Goal: Task Accomplishment & Management: Manage account settings

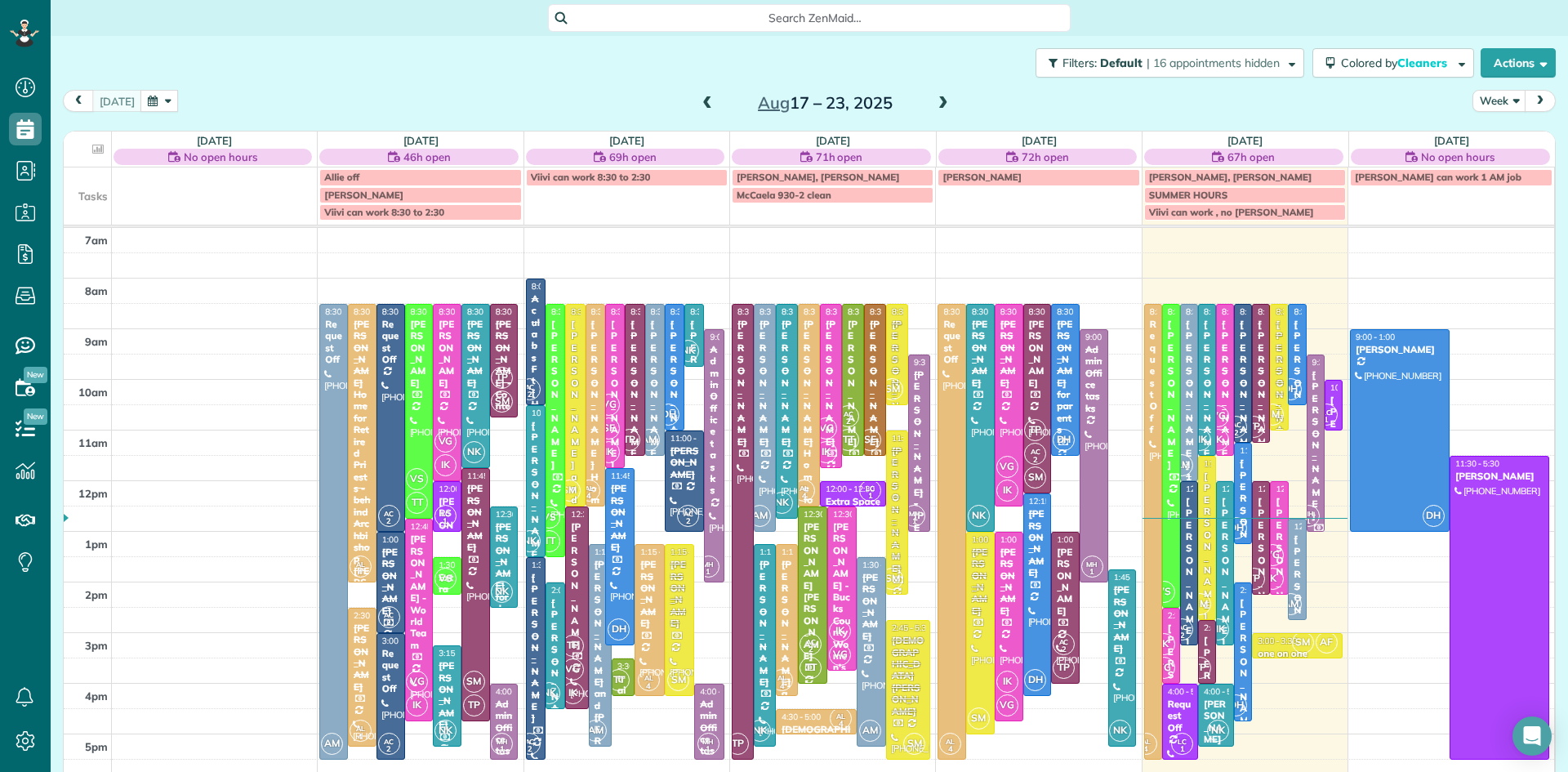
scroll to position [8, 8]
click at [941, 99] on span at bounding box center [943, 103] width 18 height 14
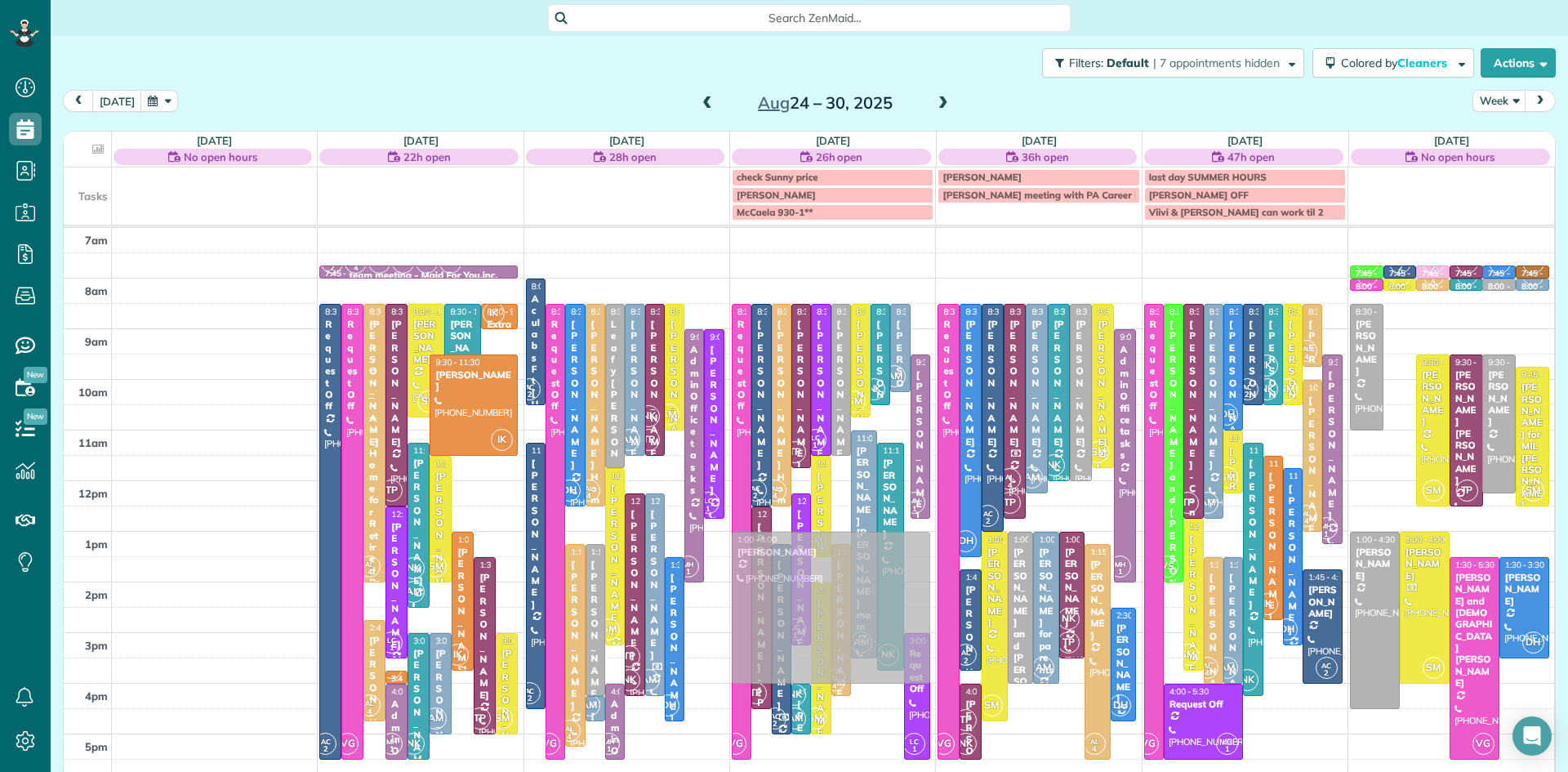
drag, startPoint x: 1402, startPoint y: 433, endPoint x: 826, endPoint y: 620, distance: 605.6
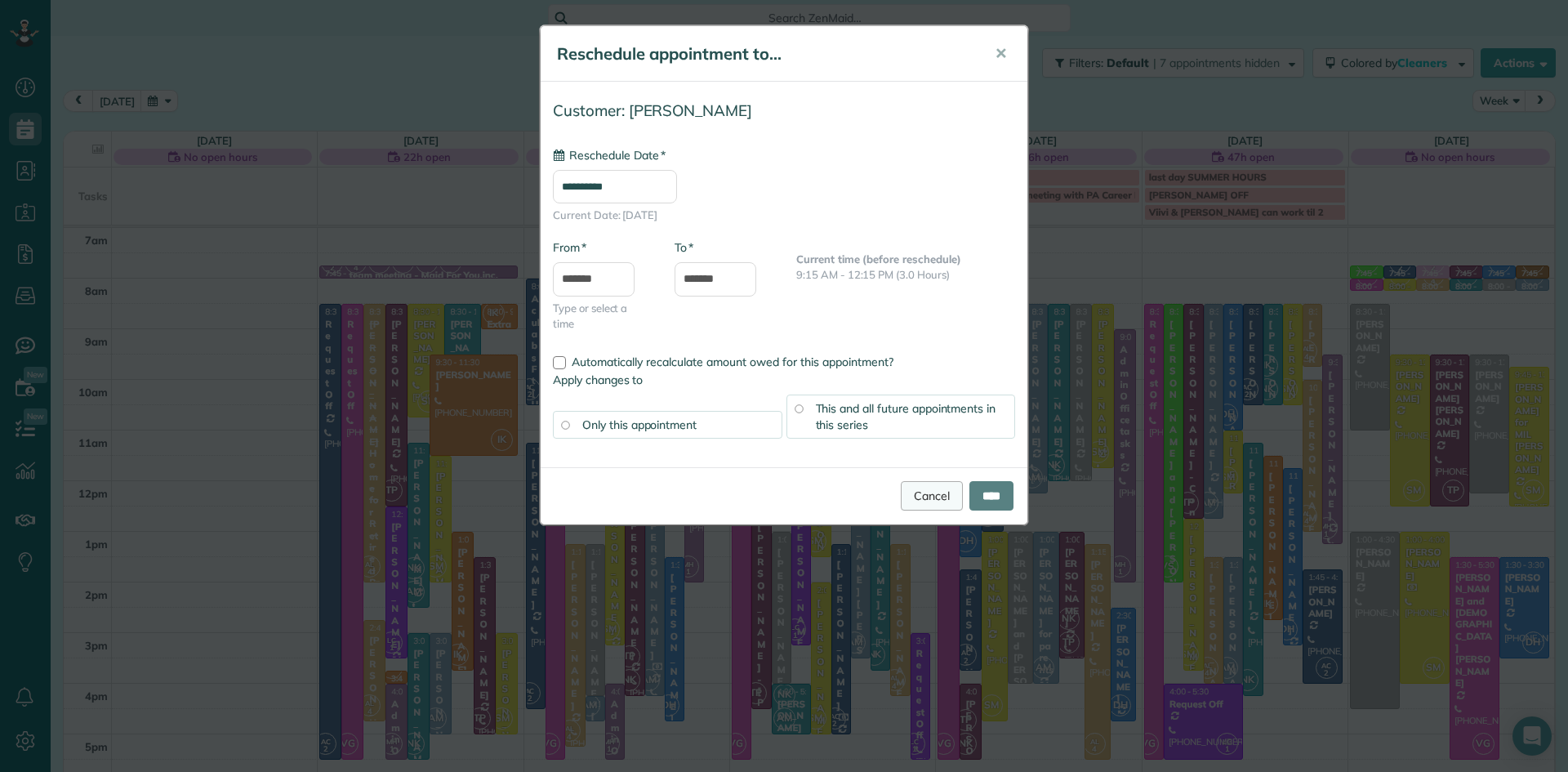
type input "**********"
click at [973, 495] on input "****" at bounding box center [992, 495] width 44 height 30
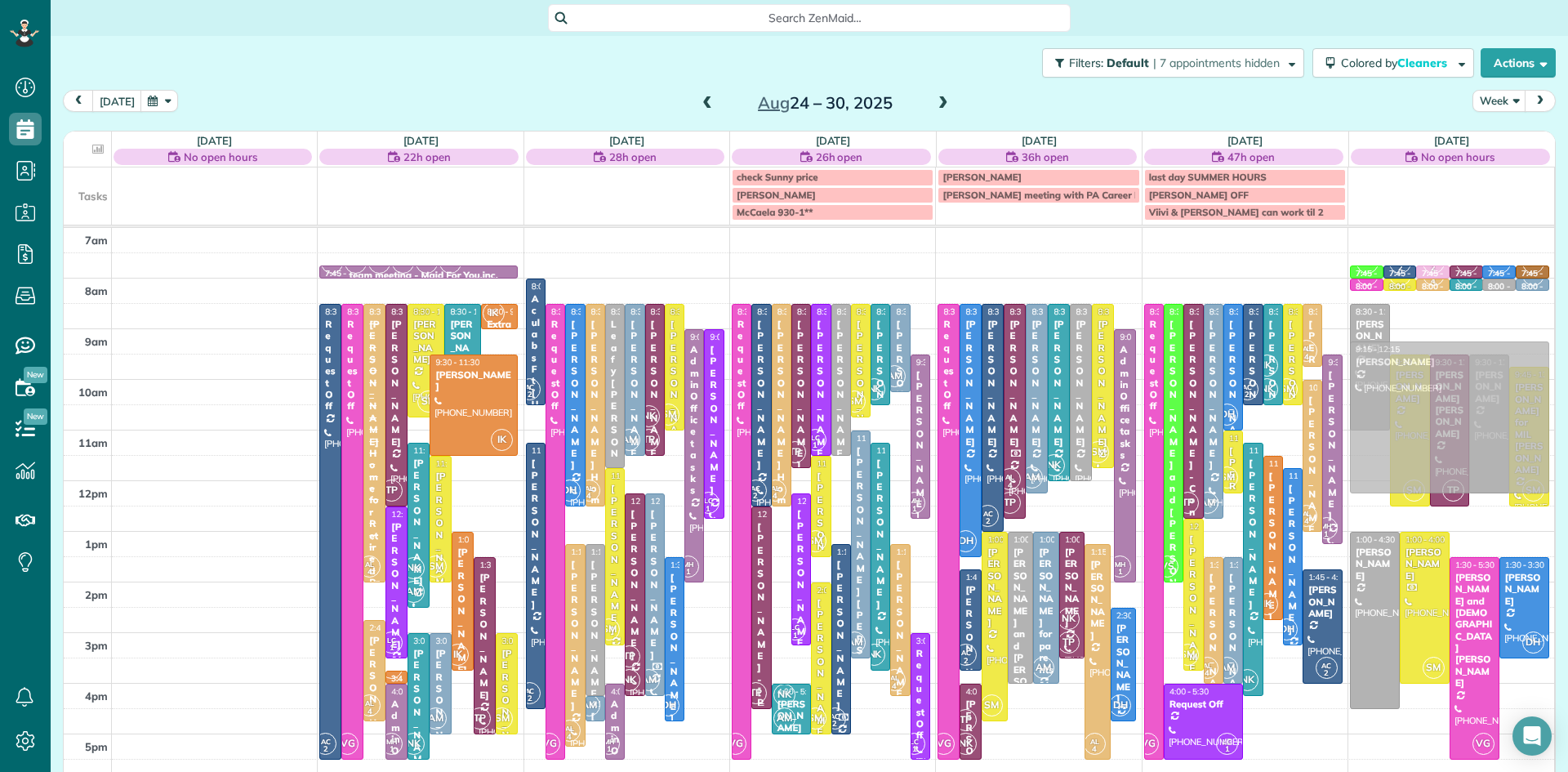
drag, startPoint x: 781, startPoint y: 633, endPoint x: 1475, endPoint y: 449, distance: 718.0
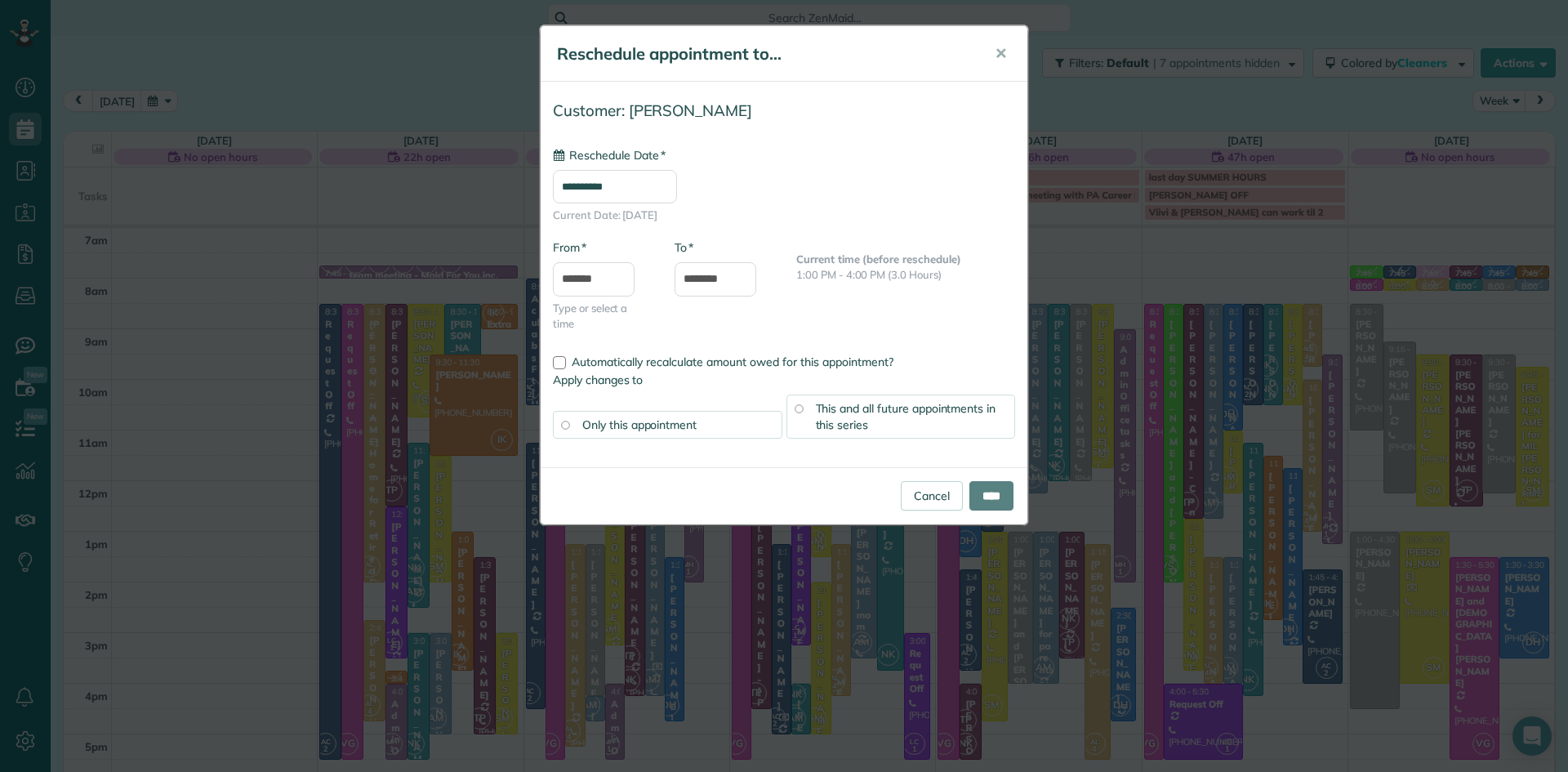
type input "**********"
click at [996, 505] on input "****" at bounding box center [992, 495] width 44 height 30
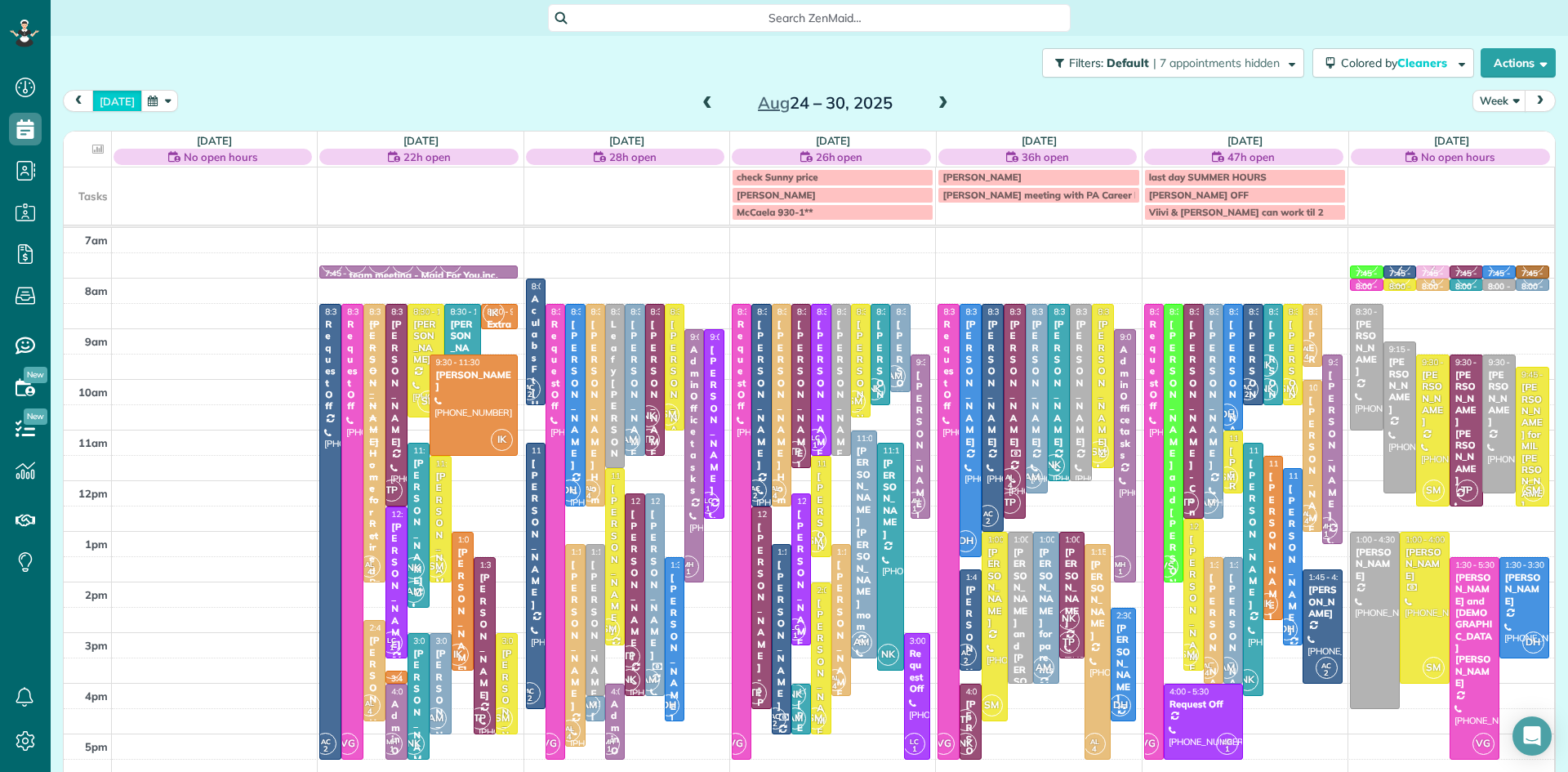
click at [110, 97] on button "today" at bounding box center [118, 100] width 50 height 22
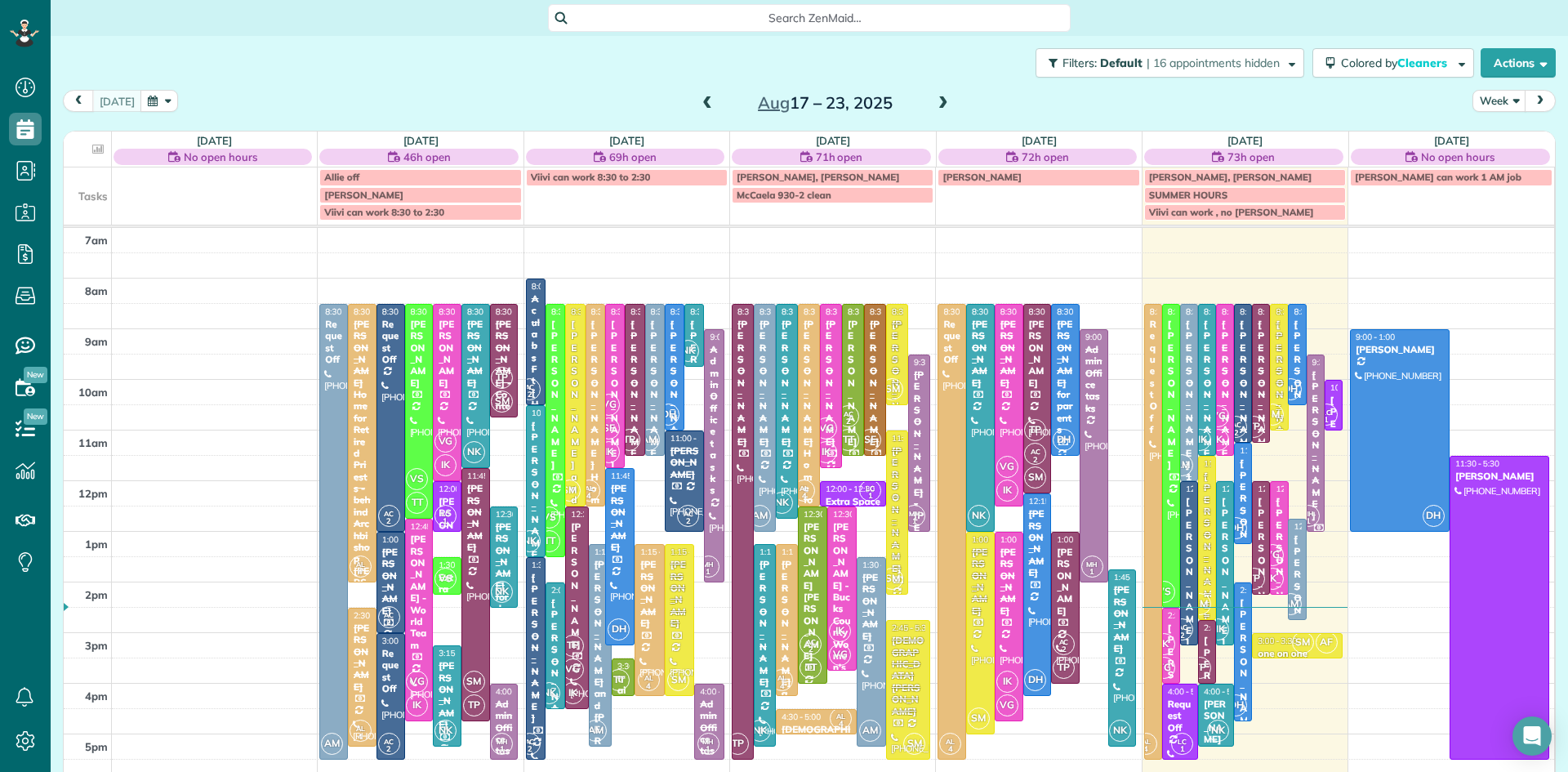
click at [1210, 569] on div "Kirsten & Bart DeCourt" at bounding box center [1208, 628] width 8 height 317
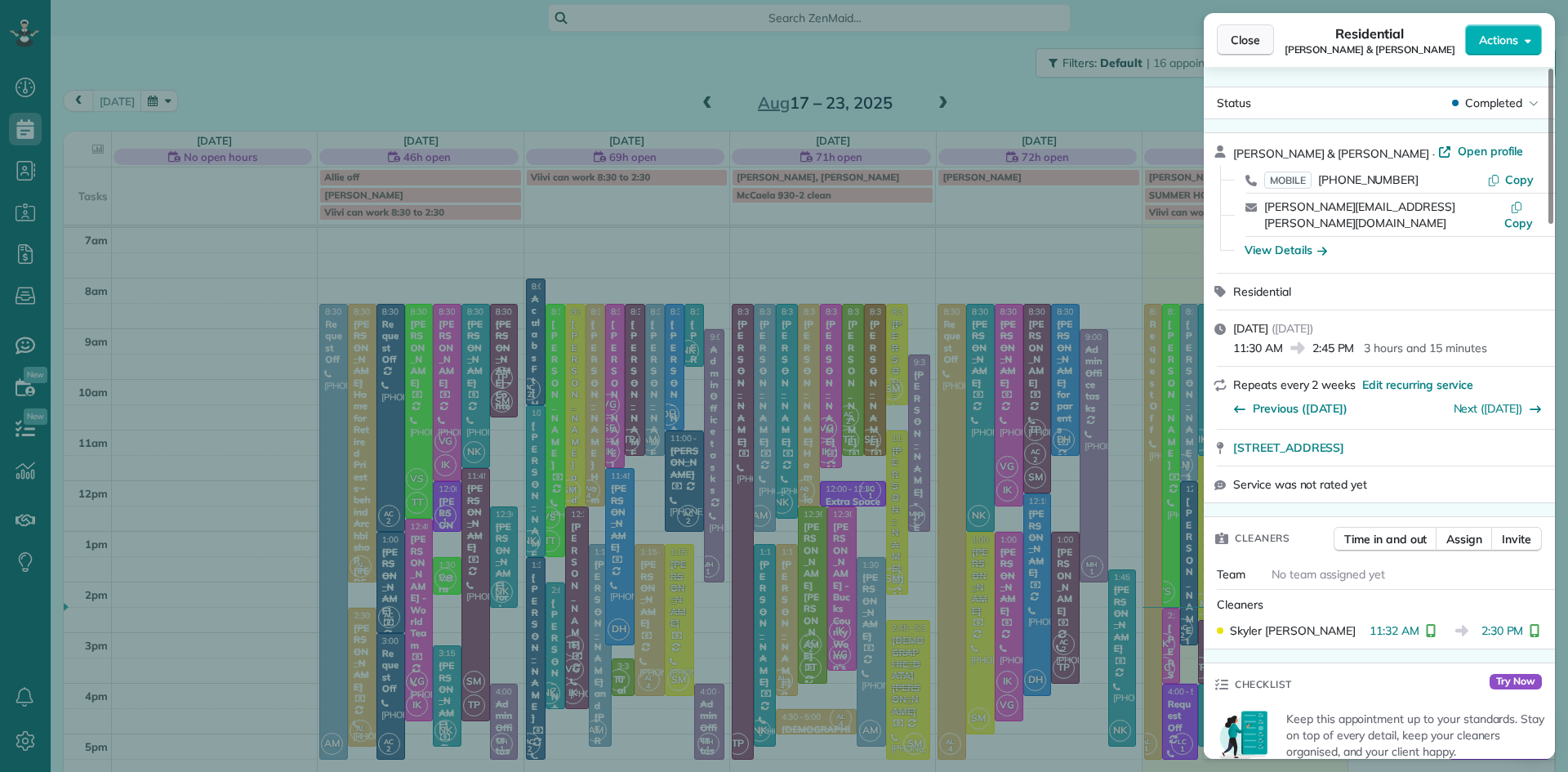
click at [1225, 35] on button "Close" at bounding box center [1245, 40] width 57 height 31
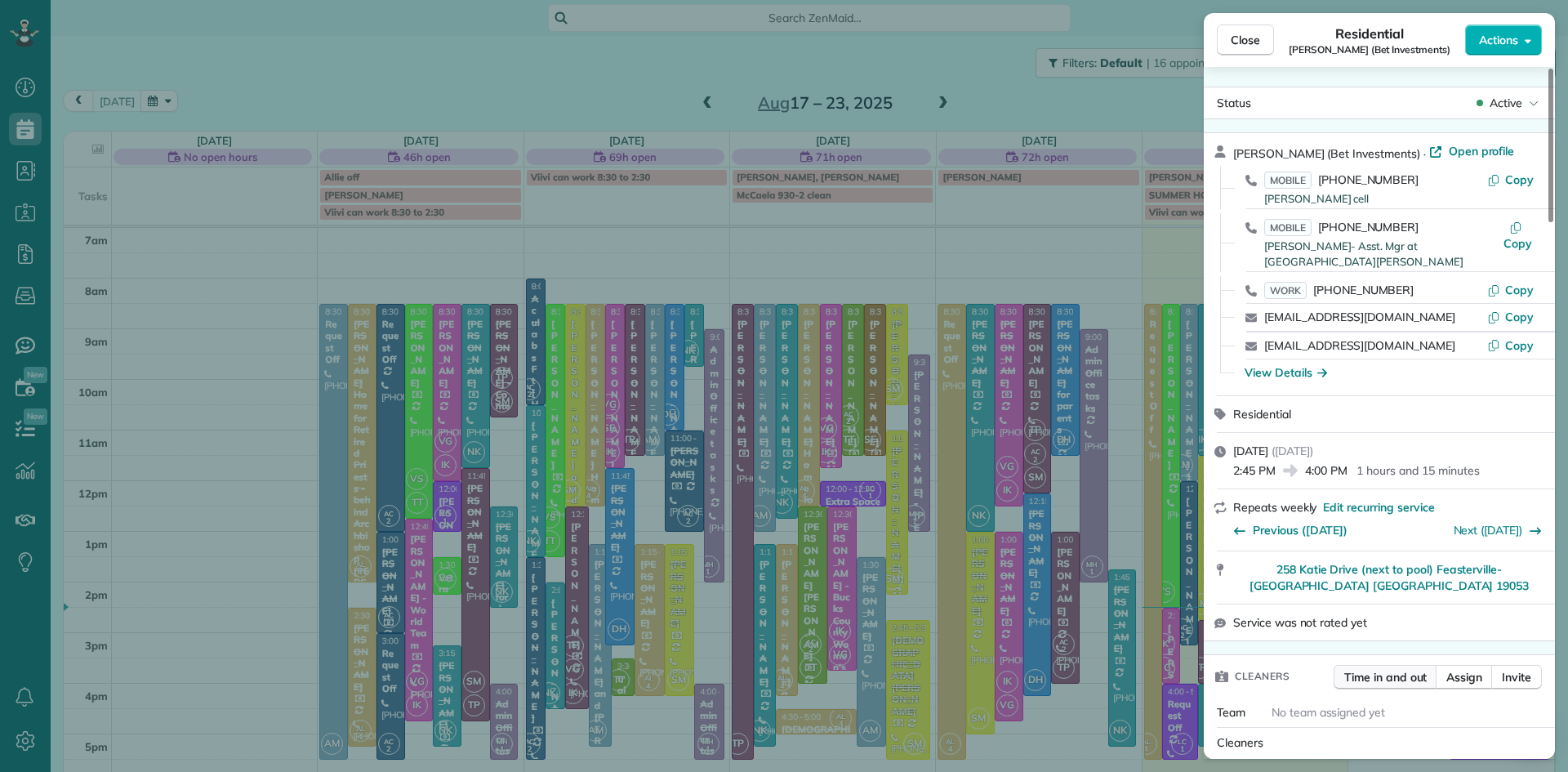
scroll to position [205, 0]
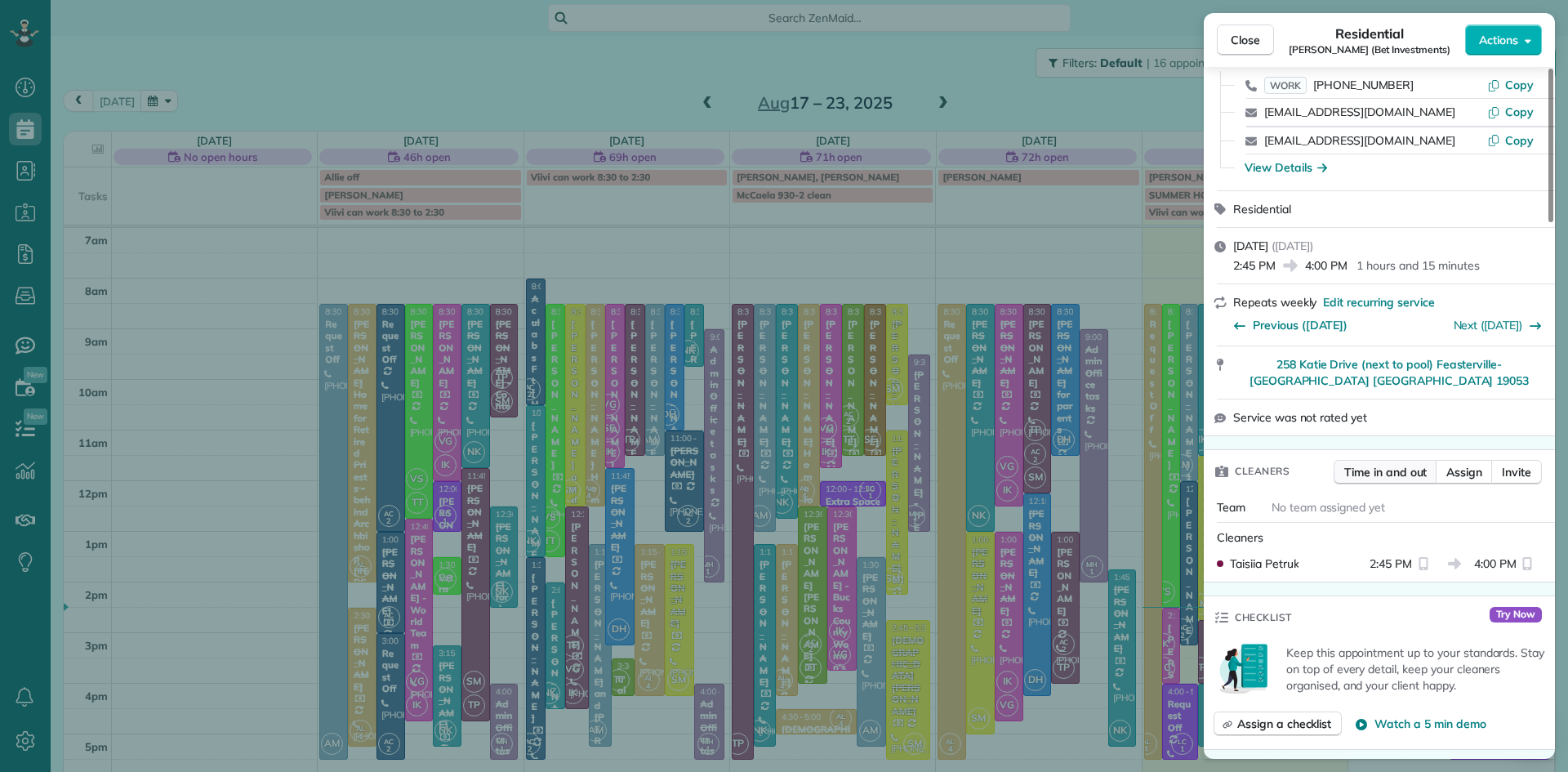
click at [1395, 469] on span "Time in and out" at bounding box center [1386, 471] width 83 height 16
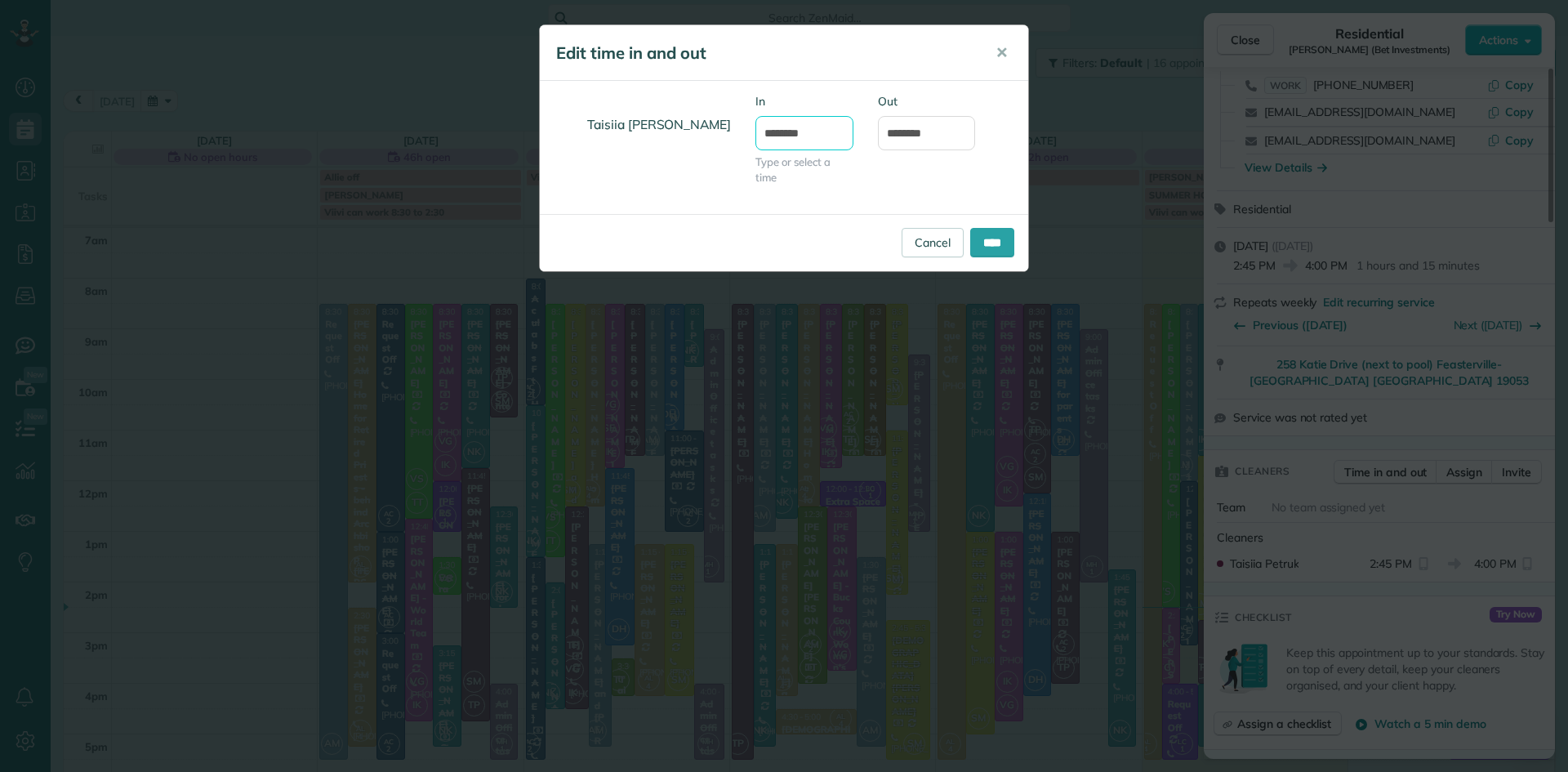
click at [783, 135] on input "*******" at bounding box center [805, 133] width 98 height 35
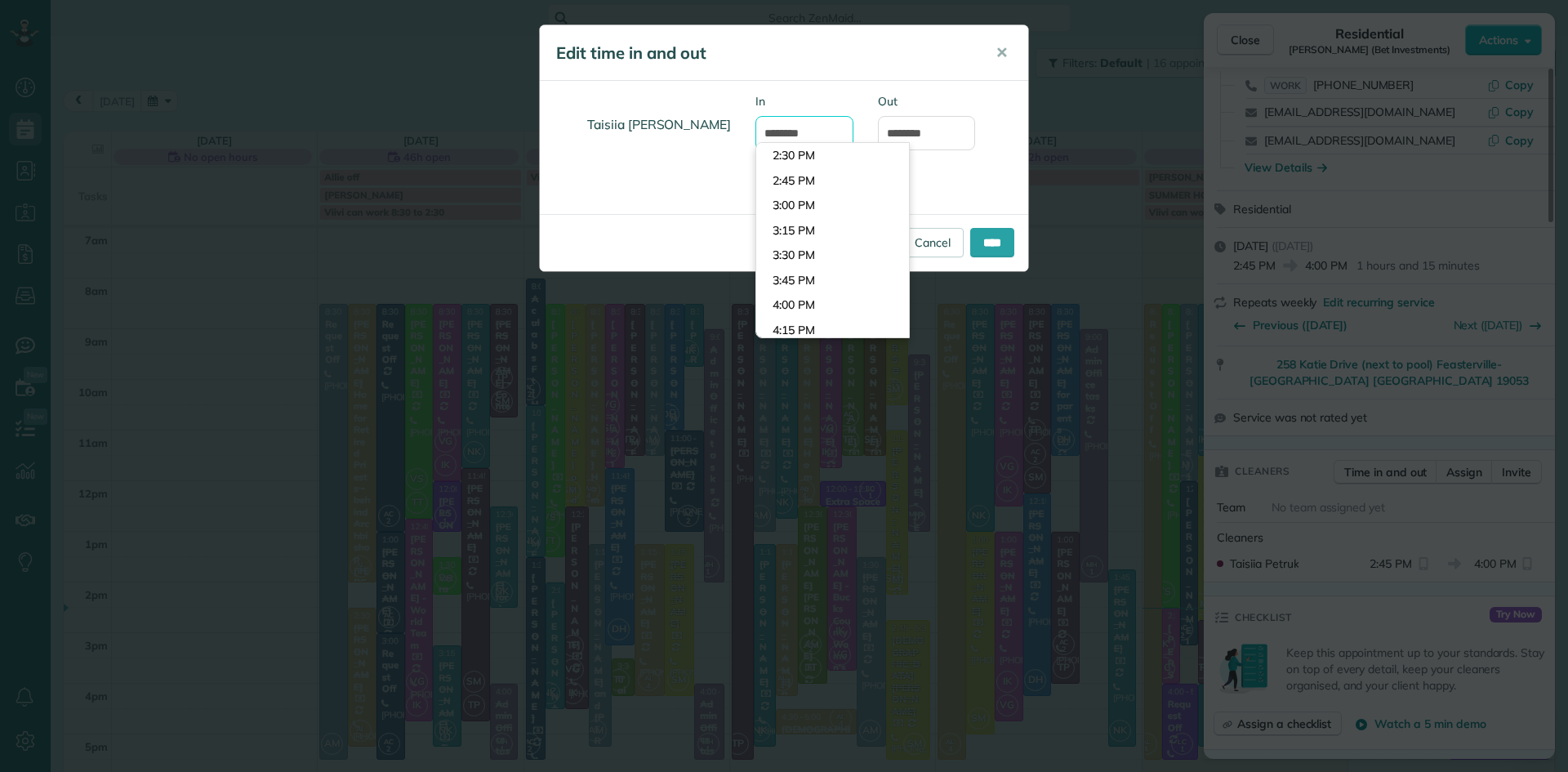
scroll to position [1347, 0]
click at [773, 137] on input "*******" at bounding box center [805, 133] width 98 height 35
type input "*******"
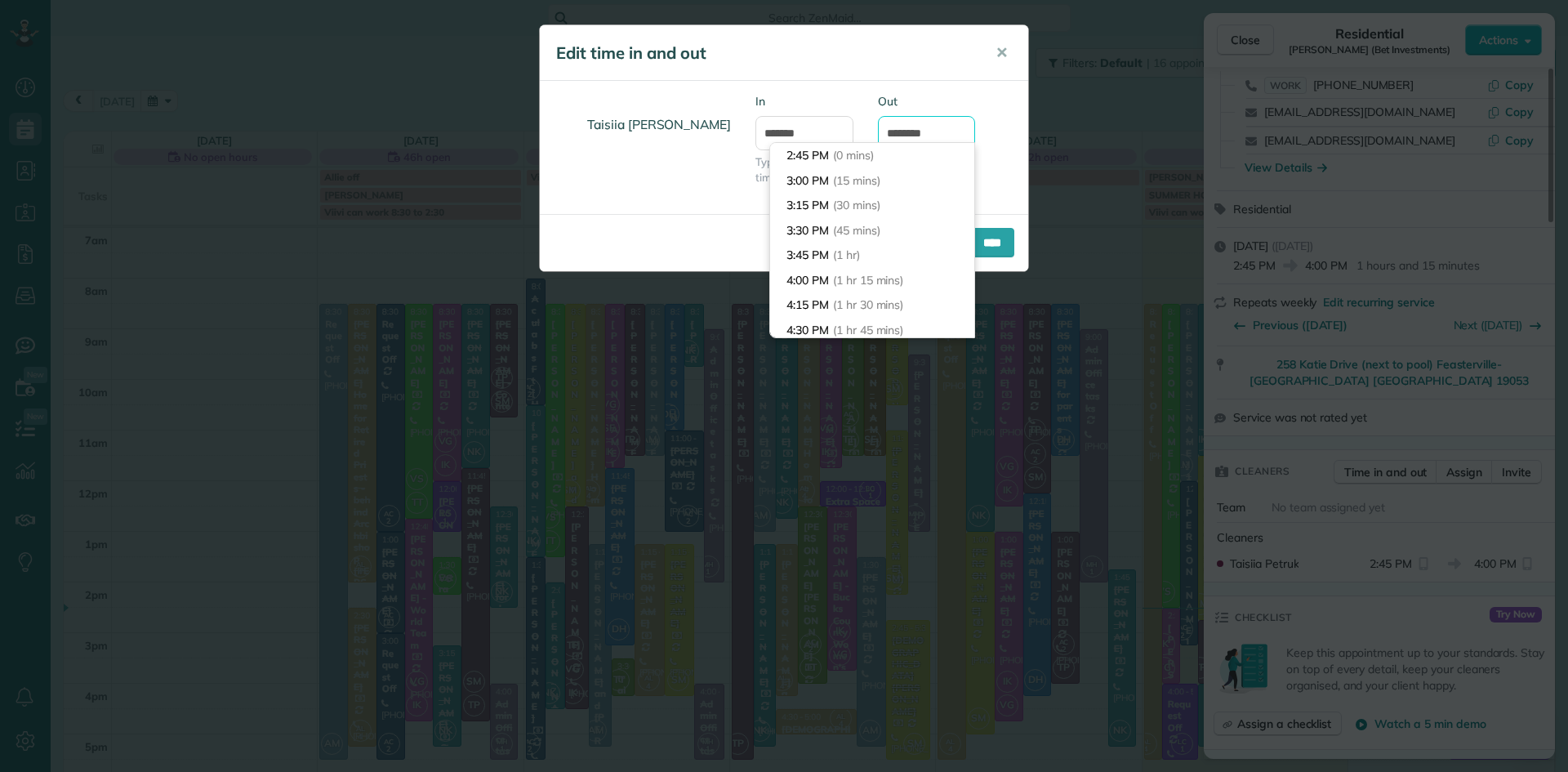
click at [909, 131] on input "*******" at bounding box center [927, 133] width 98 height 35
click at [894, 131] on input "*******" at bounding box center [927, 133] width 98 height 35
click at [907, 131] on input "*******" at bounding box center [927, 133] width 98 height 35
type input "*******"
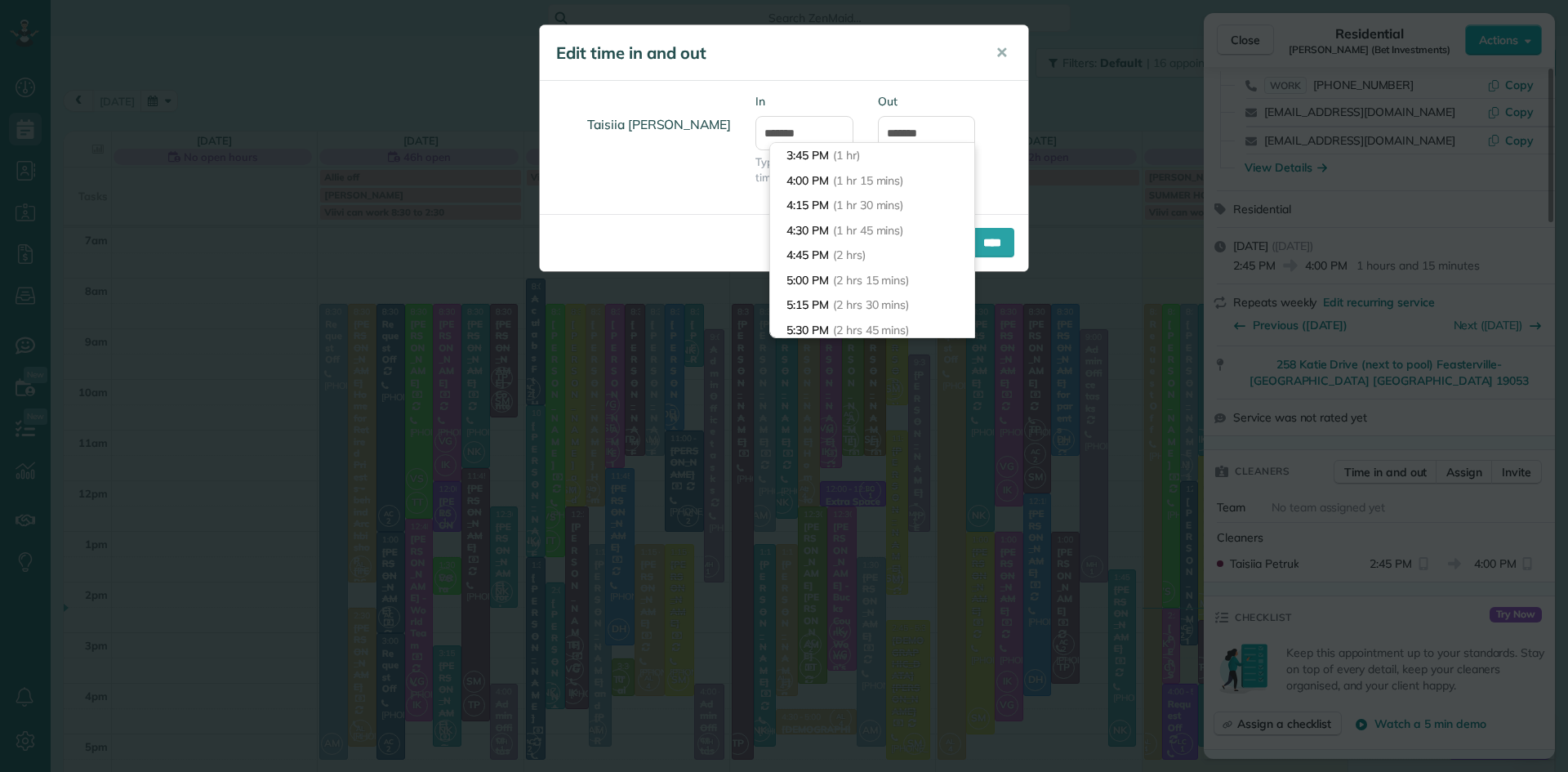
click at [933, 93] on label "Out" at bounding box center [927, 101] width 98 height 16
click at [933, 116] on input "*******" at bounding box center [927, 133] width 98 height 35
click at [986, 249] on input "****" at bounding box center [993, 242] width 44 height 30
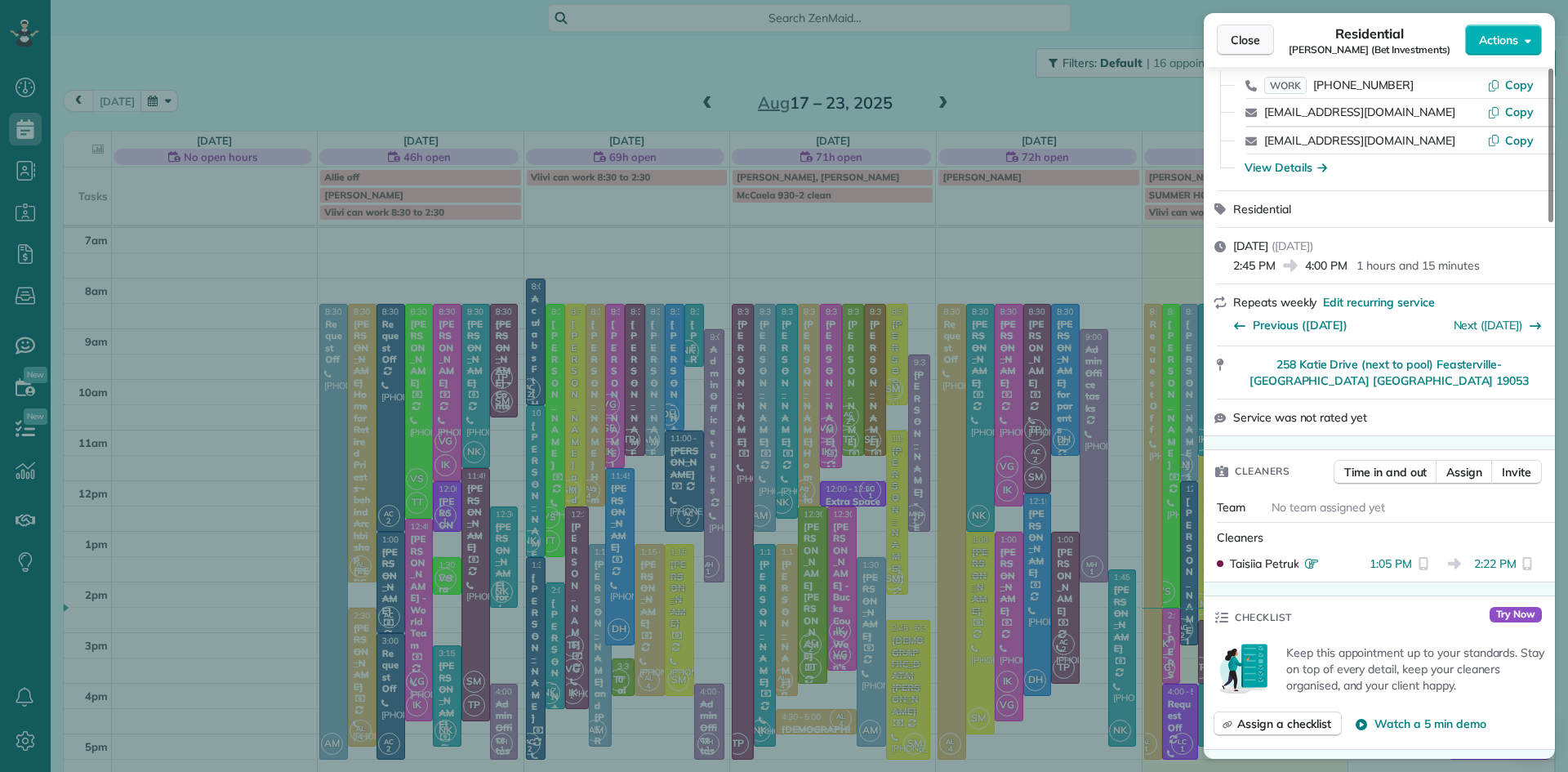
click at [1246, 40] on span "Close" at bounding box center [1245, 40] width 30 height 16
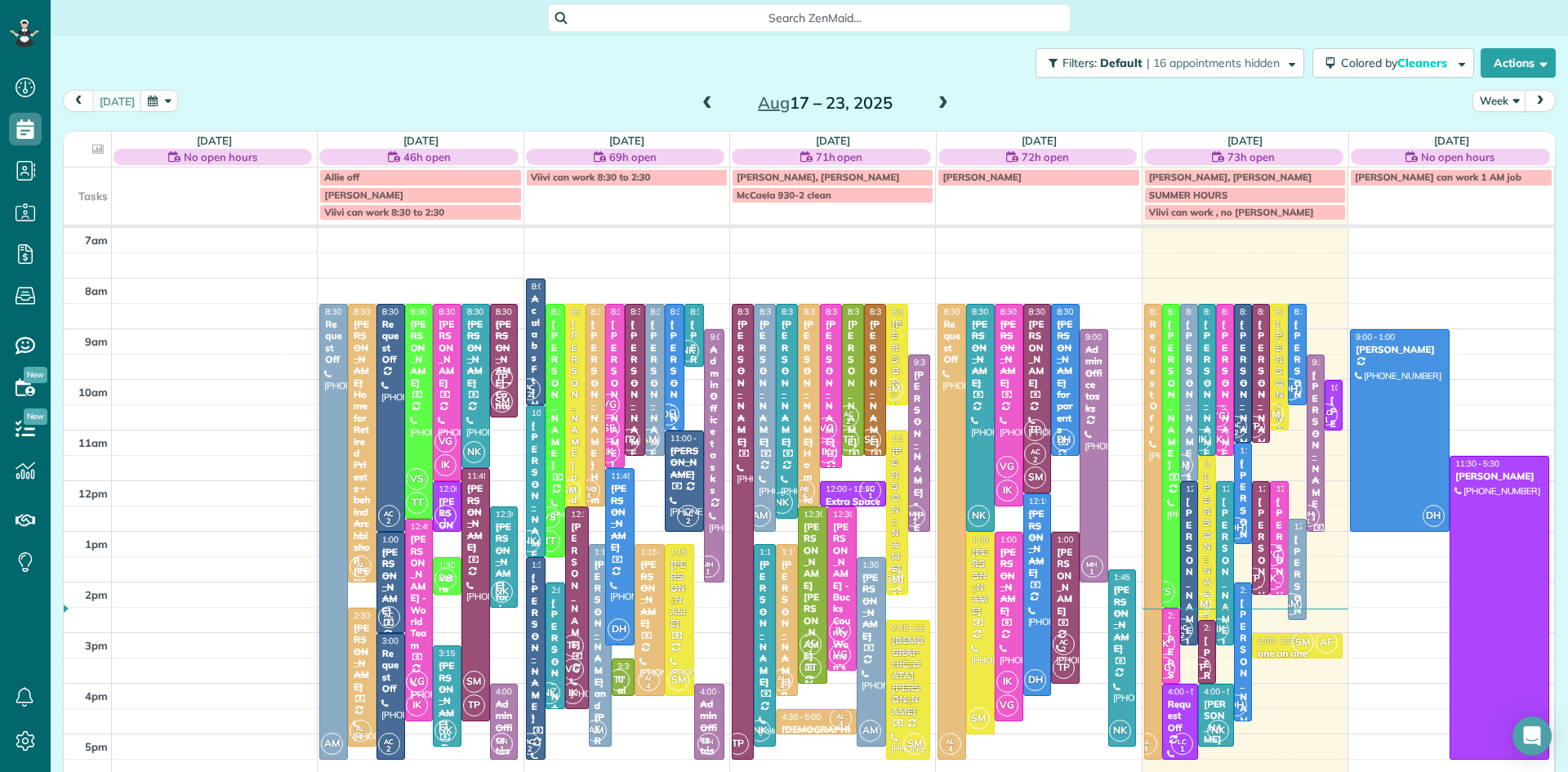
click at [937, 104] on span at bounding box center [943, 103] width 18 height 14
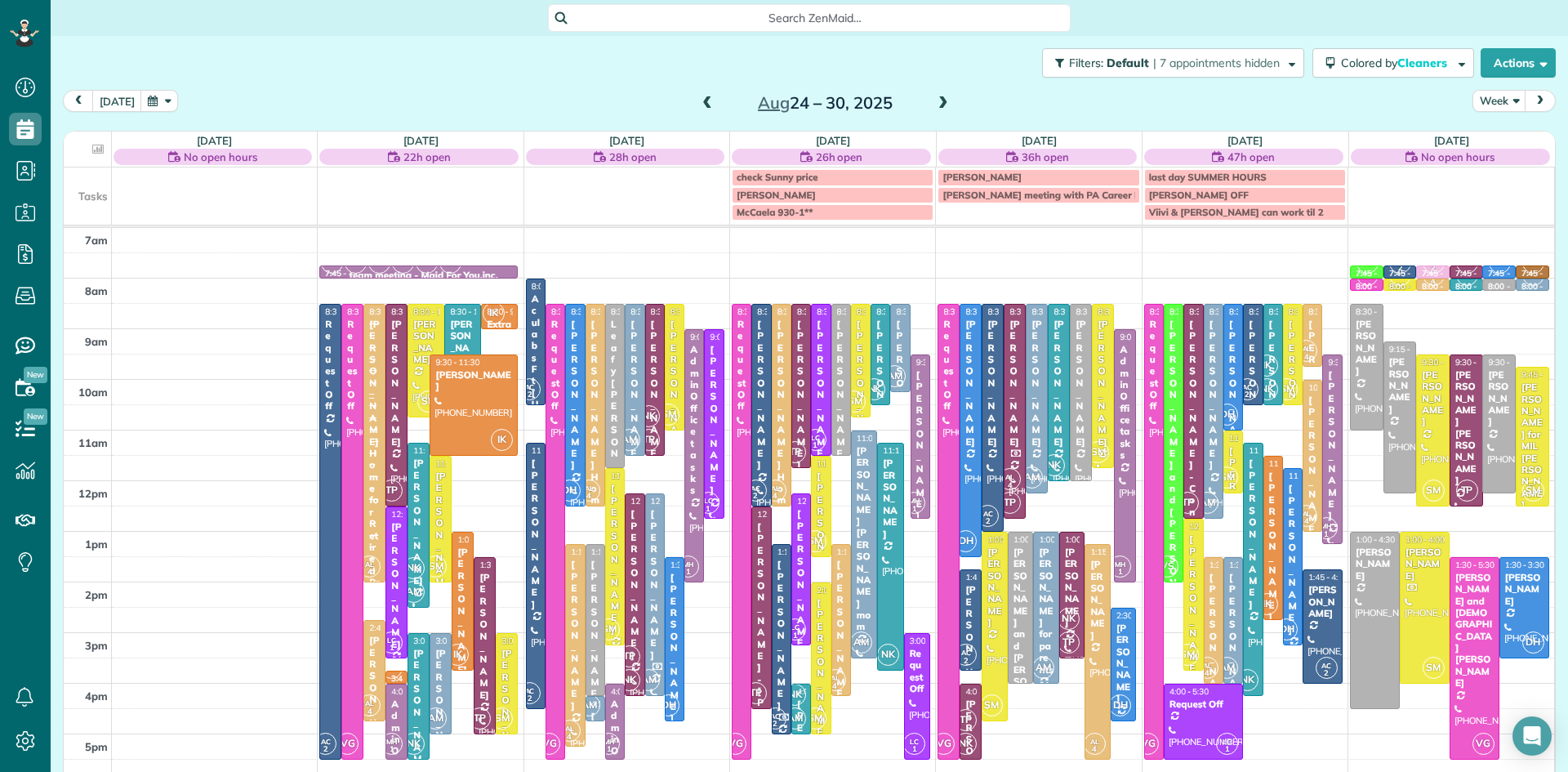
click at [941, 100] on span at bounding box center [943, 103] width 18 height 14
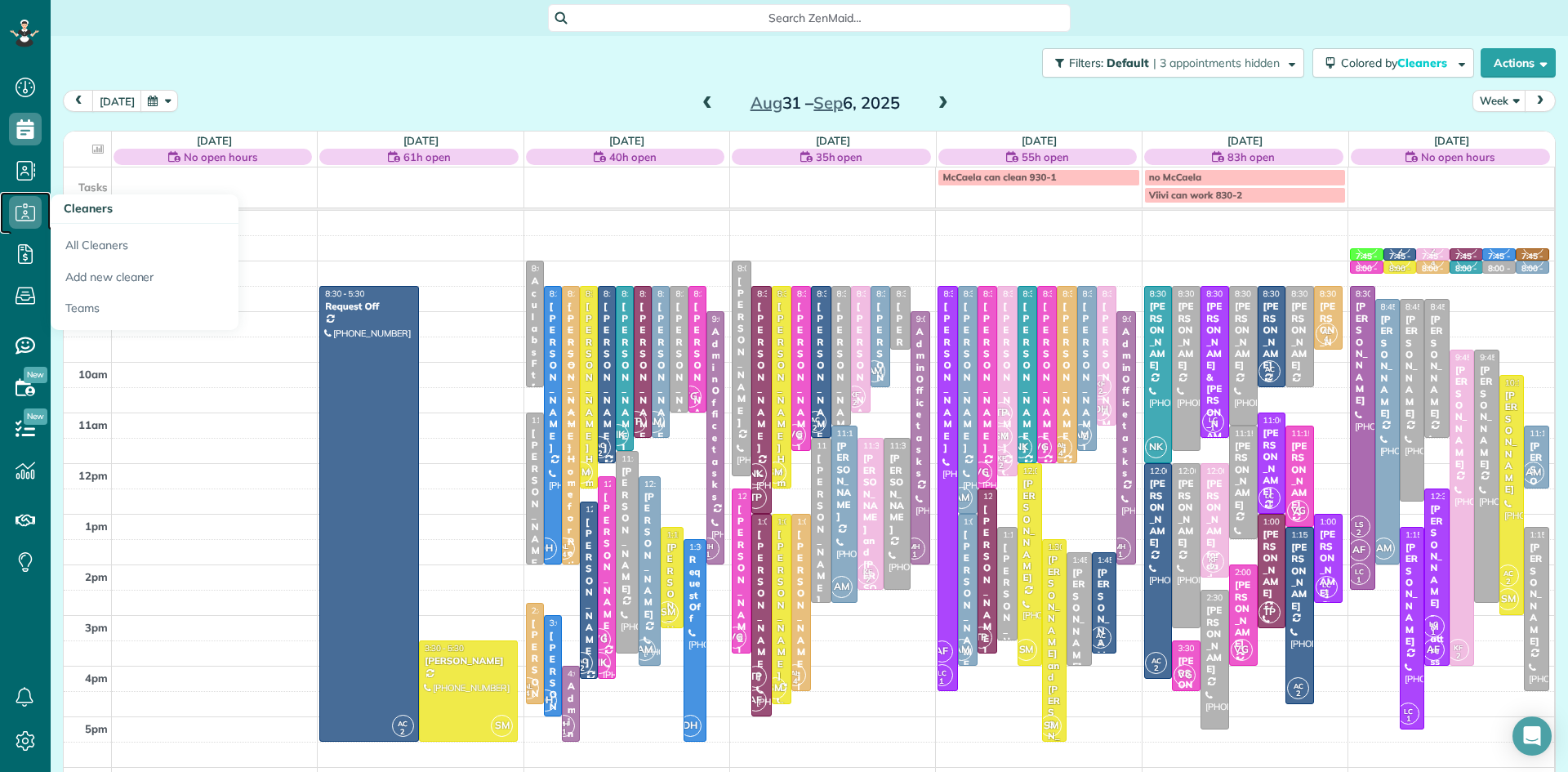
click at [26, 214] on use at bounding box center [25, 212] width 19 height 17
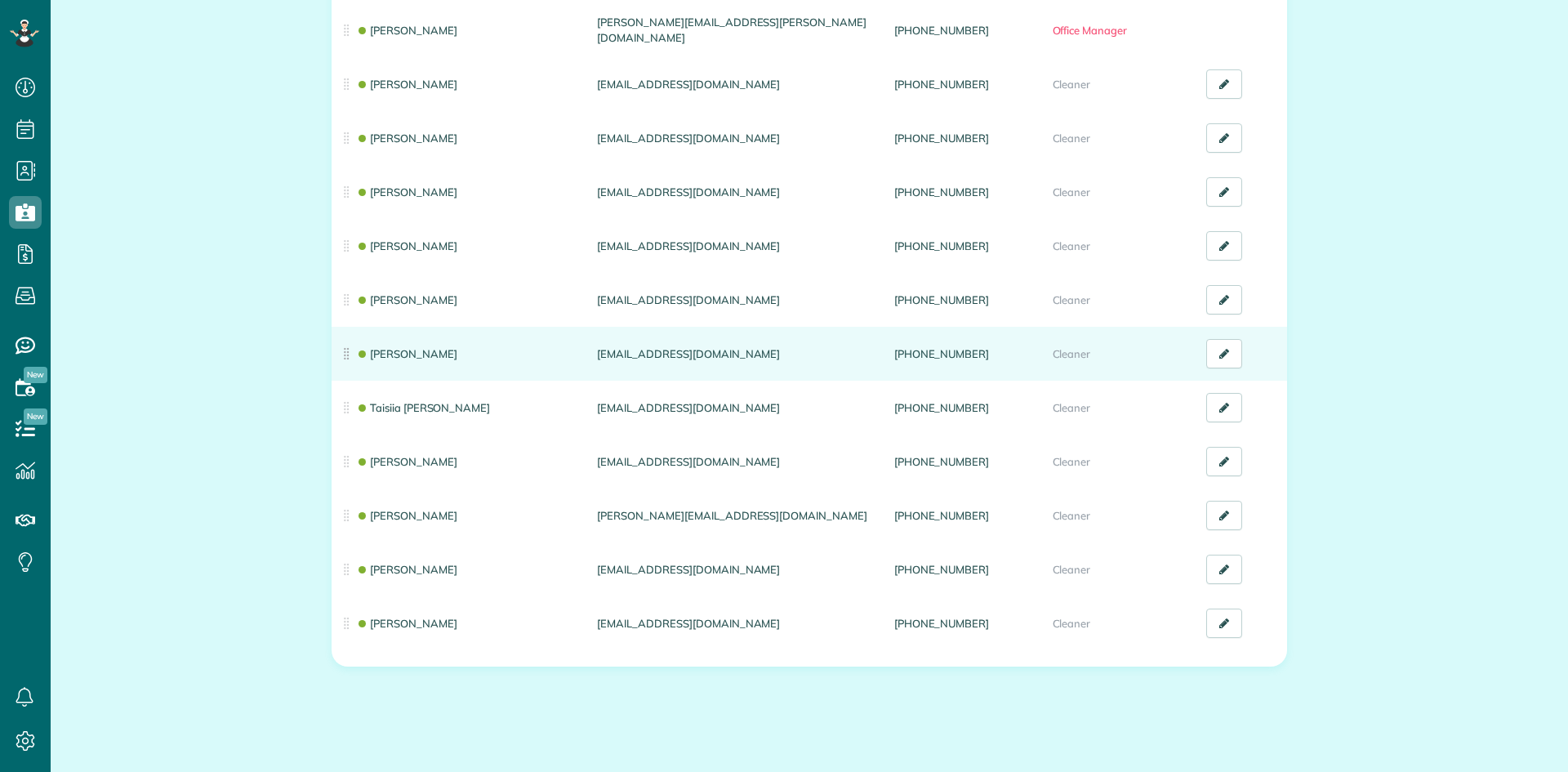
scroll to position [8, 8]
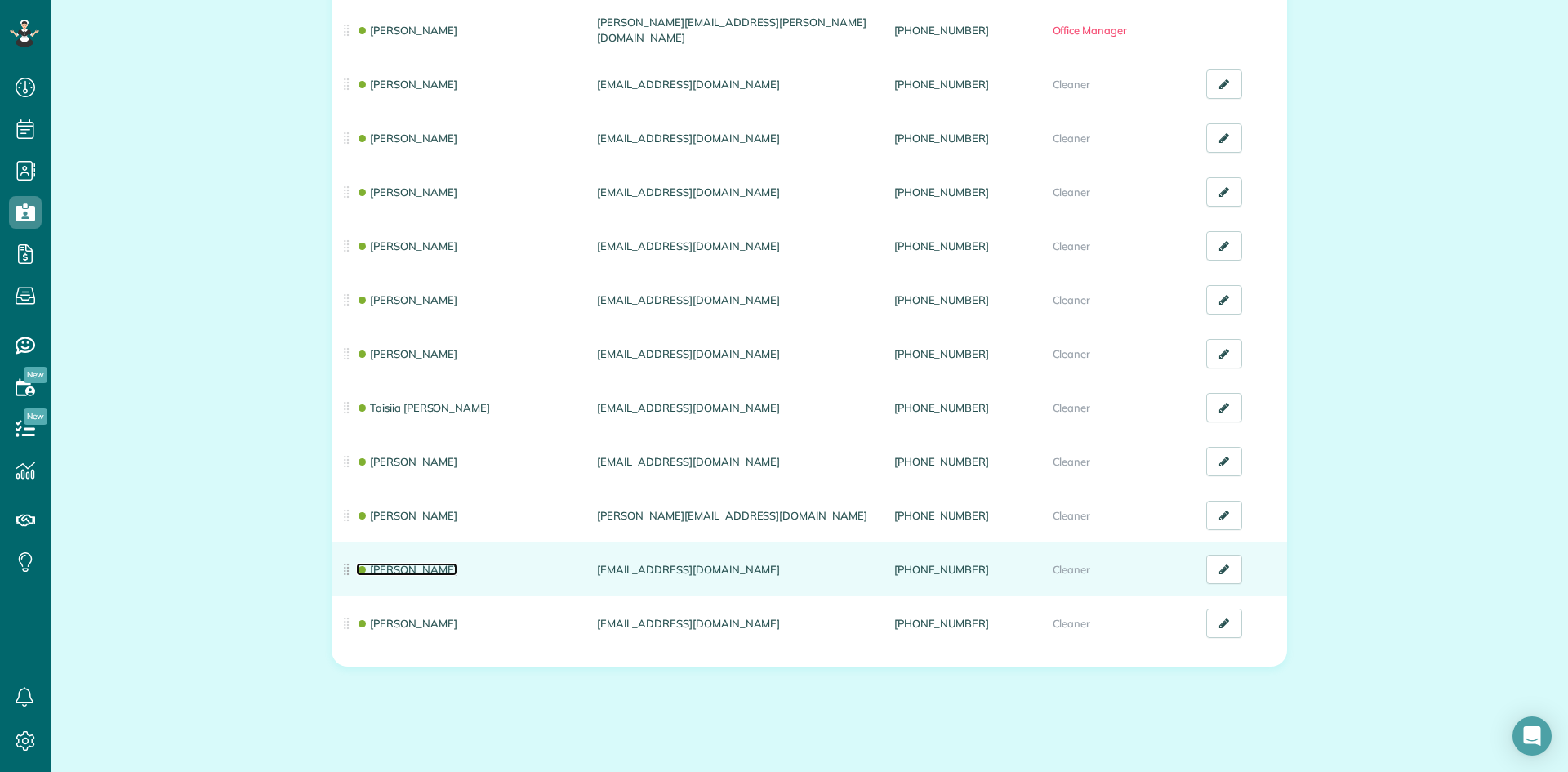
click at [397, 563] on link "Skyler Miller" at bounding box center [407, 570] width 101 height 13
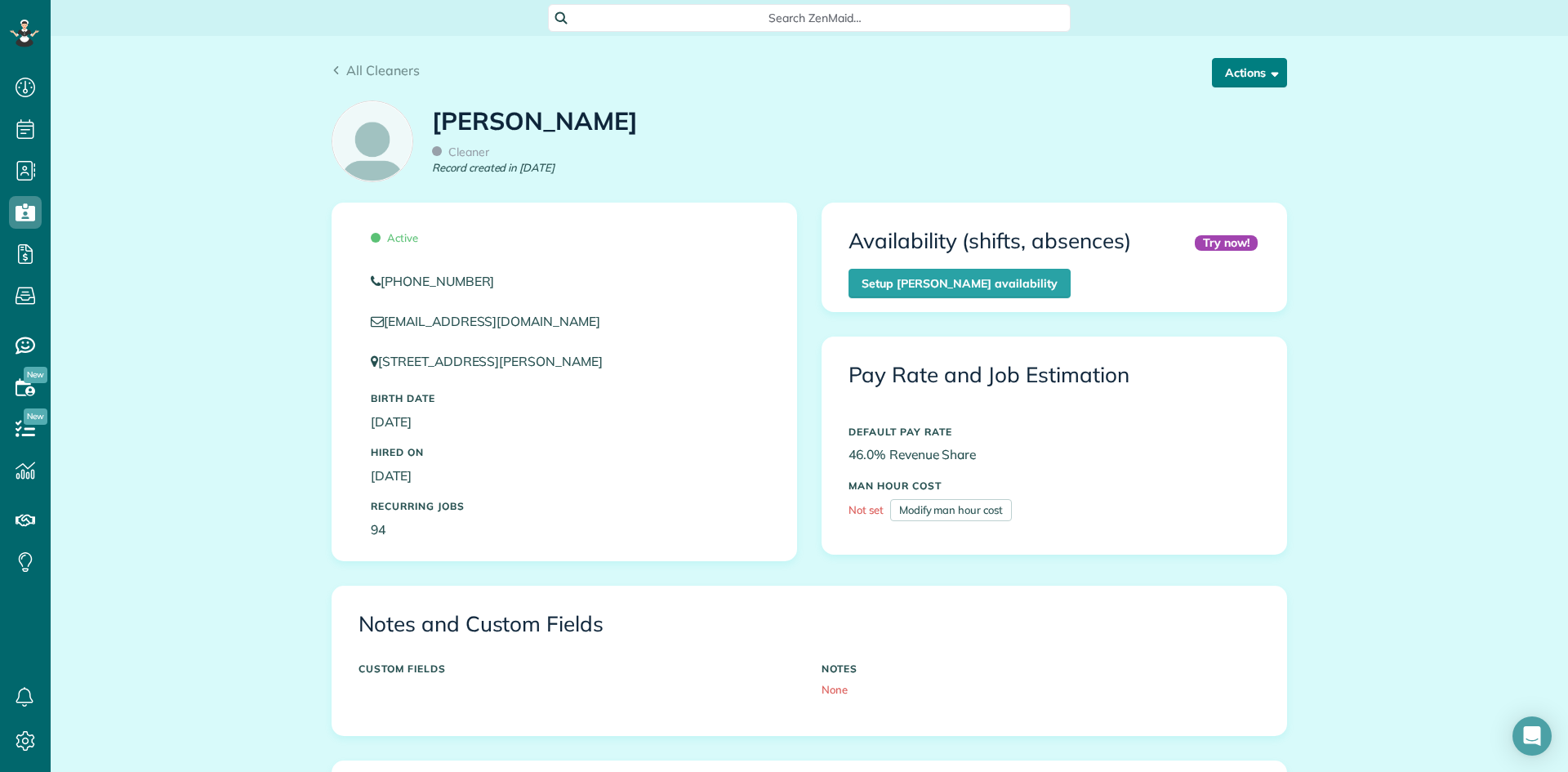
click at [1251, 74] on button "Actions" at bounding box center [1250, 72] width 75 height 30
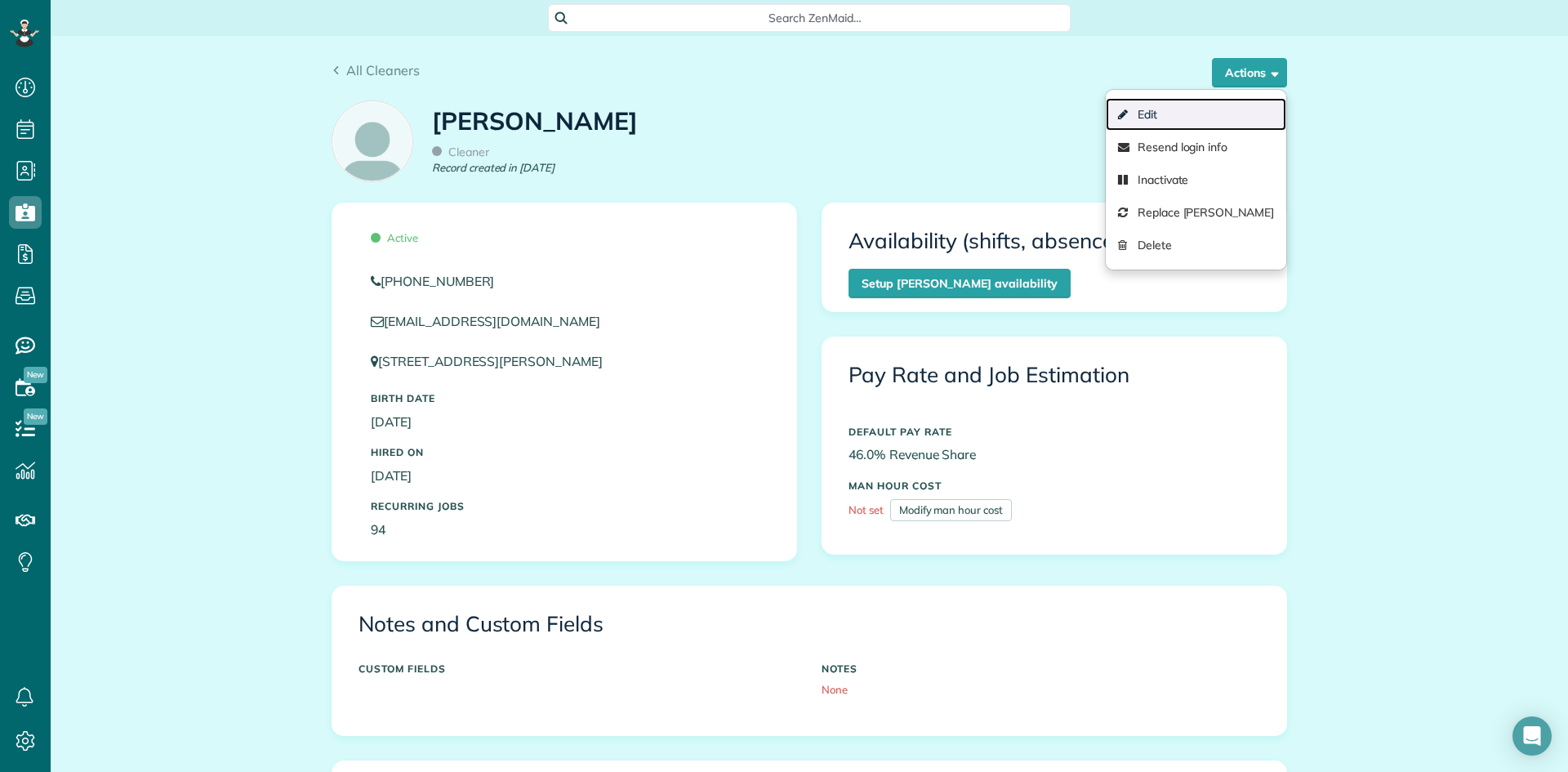
click at [1198, 120] on link "Edit" at bounding box center [1196, 115] width 180 height 33
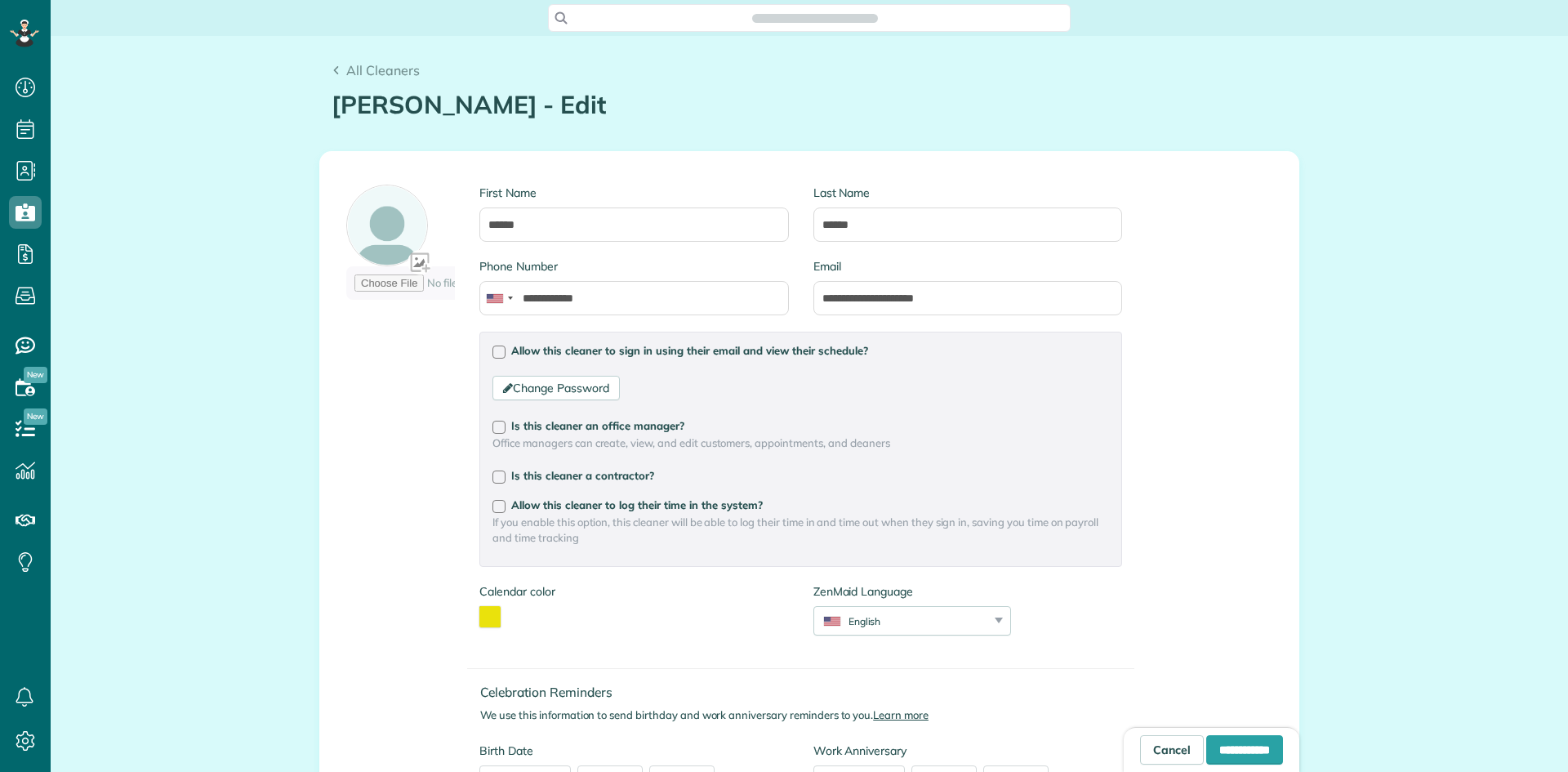
scroll to position [482, 0]
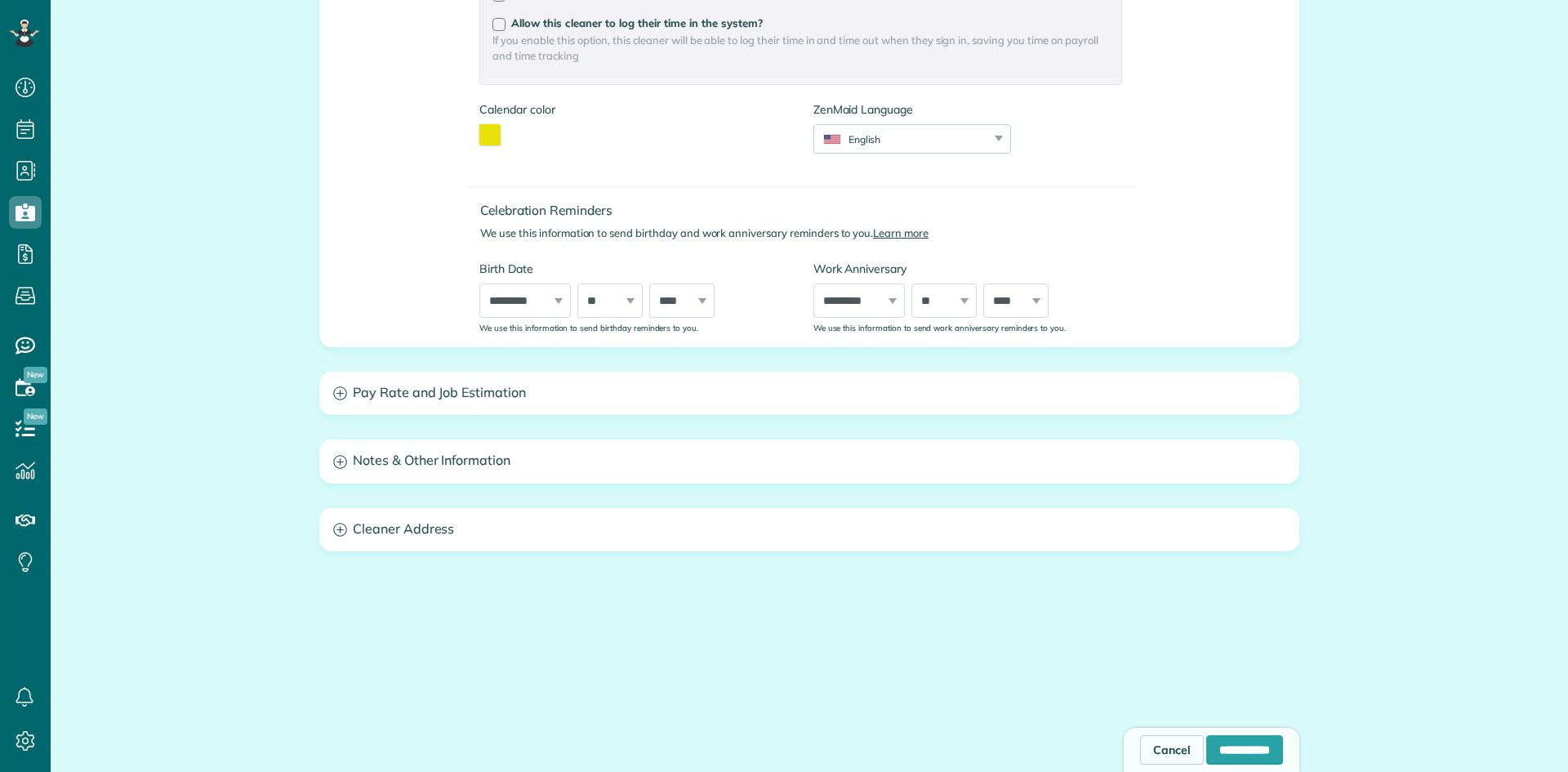
type input "**********"
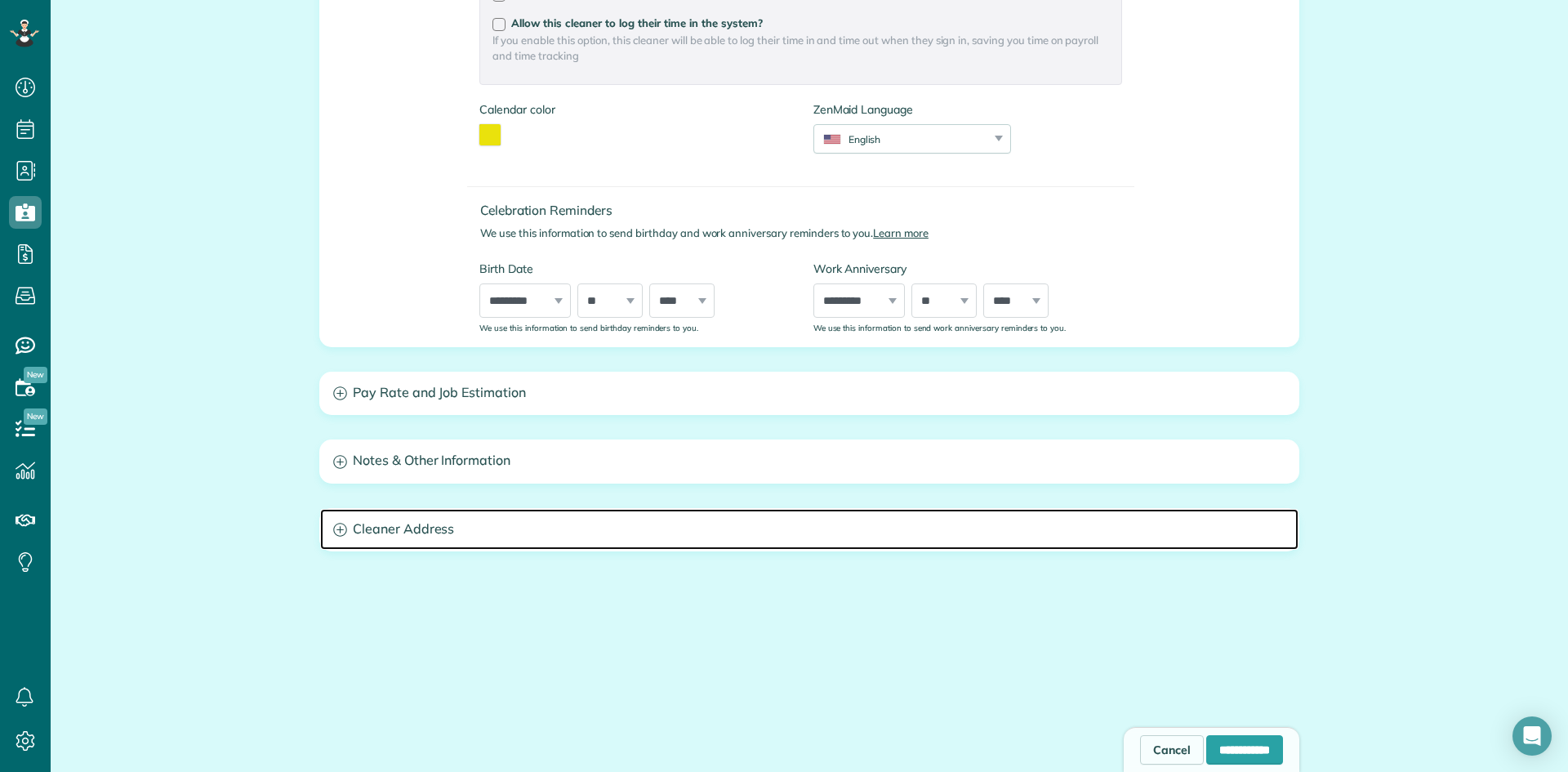
click at [340, 527] on icon at bounding box center [340, 529] width 13 height 13
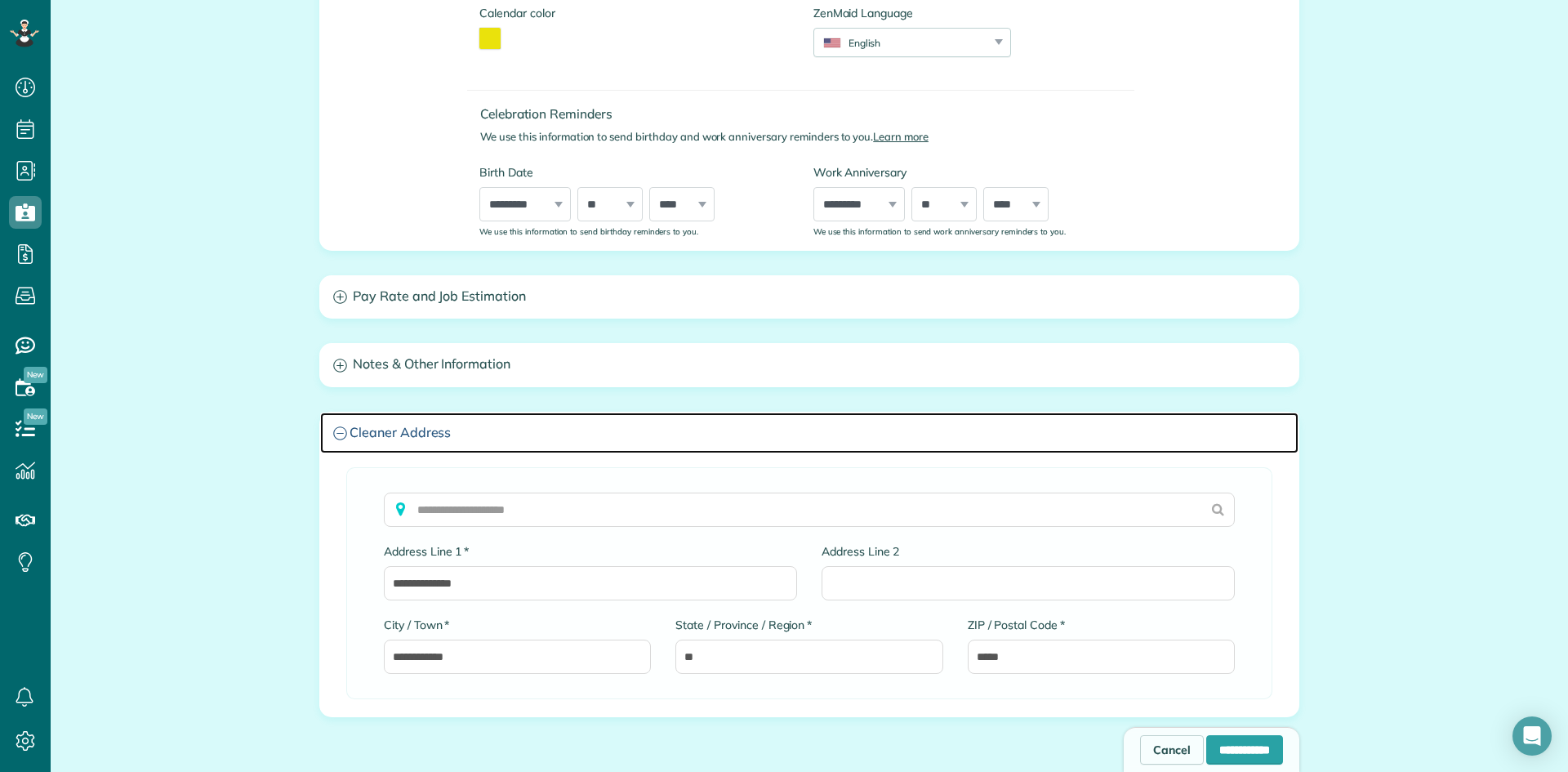
scroll to position [582, 0]
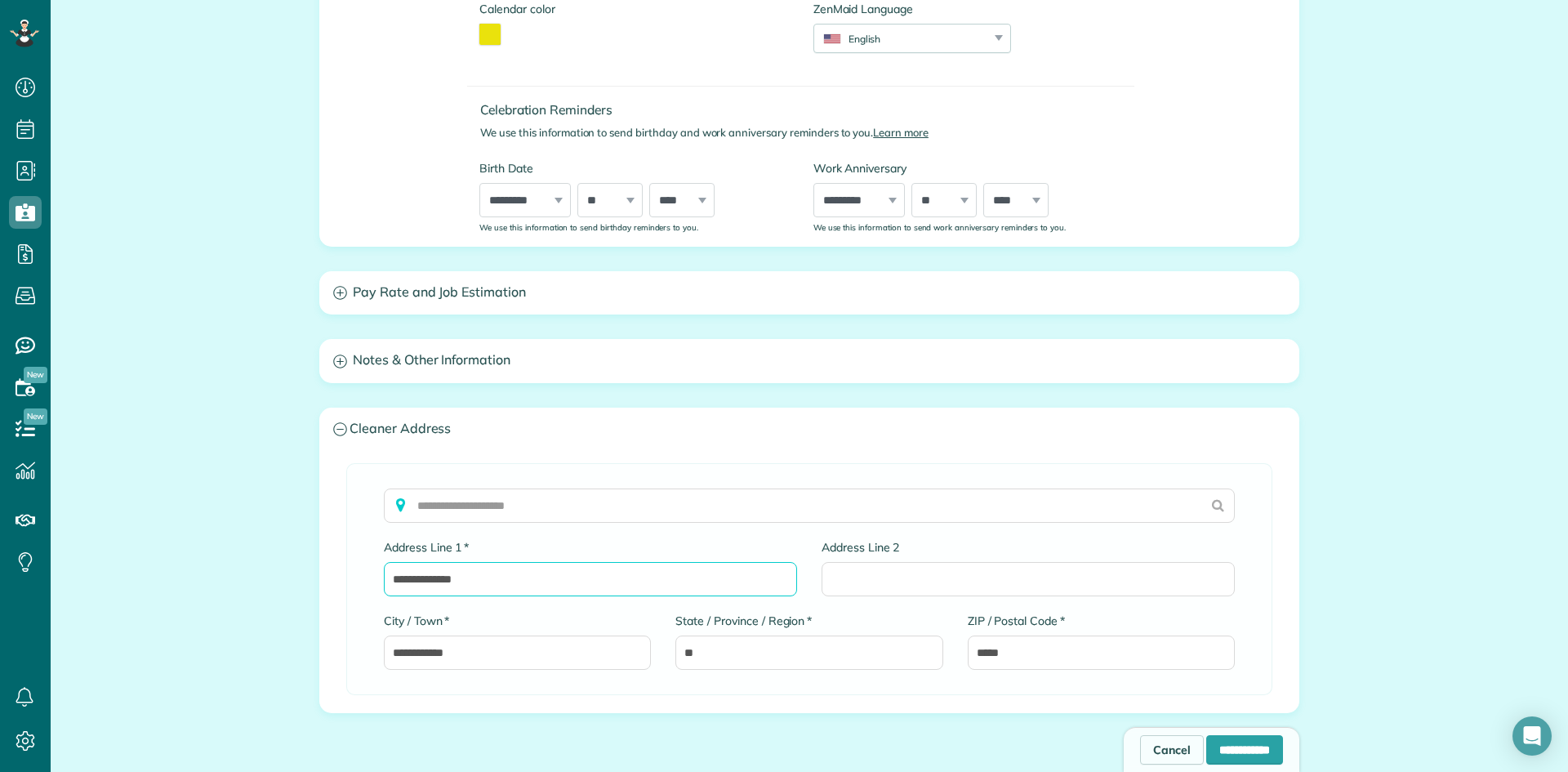
click at [492, 572] on input "**********" at bounding box center [590, 579] width 413 height 35
type input "*"
type input "**********"
click at [1023, 653] on input "*****" at bounding box center [1101, 652] width 267 height 35
type input "*"
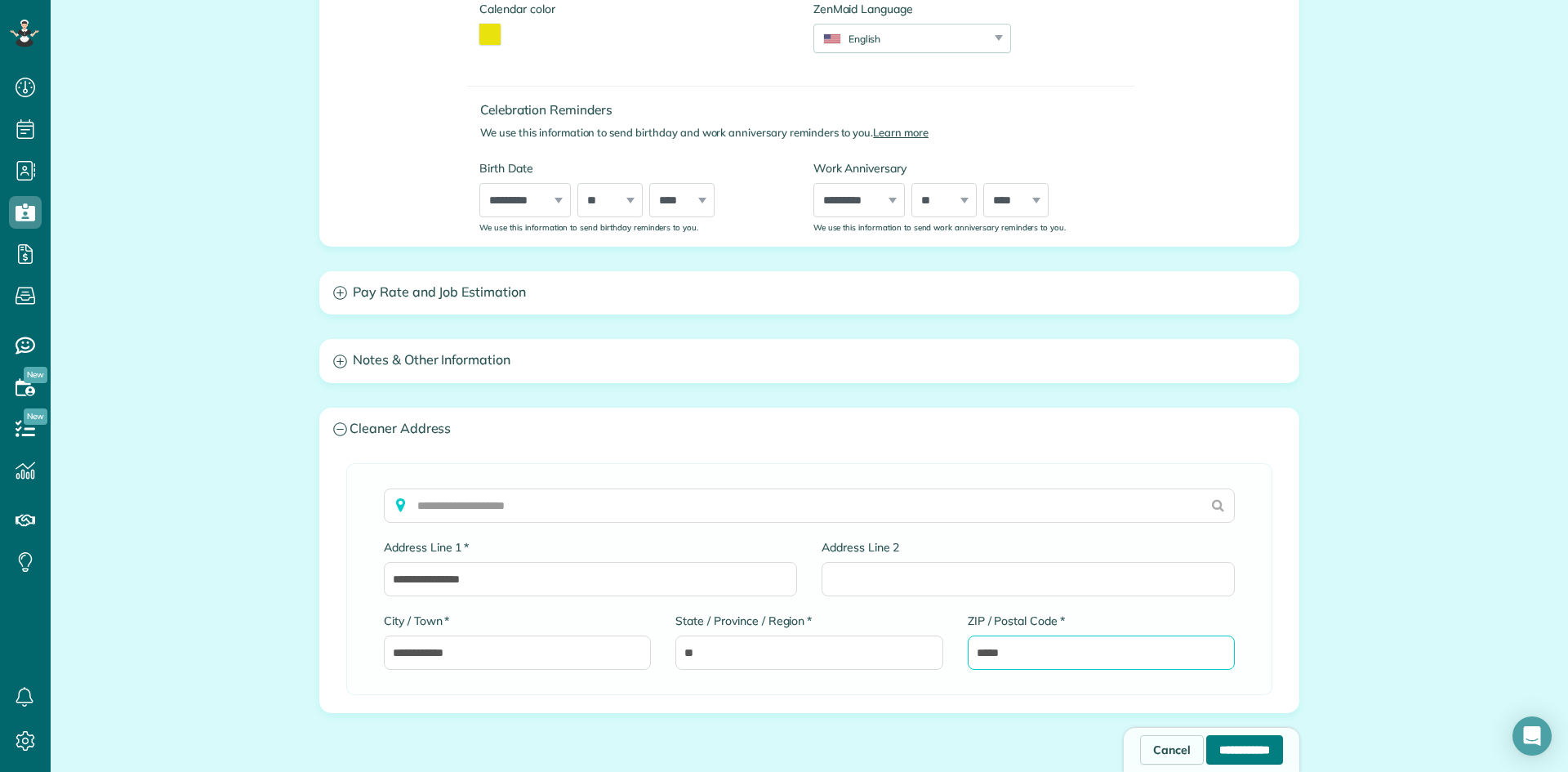
type input "*****"
click at [1223, 748] on input "**********" at bounding box center [1245, 750] width 77 height 30
type input "**********"
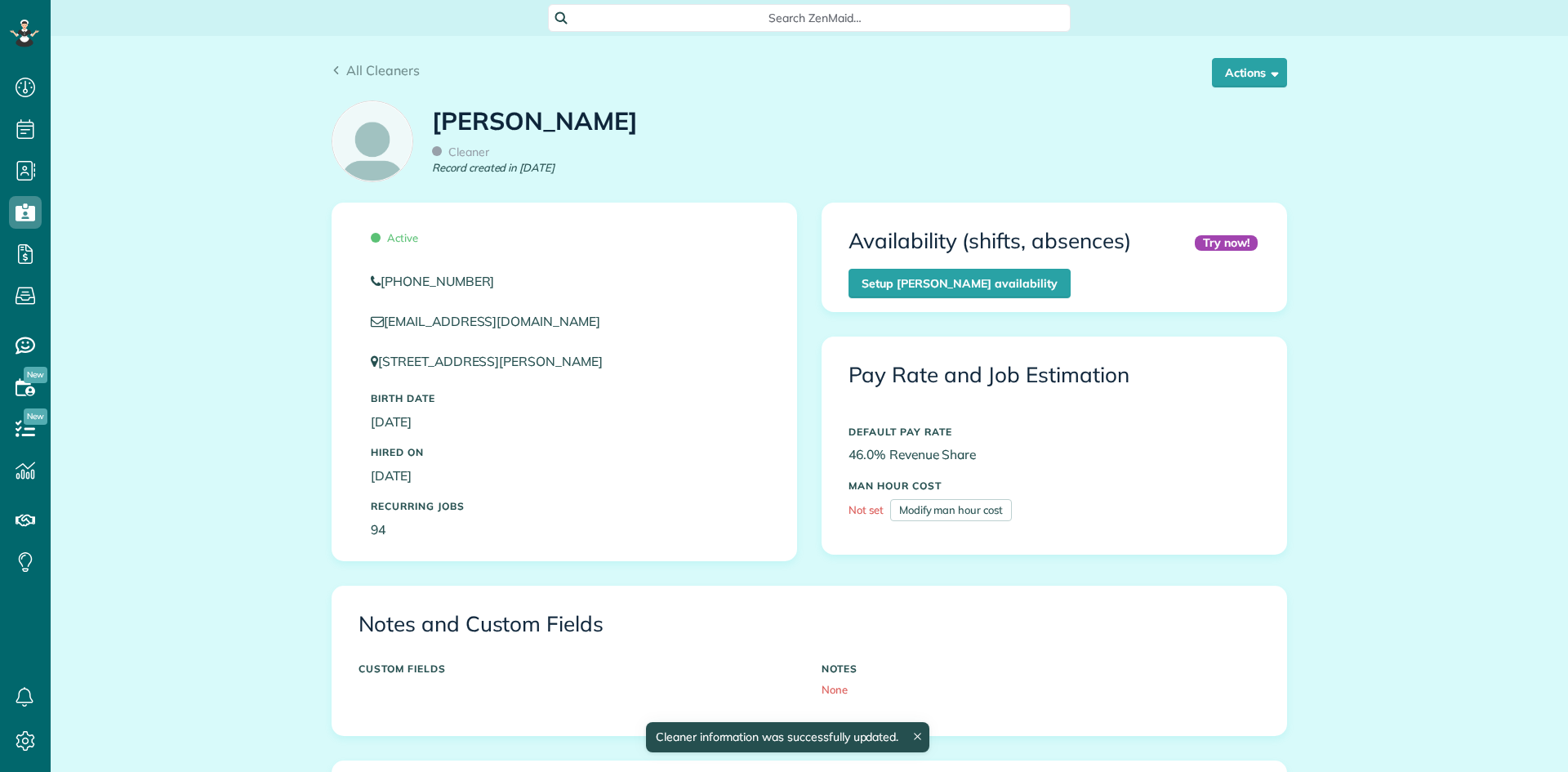
scroll to position [8, 8]
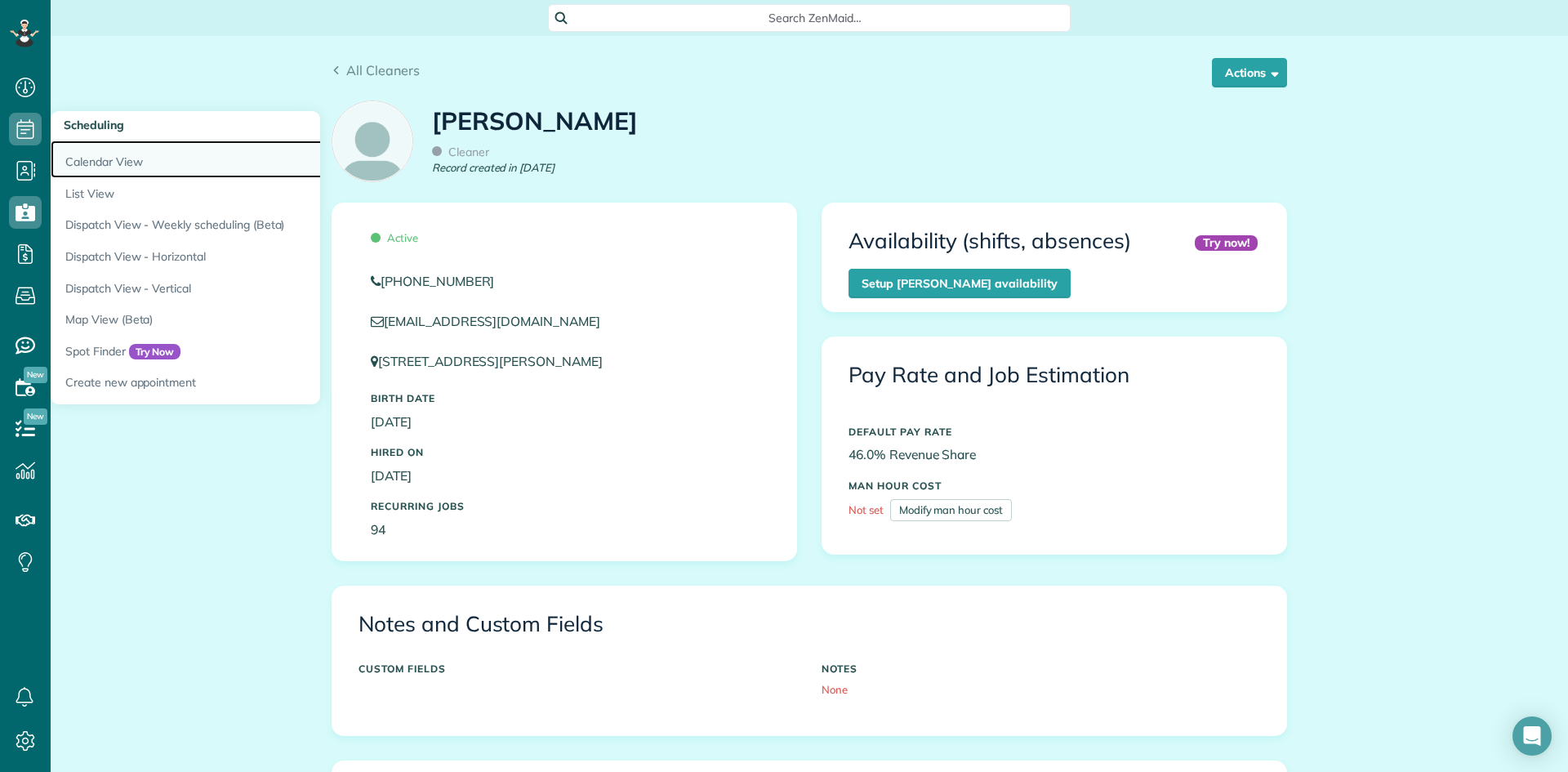
click at [83, 167] on link "Calendar View" at bounding box center [255, 159] width 409 height 38
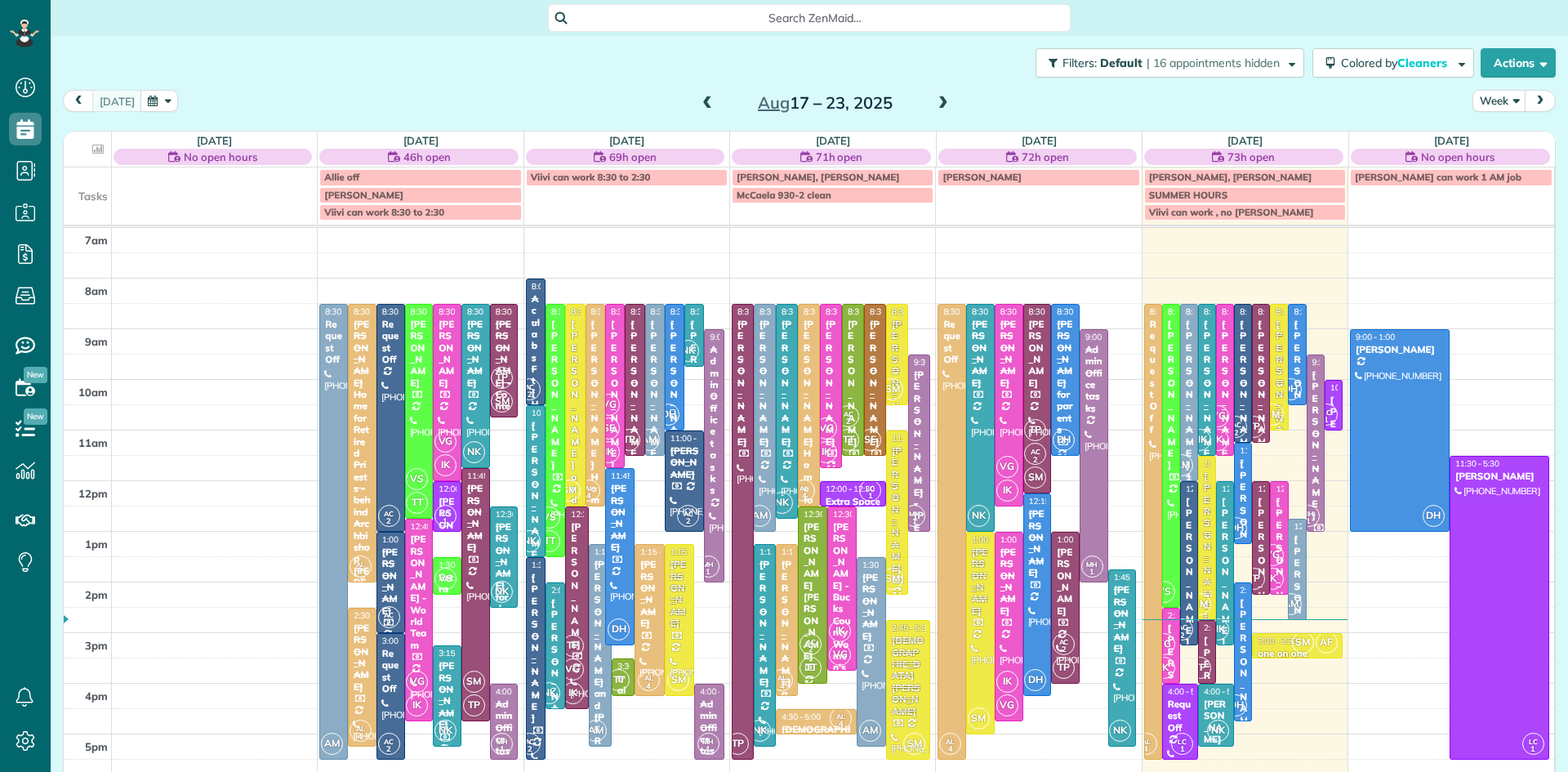
scroll to position [8, 8]
click at [704, 99] on span at bounding box center [707, 103] width 18 height 14
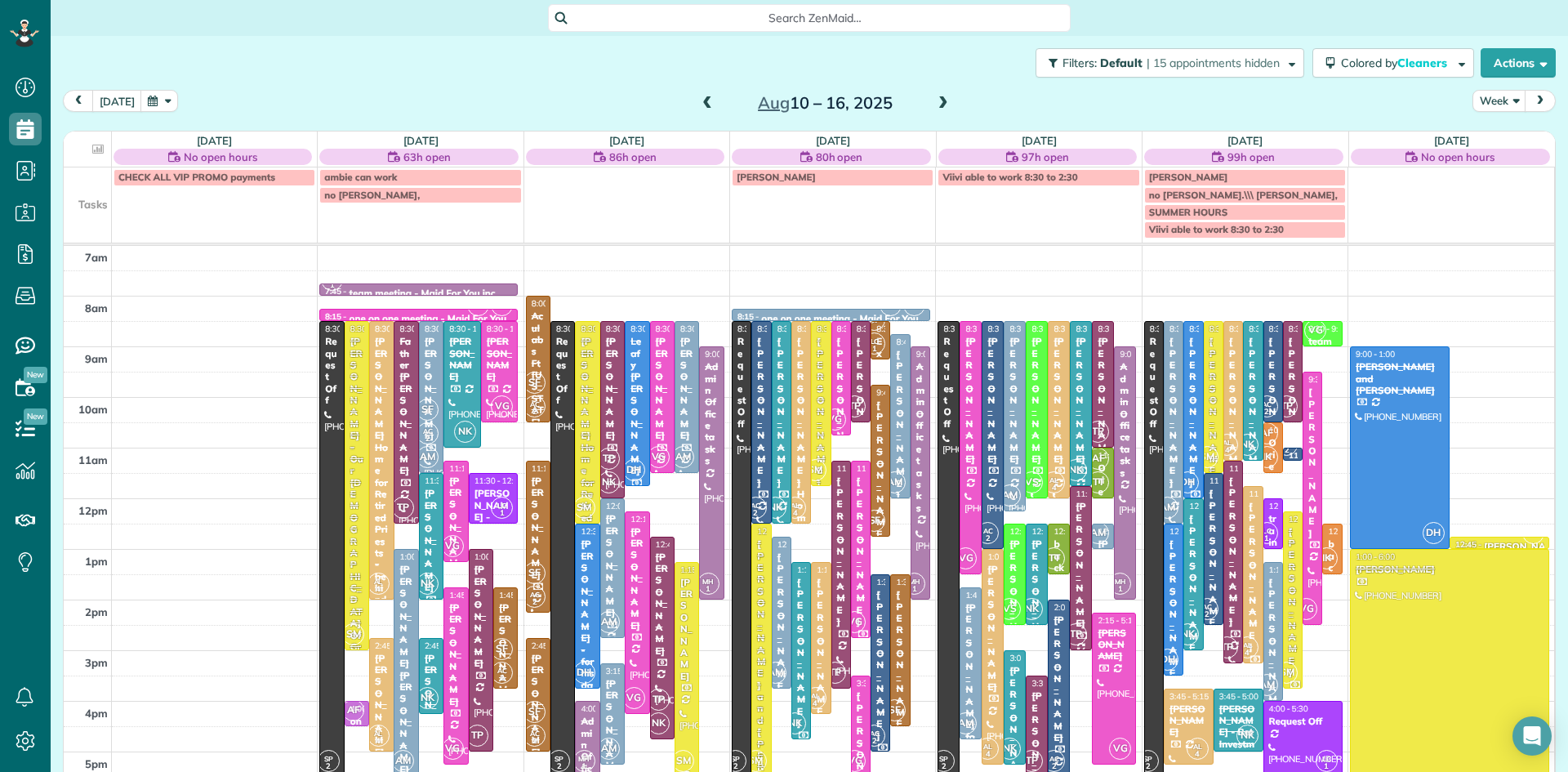
click at [684, 681] on div at bounding box center [687, 670] width 23 height 214
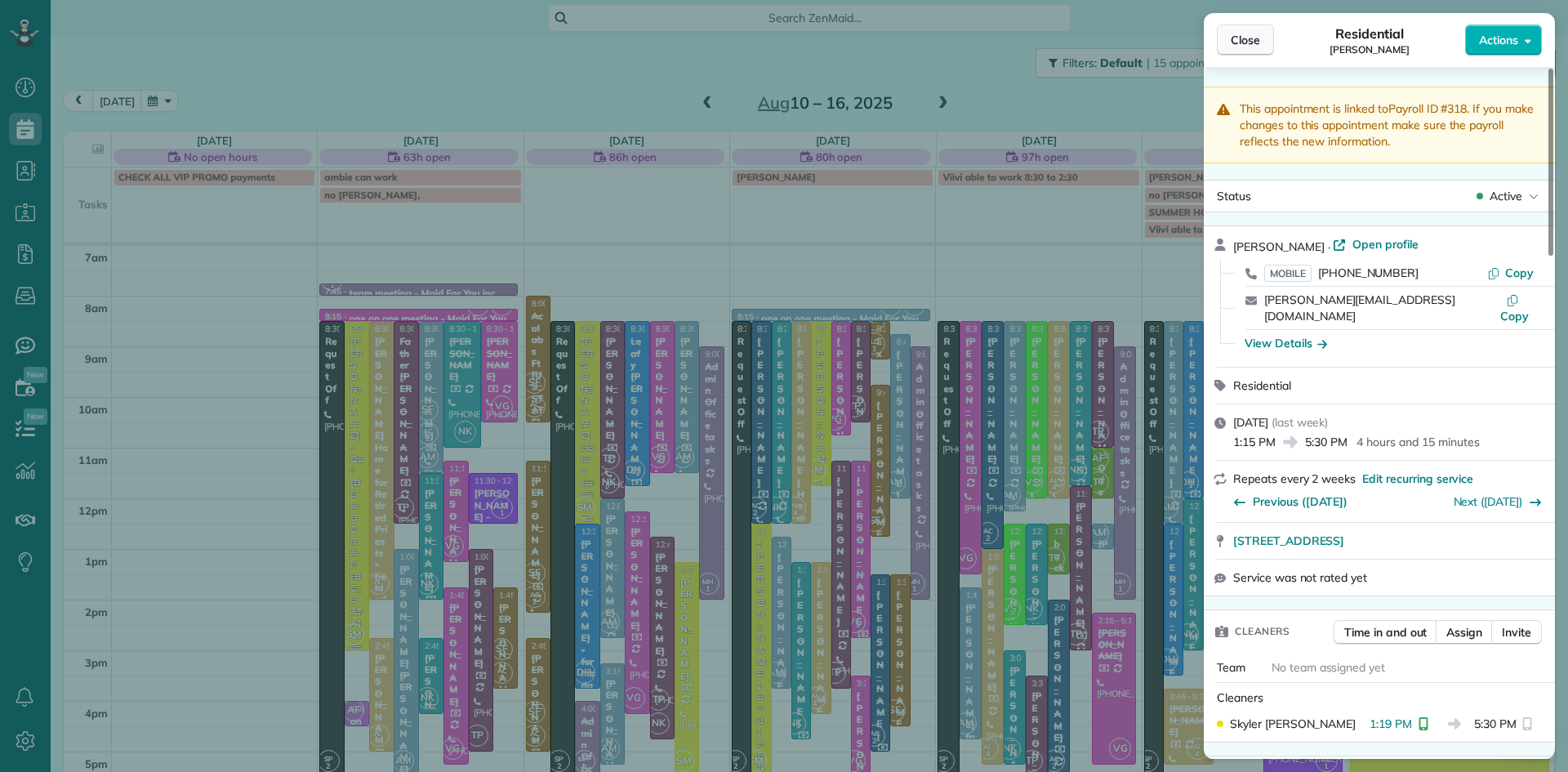
click at [1244, 35] on span "Close" at bounding box center [1245, 40] width 30 height 16
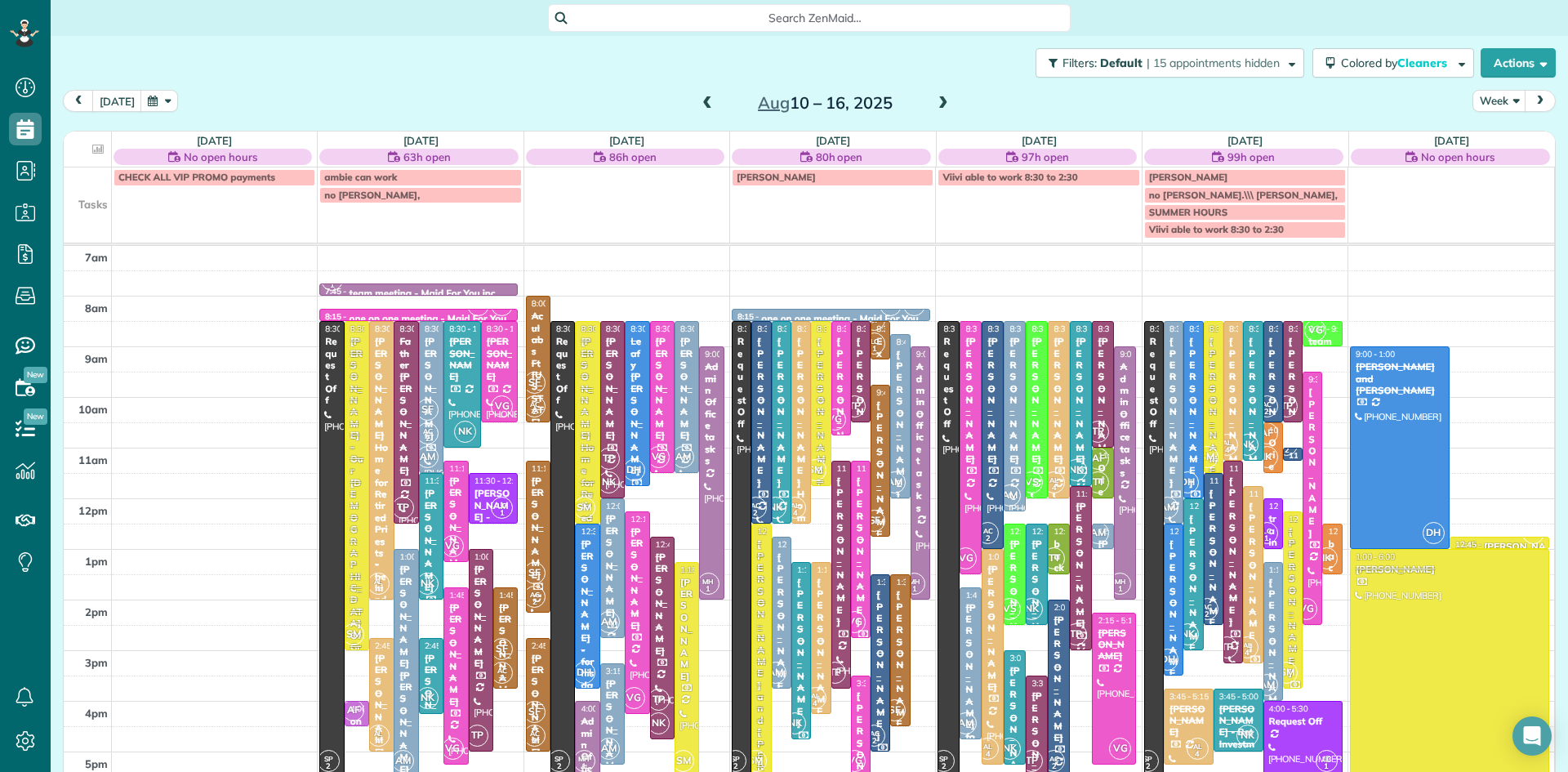
click at [817, 446] on div "Timothy Rauch" at bounding box center [821, 412] width 10 height 153
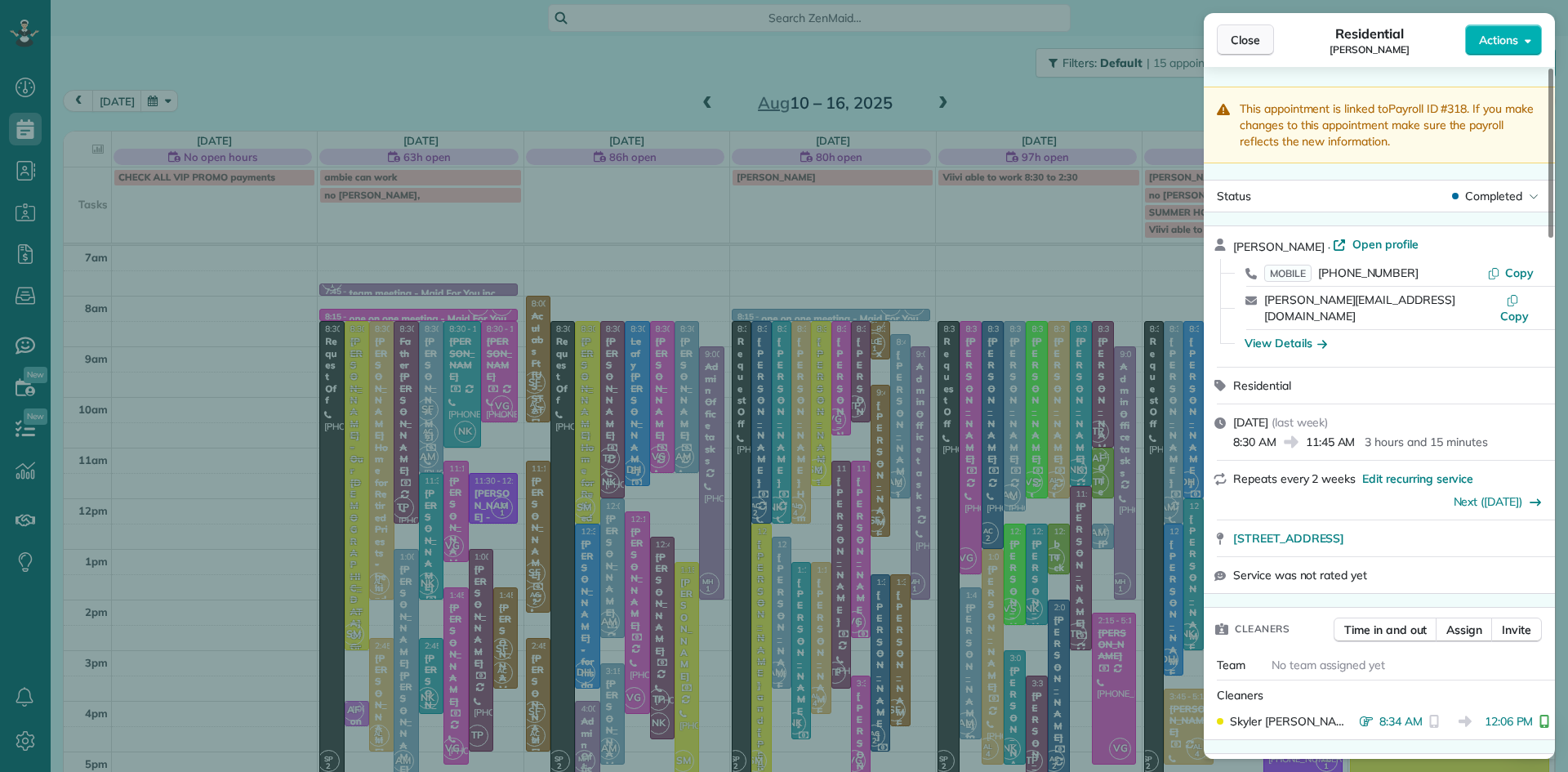
click at [1236, 49] on button "Close" at bounding box center [1245, 40] width 57 height 31
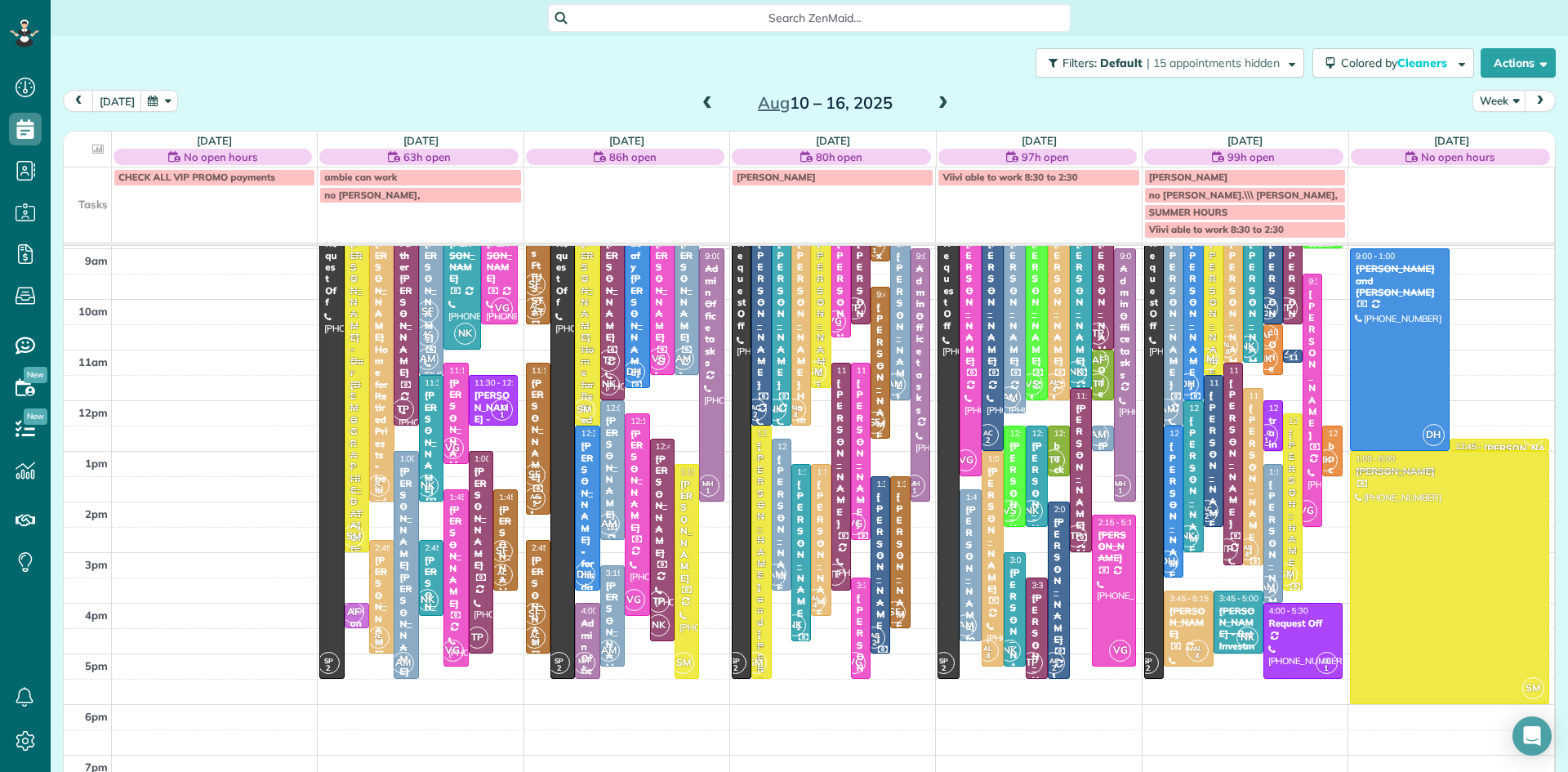
scroll to position [99, 0]
click at [1296, 571] on span "SM" at bounding box center [1287, 573] width 22 height 22
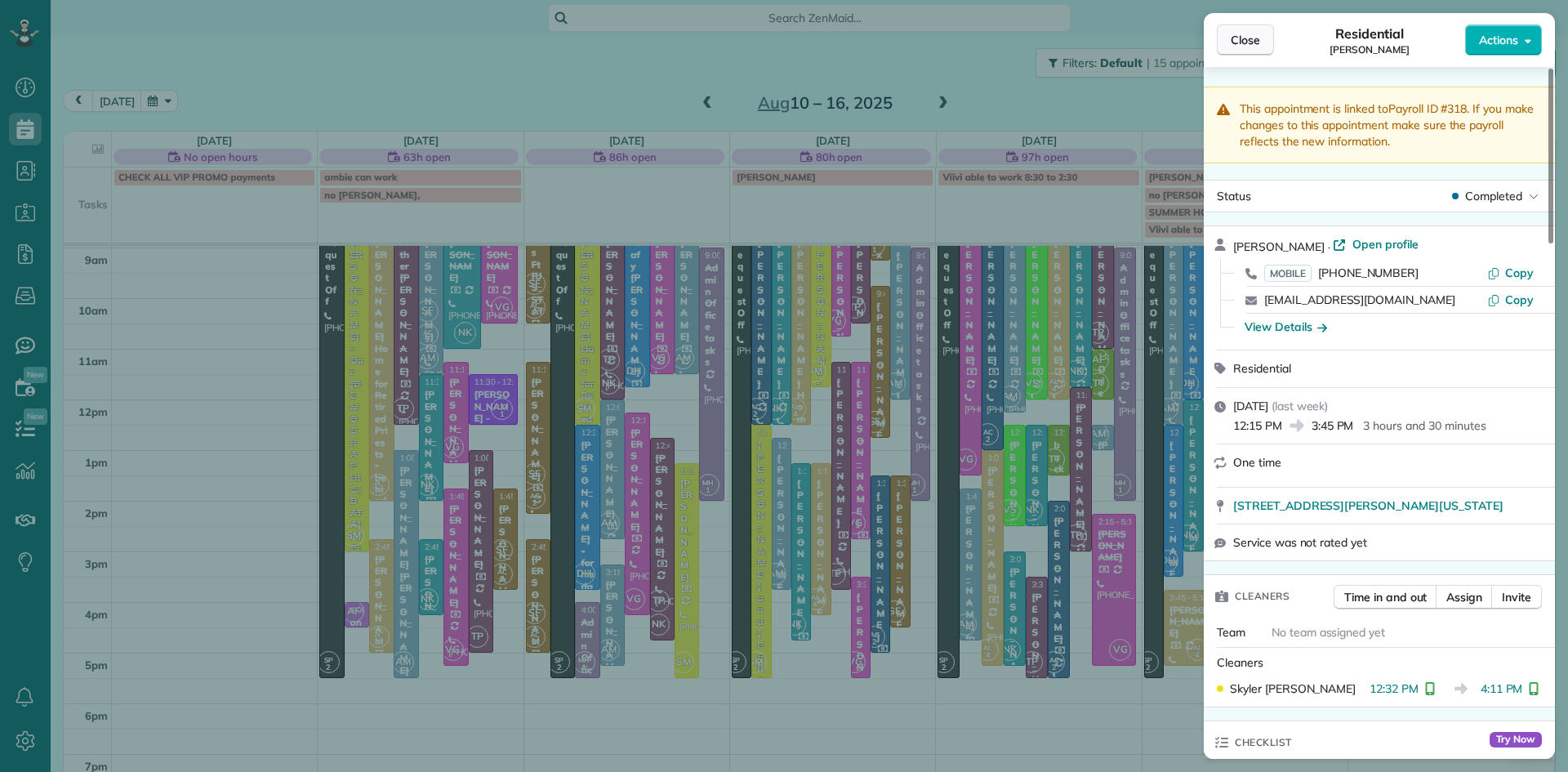
click at [1257, 47] on span "Close" at bounding box center [1245, 40] width 30 height 16
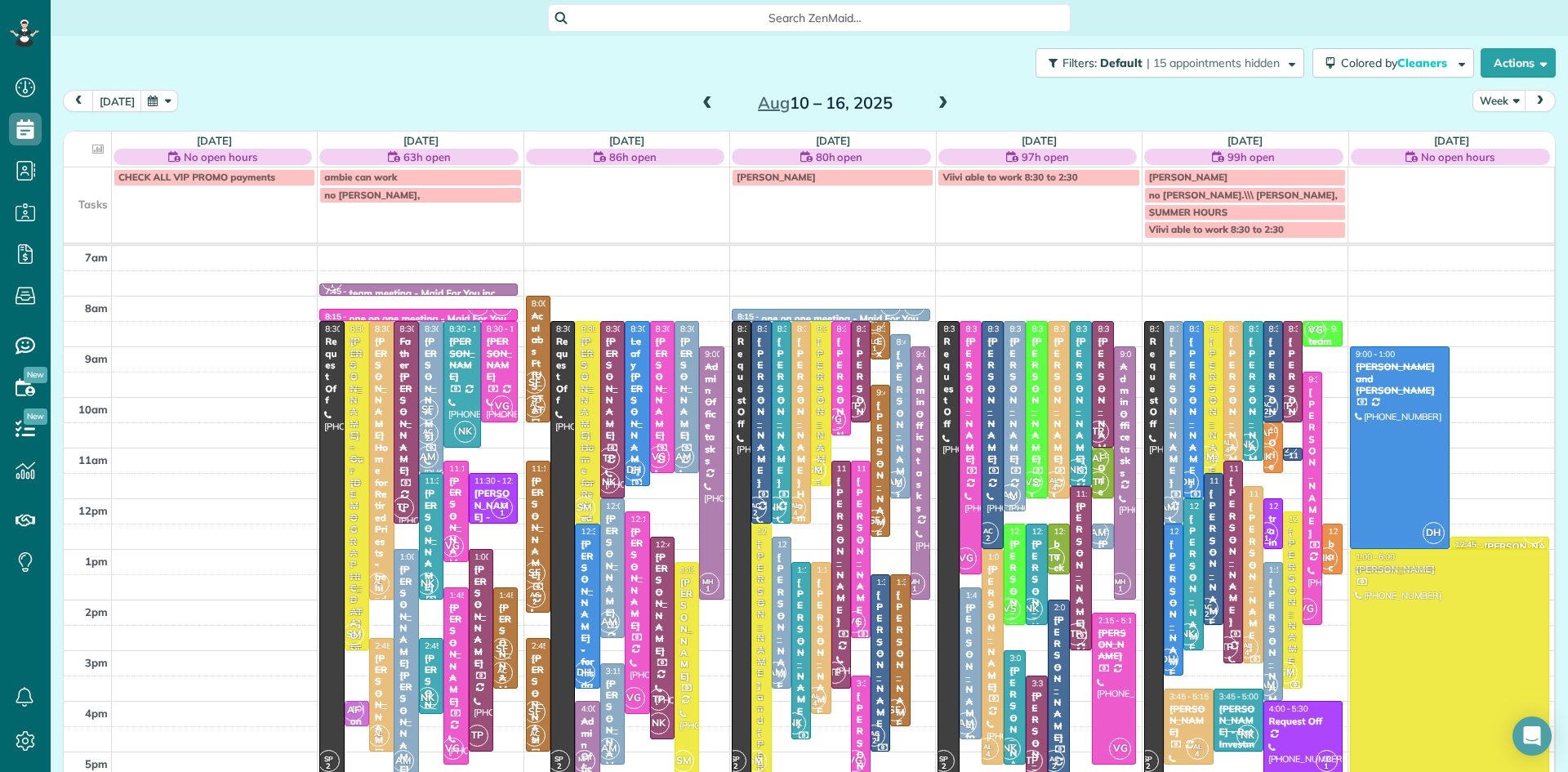
click at [705, 99] on span at bounding box center [707, 103] width 18 height 14
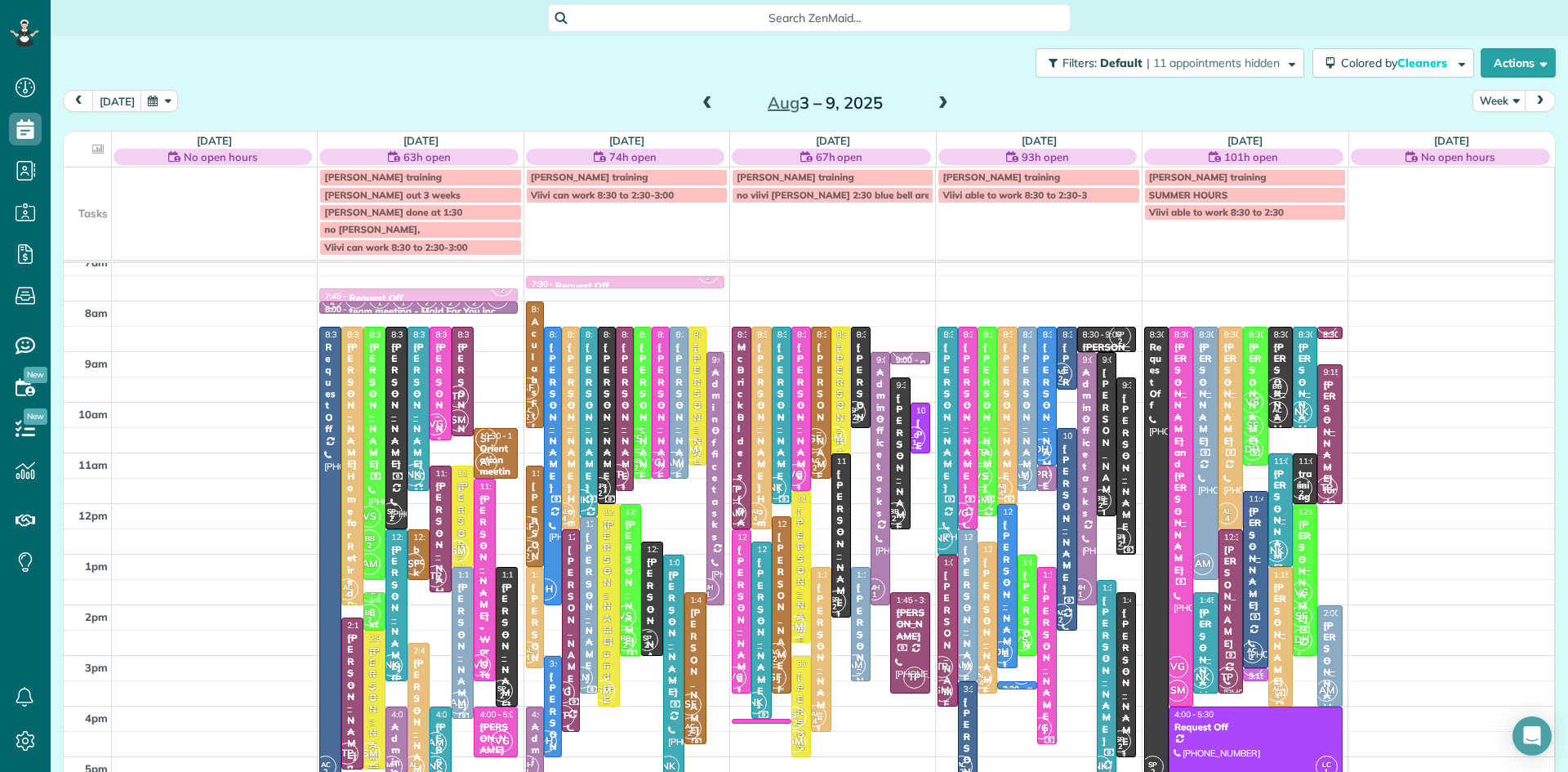
scroll to position [25, 0]
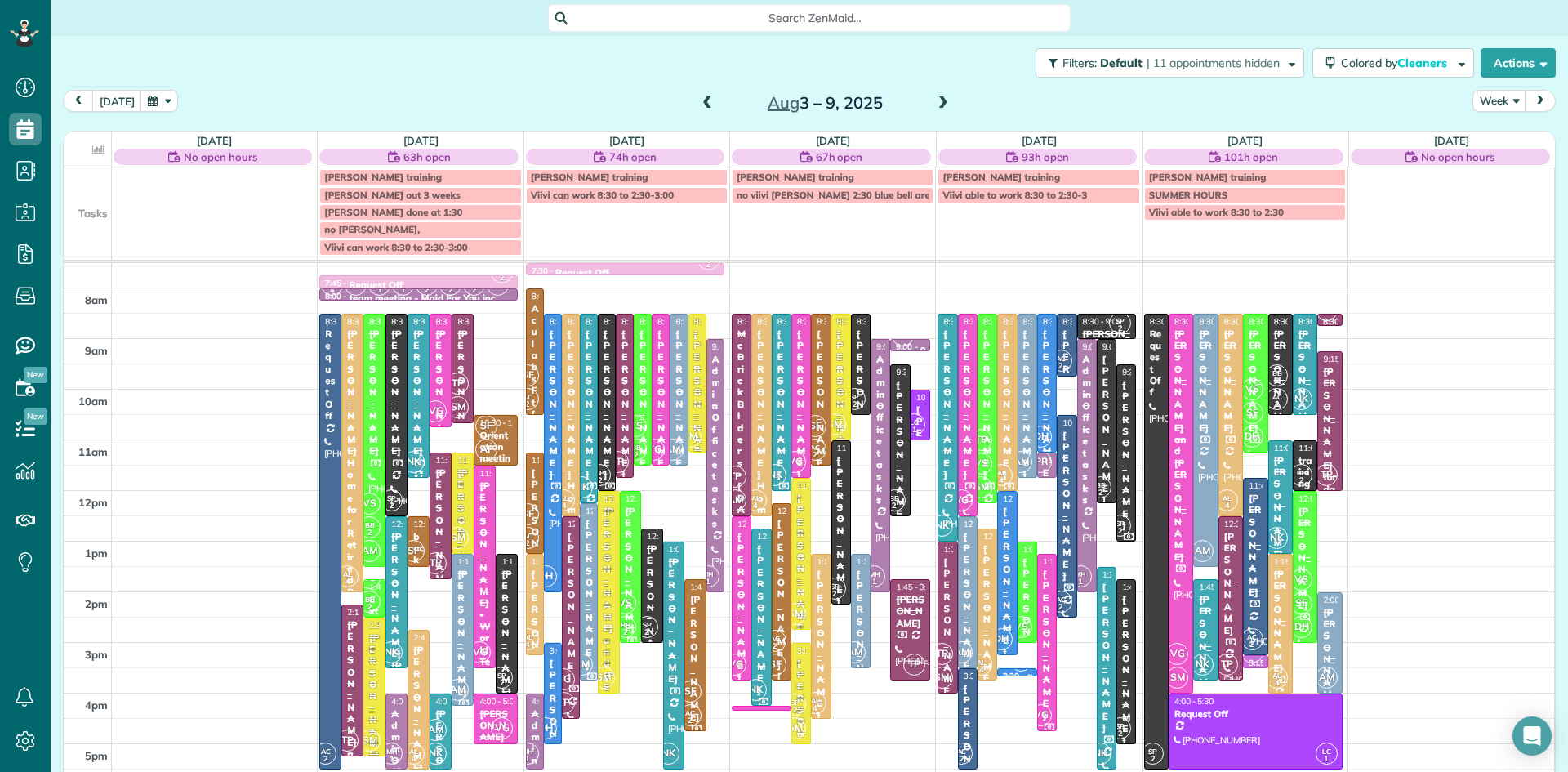
click at [700, 407] on div "[PERSON_NAME]" at bounding box center [698, 405] width 8 height 153
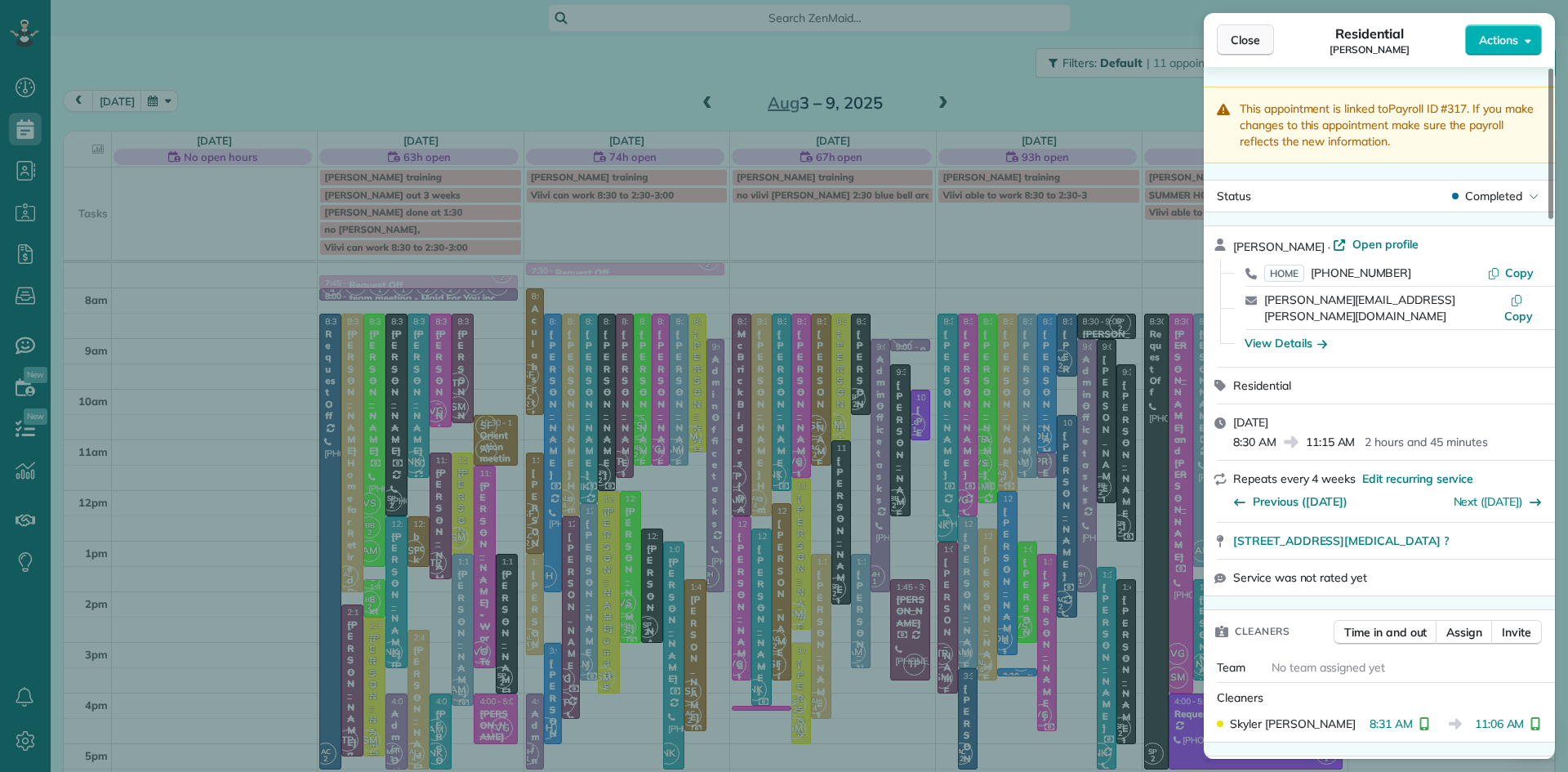
click at [1245, 37] on span "Close" at bounding box center [1245, 40] width 30 height 16
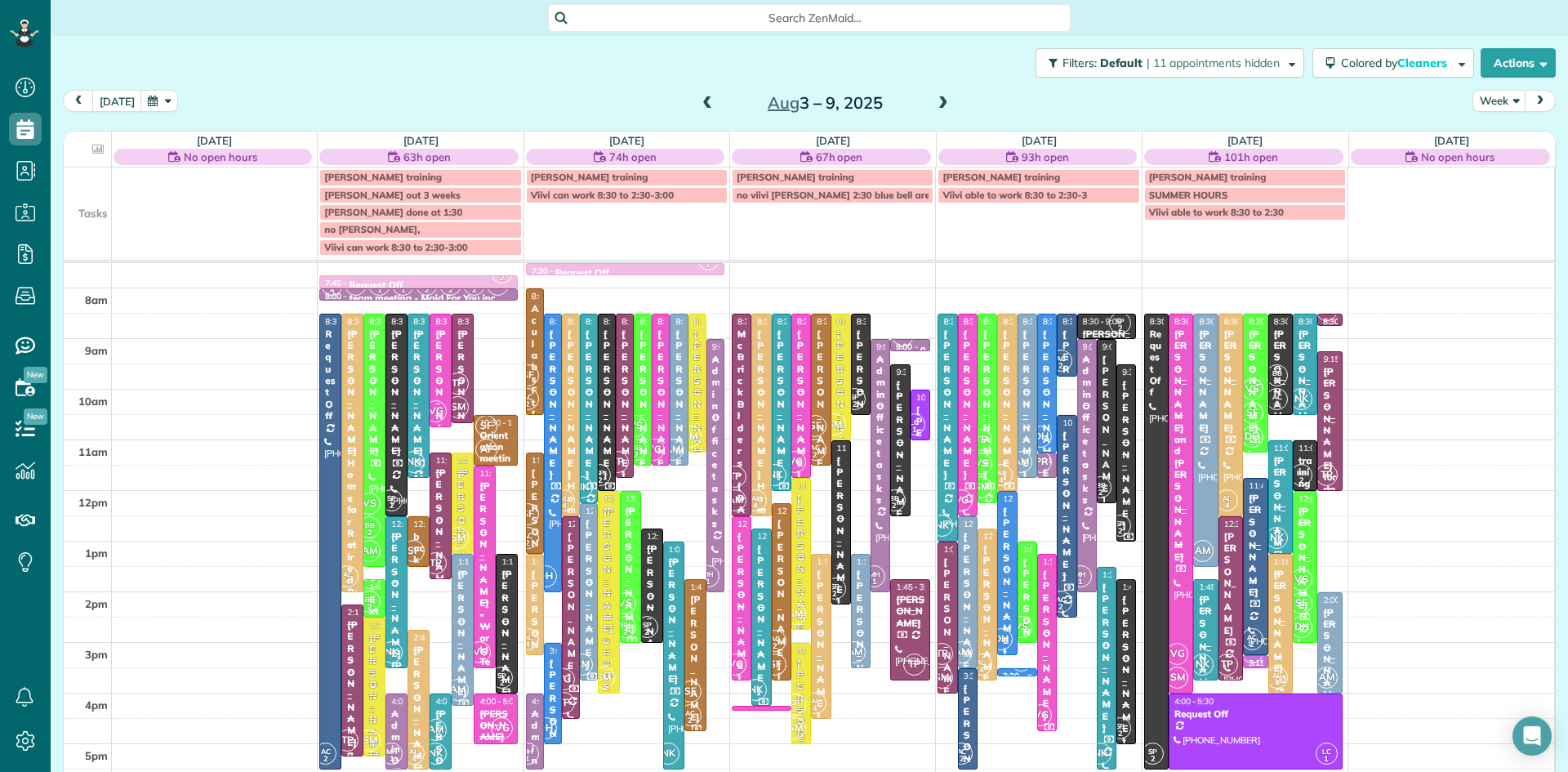
click at [805, 714] on small "2" at bounding box center [795, 710] width 20 height 15
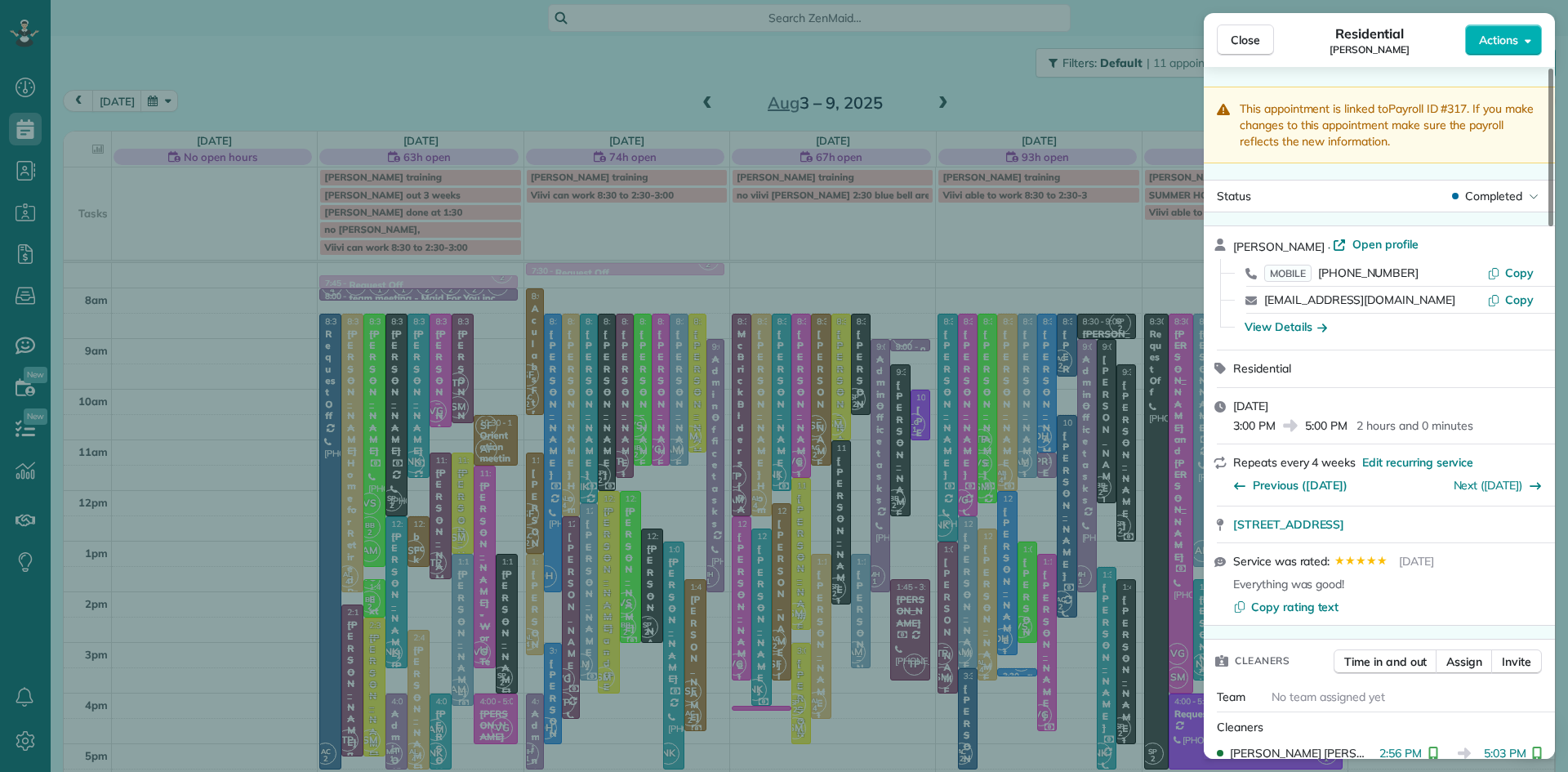
click at [1249, 39] on span "Close" at bounding box center [1245, 40] width 30 height 16
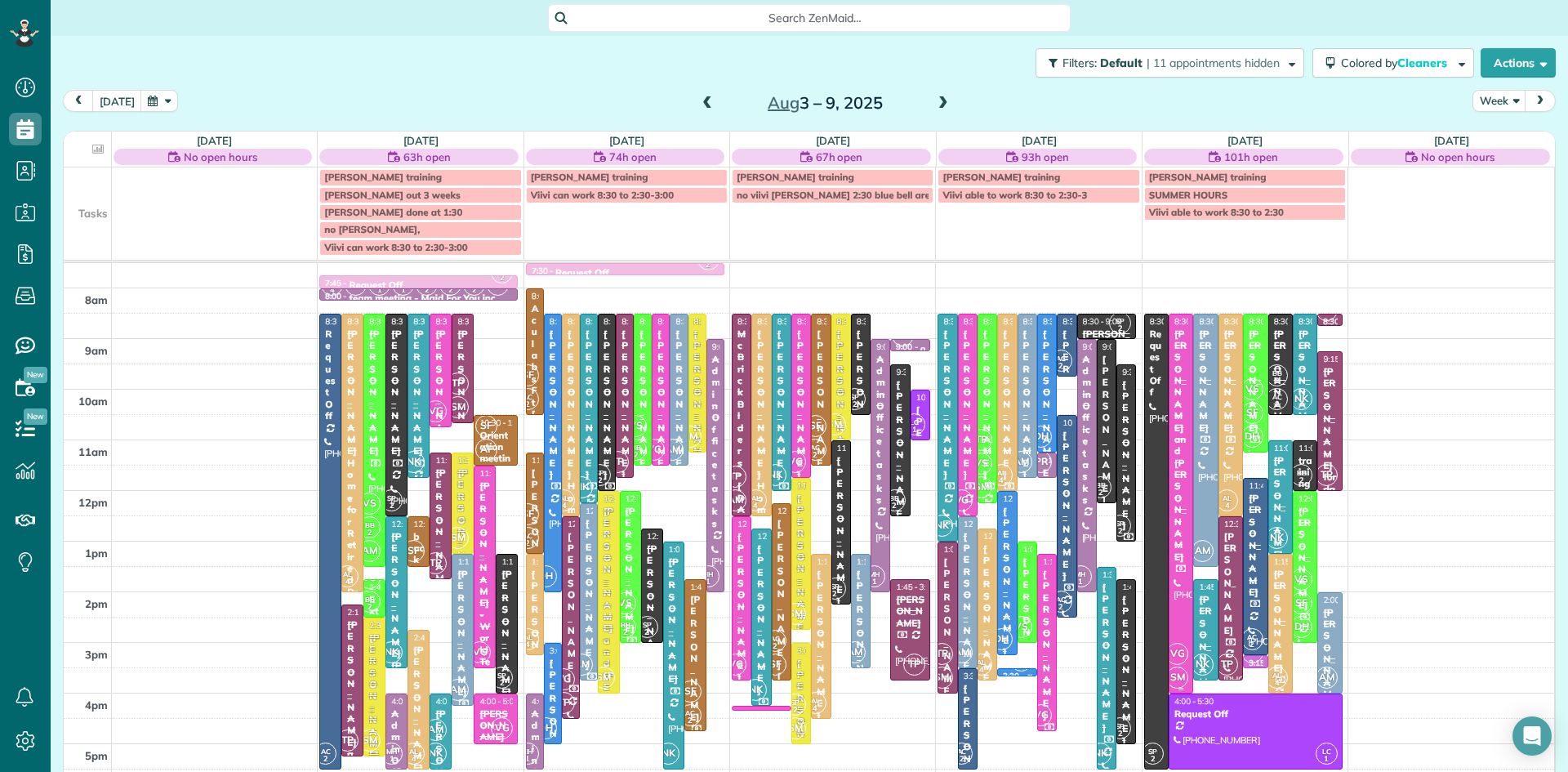
click at [1177, 671] on span "SM" at bounding box center [1177, 678] width 22 height 22
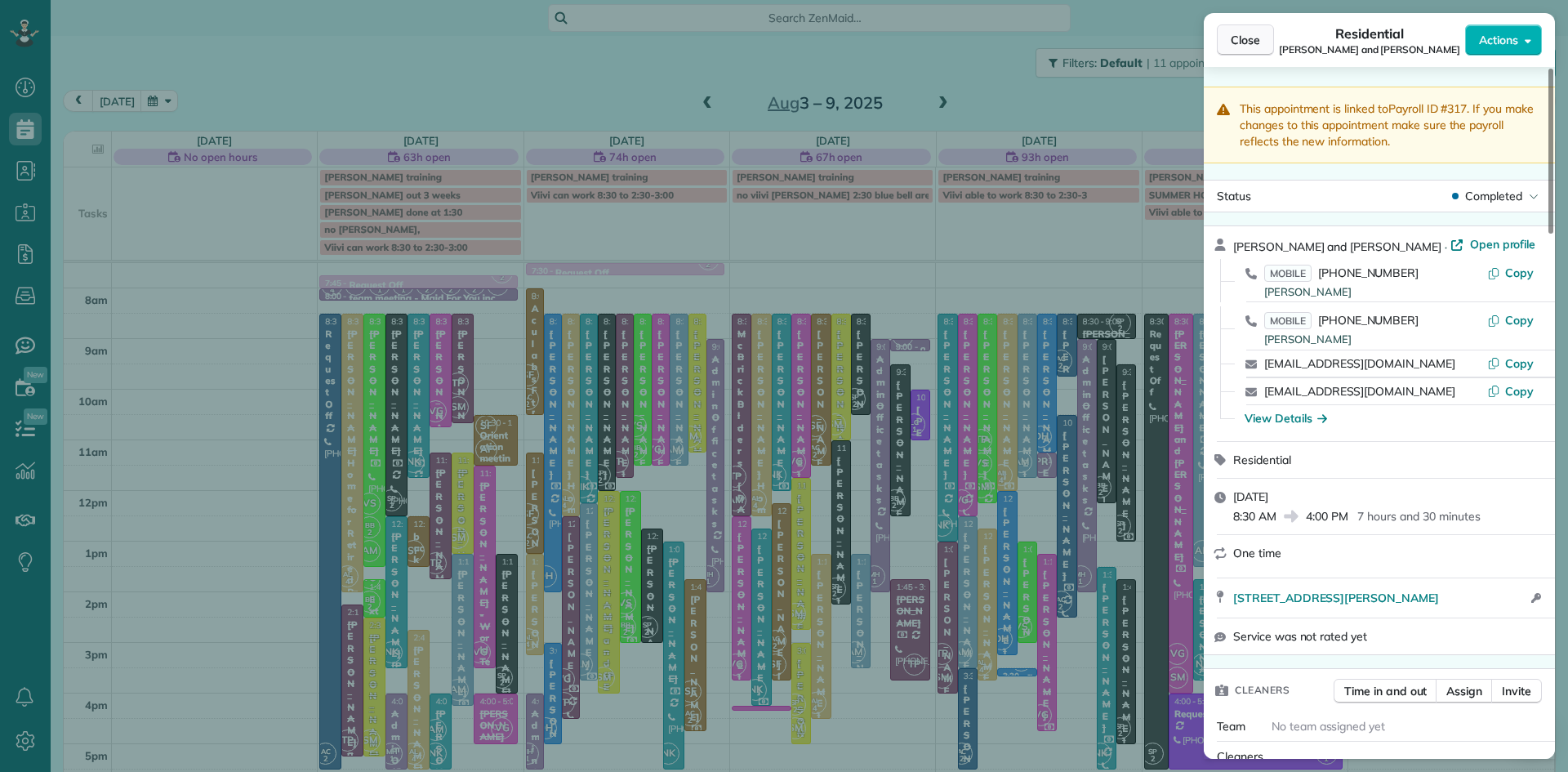
click at [1252, 43] on span "Close" at bounding box center [1245, 40] width 30 height 16
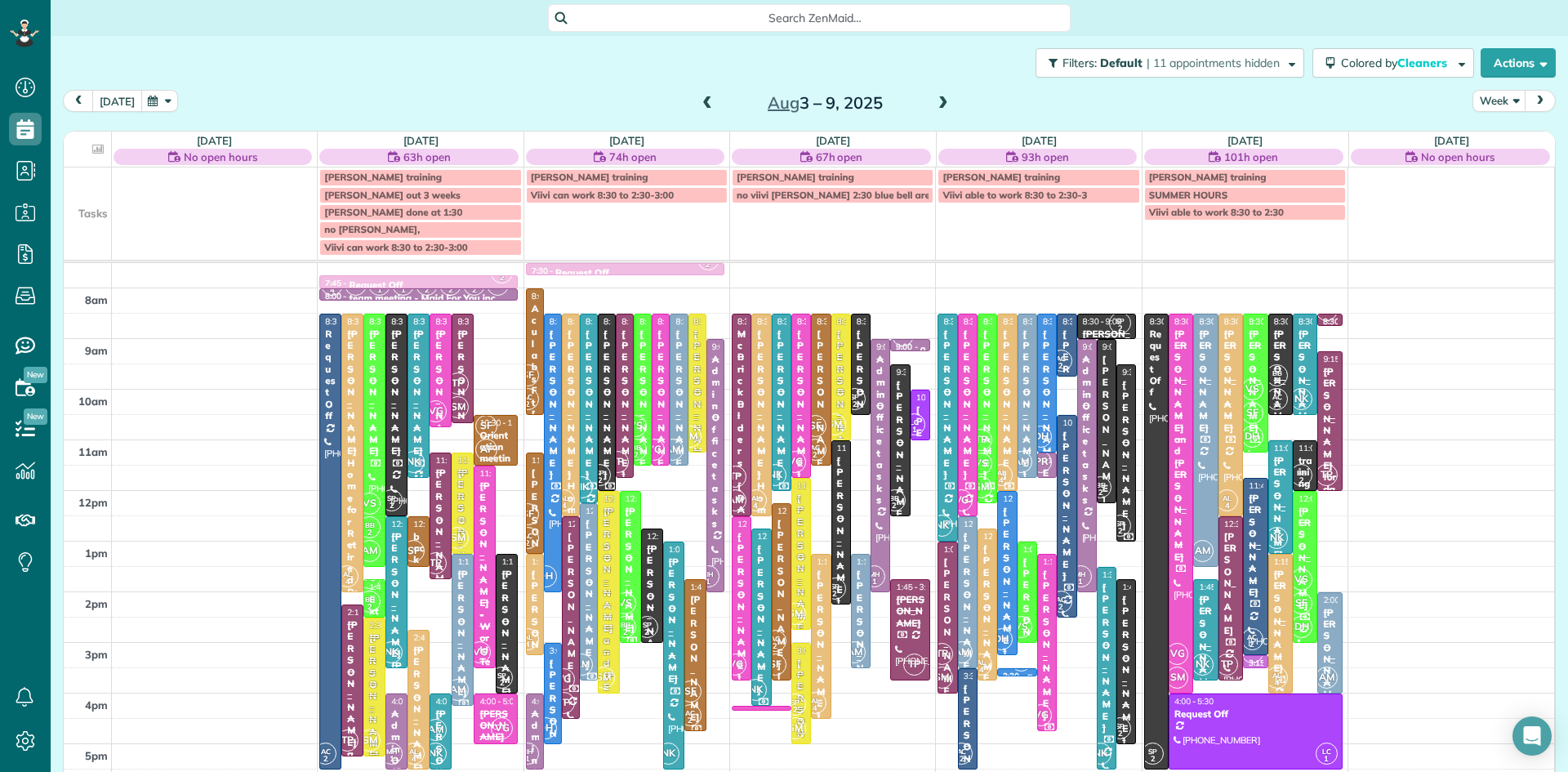
click at [111, 101] on button "[DATE]" at bounding box center [118, 100] width 50 height 22
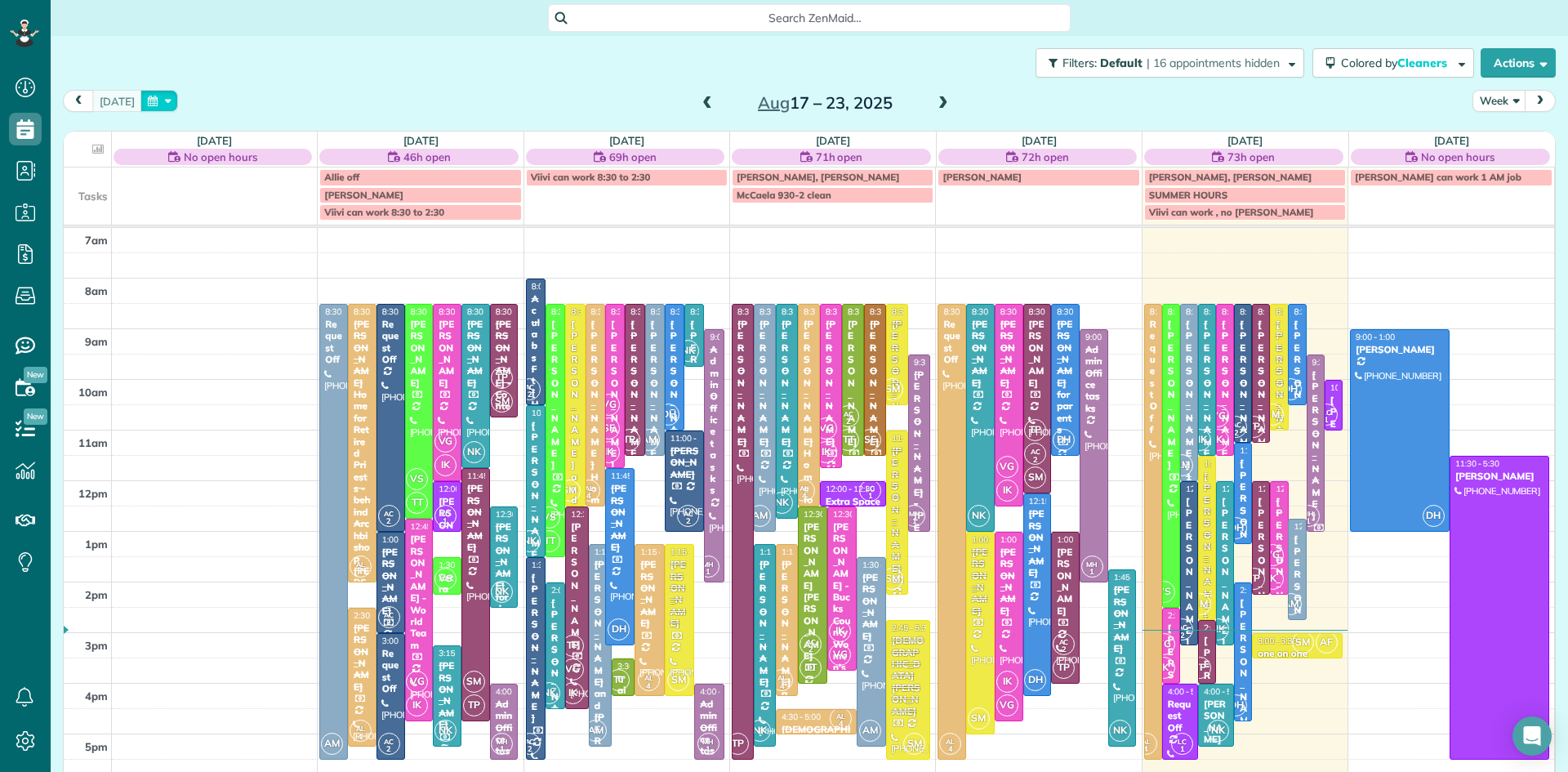
click at [154, 102] on button "button" at bounding box center [159, 100] width 38 height 22
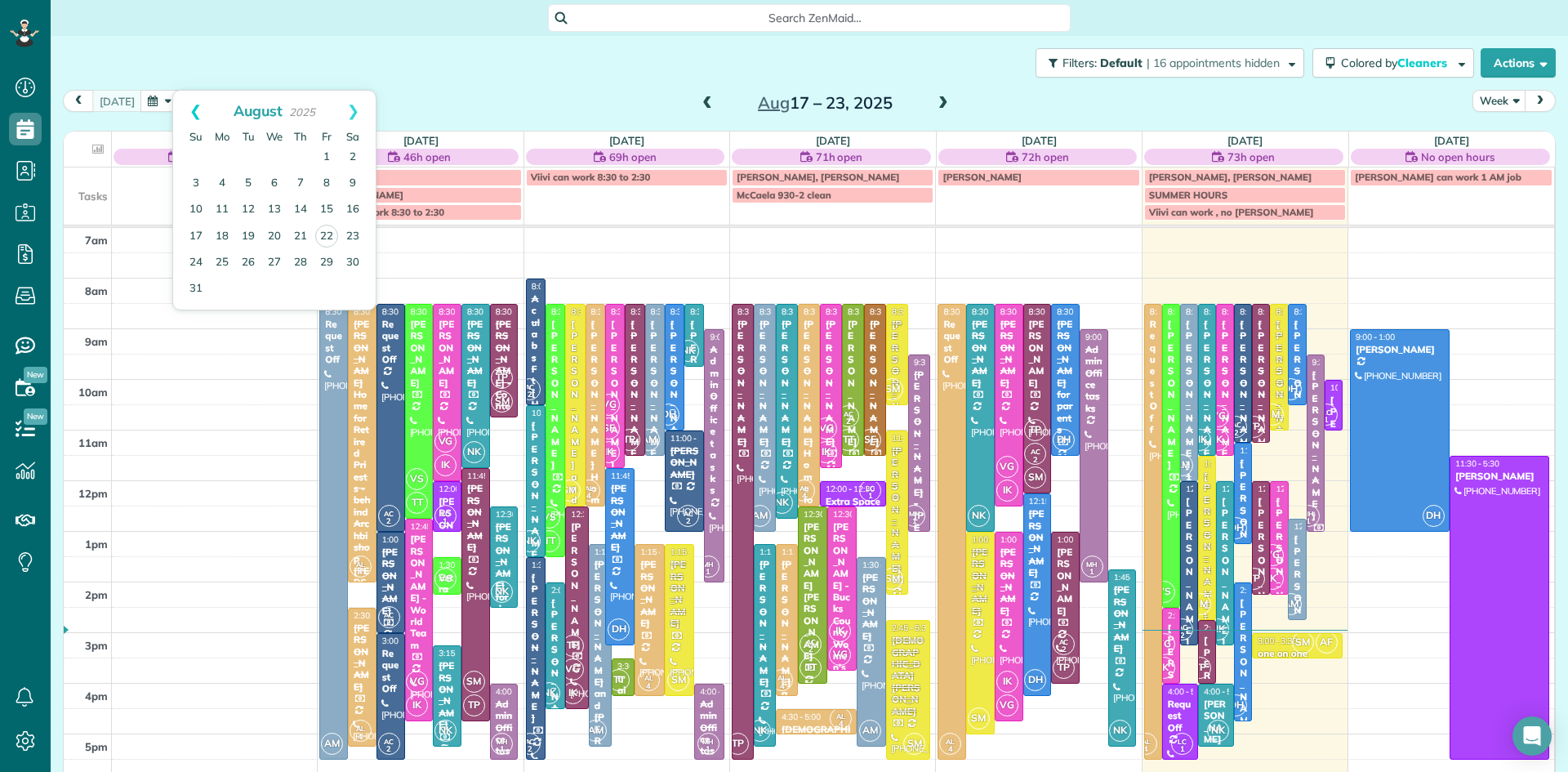
click at [195, 110] on link "Prev" at bounding box center [196, 111] width 45 height 40
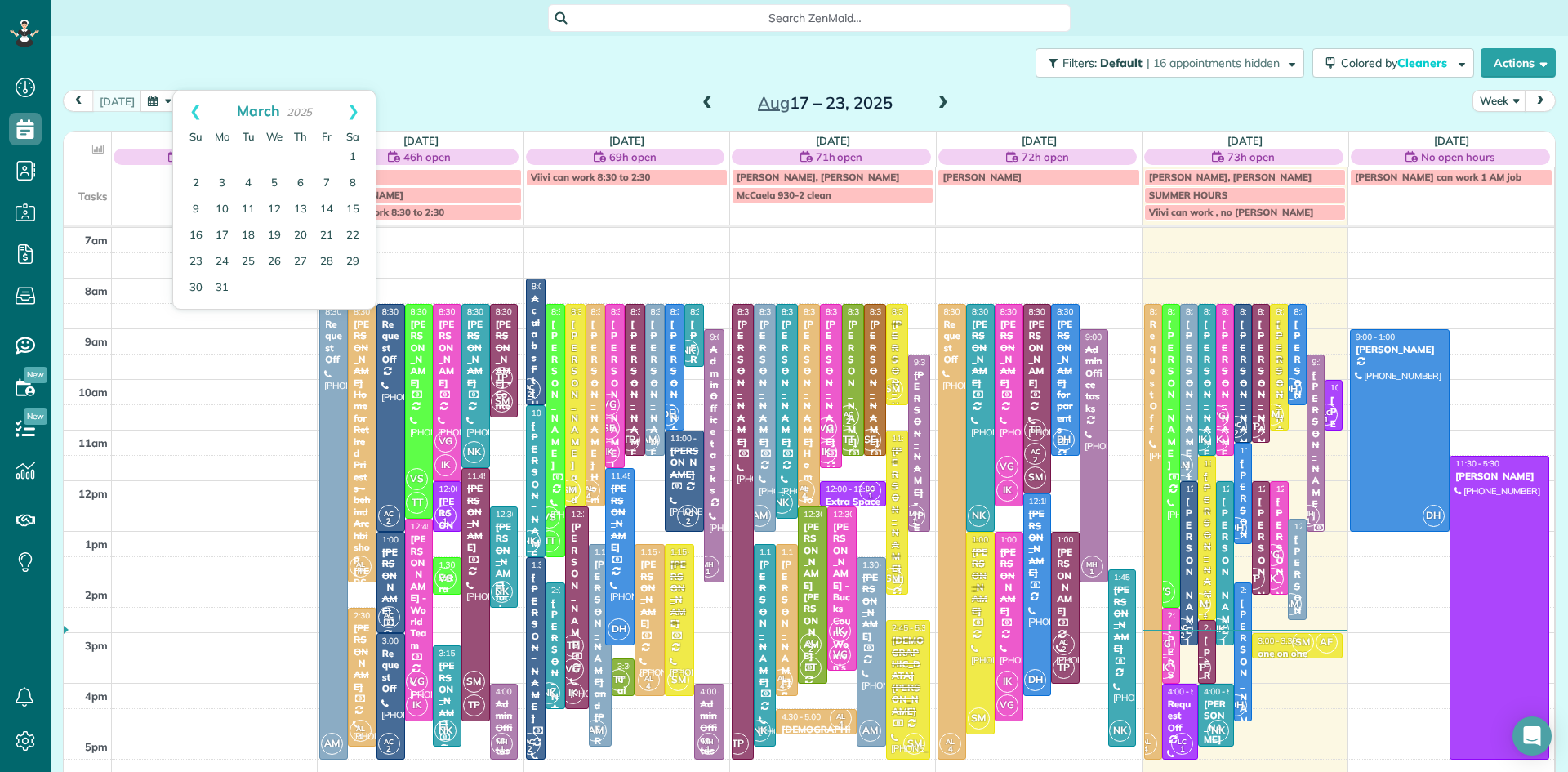
click at [195, 110] on link "Prev" at bounding box center [196, 111] width 45 height 40
click at [351, 112] on link "Next" at bounding box center [353, 111] width 45 height 40
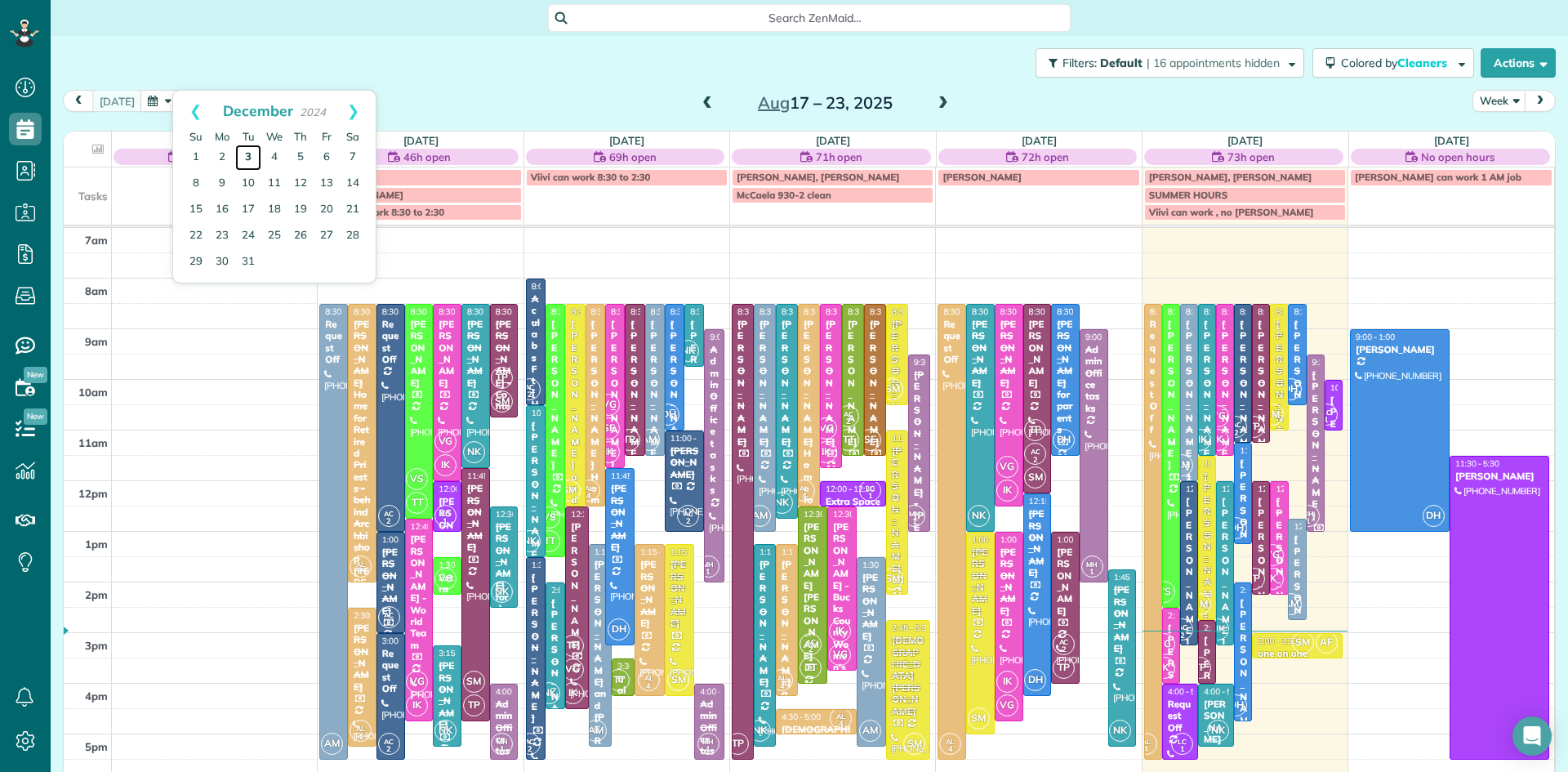
click at [244, 152] on link "3" at bounding box center [248, 157] width 26 height 26
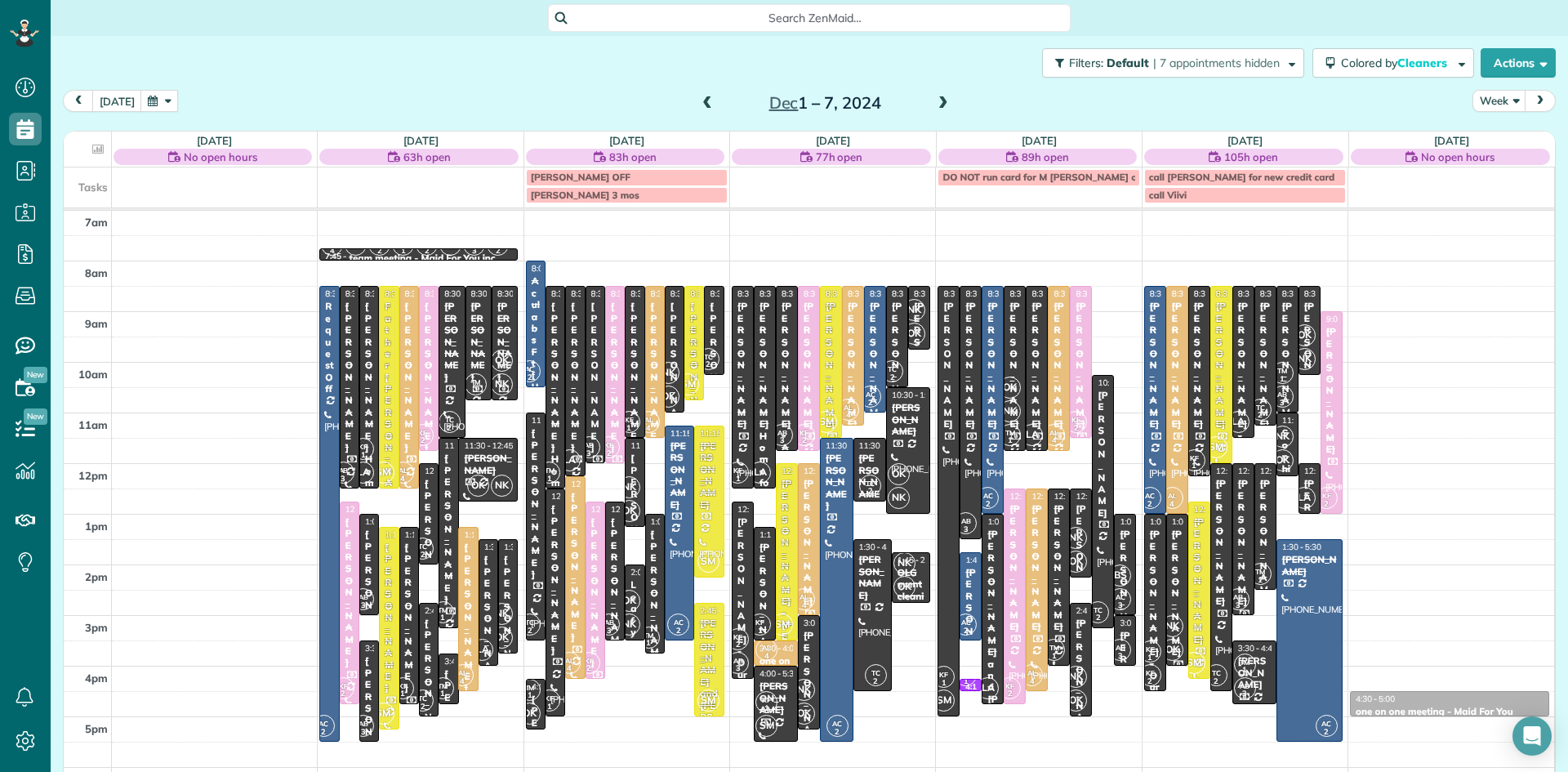
click at [941, 104] on span at bounding box center [943, 103] width 18 height 14
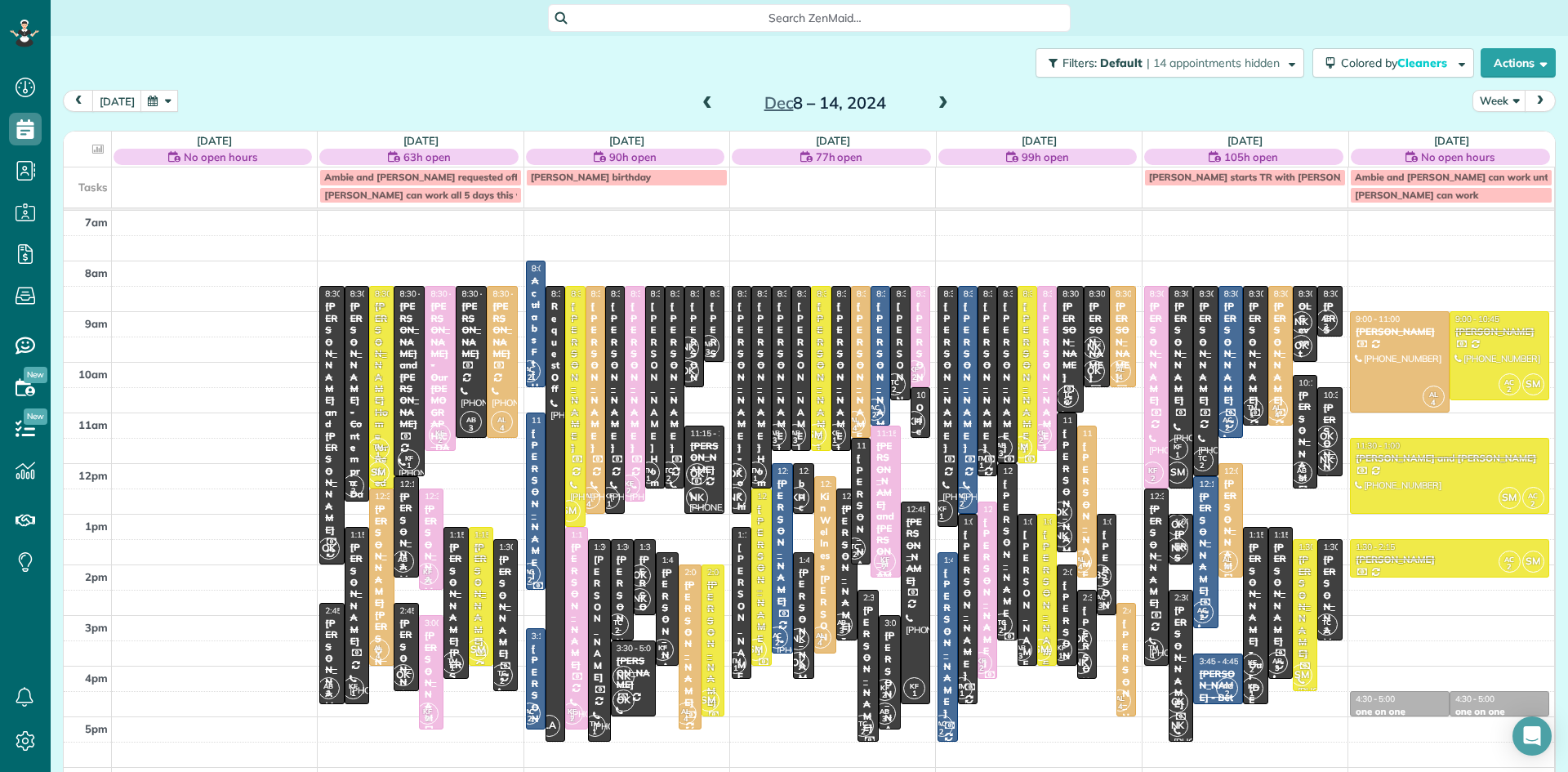
click at [942, 93] on span at bounding box center [943, 103] width 18 height 24
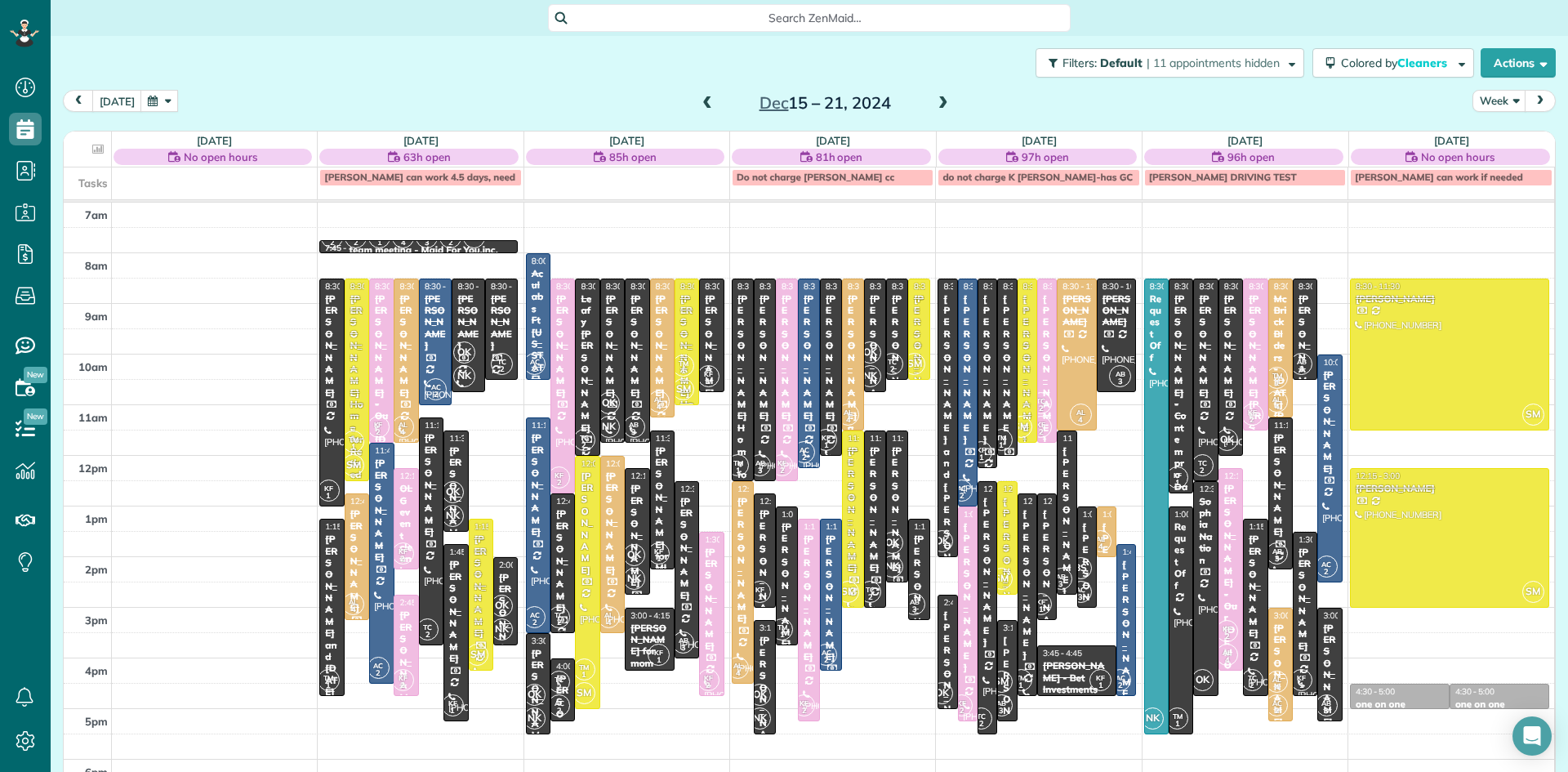
click at [945, 97] on span at bounding box center [943, 103] width 18 height 14
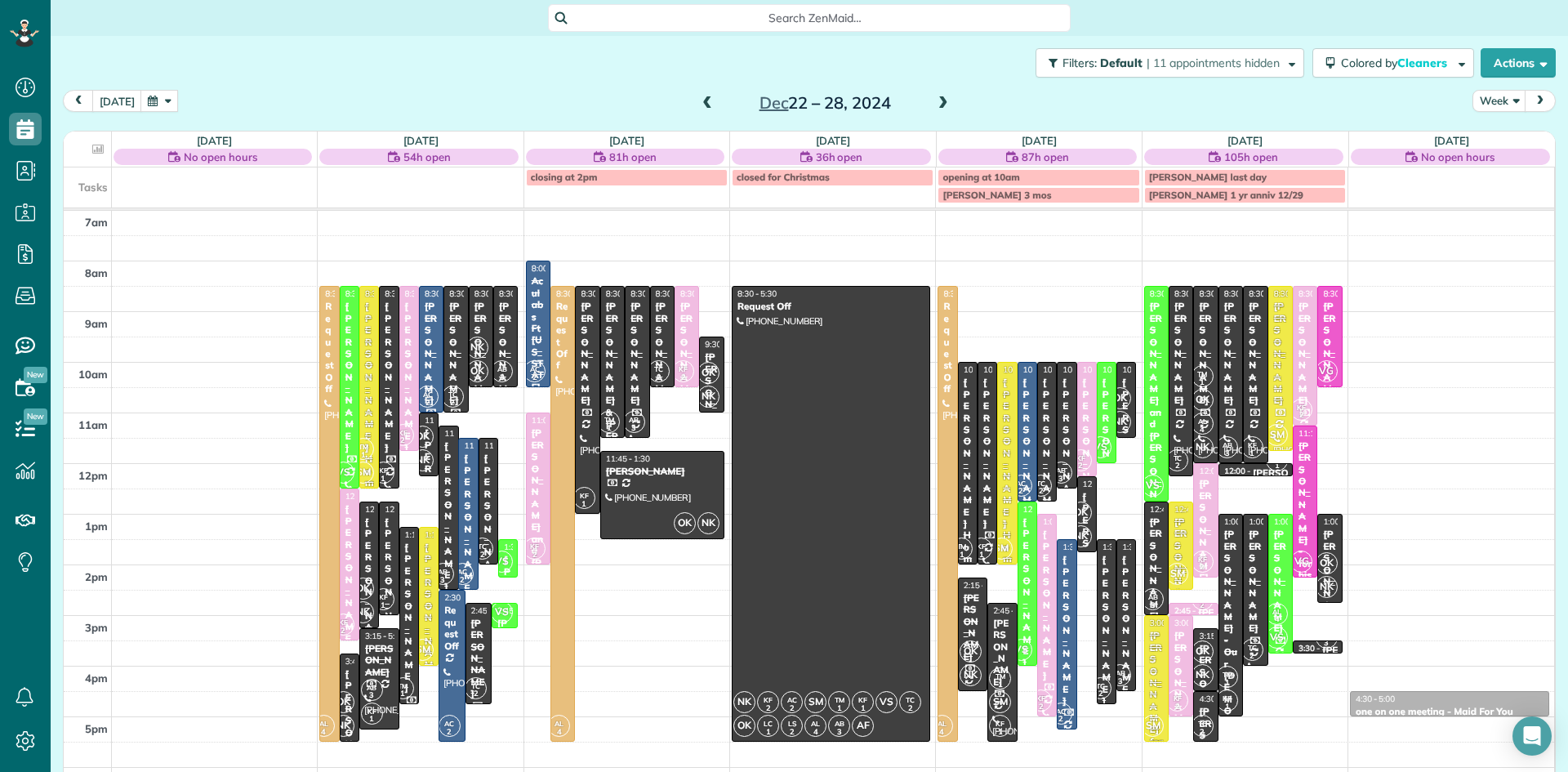
click at [941, 97] on span at bounding box center [943, 103] width 18 height 14
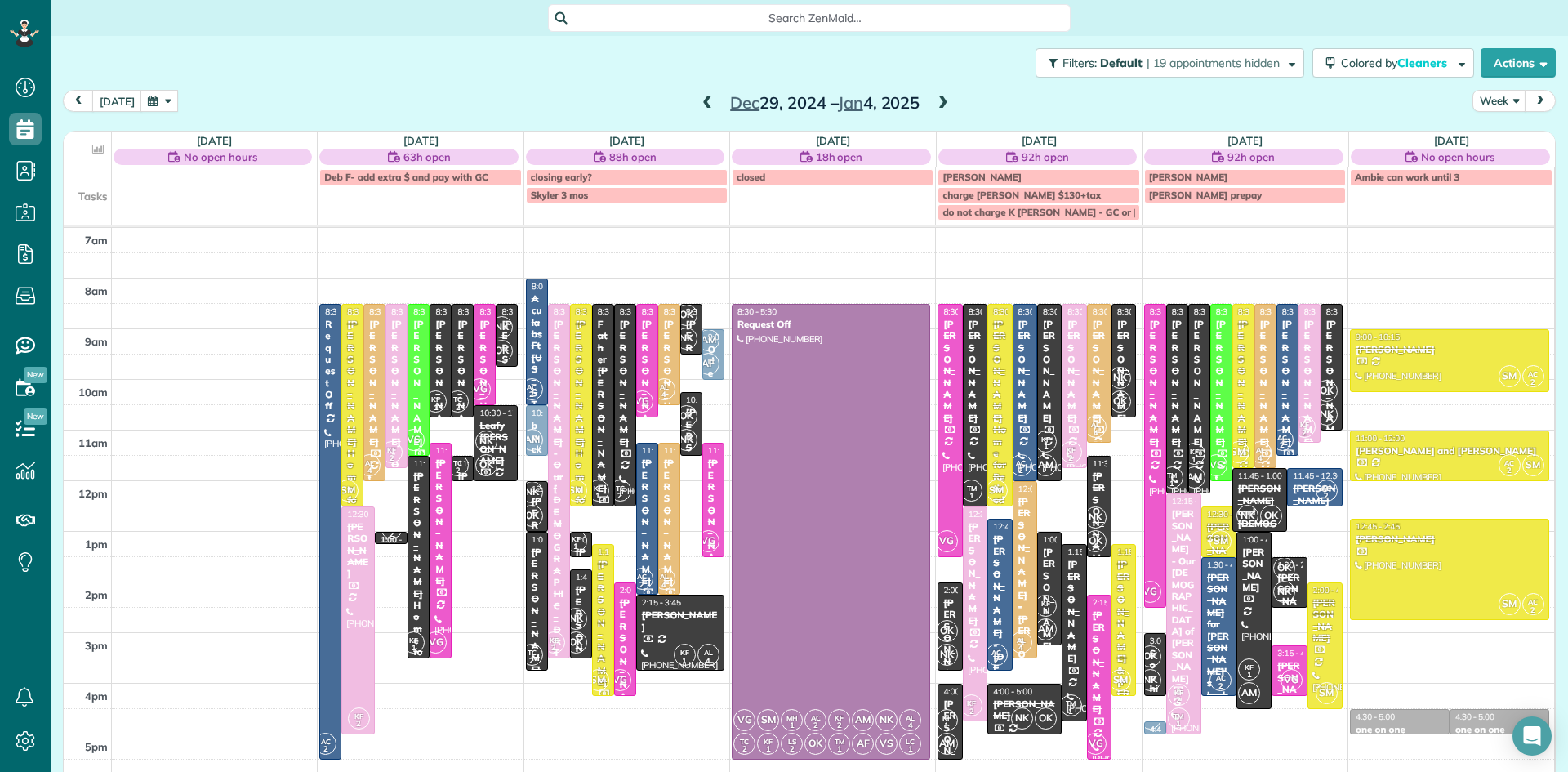
click at [943, 98] on span at bounding box center [943, 103] width 18 height 14
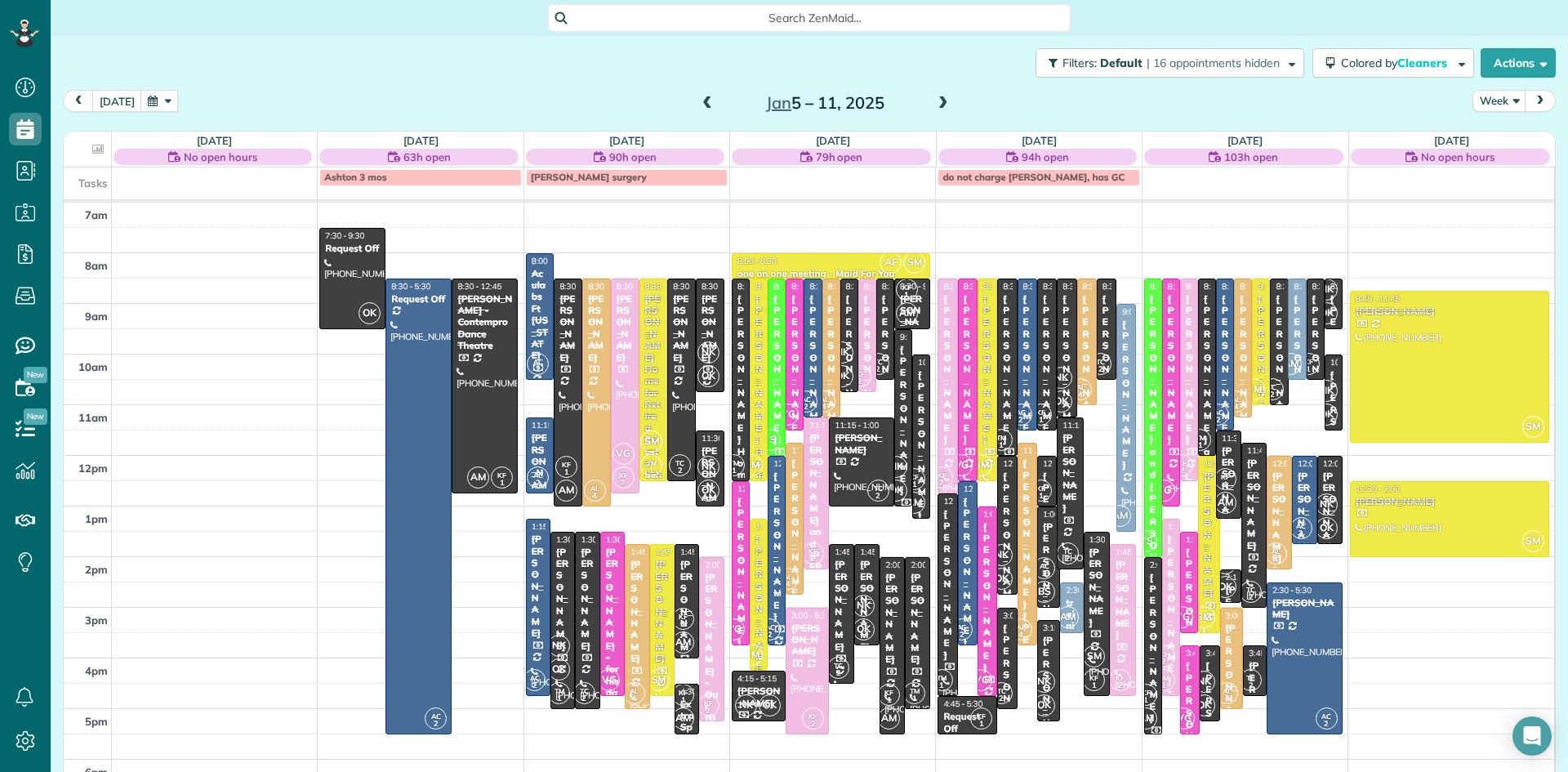
click at [941, 98] on span at bounding box center [943, 103] width 18 height 14
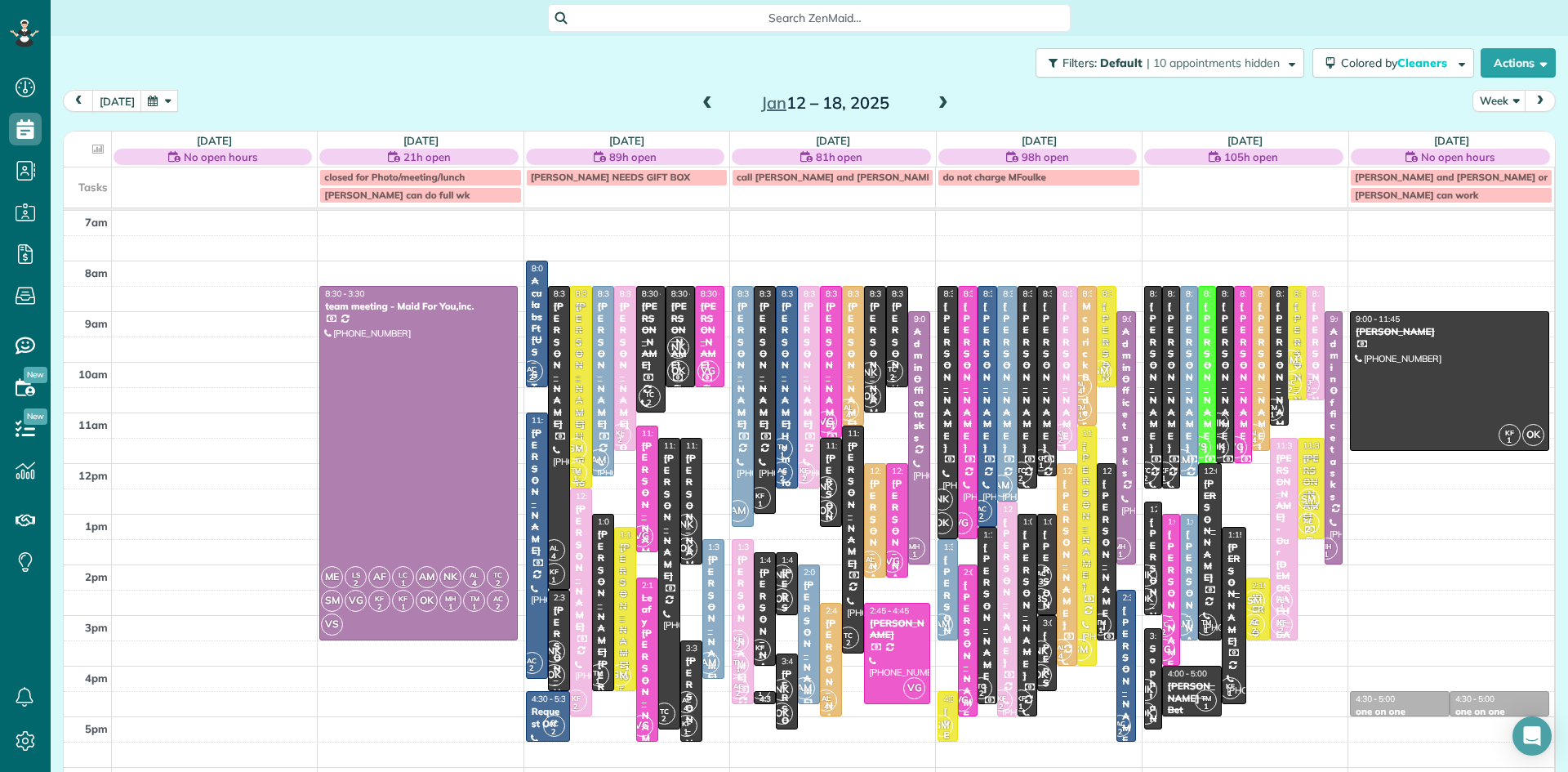
click at [943, 99] on span at bounding box center [943, 103] width 18 height 14
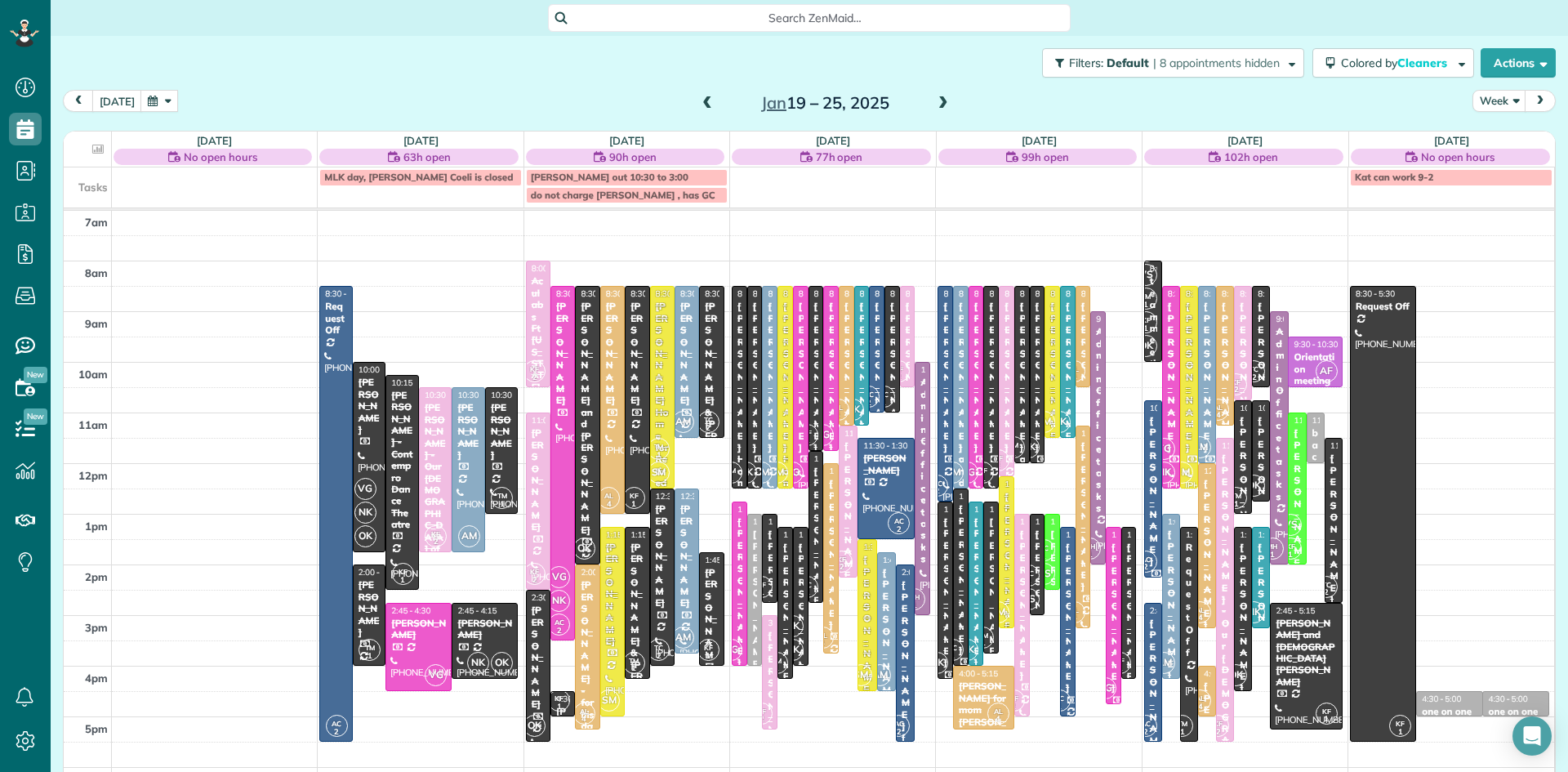
click at [942, 96] on span at bounding box center [943, 103] width 18 height 14
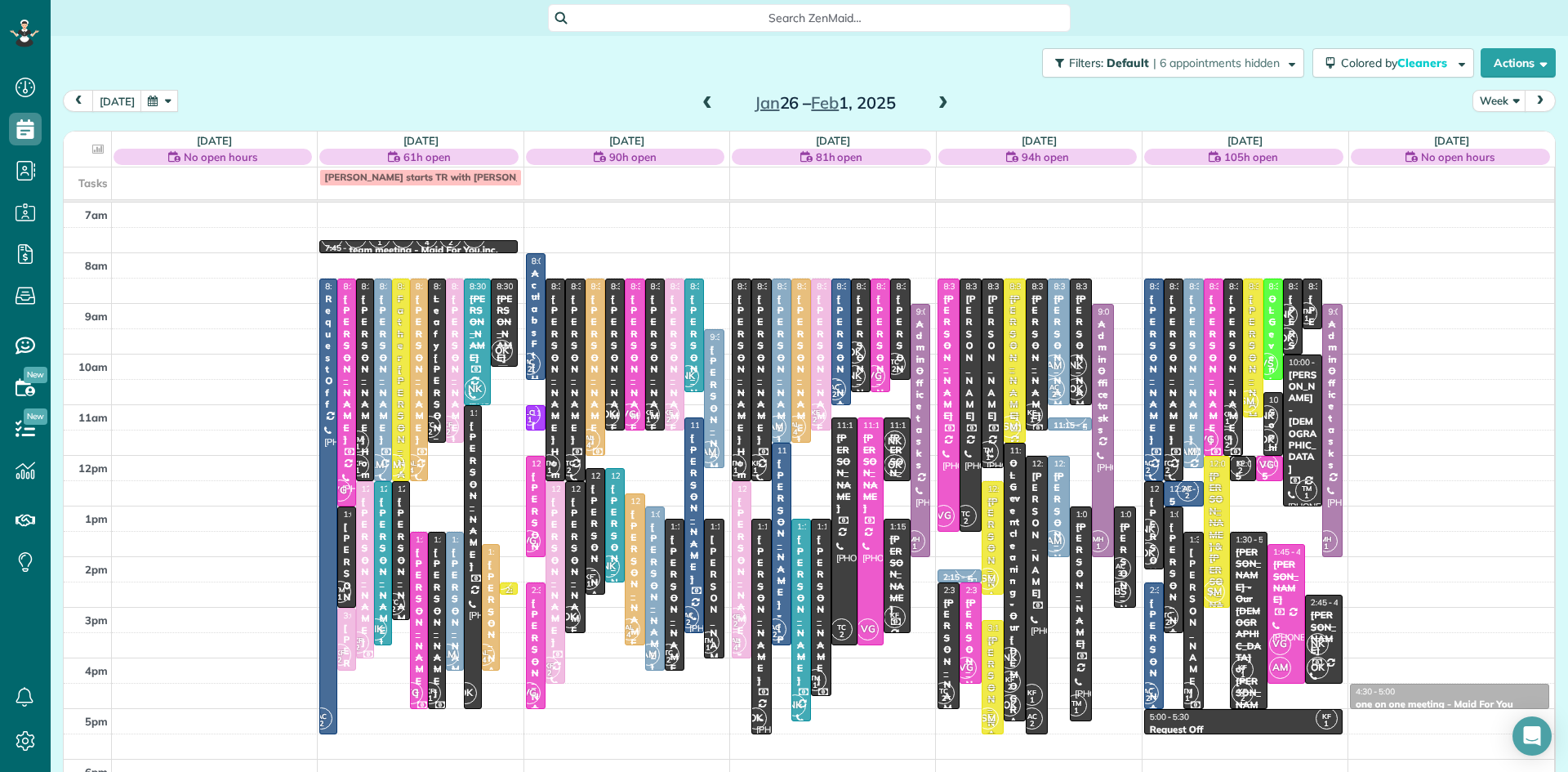
click at [938, 96] on span at bounding box center [943, 103] width 18 height 14
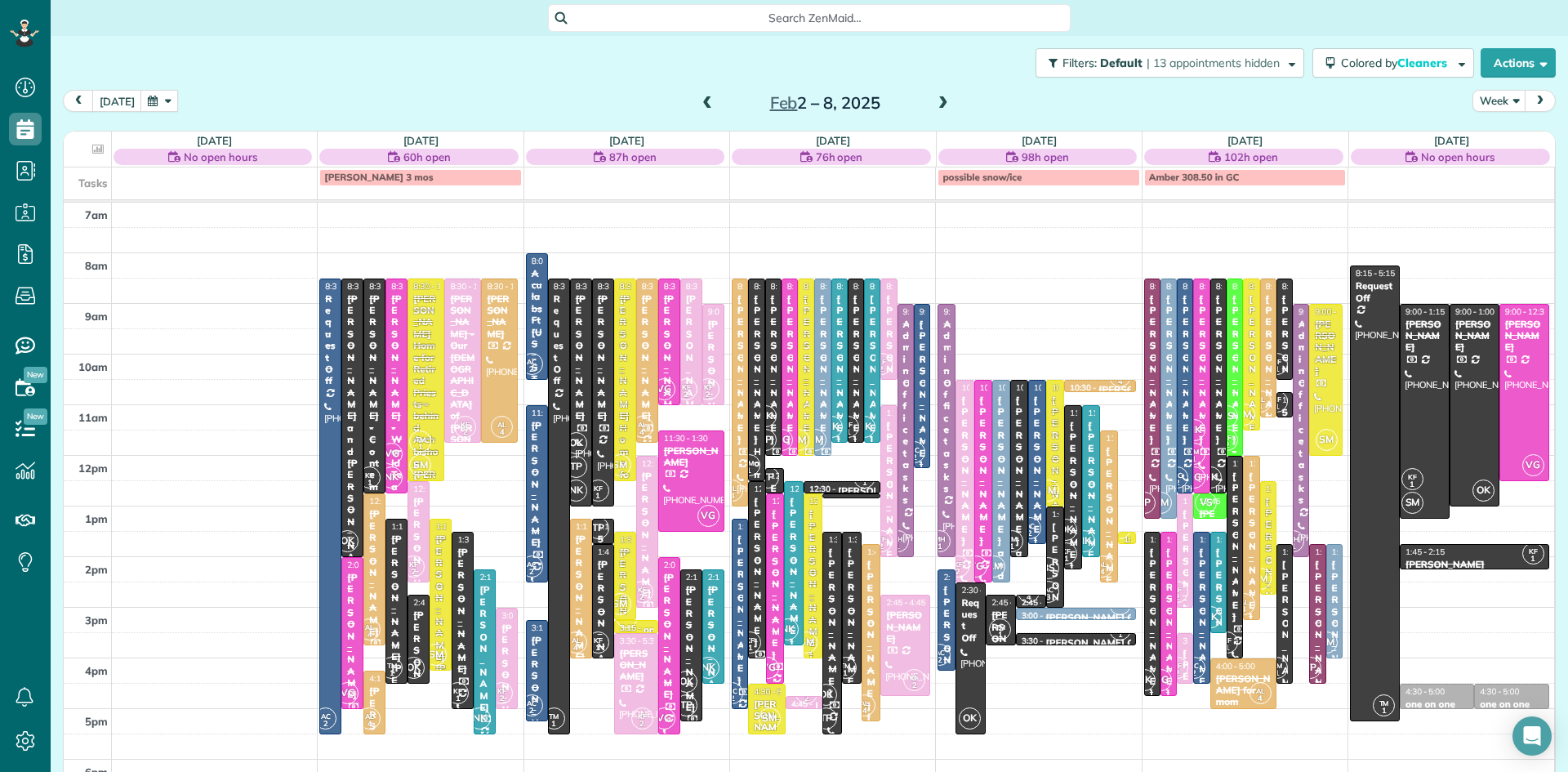
click at [942, 102] on span at bounding box center [943, 103] width 18 height 14
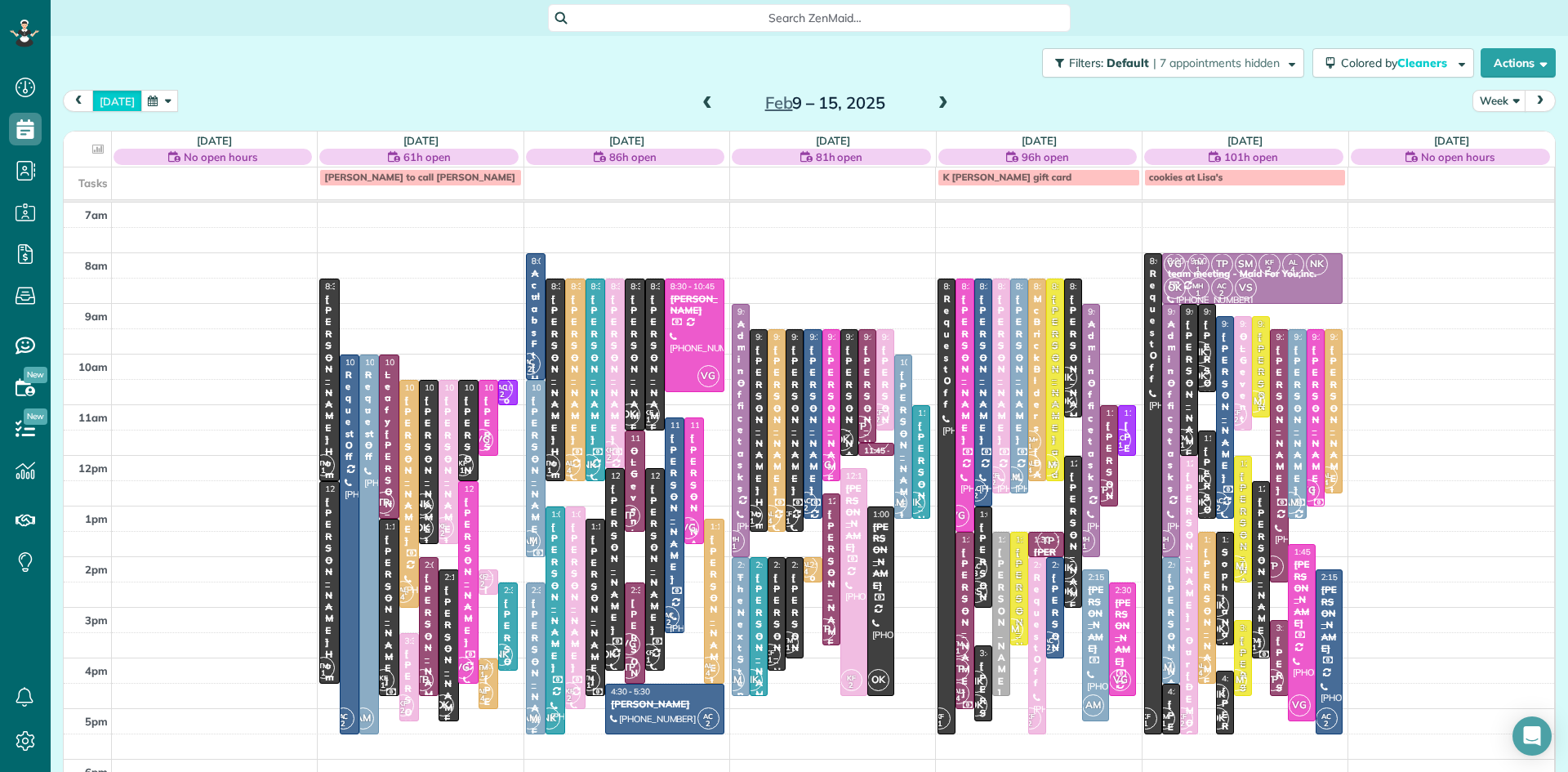
drag, startPoint x: 93, startPoint y: 96, endPoint x: 102, endPoint y: 88, distance: 12.0
click at [99, 91] on button "[DATE]" at bounding box center [118, 100] width 50 height 22
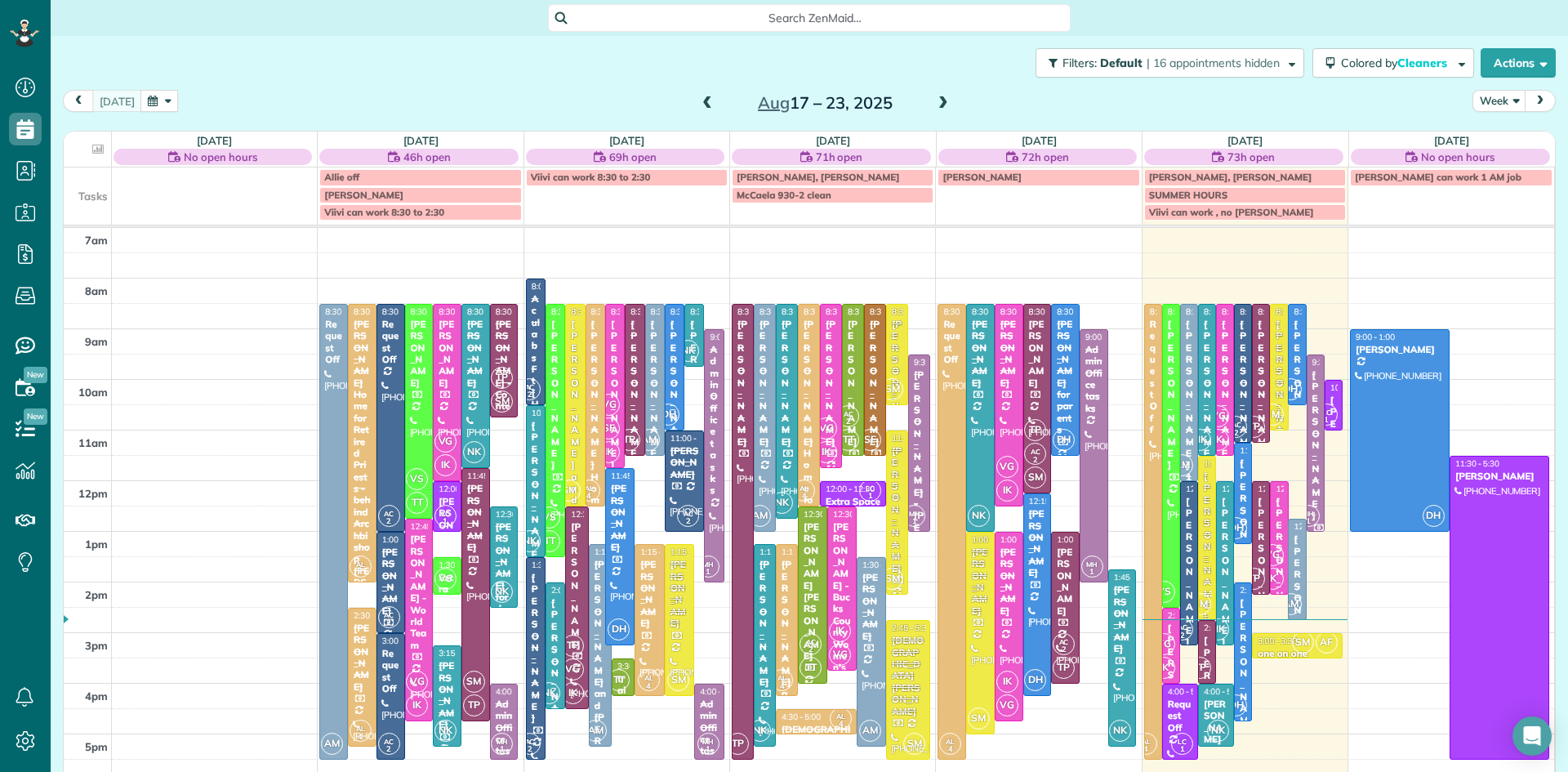
click at [702, 99] on span at bounding box center [707, 103] width 18 height 14
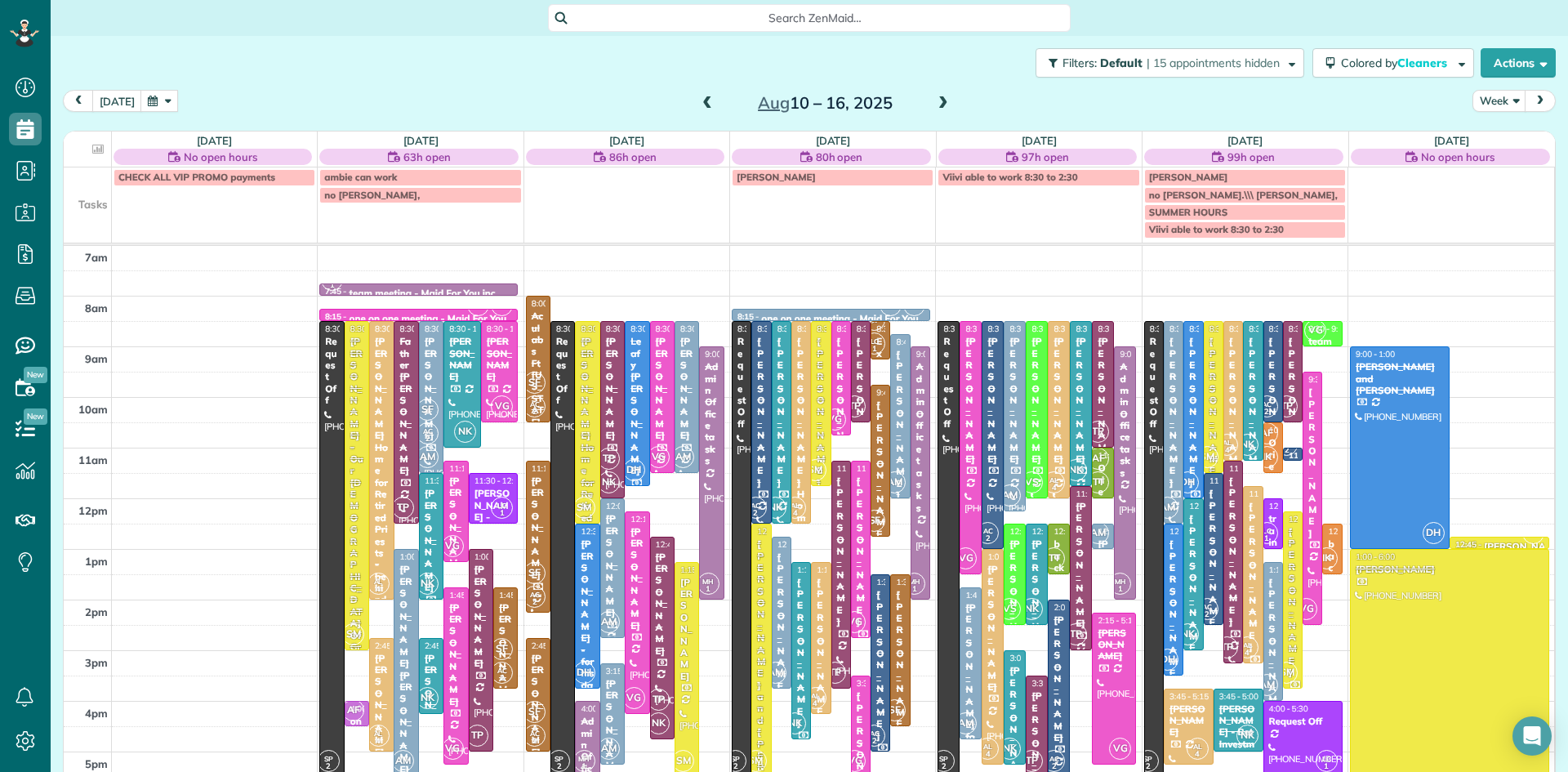
click at [702, 99] on span at bounding box center [707, 103] width 18 height 14
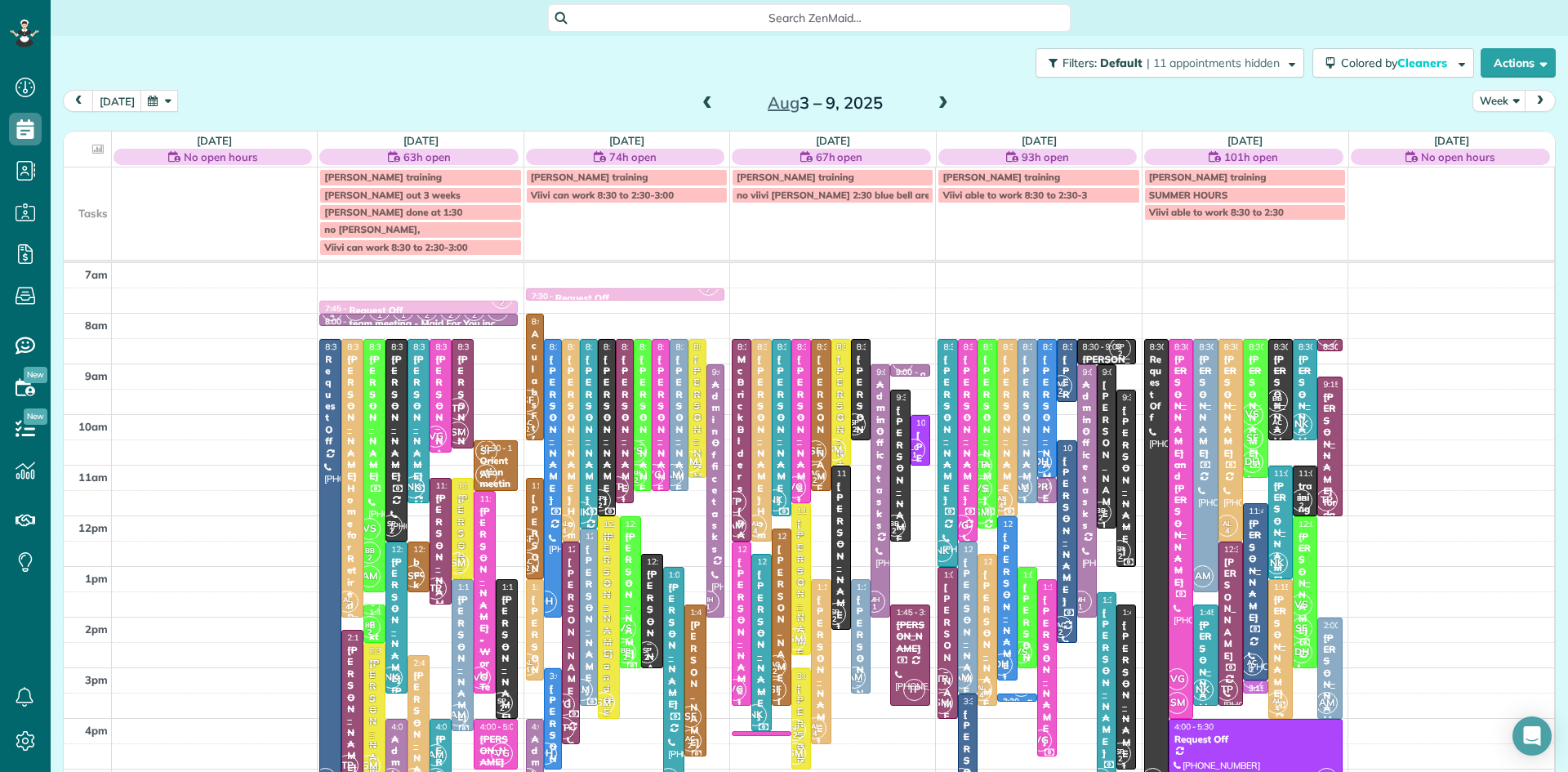
click at [699, 96] on span at bounding box center [707, 103] width 18 height 14
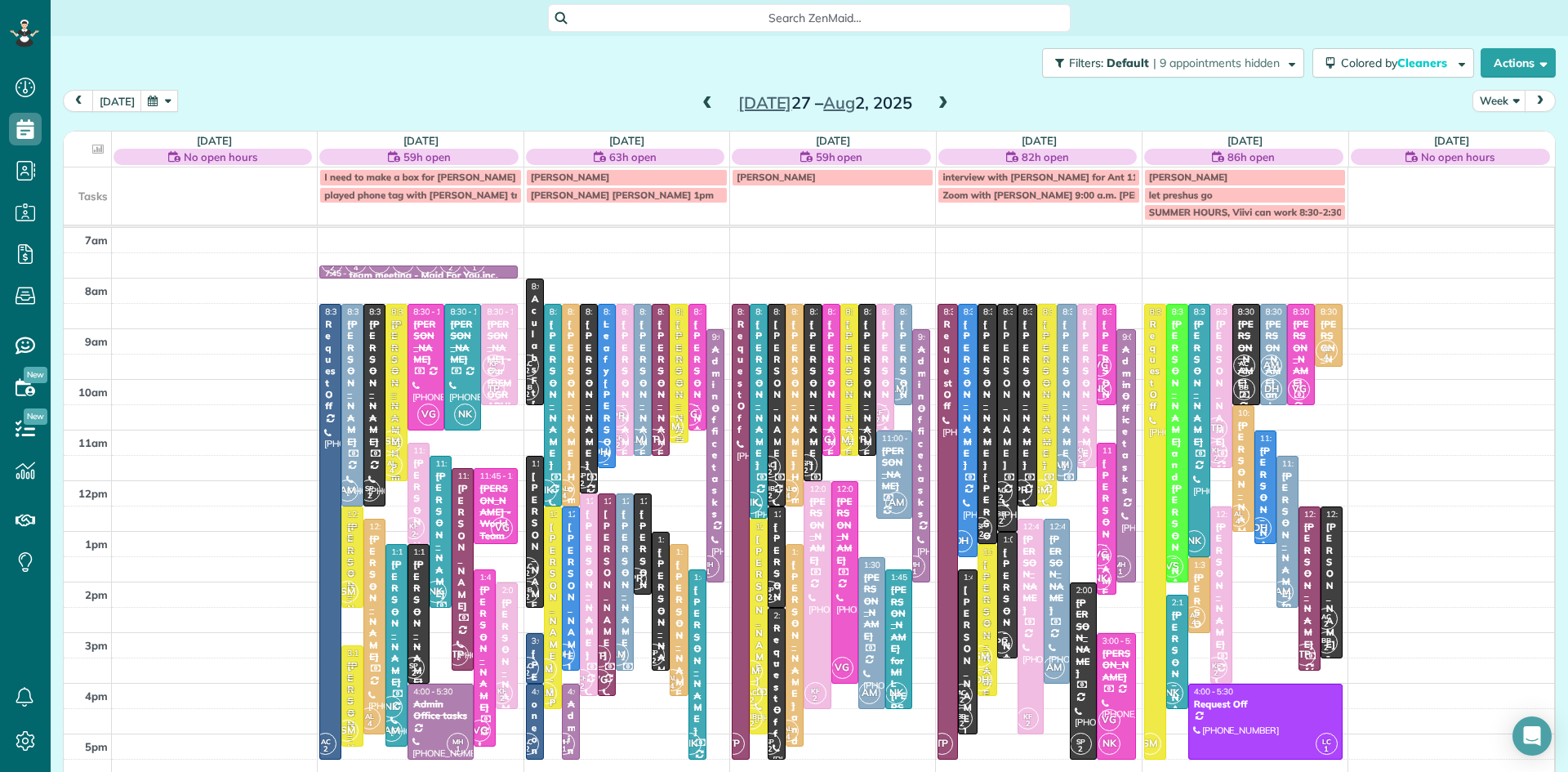
click at [679, 405] on div "[PERSON_NAME]" at bounding box center [678, 395] width 8 height 153
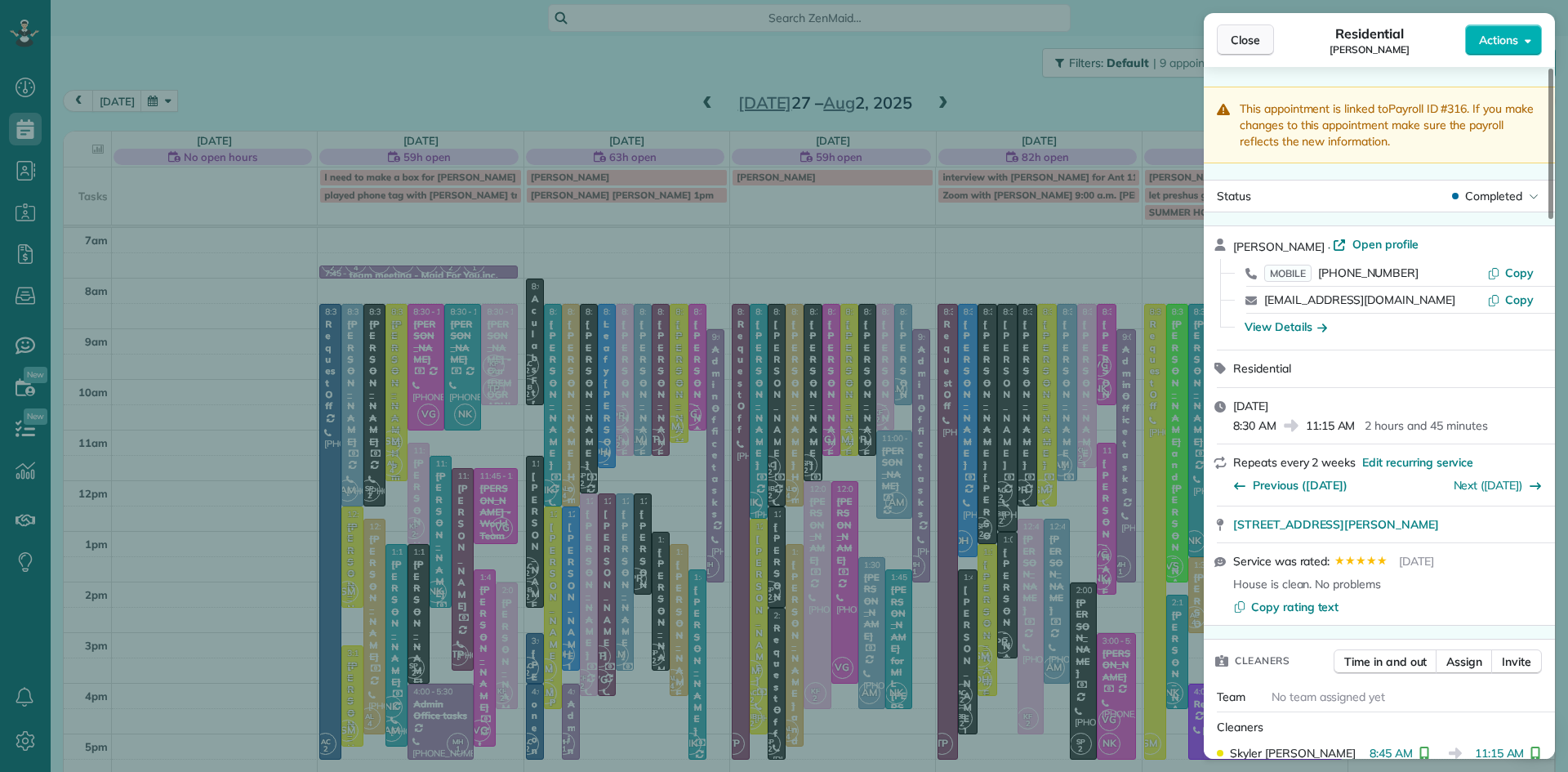
click at [1249, 32] on span "Close" at bounding box center [1245, 40] width 30 height 16
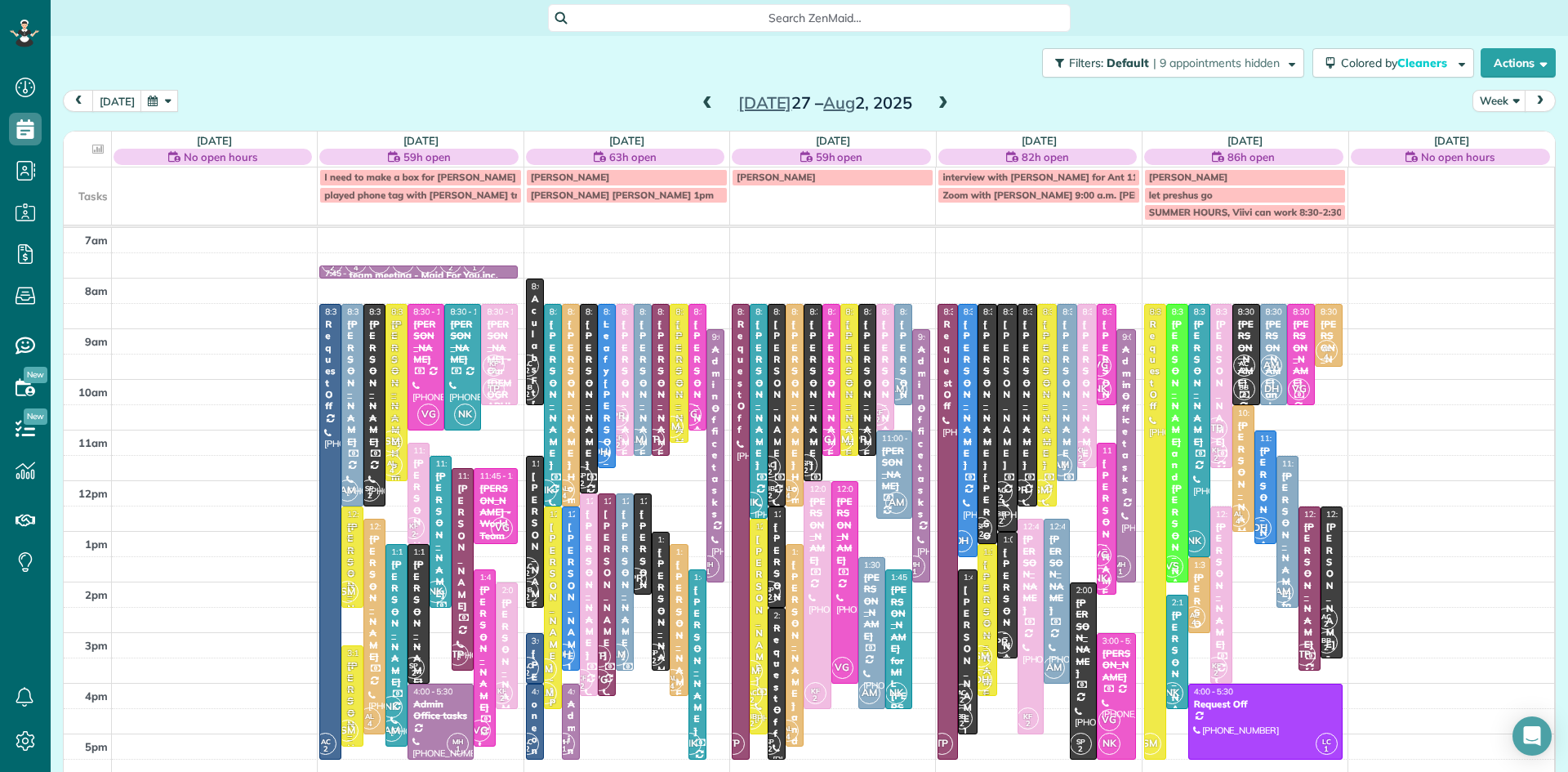
click at [705, 93] on span at bounding box center [707, 103] width 18 height 24
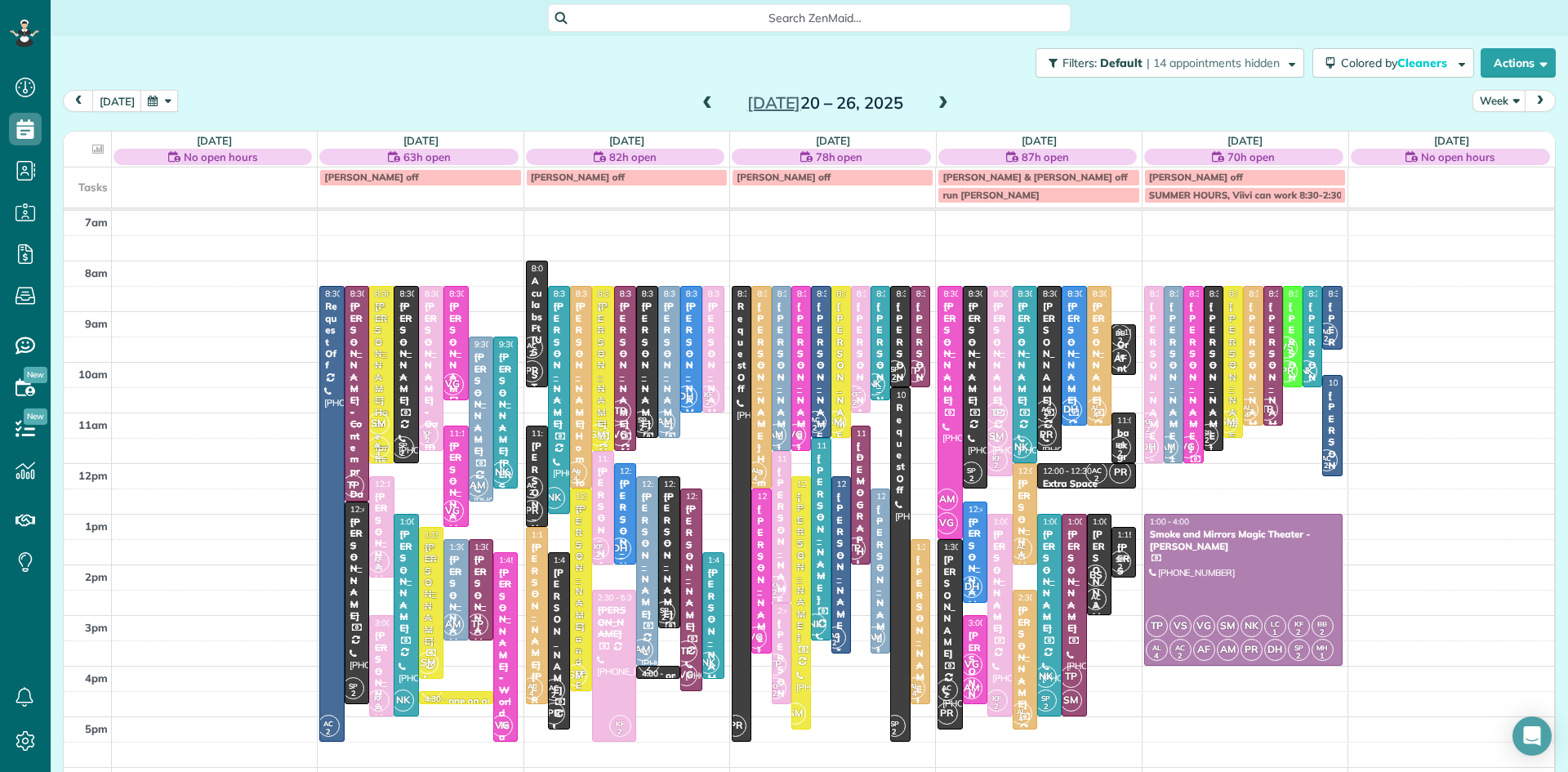
click at [707, 98] on span at bounding box center [707, 103] width 18 height 14
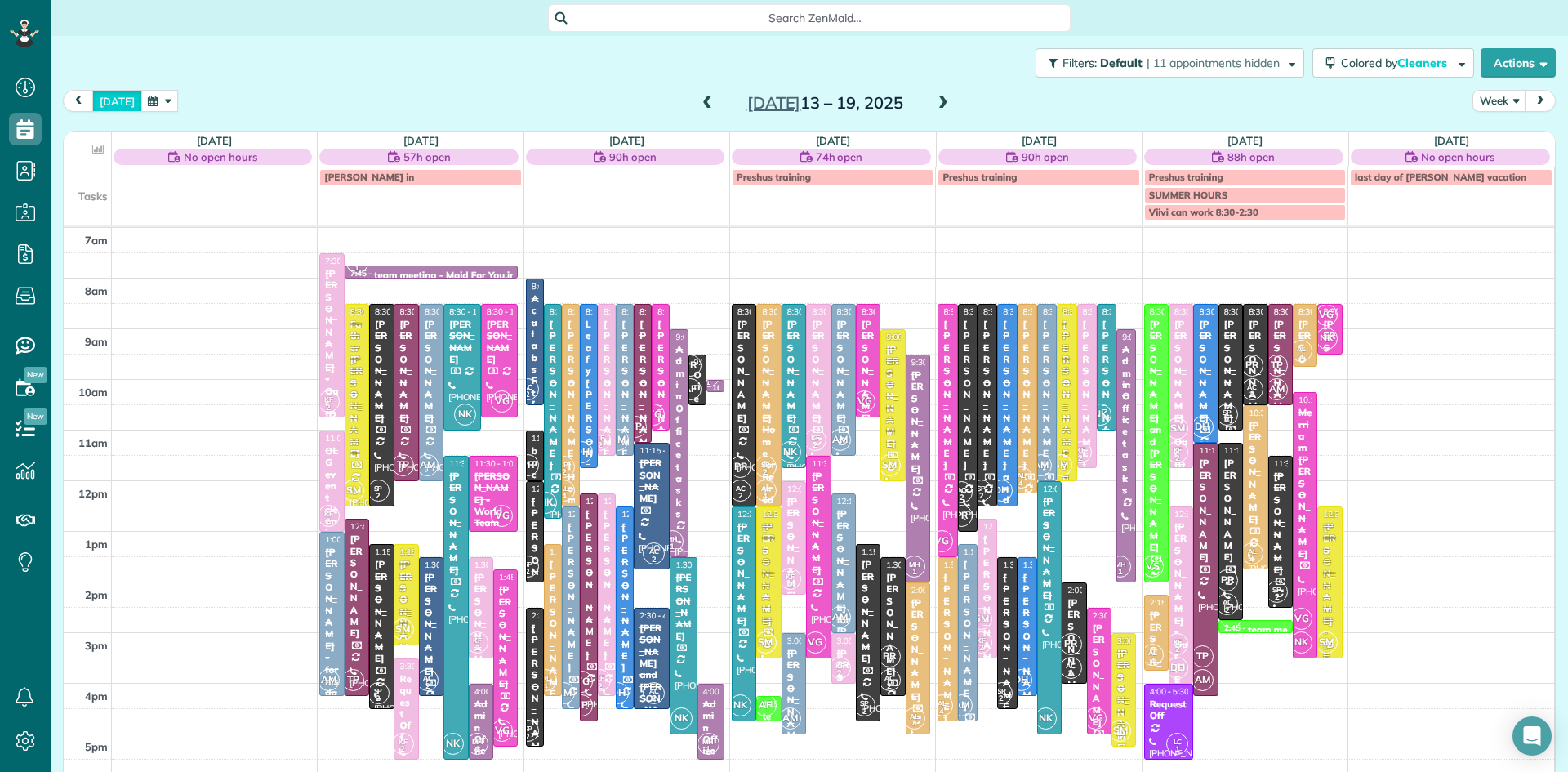
click at [110, 92] on button "[DATE]" at bounding box center [118, 100] width 50 height 22
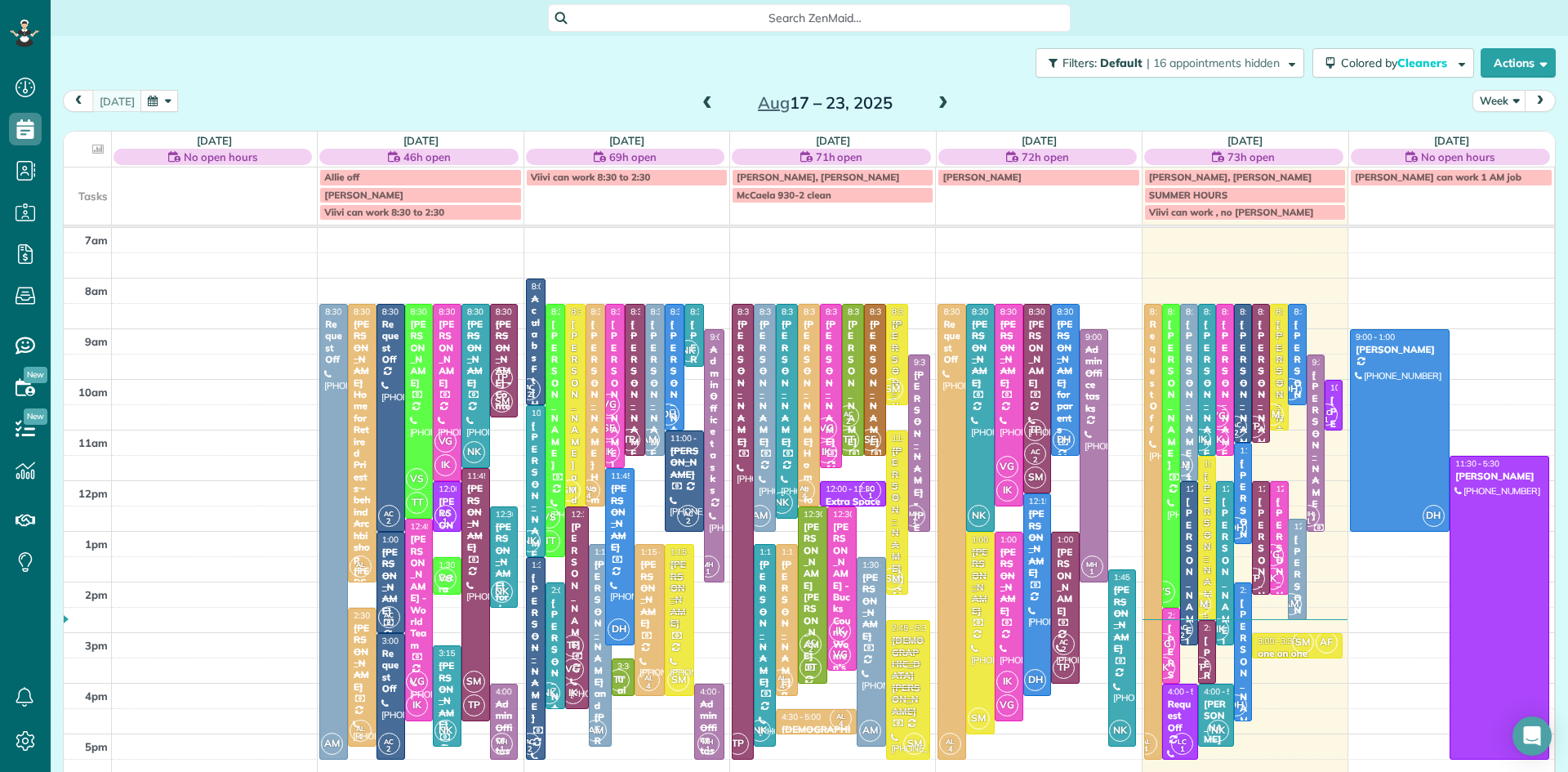
click at [930, 99] on div "Aug 17 – 23, 2025" at bounding box center [824, 102] width 261 height 26
click at [941, 99] on span at bounding box center [943, 103] width 18 height 14
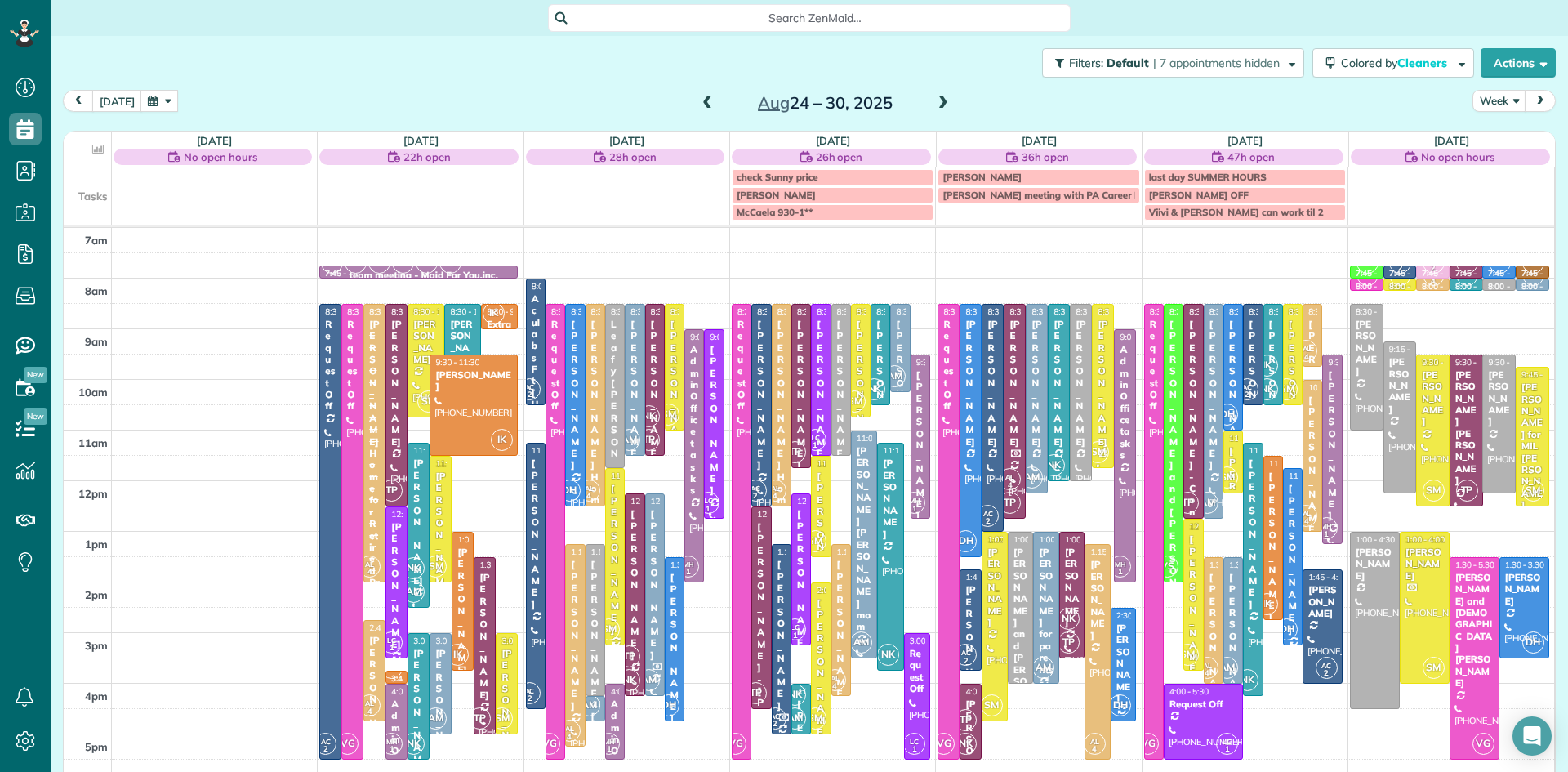
click at [701, 101] on span at bounding box center [707, 103] width 18 height 14
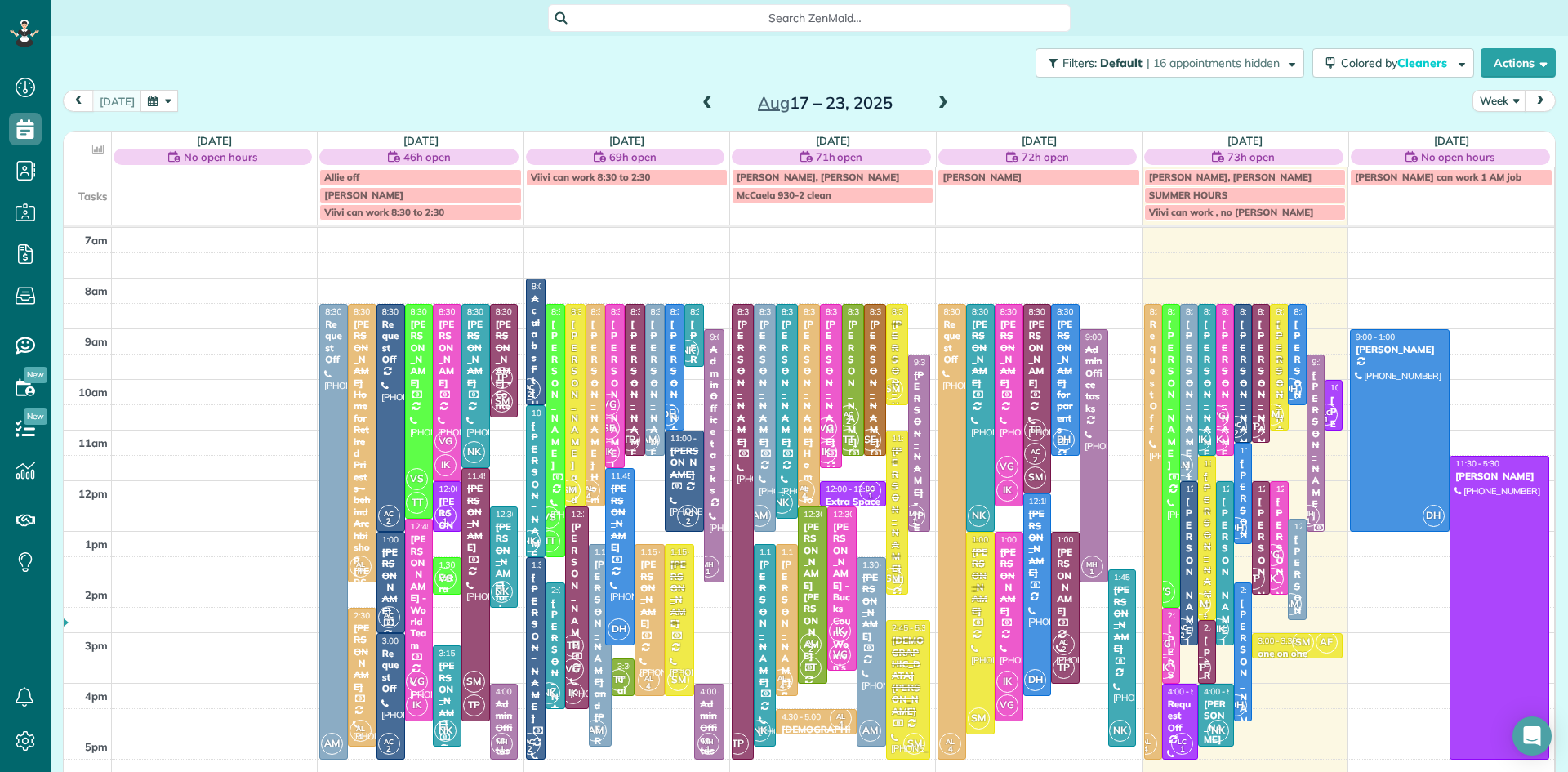
click at [707, 102] on span at bounding box center [707, 103] width 18 height 14
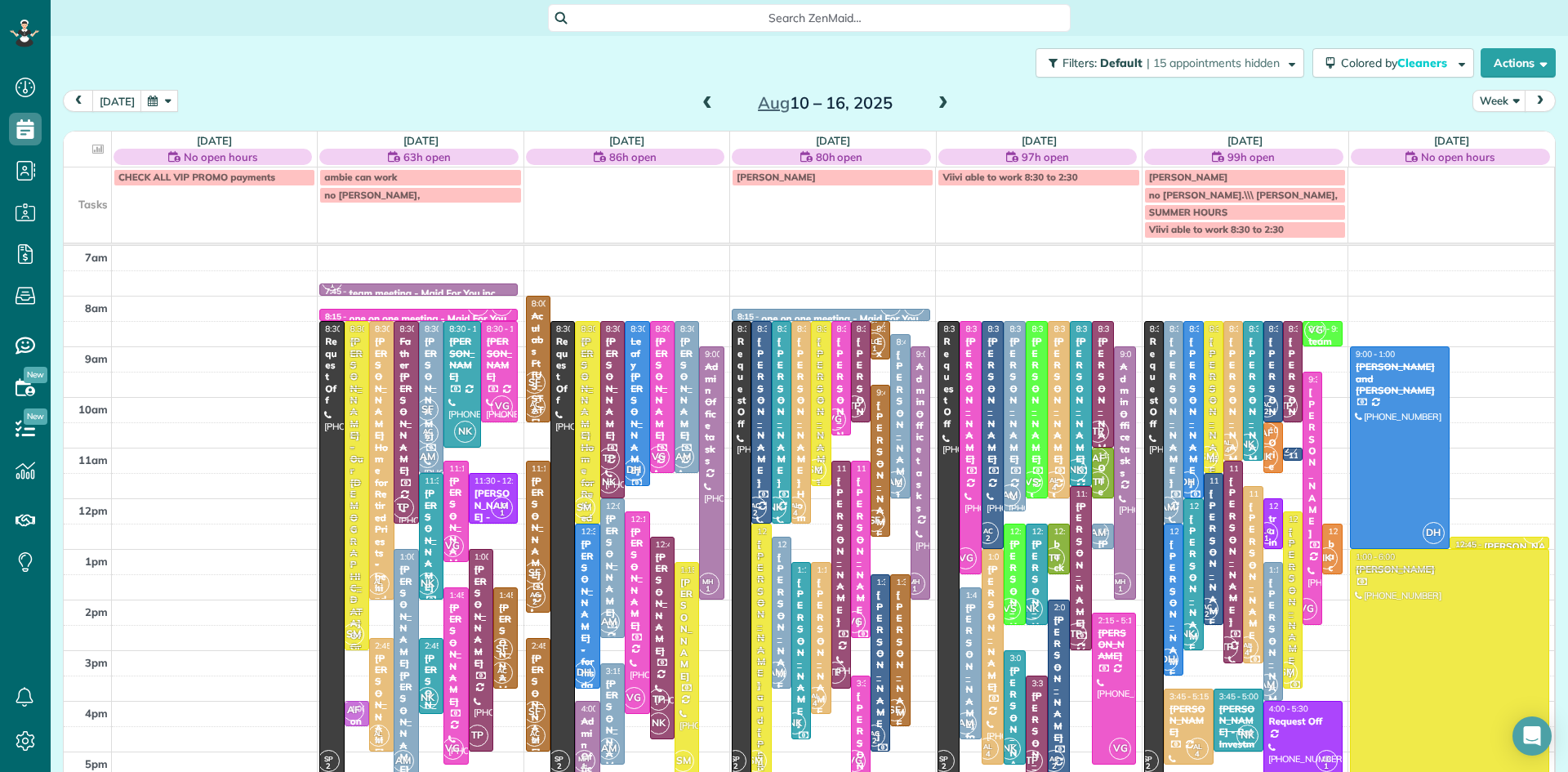
click at [937, 105] on span at bounding box center [943, 103] width 18 height 14
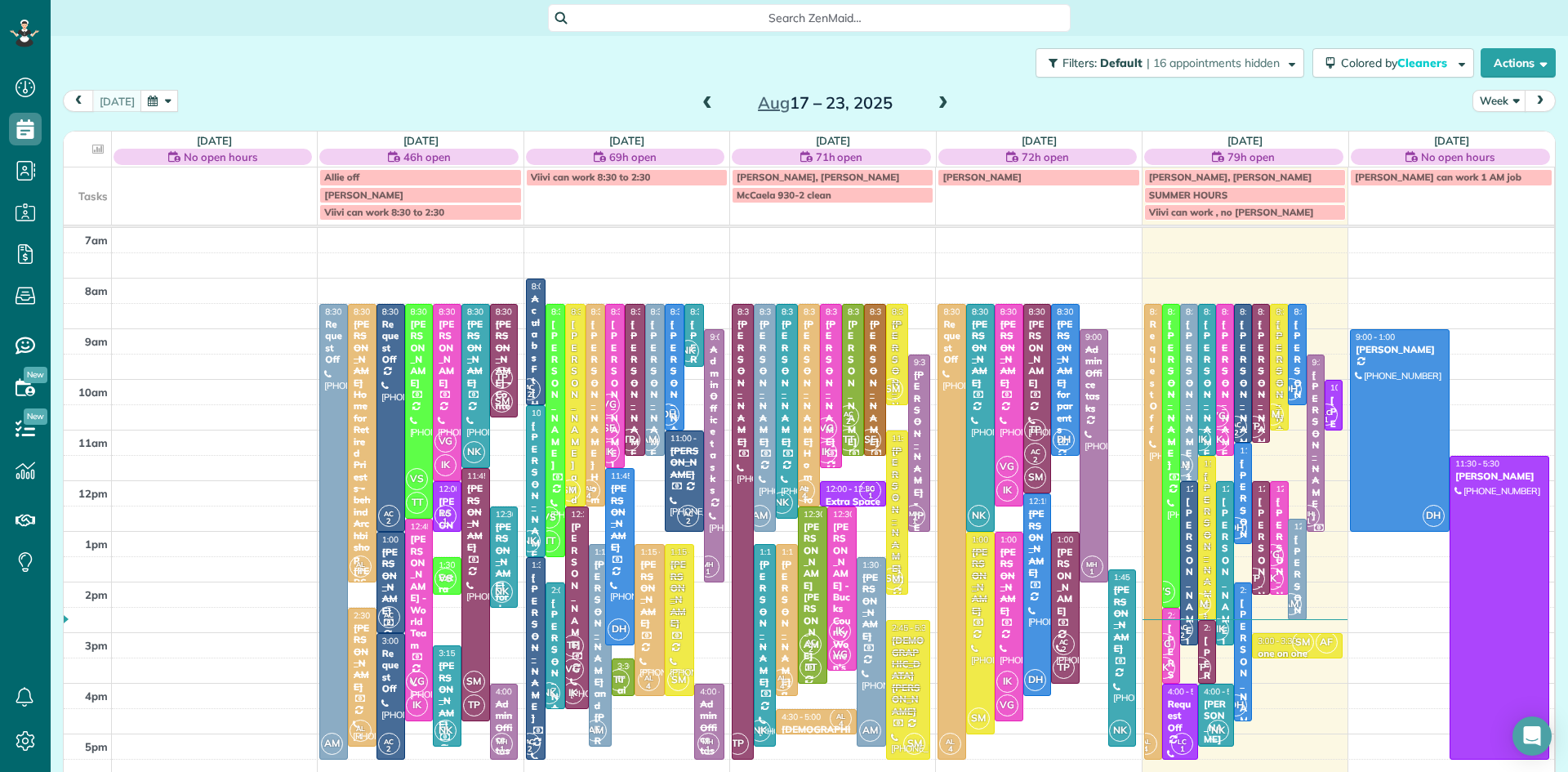
click at [704, 98] on span at bounding box center [707, 103] width 18 height 14
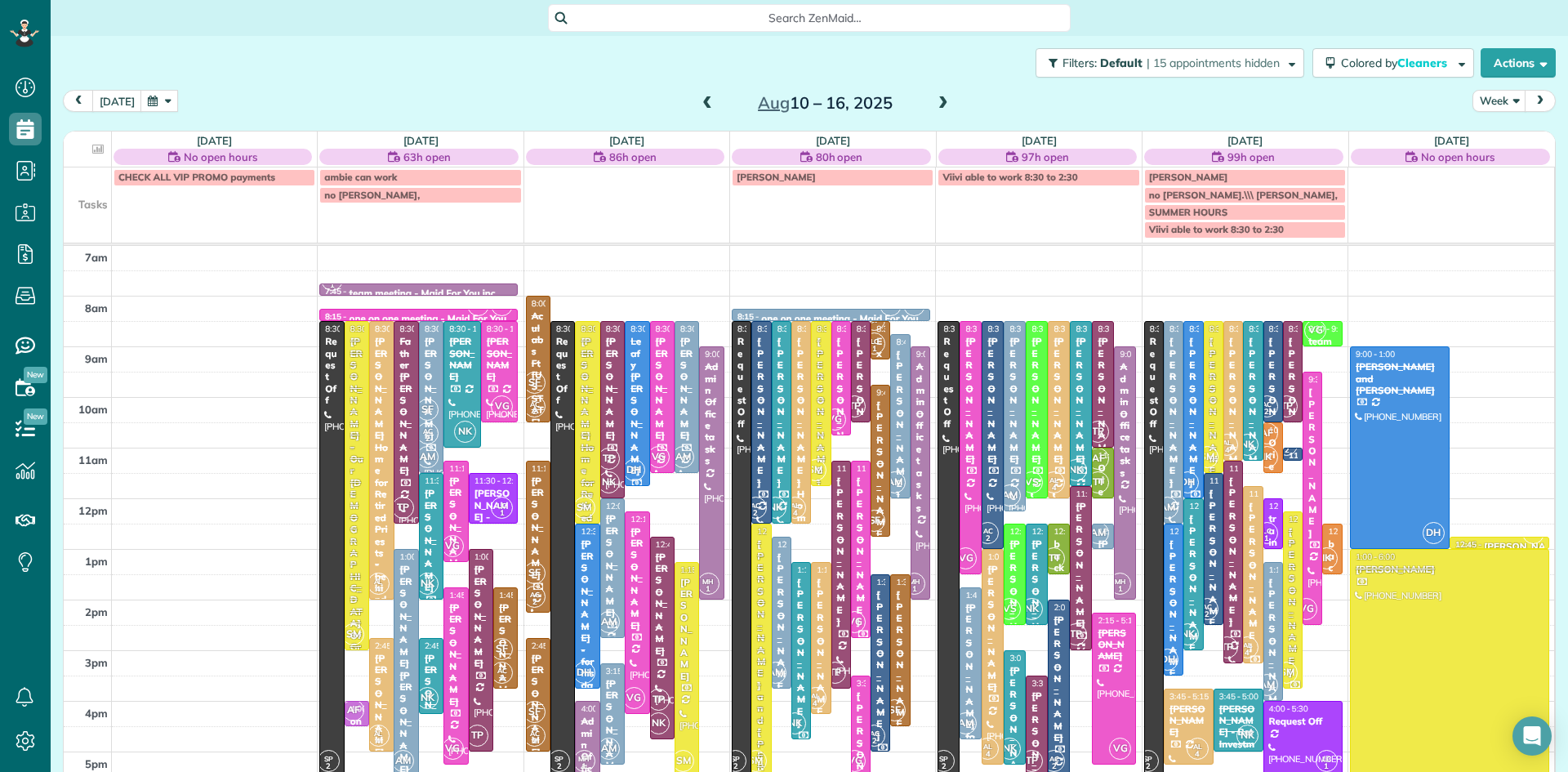
click at [705, 102] on span at bounding box center [707, 103] width 18 height 14
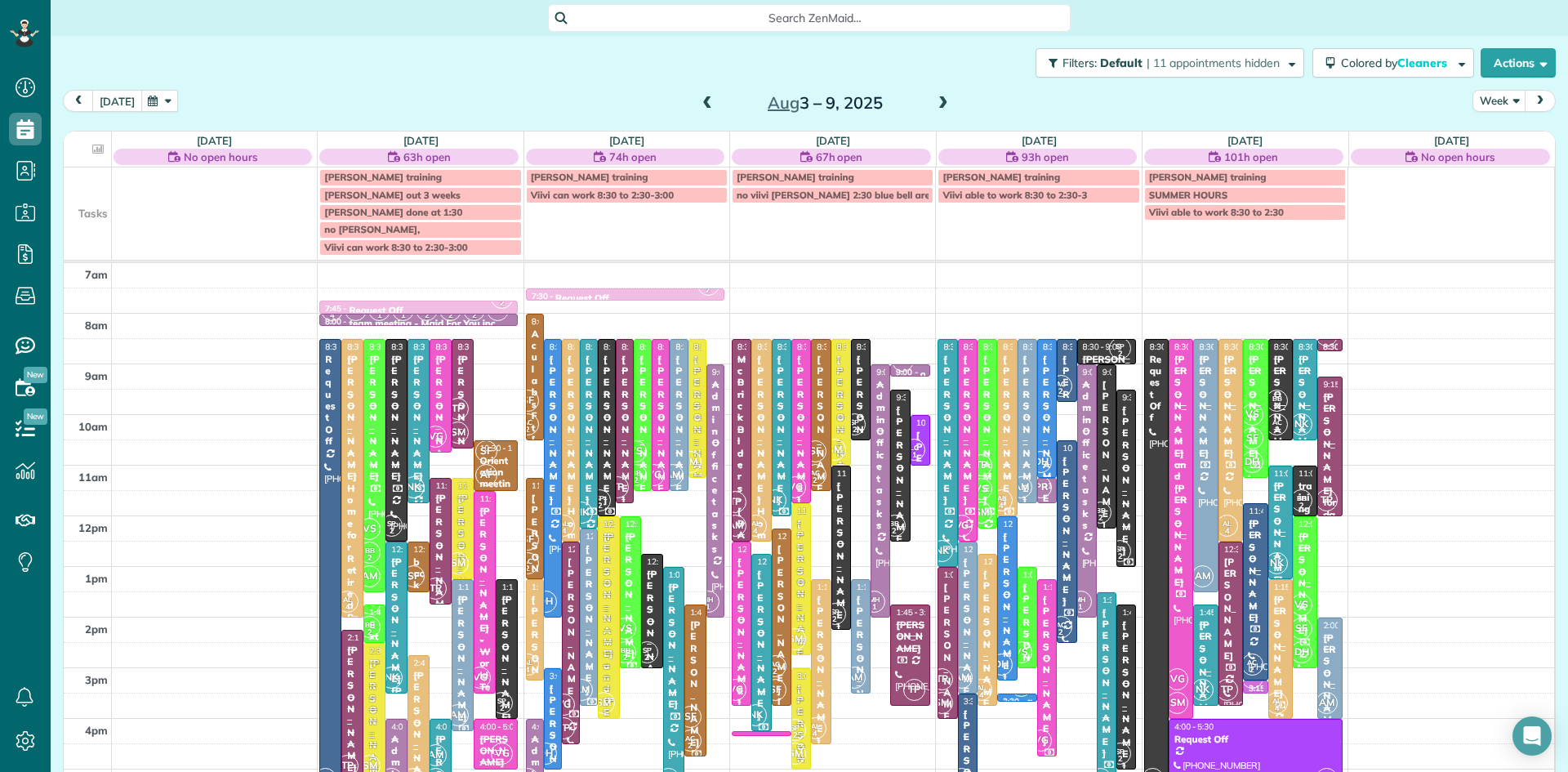
click at [115, 101] on button "[DATE]" at bounding box center [118, 100] width 50 height 22
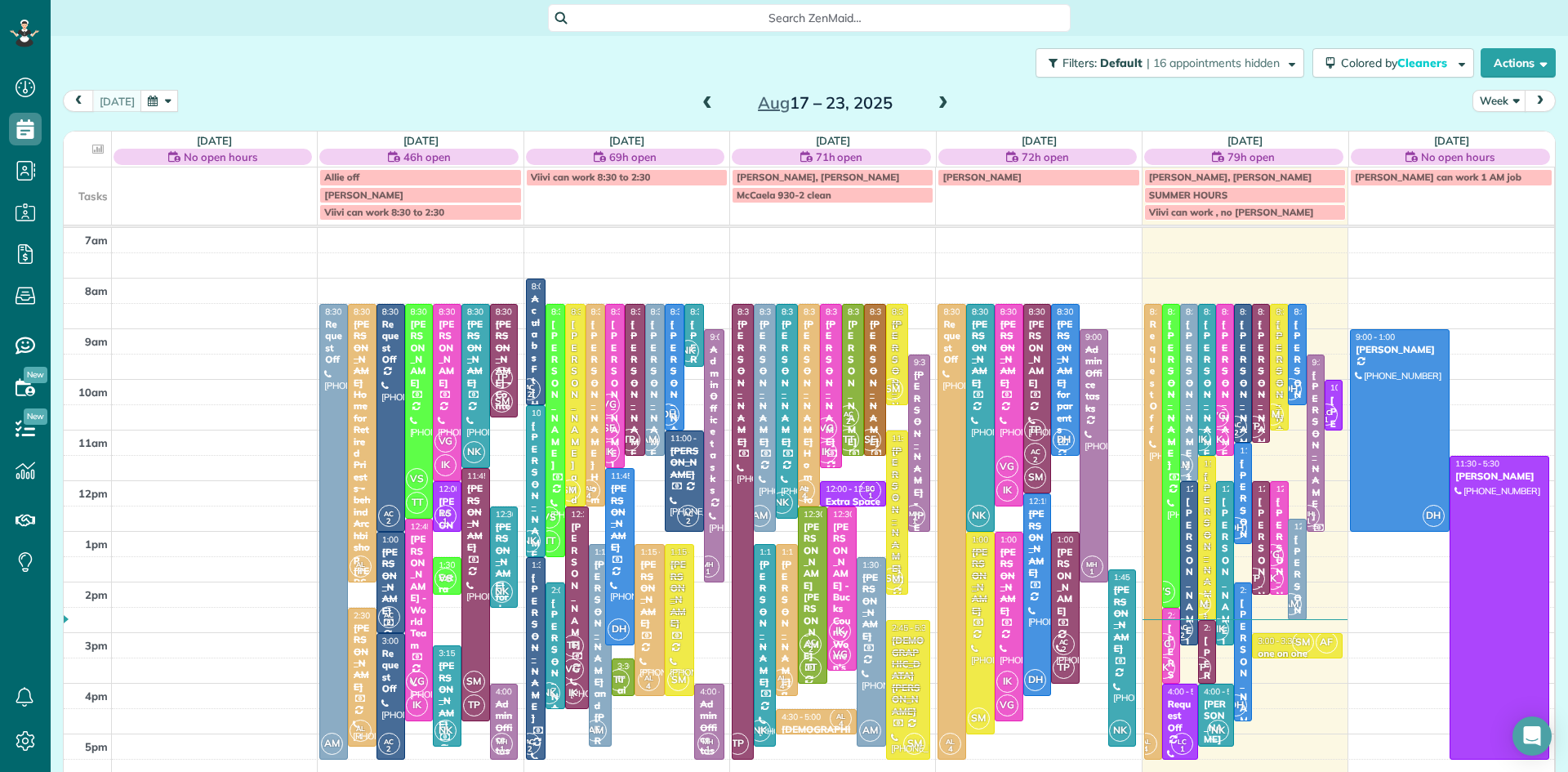
click at [1316, 504] on div "MH 1" at bounding box center [1309, 516] width 24 height 24
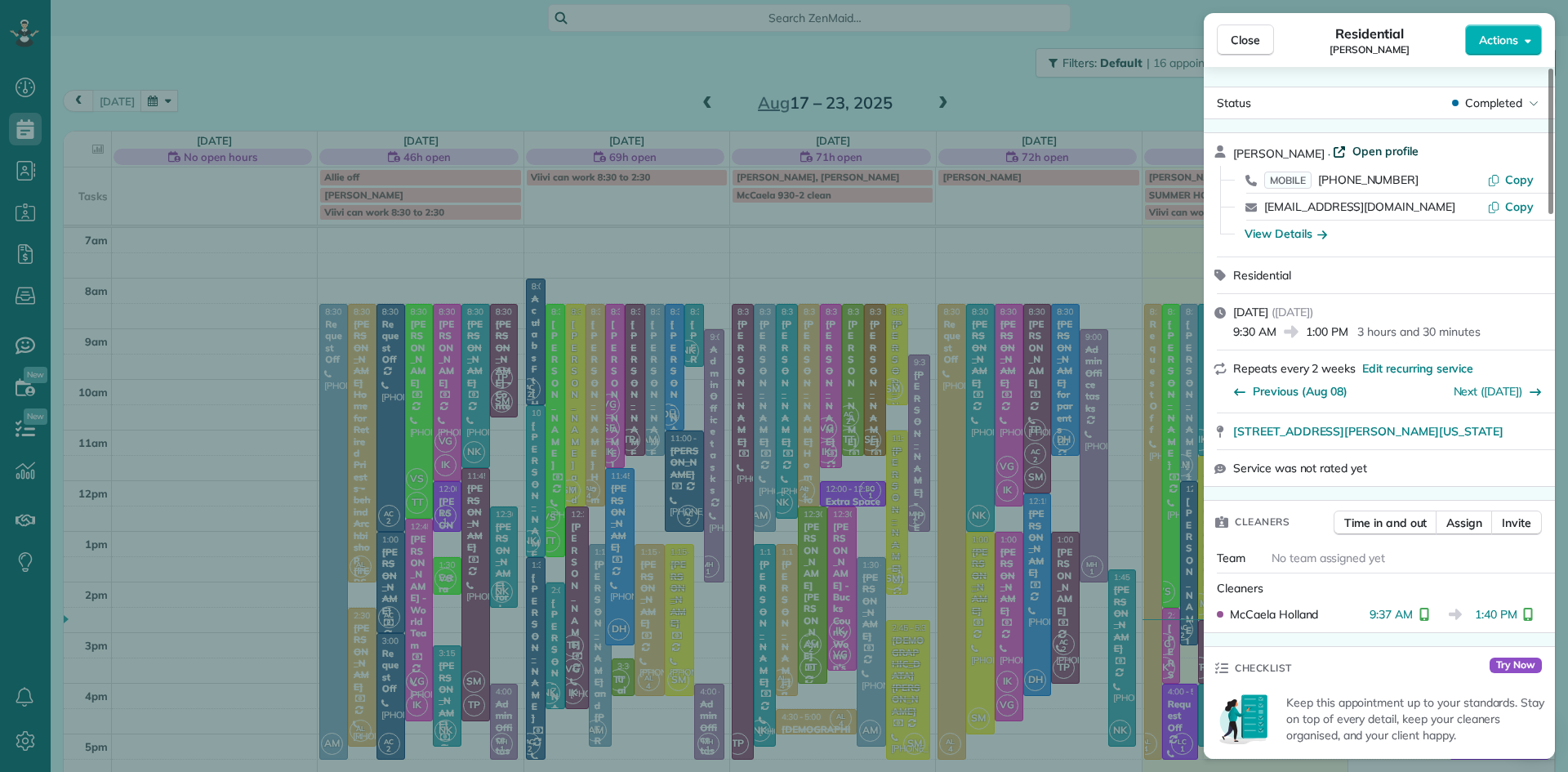
click at [1395, 155] on span "Open profile" at bounding box center [1386, 150] width 66 height 16
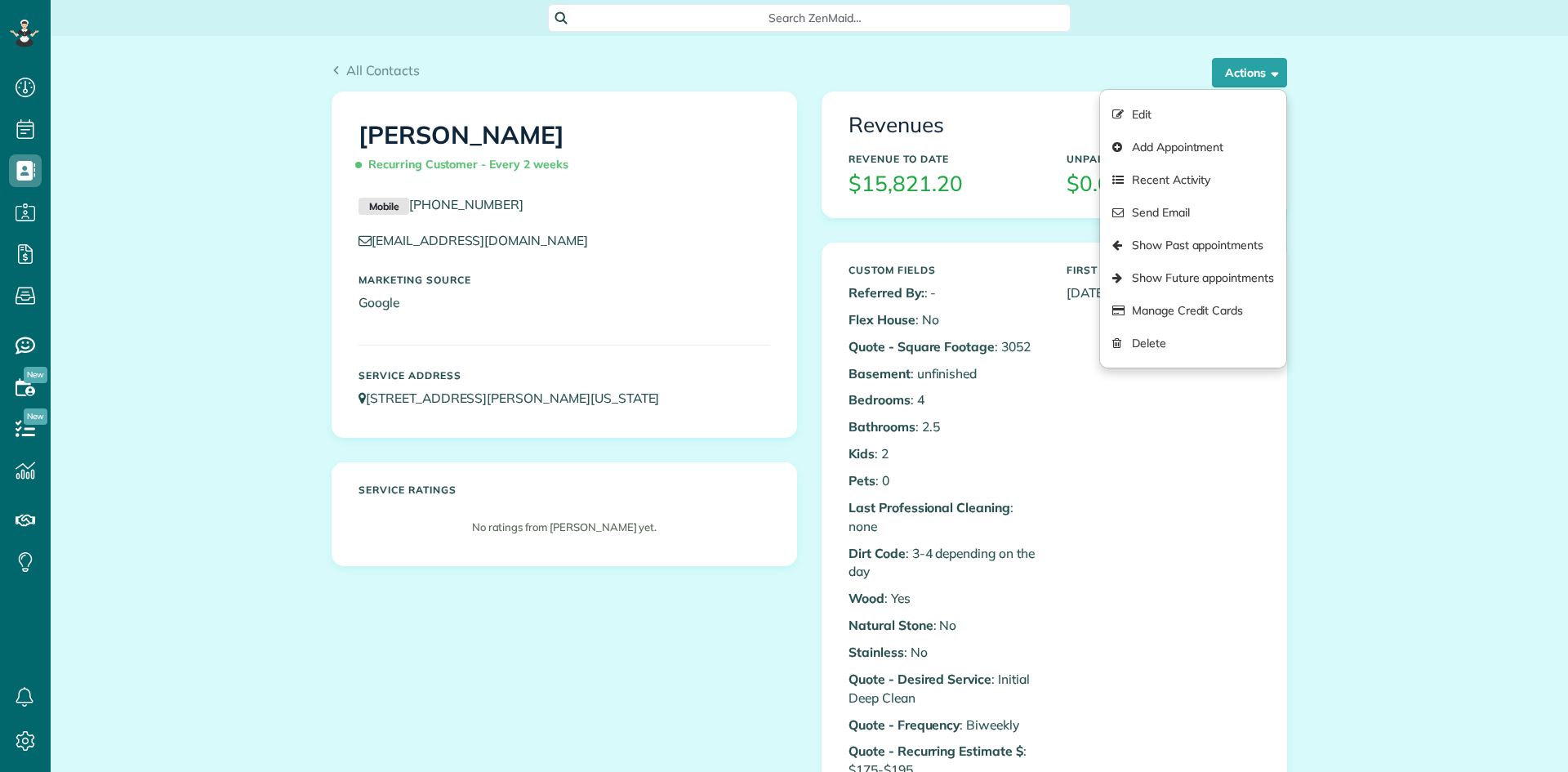
scroll to position [8, 8]
click at [1201, 254] on link "Show Past appointments" at bounding box center [1193, 245] width 186 height 33
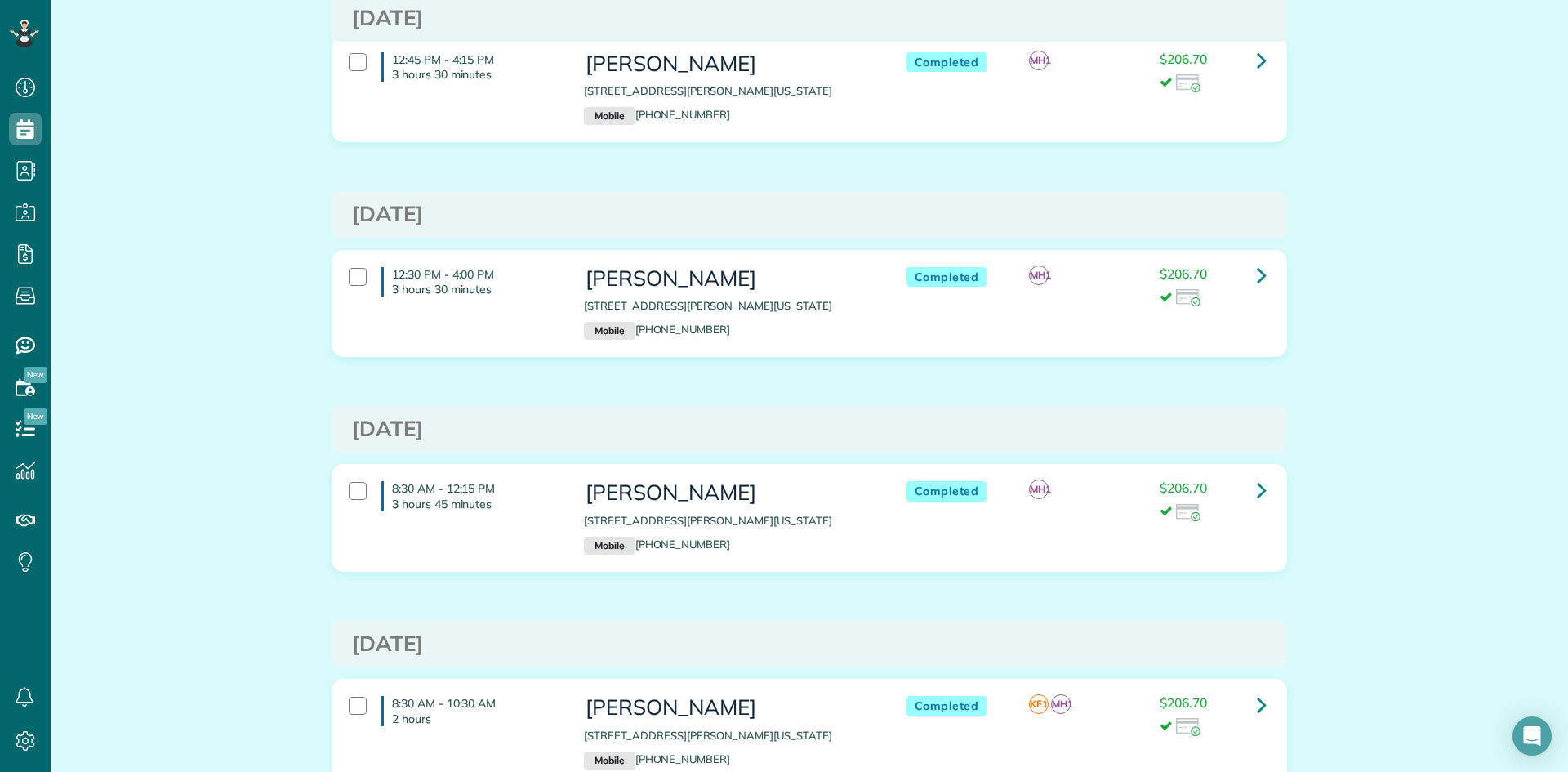
scroll to position [9953, 0]
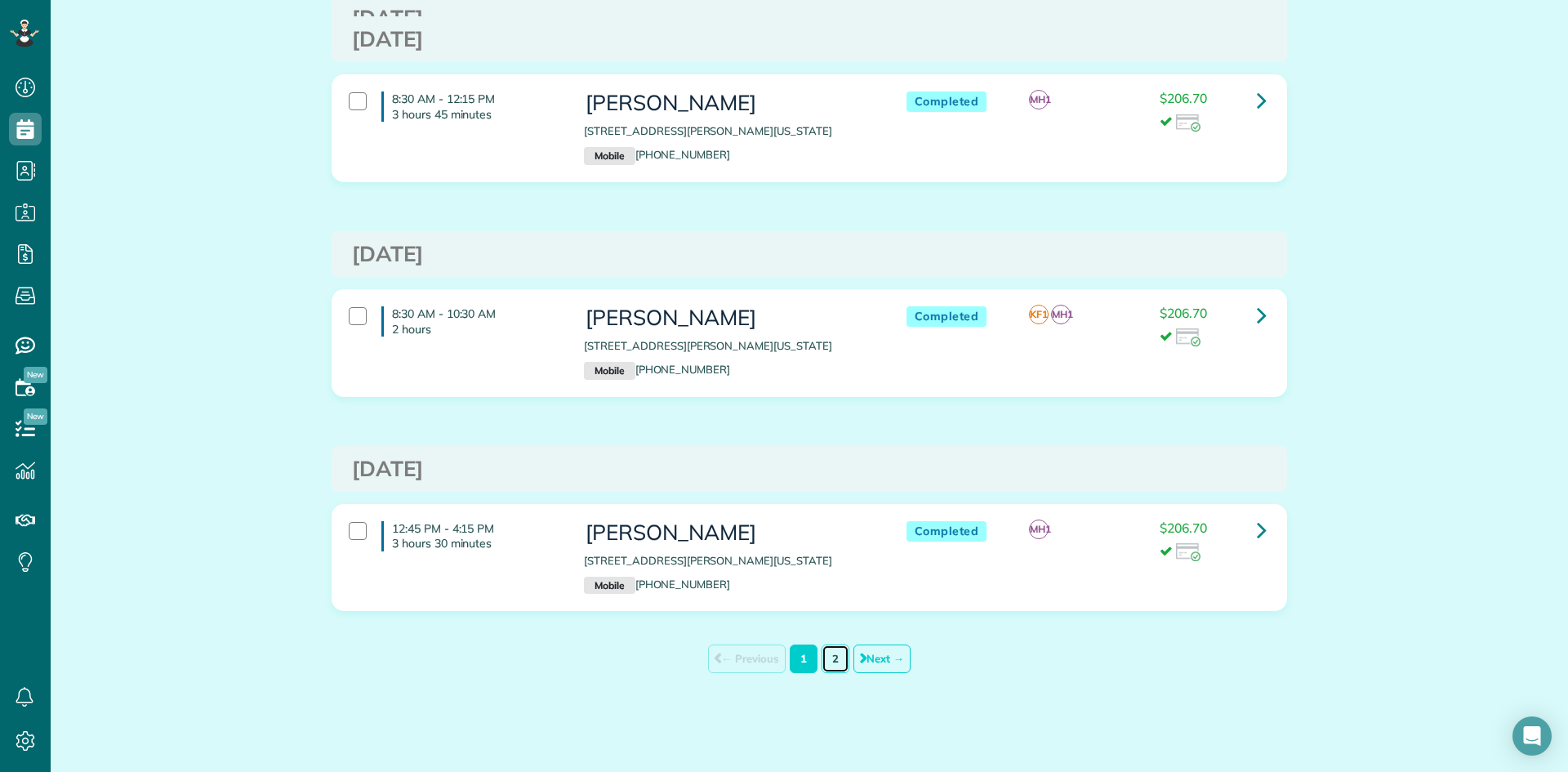
click at [830, 664] on link "2" at bounding box center [836, 659] width 28 height 29
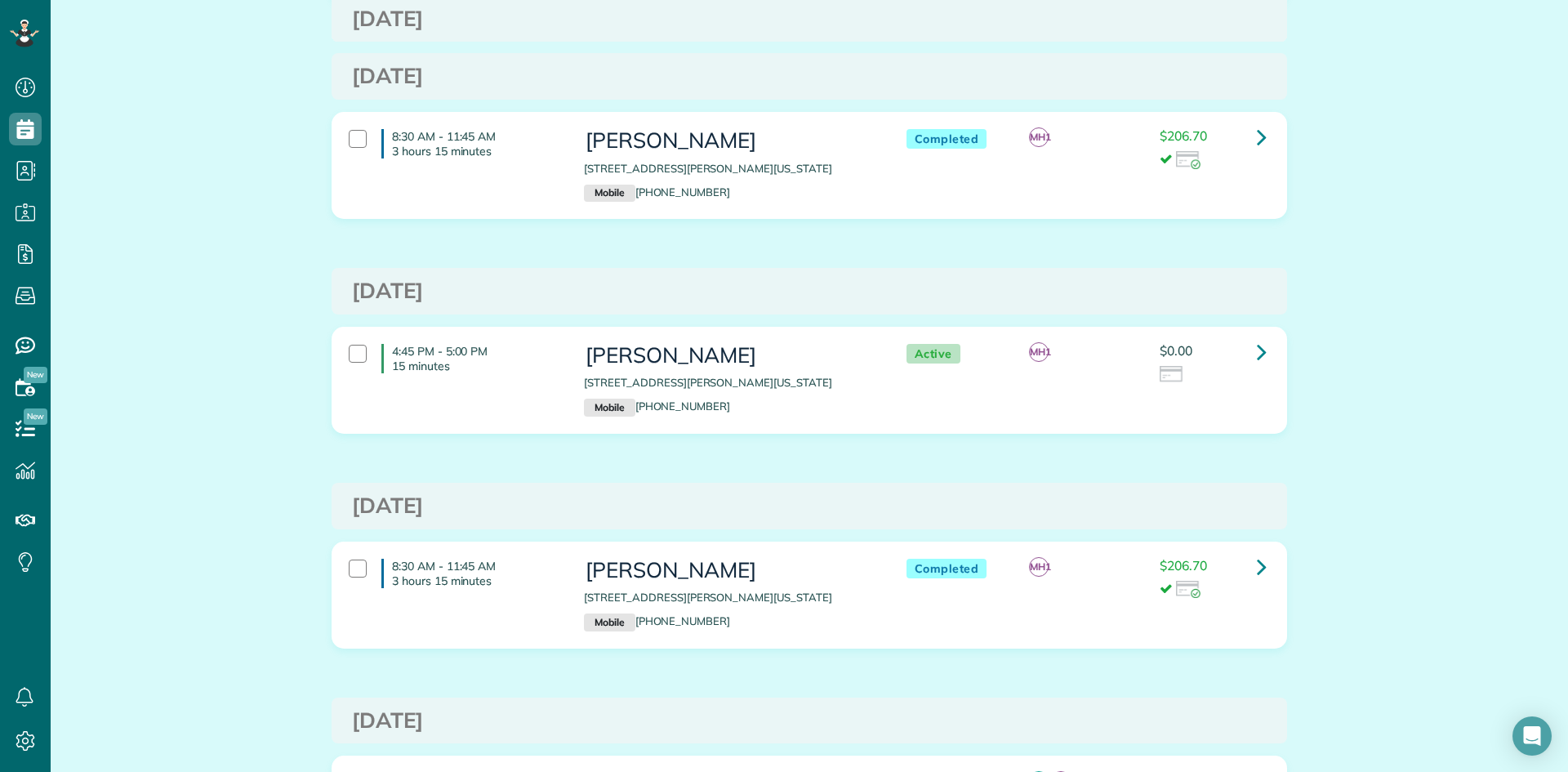
scroll to position [5825, 0]
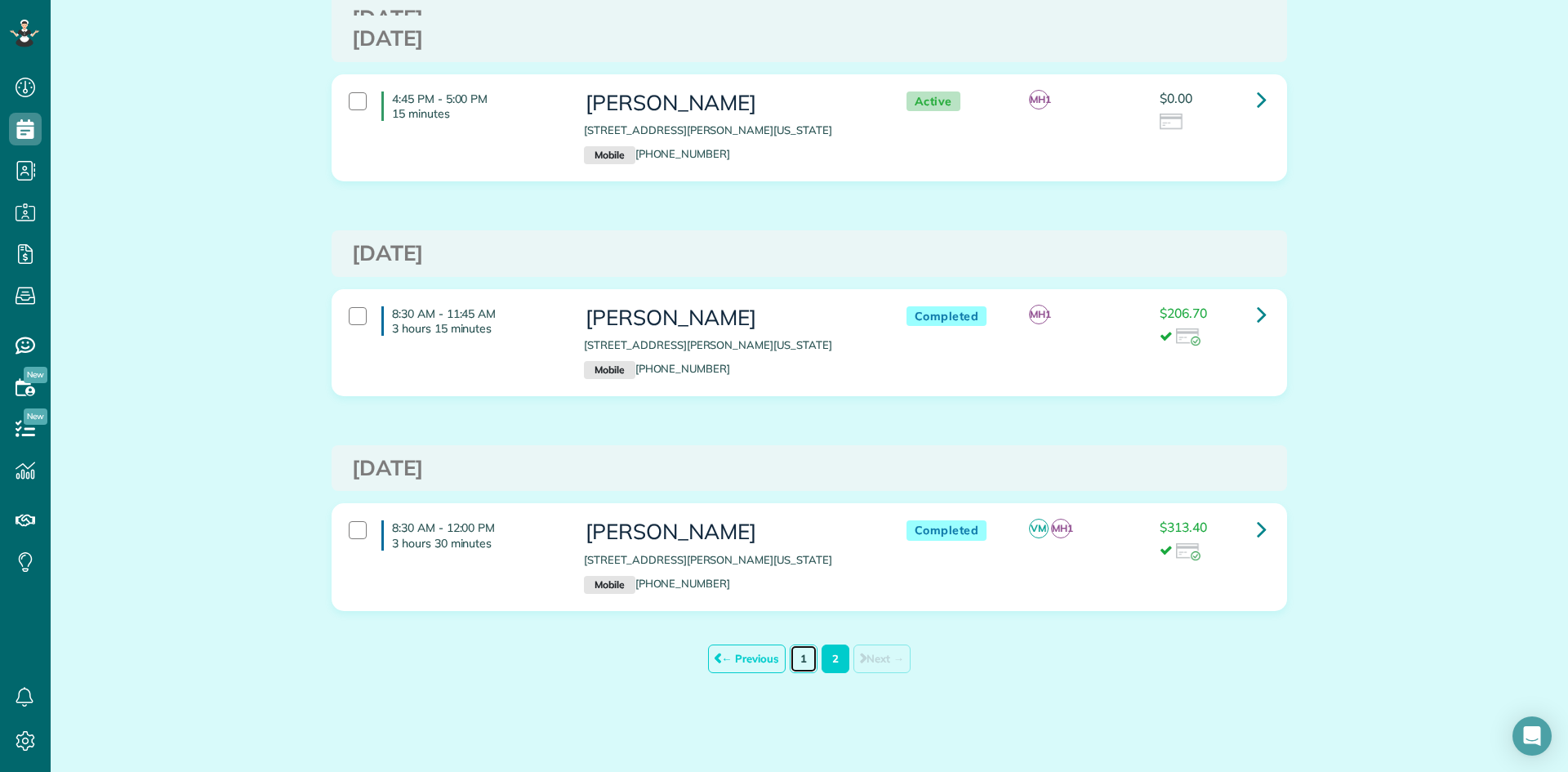
click at [806, 660] on link "1" at bounding box center [804, 659] width 28 height 29
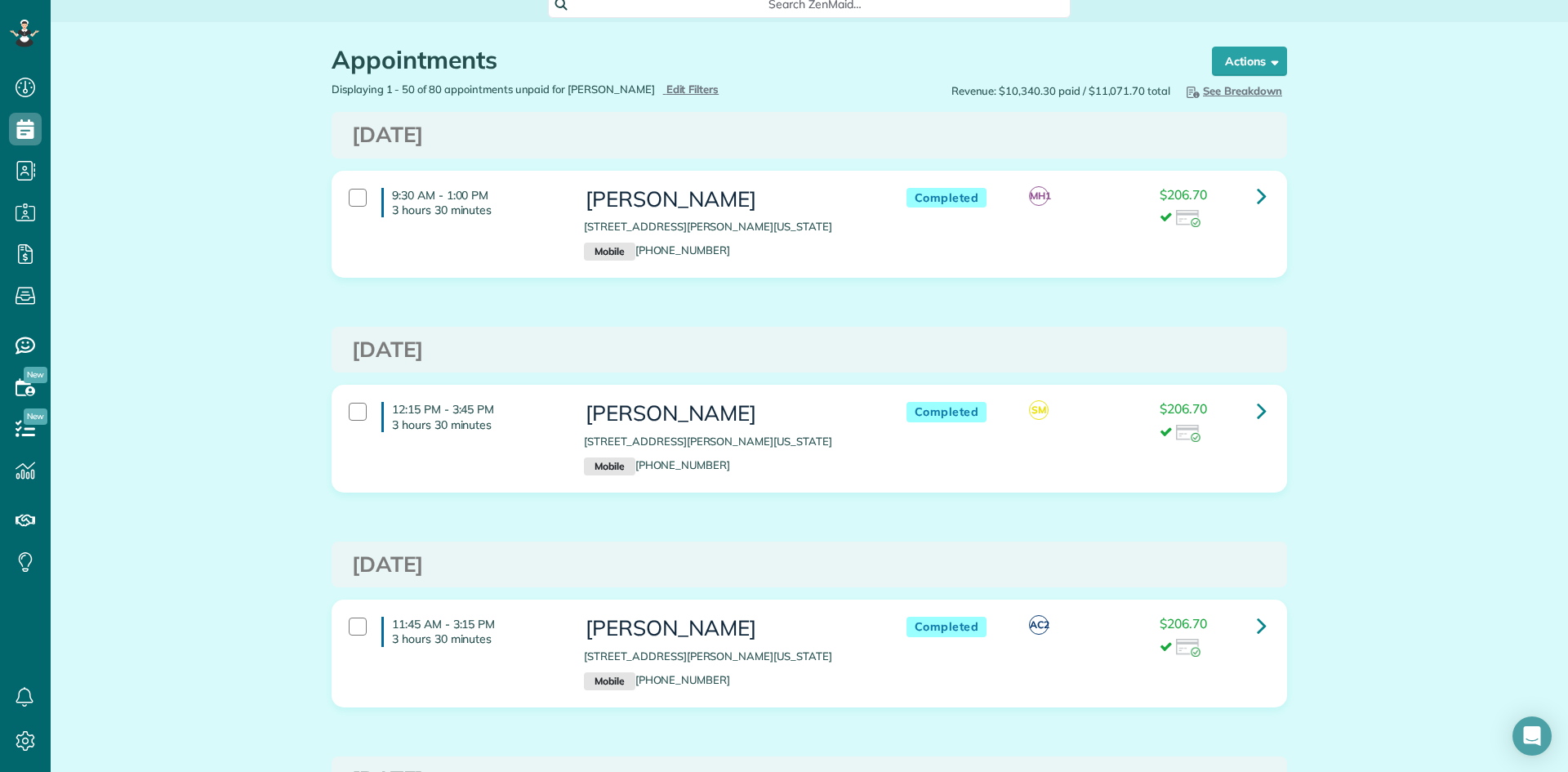
scroll to position [13, 0]
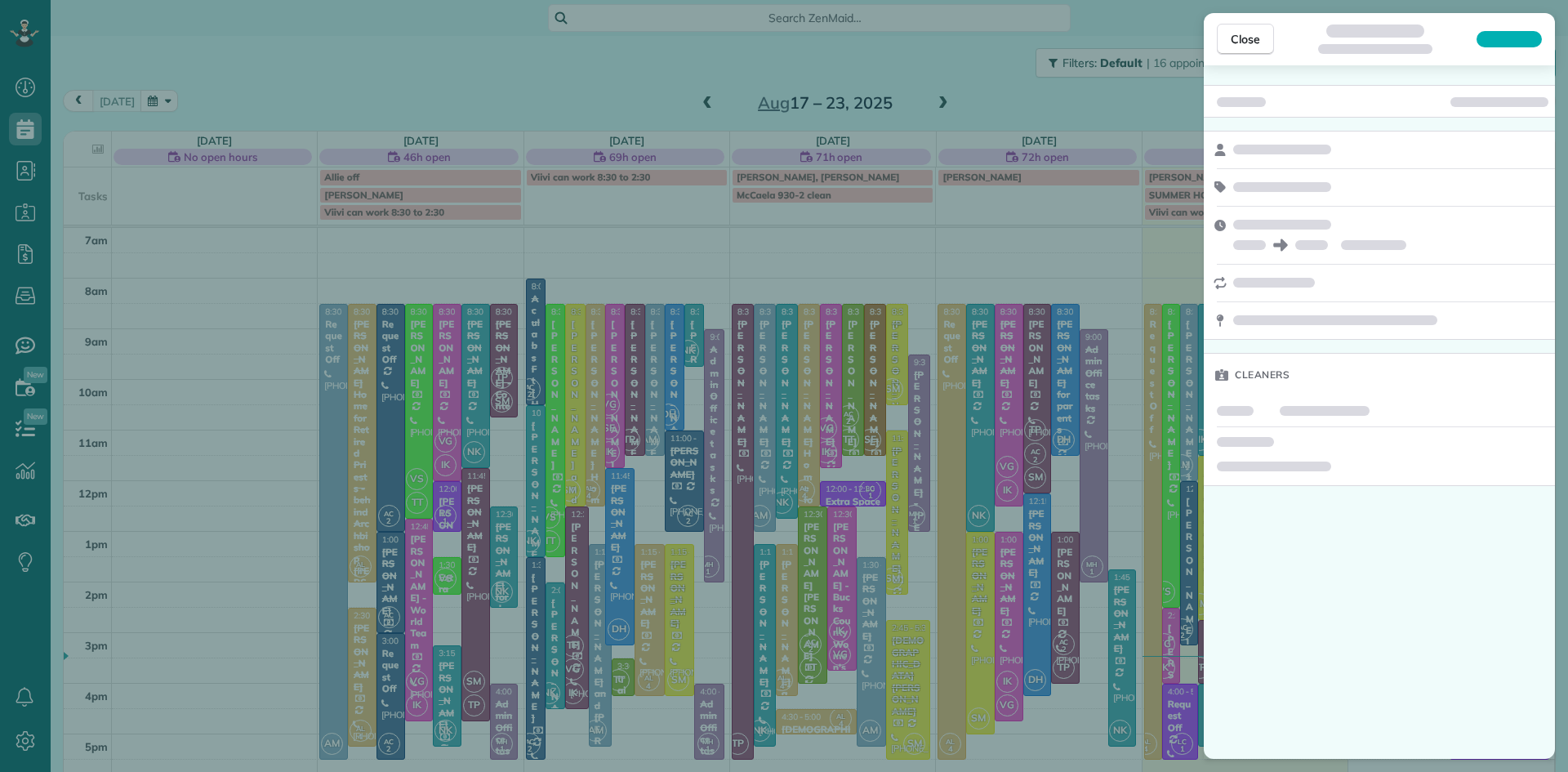
scroll to position [8, 8]
click at [1241, 47] on button "Close" at bounding box center [1245, 40] width 57 height 31
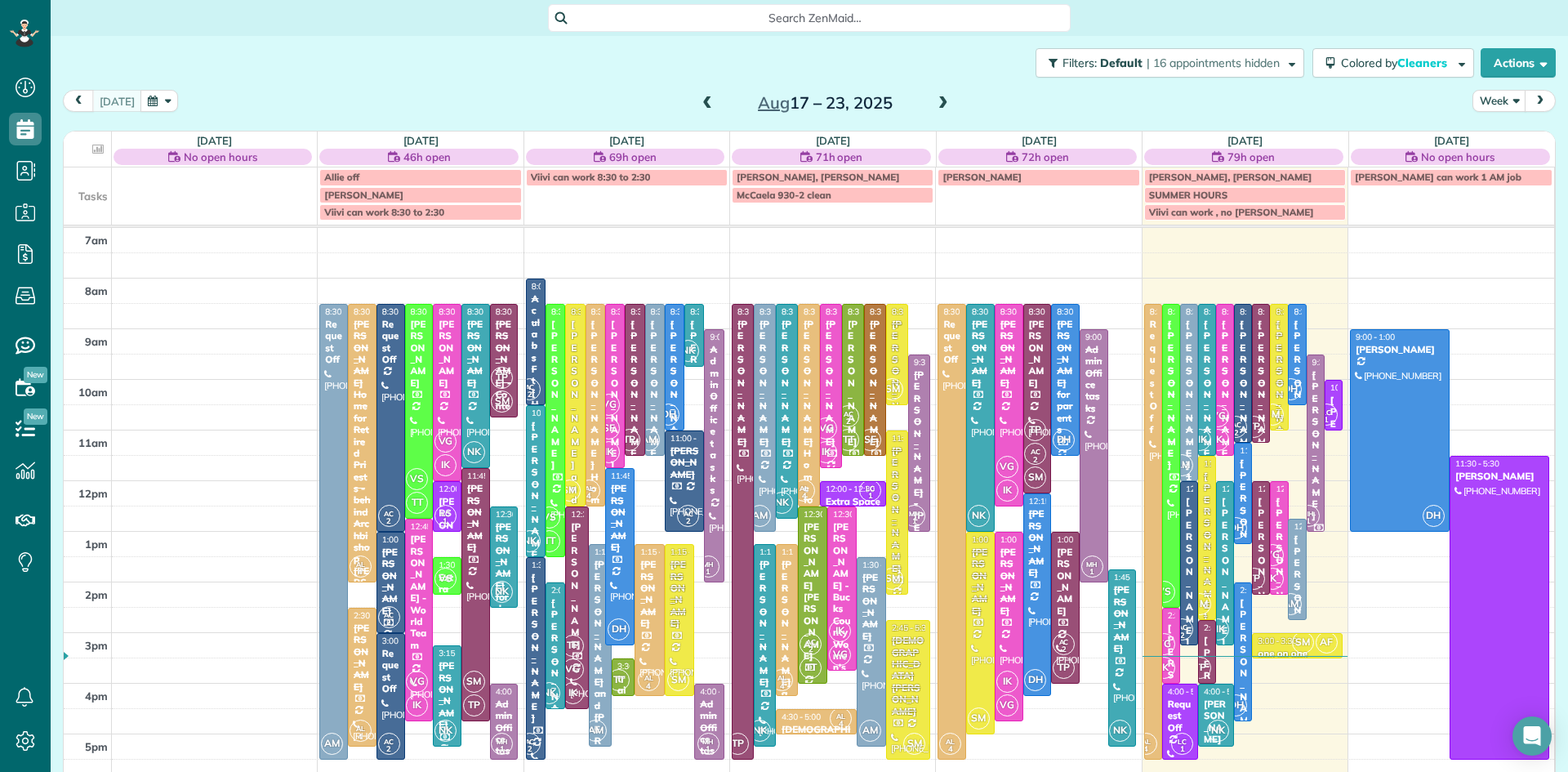
click at [940, 104] on span at bounding box center [943, 103] width 18 height 14
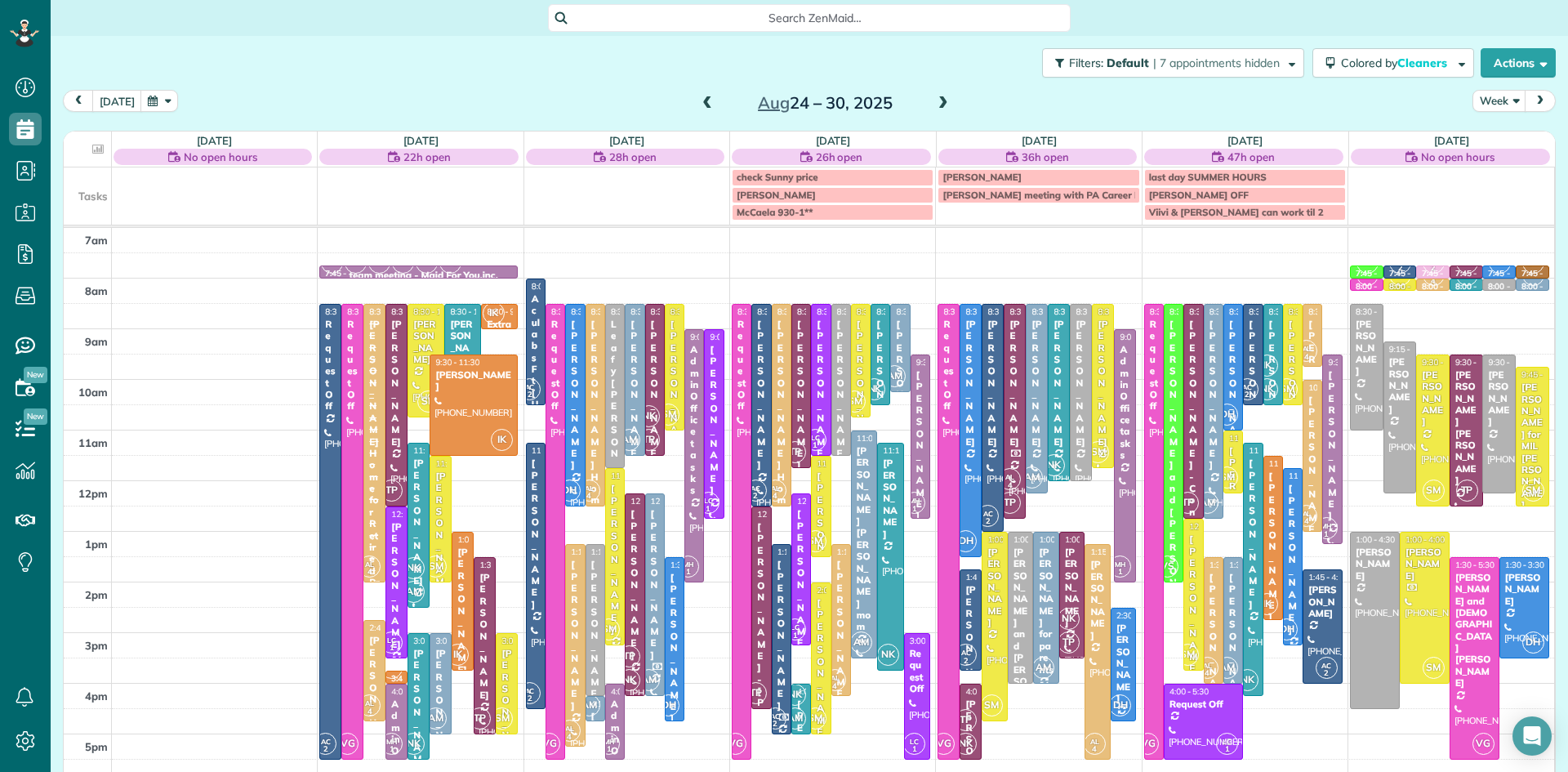
click at [938, 104] on span at bounding box center [943, 103] width 18 height 14
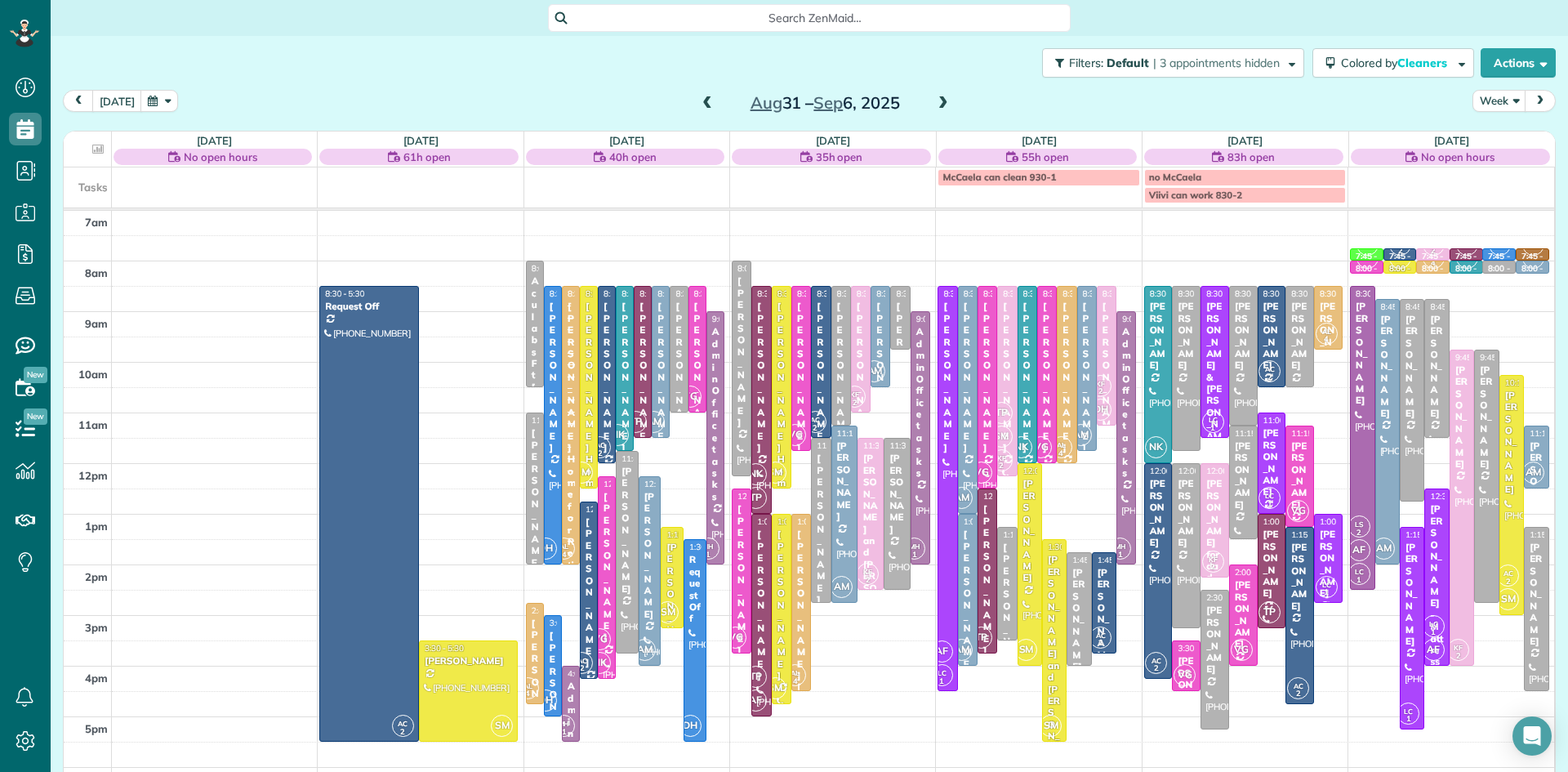
click at [703, 100] on span at bounding box center [707, 103] width 18 height 14
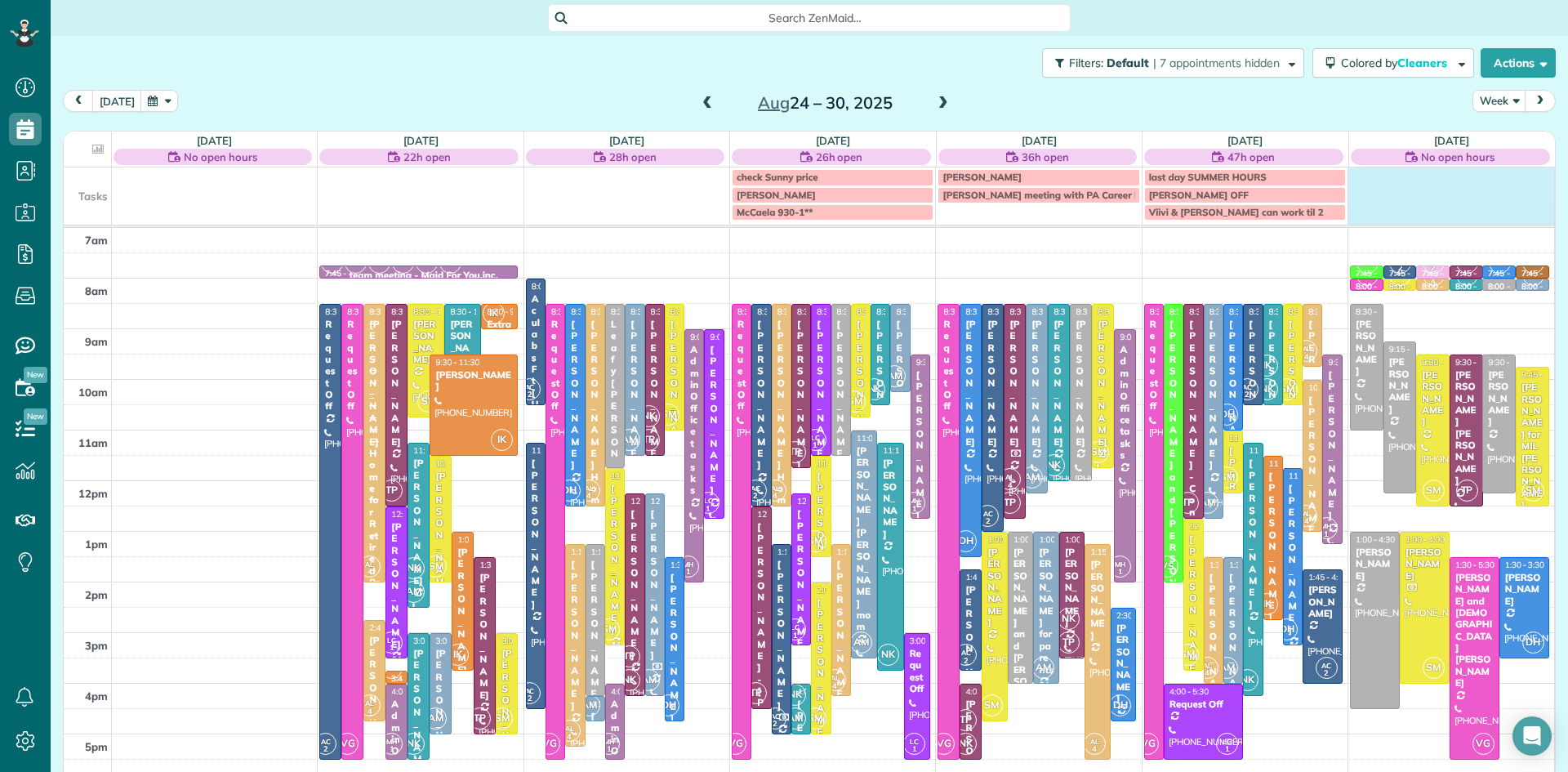
click at [1422, 209] on td at bounding box center [1451, 194] width 206 height 53
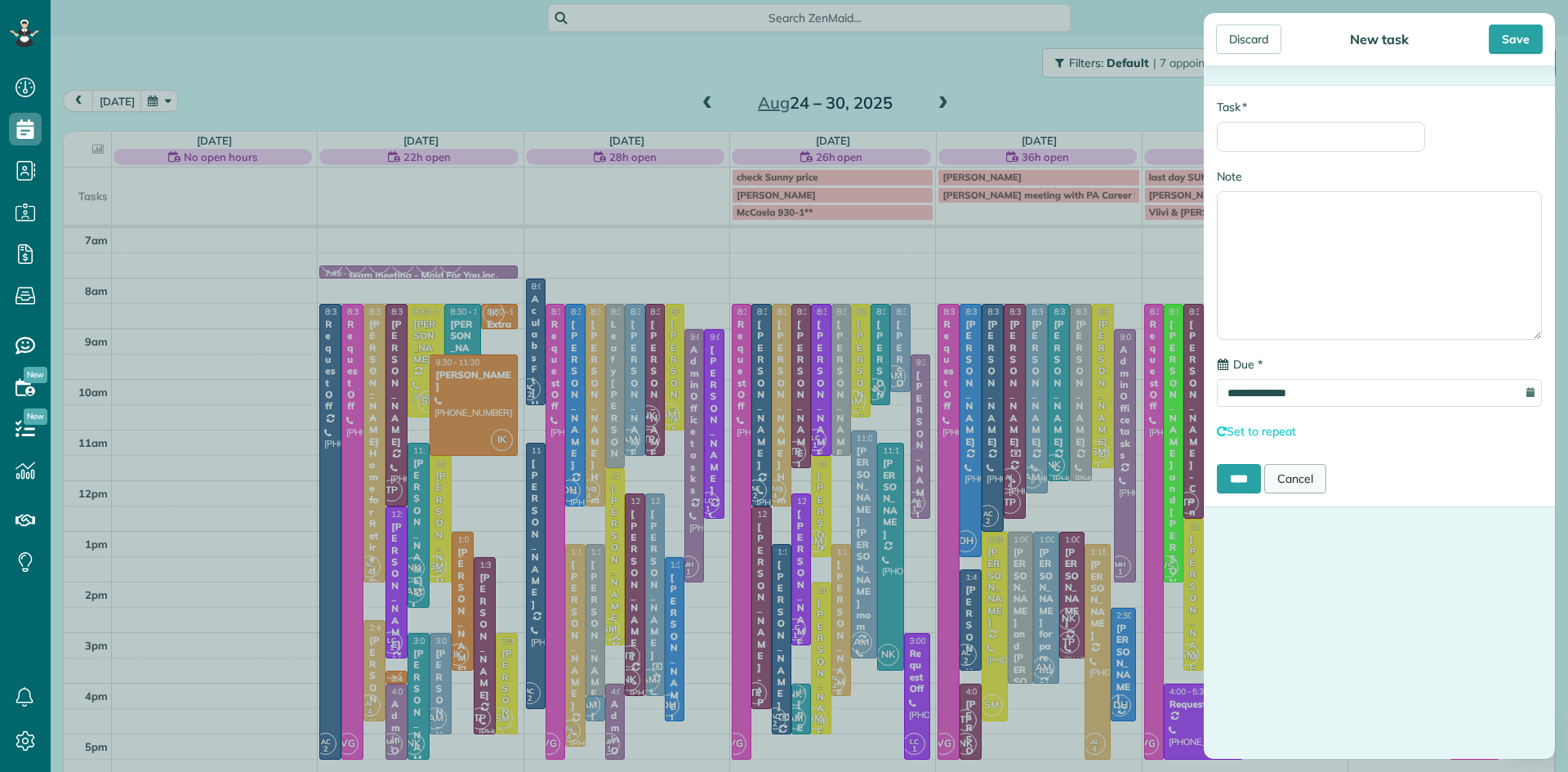
click at [1298, 480] on link "Cancel" at bounding box center [1295, 478] width 62 height 30
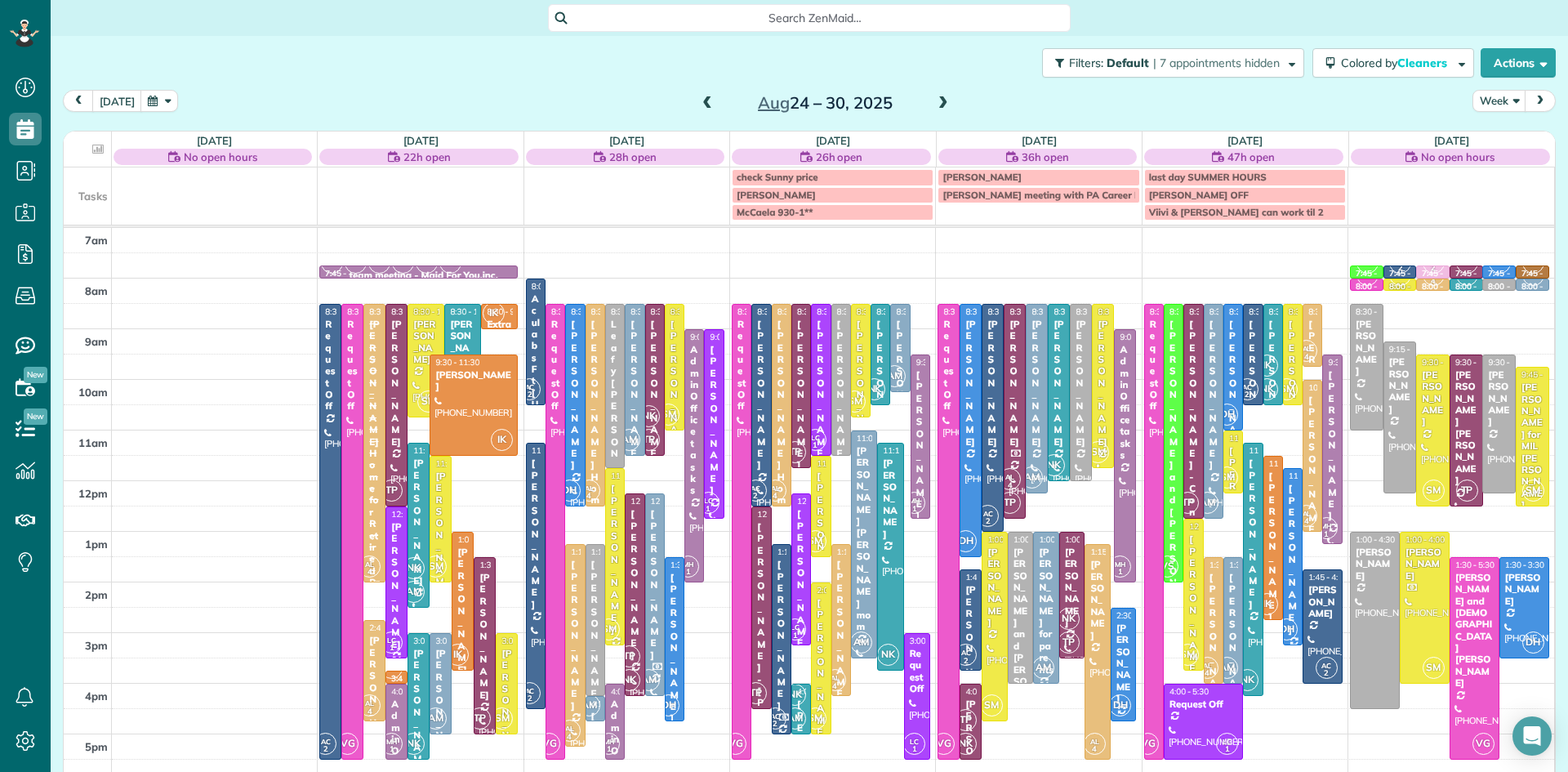
click at [935, 94] on span at bounding box center [943, 103] width 18 height 24
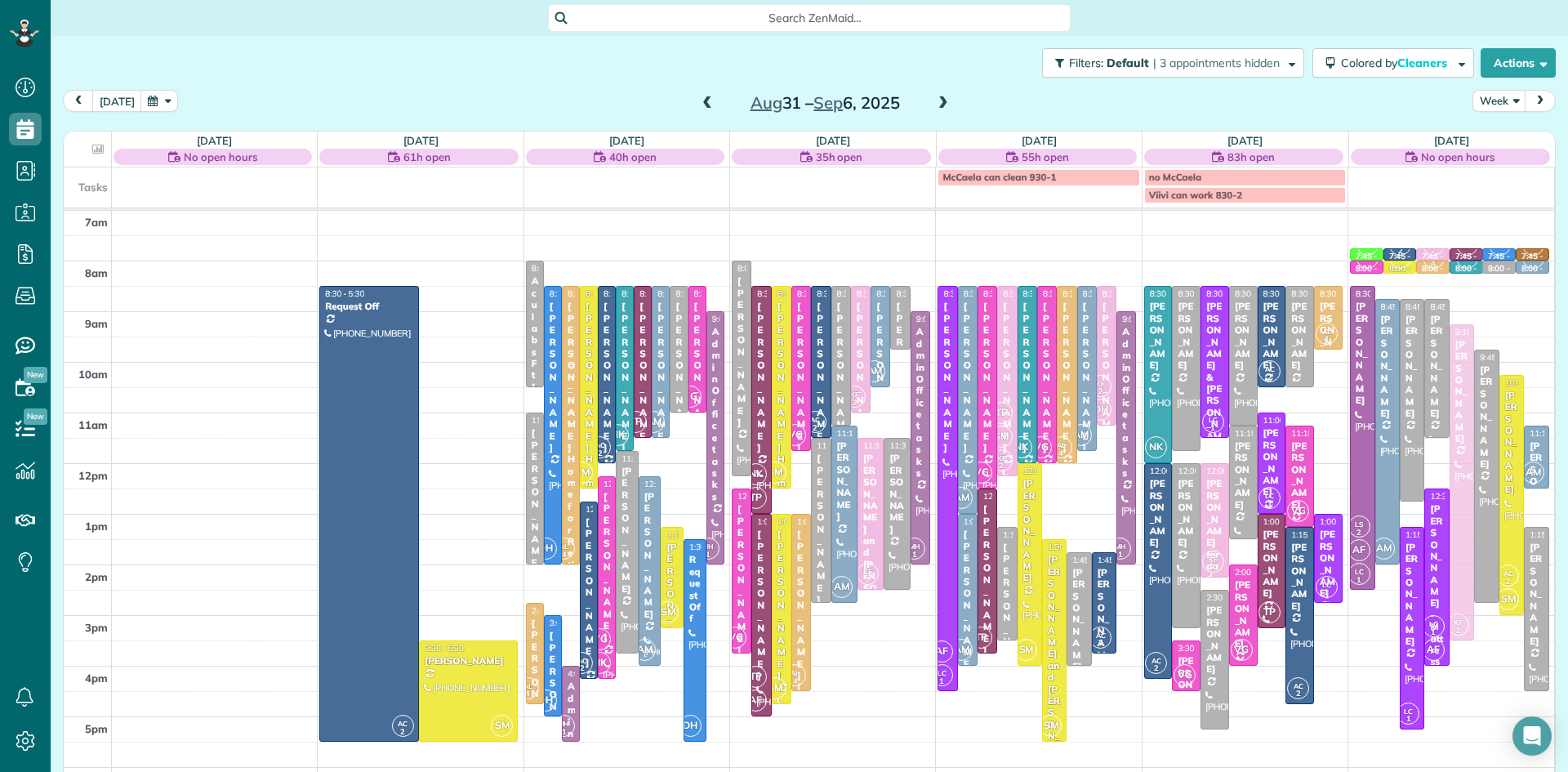
drag, startPoint x: 1456, startPoint y: 474, endPoint x: 1455, endPoint y: 443, distance: 31.0
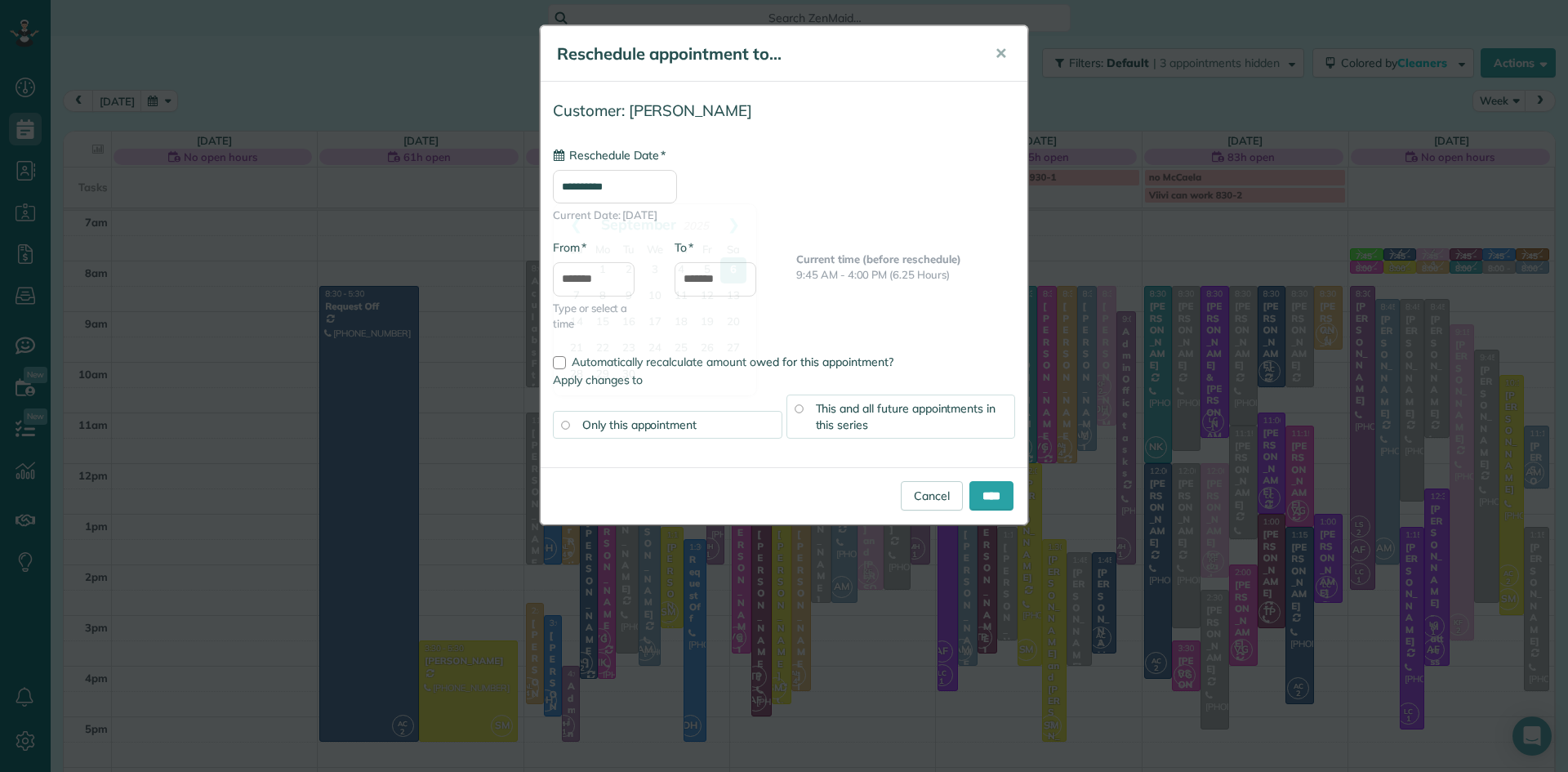
click at [645, 181] on input "**********" at bounding box center [615, 186] width 124 height 34
click at [730, 292] on link "13" at bounding box center [733, 296] width 26 height 26
type input "**********"
click at [976, 494] on input "****" at bounding box center [992, 495] width 44 height 30
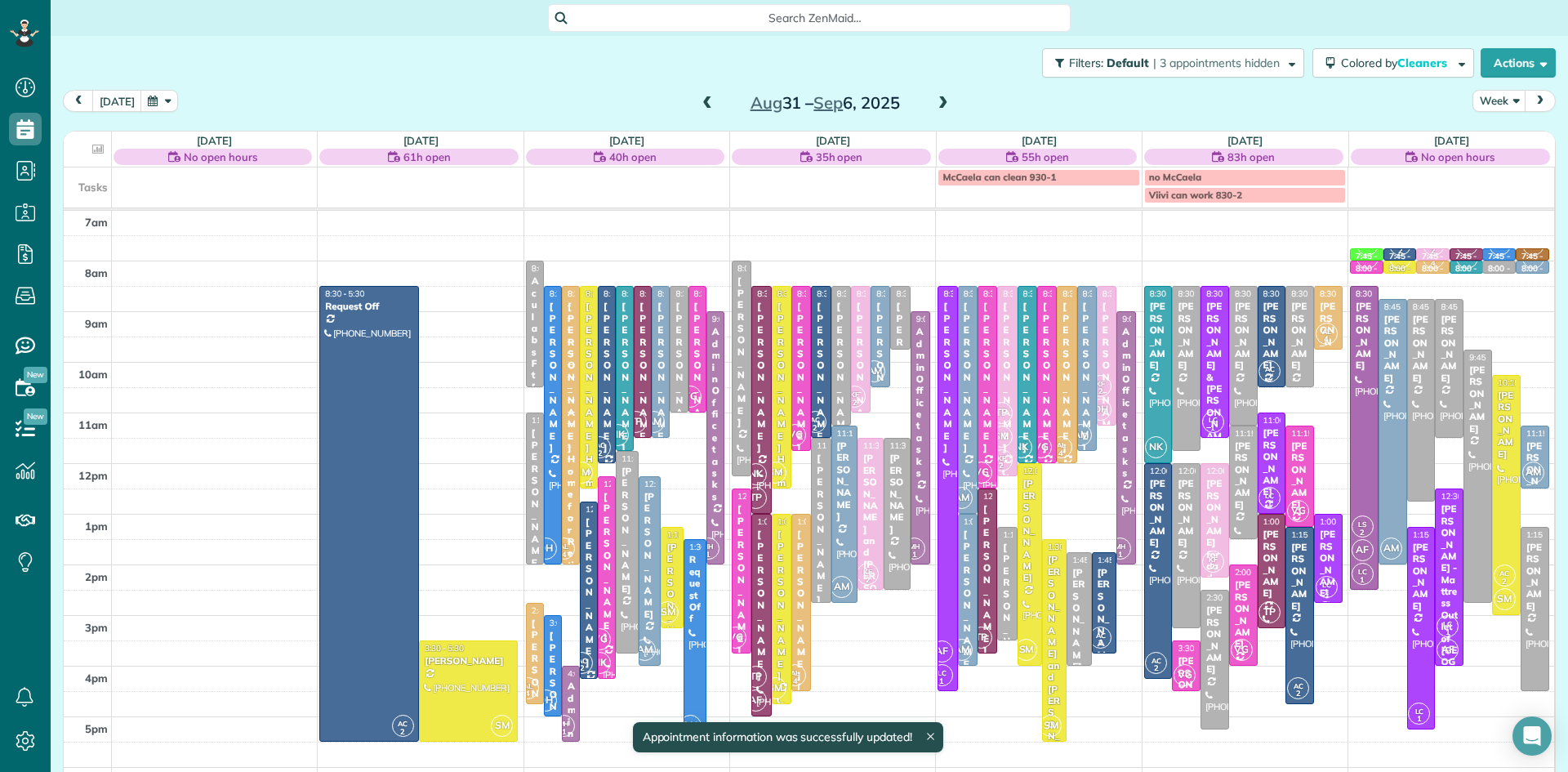
click at [1398, 197] on td at bounding box center [1451, 185] width 206 height 36
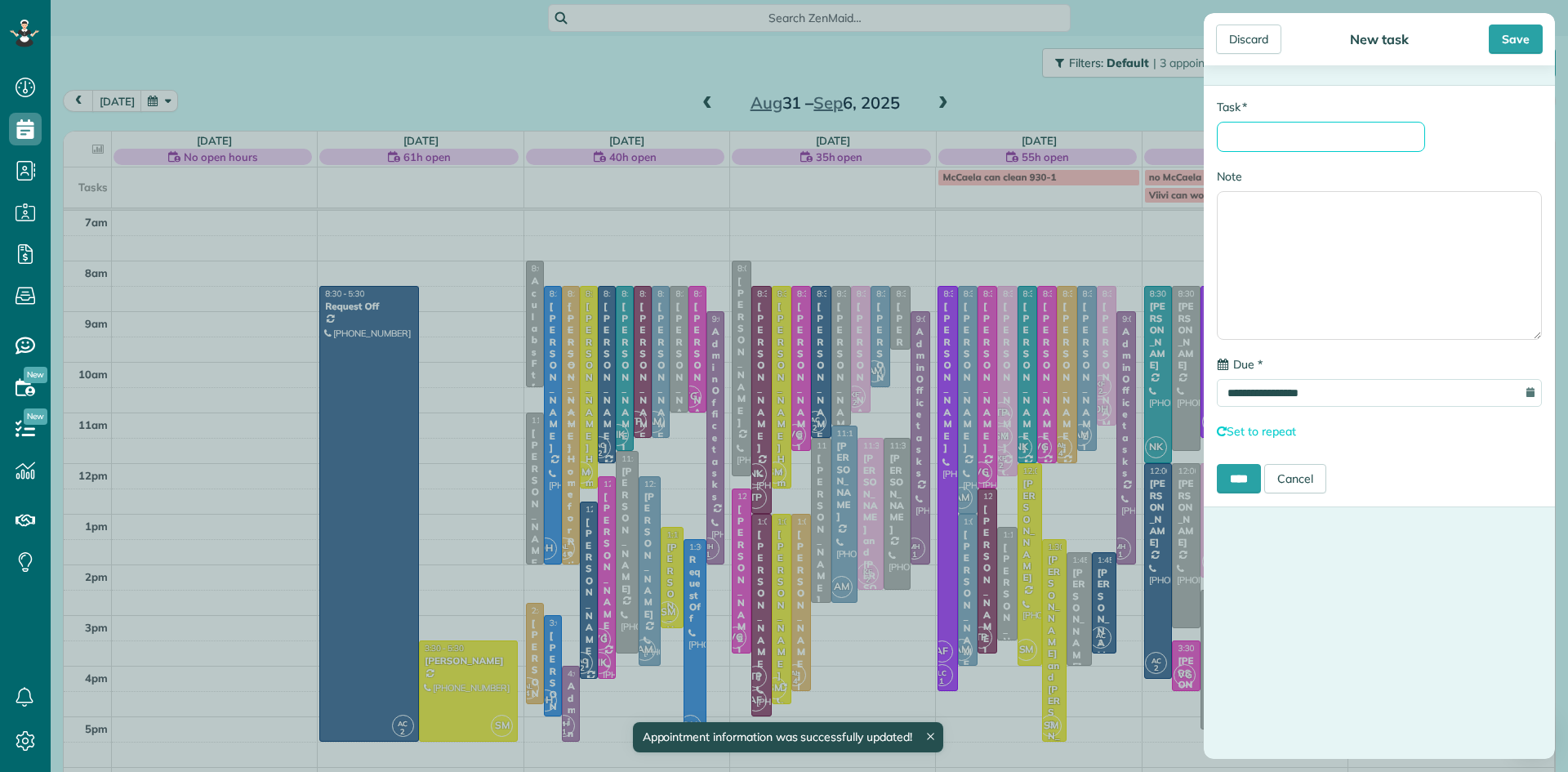
click at [1304, 147] on input "* Task" at bounding box center [1321, 136] width 208 height 30
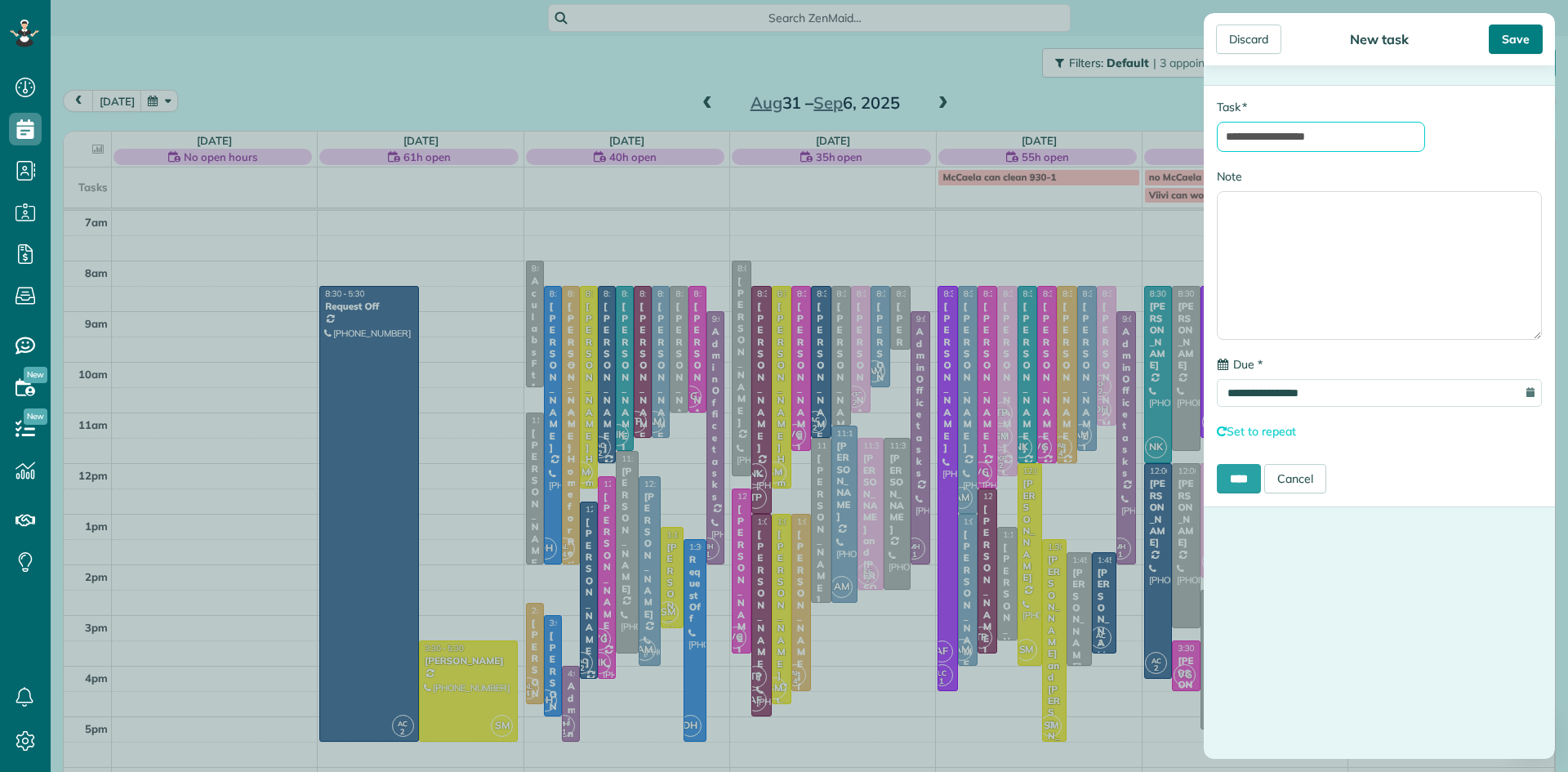
type input "**********"
click at [1511, 41] on div "Save" at bounding box center [1516, 39] width 54 height 30
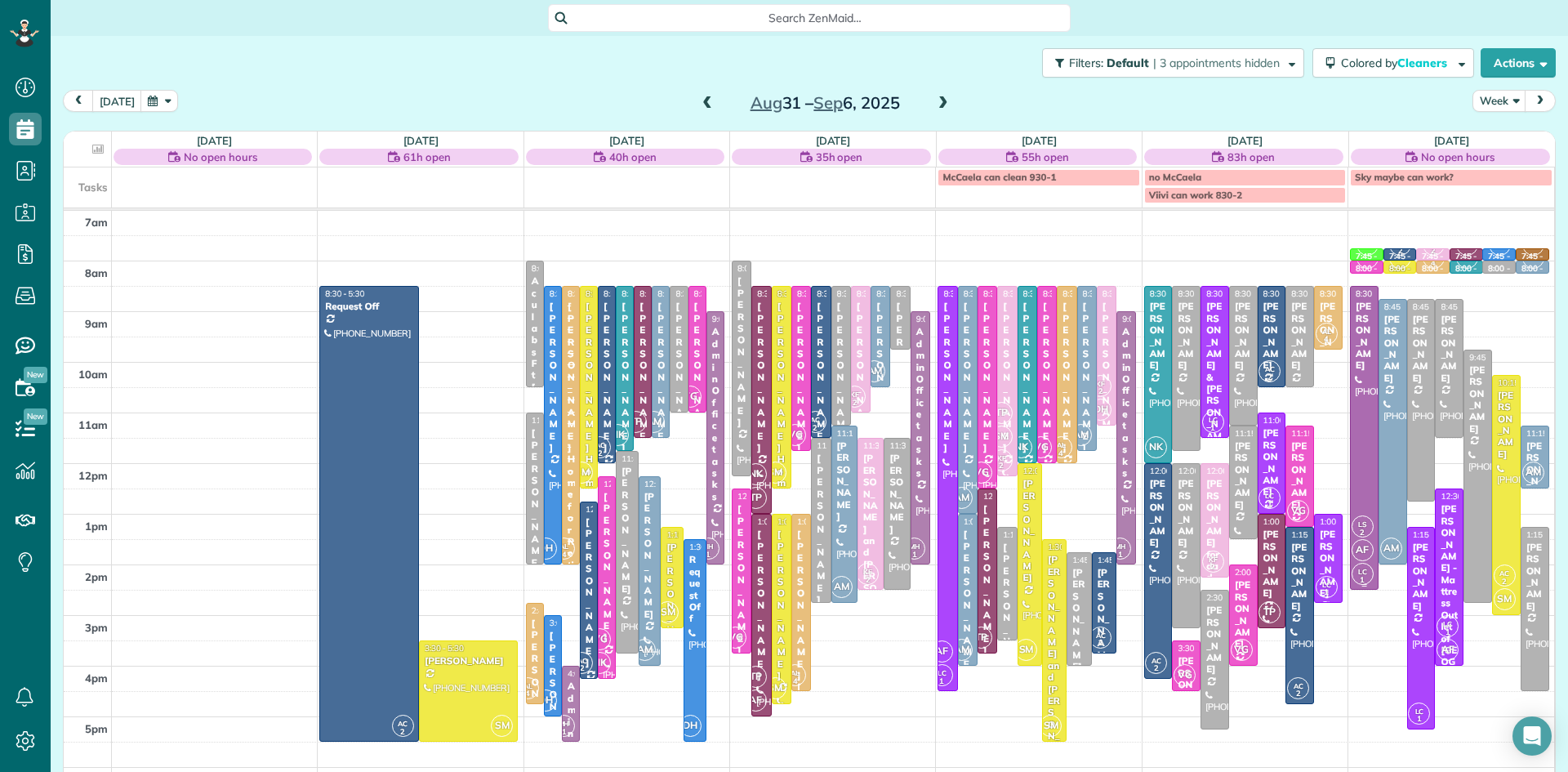
click at [1360, 566] on span "LC 1" at bounding box center [1363, 573] width 22 height 22
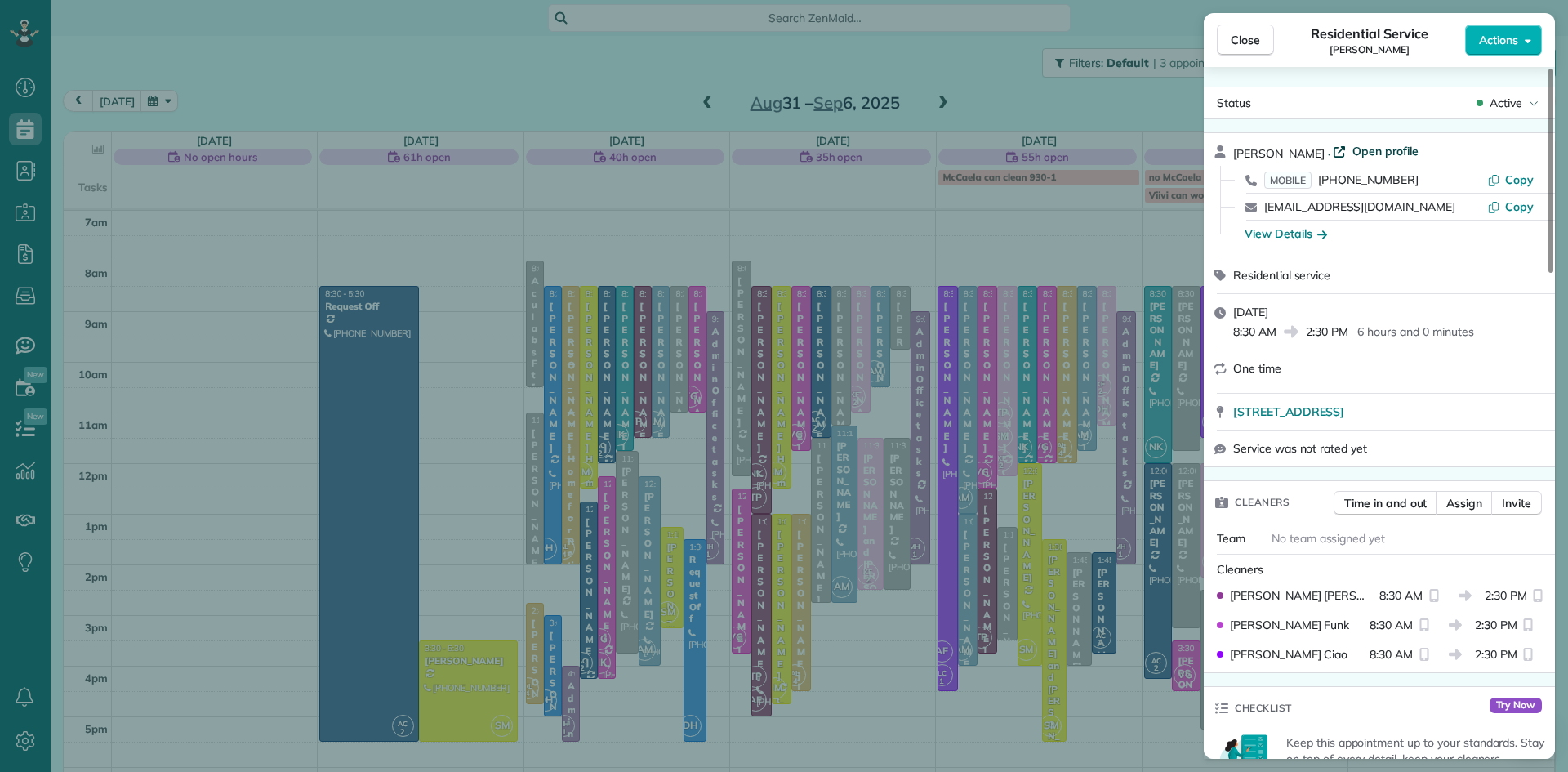
click at [1353, 151] on span "Open profile" at bounding box center [1386, 150] width 66 height 16
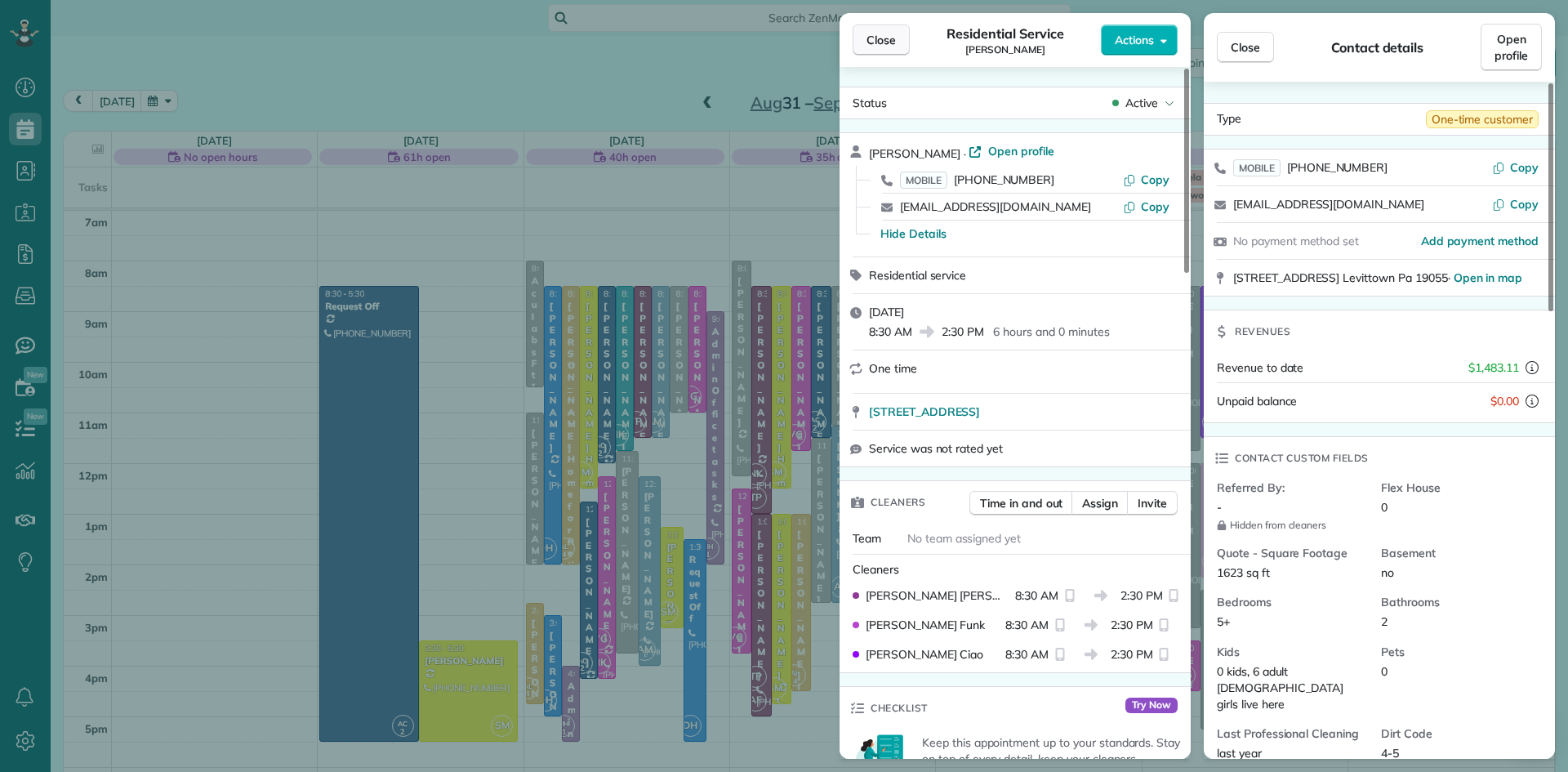
click at [877, 44] on span "Close" at bounding box center [881, 40] width 30 height 16
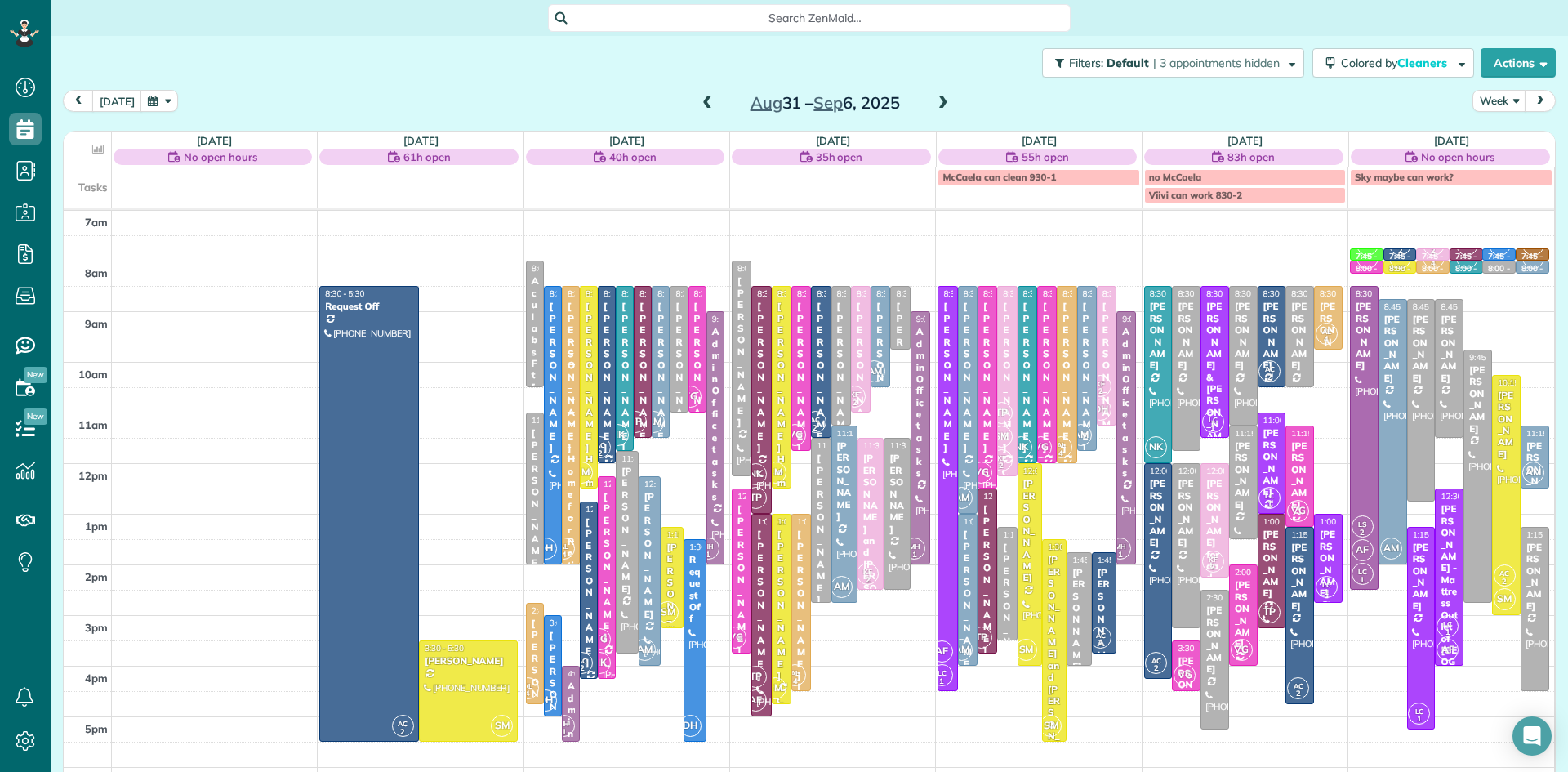
click at [464, 299] on div "7am 8am 9am 10am 11am 12pm 1pm 2pm 3pm 4pm 5pm 6pm 7pm 8pm AC 2 8:30 - 5:30 Req…" at bounding box center [809, 565] width 1491 height 708
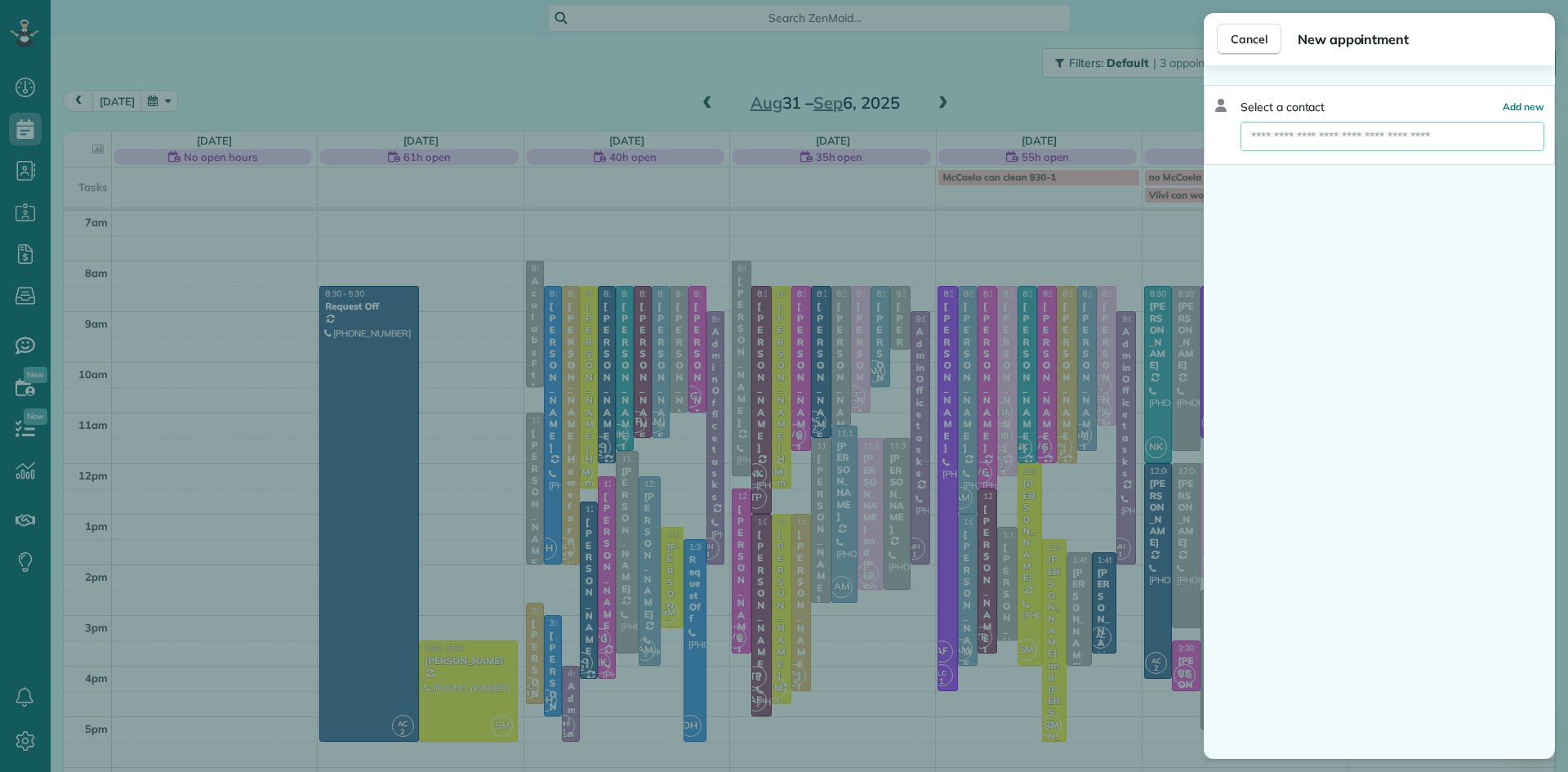
click at [1284, 137] on input "text" at bounding box center [1393, 136] width 304 height 30
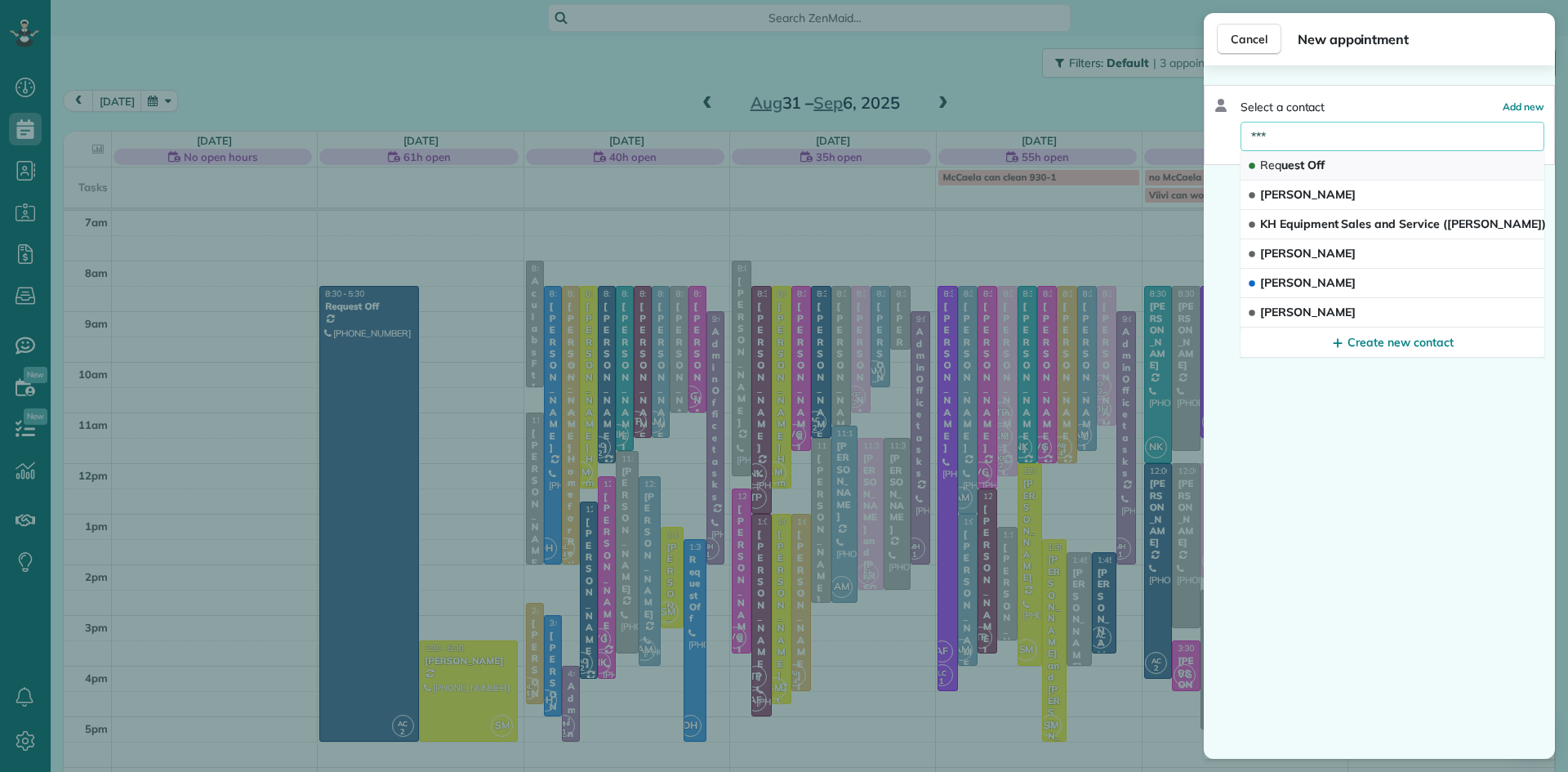
type input "***"
click at [1289, 166] on span "Req uest Off" at bounding box center [1292, 165] width 65 height 14
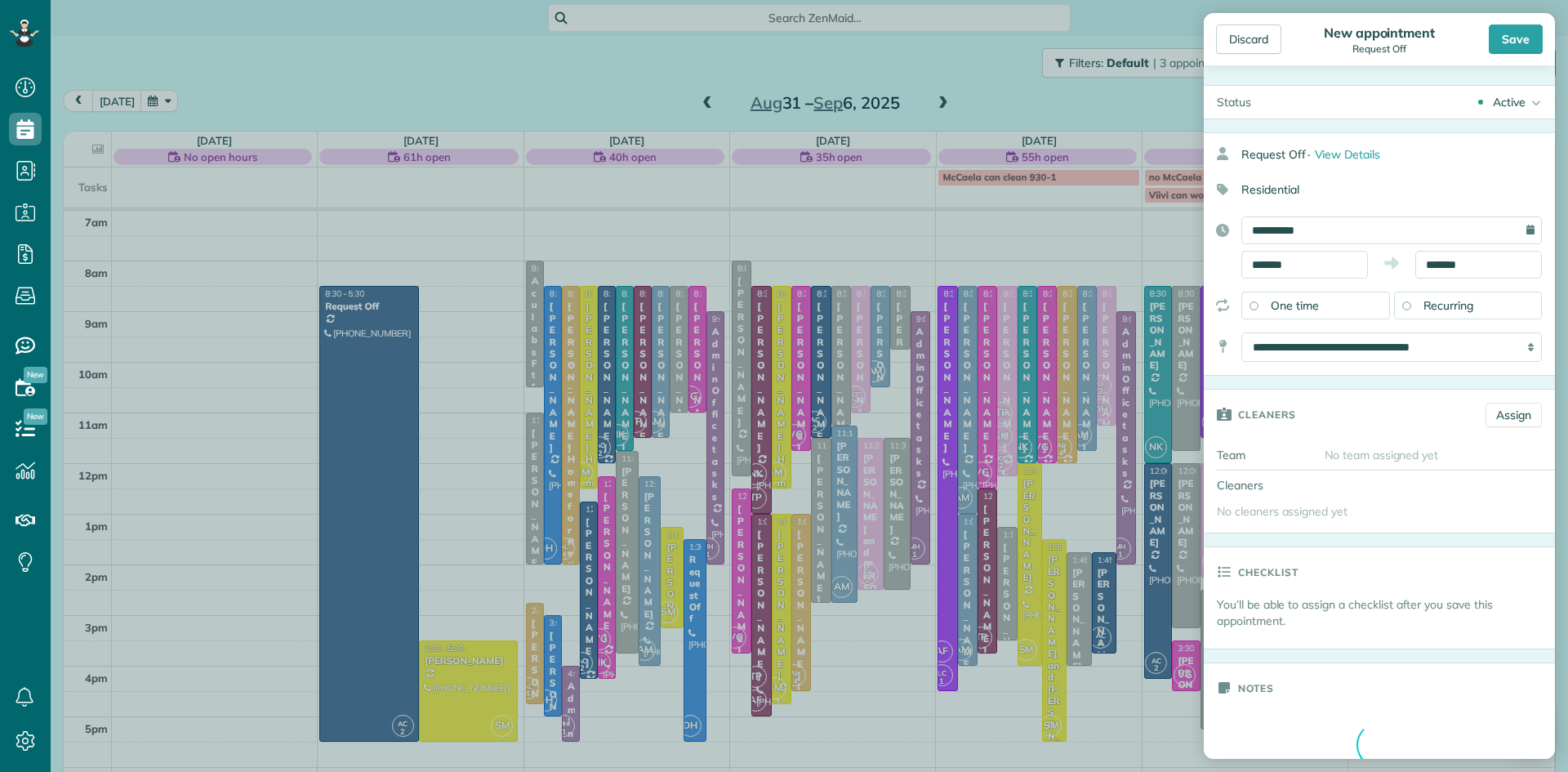
type input "**********"
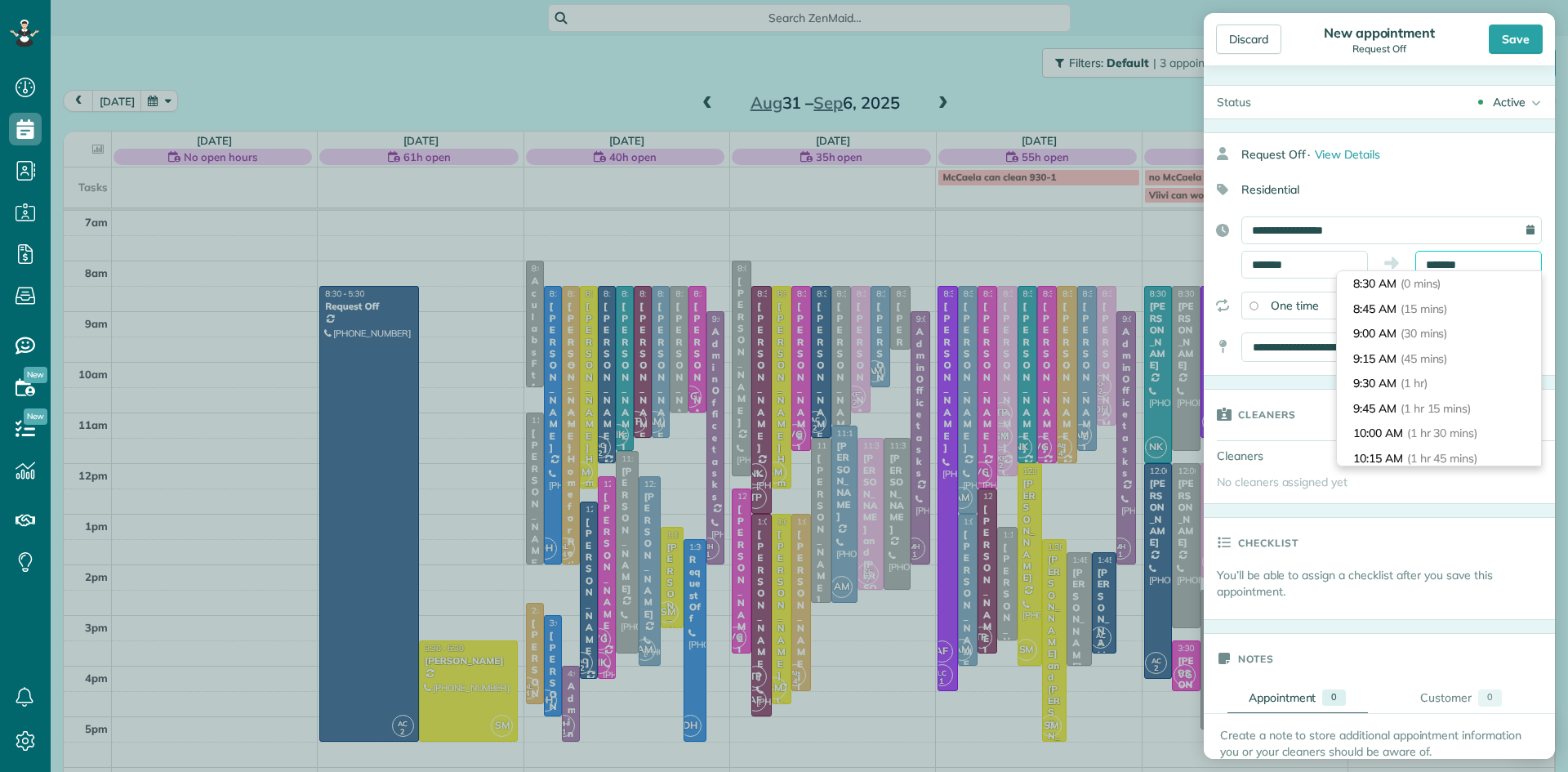
click at [1492, 265] on input "*******" at bounding box center [1478, 264] width 126 height 28
type input "*******"
click at [1395, 437] on li "5:30 PM (9 hrs)" at bounding box center [1440, 444] width 204 height 25
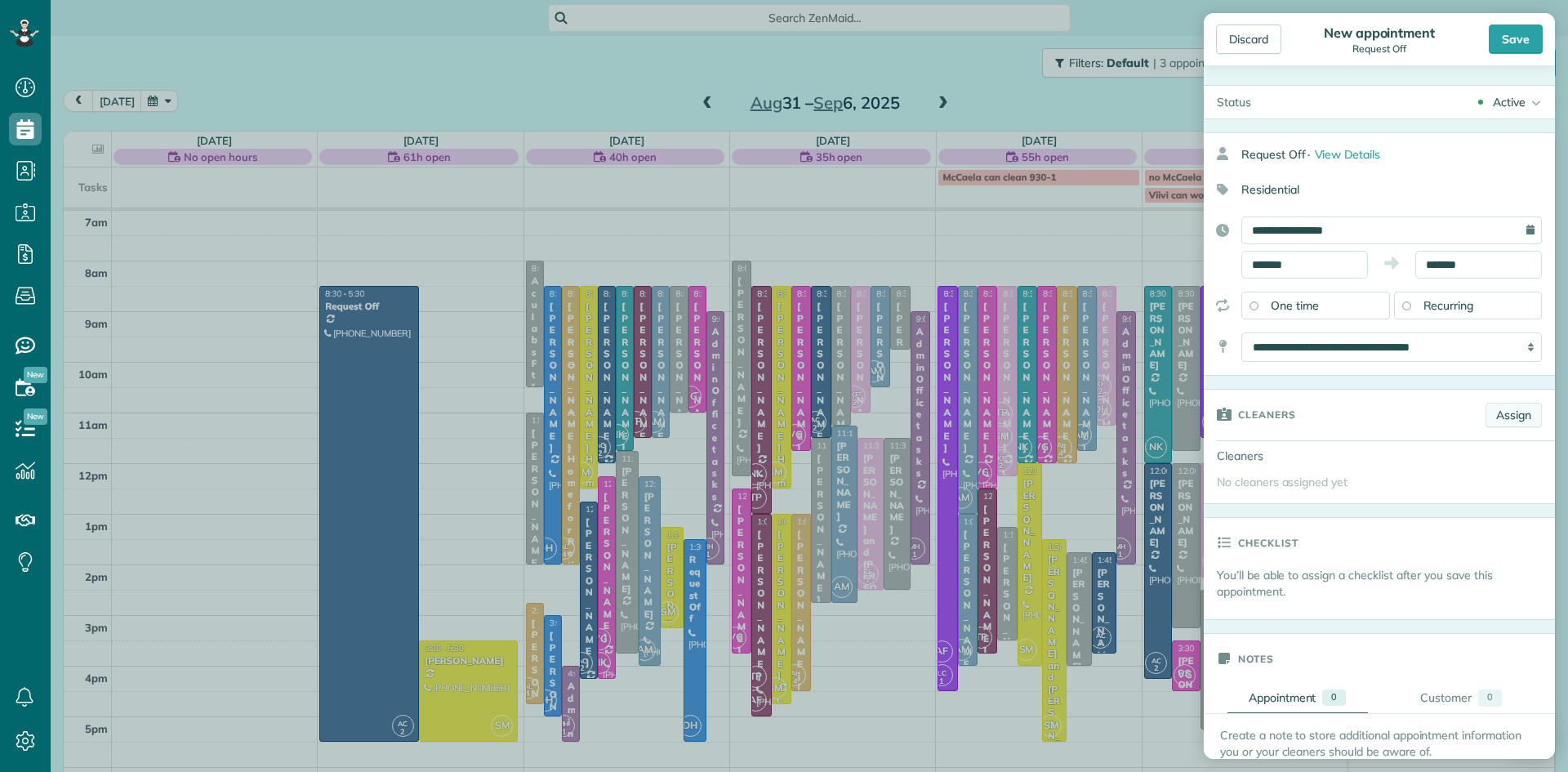
click at [1520, 413] on link "Assign" at bounding box center [1514, 414] width 56 height 24
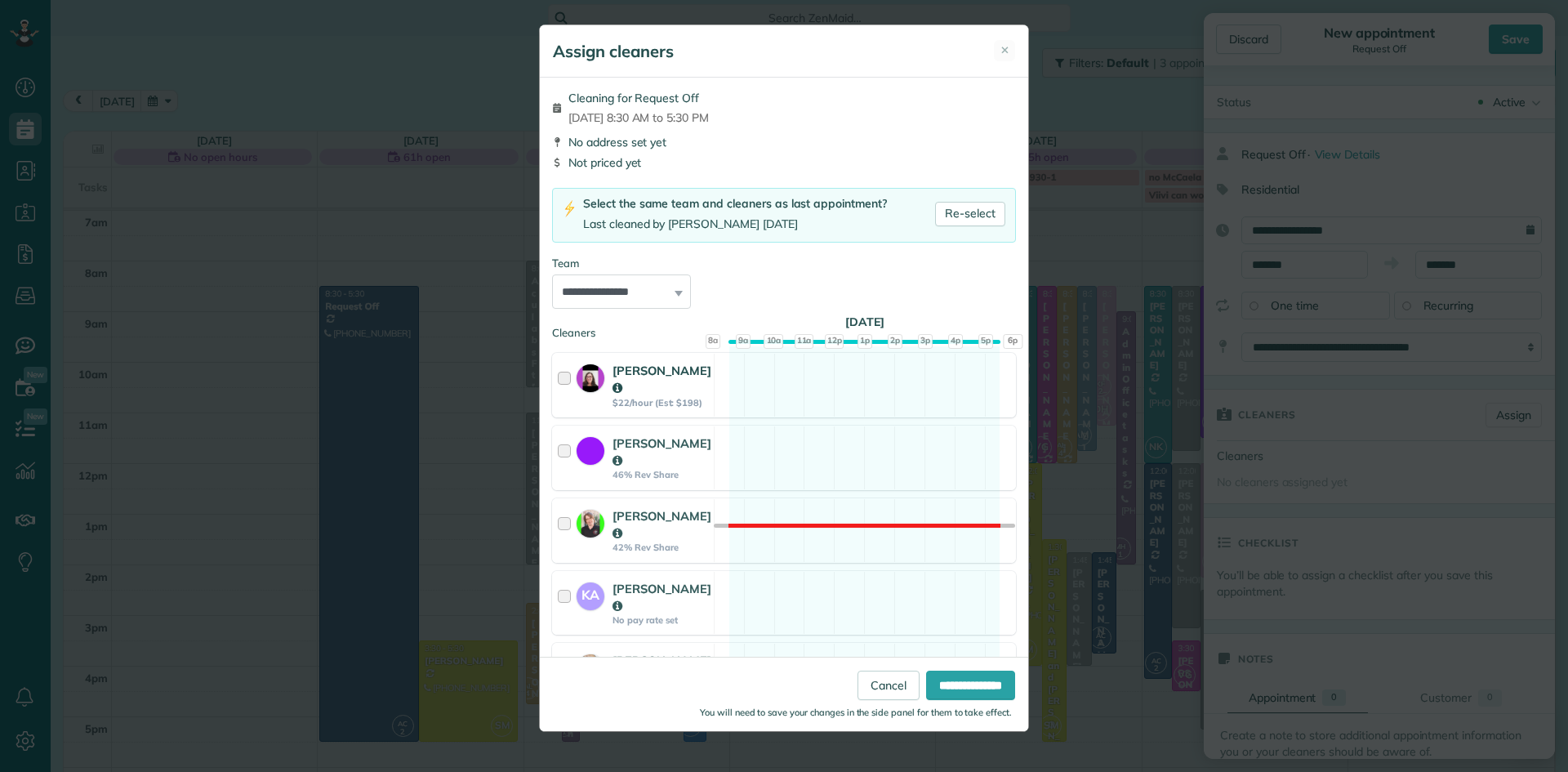
click at [654, 373] on strong "[PERSON_NAME]" at bounding box center [662, 379] width 99 height 33
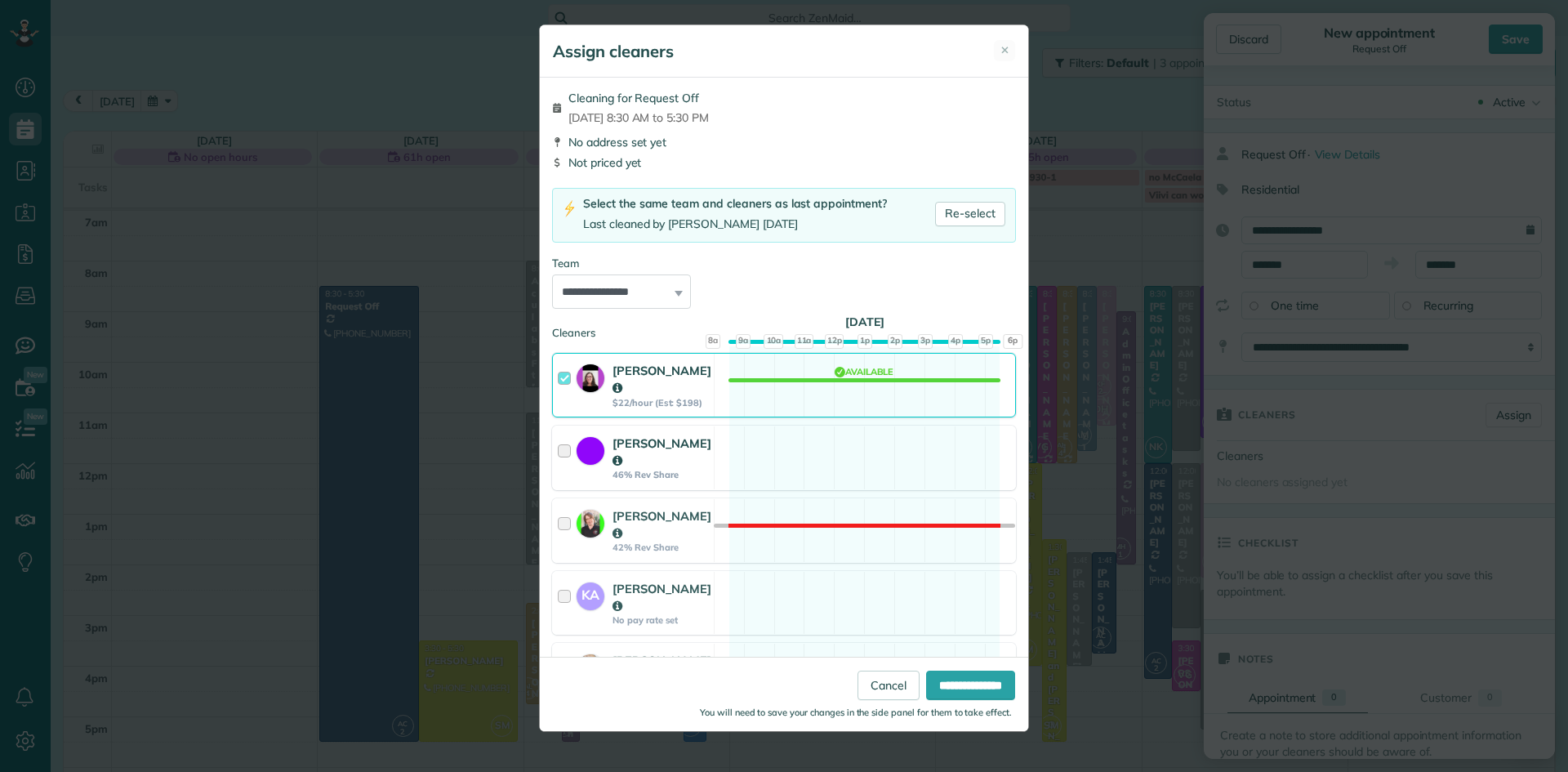
click at [650, 436] on strong "[PERSON_NAME]" at bounding box center [662, 452] width 99 height 33
click at [646, 508] on strong "[PERSON_NAME]" at bounding box center [662, 524] width 99 height 33
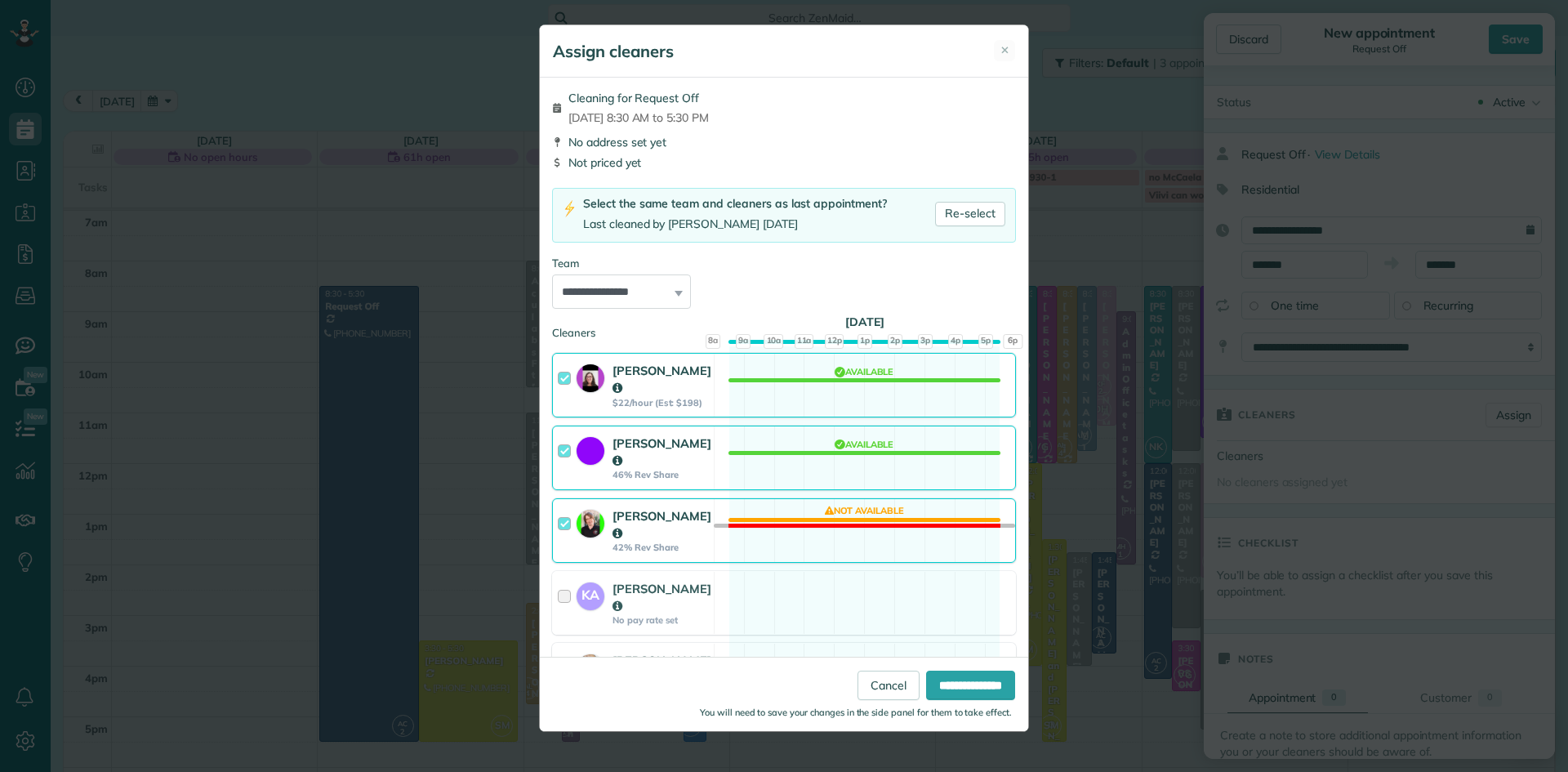
click at [637, 652] on strong "Amber Clark" at bounding box center [662, 669] width 99 height 33
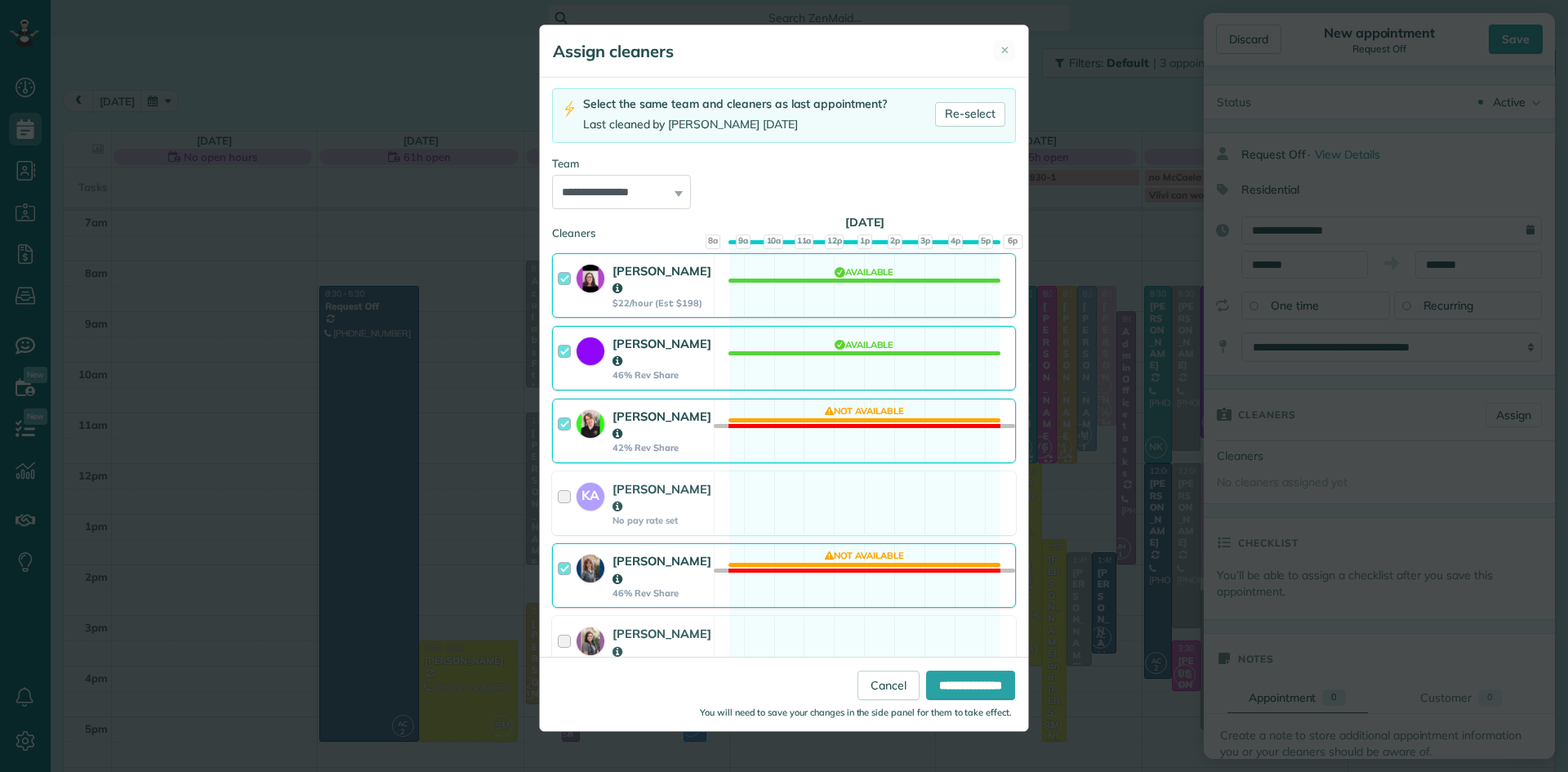
scroll to position [173, 0]
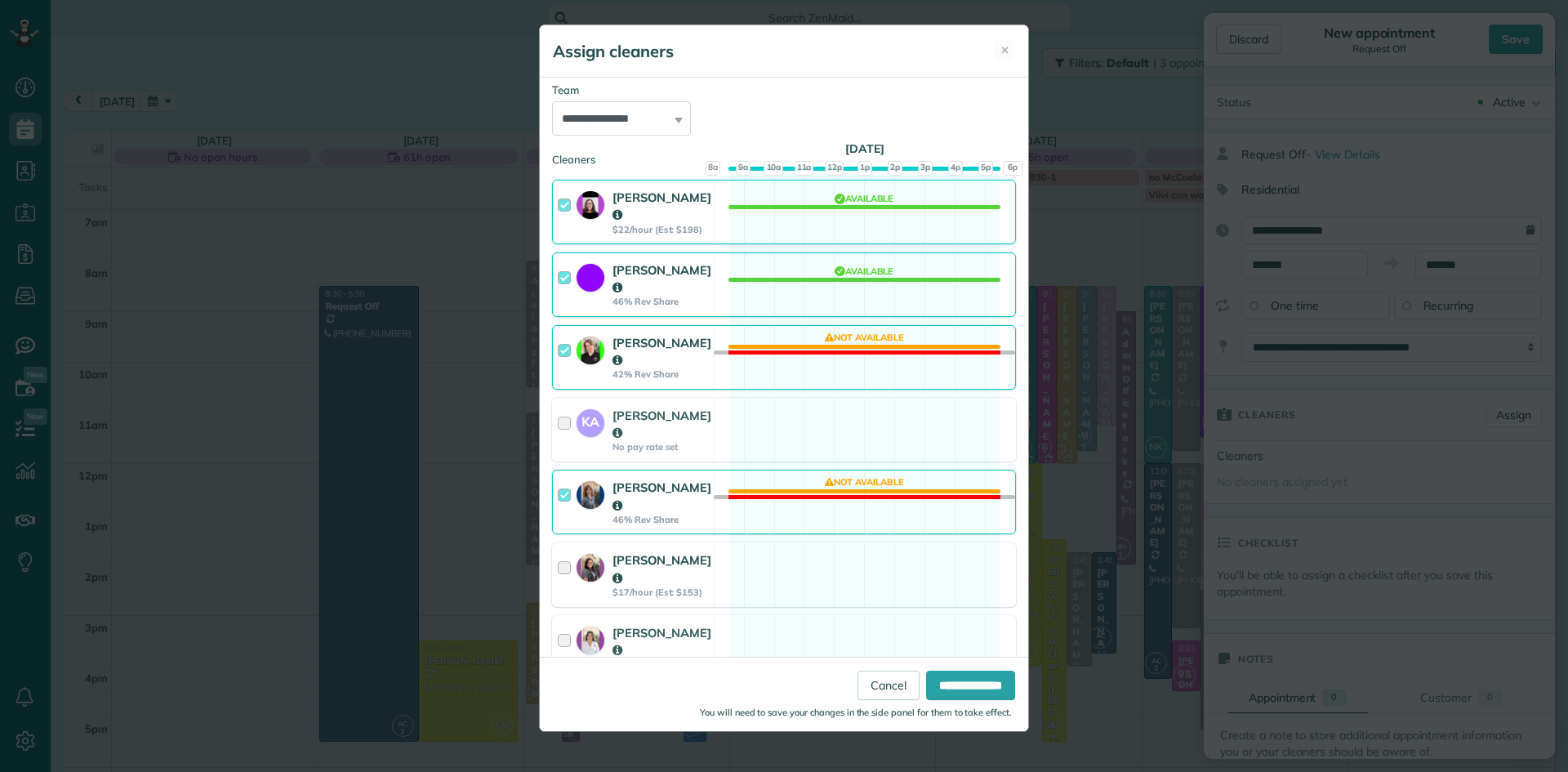
click at [645, 552] on strong "McCaela Holland" at bounding box center [662, 569] width 99 height 33
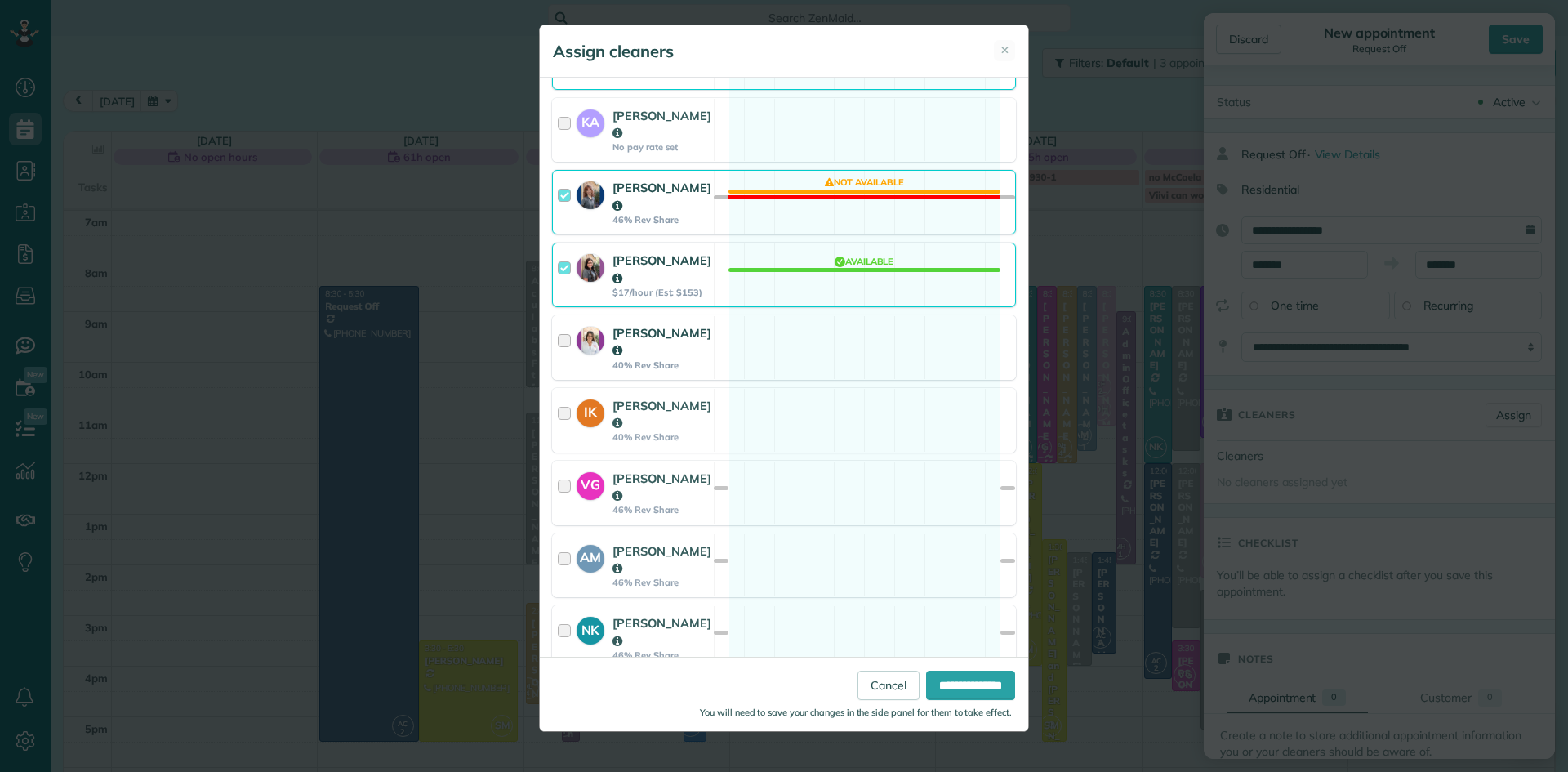
click at [639, 325] on div "[PERSON_NAME]" at bounding box center [662, 342] width 99 height 35
click at [654, 398] on strong "[PERSON_NAME]" at bounding box center [662, 414] width 99 height 33
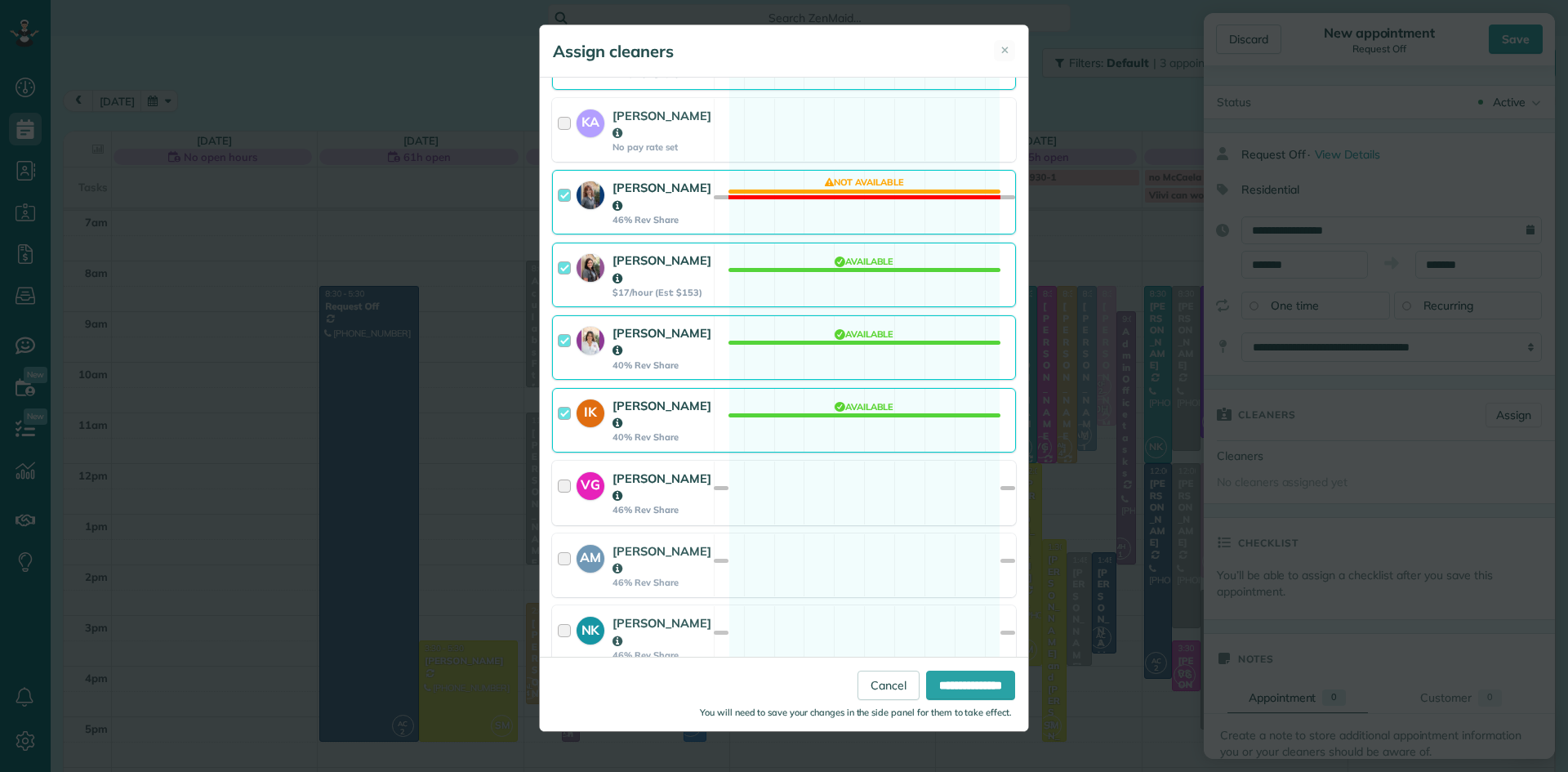
click at [646, 470] on strong "[PERSON_NAME]" at bounding box center [662, 487] width 99 height 33
click at [633, 544] on strong "[PERSON_NAME]" at bounding box center [662, 560] width 99 height 33
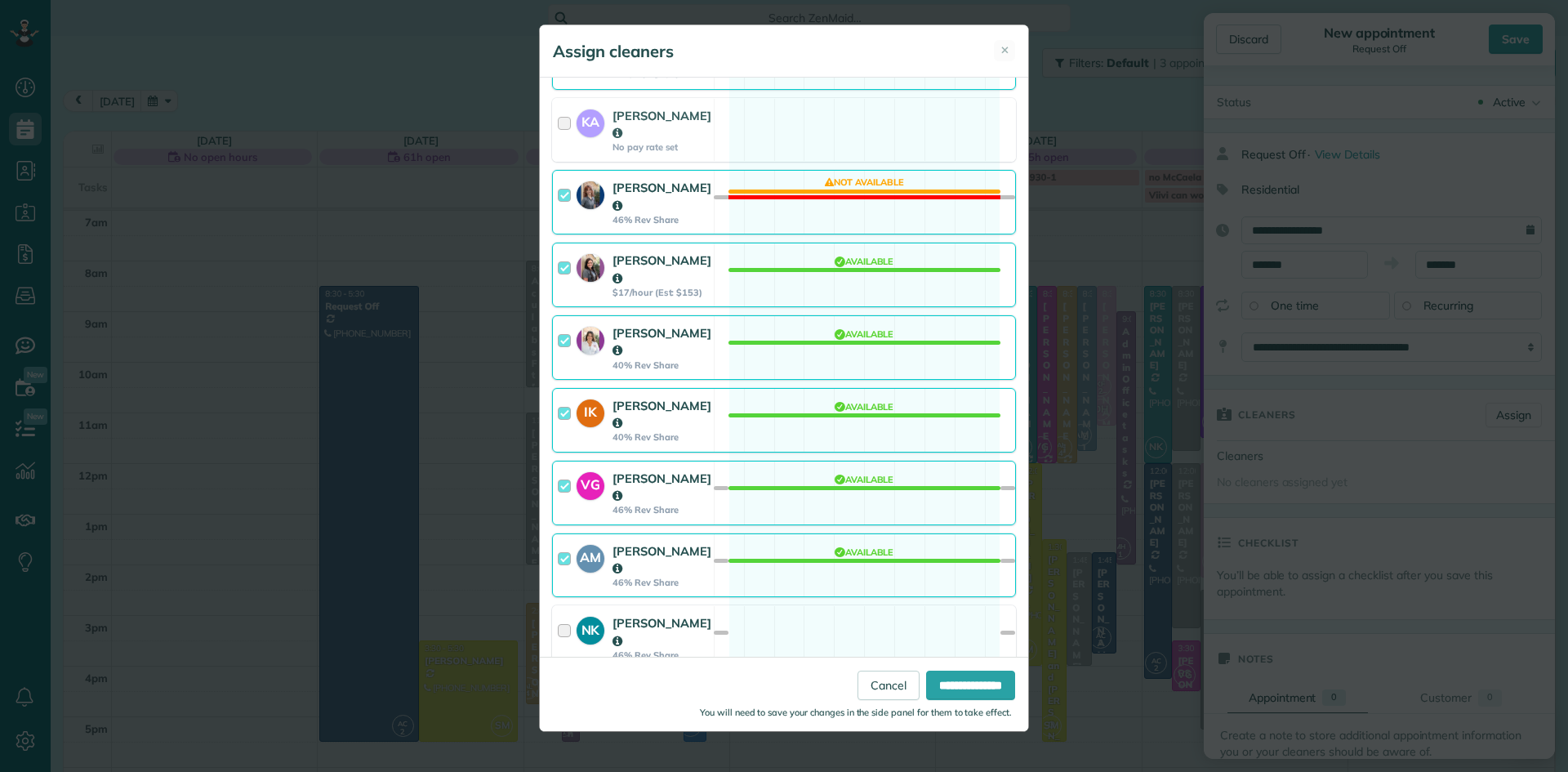
click at [646, 614] on div "[PERSON_NAME]" at bounding box center [662, 631] width 99 height 35
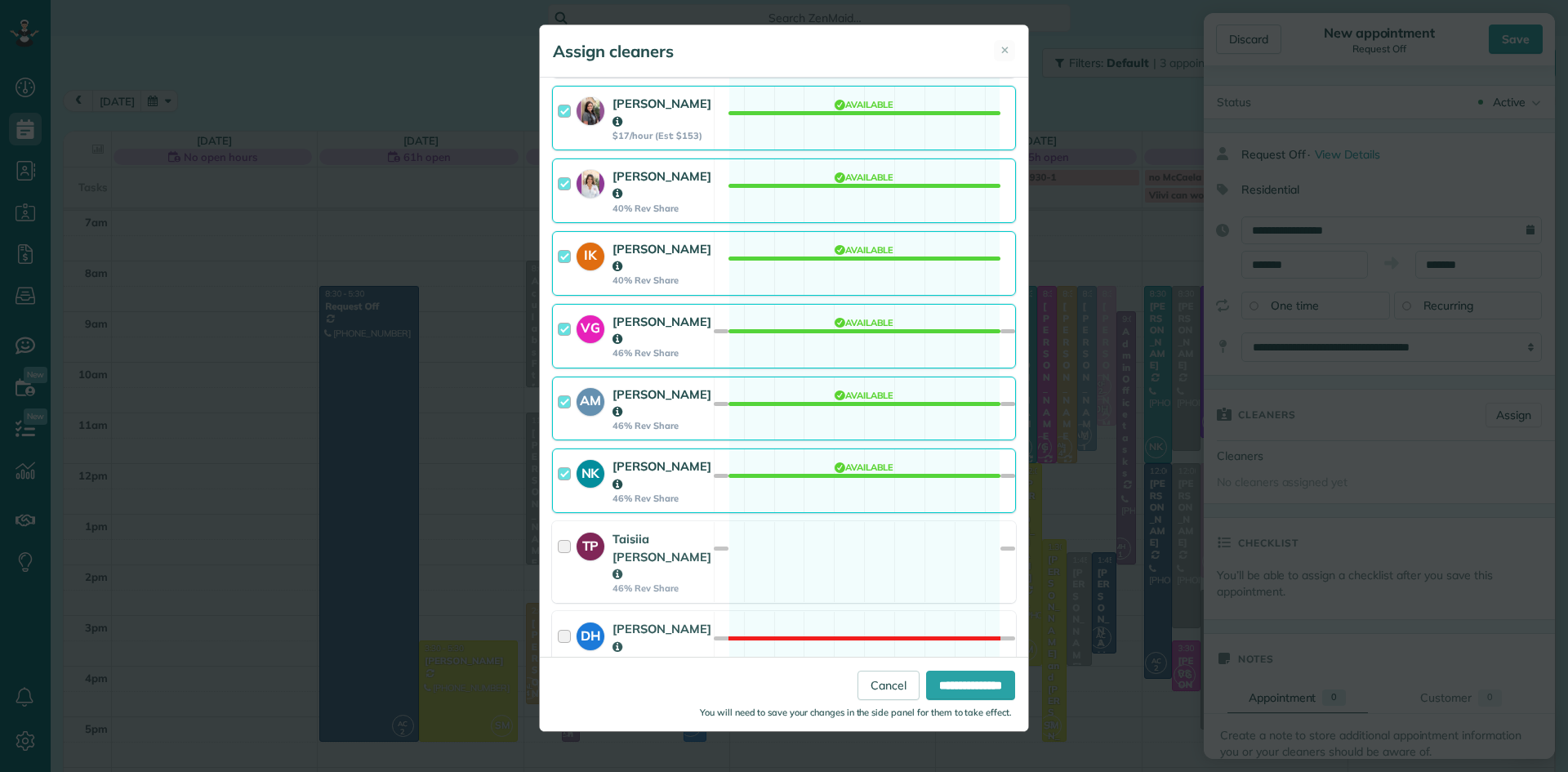
scroll to position [646, 0]
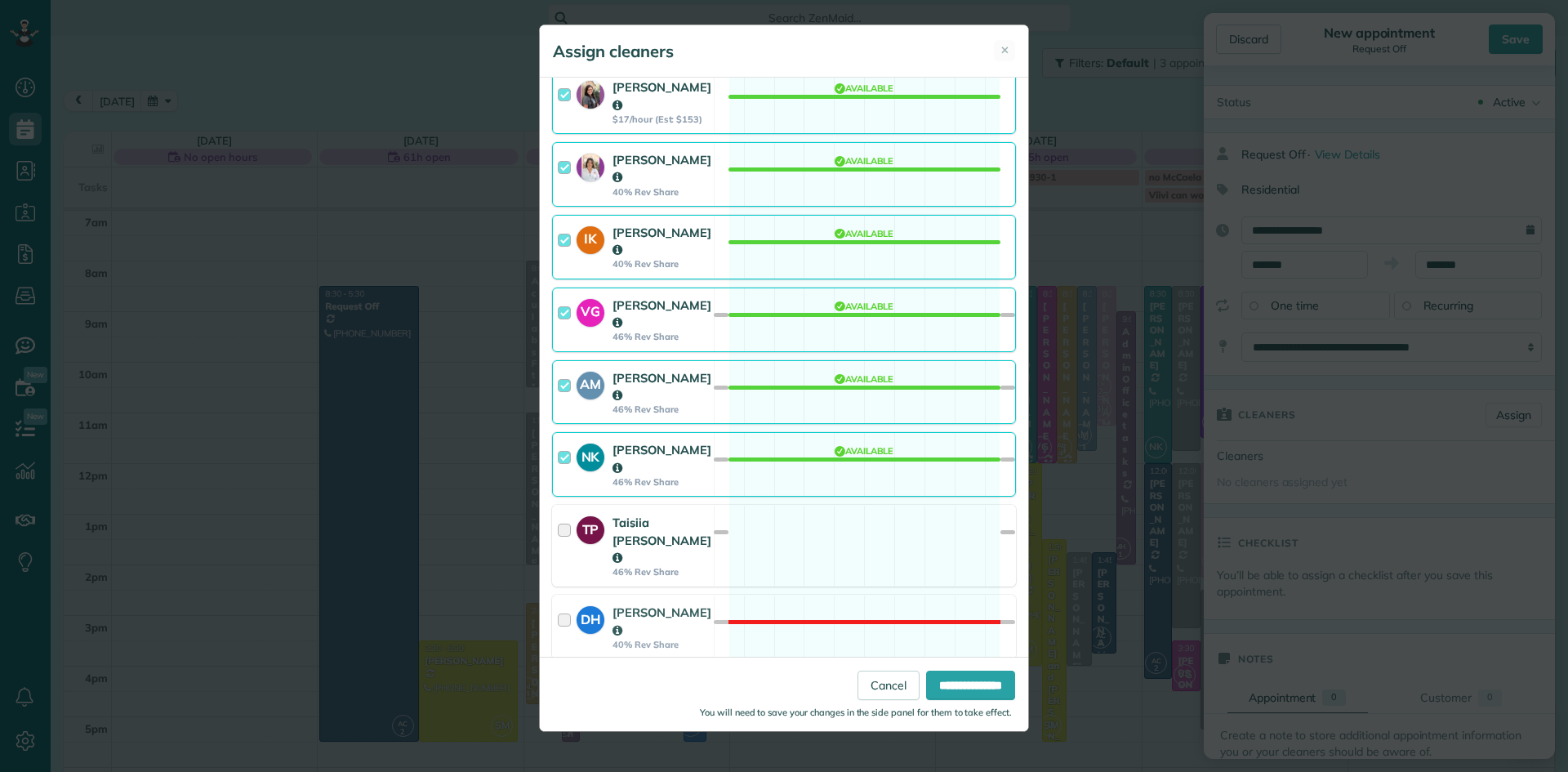
click at [639, 515] on strong "Taisiia [PERSON_NAME]" at bounding box center [662, 540] width 99 height 51
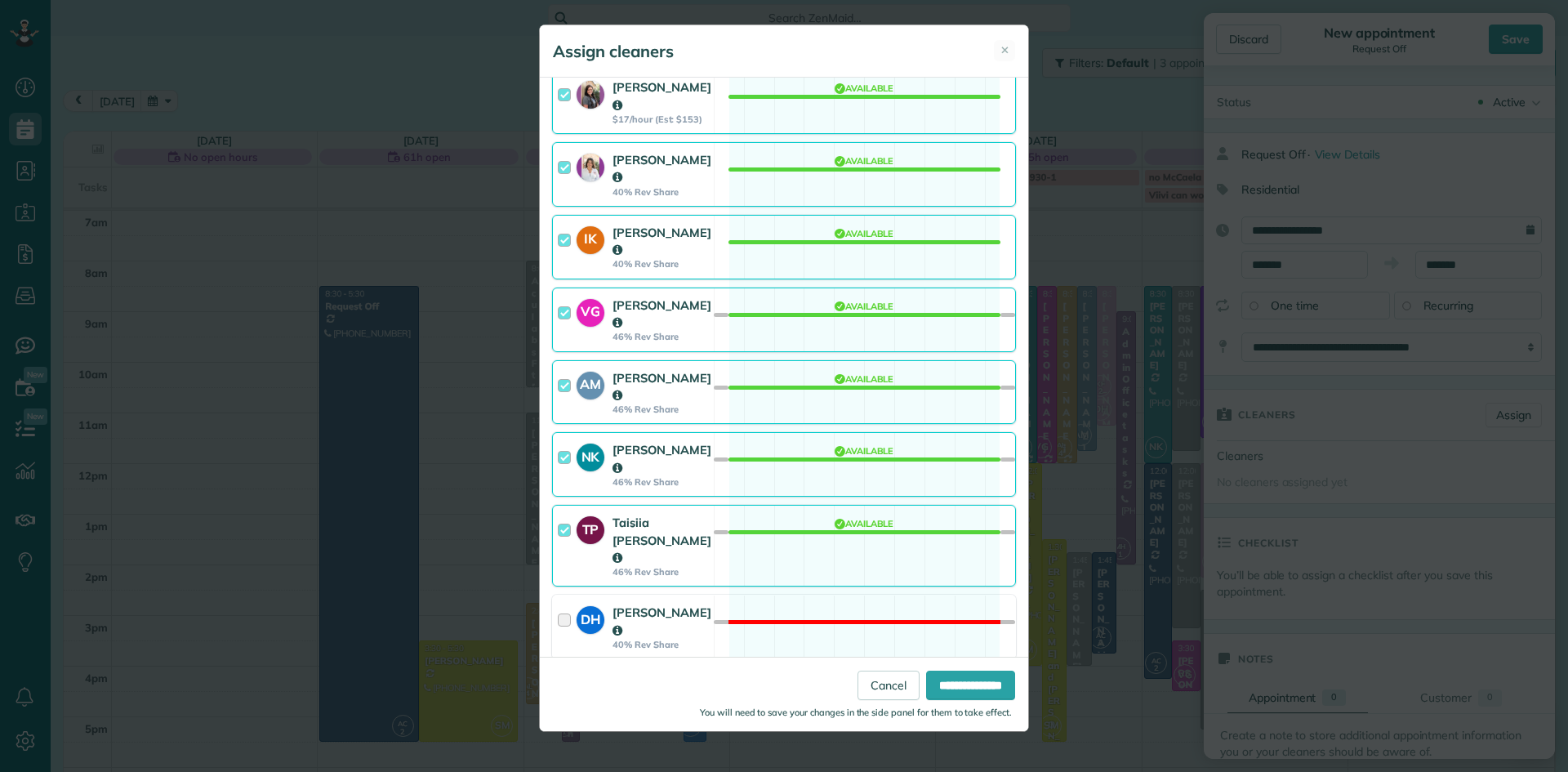
click at [639, 639] on strong "40% Rev Share" at bounding box center [662, 645] width 99 height 12
click at [637, 711] on strong "42% Rev Share" at bounding box center [662, 717] width 99 height 12
click at [644, 750] on strong "[PERSON_NAME]" at bounding box center [662, 766] width 99 height 33
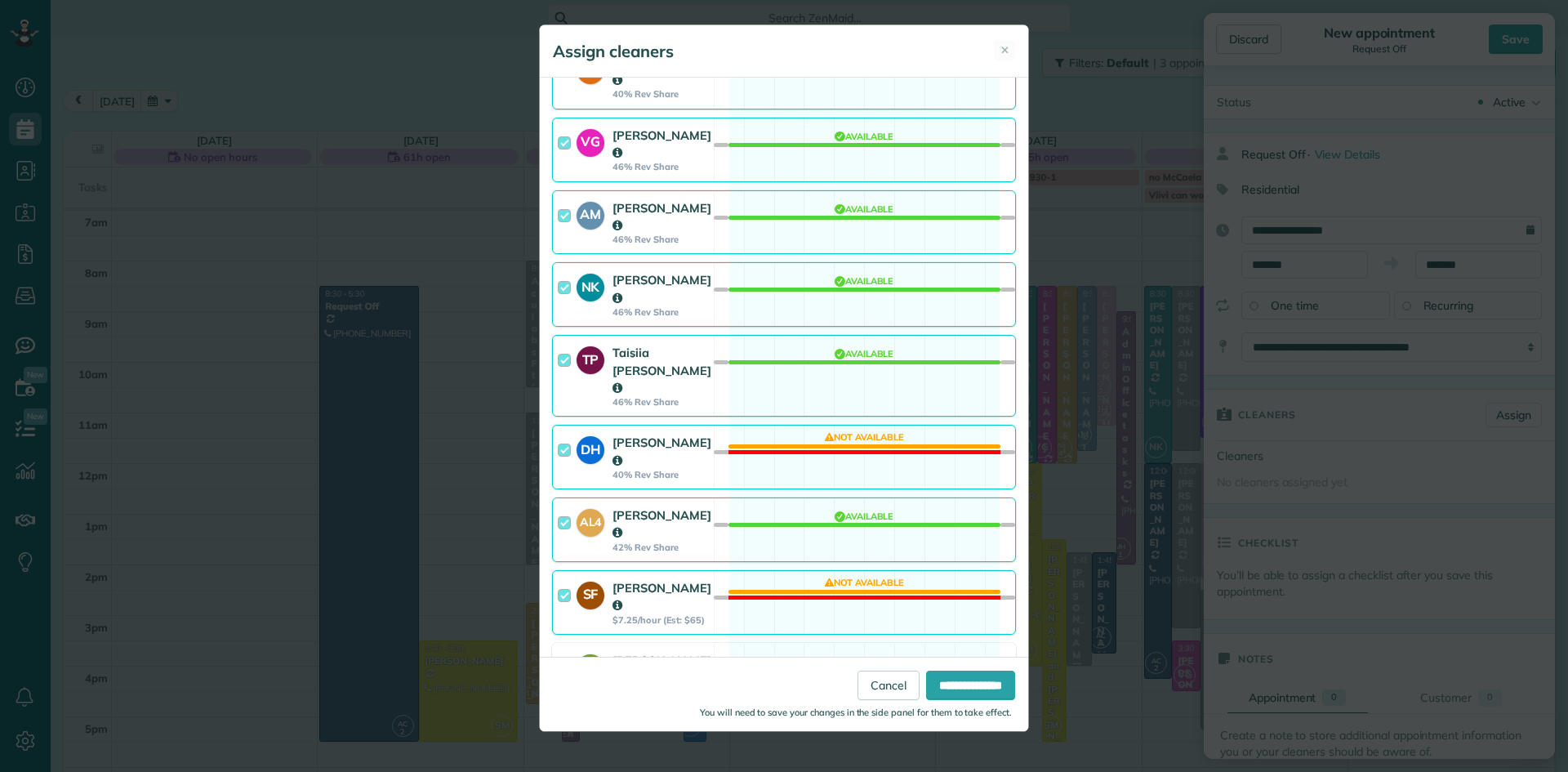
scroll to position [881, 0]
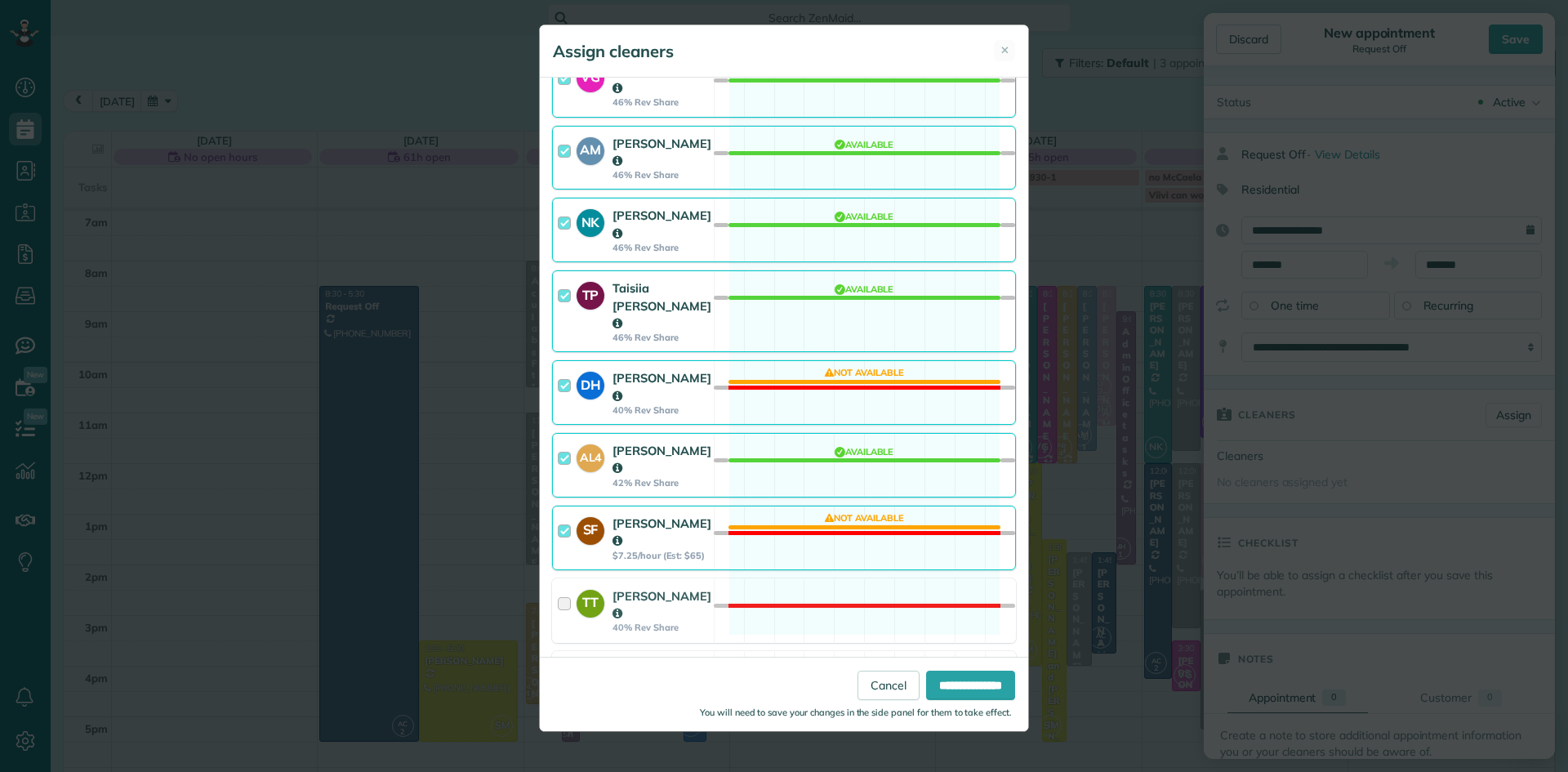
click at [638, 516] on strong "[PERSON_NAME]" at bounding box center [662, 532] width 99 height 33
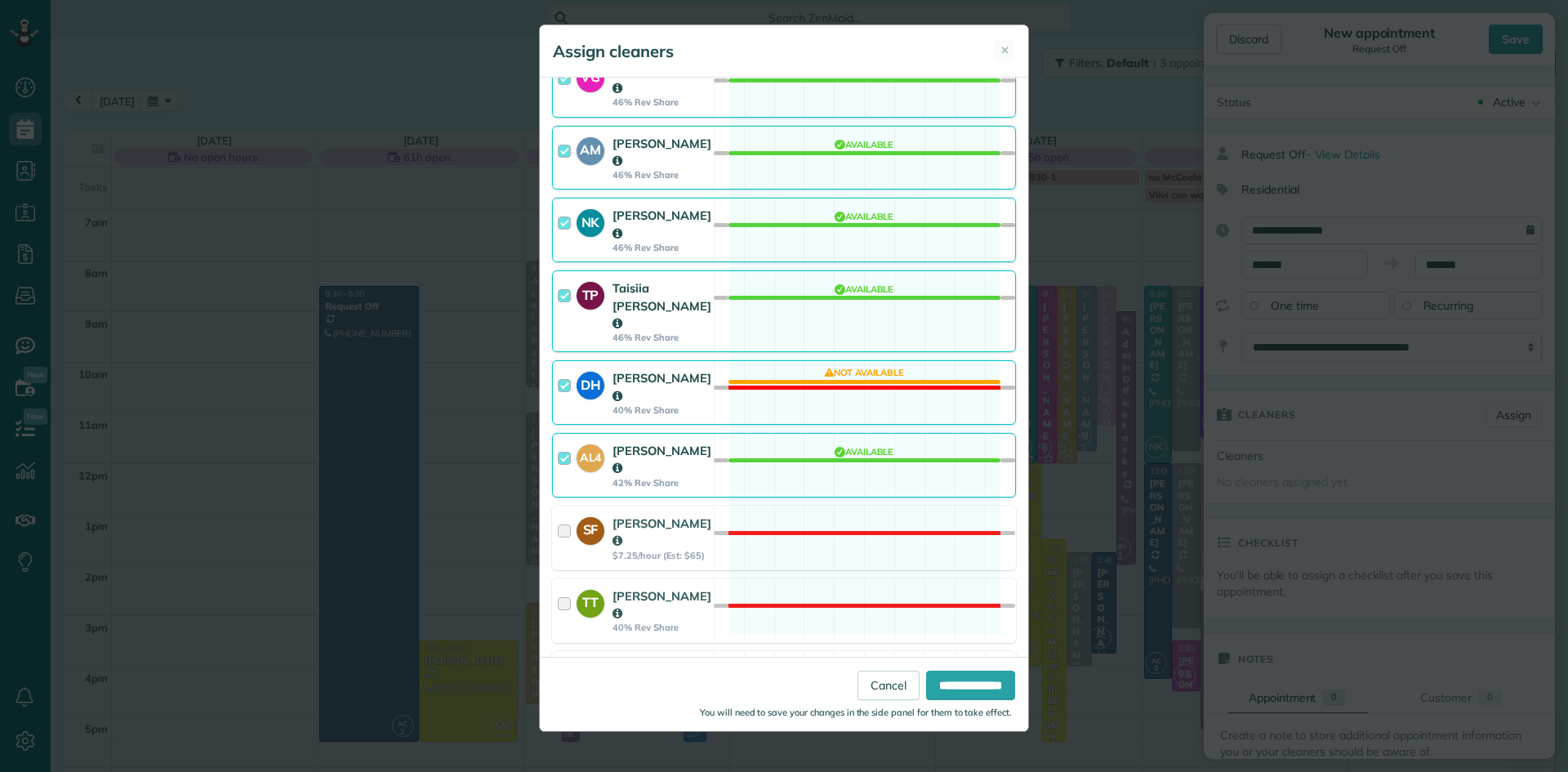
click at [633, 661] on strong "[PERSON_NAME]" at bounding box center [662, 678] width 99 height 33
click at [637, 732] on strong "[PERSON_NAME]" at bounding box center [662, 749] width 99 height 33
click at [972, 689] on input "**********" at bounding box center [970, 685] width 89 height 30
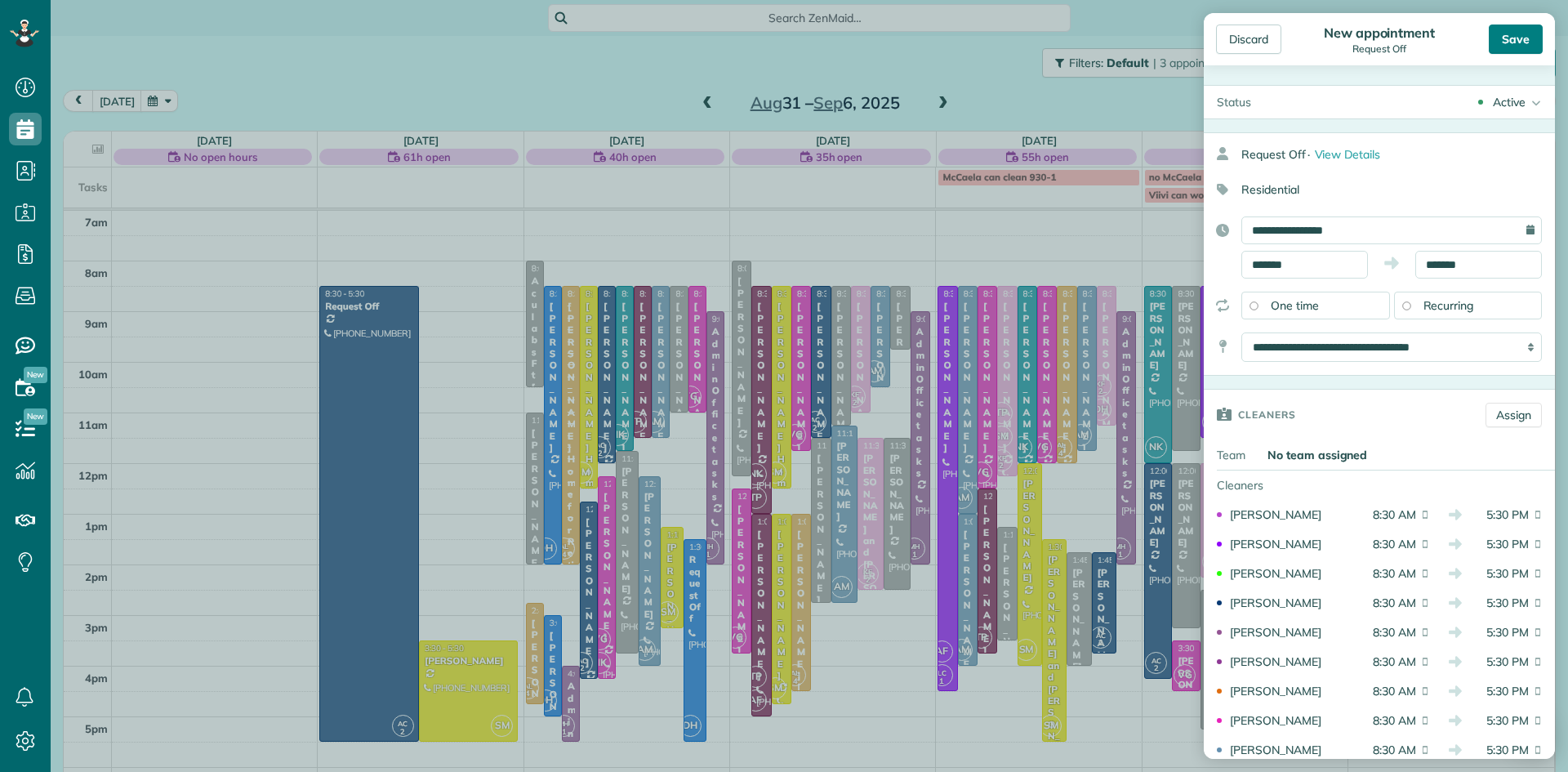
click at [1527, 41] on div "Save" at bounding box center [1516, 39] width 54 height 30
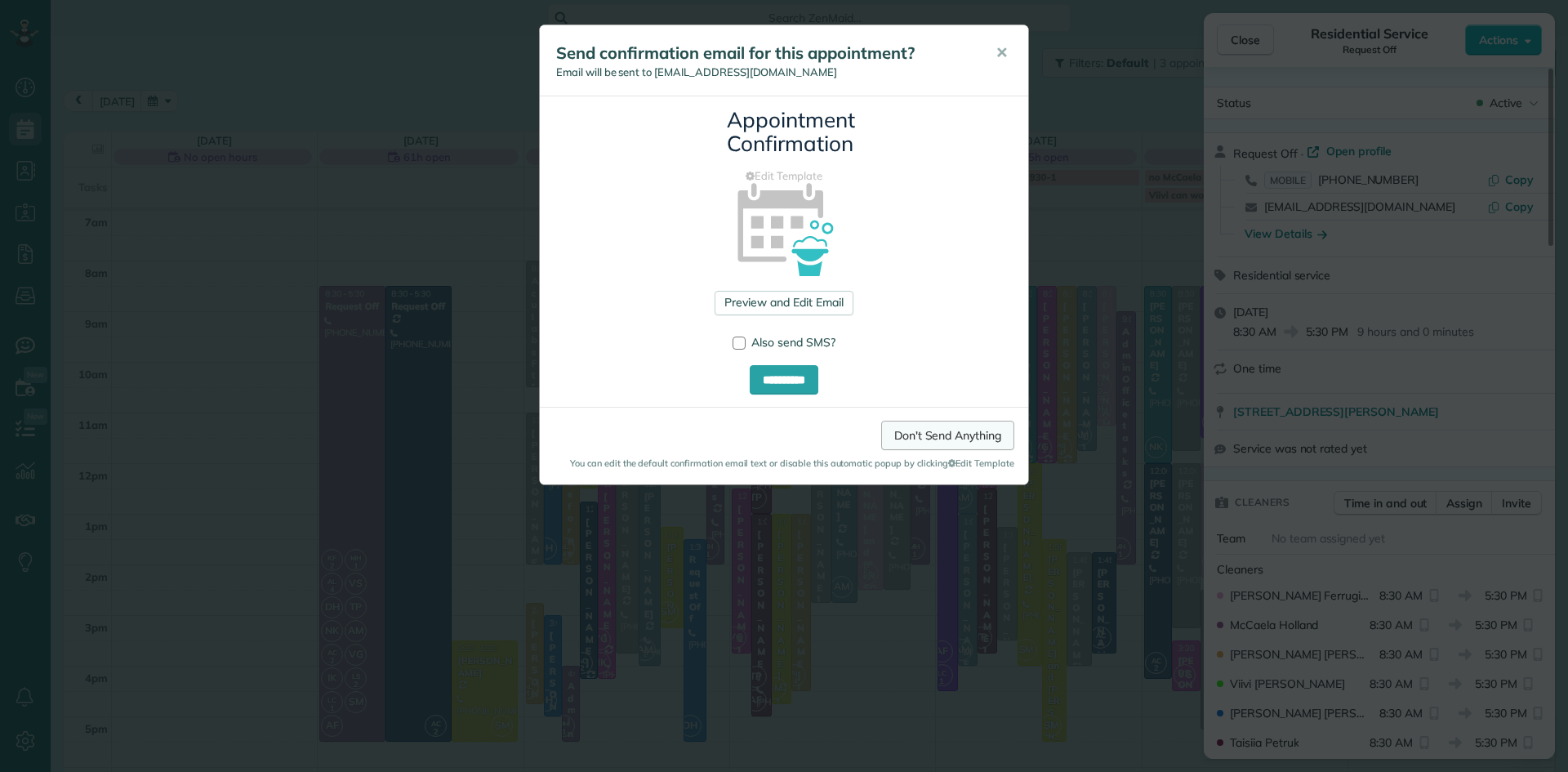
click at [930, 443] on link "Don't Send Anything" at bounding box center [948, 436] width 133 height 30
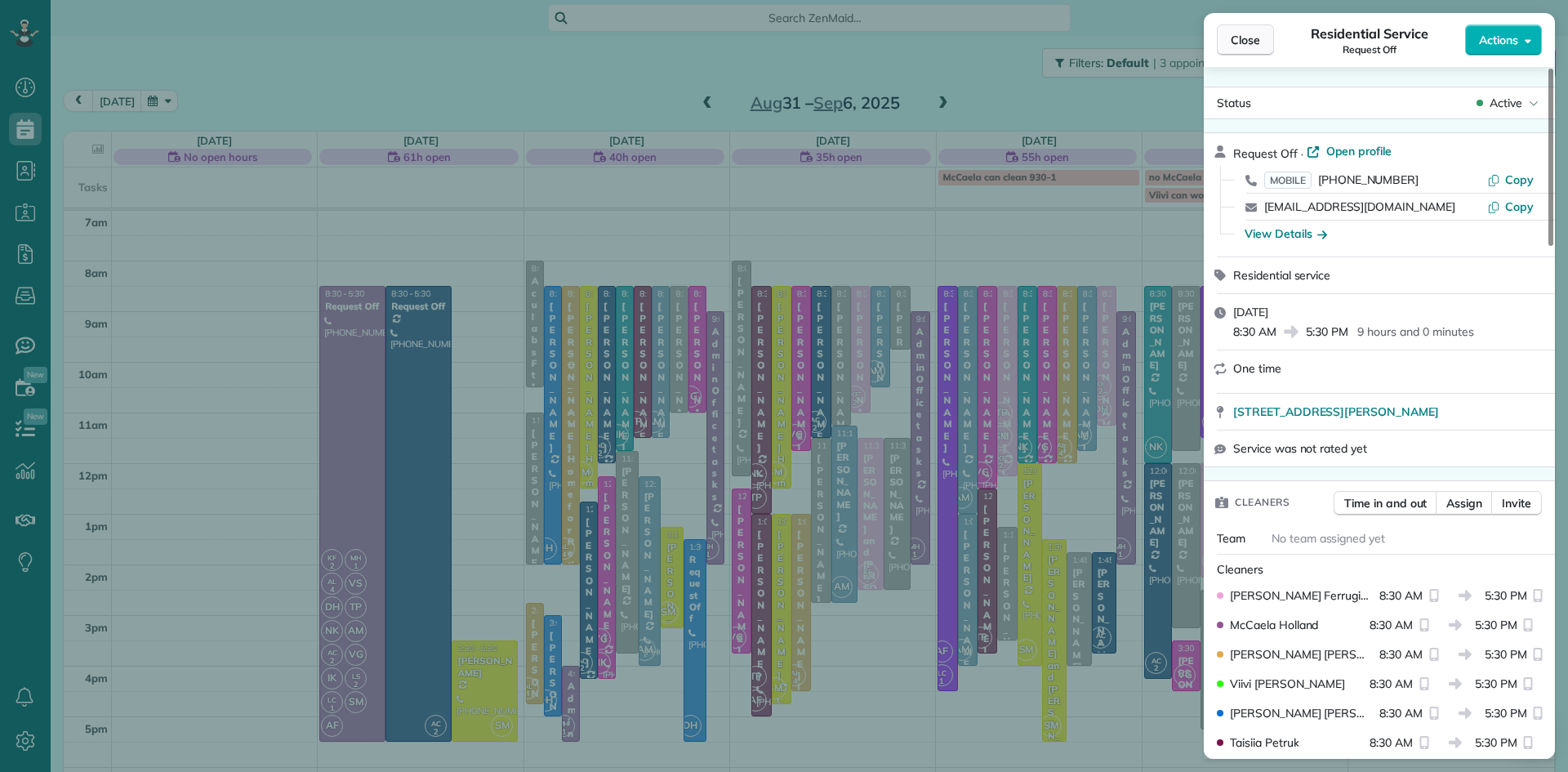
click at [1251, 43] on span "Close" at bounding box center [1245, 40] width 30 height 16
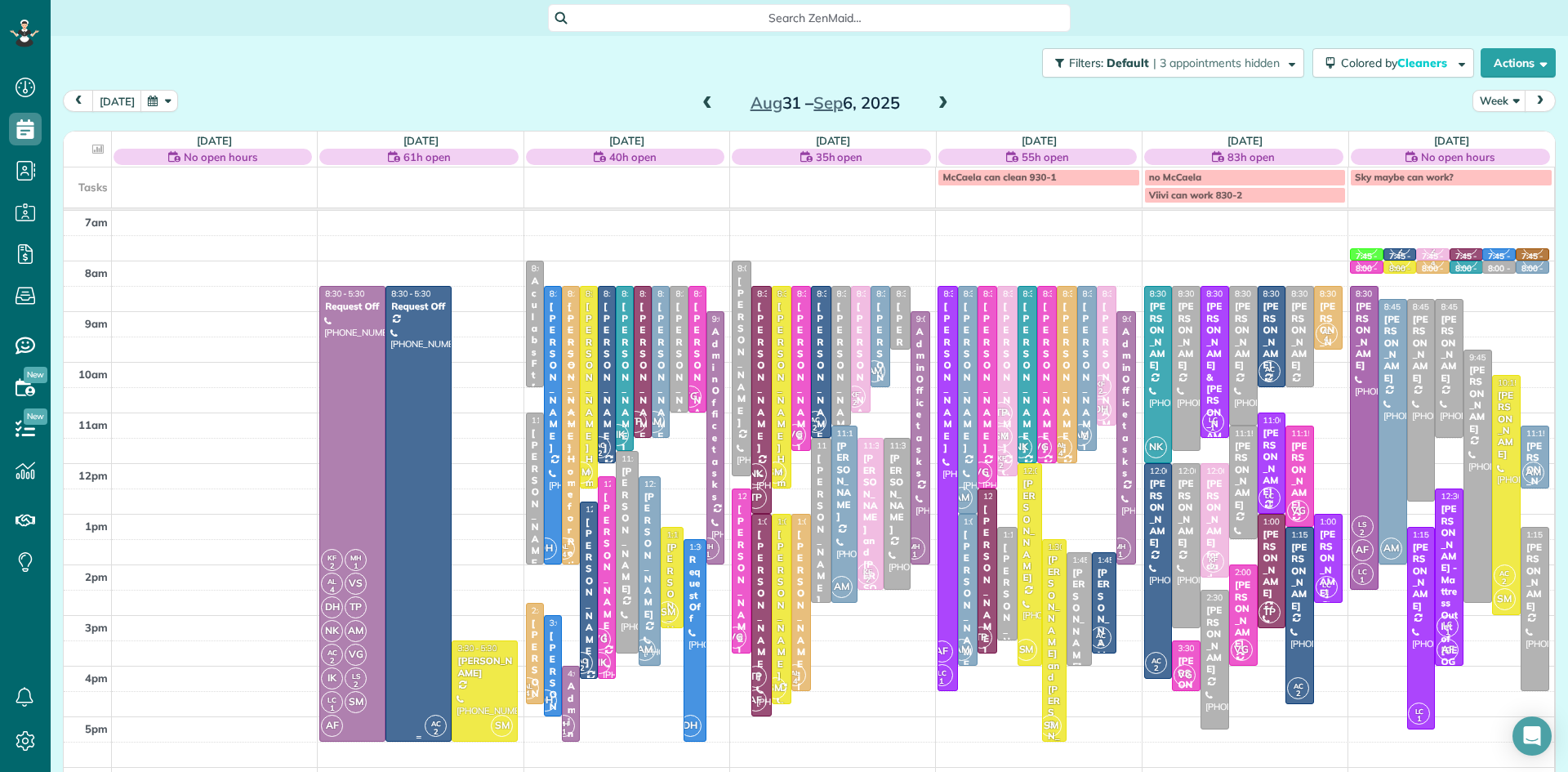
click at [431, 375] on div at bounding box center [418, 514] width 65 height 454
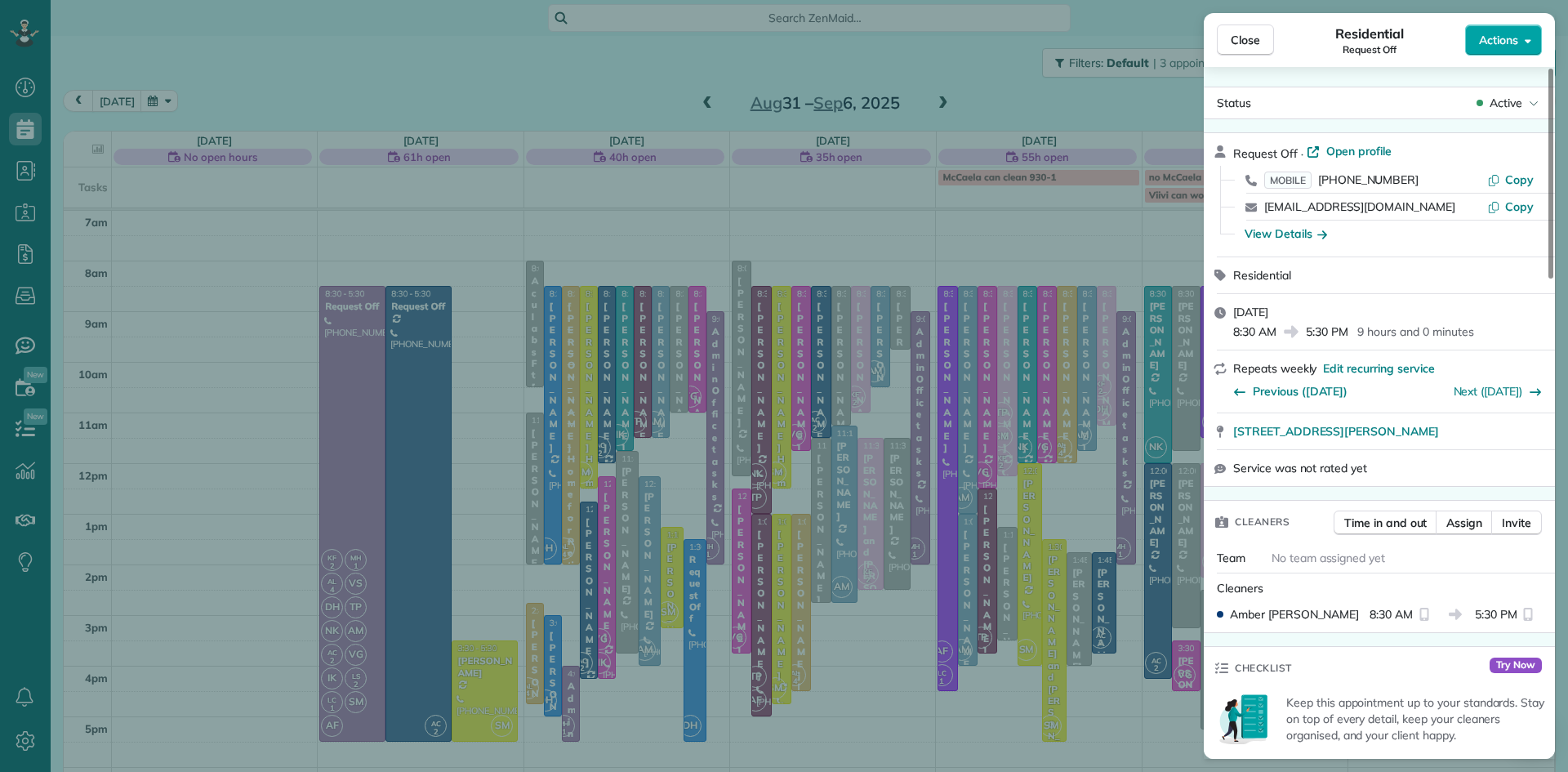
click at [1502, 43] on span "Actions" at bounding box center [1499, 40] width 40 height 16
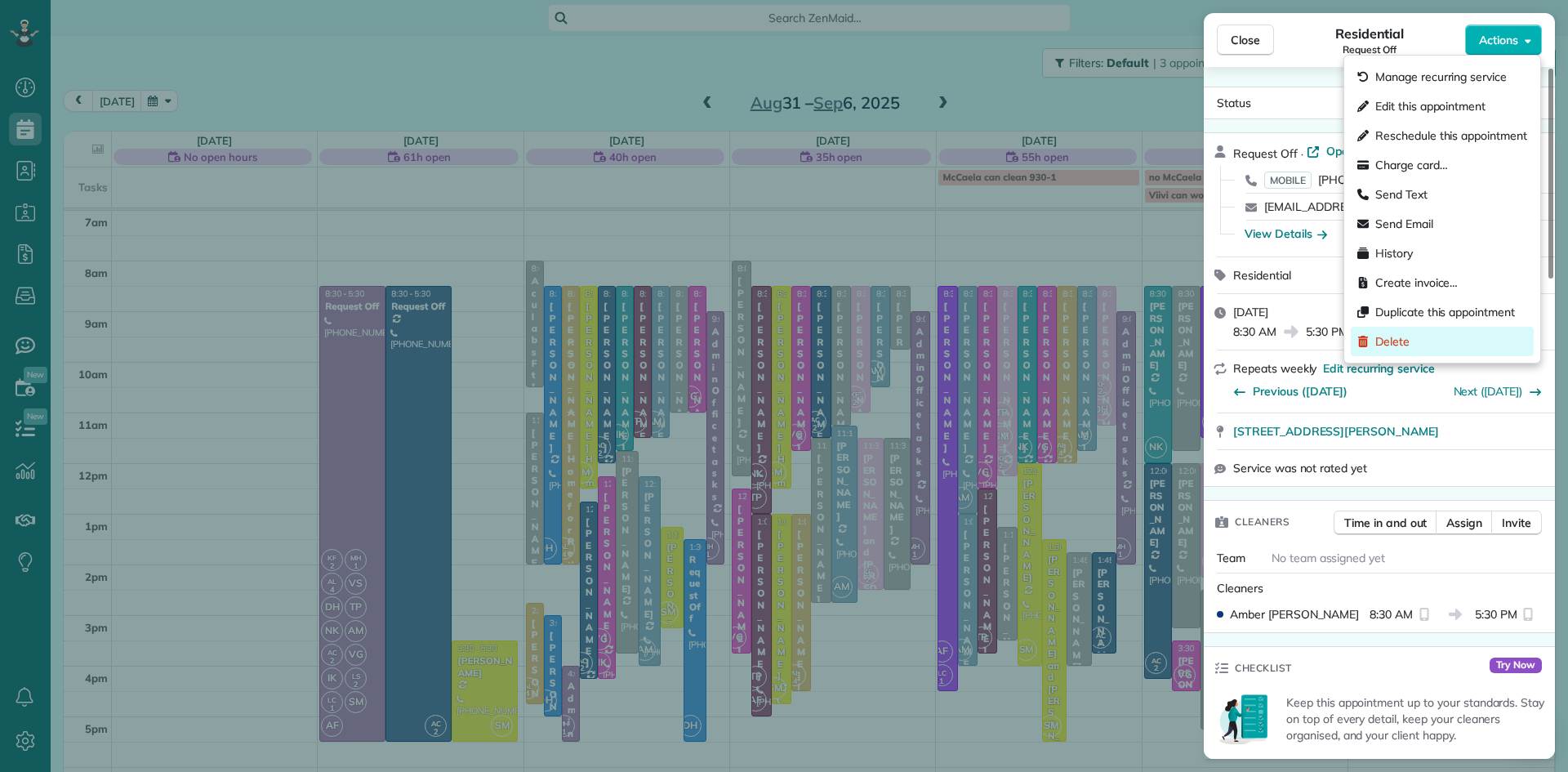
click at [1384, 342] on span "Delete" at bounding box center [1393, 341] width 35 height 16
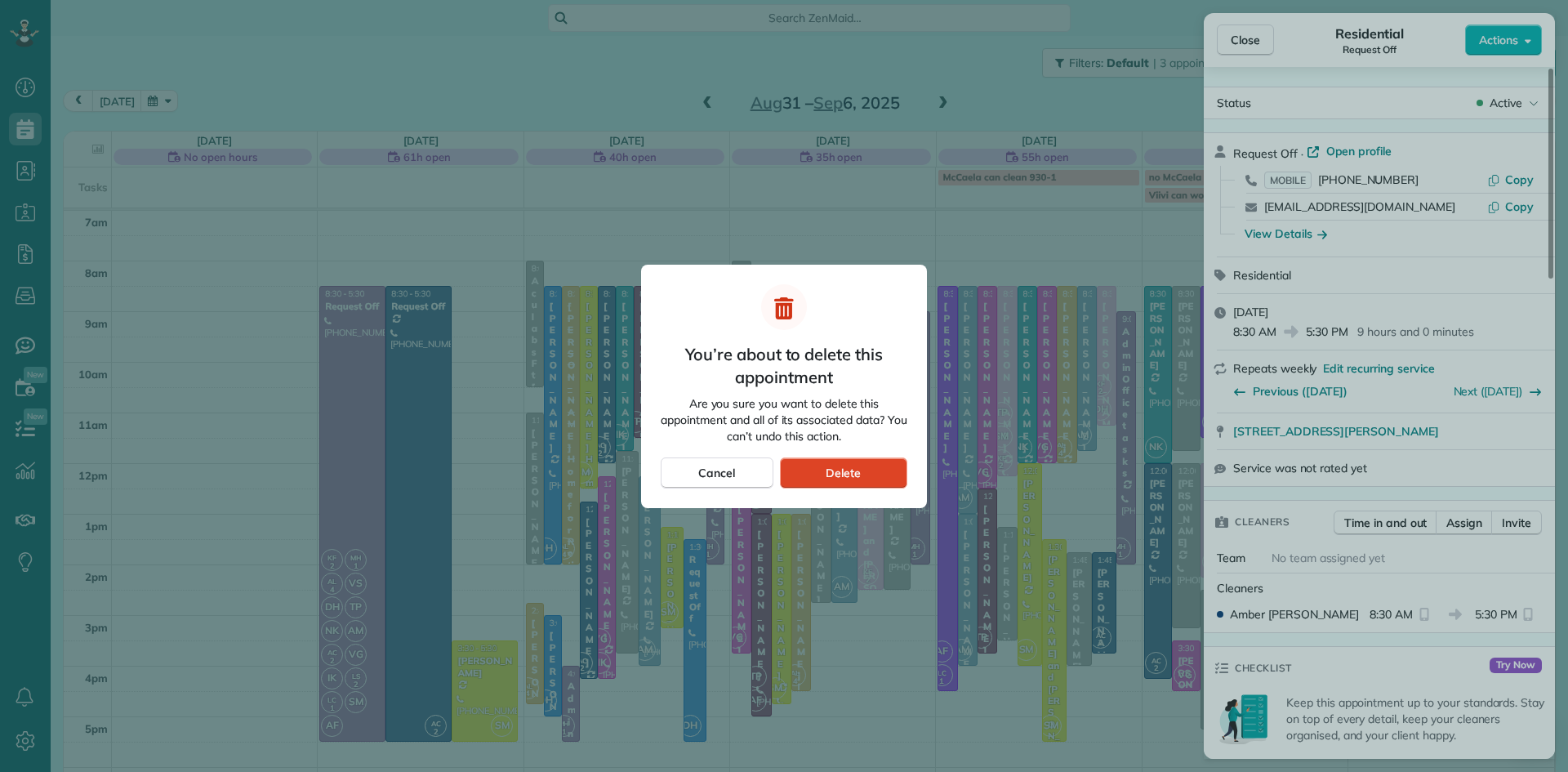
click at [843, 476] on span "Delete" at bounding box center [843, 472] width 35 height 16
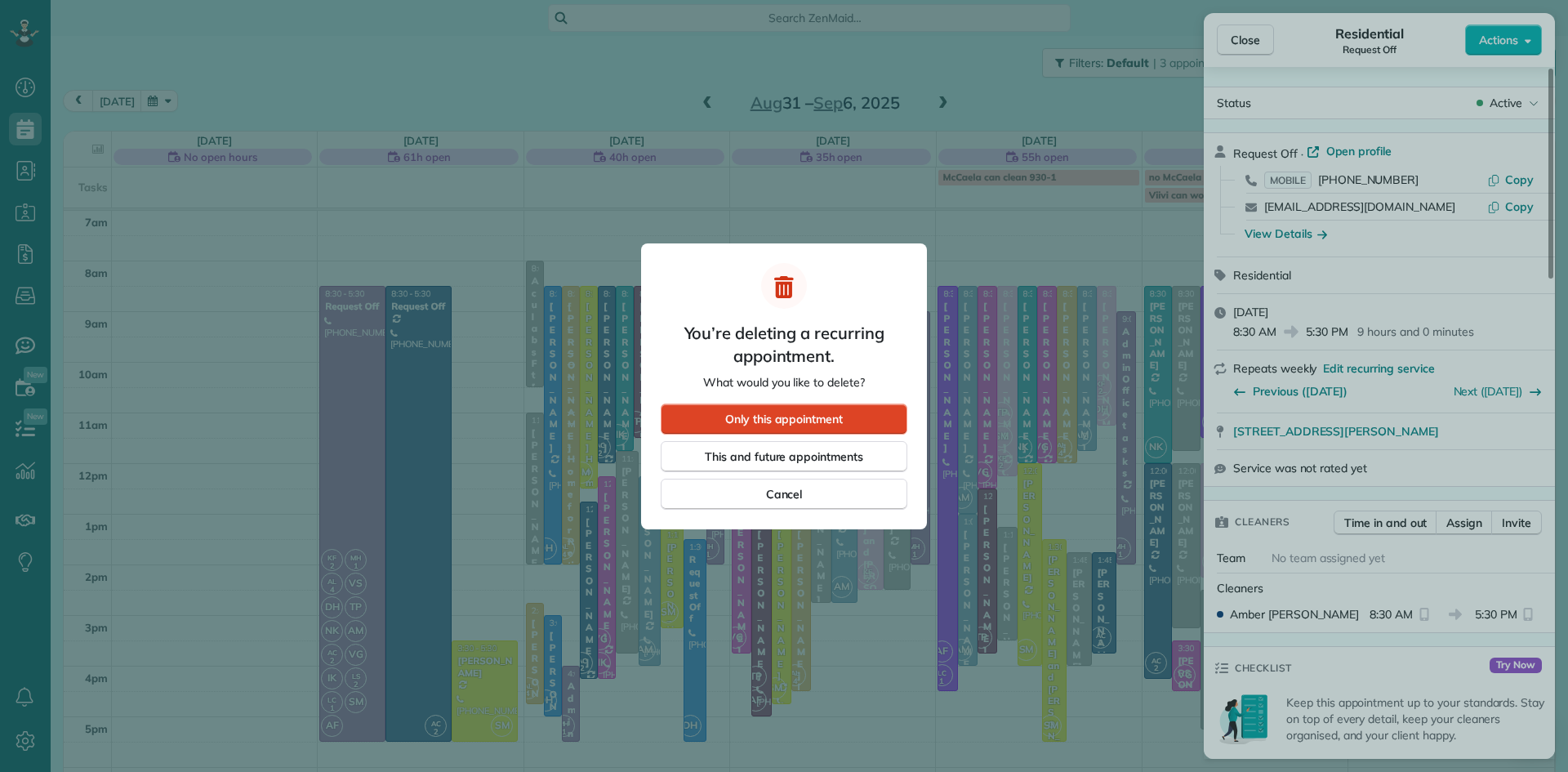
click at [842, 418] on span "Only this appointment" at bounding box center [784, 418] width 118 height 16
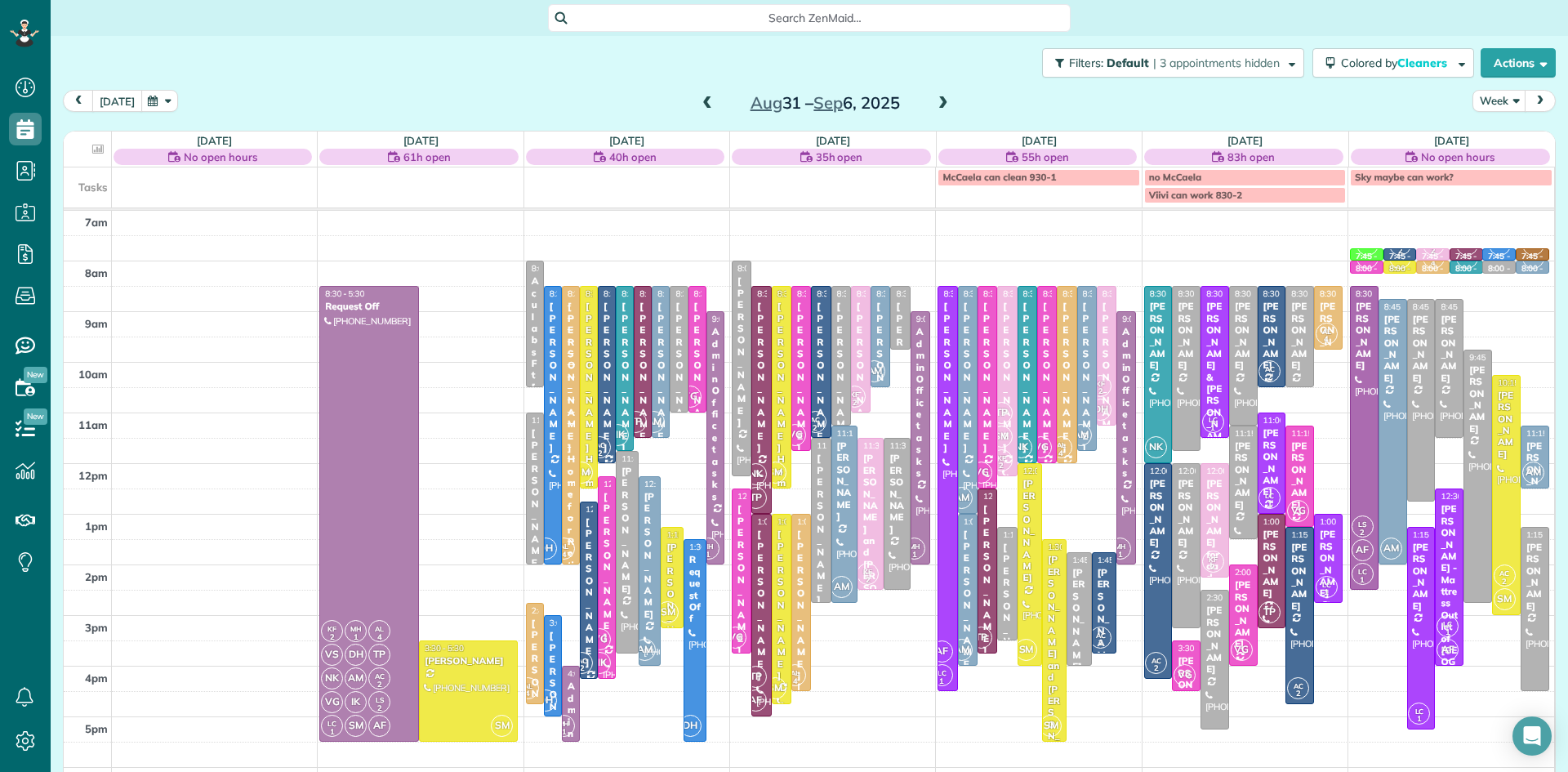
click at [112, 100] on button "[DATE]" at bounding box center [118, 100] width 50 height 22
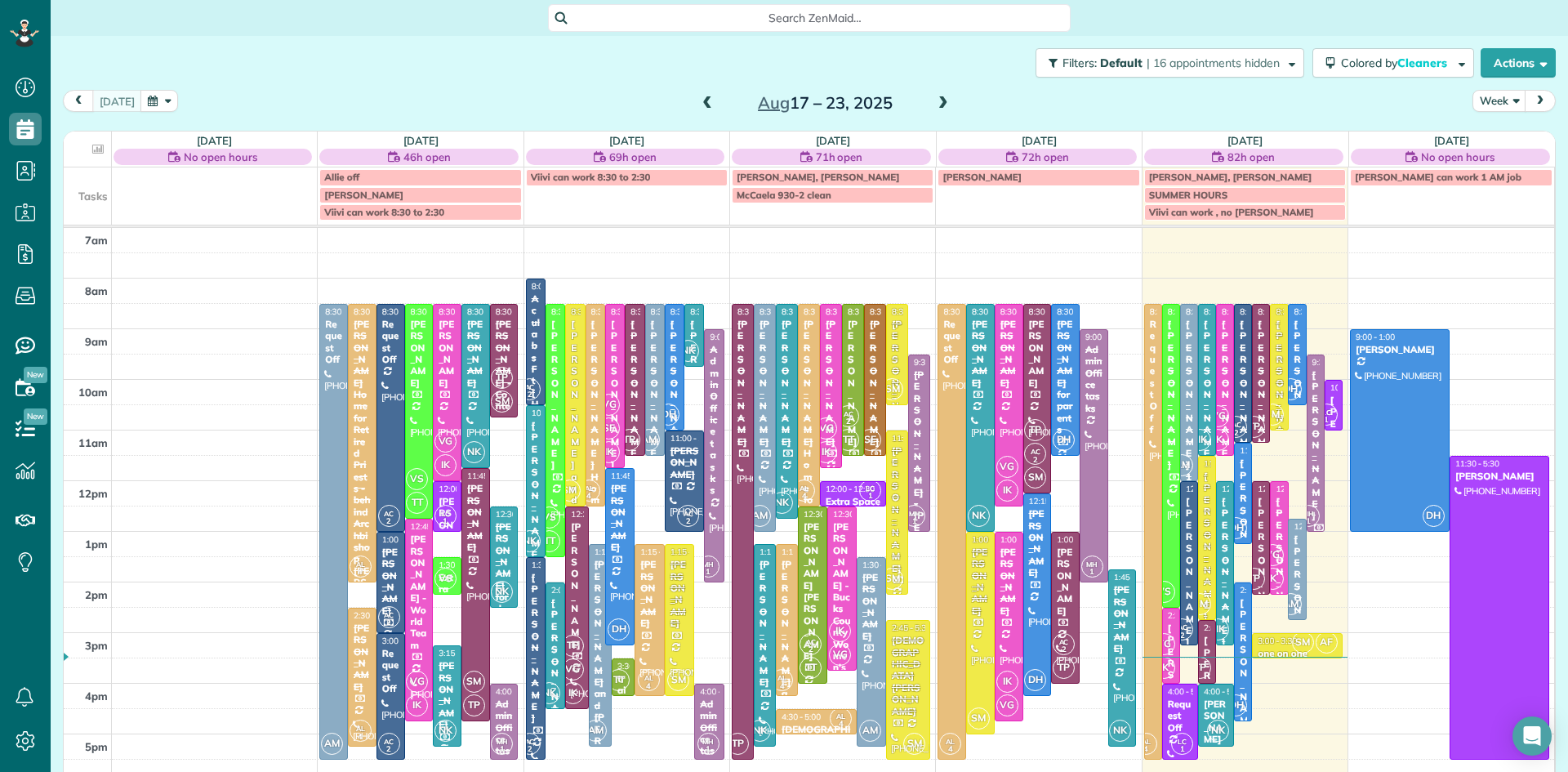
click at [705, 102] on span at bounding box center [707, 103] width 18 height 14
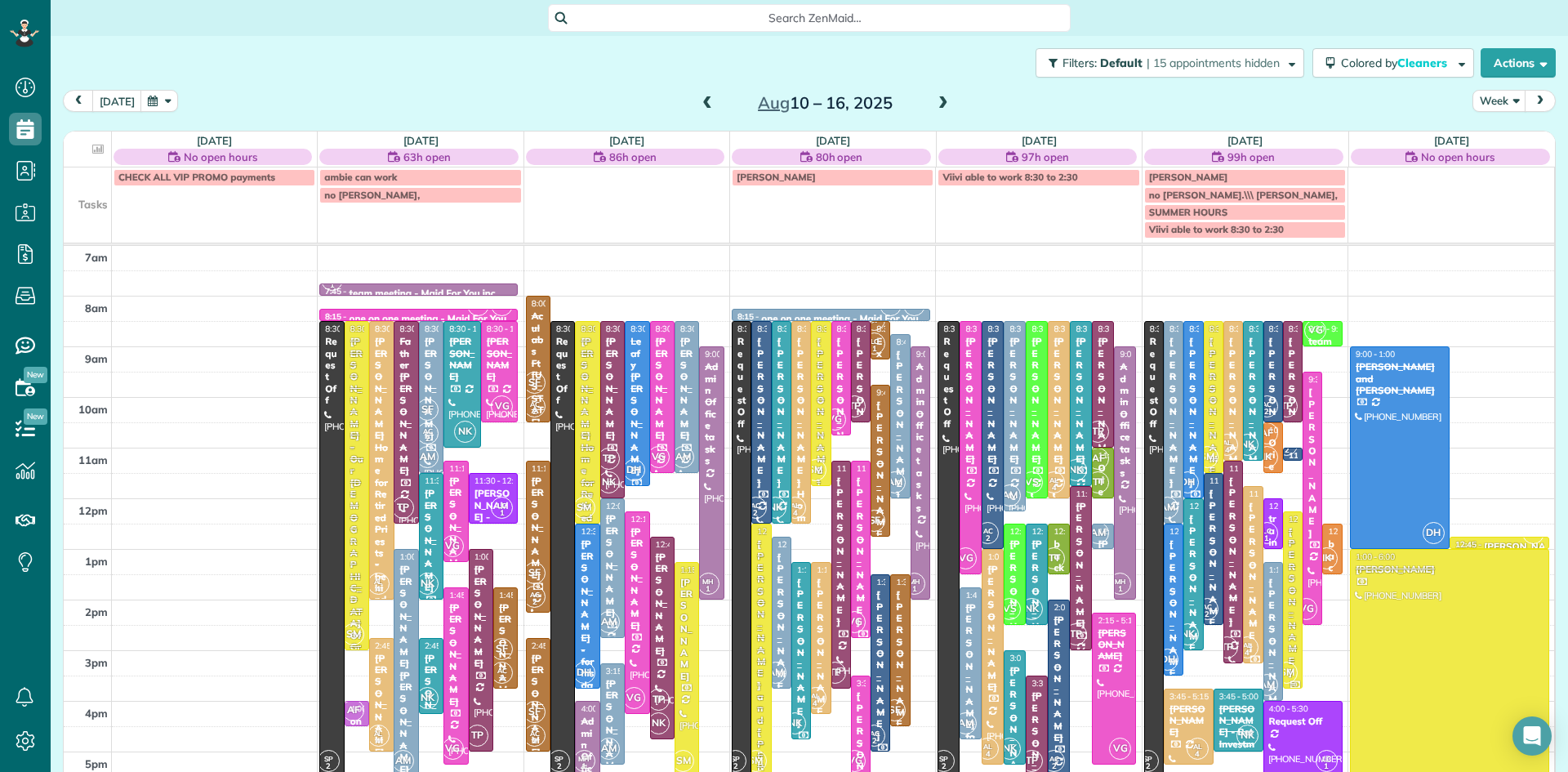
click at [1294, 633] on div "[PERSON_NAME]" at bounding box center [1293, 602] width 10 height 153
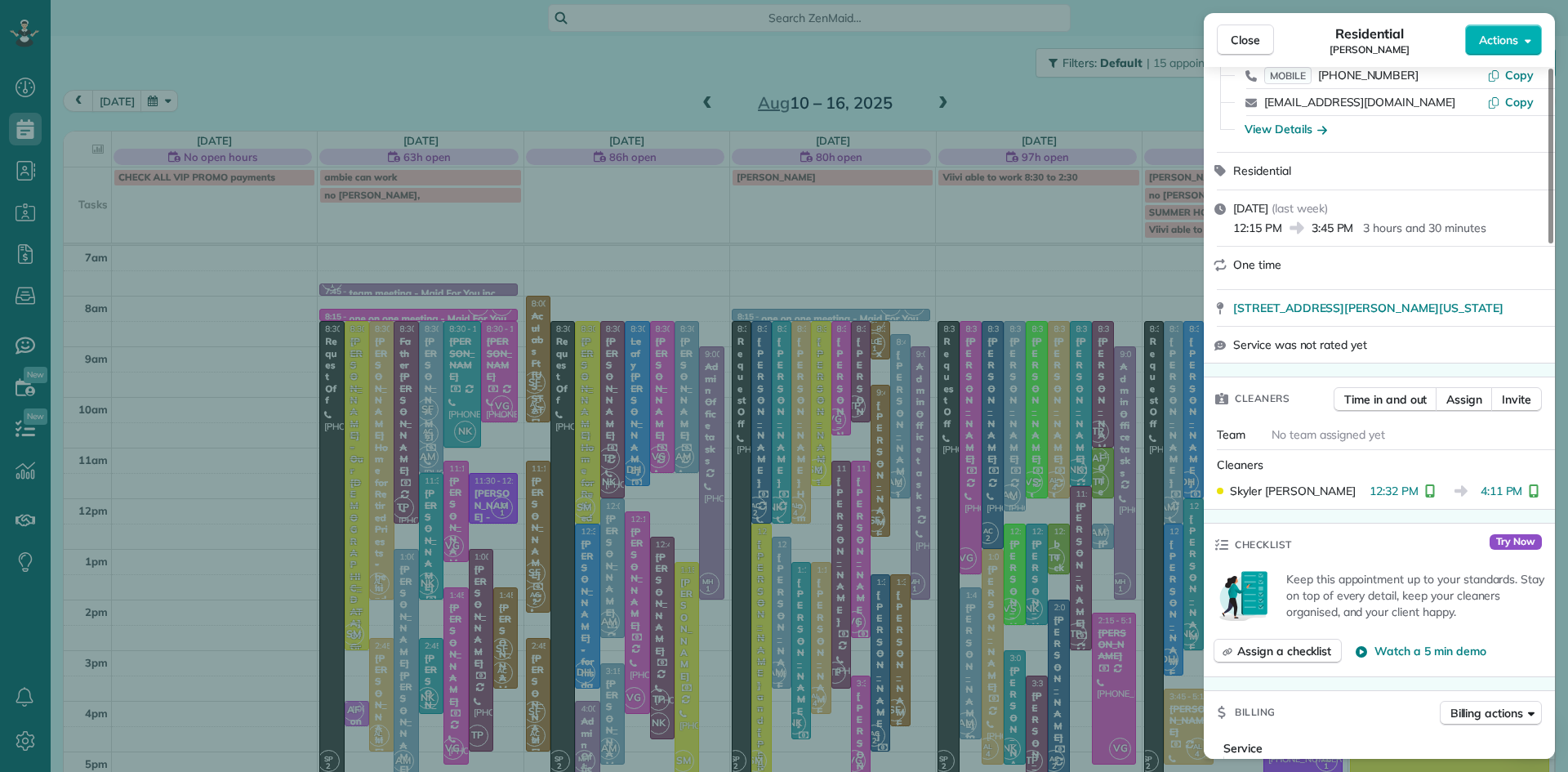
scroll to position [66, 0]
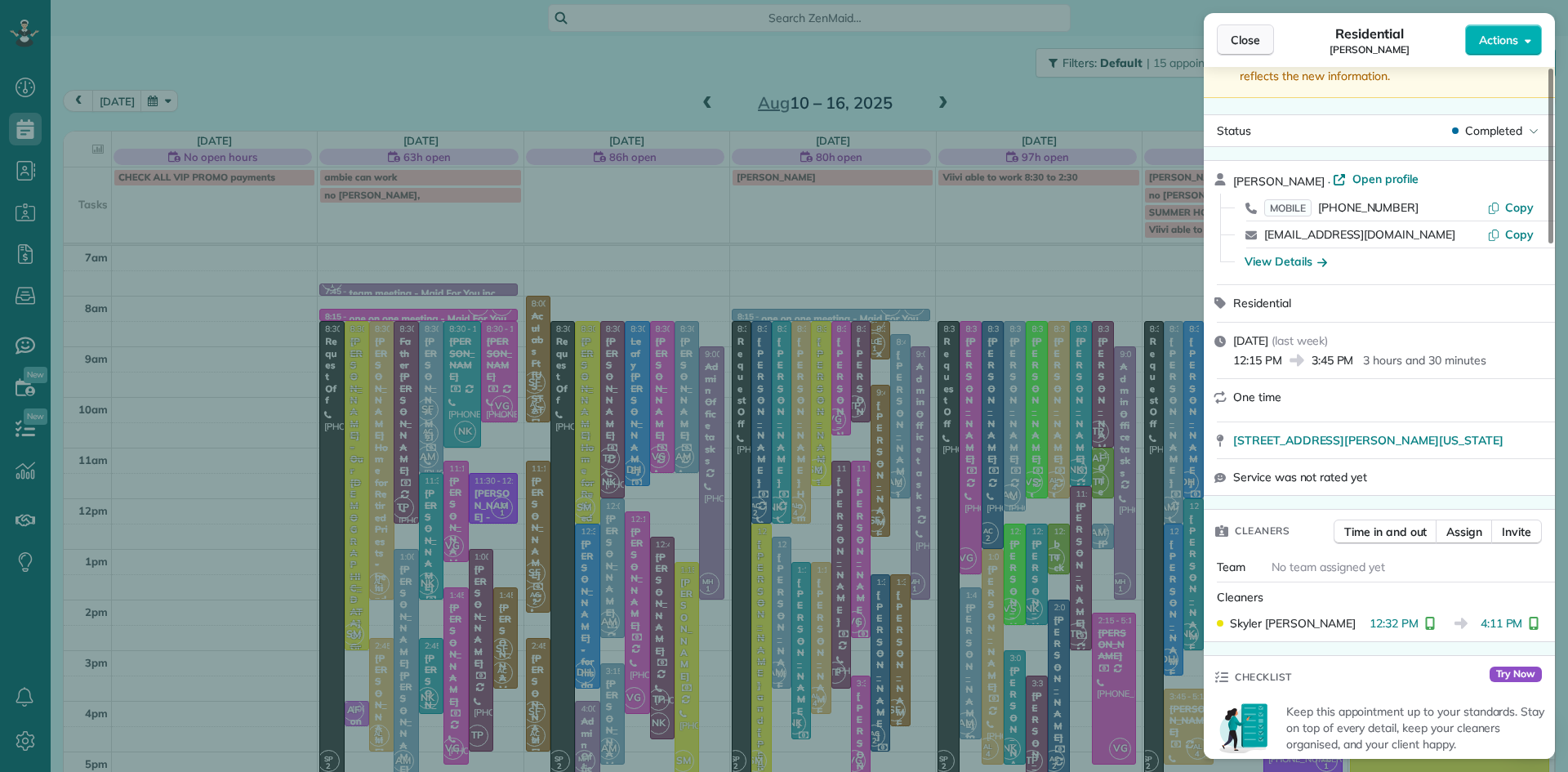
click at [1247, 40] on span "Close" at bounding box center [1245, 40] width 30 height 16
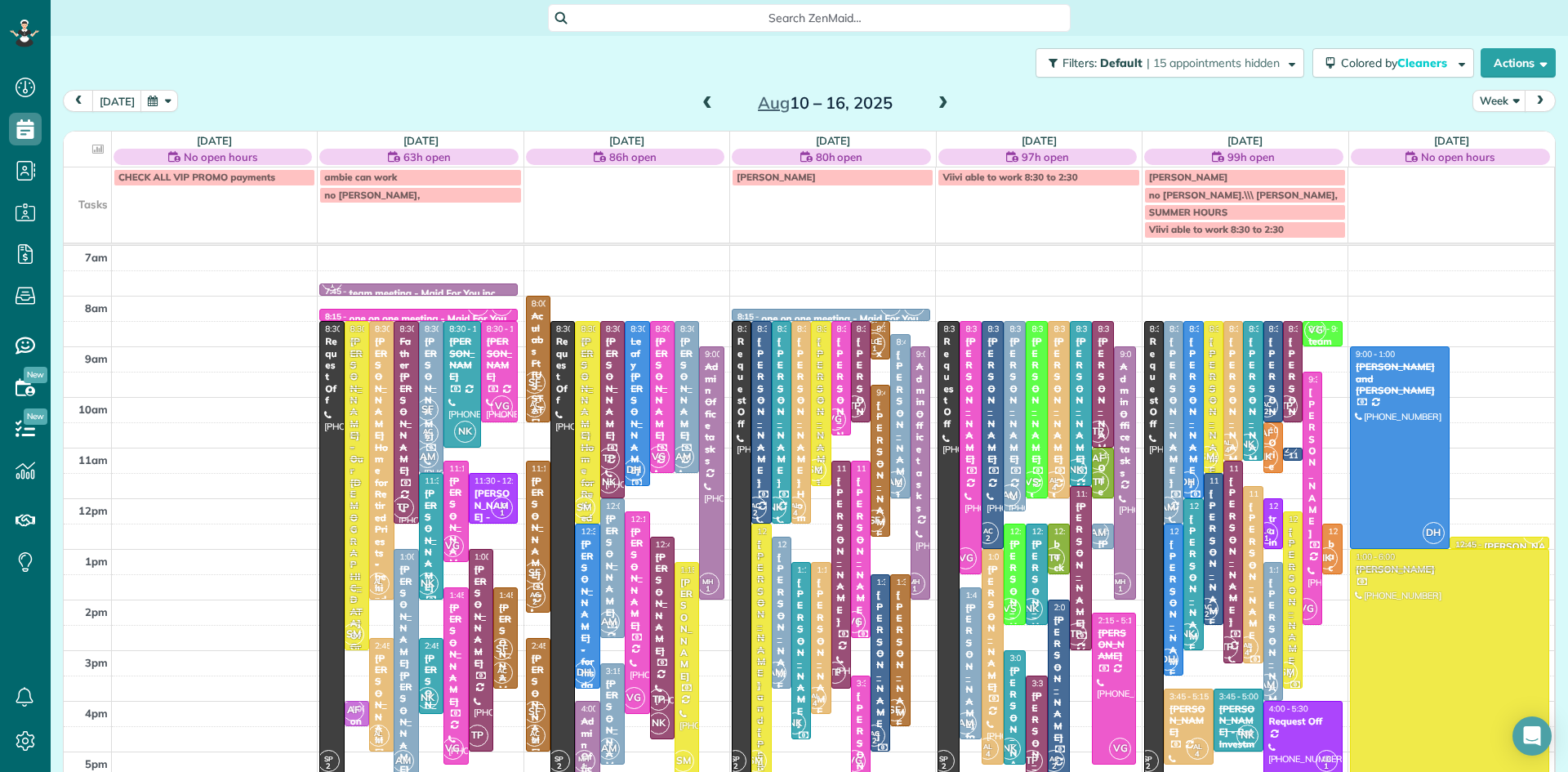
click at [708, 103] on span at bounding box center [707, 103] width 18 height 14
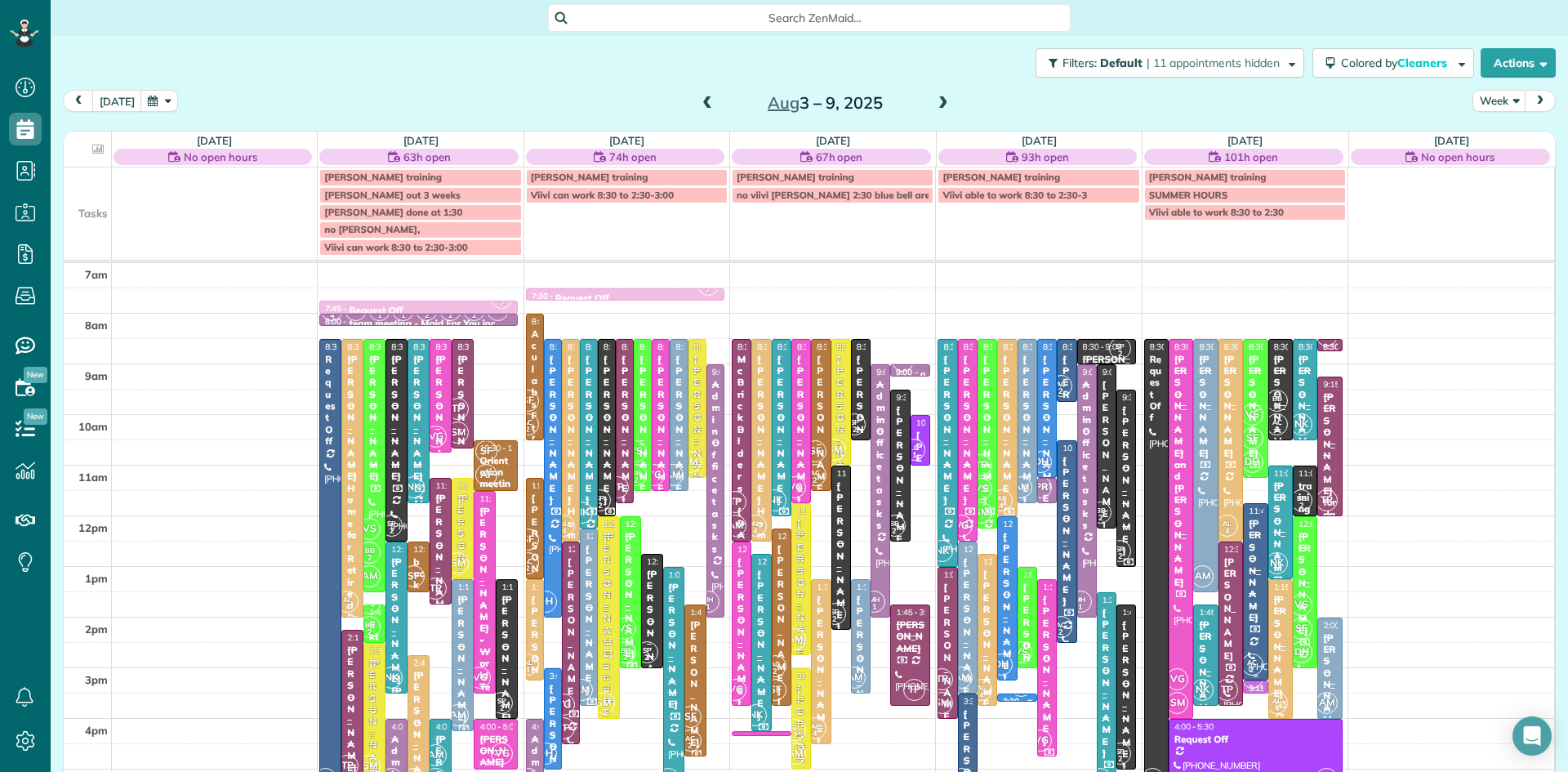
click at [1254, 585] on div "[PERSON_NAME]" at bounding box center [1255, 570] width 14 height 105
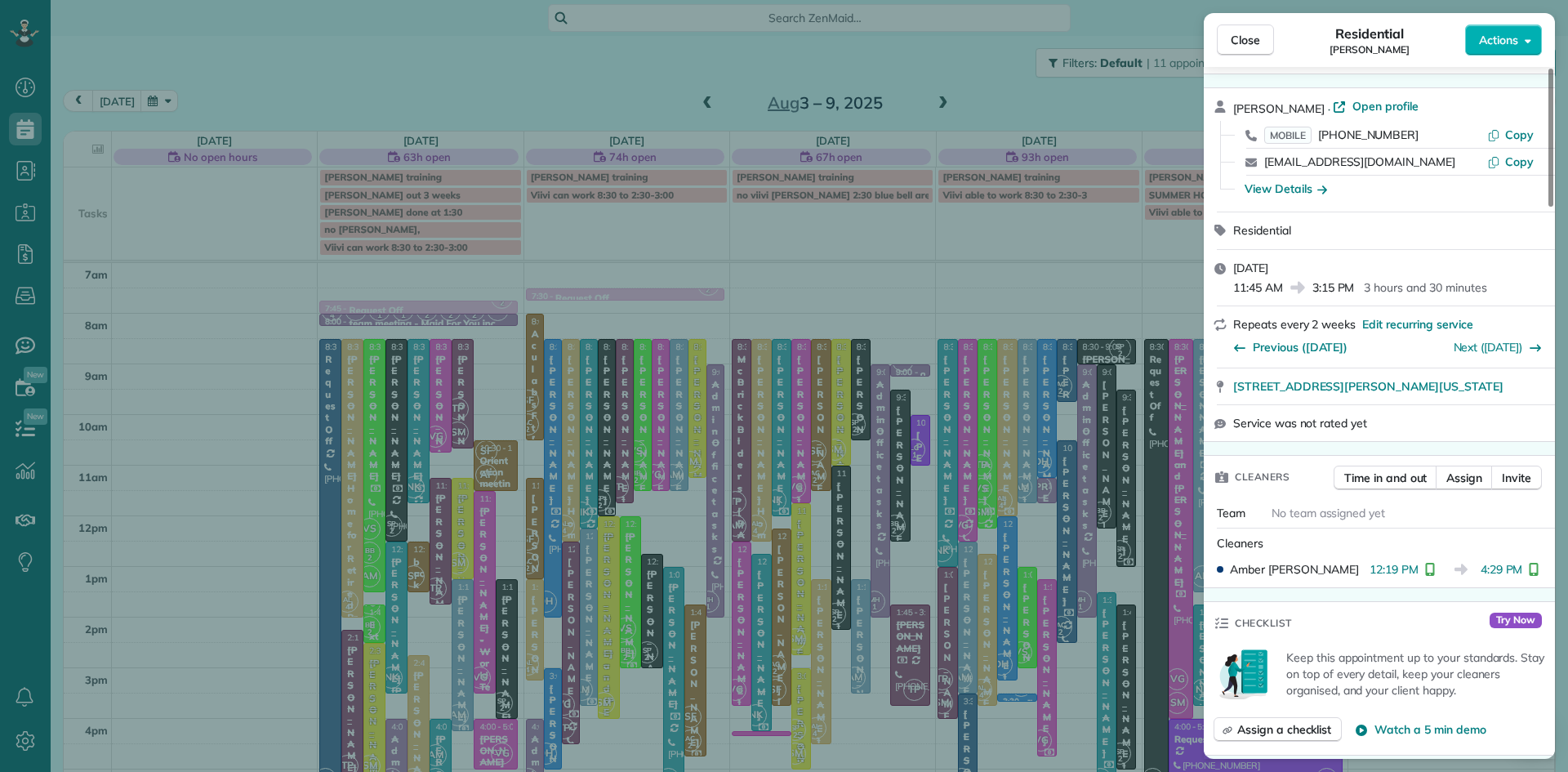
scroll to position [210, 0]
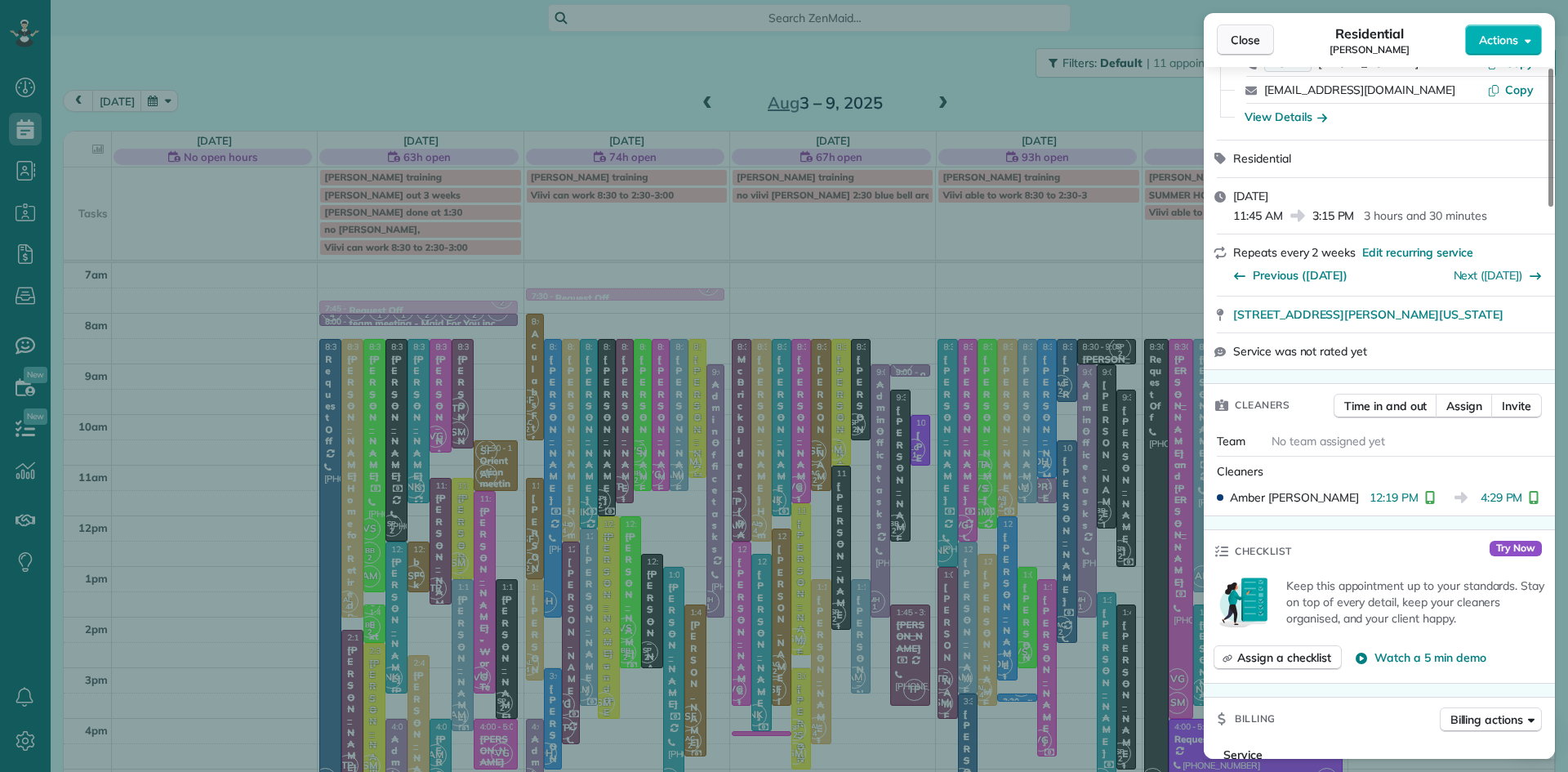
click at [1236, 35] on span "Close" at bounding box center [1245, 40] width 30 height 16
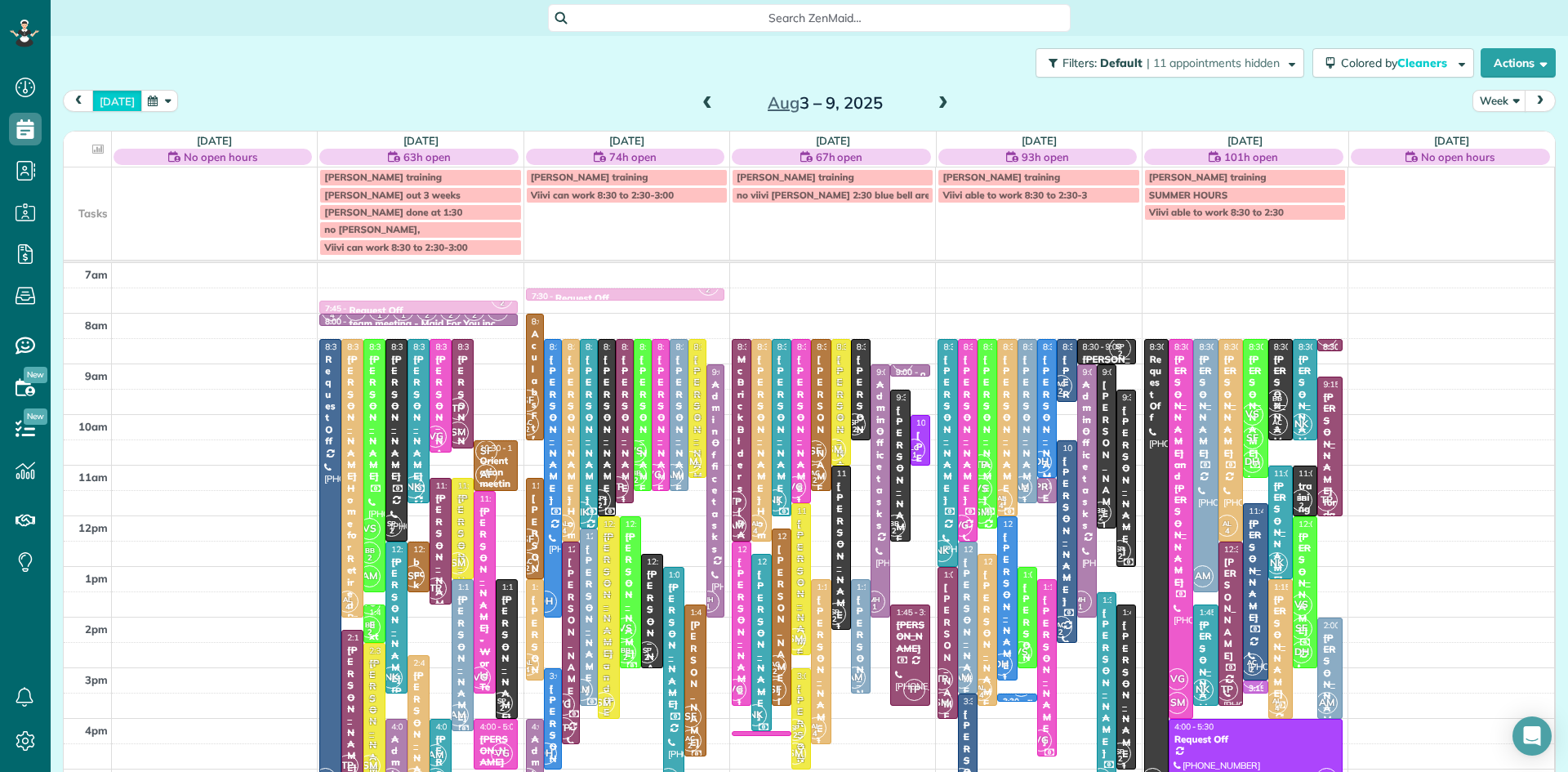
click at [119, 101] on button "[DATE]" at bounding box center [118, 100] width 50 height 22
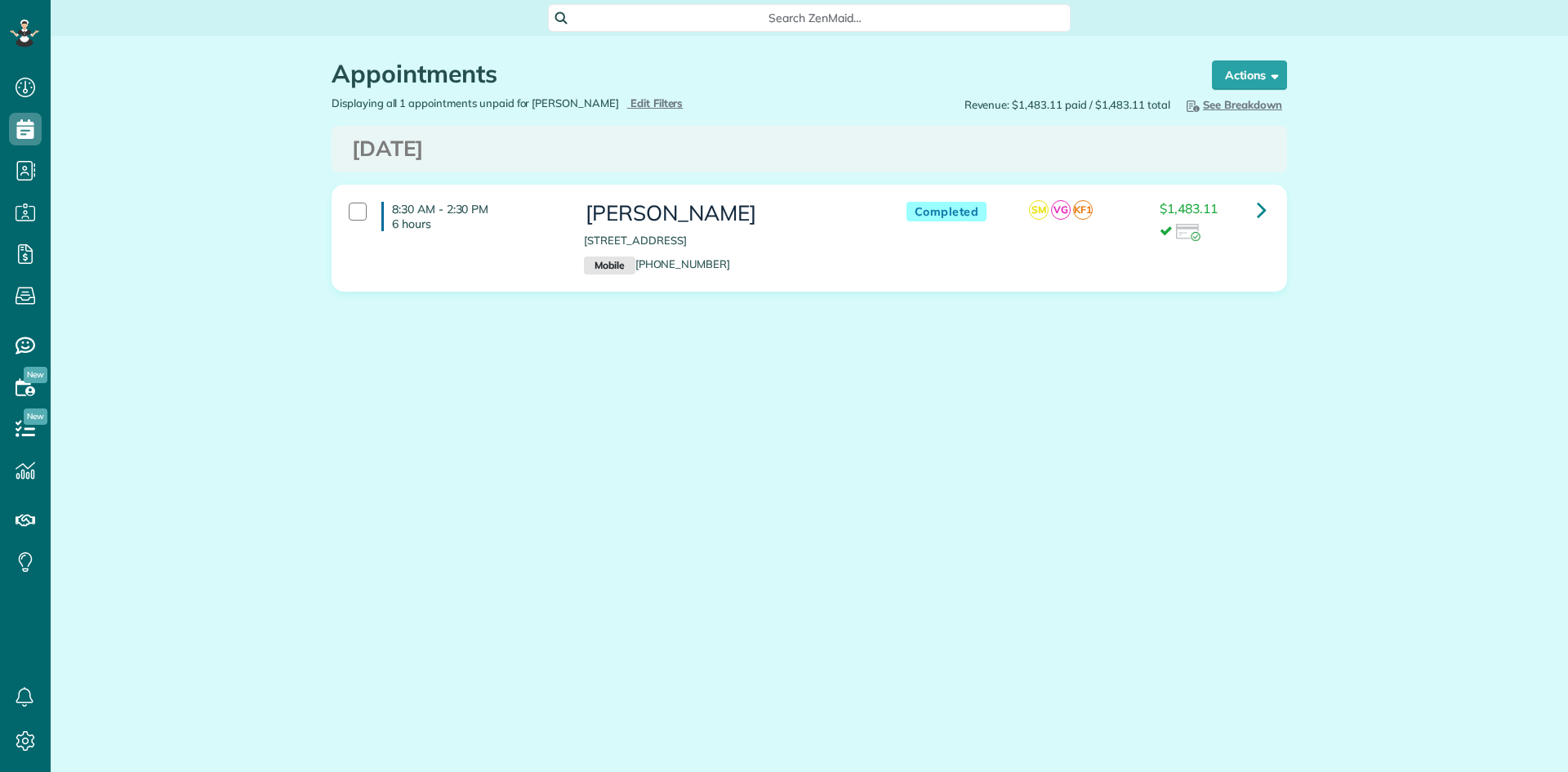
scroll to position [8, 8]
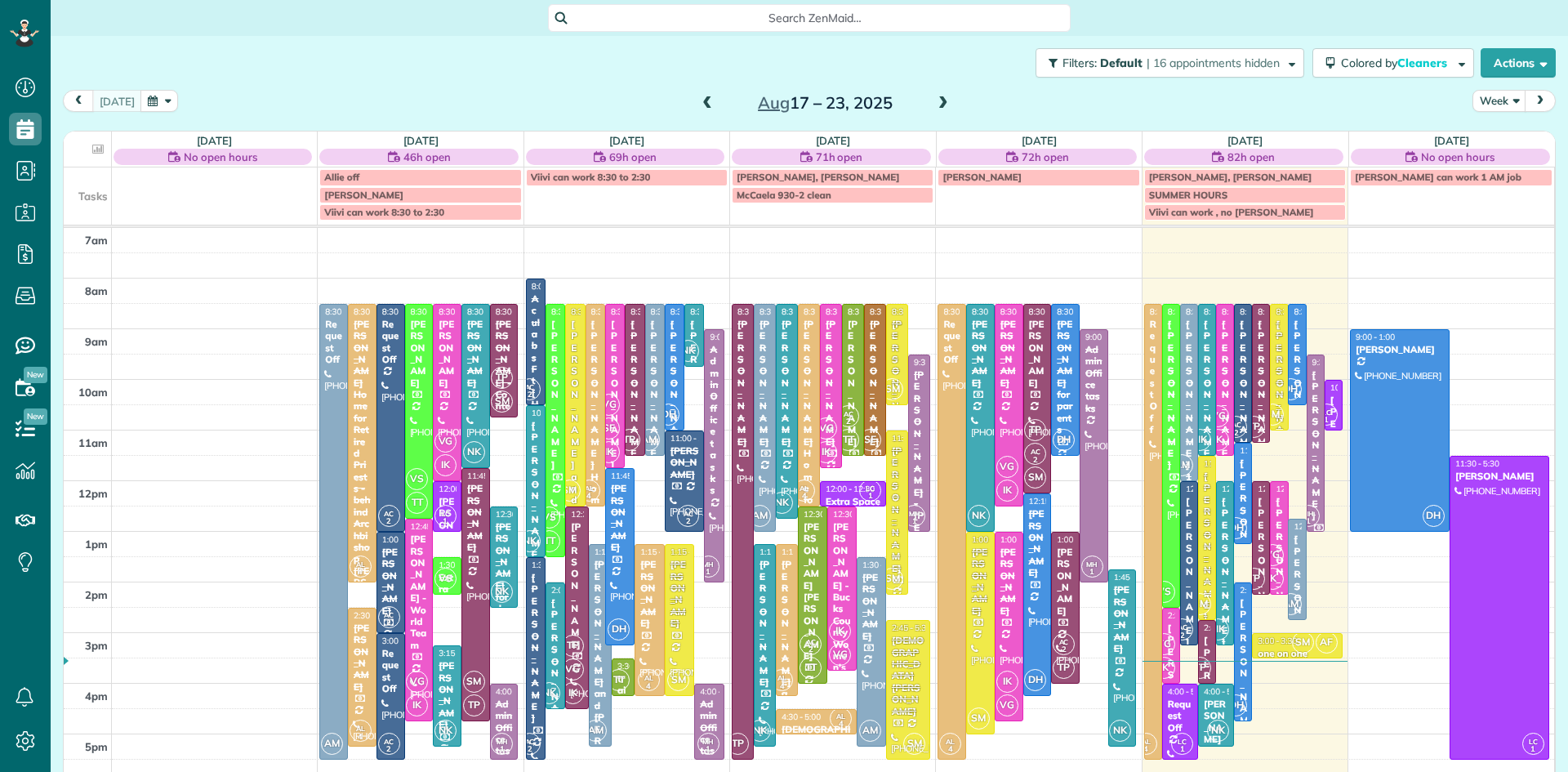
scroll to position [8, 8]
click at [942, 99] on span at bounding box center [943, 103] width 18 height 14
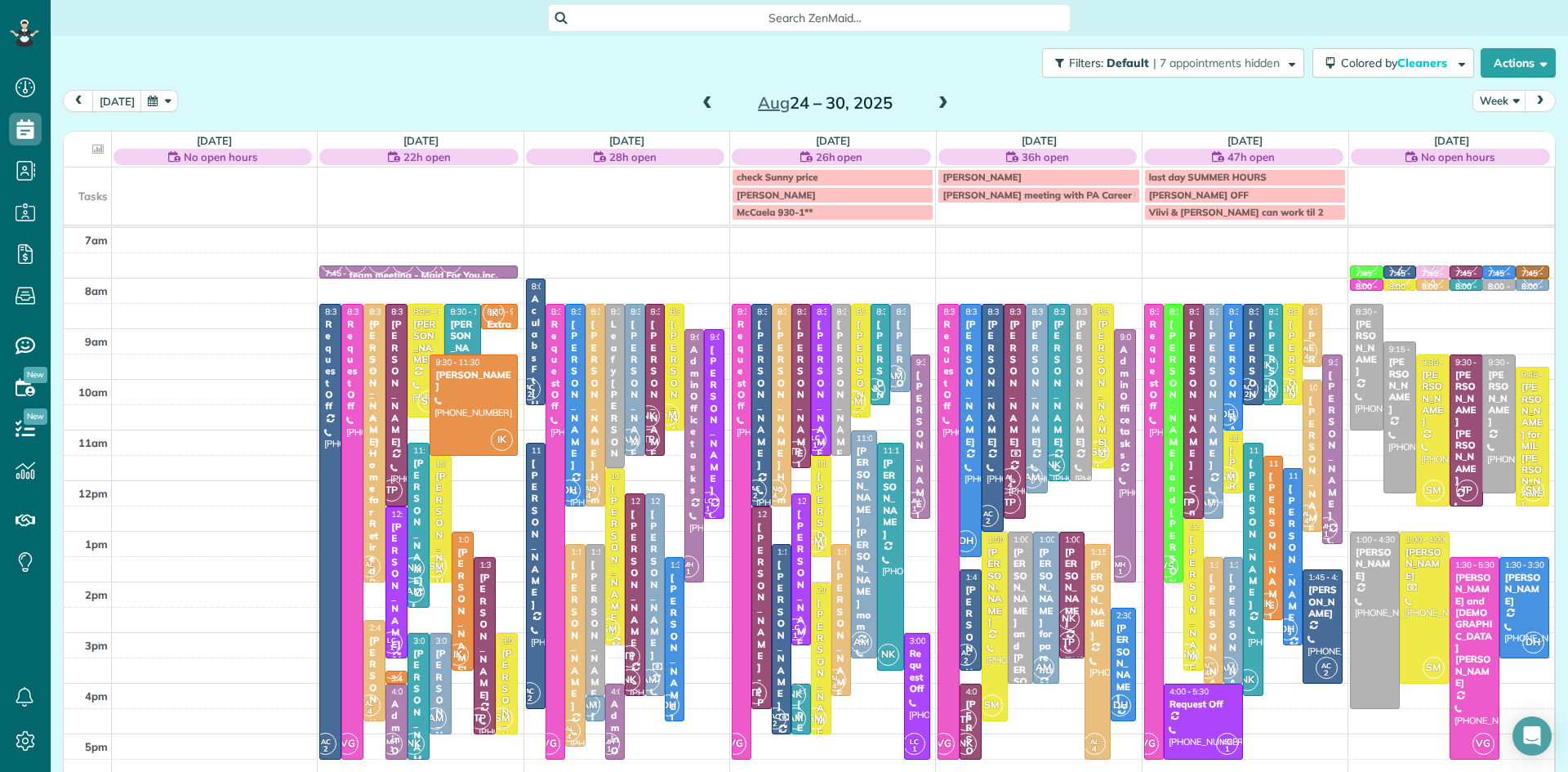
click at [940, 94] on span at bounding box center [943, 103] width 18 height 24
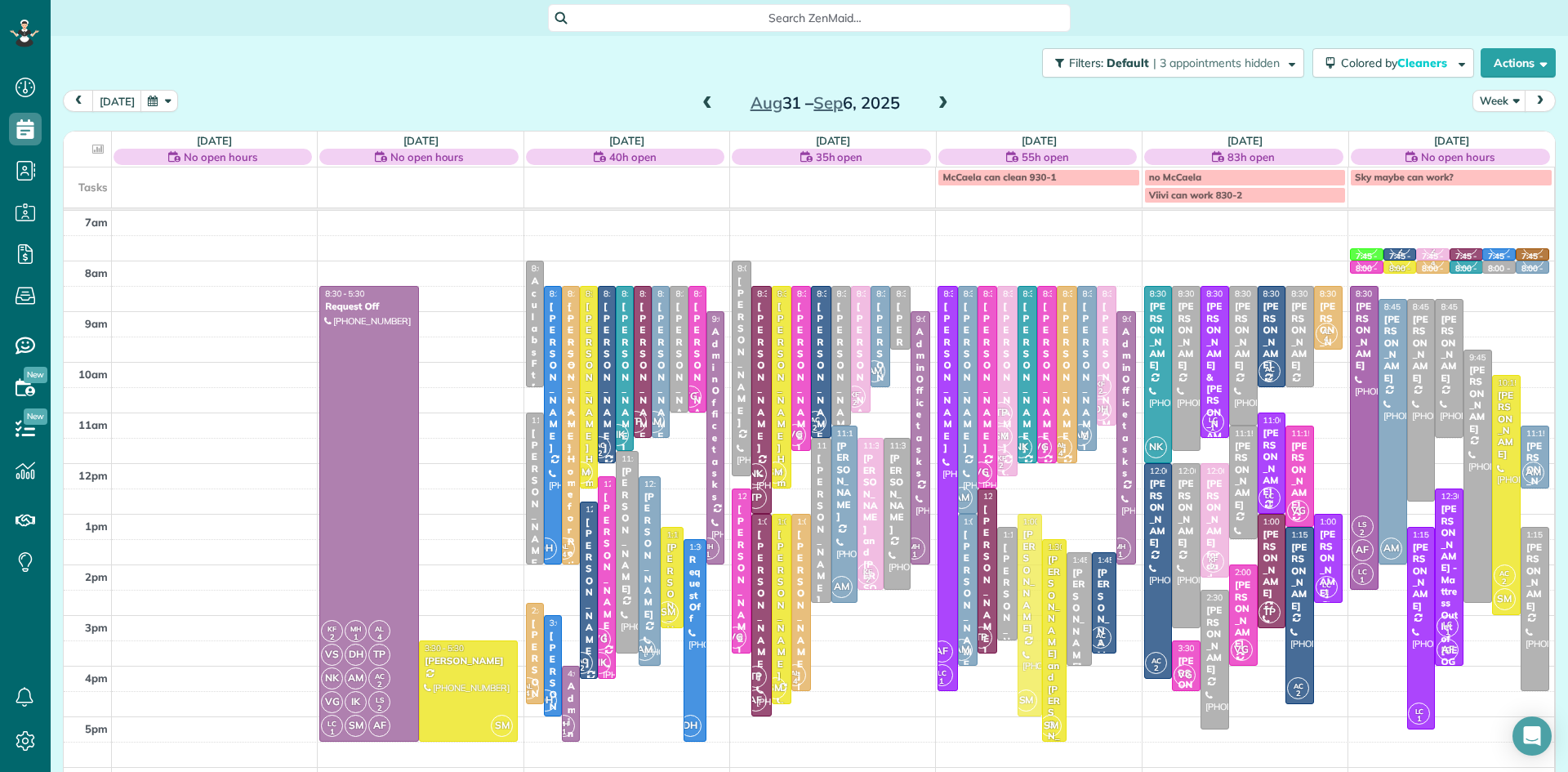
drag, startPoint x: 1031, startPoint y: 505, endPoint x: 1029, endPoint y: 555, distance: 50.0
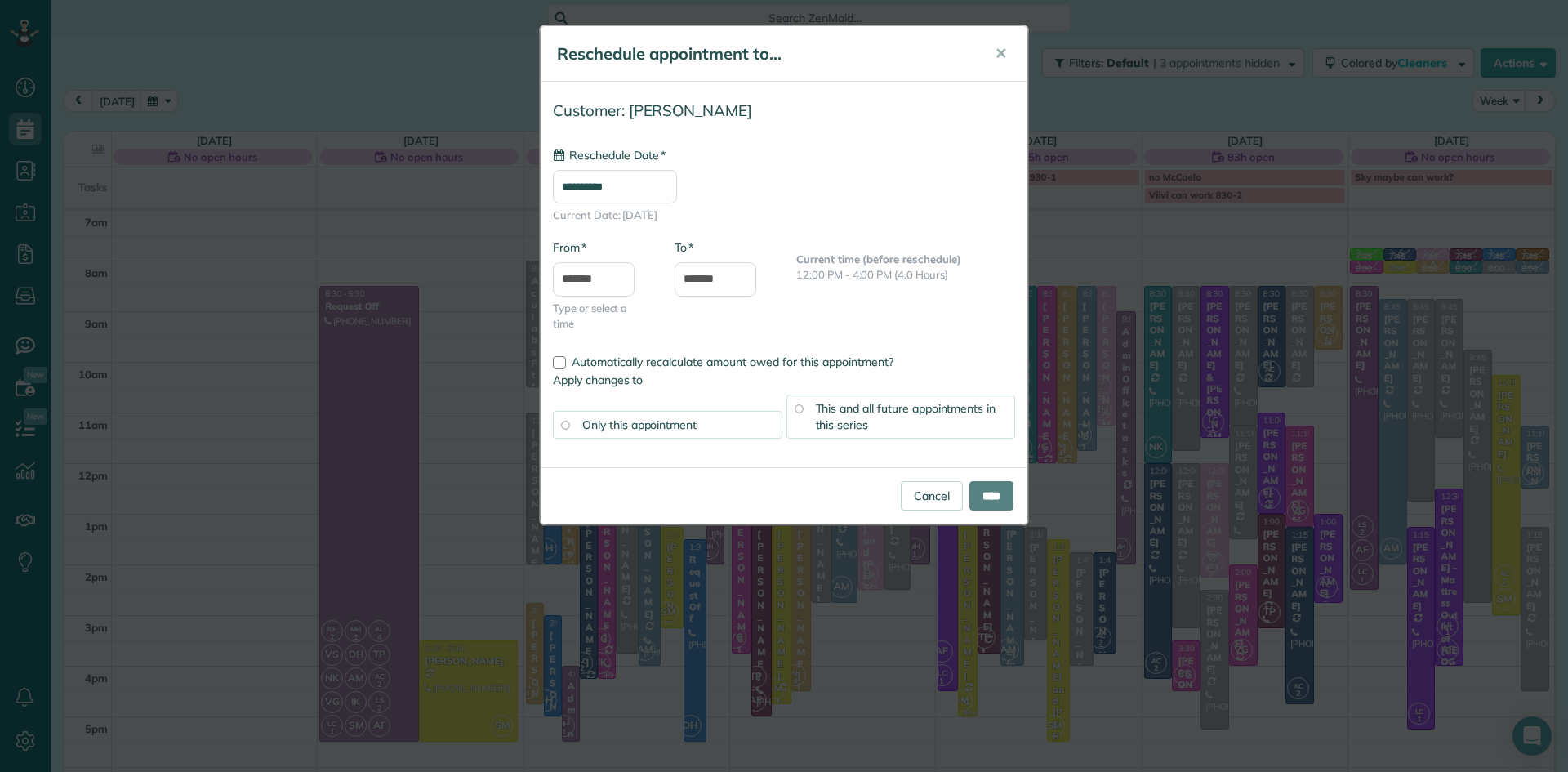
type input "**********"
click at [999, 496] on input "****" at bounding box center [992, 495] width 44 height 30
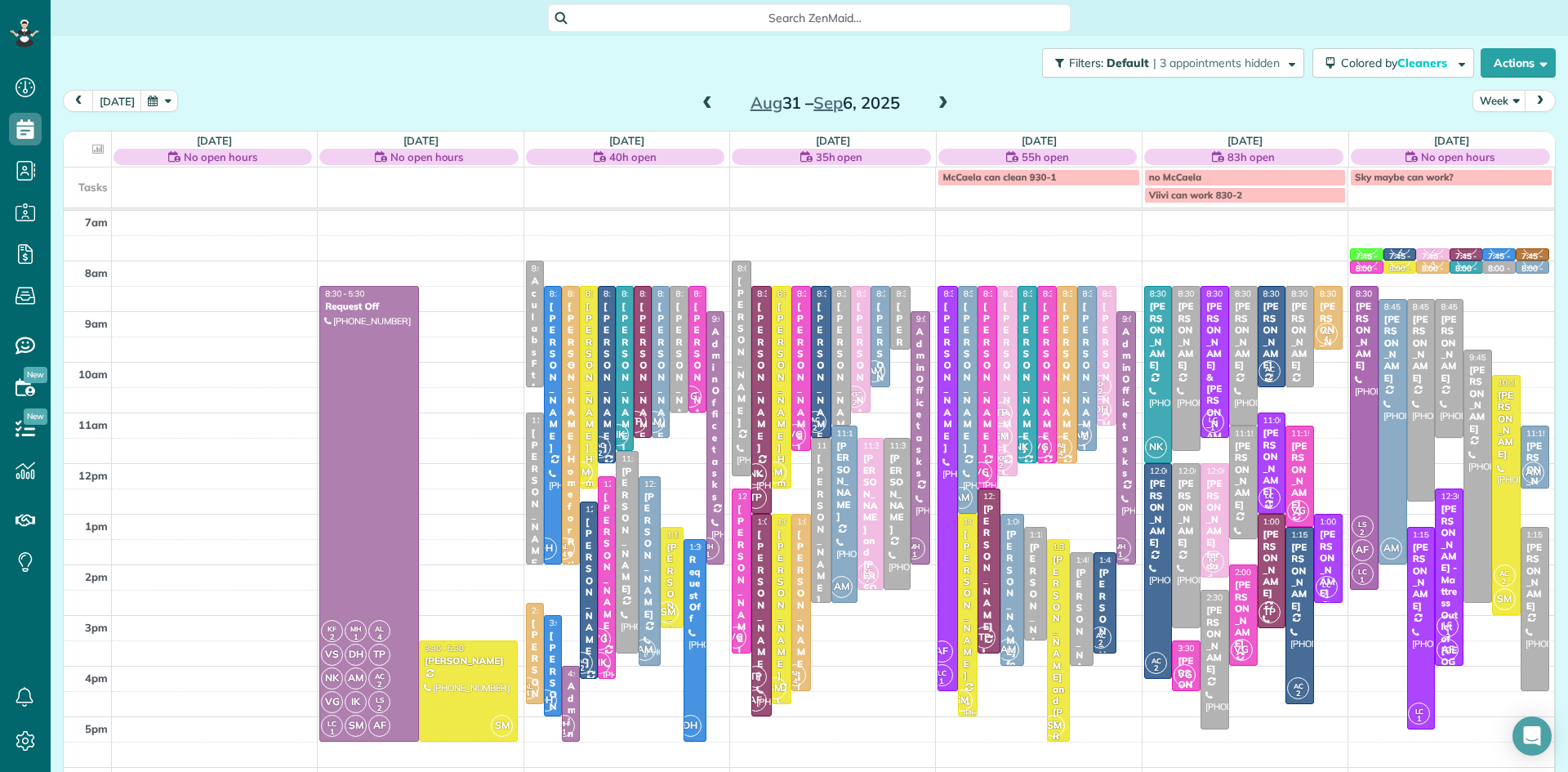
click at [1124, 460] on div "Admin Office tasks" at bounding box center [1127, 402] width 10 height 153
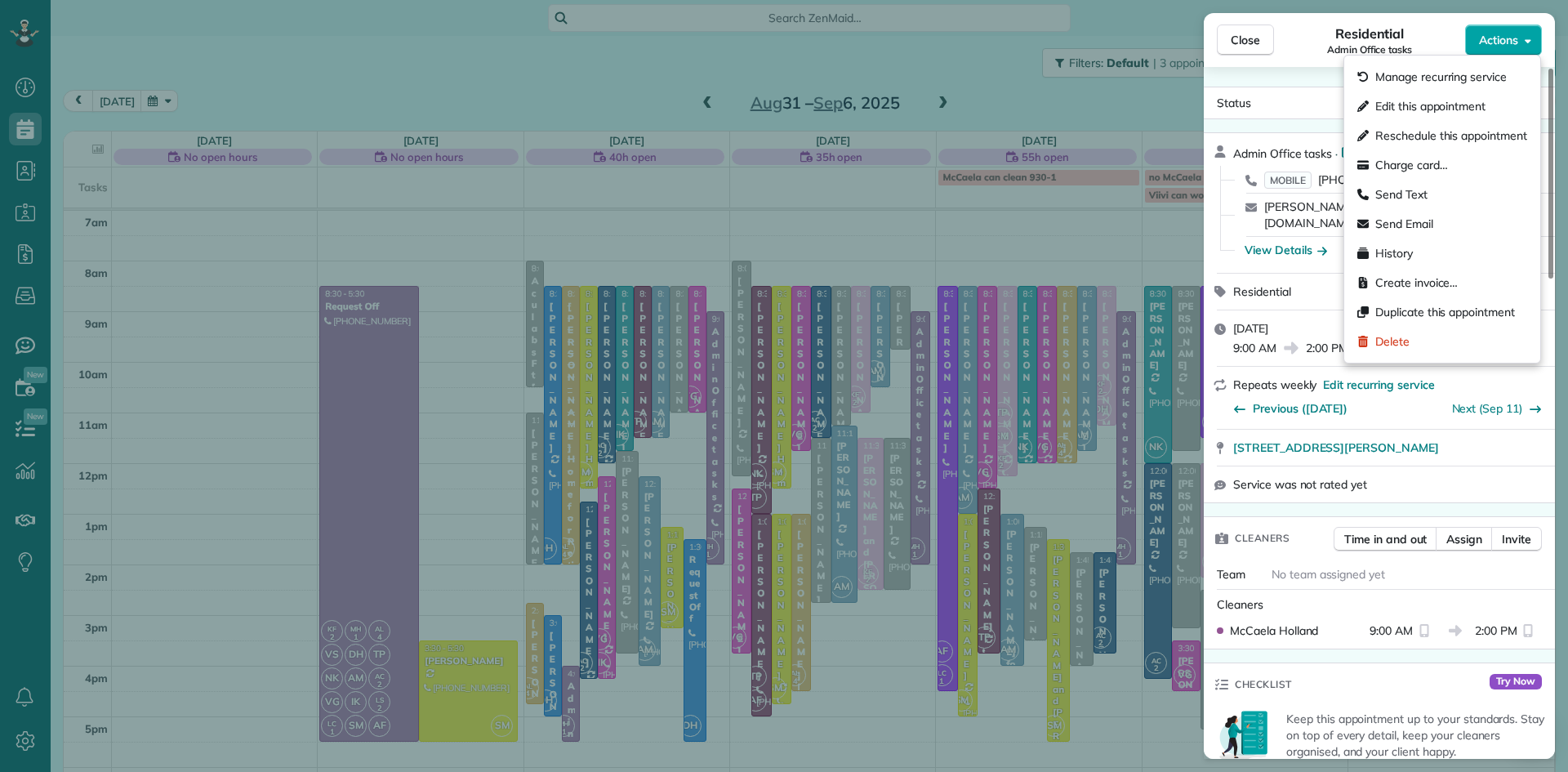
click at [1504, 44] on span "Actions" at bounding box center [1499, 40] width 40 height 16
click at [1407, 339] on span "Delete" at bounding box center [1393, 341] width 35 height 16
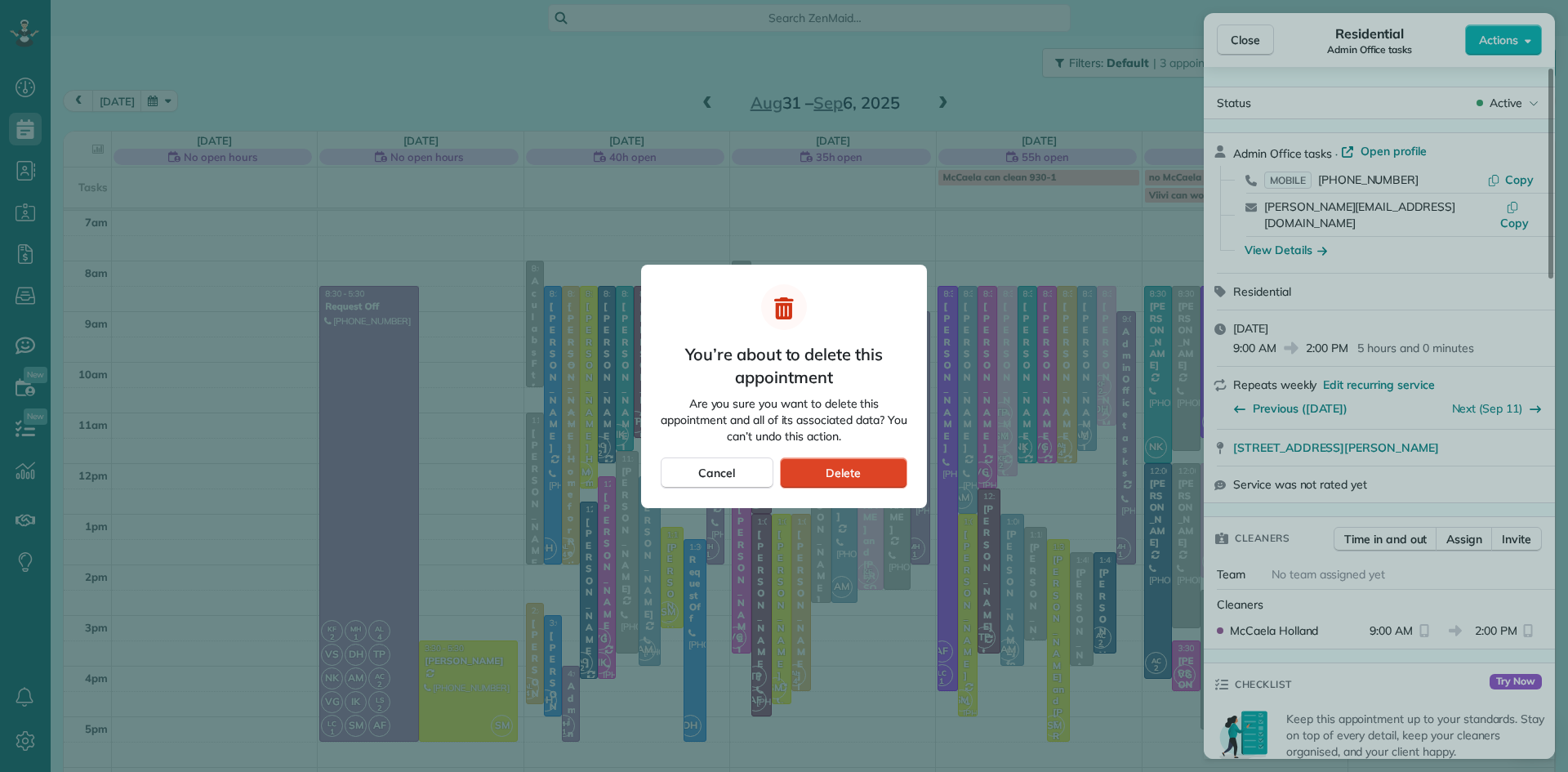
click at [857, 474] on span "Delete" at bounding box center [843, 472] width 35 height 16
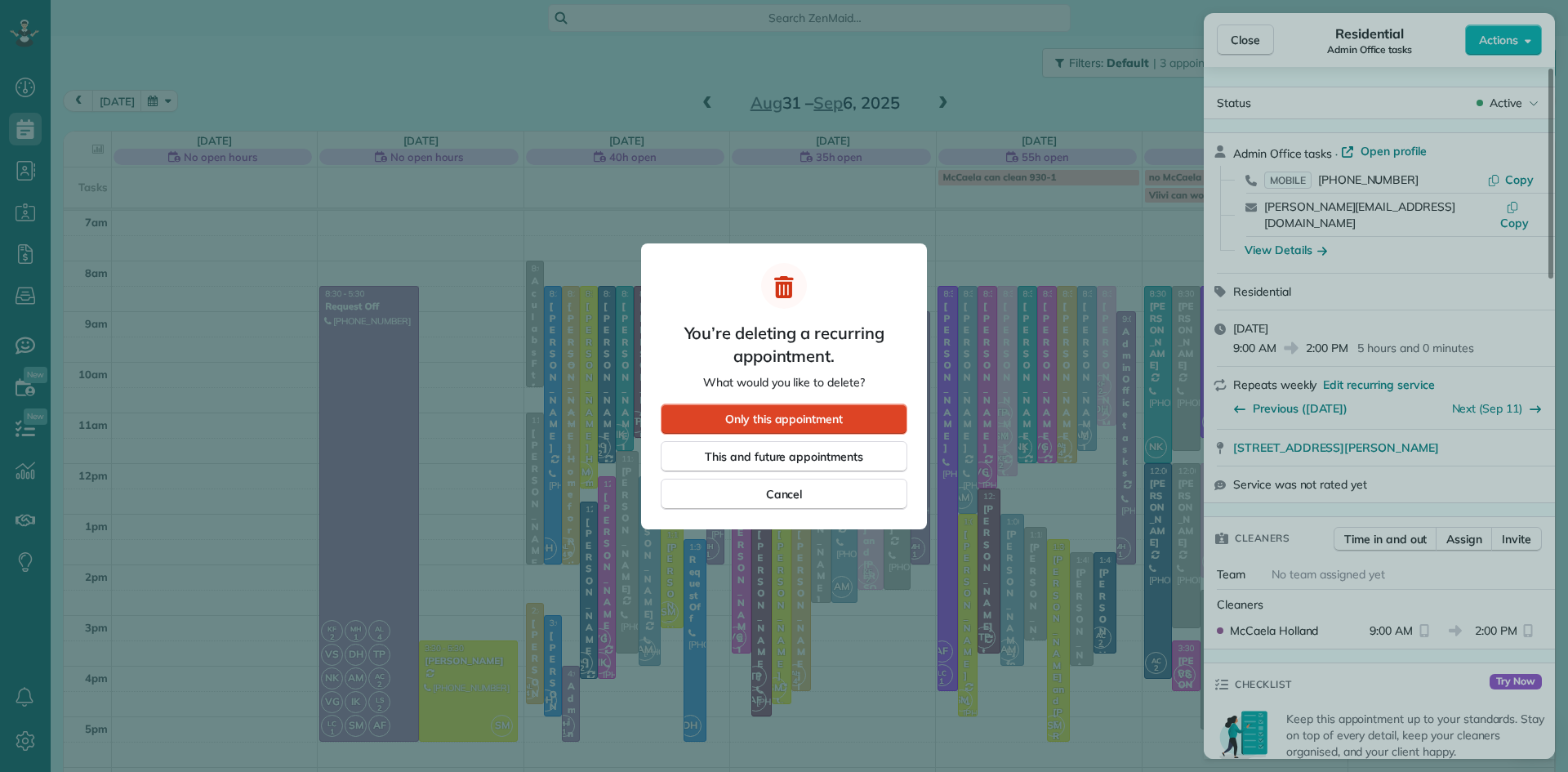
click at [830, 414] on span "Only this appointment" at bounding box center [784, 418] width 118 height 16
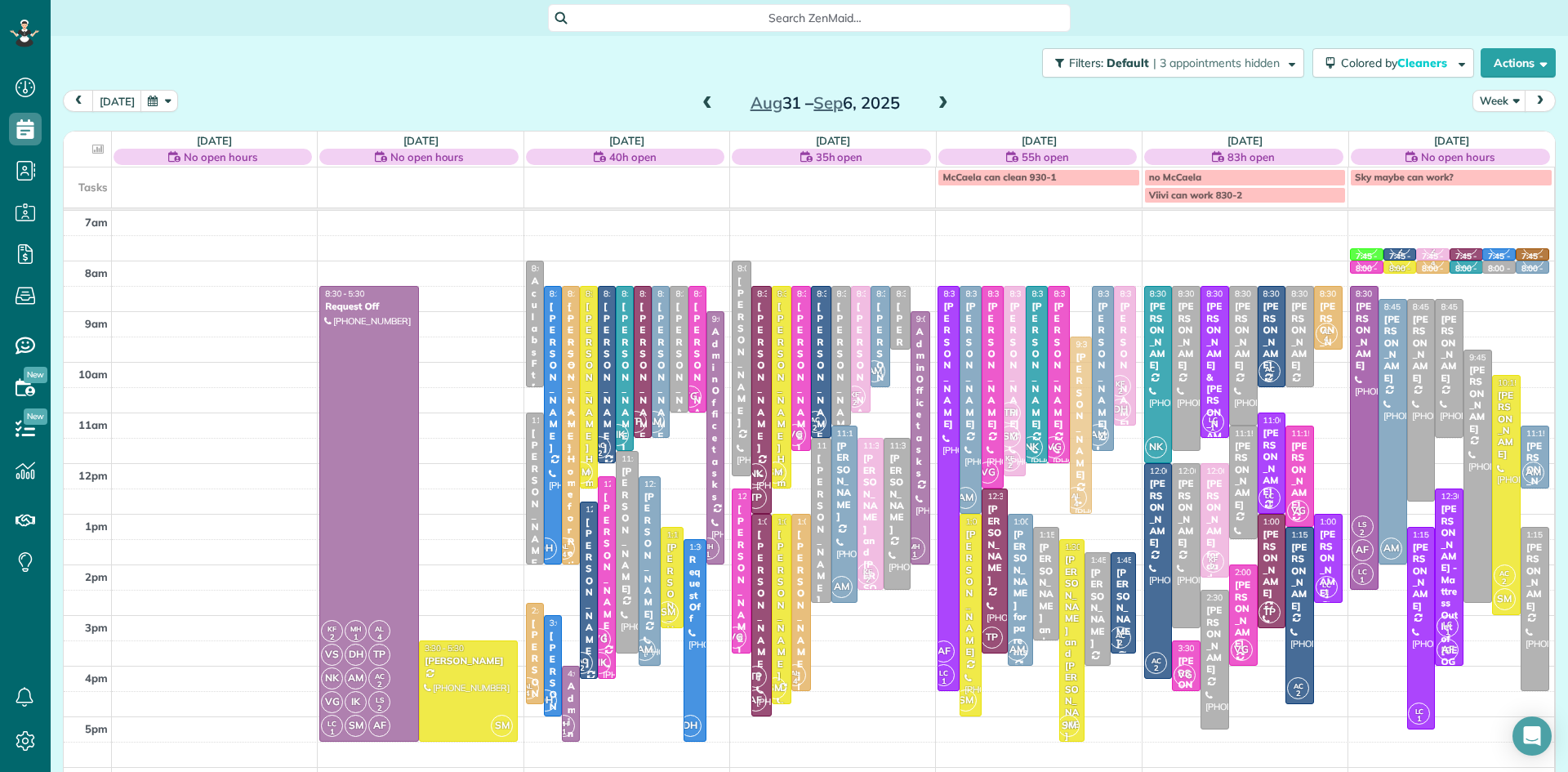
drag, startPoint x: 1081, startPoint y: 363, endPoint x: 1076, endPoint y: 415, distance: 52.2
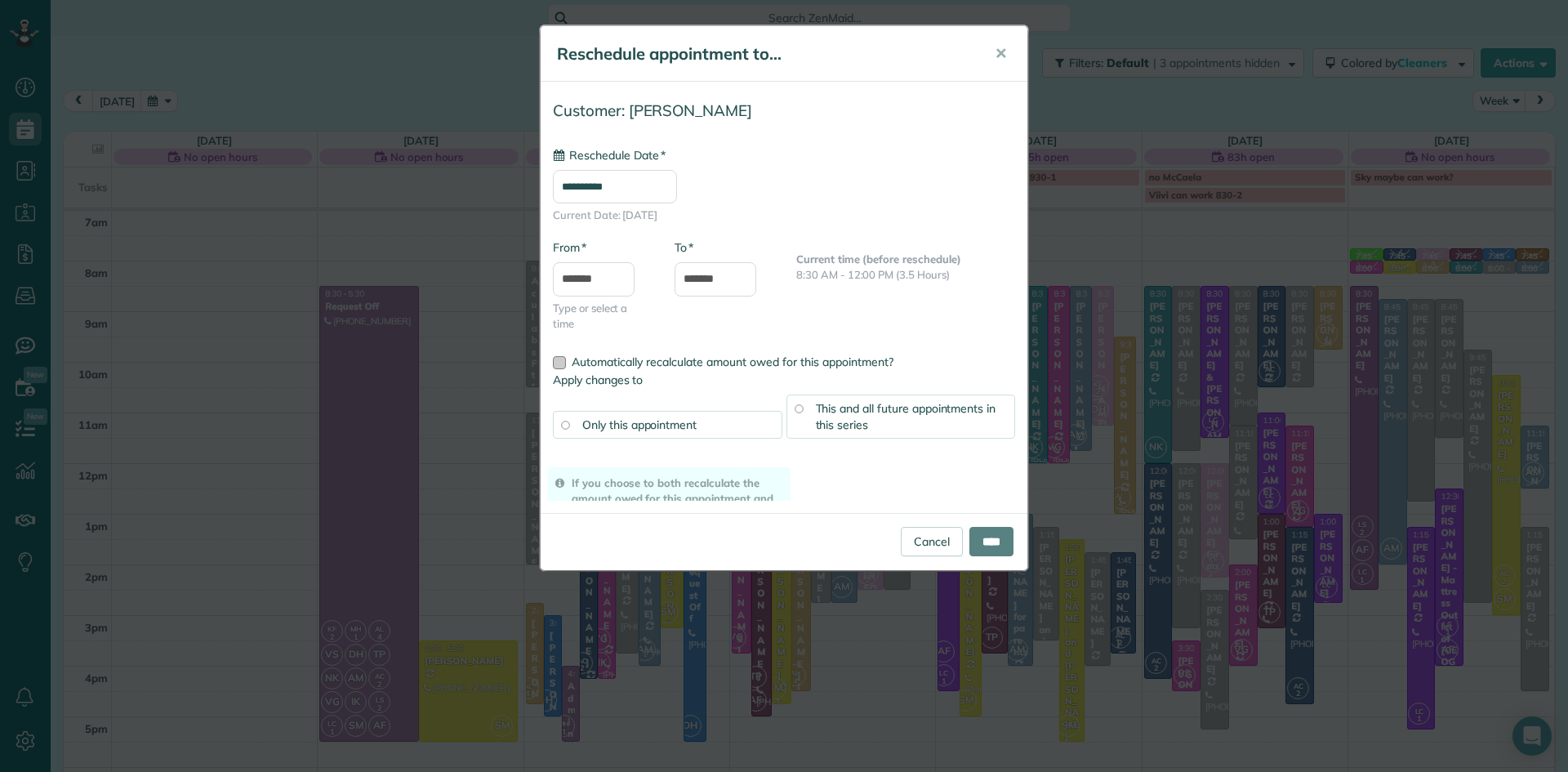
type input "**********"
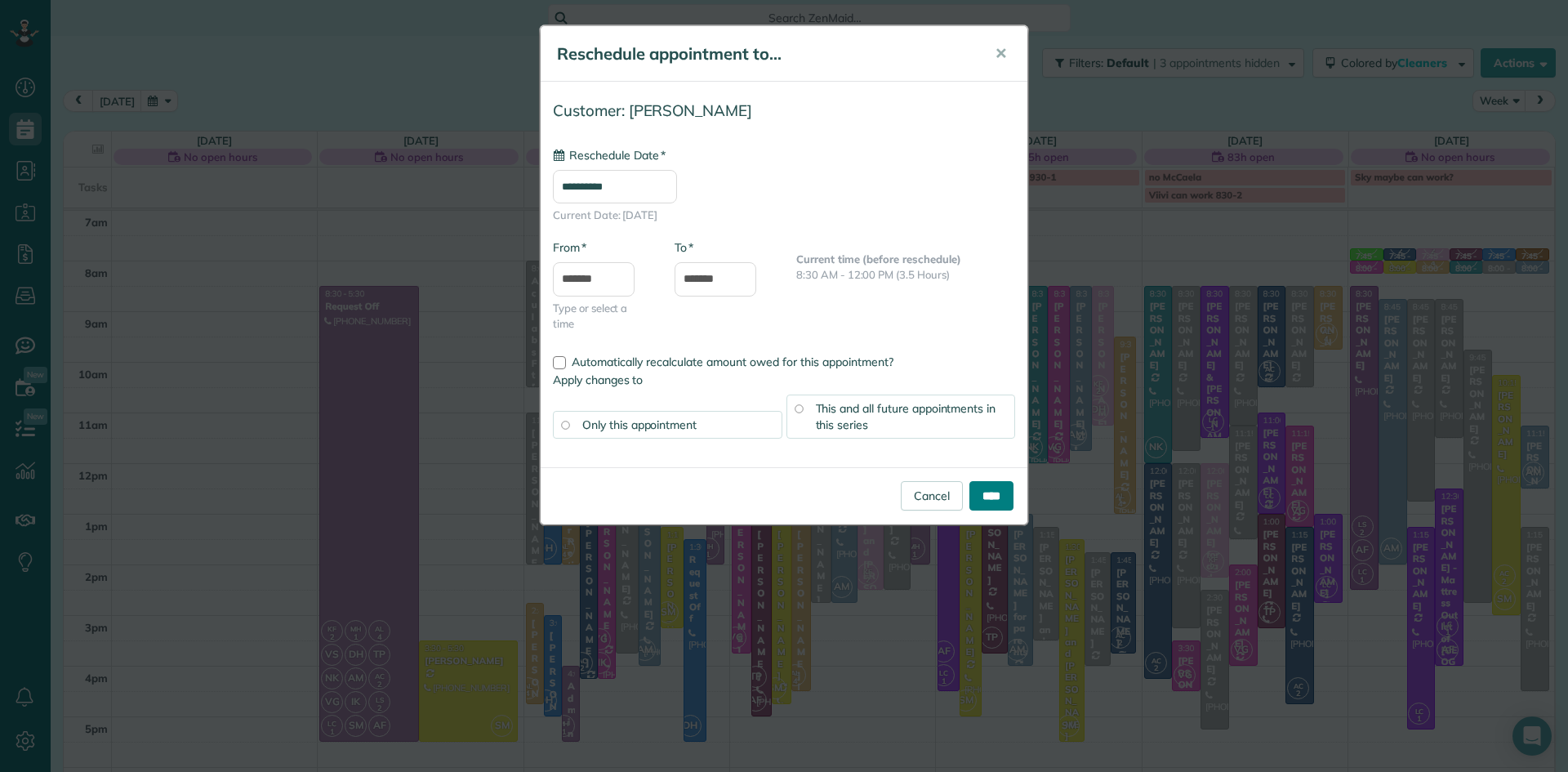
click at [999, 498] on input "****" at bounding box center [992, 495] width 44 height 30
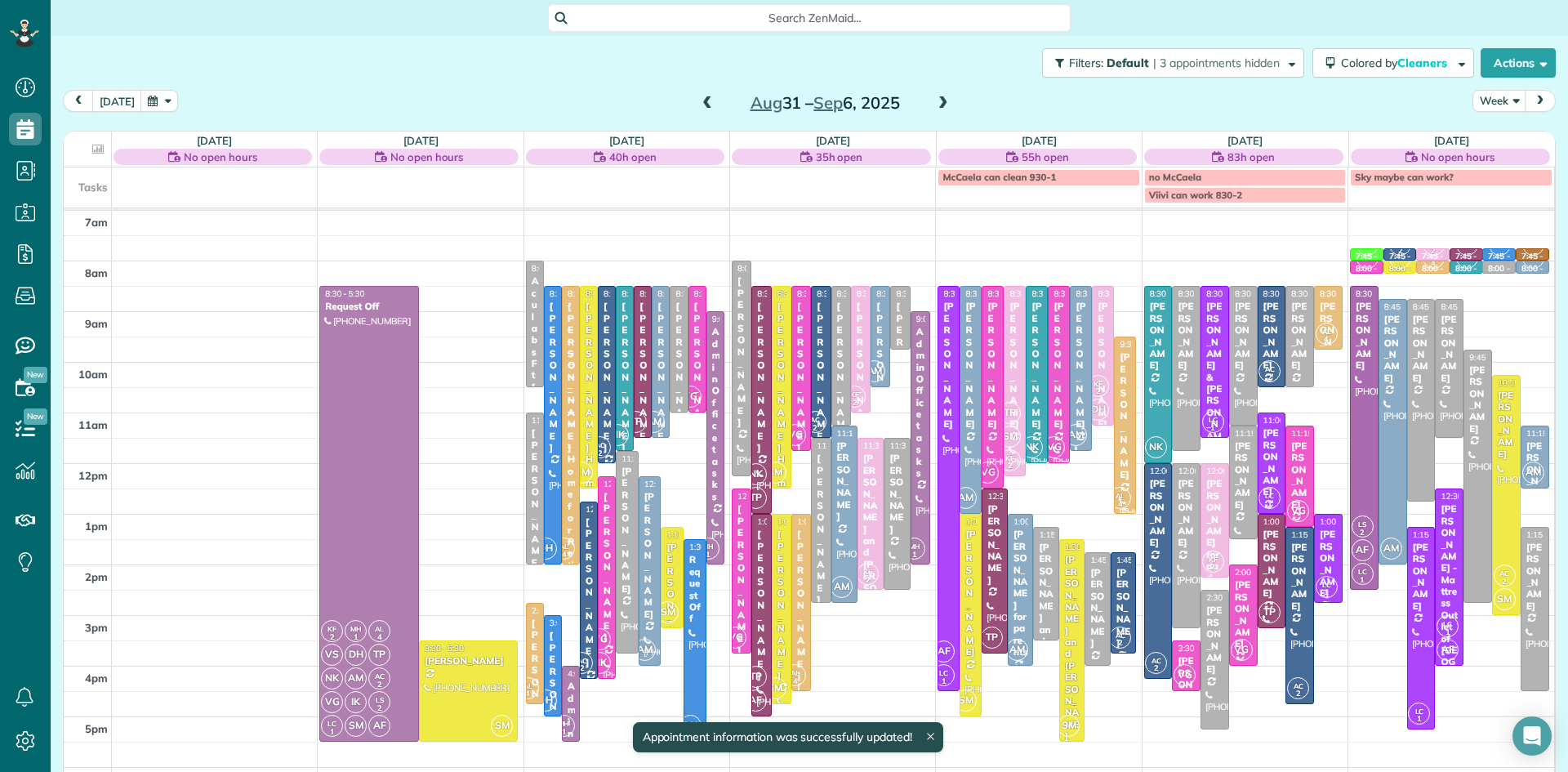
click at [1126, 477] on div at bounding box center [1125, 425] width 20 height 175
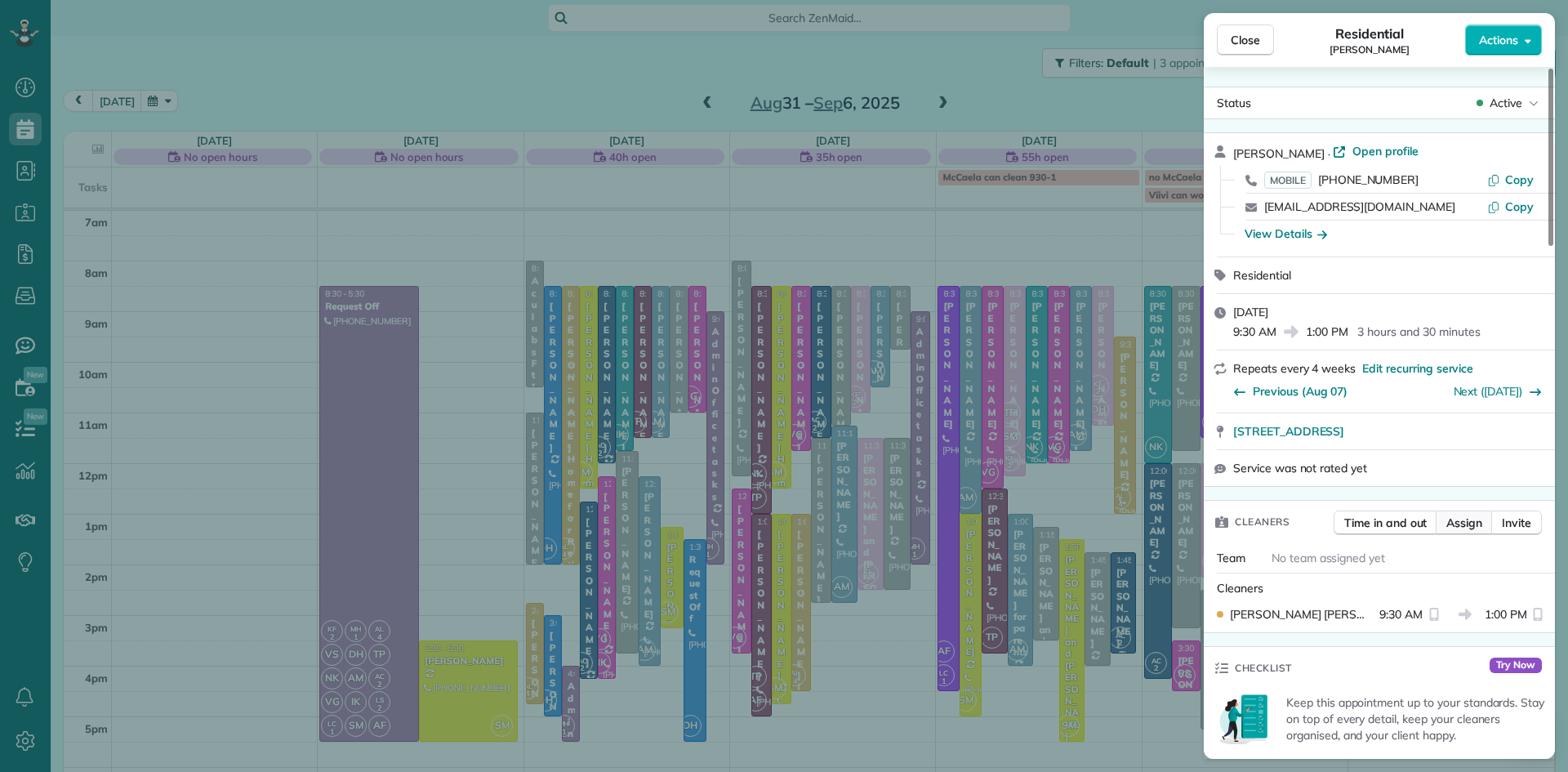
click at [1471, 530] on span "Assign" at bounding box center [1464, 522] width 36 height 16
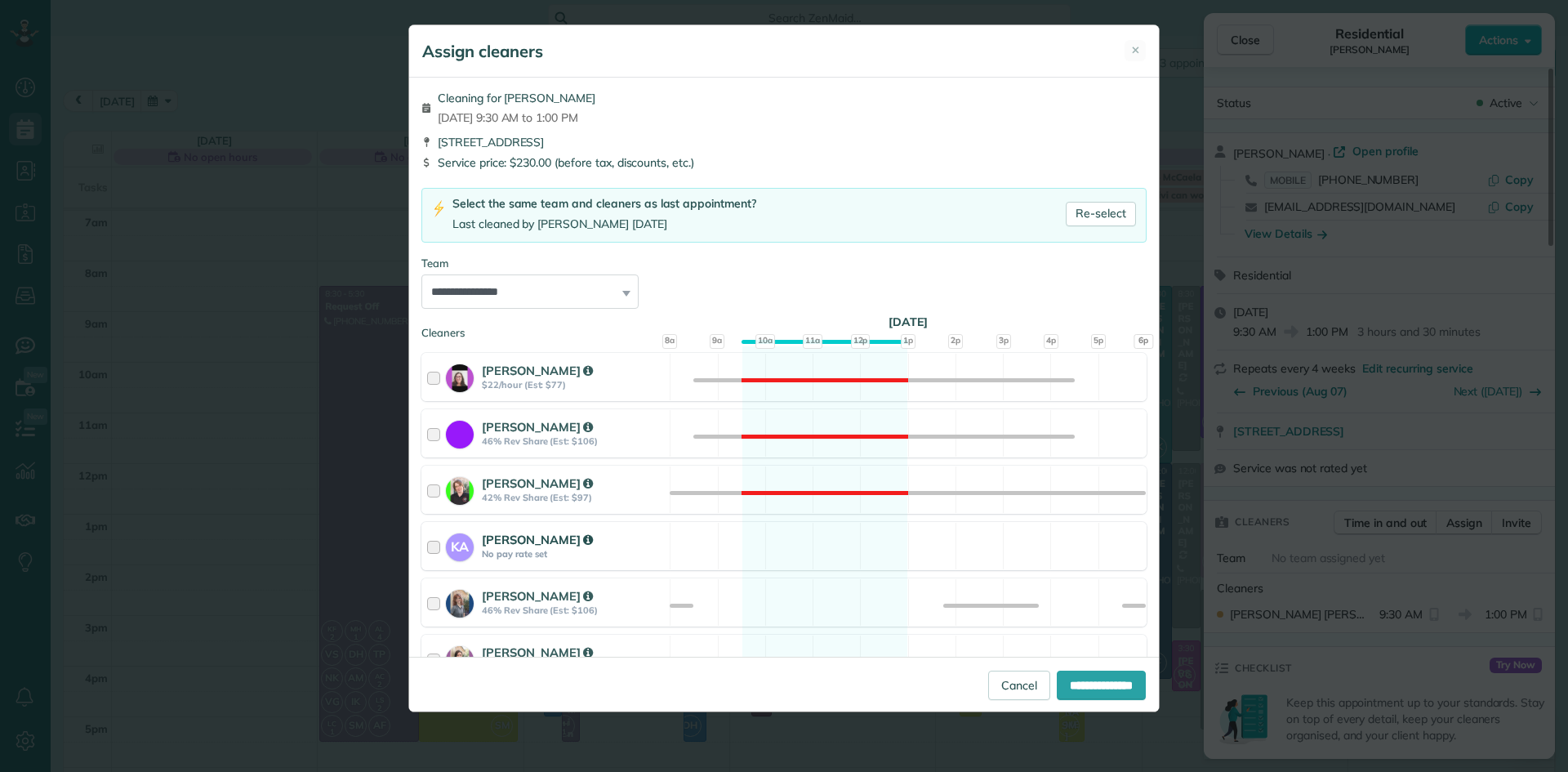
scroll to position [625, 0]
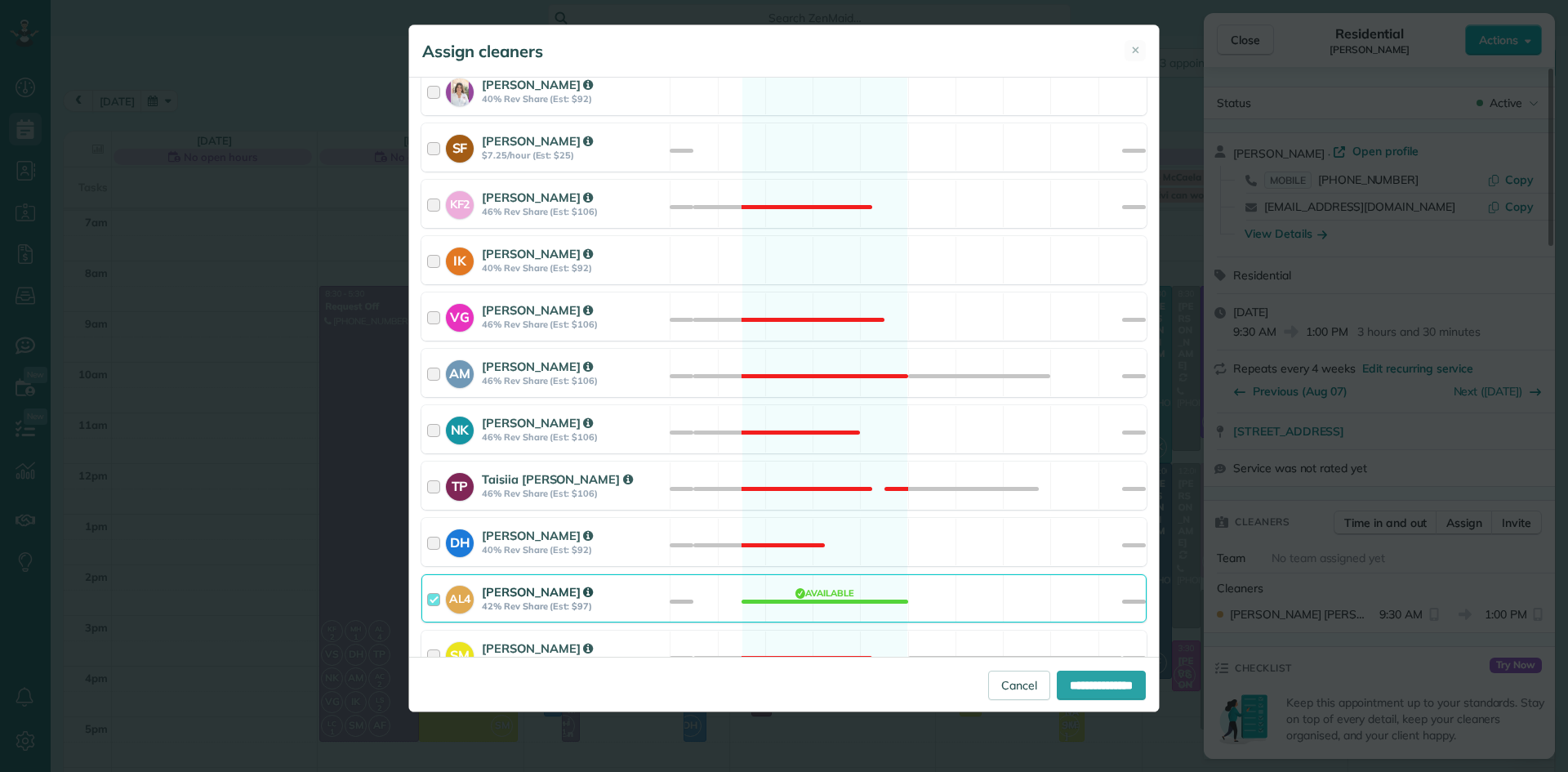
click at [513, 579] on div "AL4 [PERSON_NAME] 42% Rev Share (Est: $97)" at bounding box center [545, 599] width 248 height 46
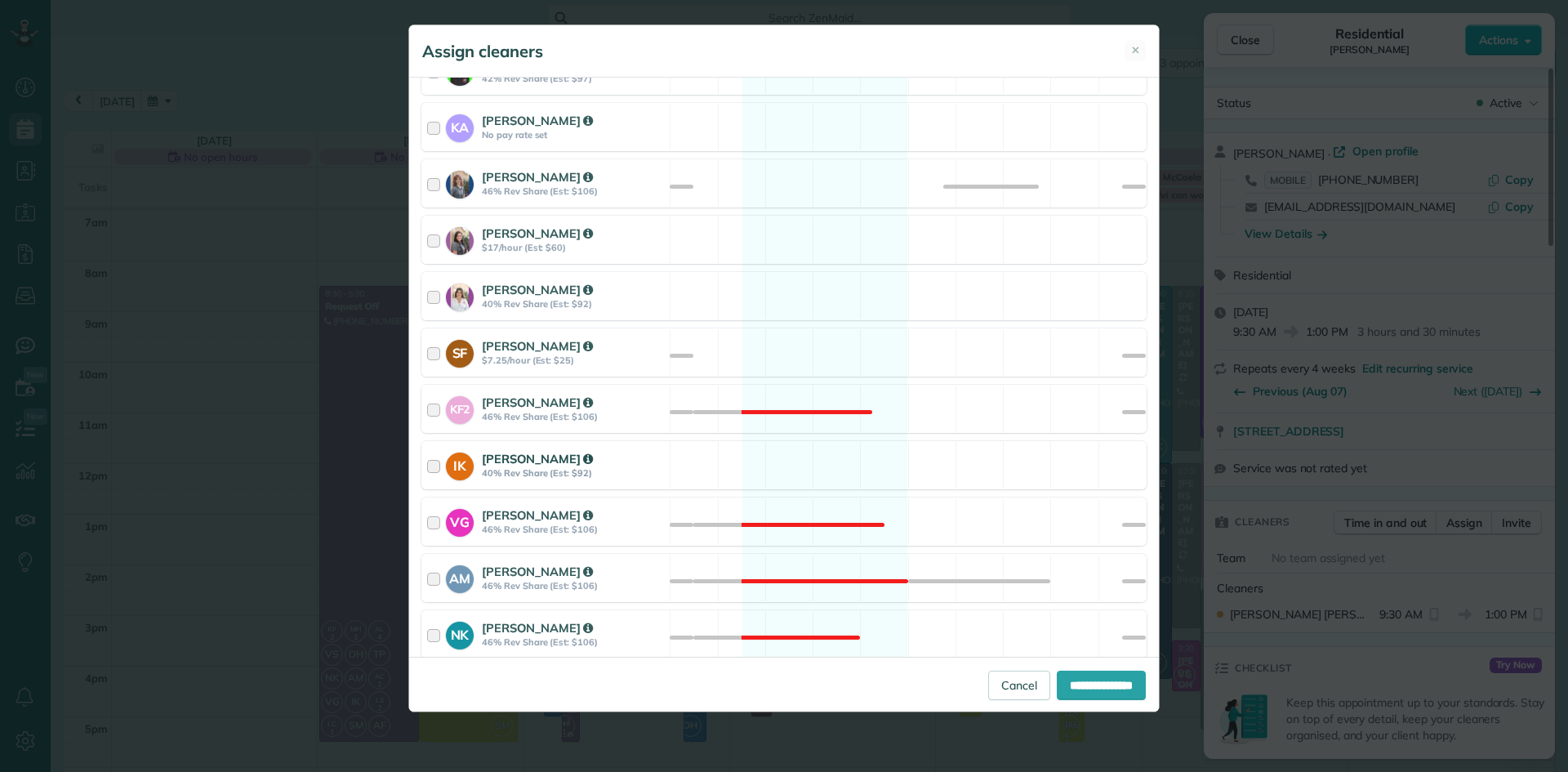
scroll to position [277, 0]
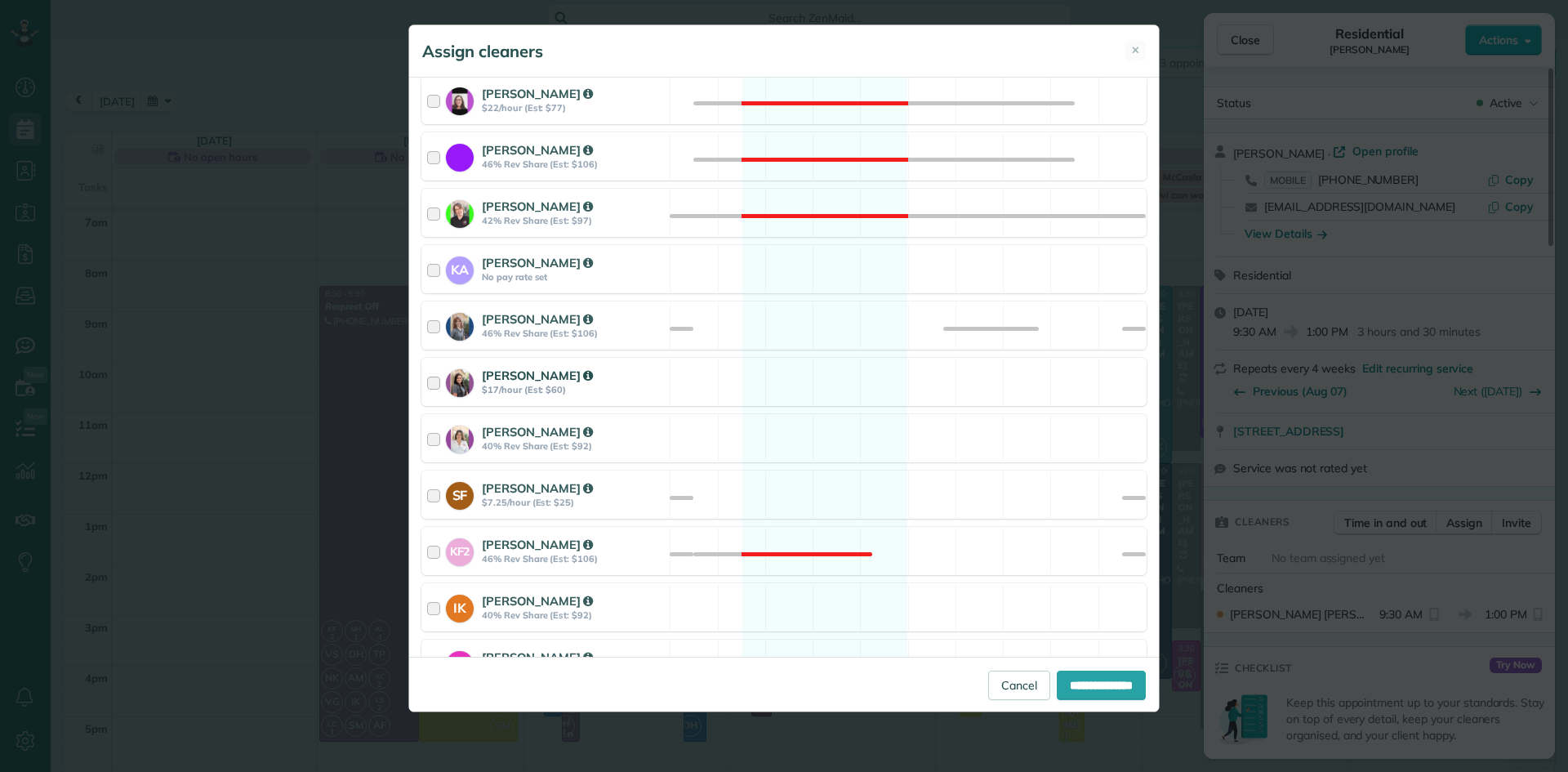
click at [536, 388] on div "[PERSON_NAME] $17/hour (Est: $60)" at bounding box center [573, 382] width 183 height 30
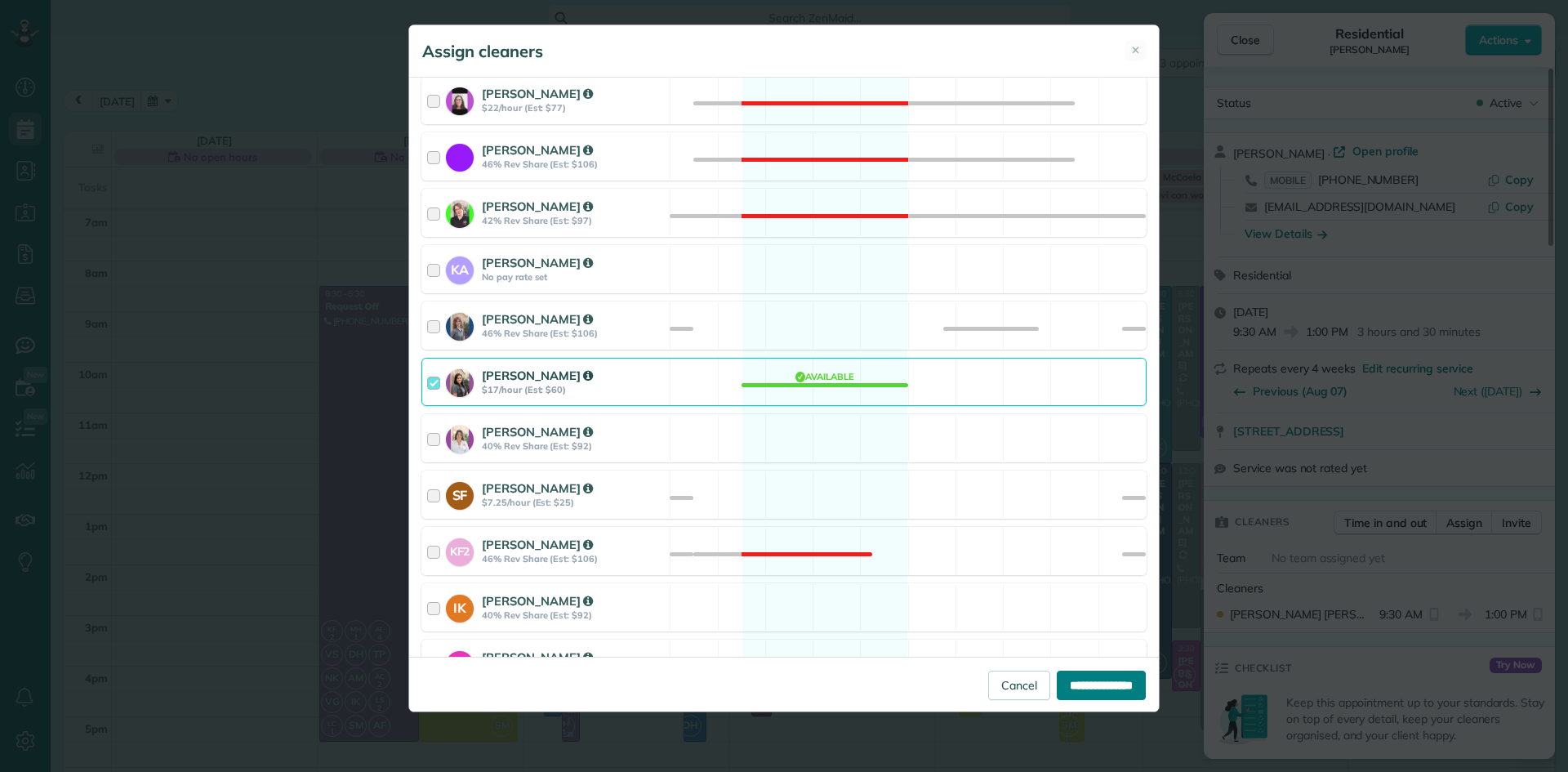
click at [1110, 689] on input "**********" at bounding box center [1102, 685] width 89 height 30
type input "**********"
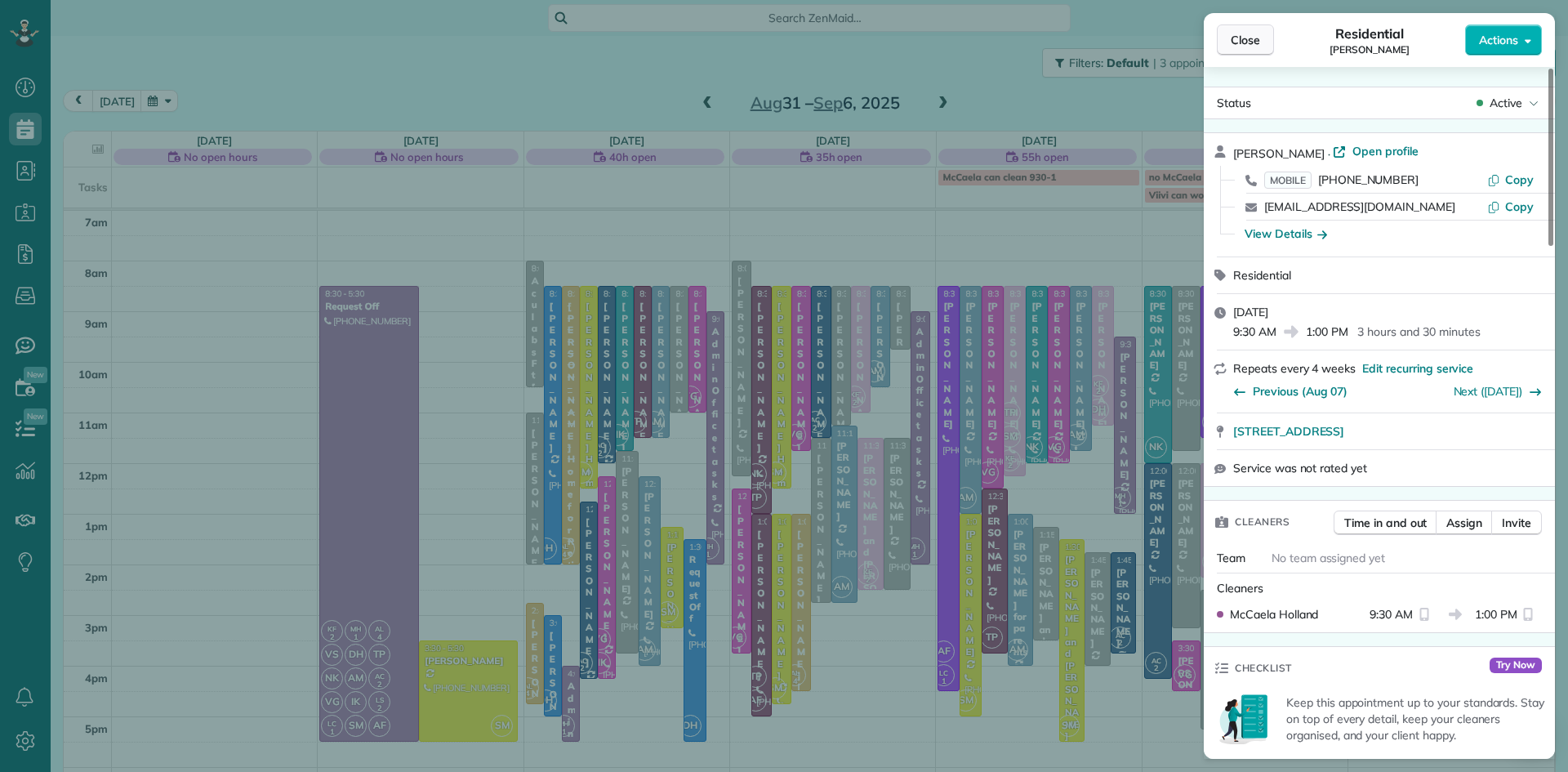
click at [1220, 45] on button "Close" at bounding box center [1245, 40] width 57 height 31
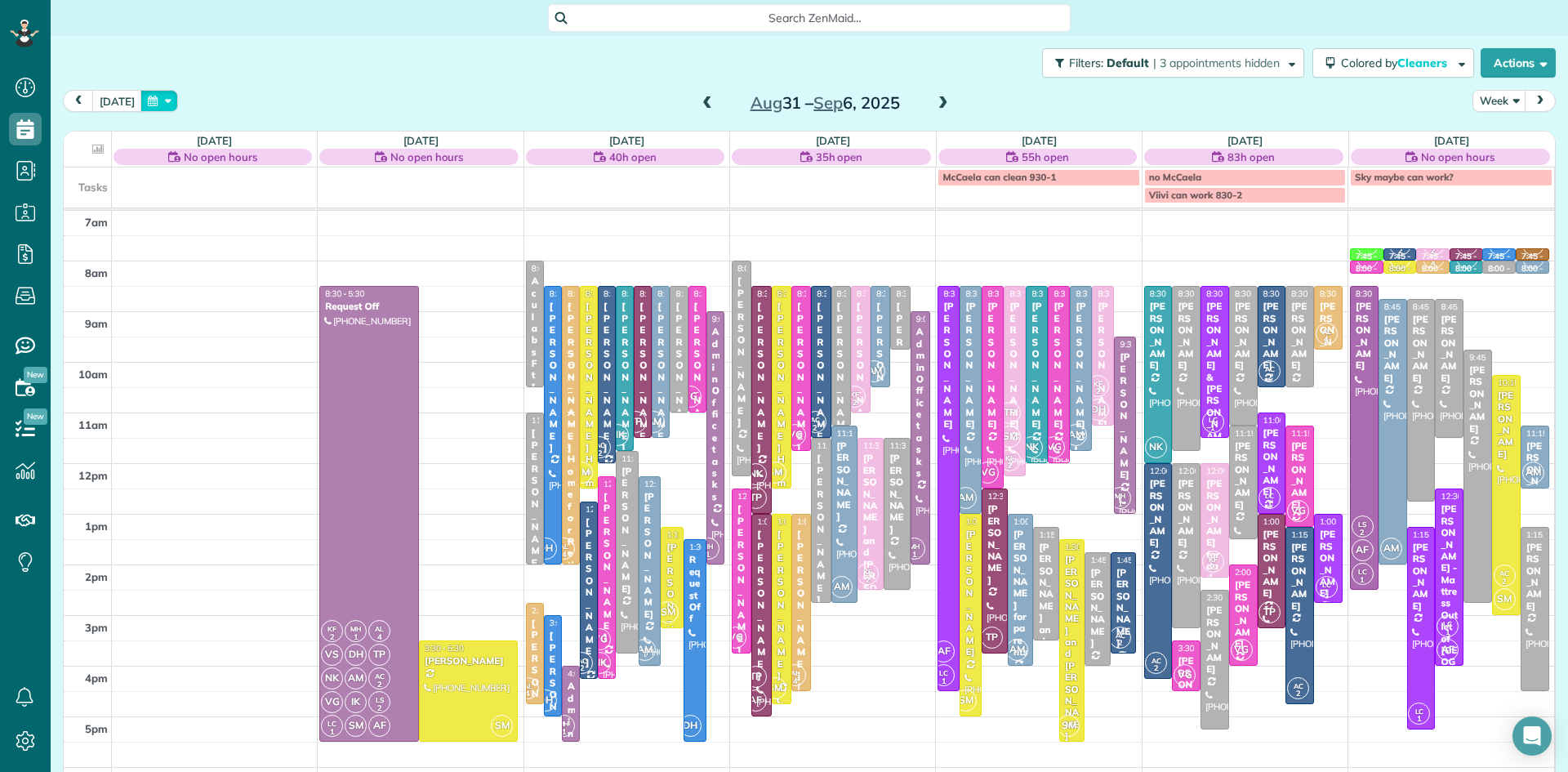
click at [153, 95] on button "button" at bounding box center [159, 100] width 38 height 22
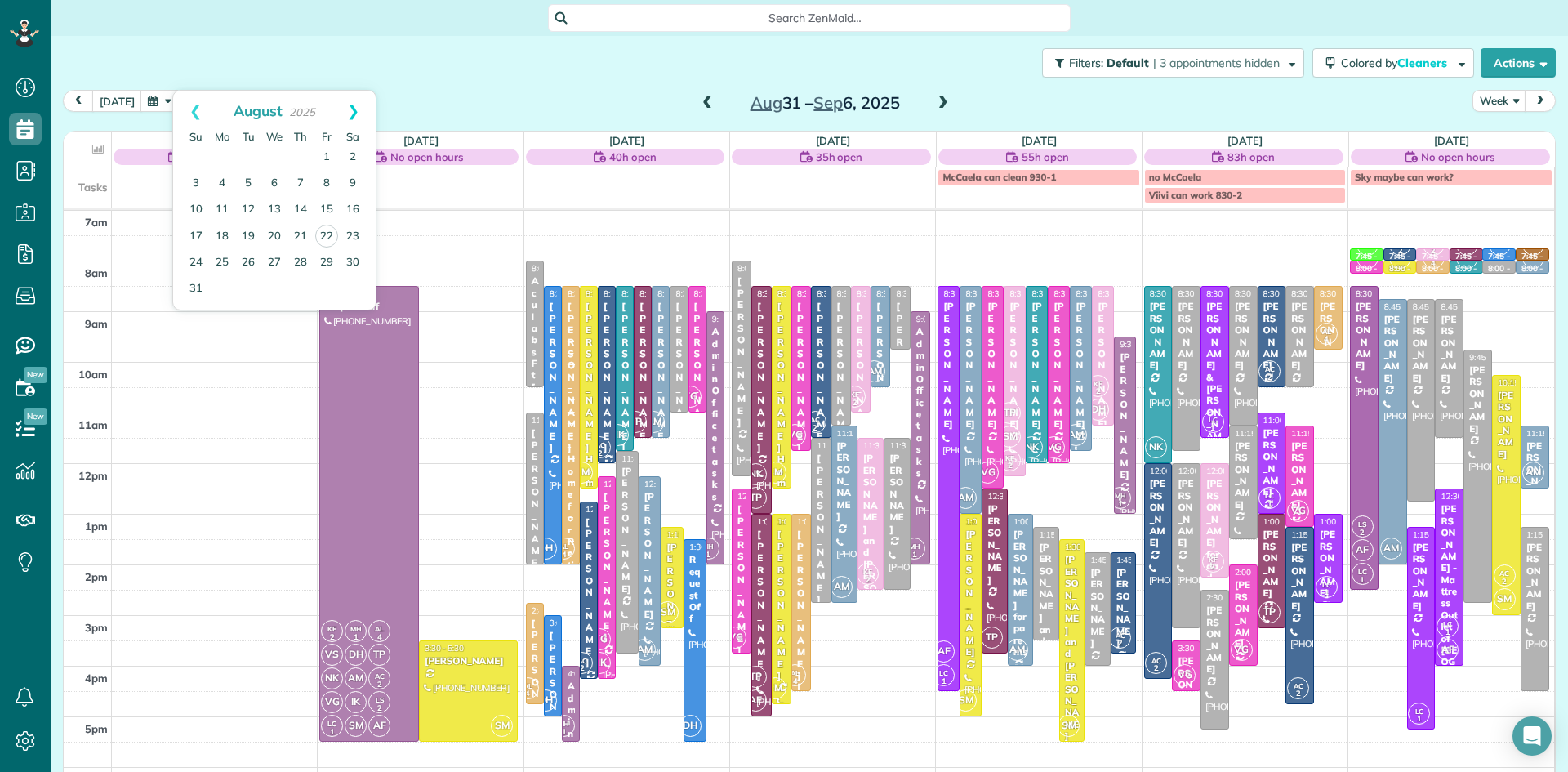
click at [354, 110] on link "Next" at bounding box center [353, 111] width 45 height 40
click at [355, 110] on link "Next" at bounding box center [353, 111] width 45 height 40
click at [224, 233] on link "20" at bounding box center [222, 235] width 26 height 26
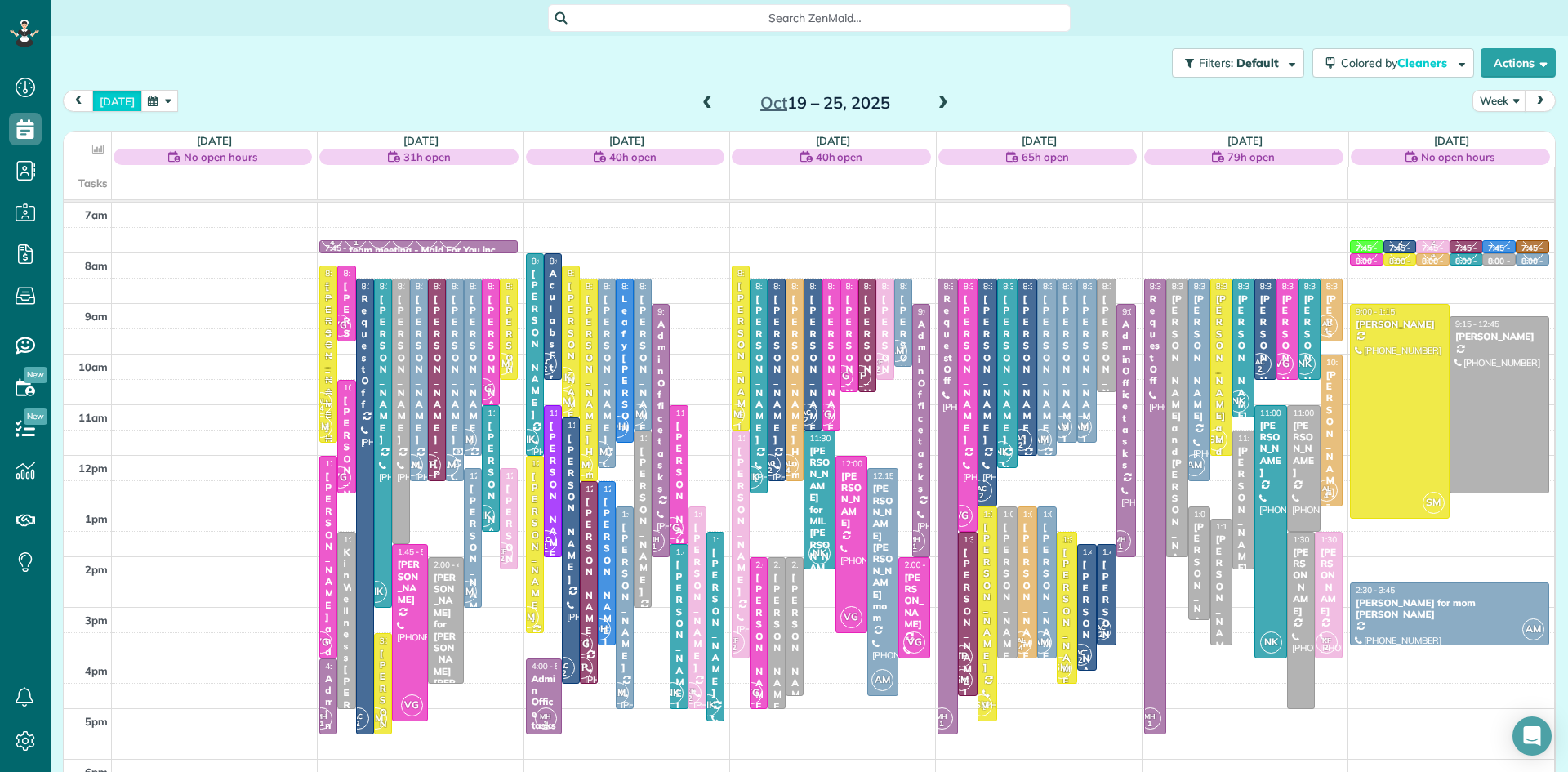
click at [112, 101] on button "[DATE]" at bounding box center [118, 100] width 50 height 22
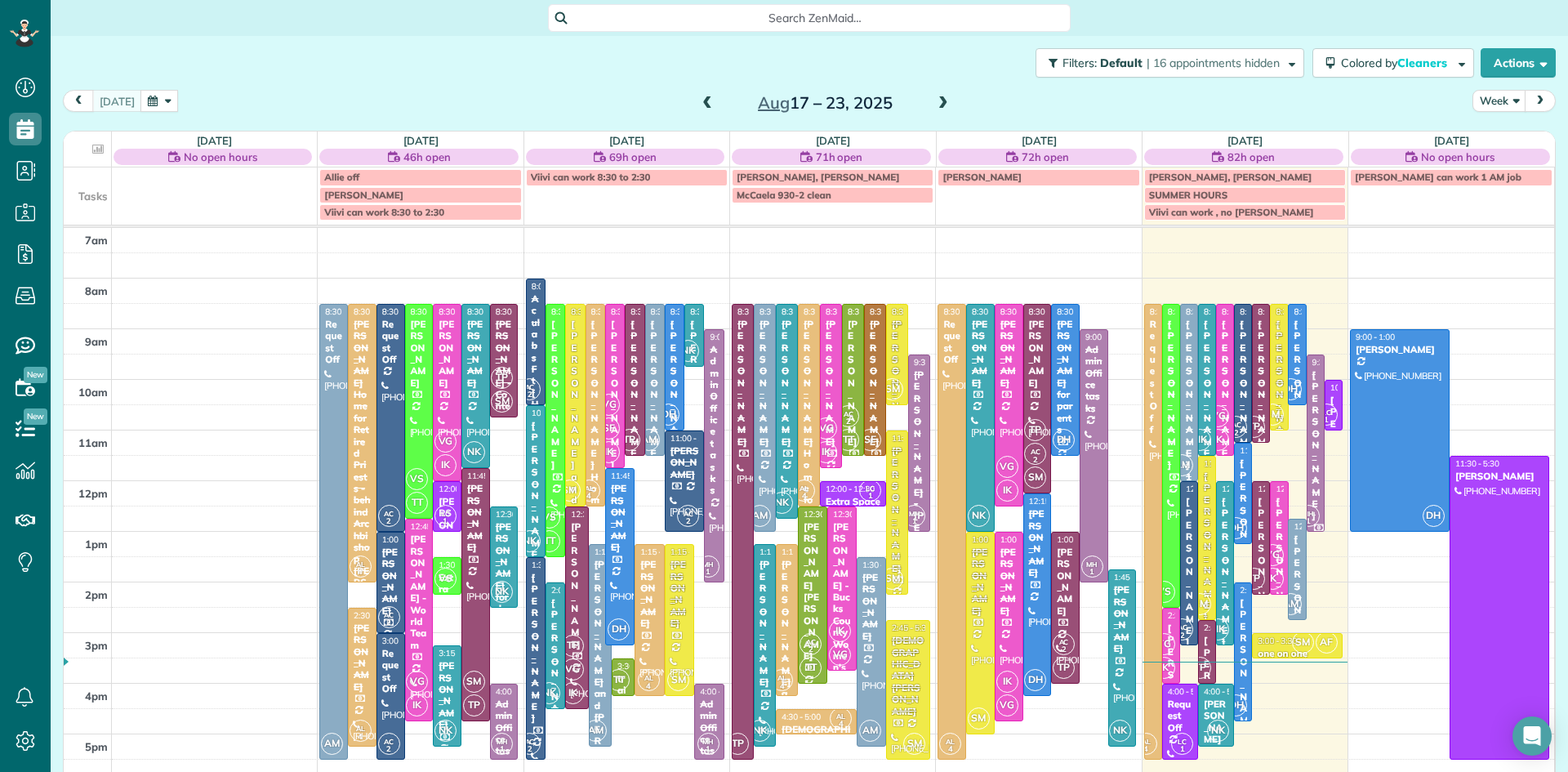
click at [940, 101] on span at bounding box center [943, 103] width 18 height 14
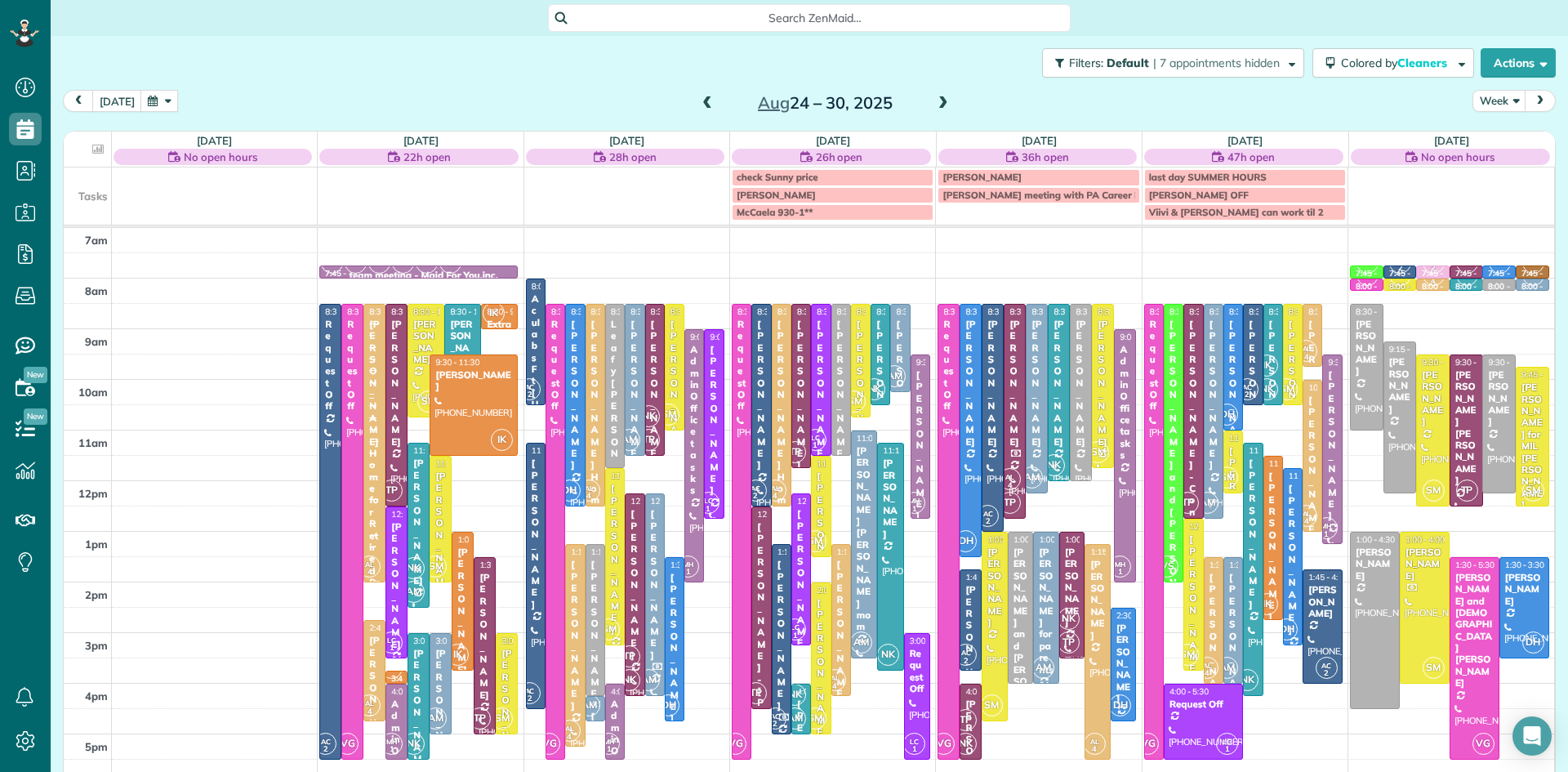
click at [938, 102] on span at bounding box center [943, 103] width 18 height 14
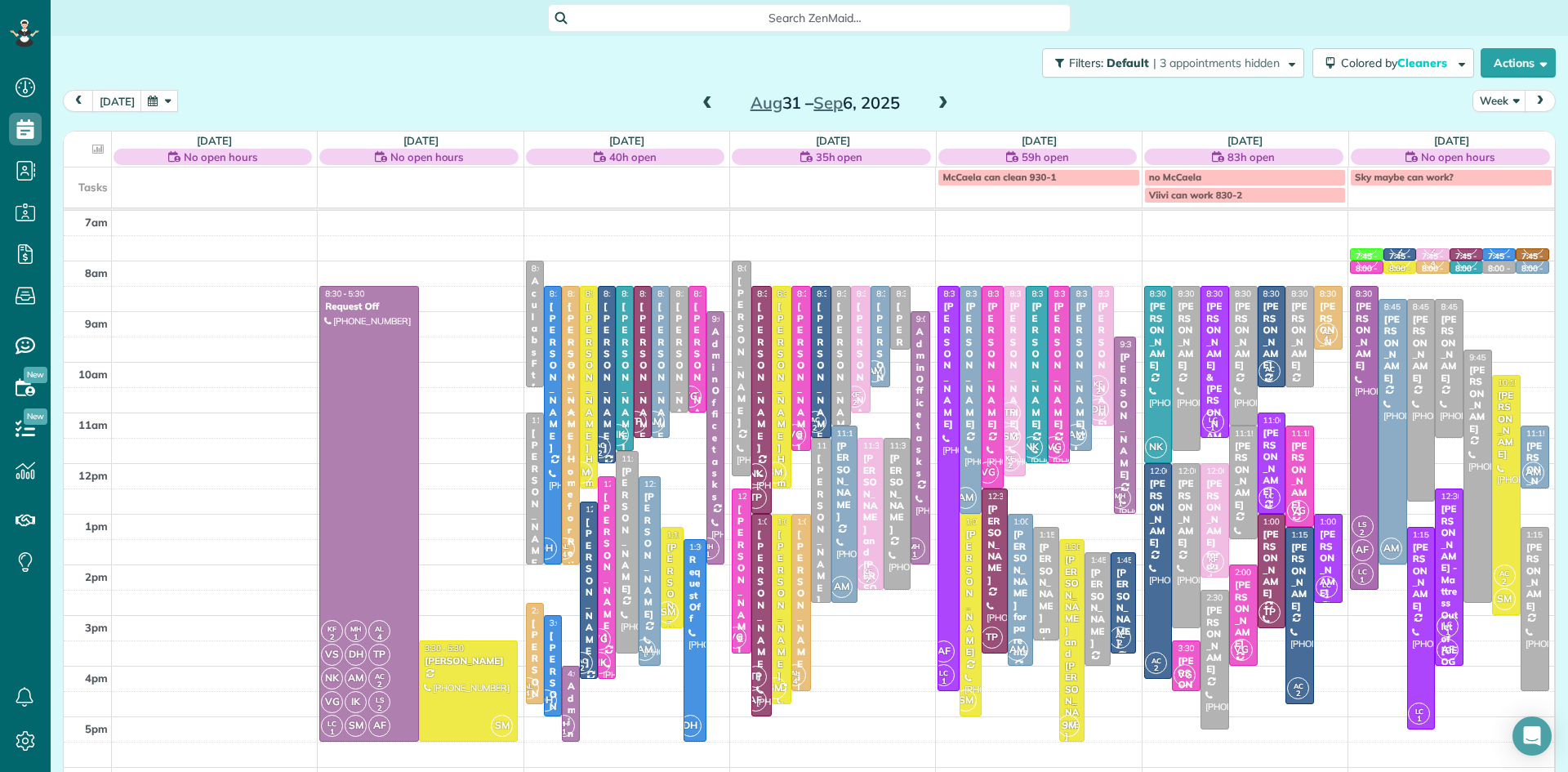
click at [941, 99] on span at bounding box center [943, 103] width 18 height 14
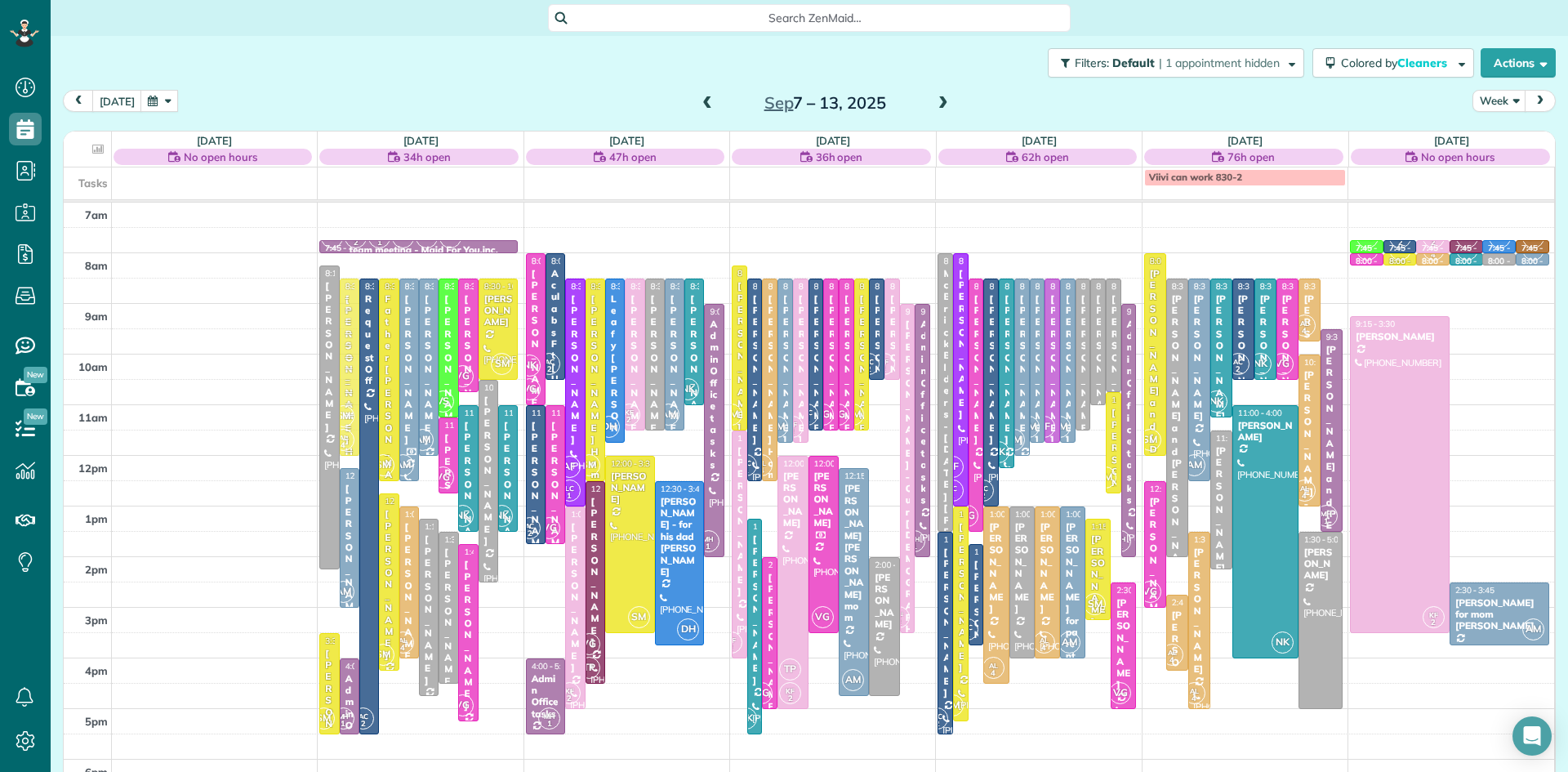
drag, startPoint x: 350, startPoint y: 303, endPoint x: 350, endPoint y: 319, distance: 16.0
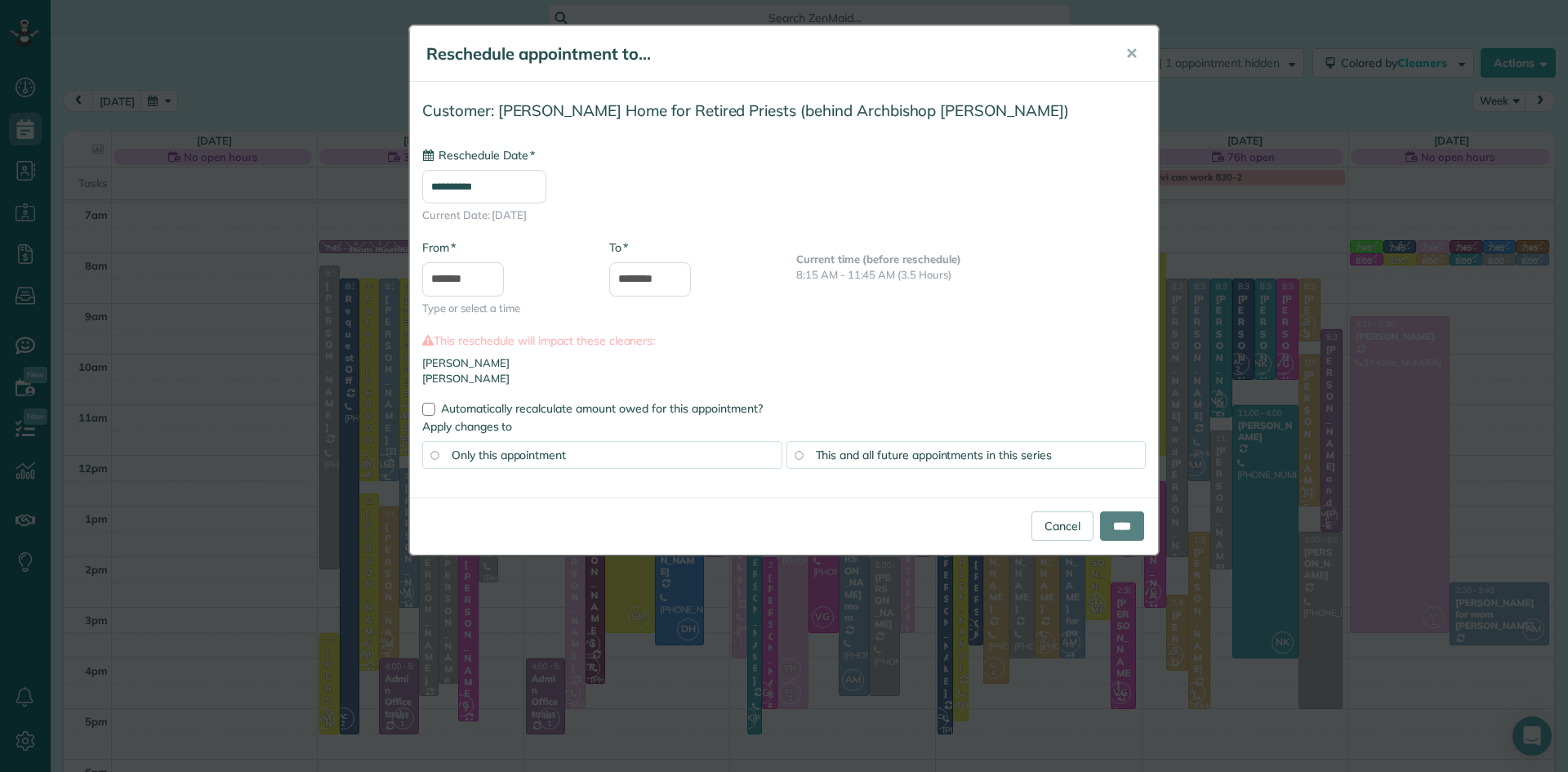
type input "**********"
click at [1128, 528] on input "****" at bounding box center [1123, 526] width 44 height 30
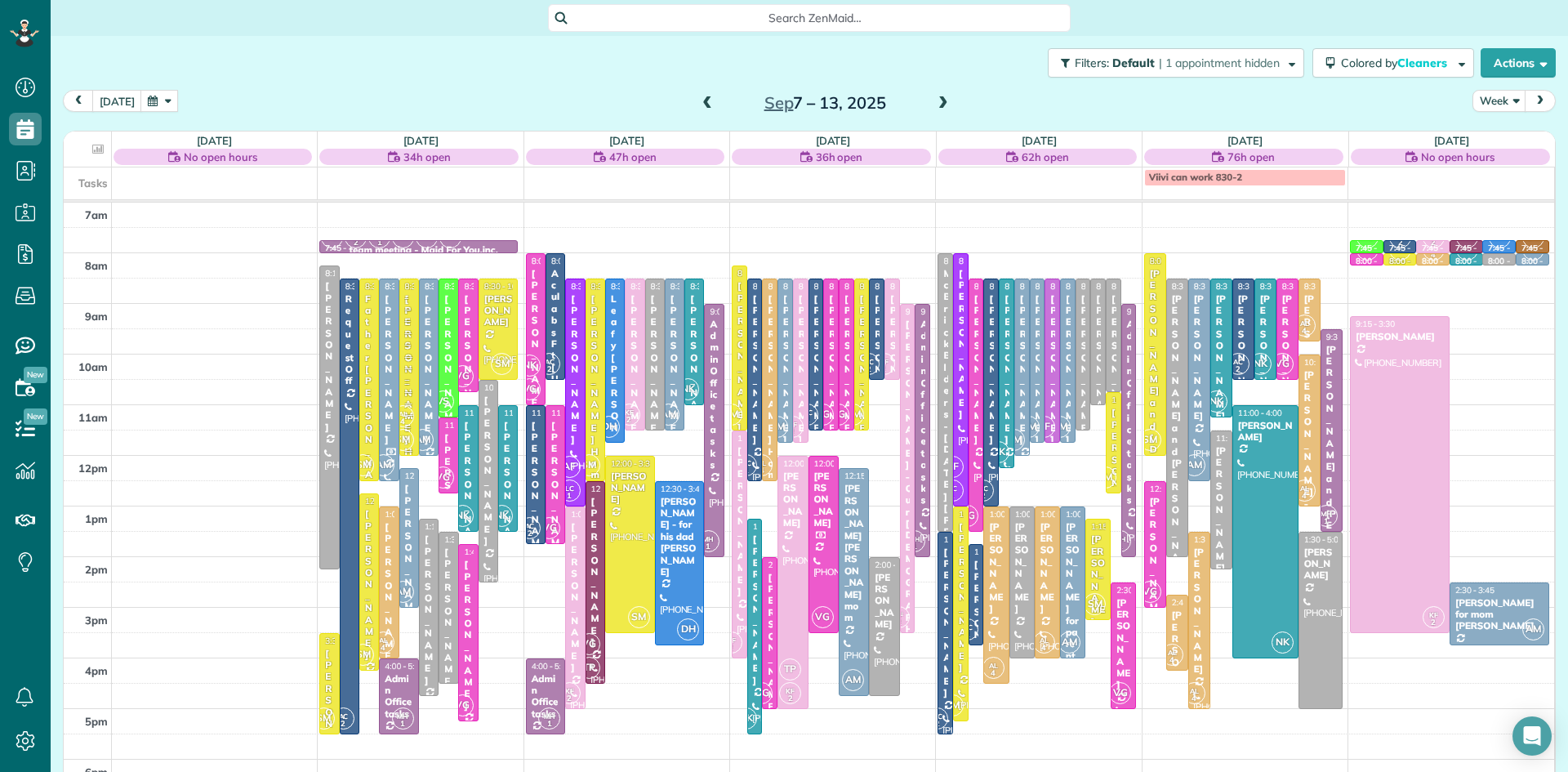
click at [704, 102] on span at bounding box center [707, 103] width 18 height 14
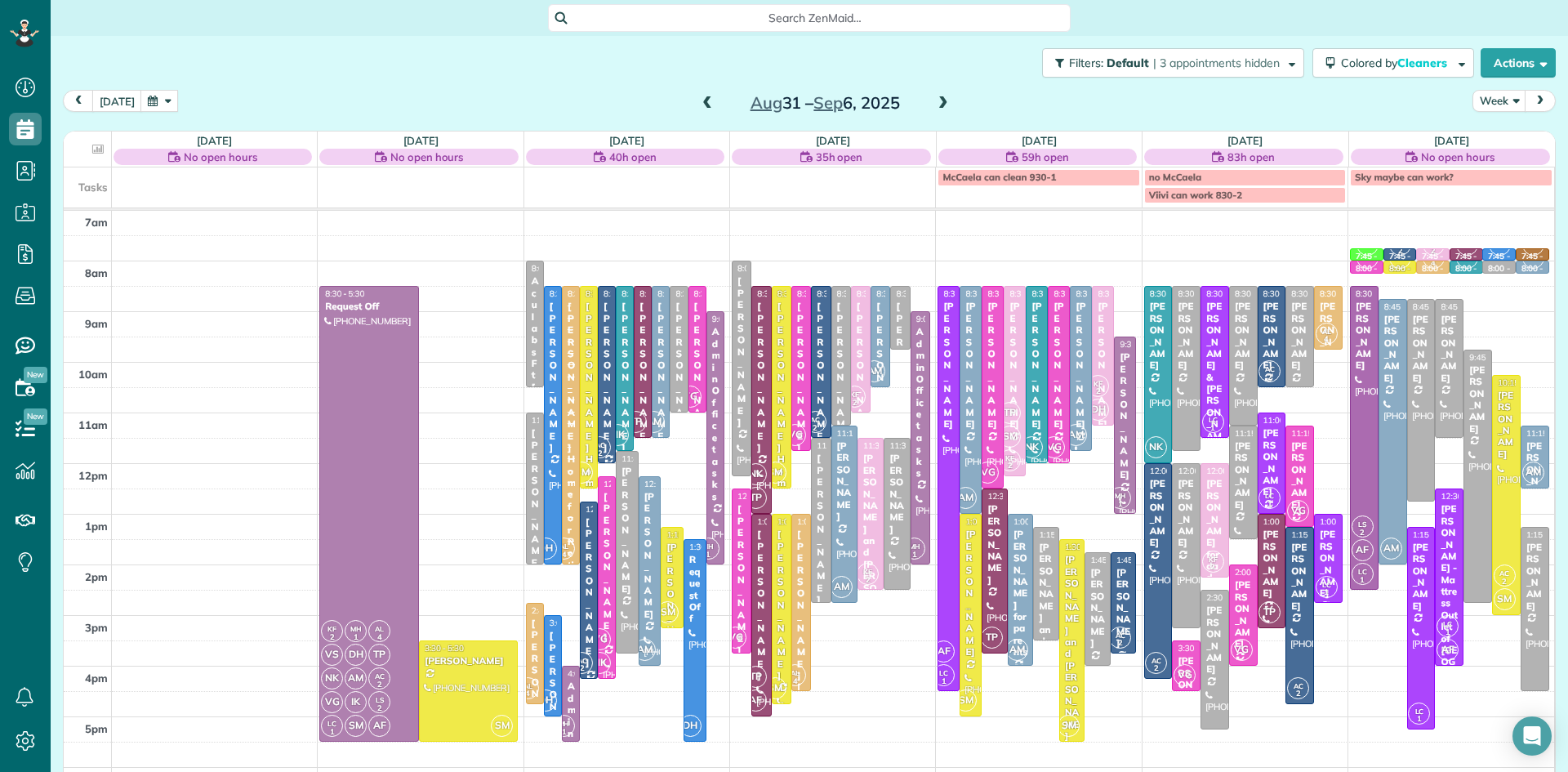
click at [704, 102] on span at bounding box center [707, 103] width 18 height 14
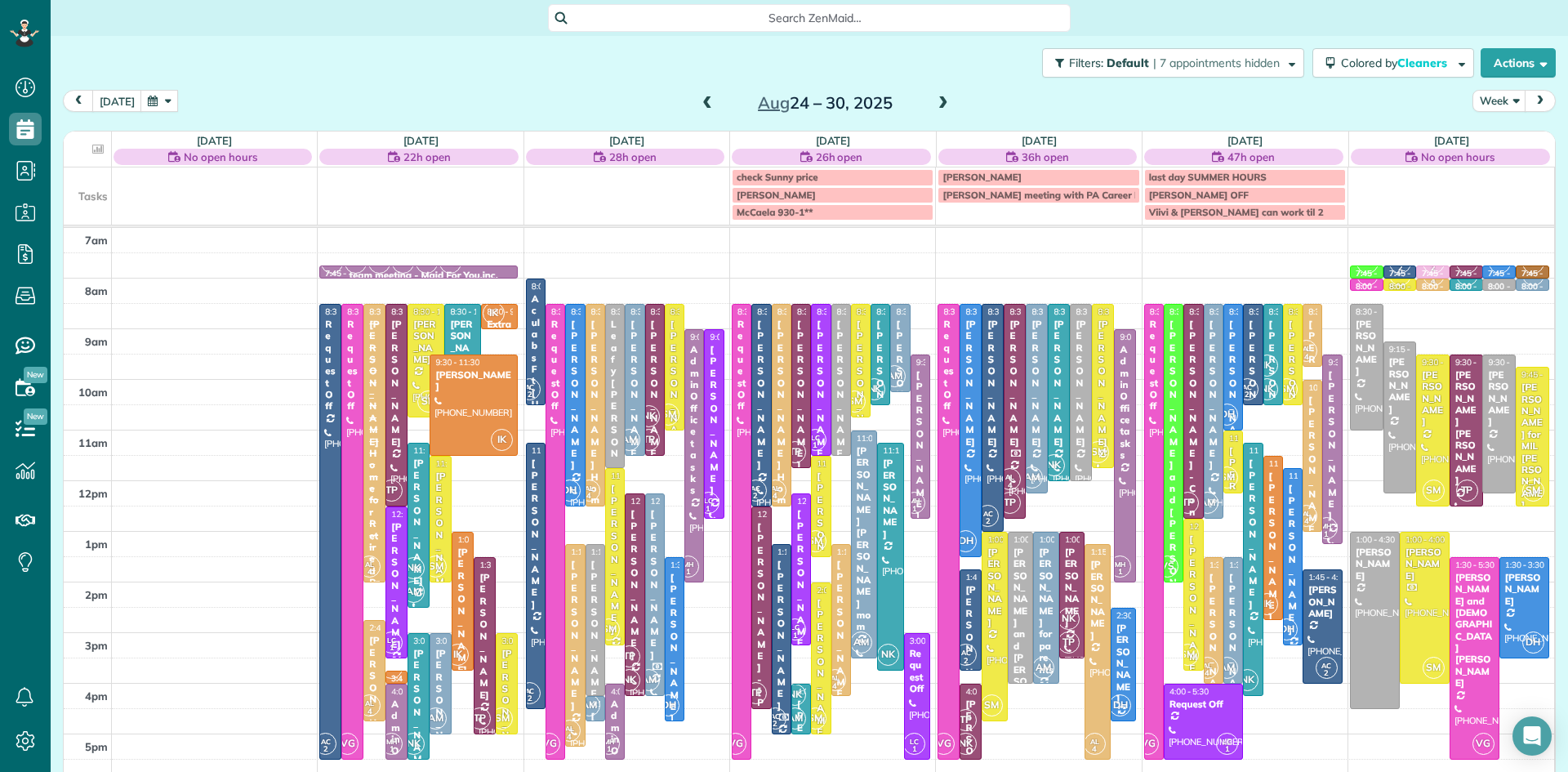
click at [937, 99] on span at bounding box center [943, 103] width 18 height 14
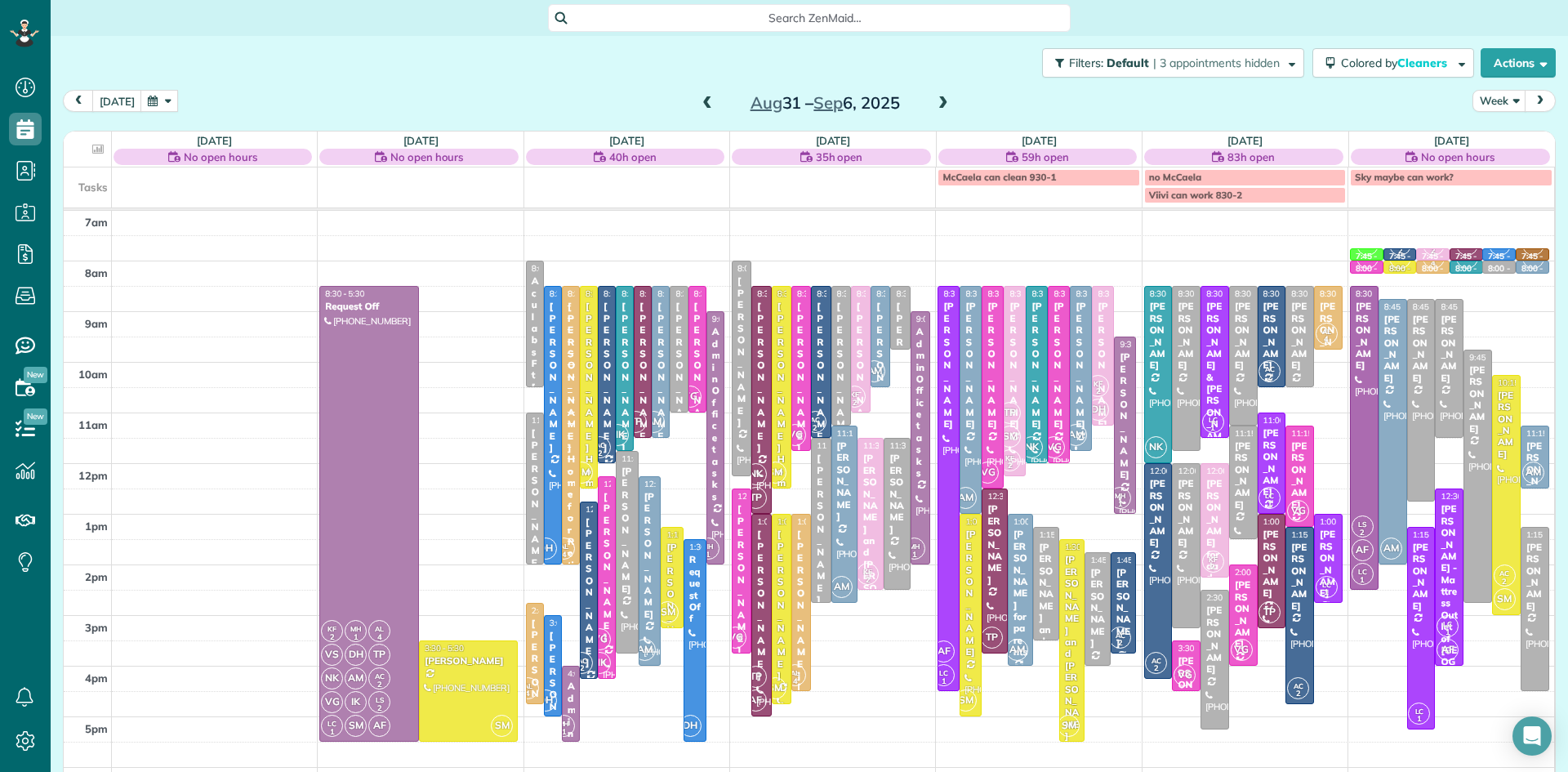
click at [704, 101] on span at bounding box center [707, 103] width 18 height 14
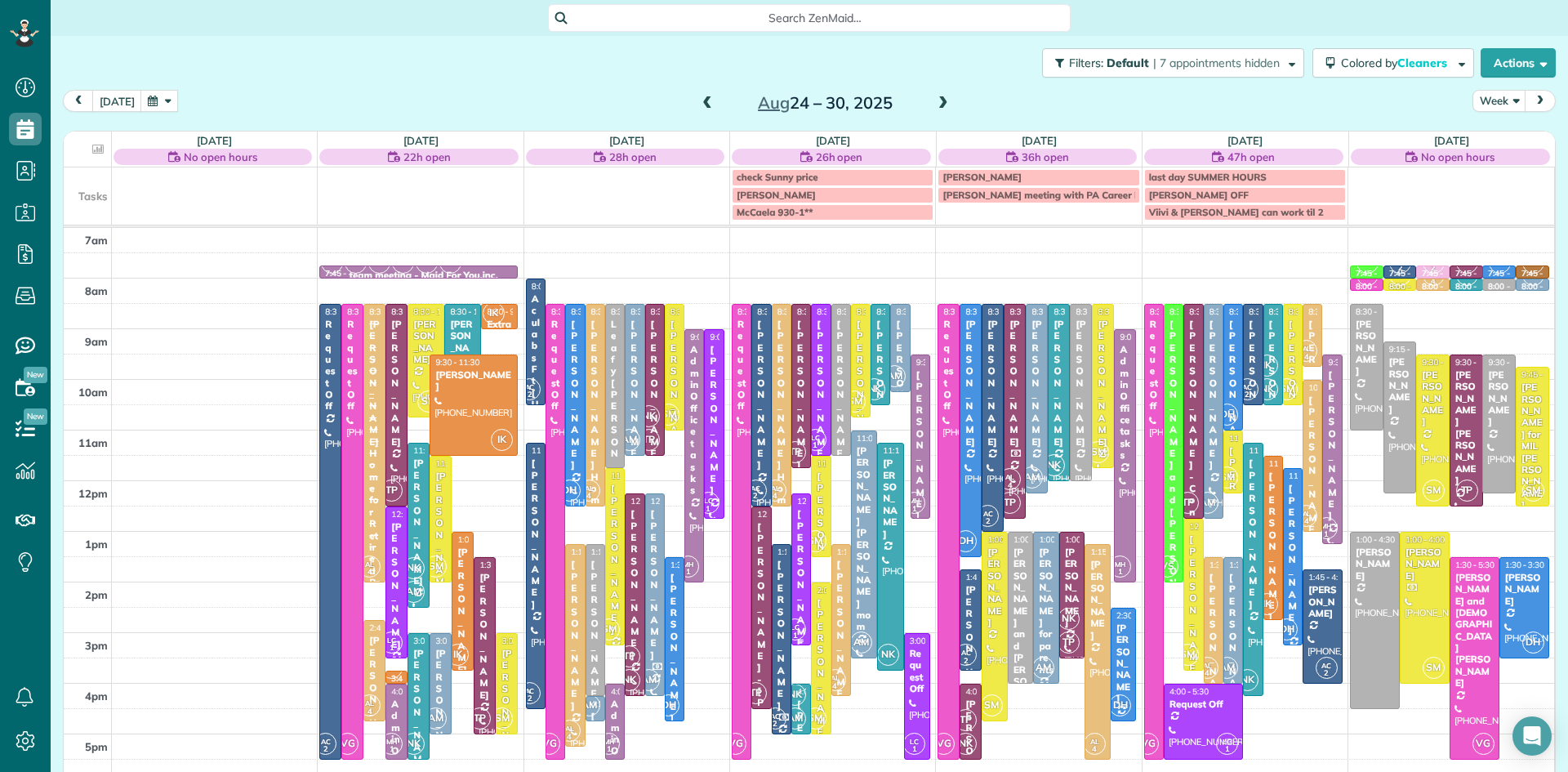
click at [800, 593] on div "[PERSON_NAME]" at bounding box center [801, 584] width 10 height 153
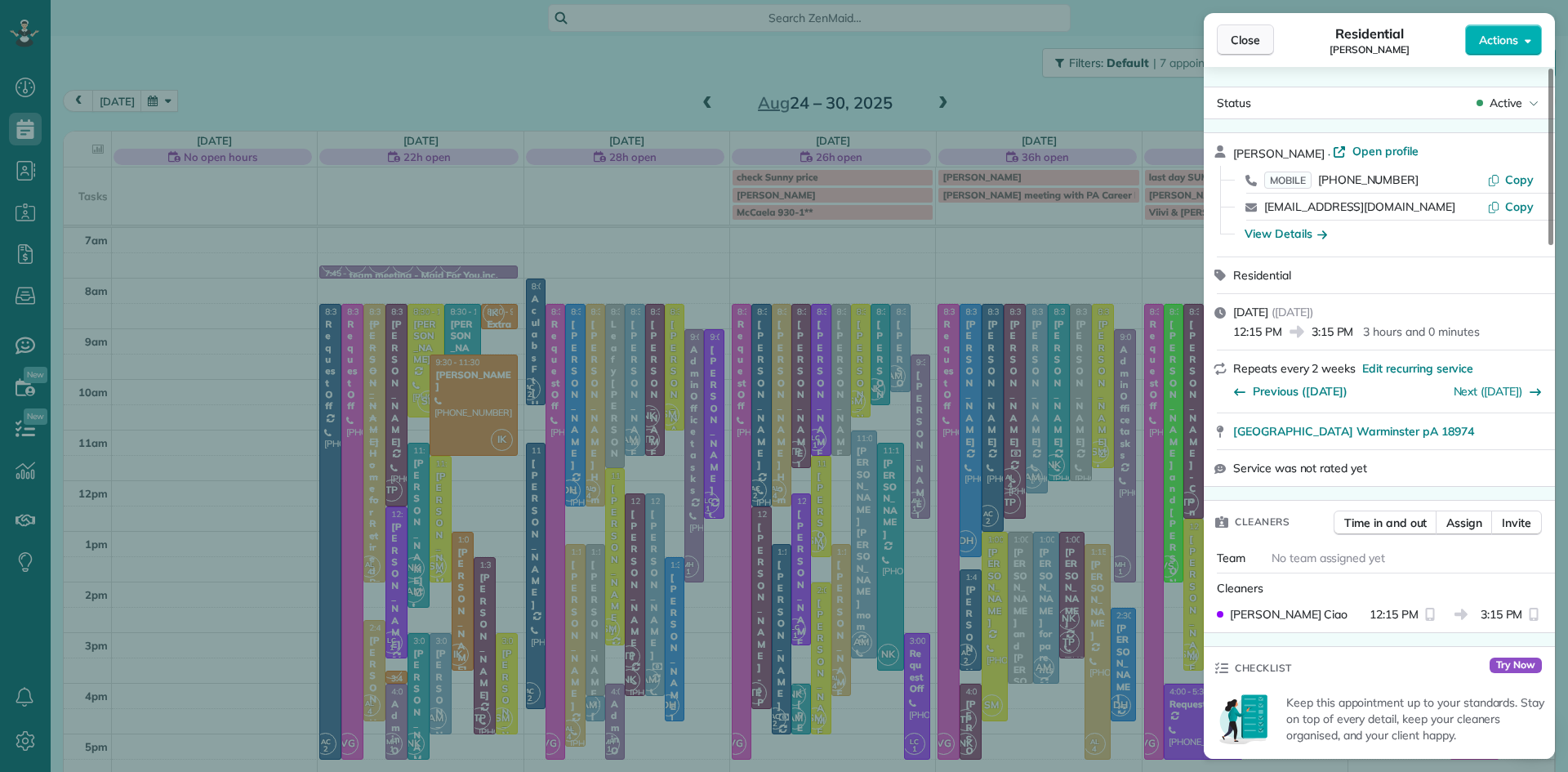
click at [1229, 40] on button "Close" at bounding box center [1245, 40] width 57 height 31
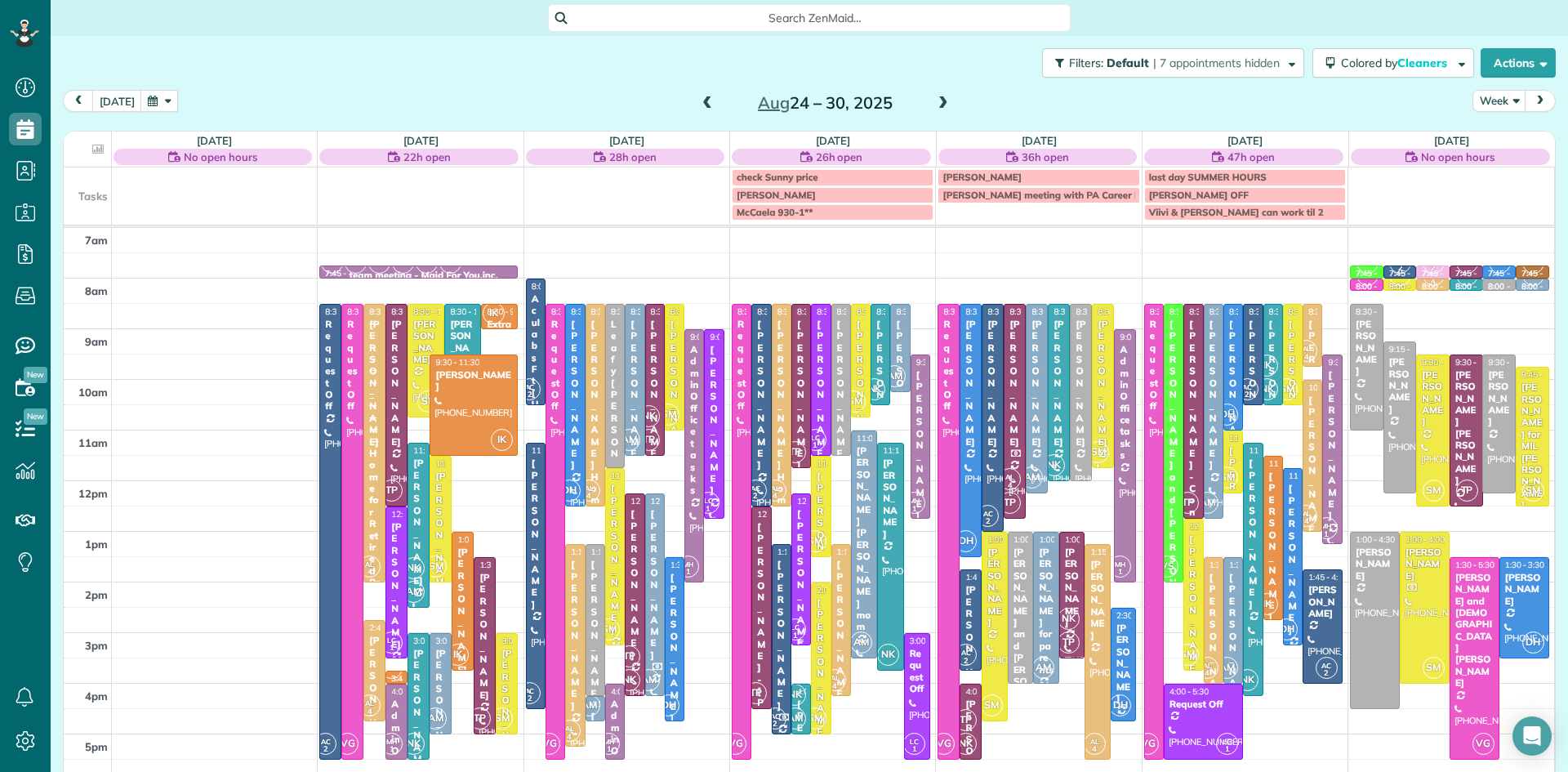
click at [803, 603] on div at bounding box center [801, 570] width 18 height 150
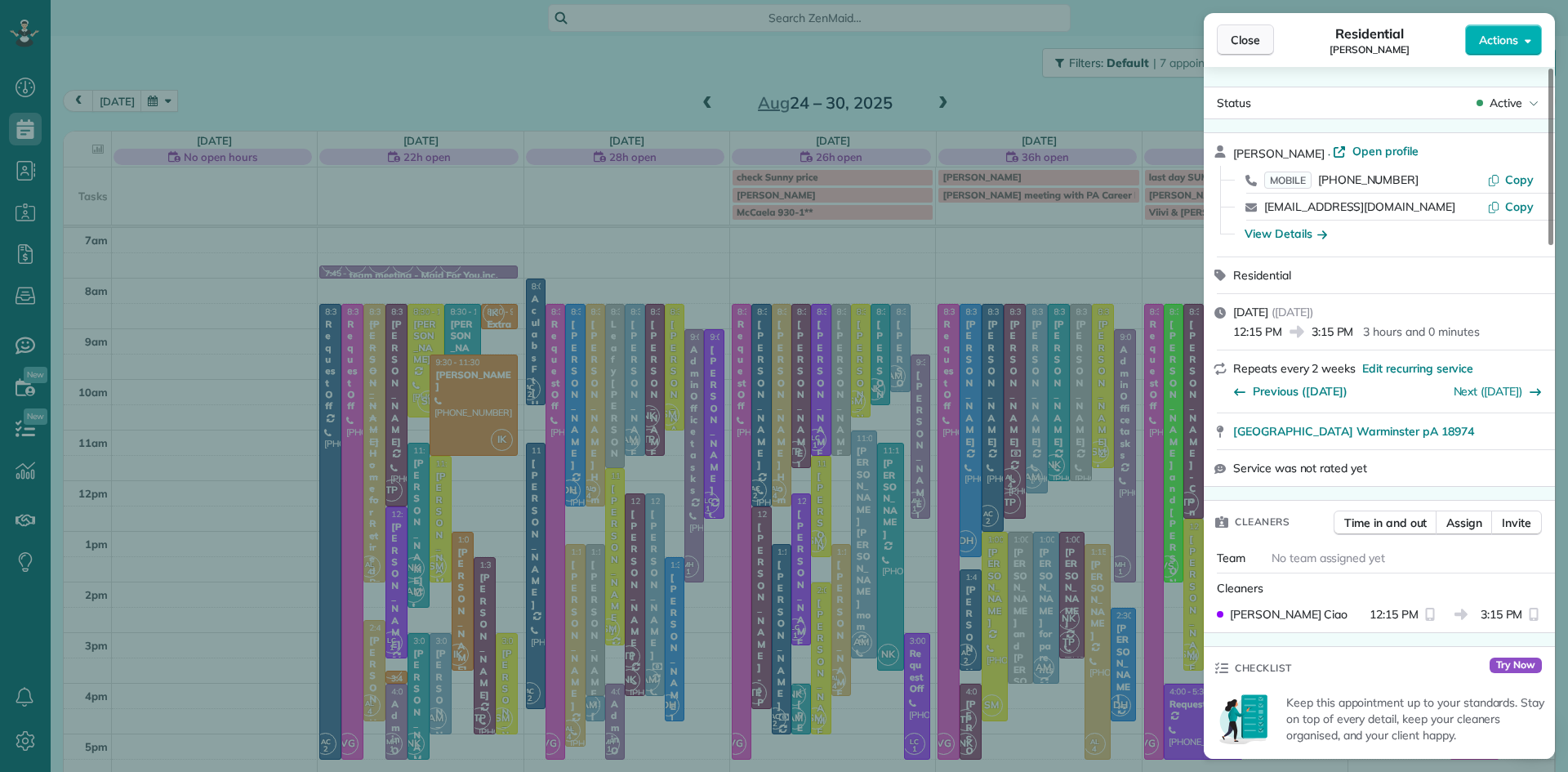
click at [1231, 35] on span "Close" at bounding box center [1245, 40] width 30 height 16
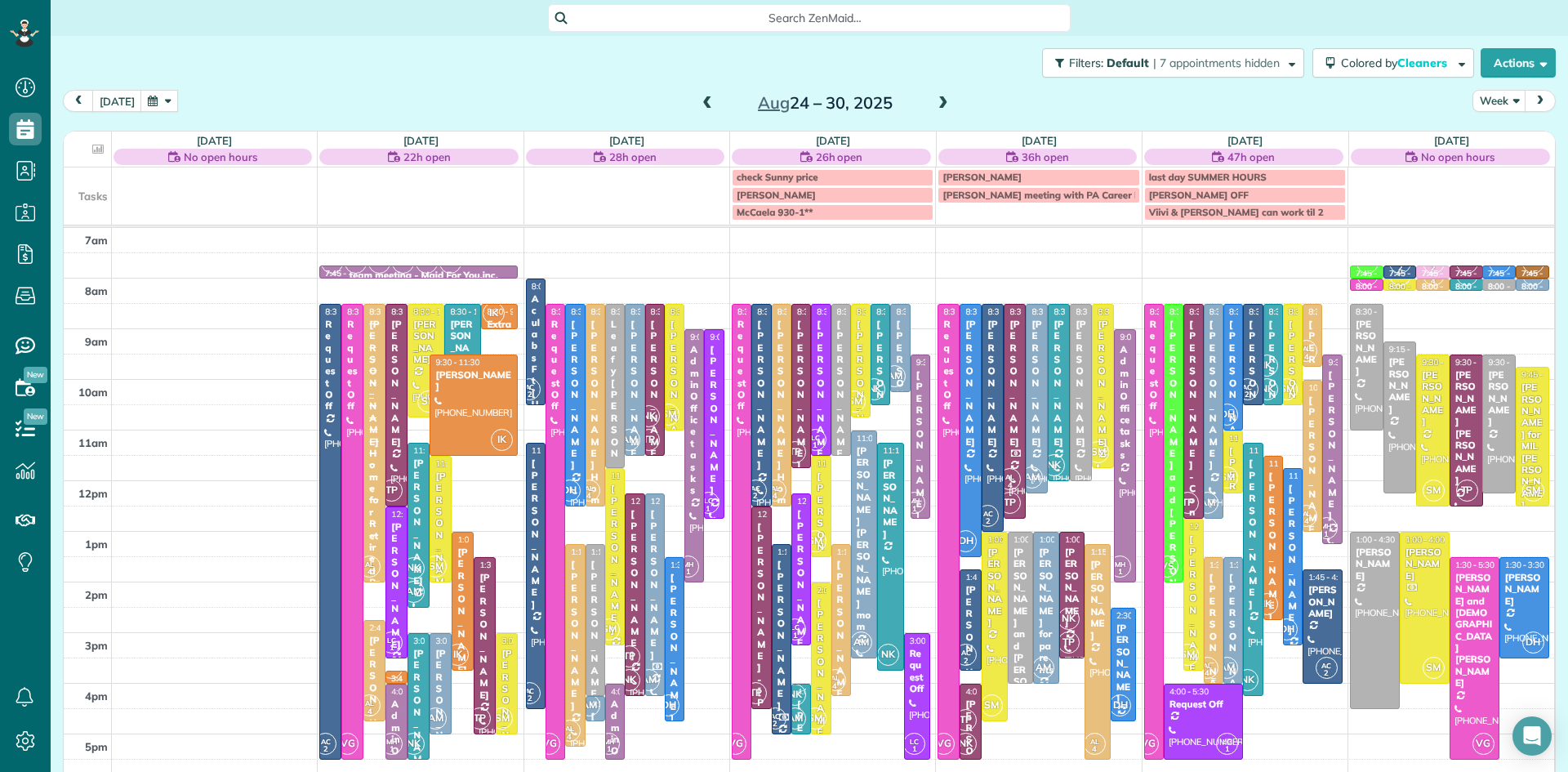
click at [1215, 629] on div "[PERSON_NAME]" at bounding box center [1214, 648] width 10 height 153
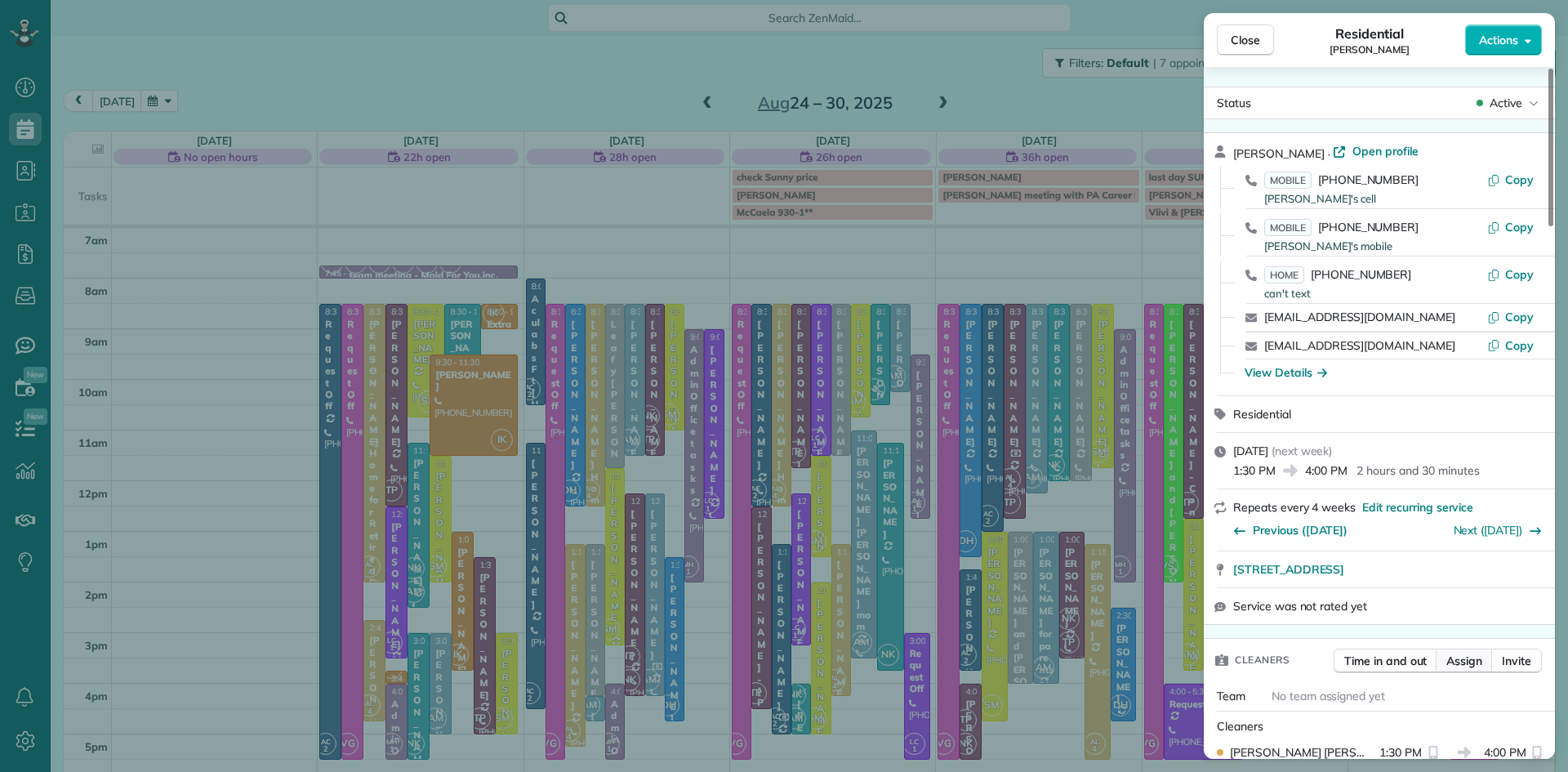
click at [1460, 669] on span "Assign" at bounding box center [1464, 660] width 36 height 16
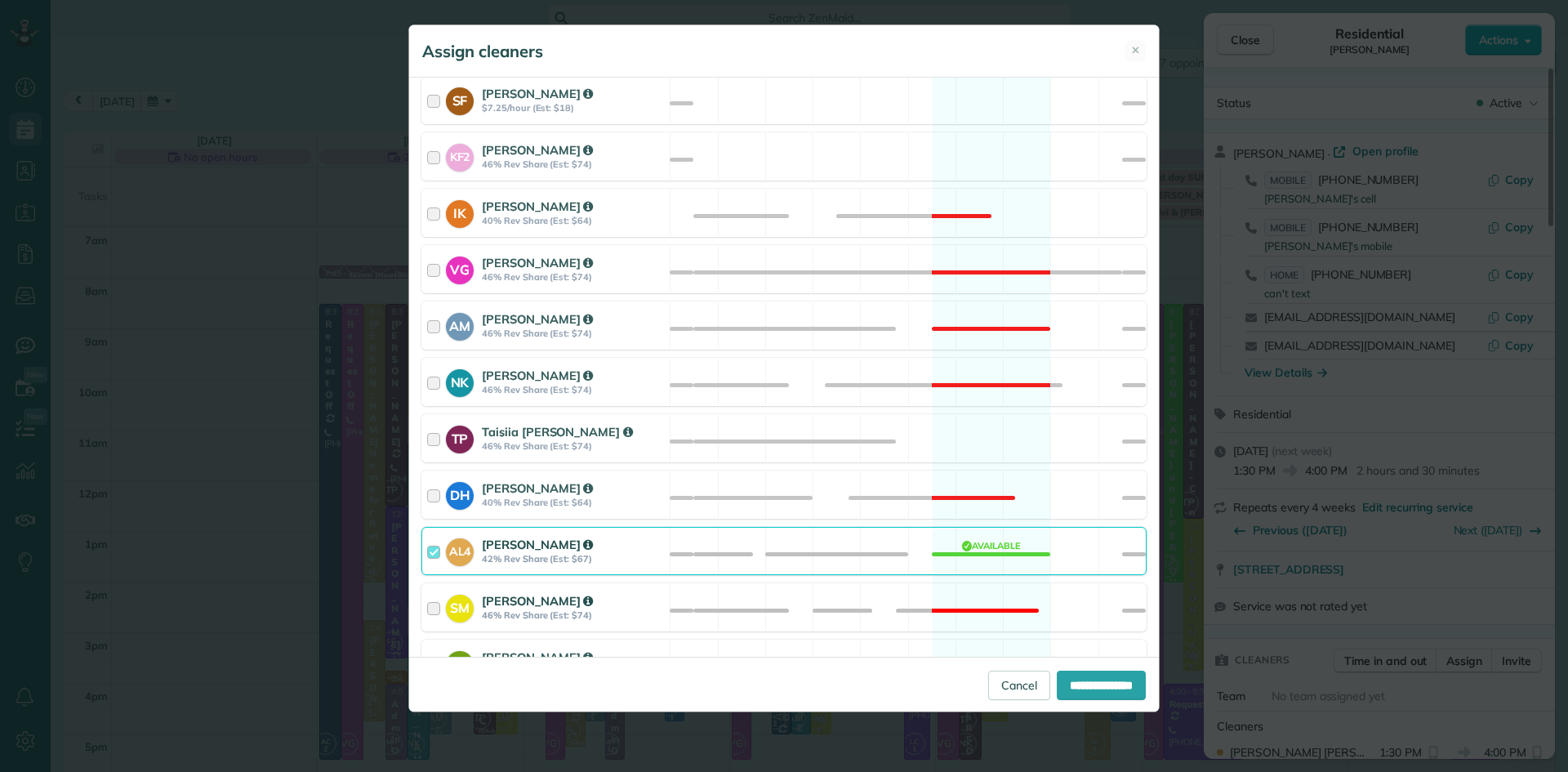
scroll to position [762, 0]
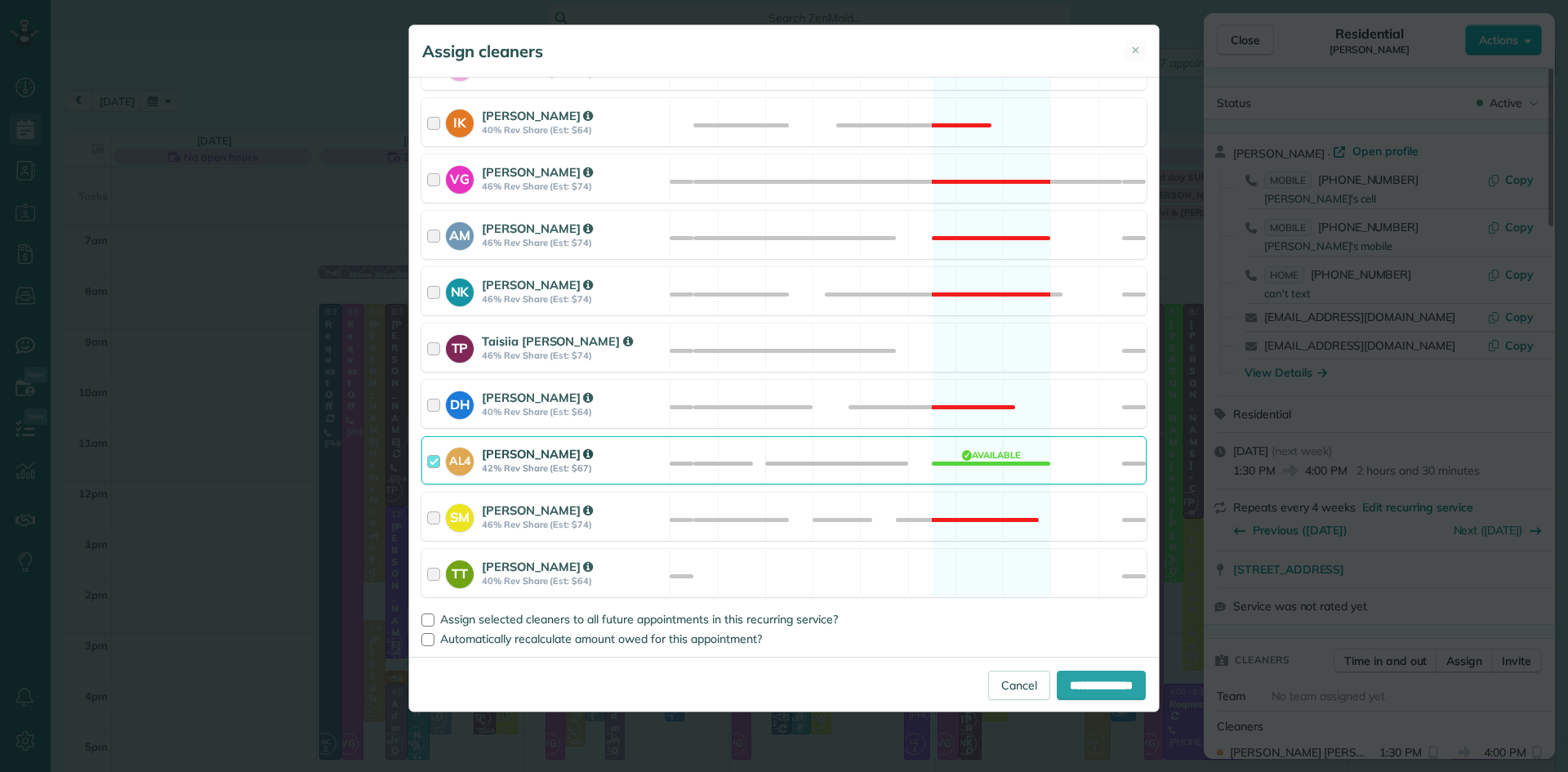
click at [550, 462] on div "[PERSON_NAME]" at bounding box center [573, 454] width 183 height 17
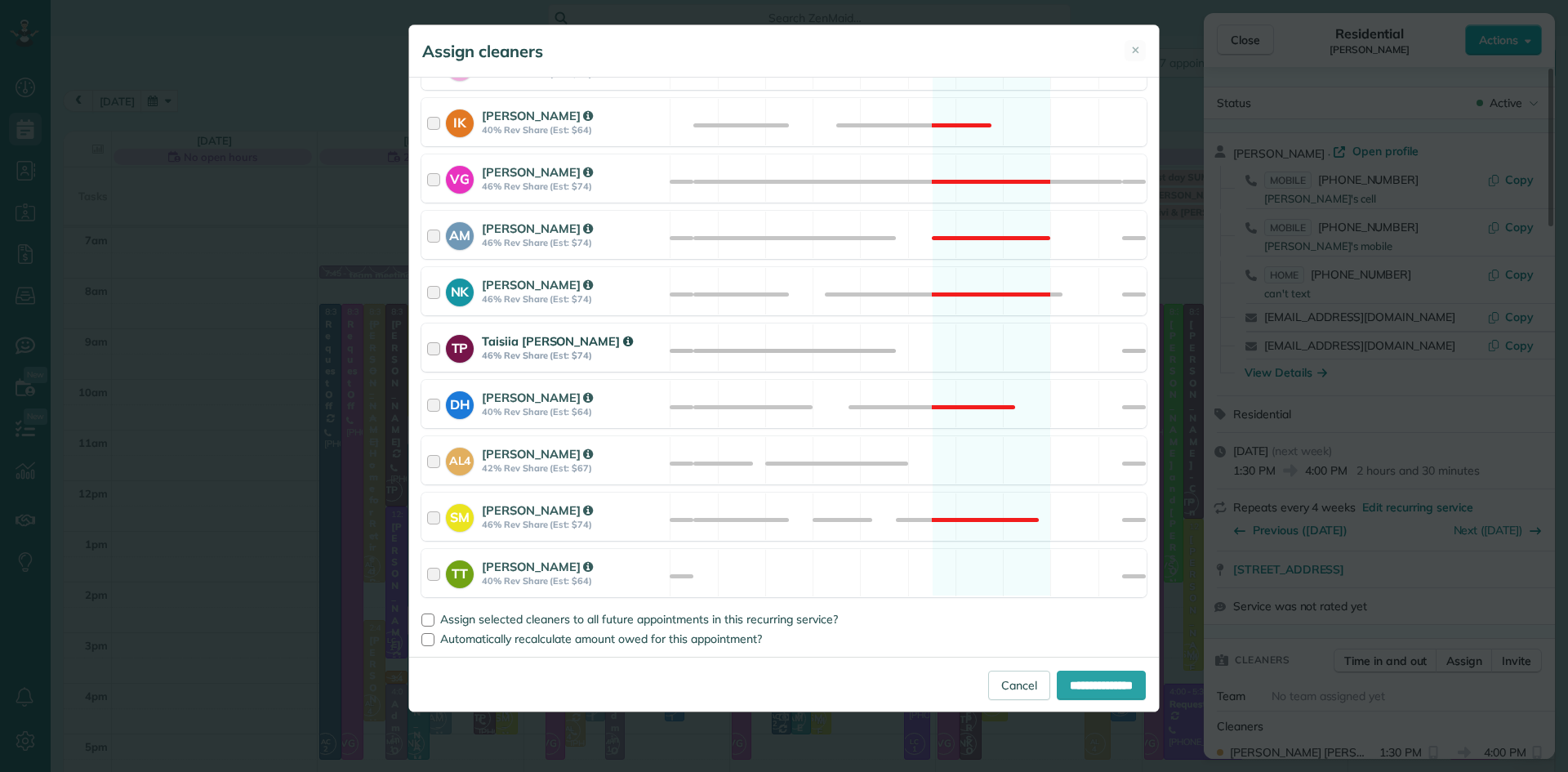
click at [522, 357] on strong "46% Rev Share (Est: $74)" at bounding box center [573, 356] width 183 height 12
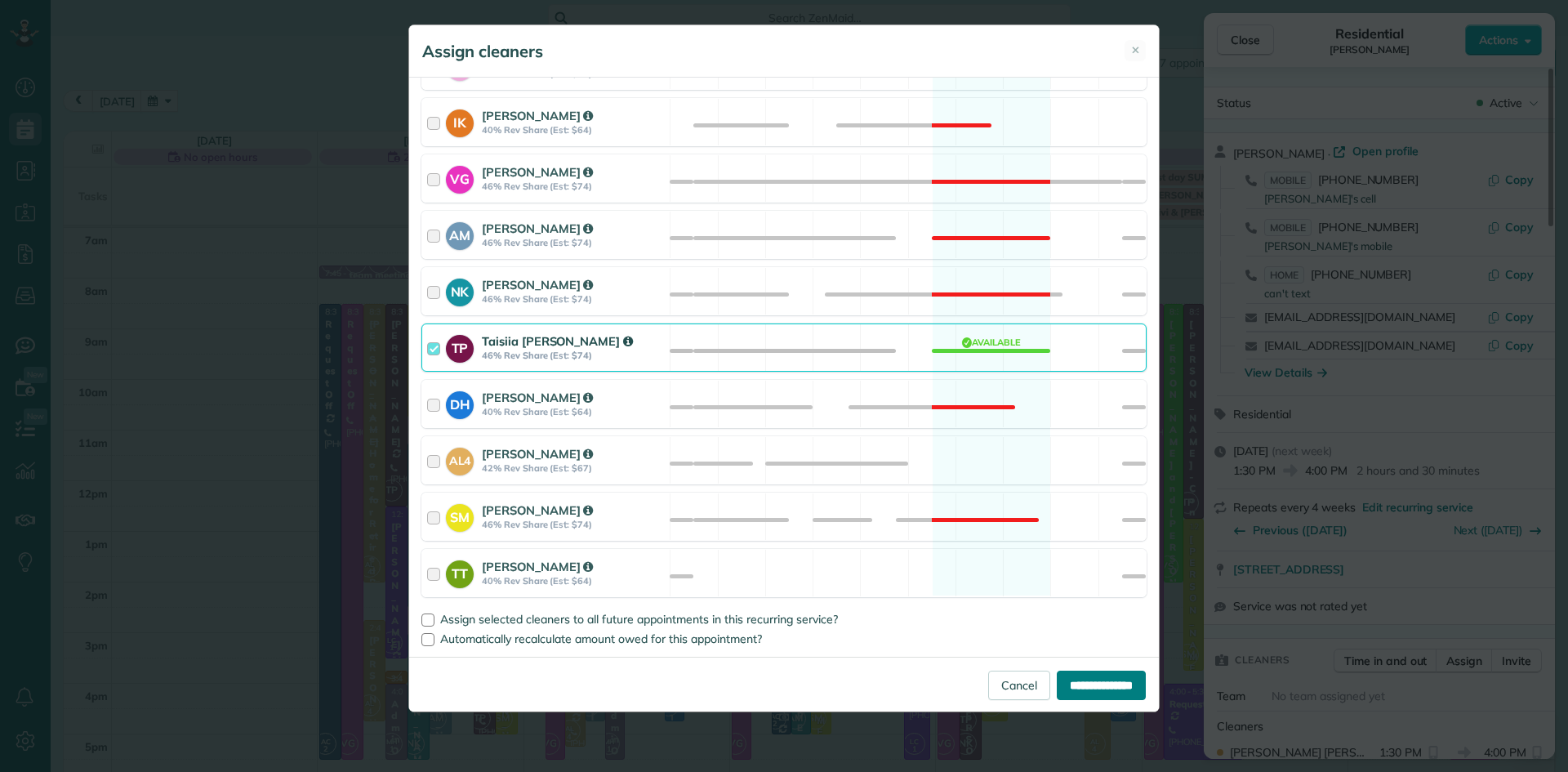
click at [1110, 679] on input "**********" at bounding box center [1102, 685] width 89 height 30
type input "**********"
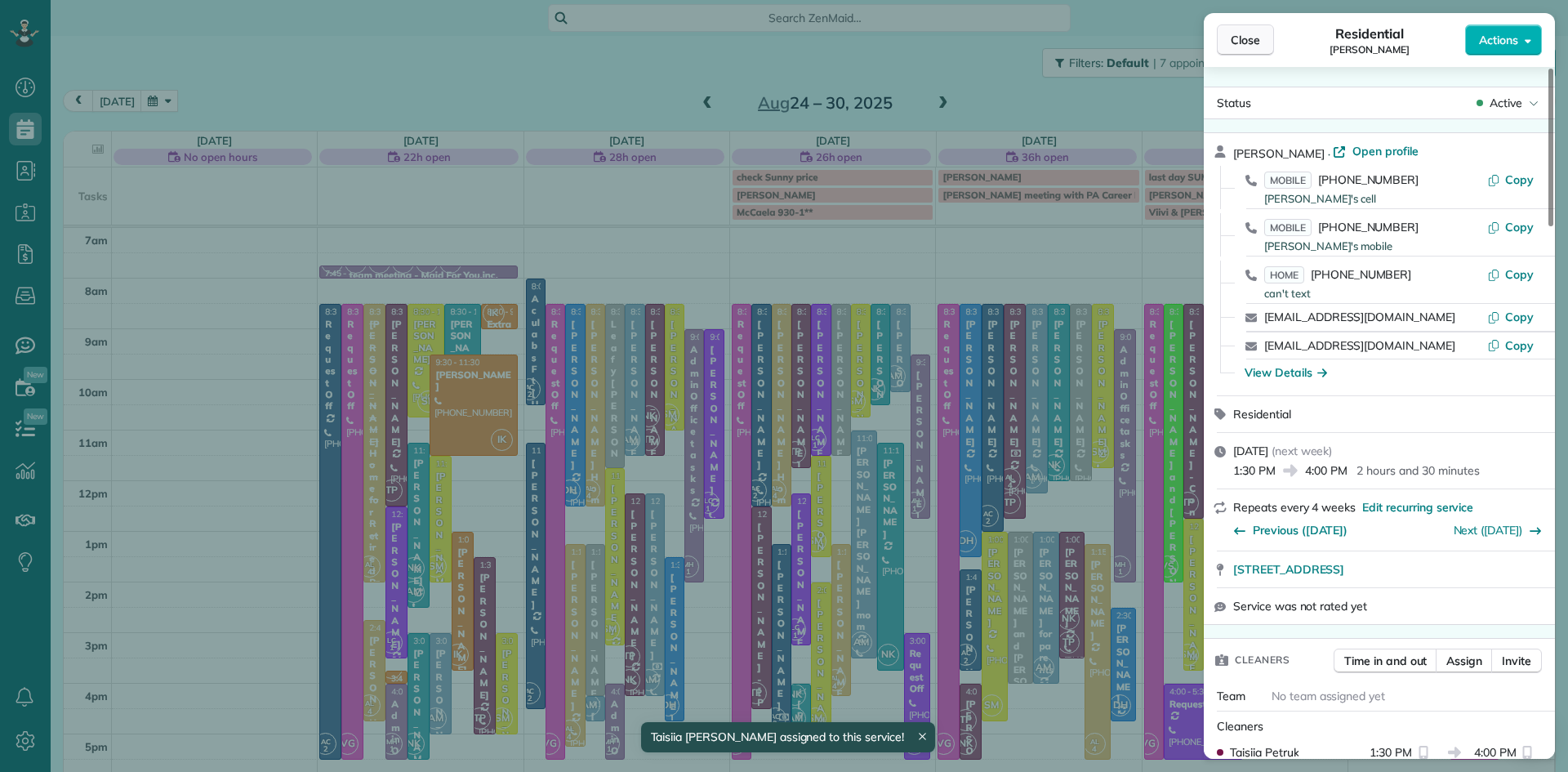
click at [1246, 40] on span "Close" at bounding box center [1245, 40] width 30 height 16
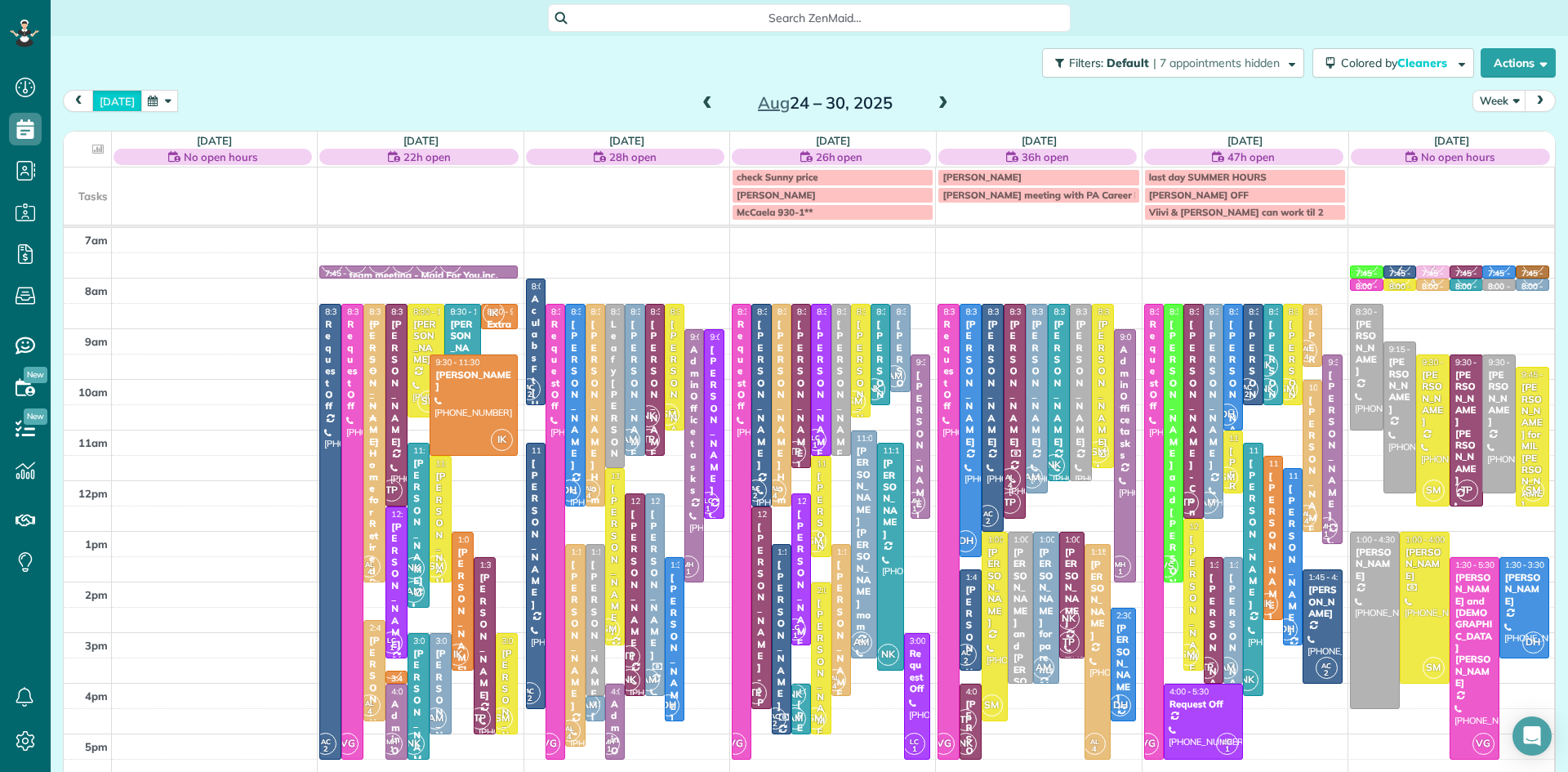
click at [124, 104] on button "[DATE]" at bounding box center [118, 100] width 50 height 22
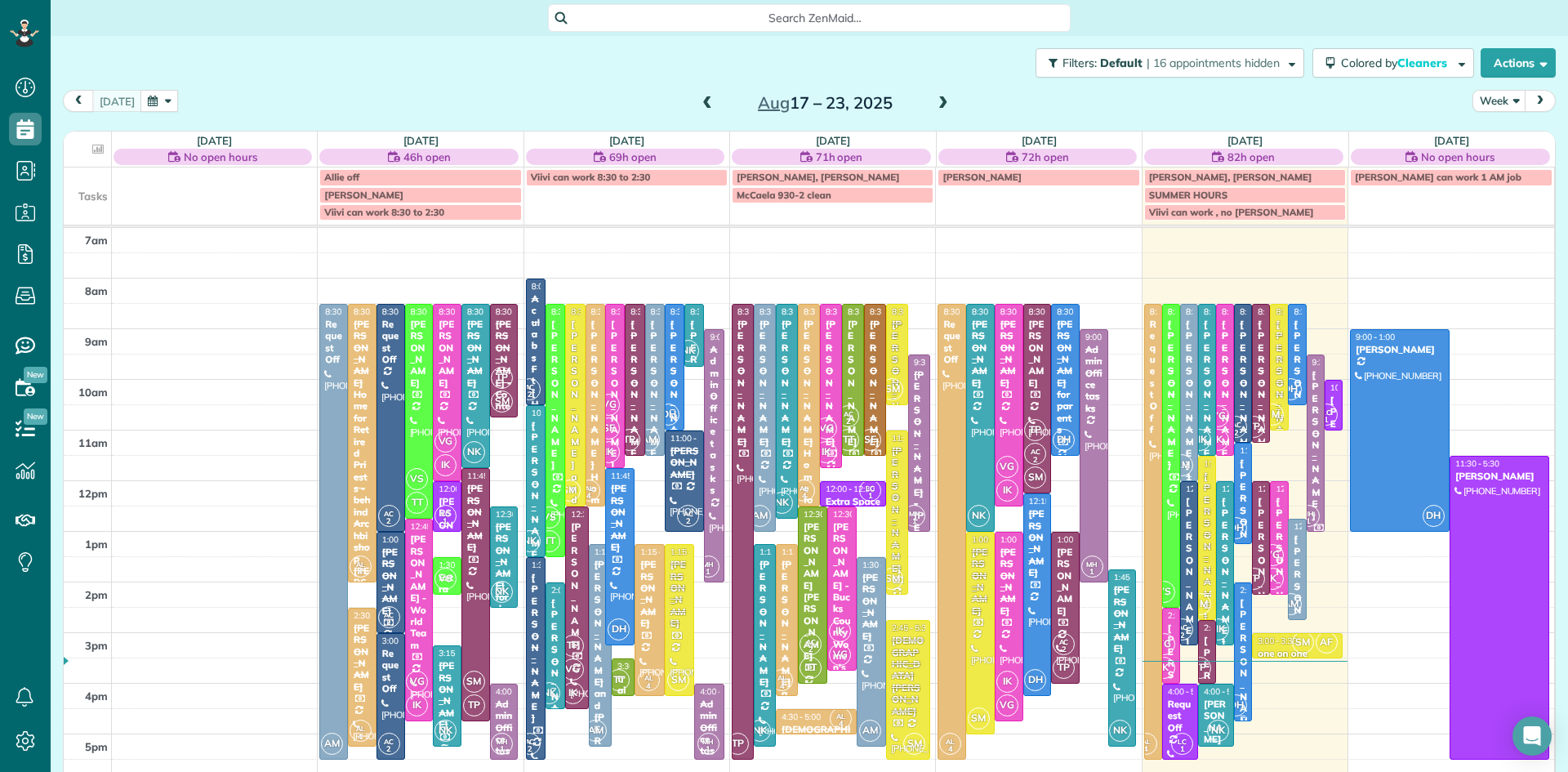
click at [1246, 645] on div "[PERSON_NAME]" at bounding box center [1243, 674] width 8 height 153
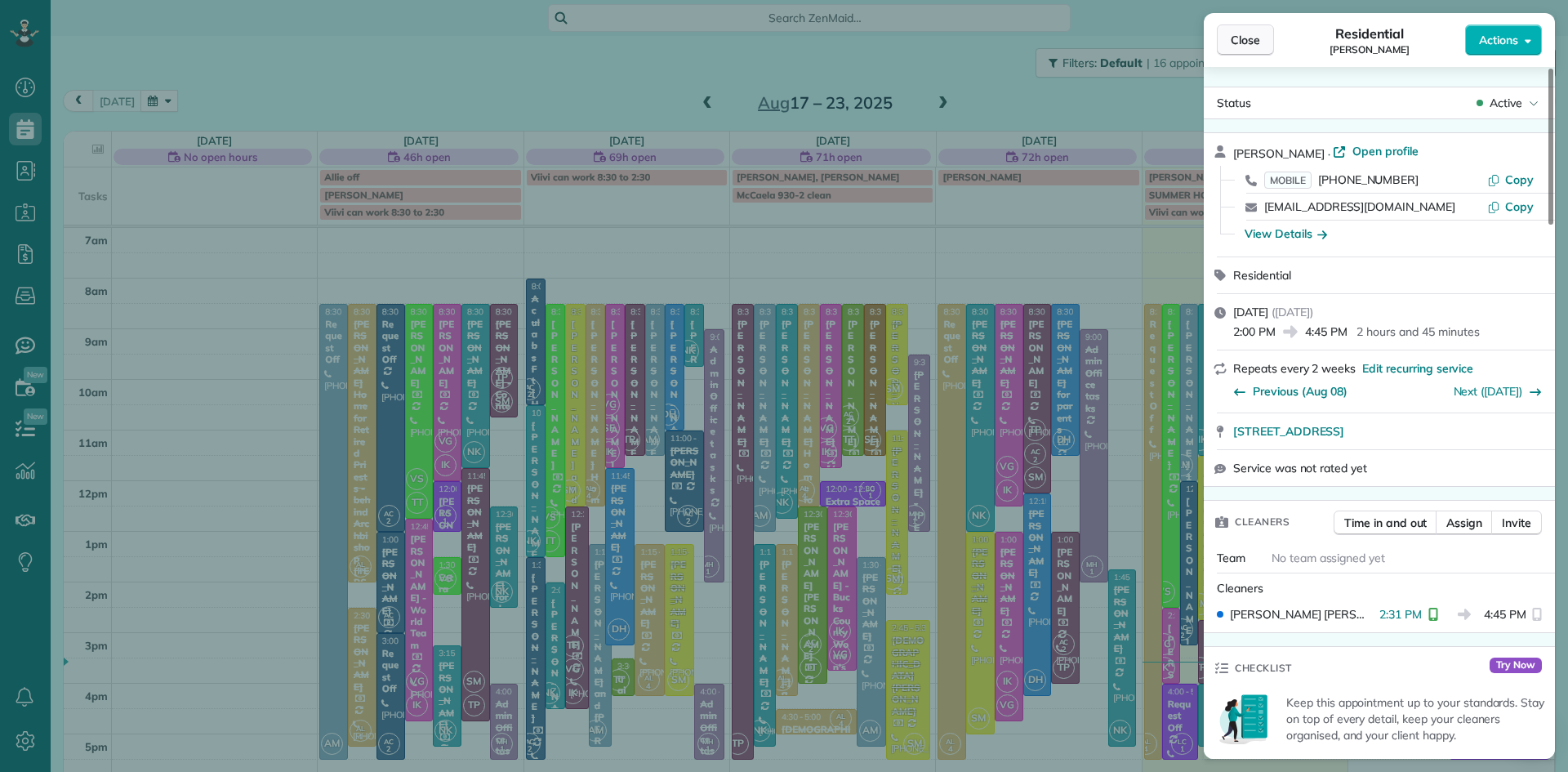
click at [1244, 36] on span "Close" at bounding box center [1245, 40] width 30 height 16
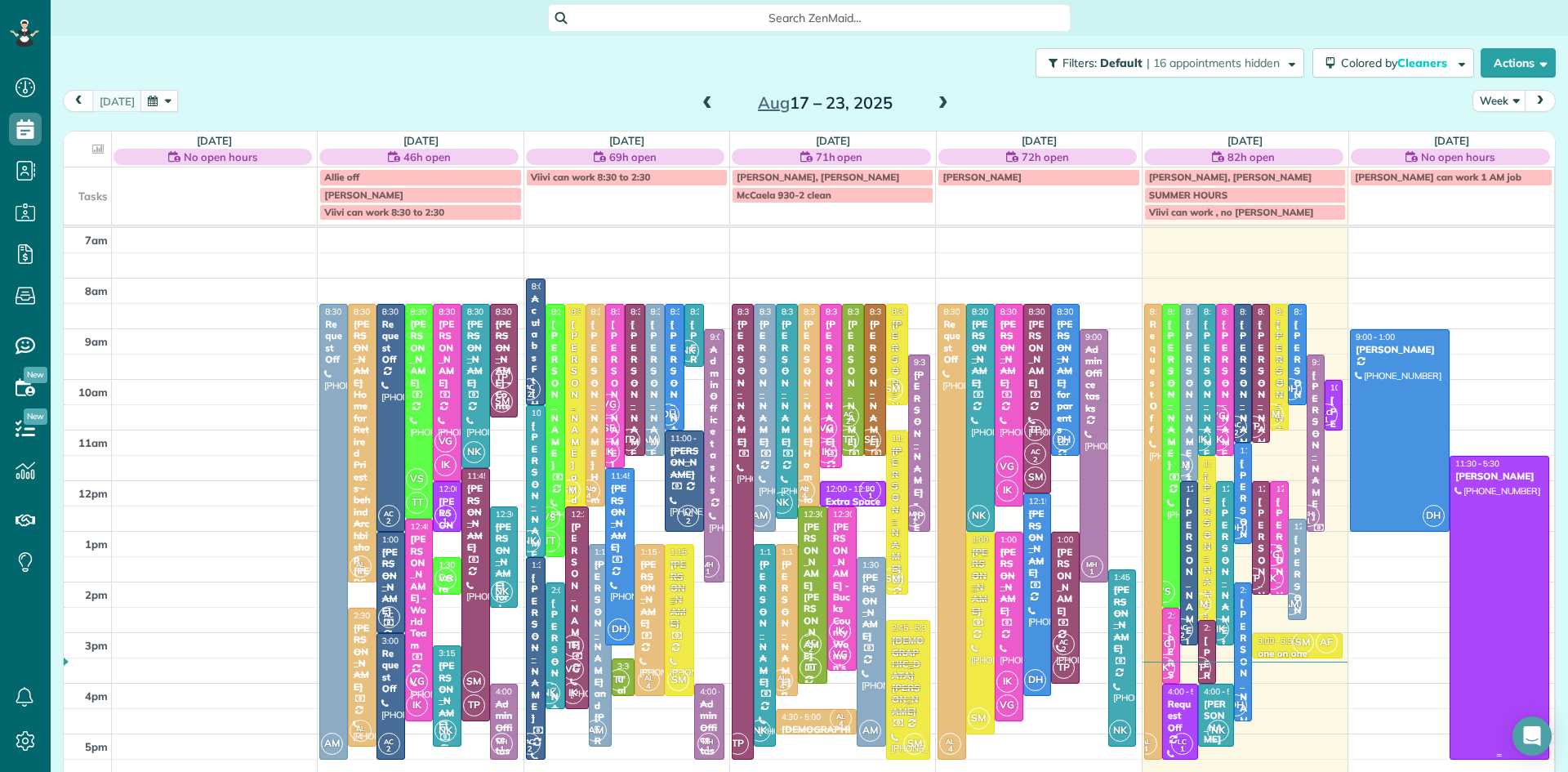
click at [1493, 547] on div at bounding box center [1500, 608] width 98 height 303
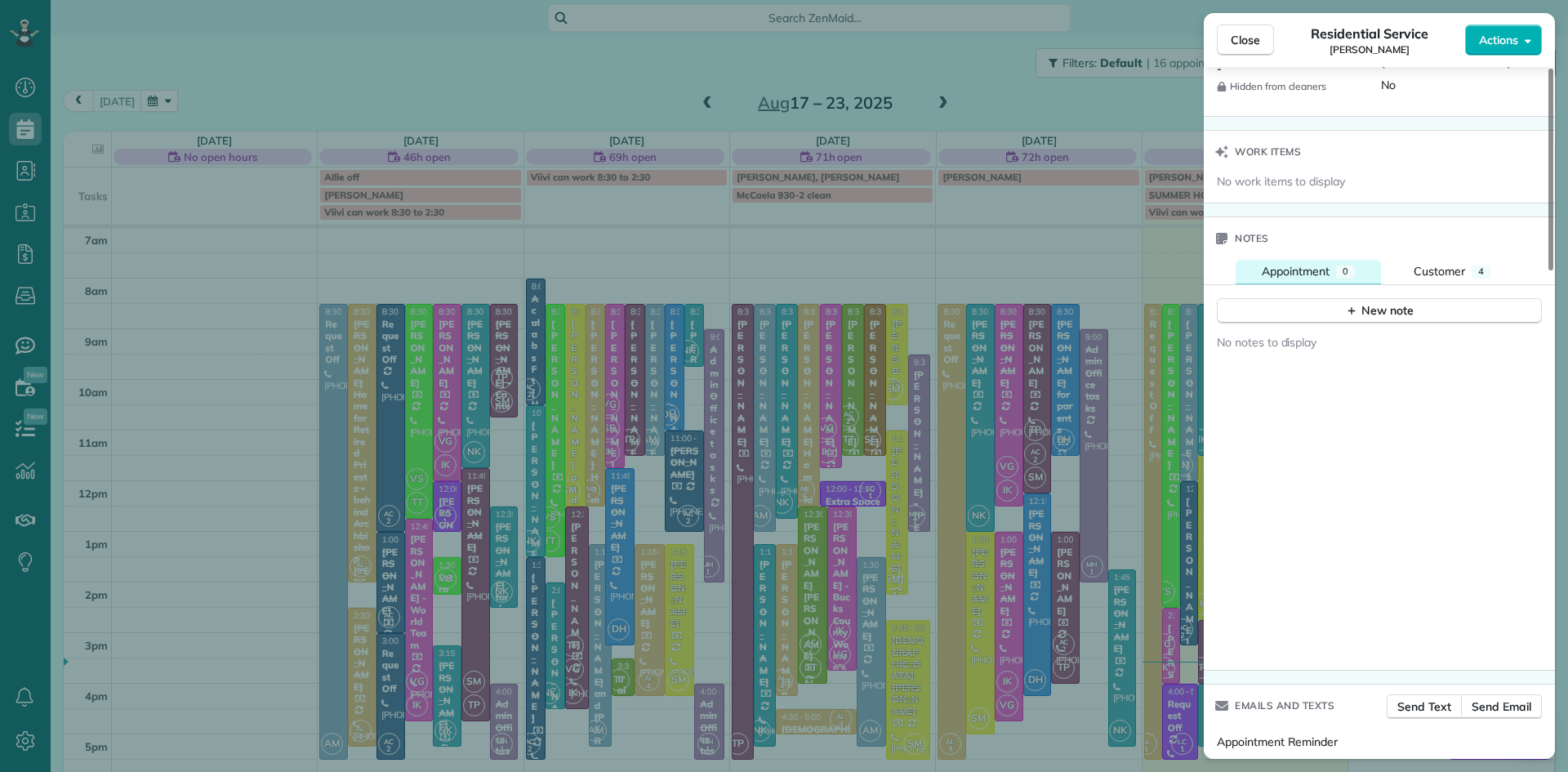
scroll to position [1411, 0]
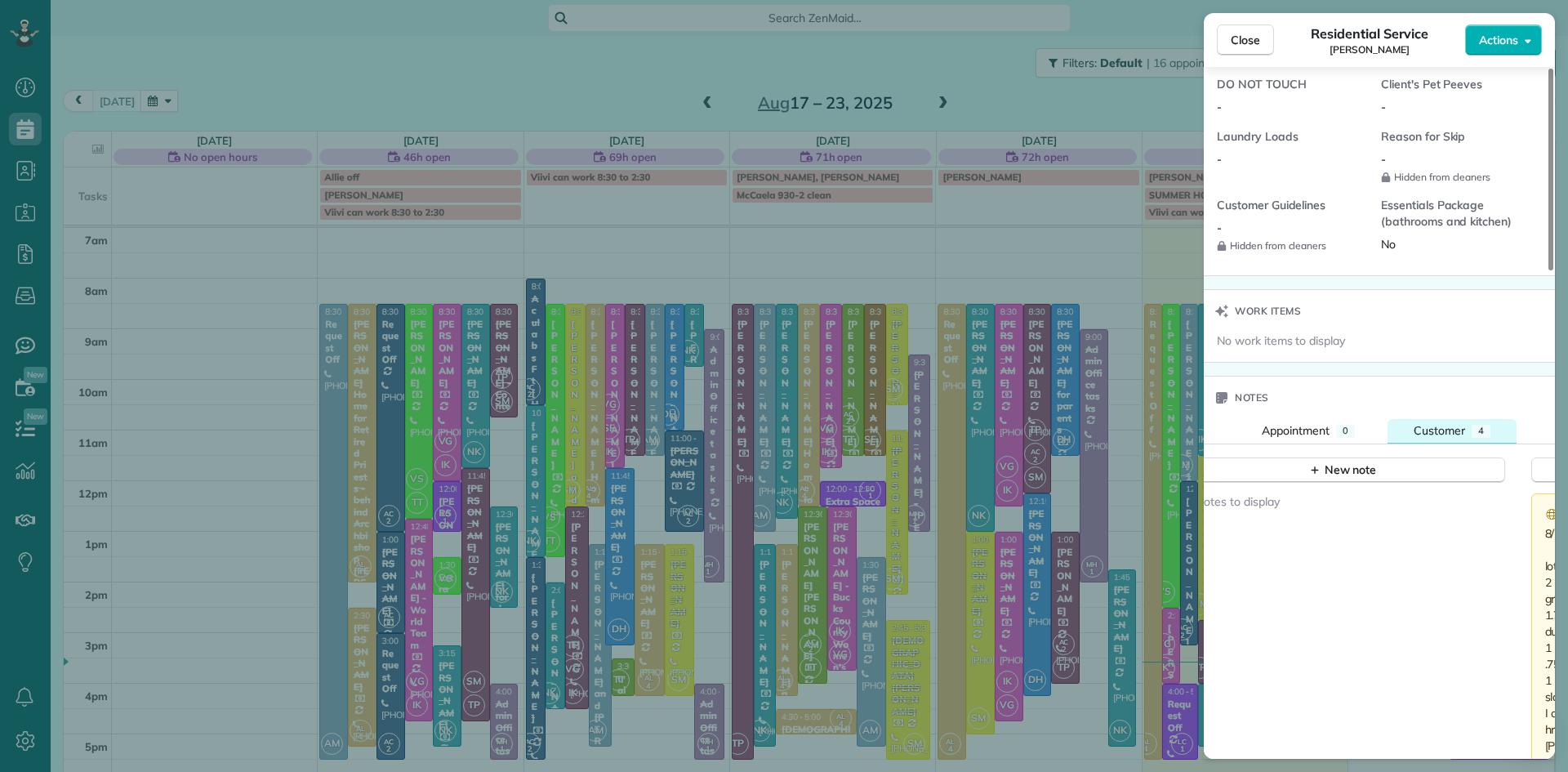
click at [1421, 423] on button "Customer 4" at bounding box center [1452, 431] width 129 height 24
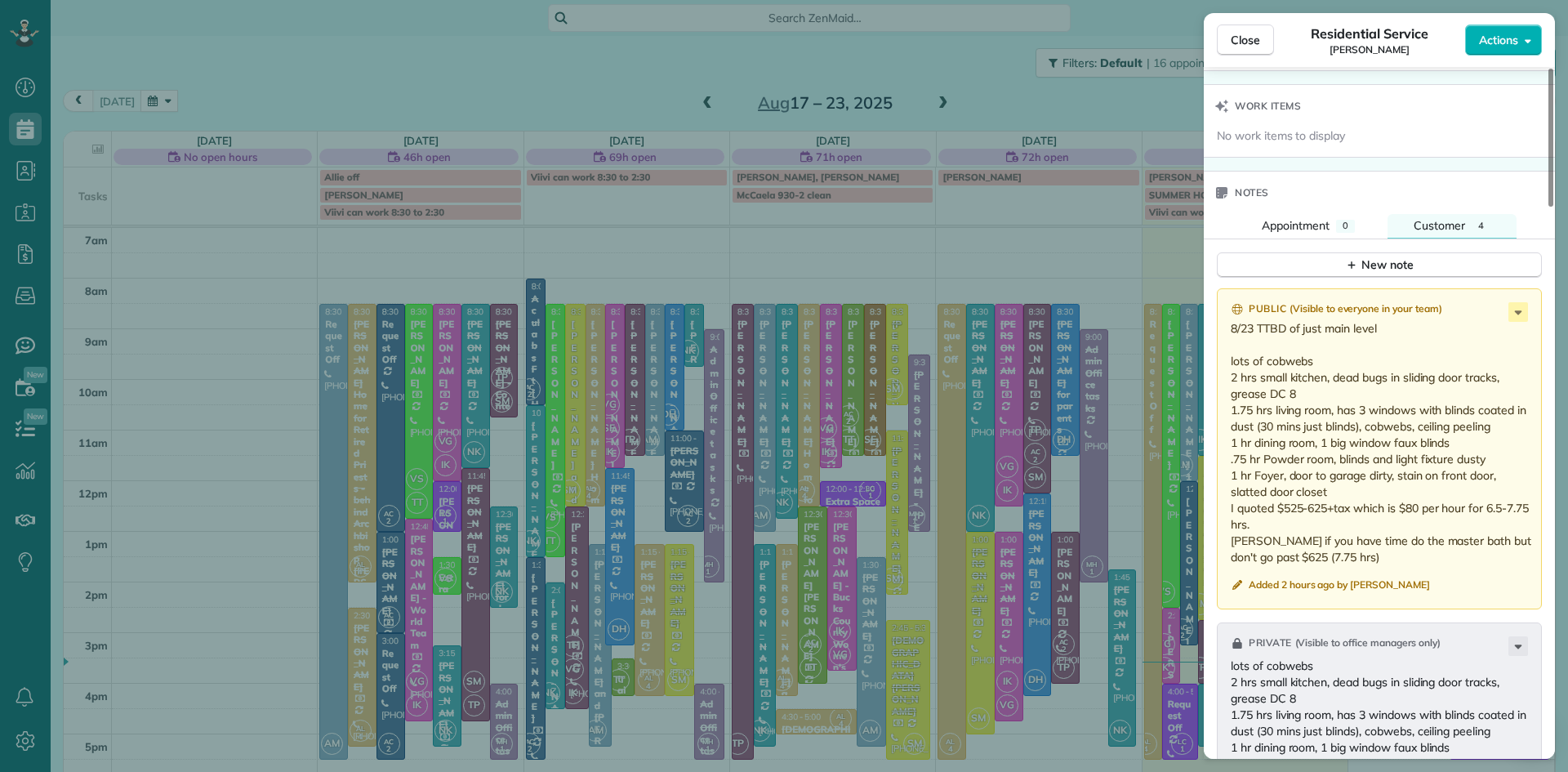
scroll to position [1618, 0]
click at [1225, 39] on button "Close" at bounding box center [1245, 40] width 57 height 31
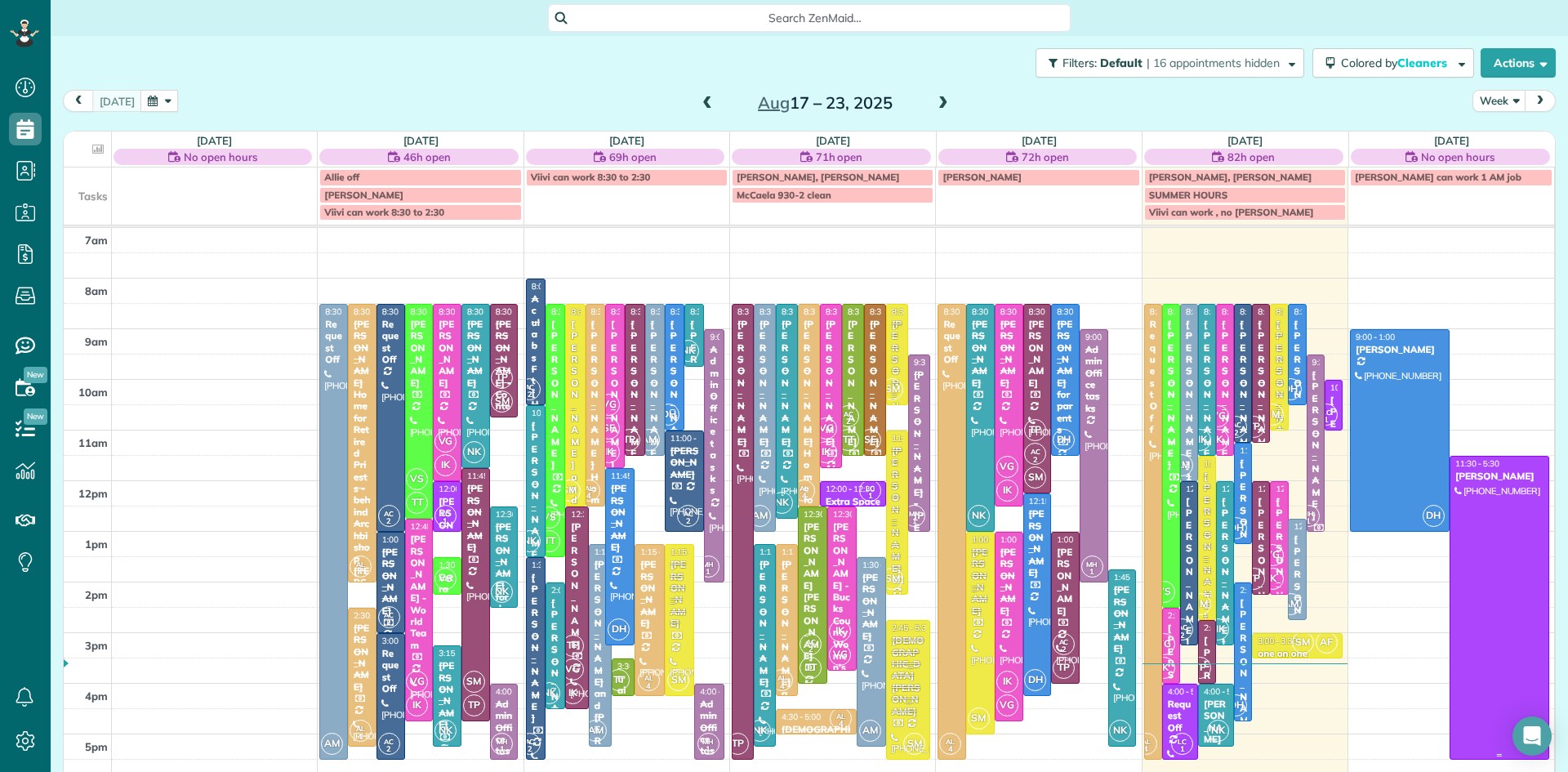
click at [1518, 582] on div at bounding box center [1500, 608] width 98 height 303
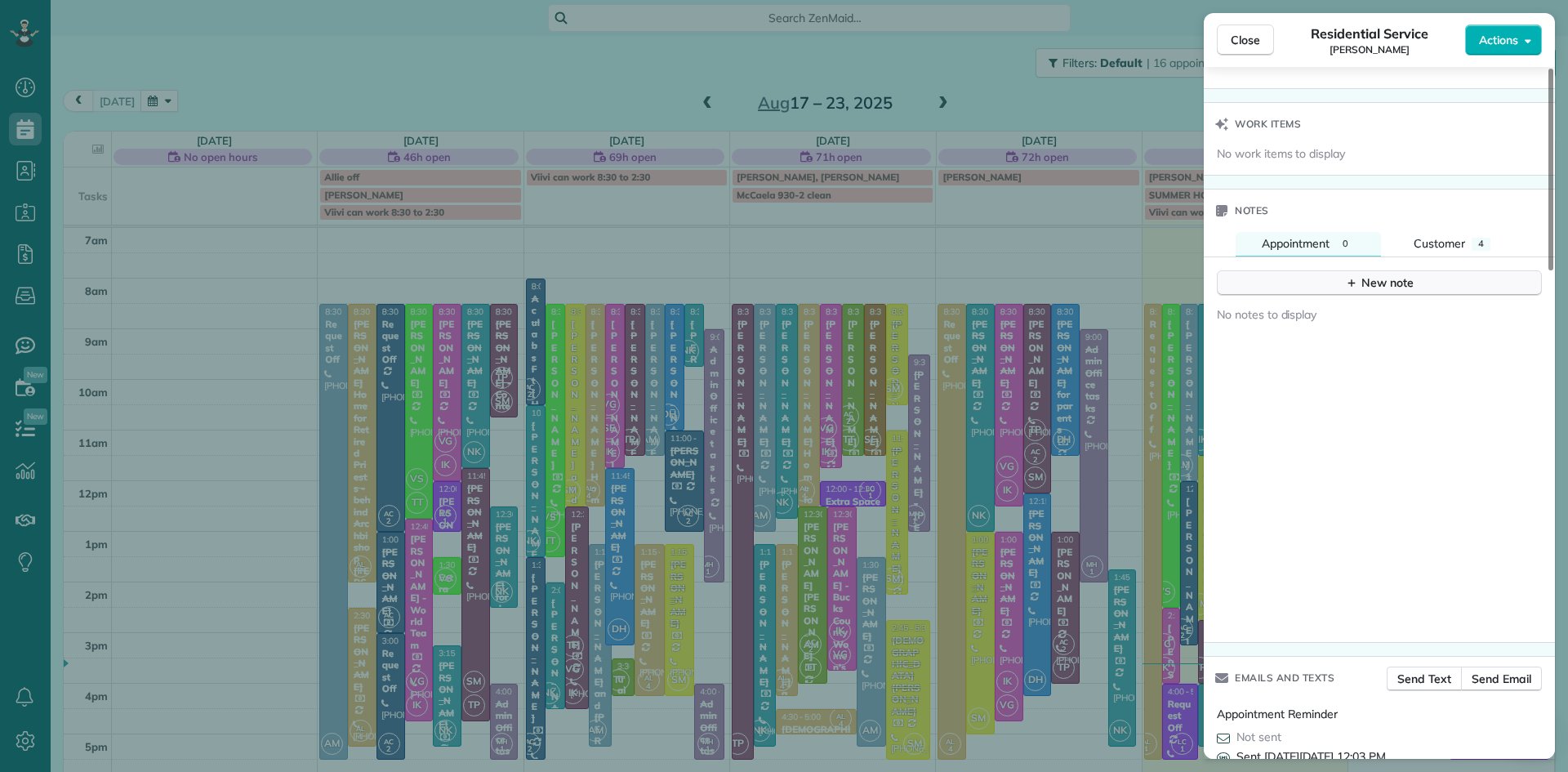
scroll to position [1600, 0]
click at [1438, 247] on span "Customer" at bounding box center [1439, 241] width 51 height 14
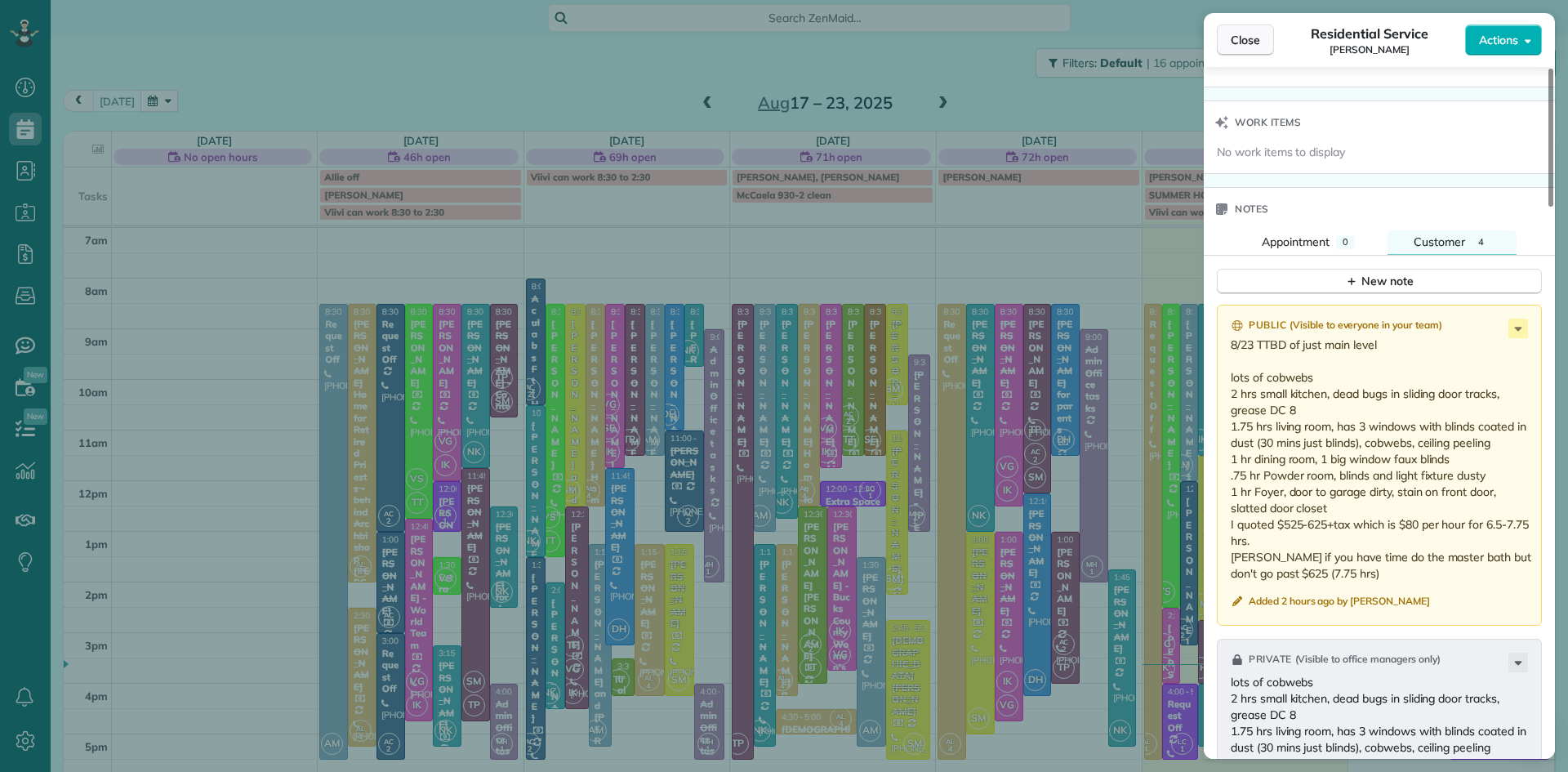
click at [1237, 30] on button "Close" at bounding box center [1245, 40] width 57 height 31
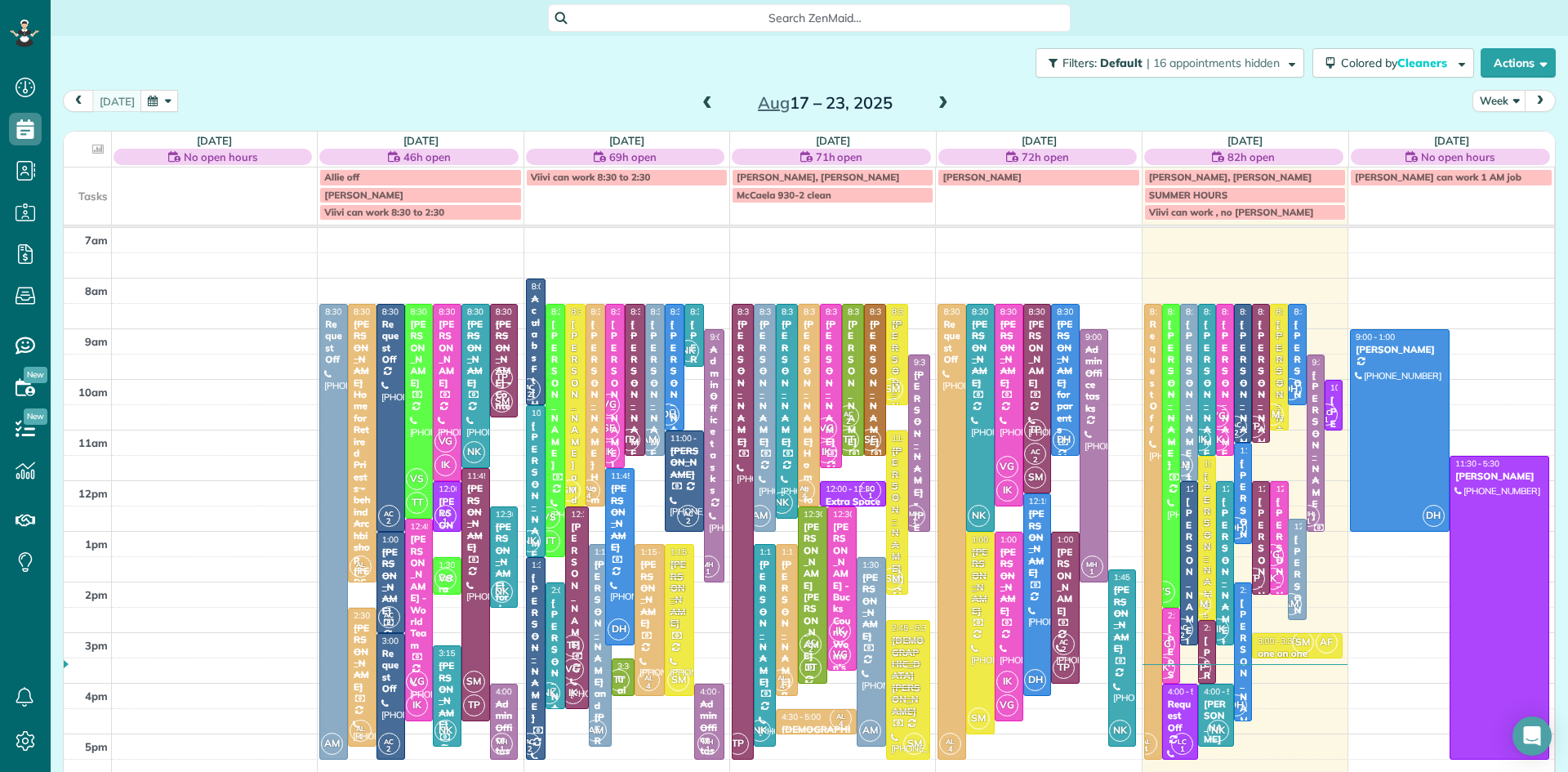
click at [943, 102] on span at bounding box center [943, 103] width 18 height 14
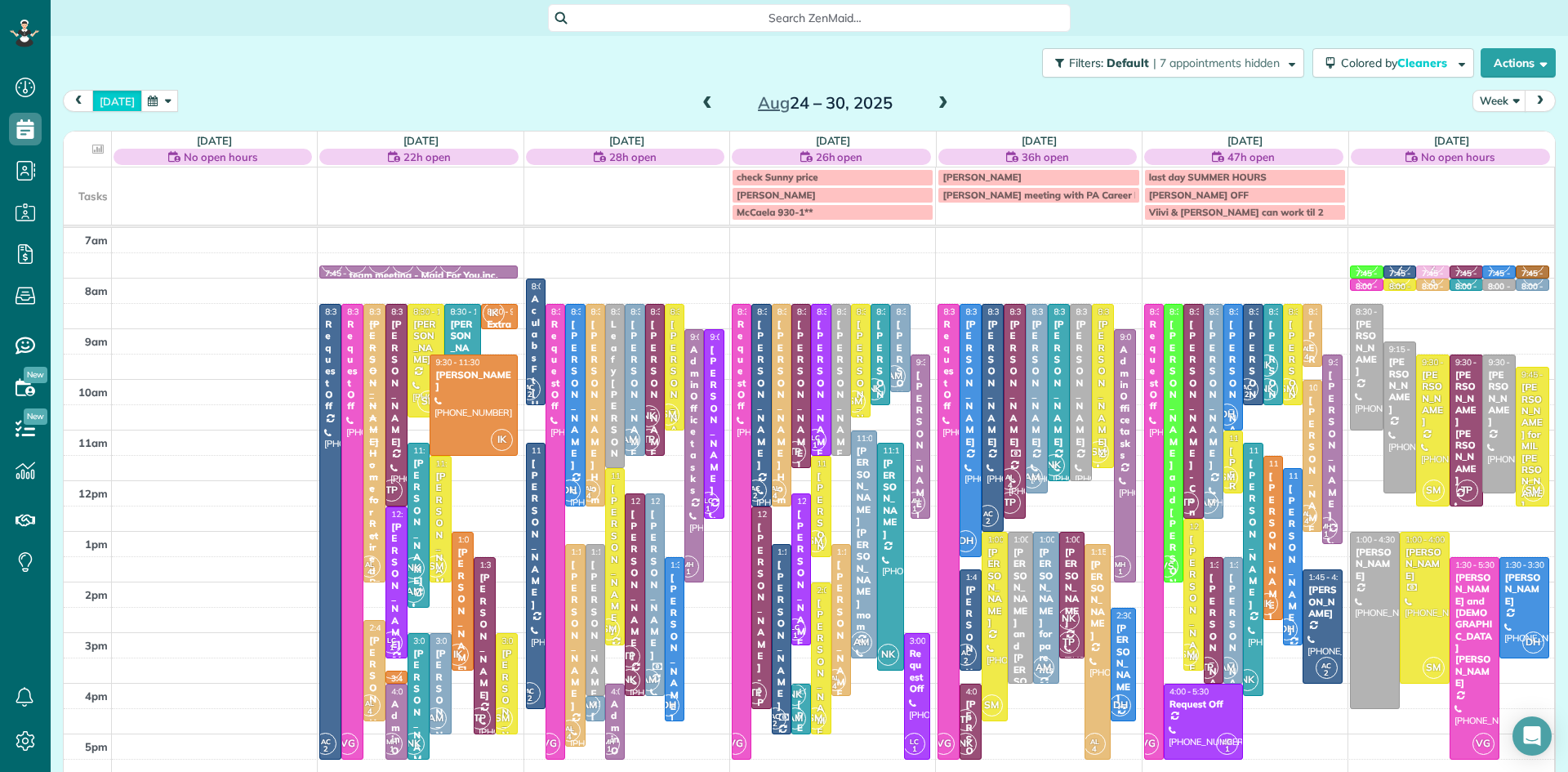
click at [105, 99] on button "[DATE]" at bounding box center [118, 100] width 50 height 22
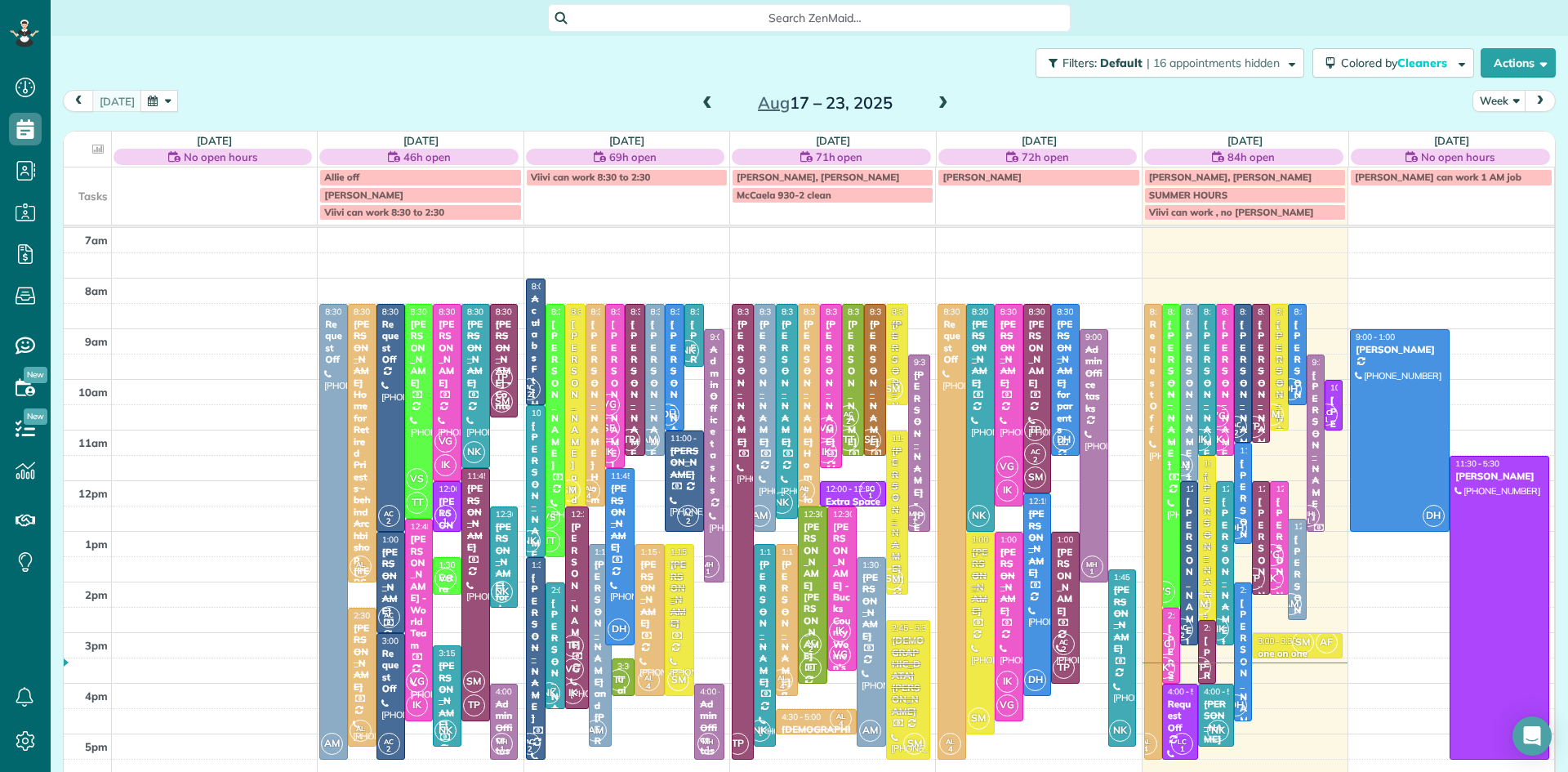
click at [1170, 646] on span "VG" at bounding box center [1164, 644] width 22 height 22
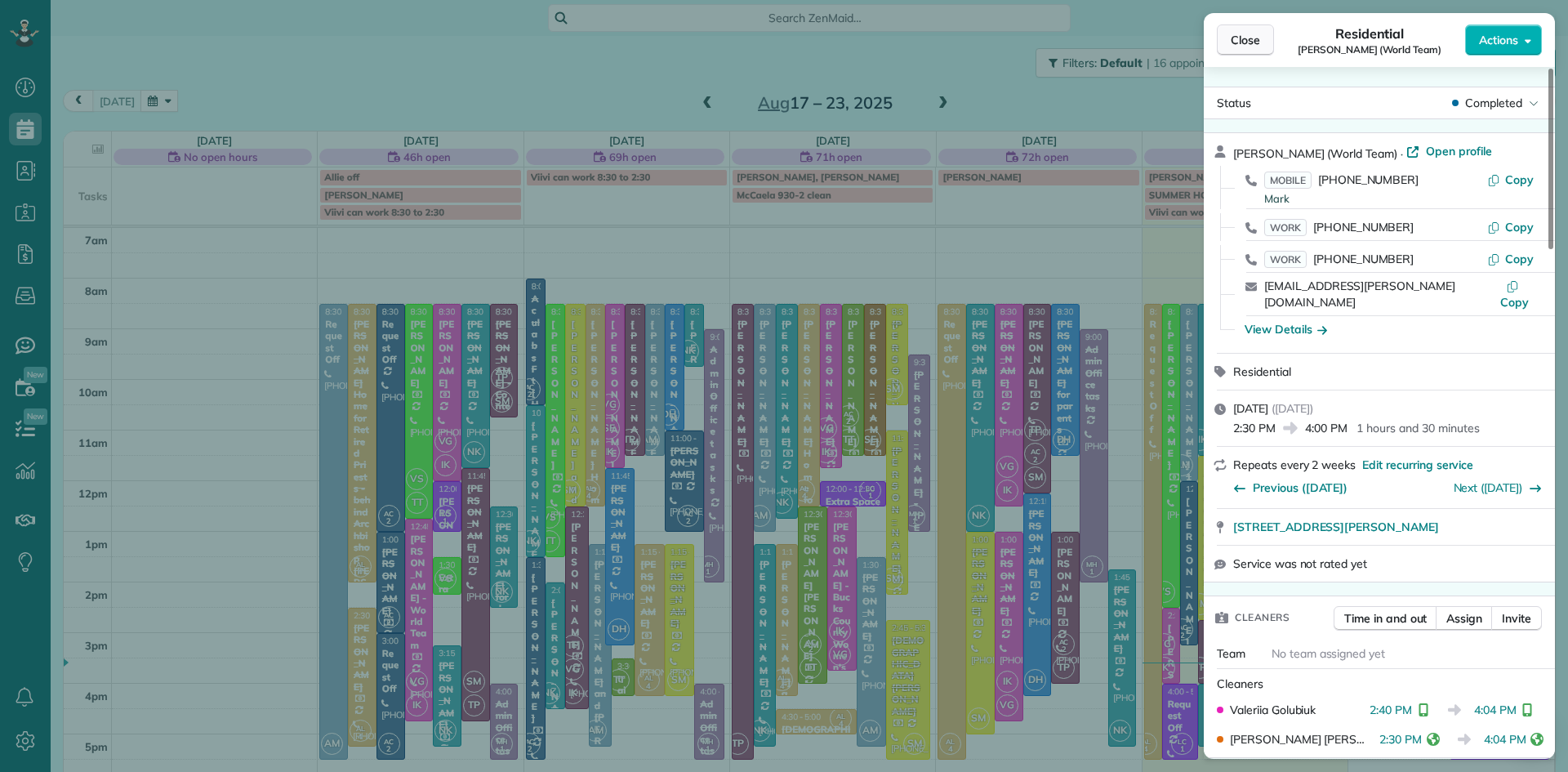
click at [1255, 38] on span "Close" at bounding box center [1245, 40] width 30 height 16
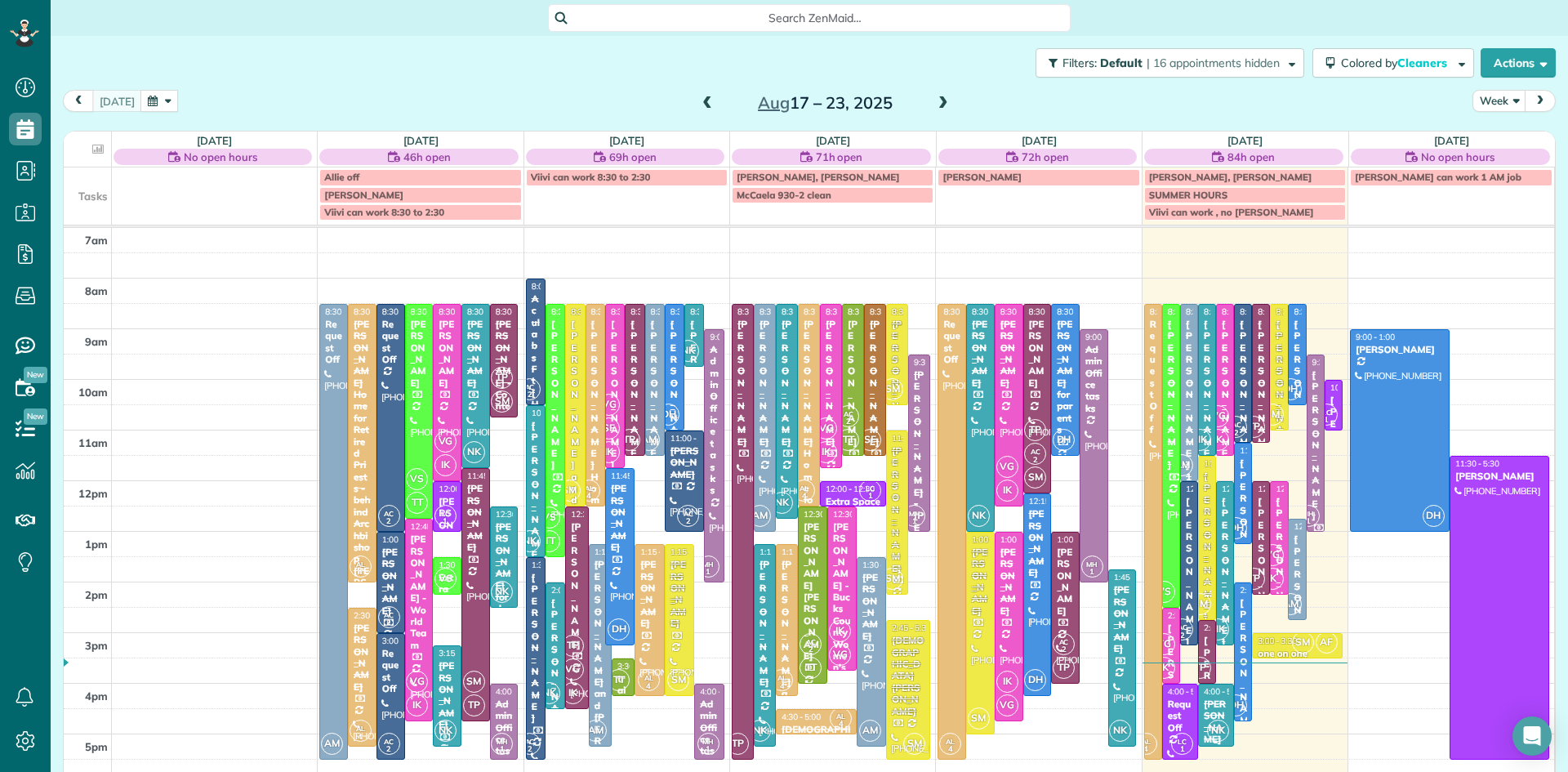
click at [1215, 709] on div "[PERSON_NAME]" at bounding box center [1216, 722] width 26 height 47
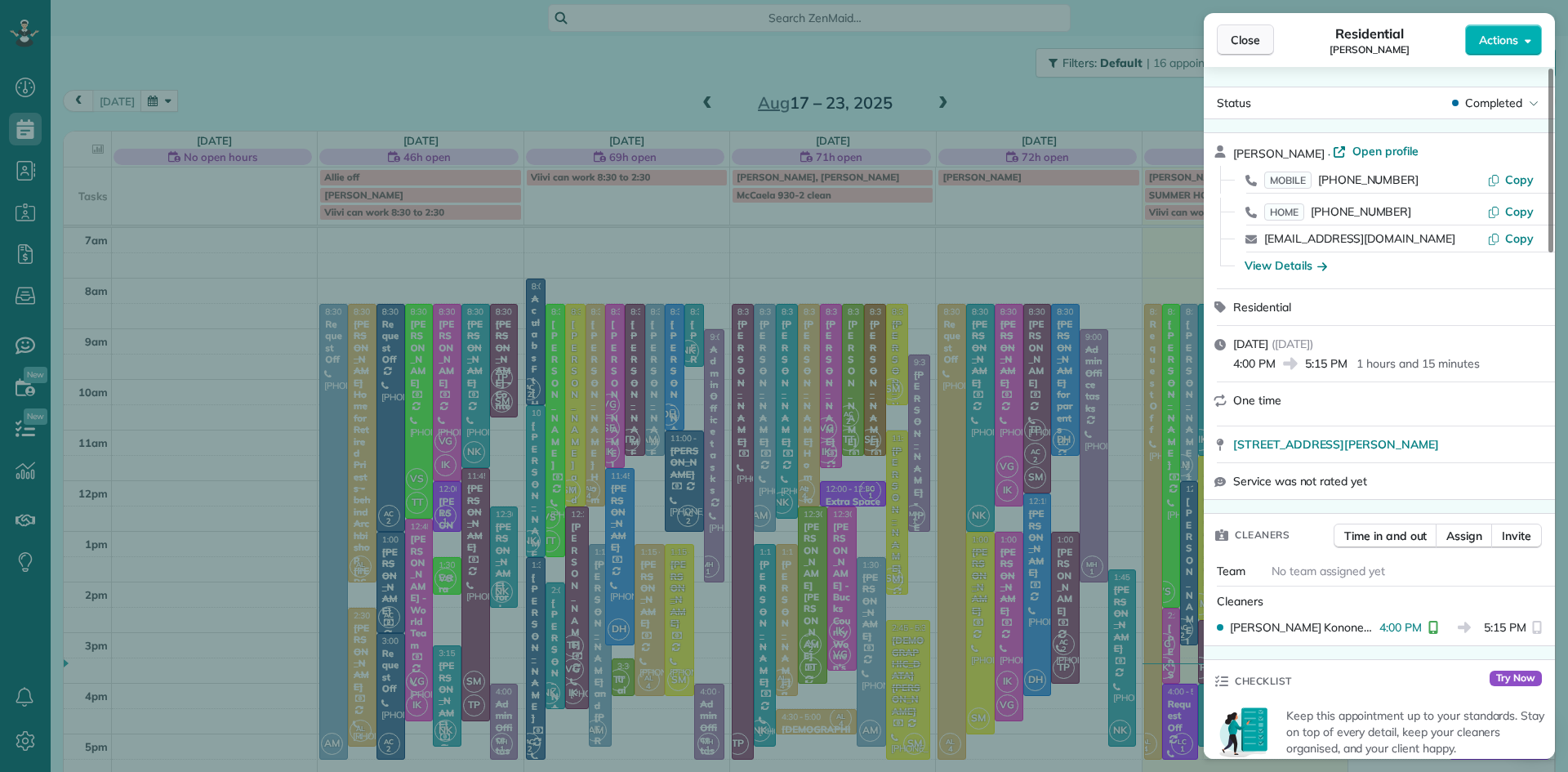
click at [1243, 33] on span "Close" at bounding box center [1245, 40] width 30 height 16
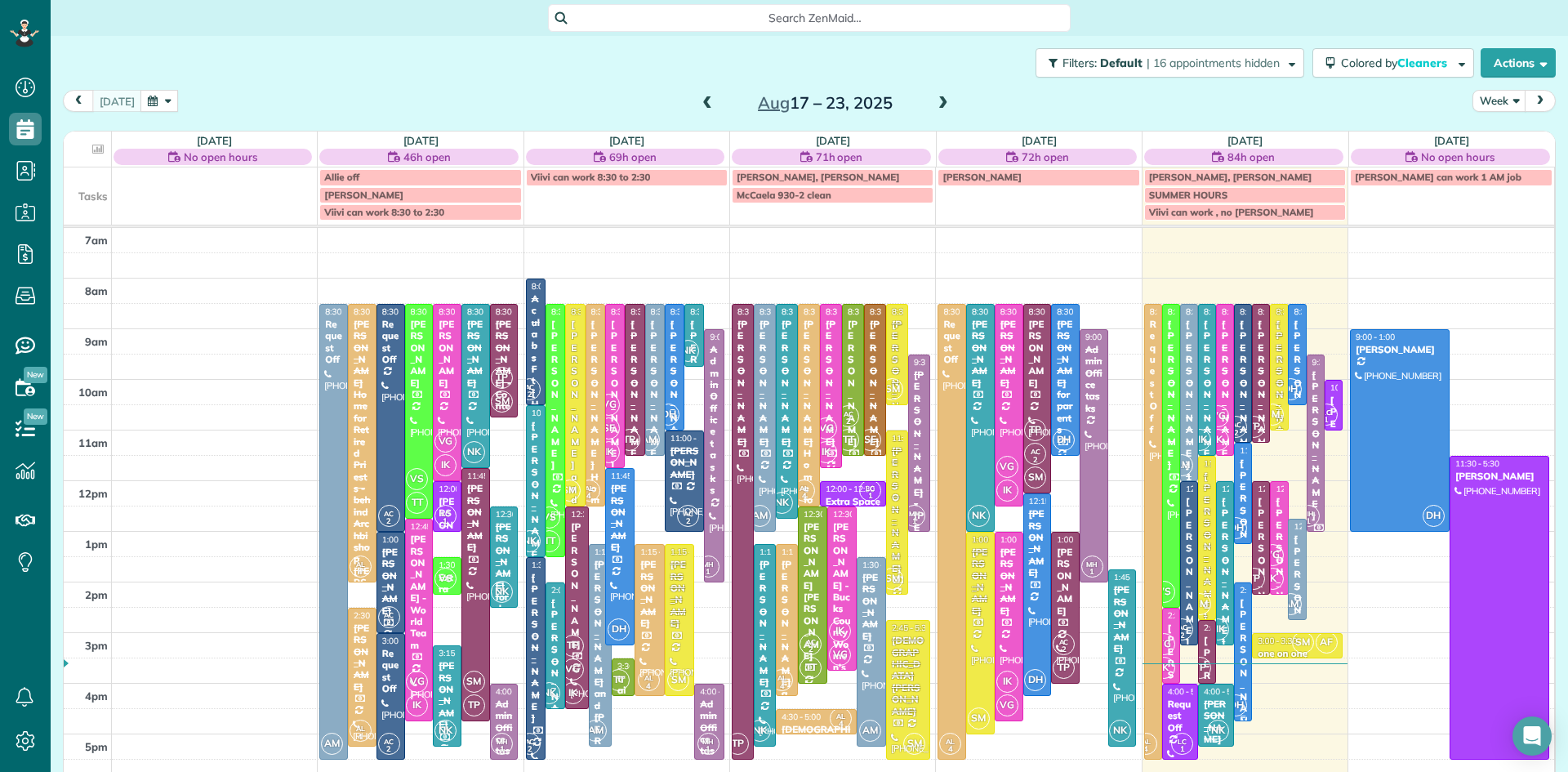
click at [1242, 642] on div "[PERSON_NAME]" at bounding box center [1243, 674] width 8 height 153
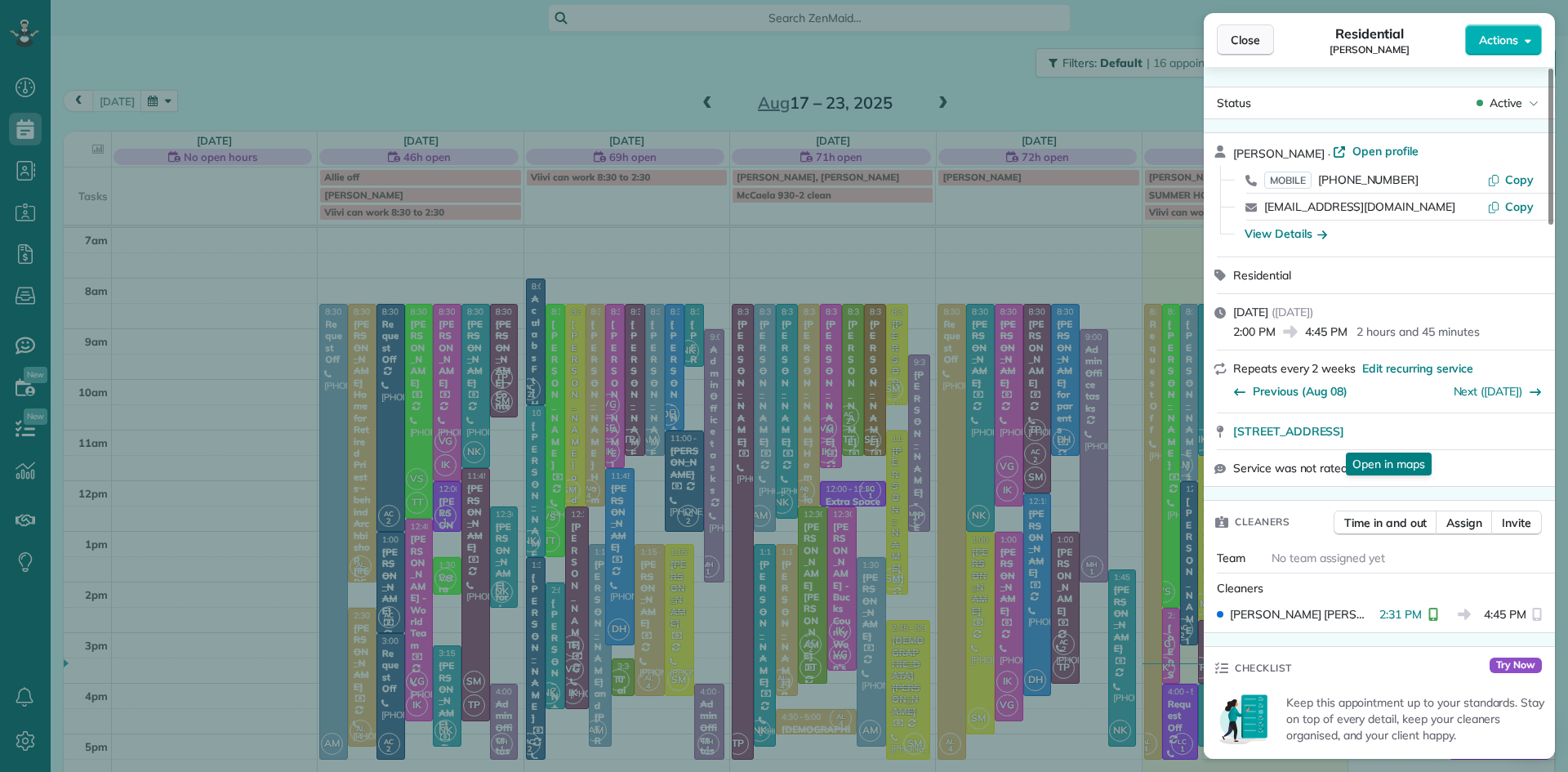
click at [1261, 36] on button "Close" at bounding box center [1245, 40] width 57 height 31
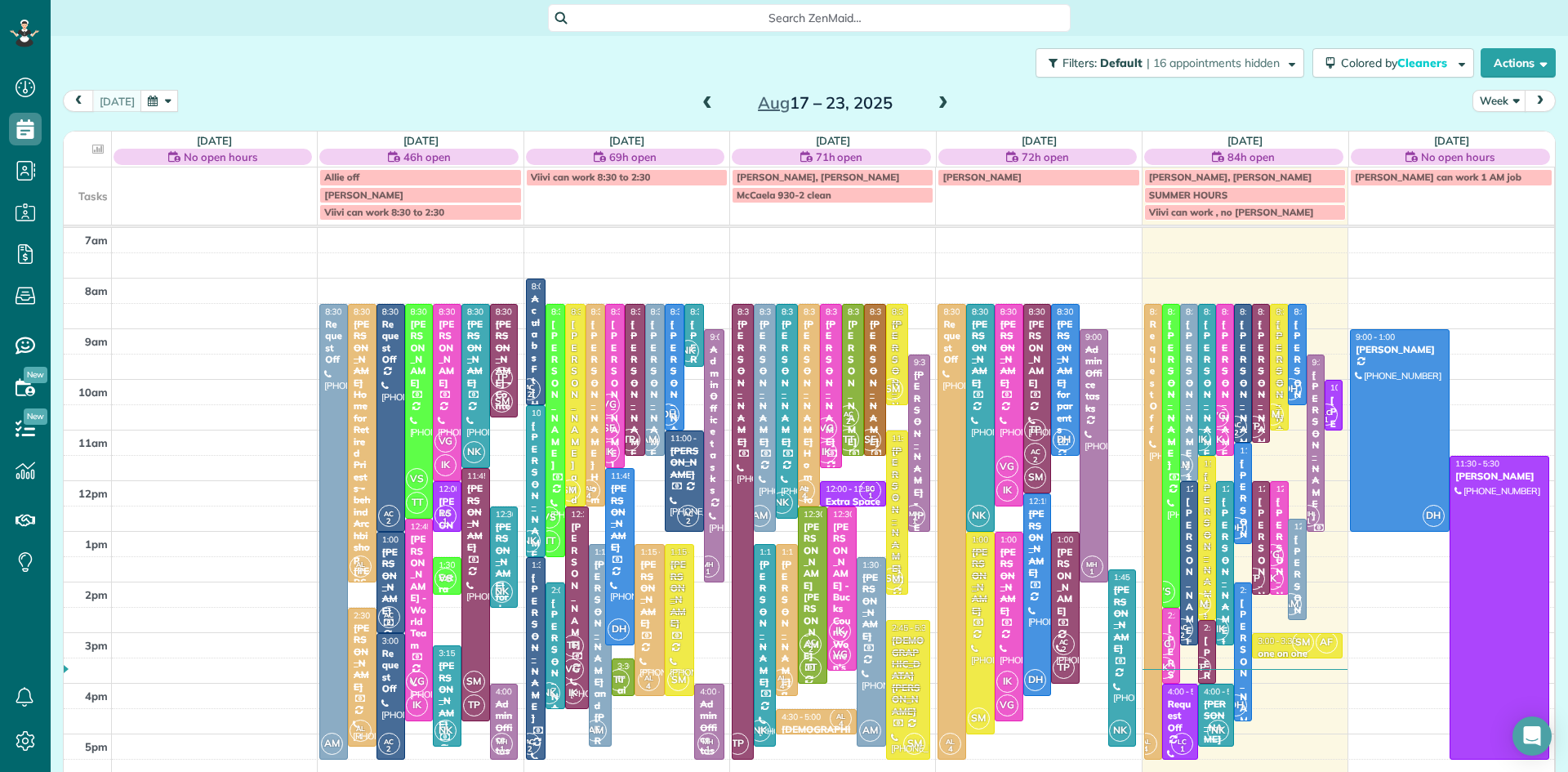
click at [1192, 617] on div "[PERSON_NAME]" at bounding box center [1189, 572] width 8 height 153
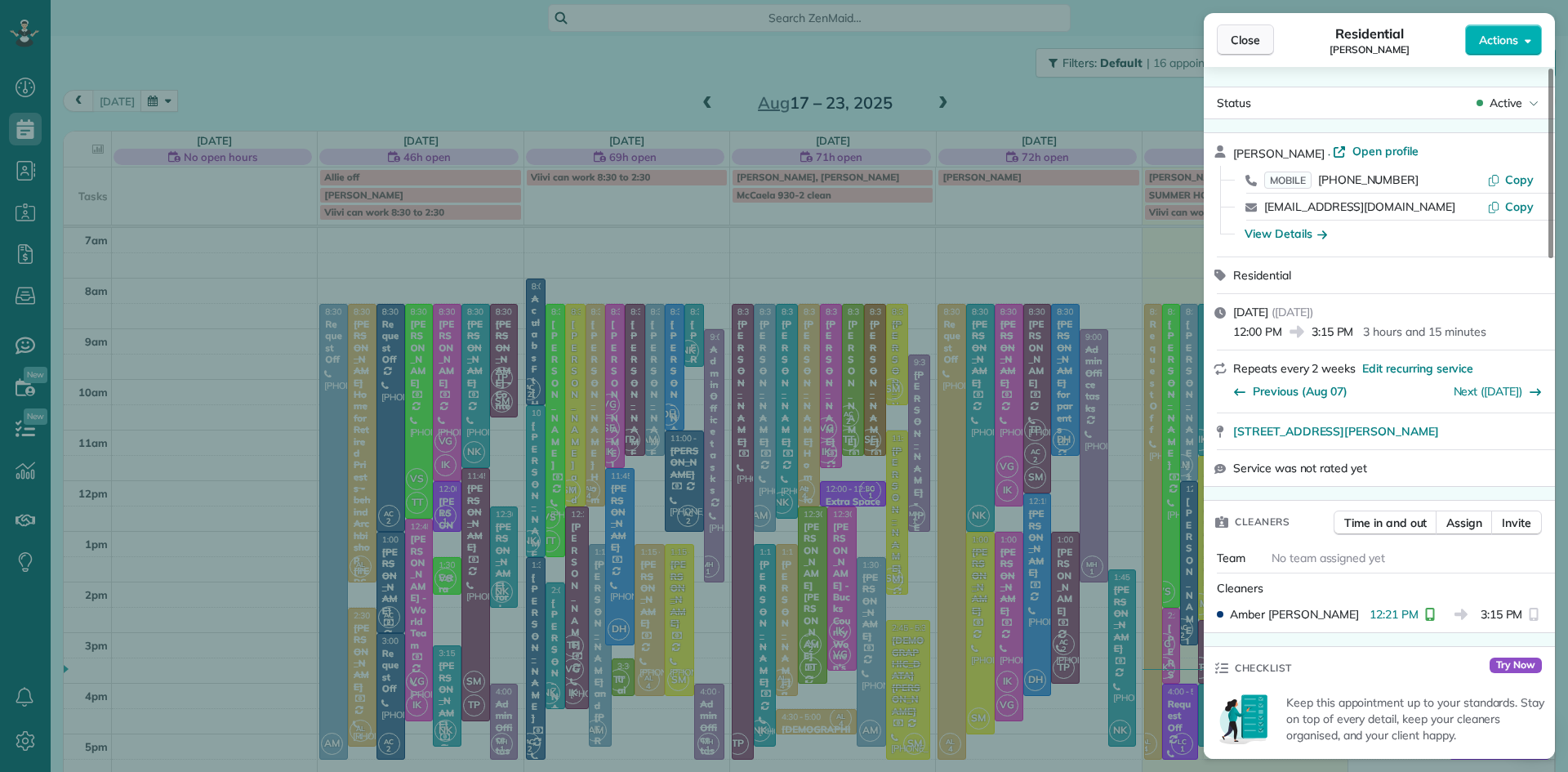
click at [1243, 40] on span "Close" at bounding box center [1245, 40] width 30 height 16
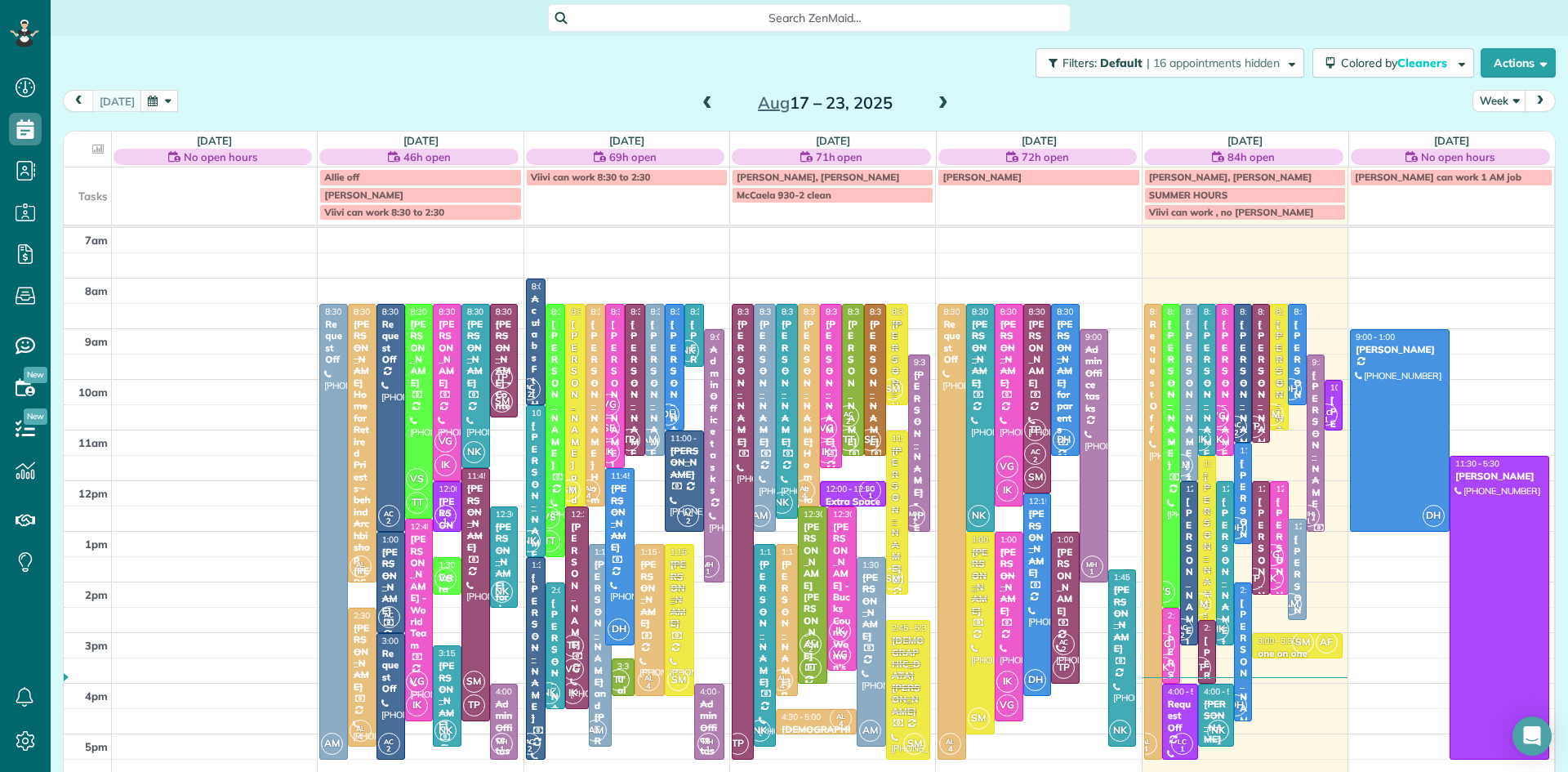
click at [1243, 40] on div "Filters: Default | 16 appointments hidden Colored by Cleaners Color by Cleaner …" at bounding box center [810, 63] width 1518 height 54
click at [1239, 414] on div "[PERSON_NAME]" at bounding box center [1243, 395] width 8 height 153
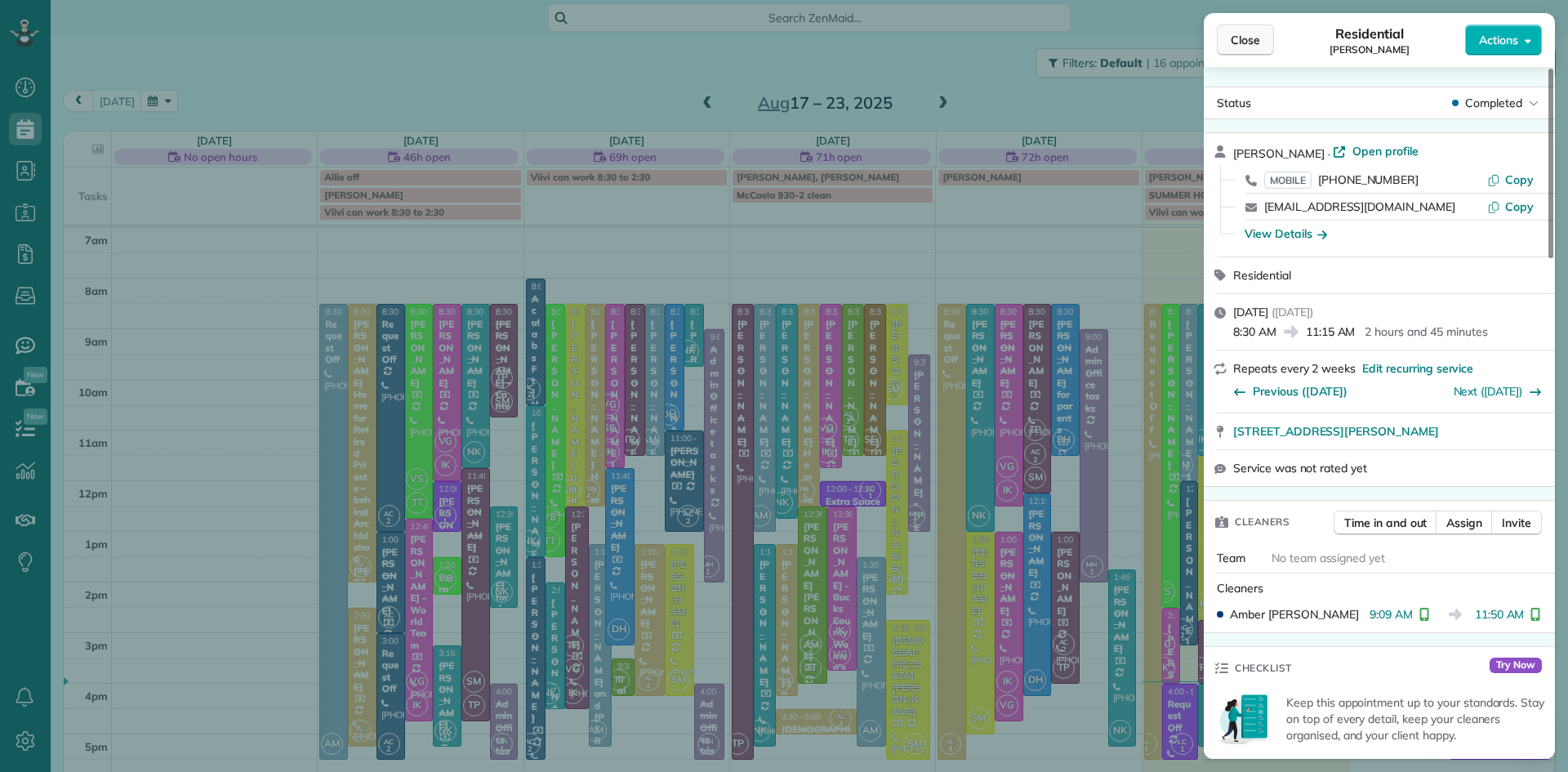
click at [1239, 48] on button "Close" at bounding box center [1245, 40] width 57 height 31
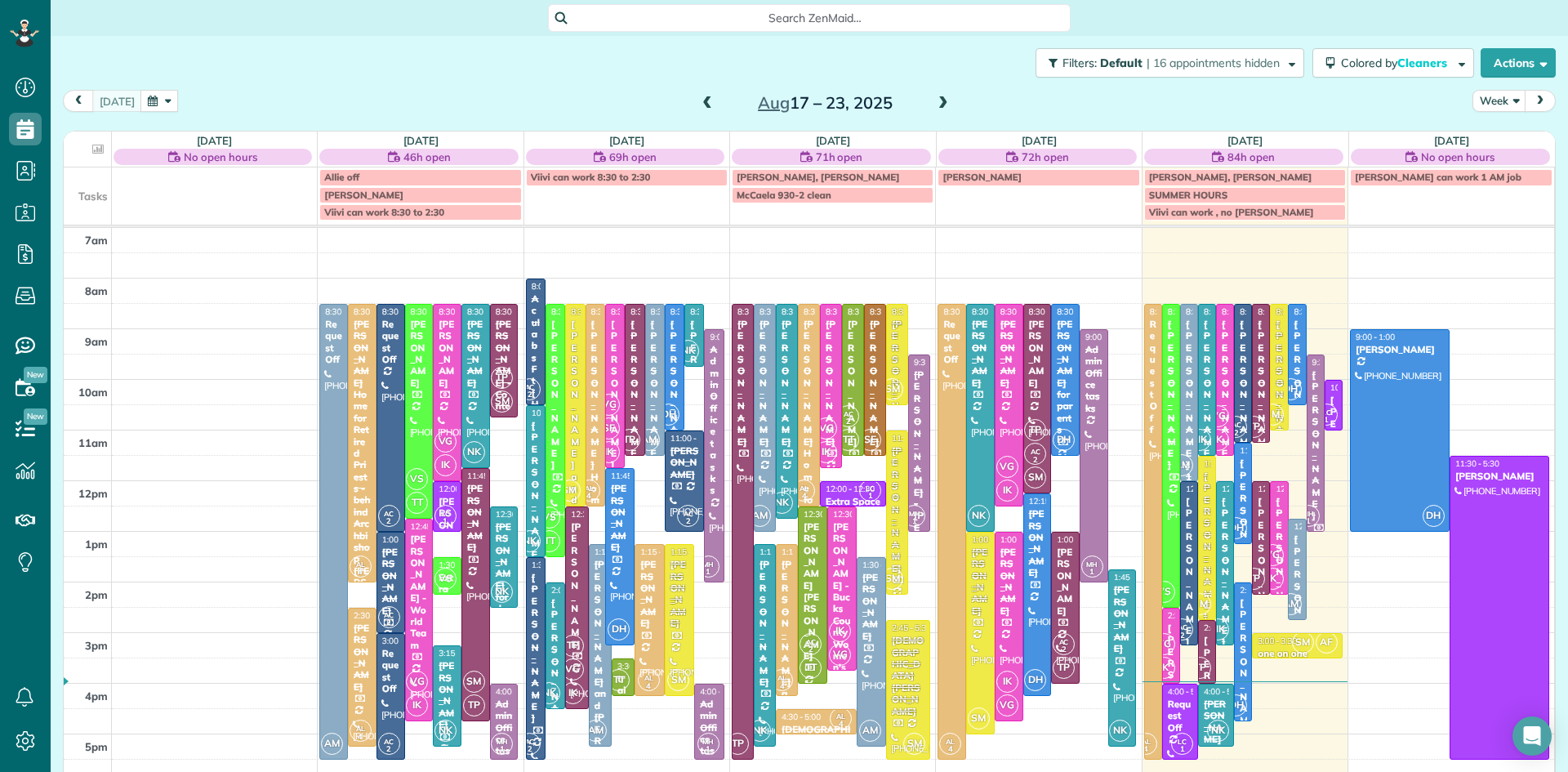
click at [709, 100] on span at bounding box center [707, 103] width 18 height 14
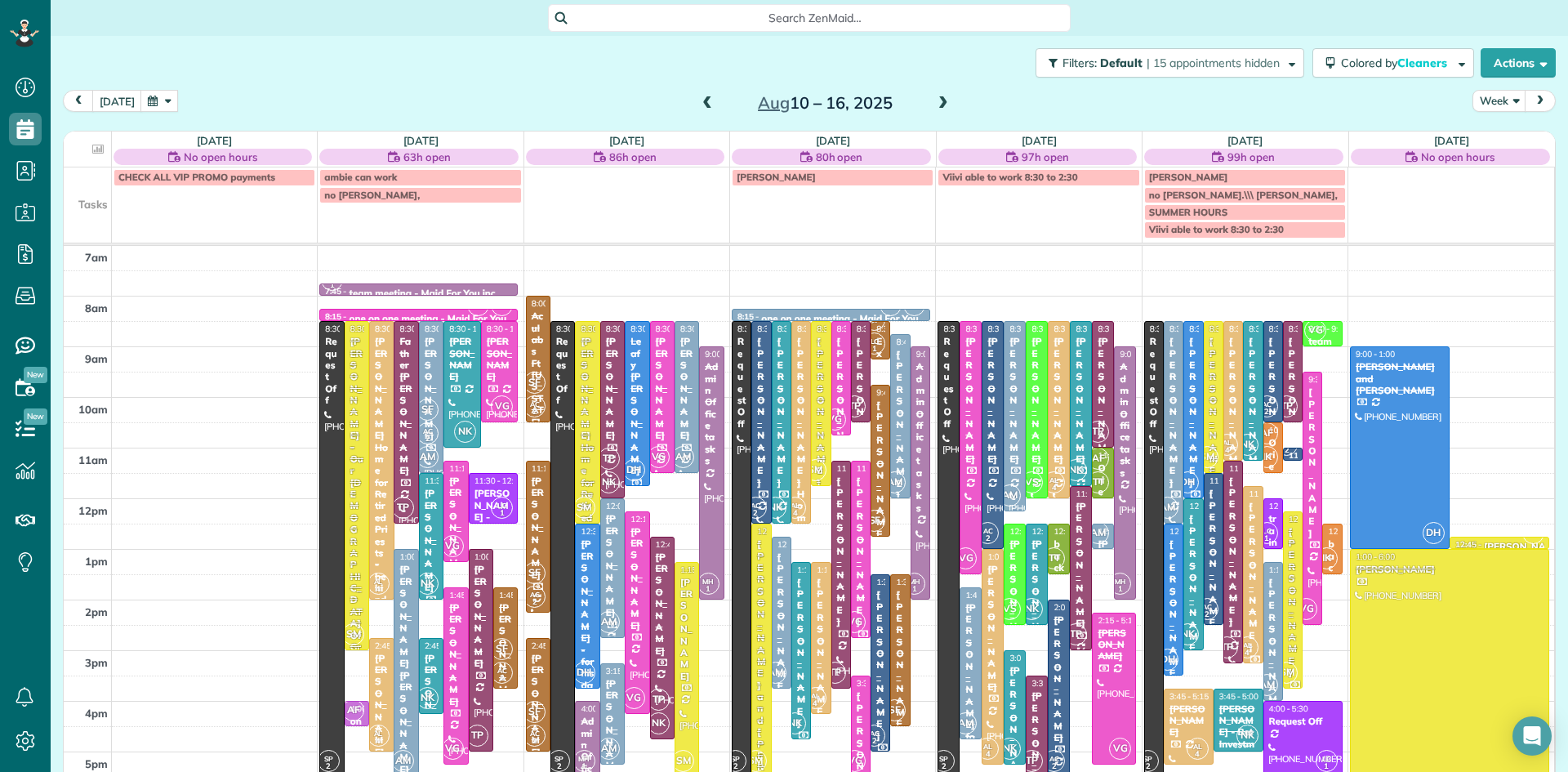
click at [709, 100] on span at bounding box center [707, 103] width 18 height 14
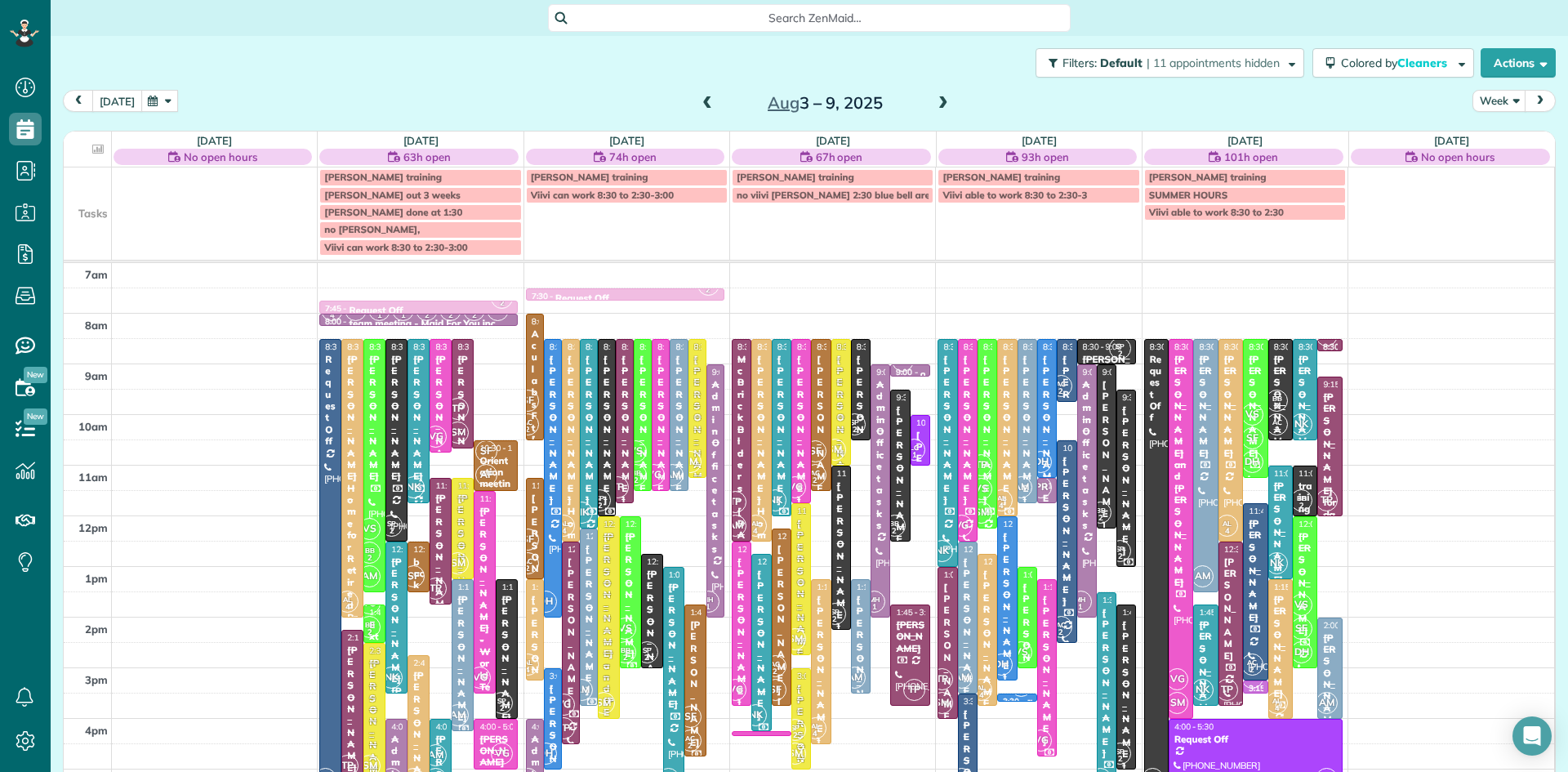
click at [108, 97] on button "[DATE]" at bounding box center [118, 100] width 50 height 22
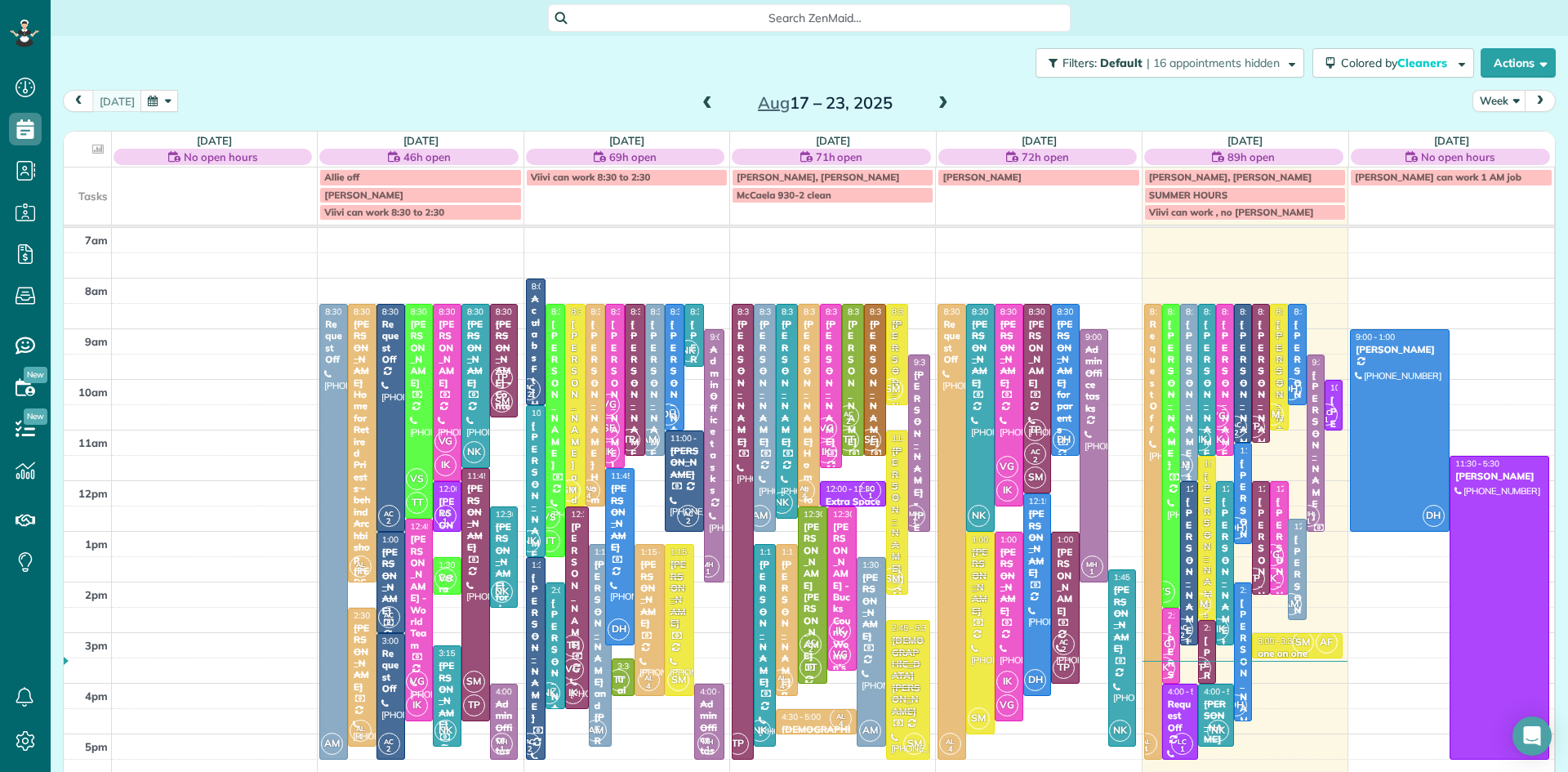
click at [1187, 619] on div "AC 2" at bounding box center [1183, 629] width 24 height 24
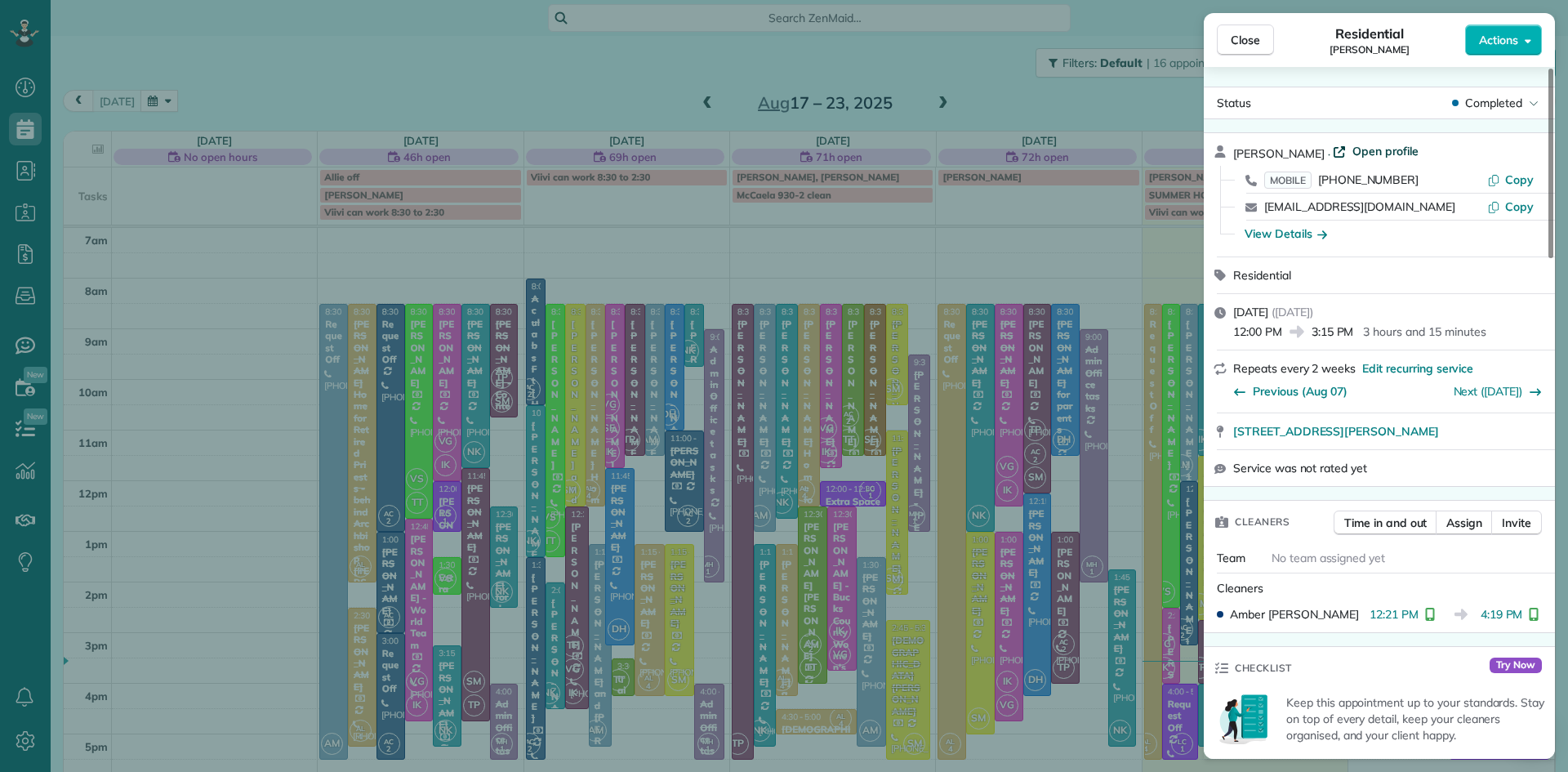
click at [1386, 152] on span "Open profile" at bounding box center [1386, 150] width 66 height 16
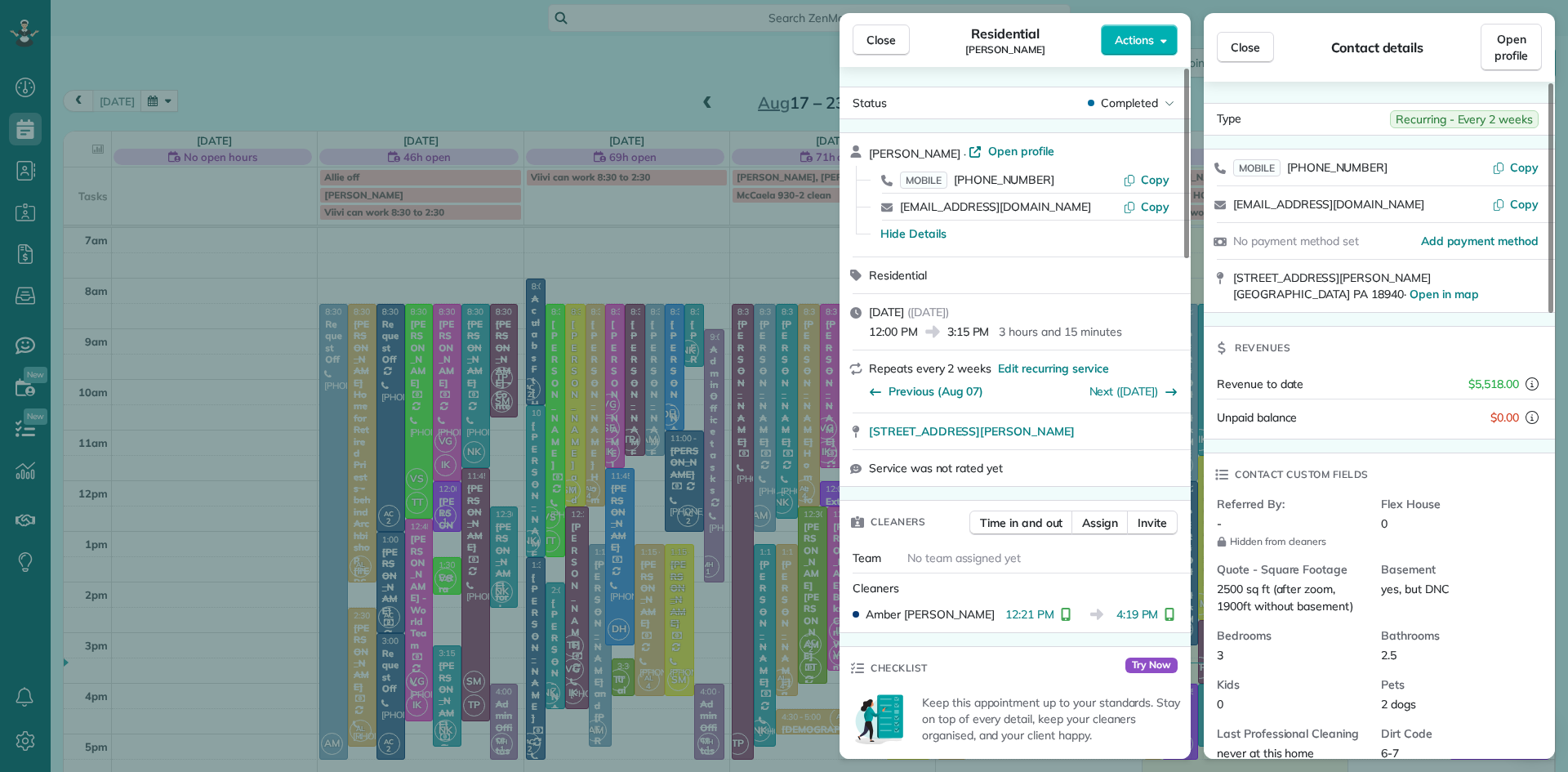
drag, startPoint x: 881, startPoint y: 46, endPoint x: 968, endPoint y: 238, distance: 210.8
click at [882, 46] on span "Close" at bounding box center [881, 40] width 30 height 16
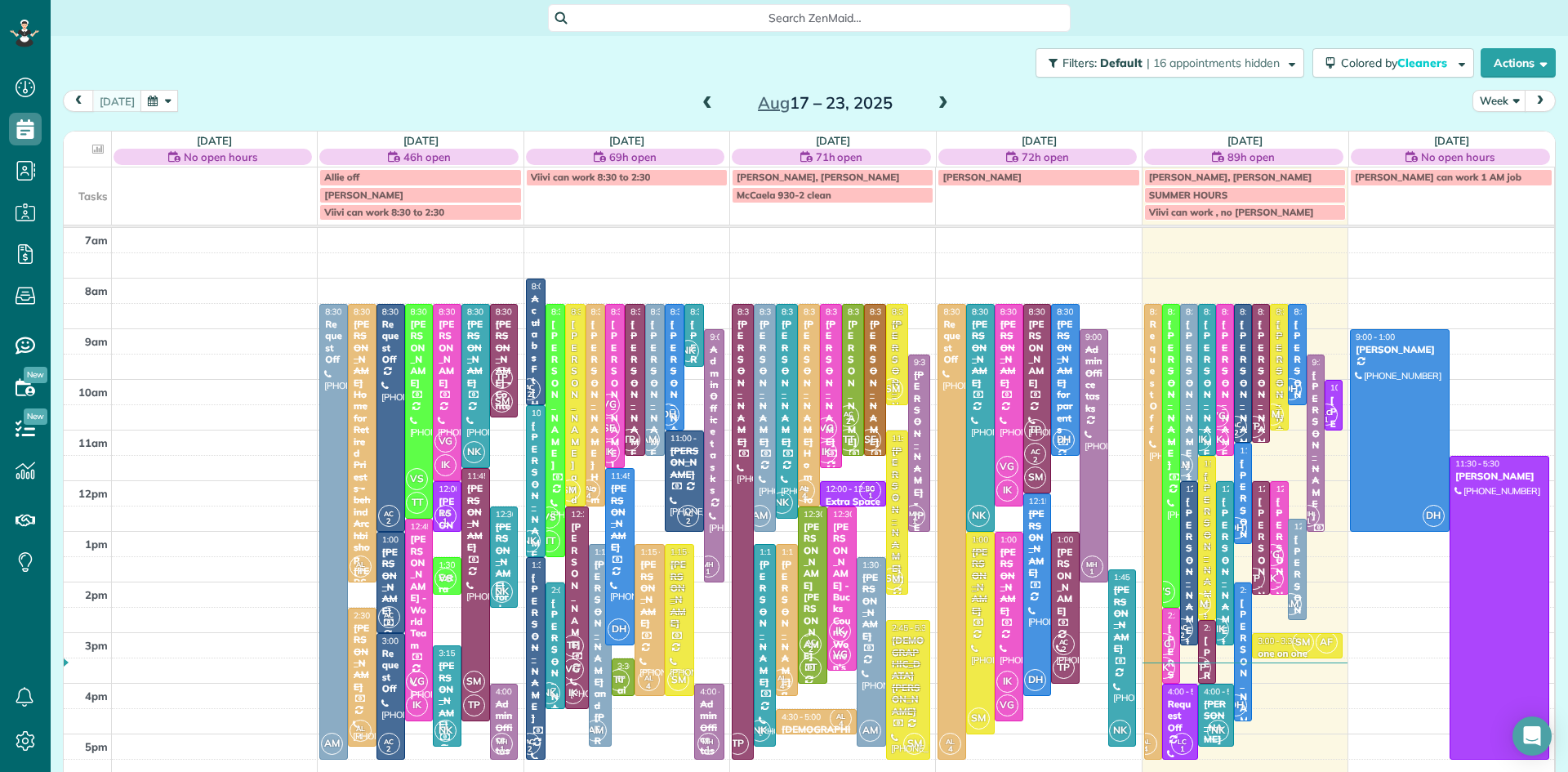
click at [937, 107] on span at bounding box center [943, 103] width 18 height 14
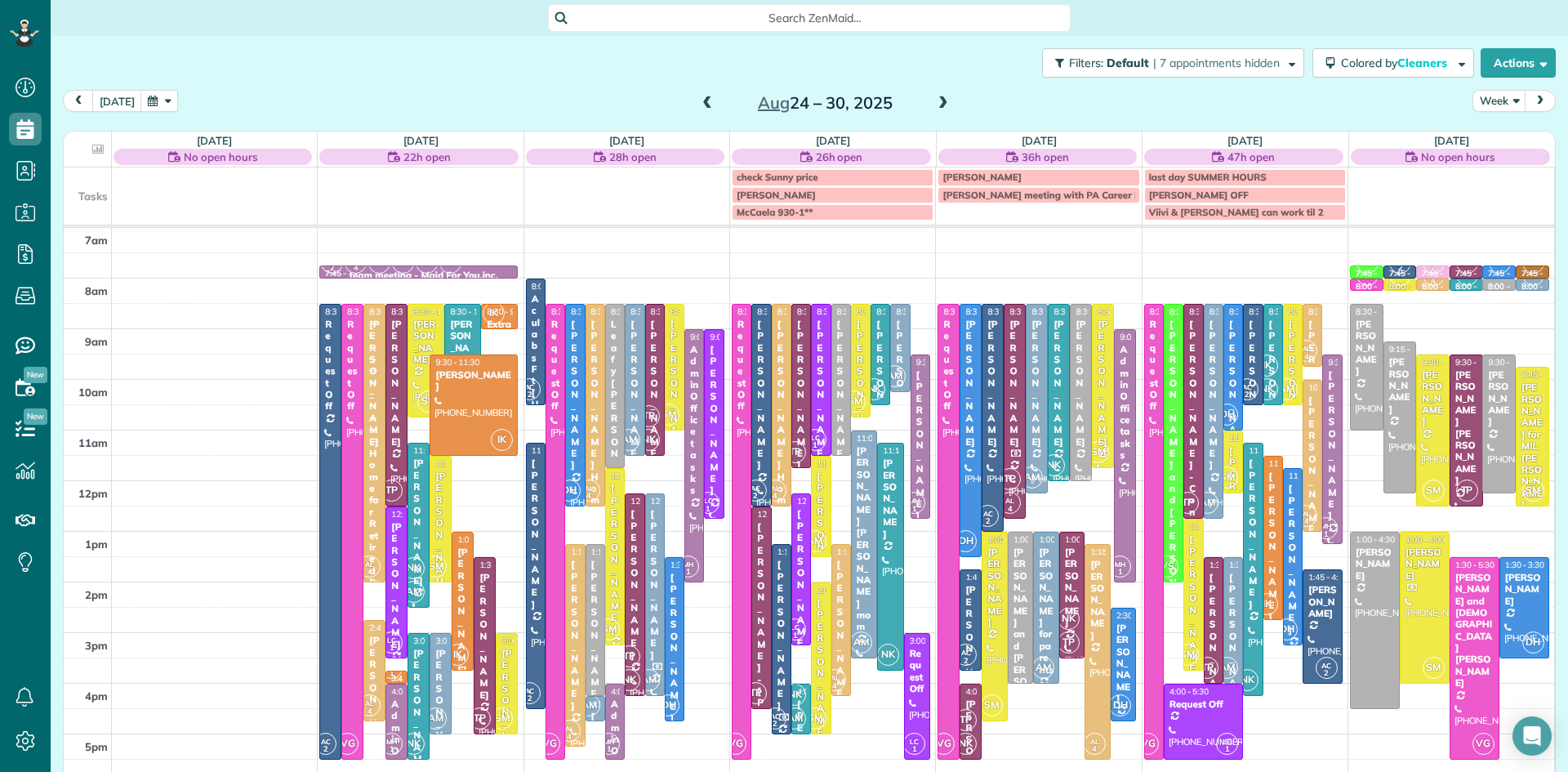
click at [937, 107] on span at bounding box center [943, 103] width 18 height 14
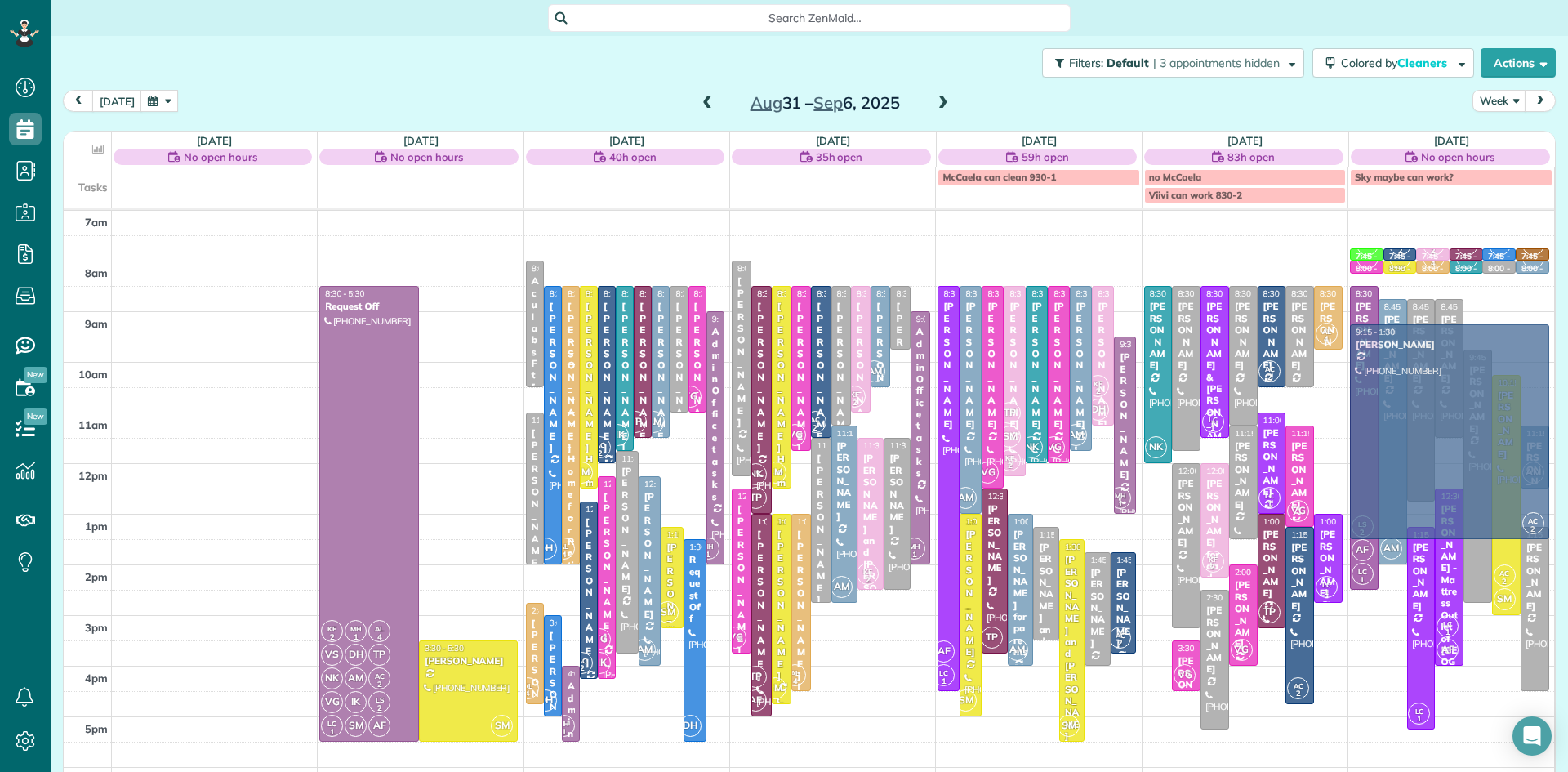
drag, startPoint x: 1156, startPoint y: 566, endPoint x: 1371, endPoint y: 453, distance: 242.9
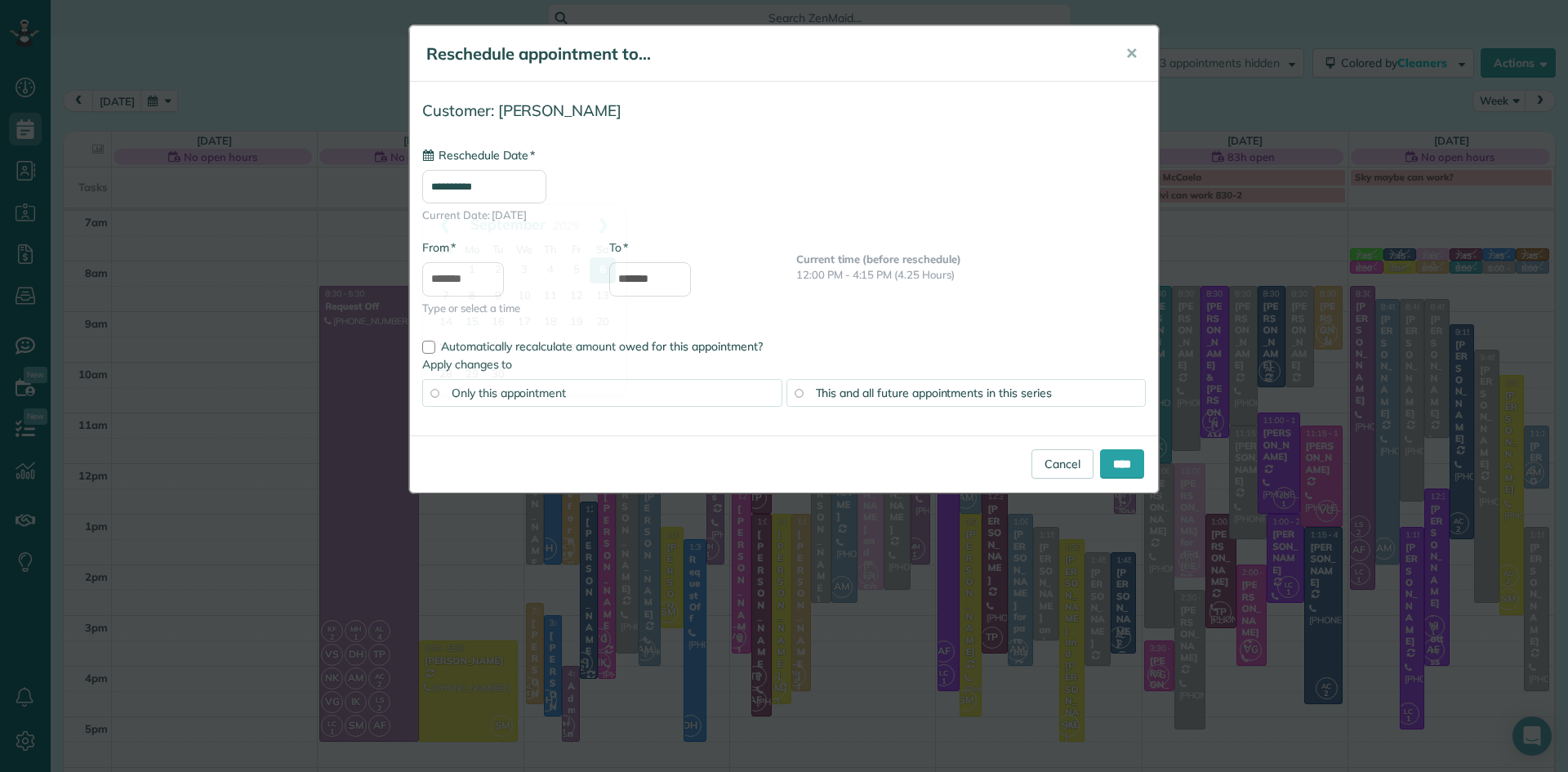
click at [546, 188] on input "**********" at bounding box center [484, 186] width 124 height 34
click at [606, 294] on link "13" at bounding box center [602, 296] width 26 height 26
type input "**********"
click at [1122, 465] on input "****" at bounding box center [1123, 464] width 44 height 30
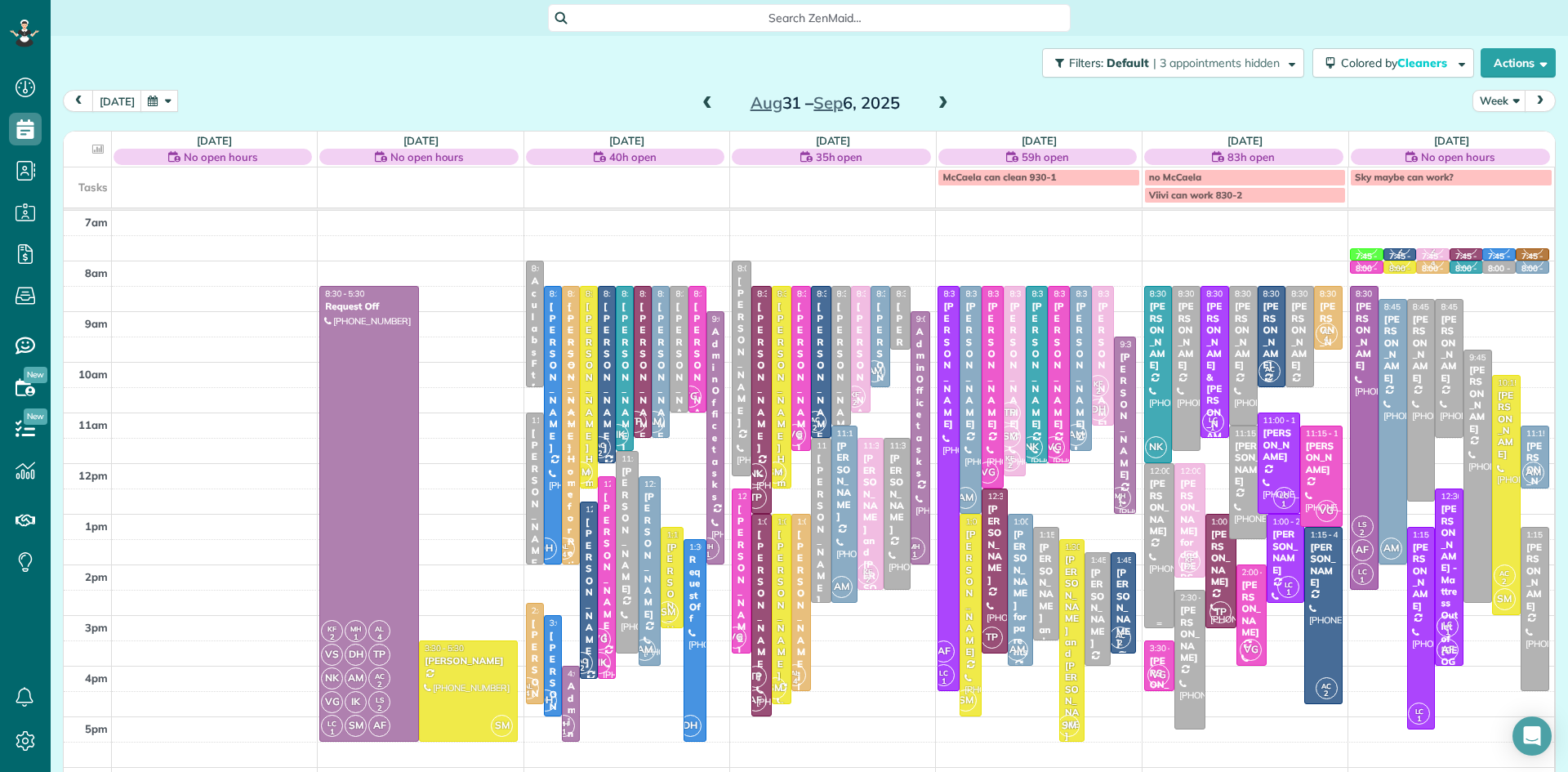
click at [1155, 508] on div "[PERSON_NAME]" at bounding box center [1160, 507] width 21 height 59
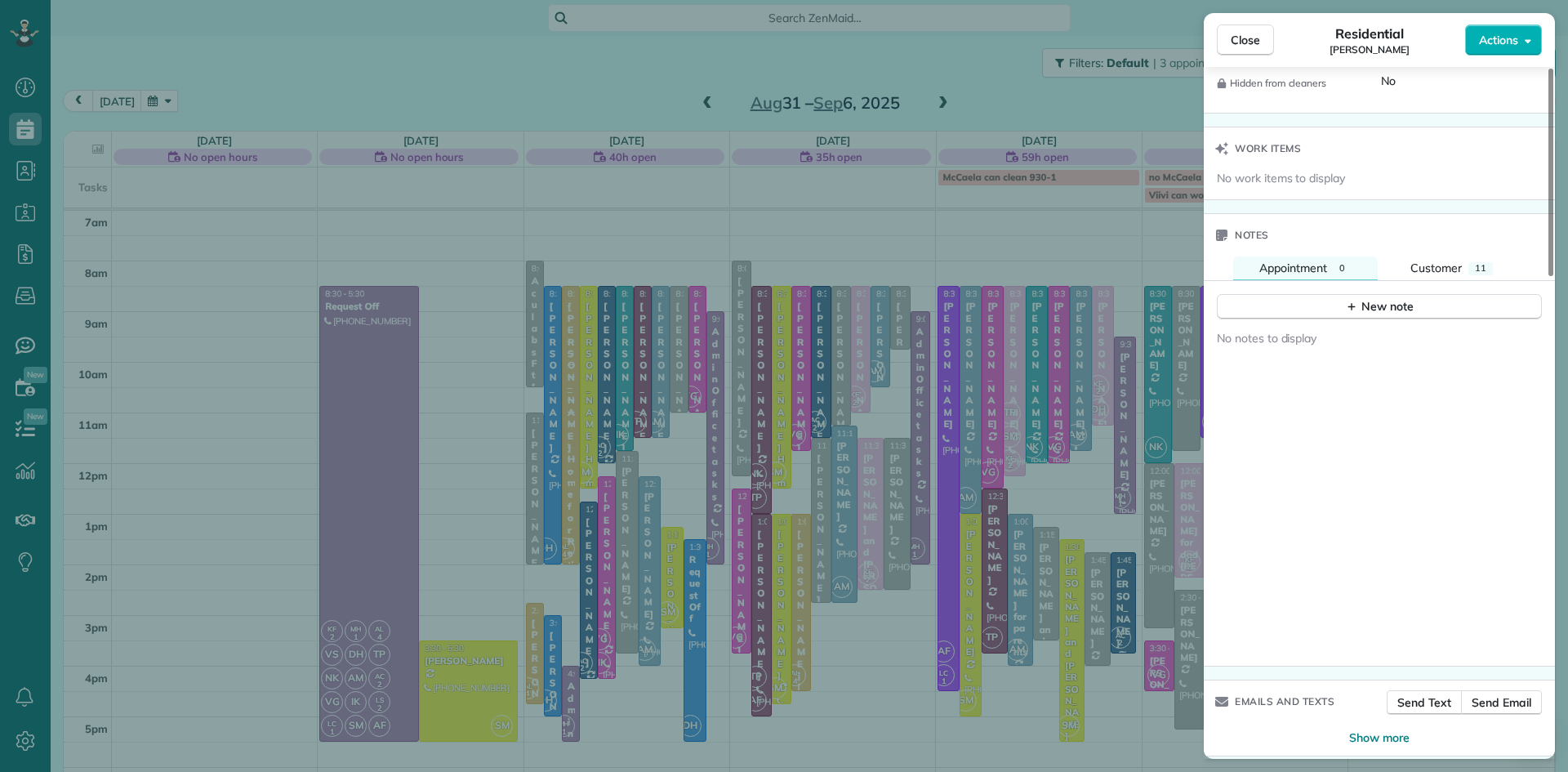
scroll to position [1574, 0]
click at [1400, 311] on div "New note" at bounding box center [1379, 303] width 68 height 17
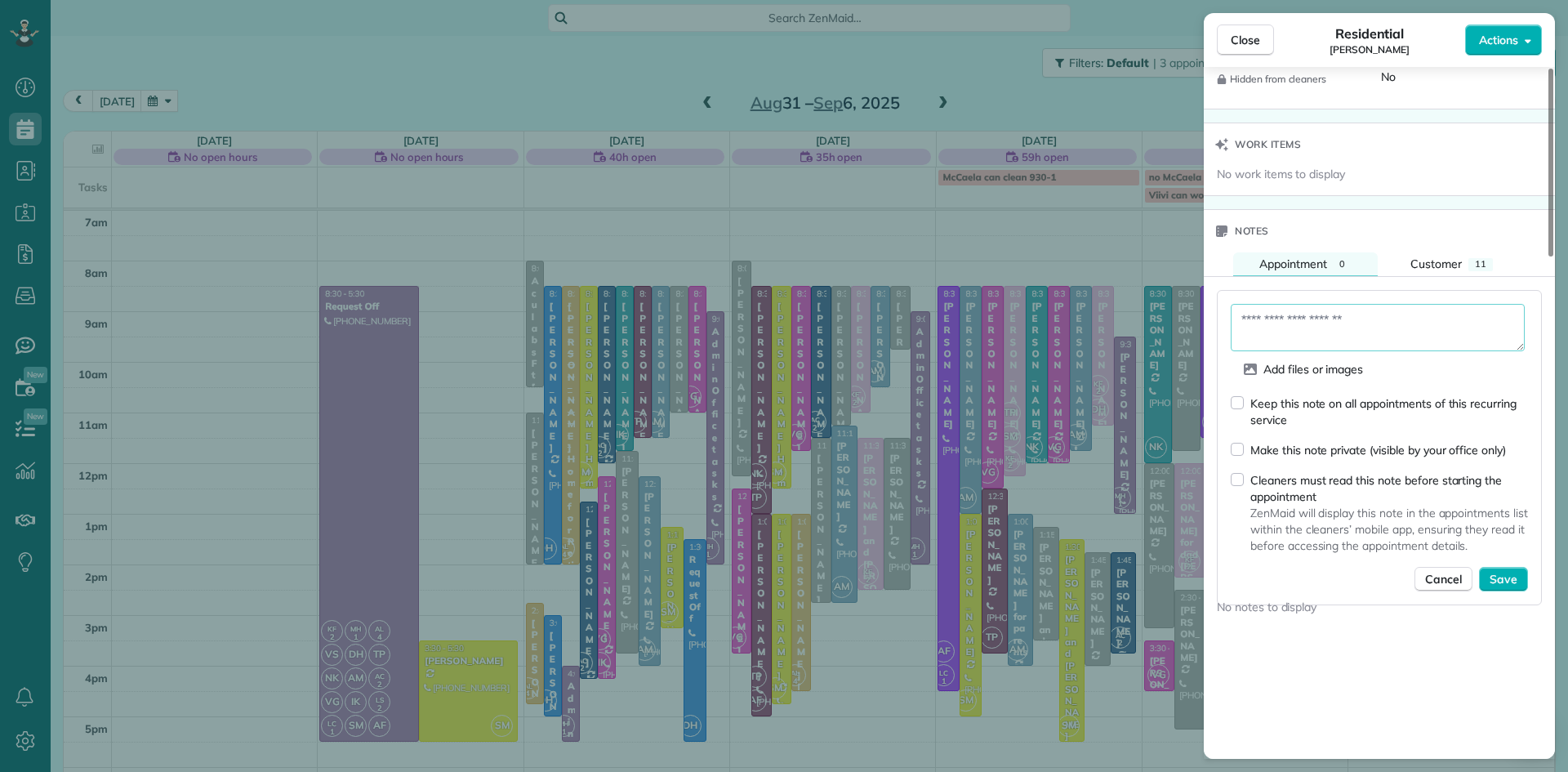
click at [1306, 350] on textarea at bounding box center [1377, 327] width 294 height 47
type textarea "**********"
click at [1499, 587] on span "Save" at bounding box center [1503, 578] width 28 height 16
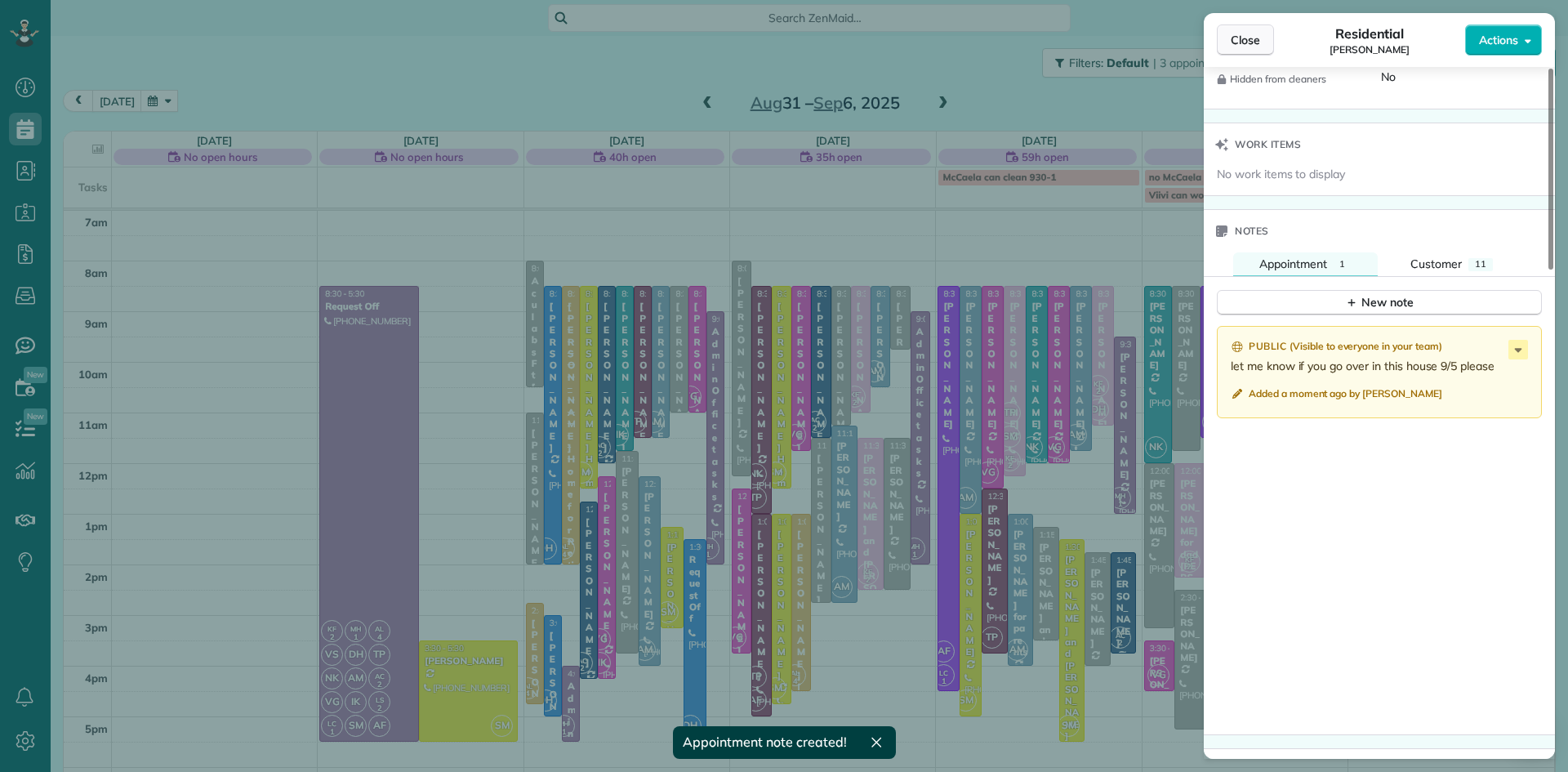
click at [1239, 38] on span "Close" at bounding box center [1245, 40] width 30 height 16
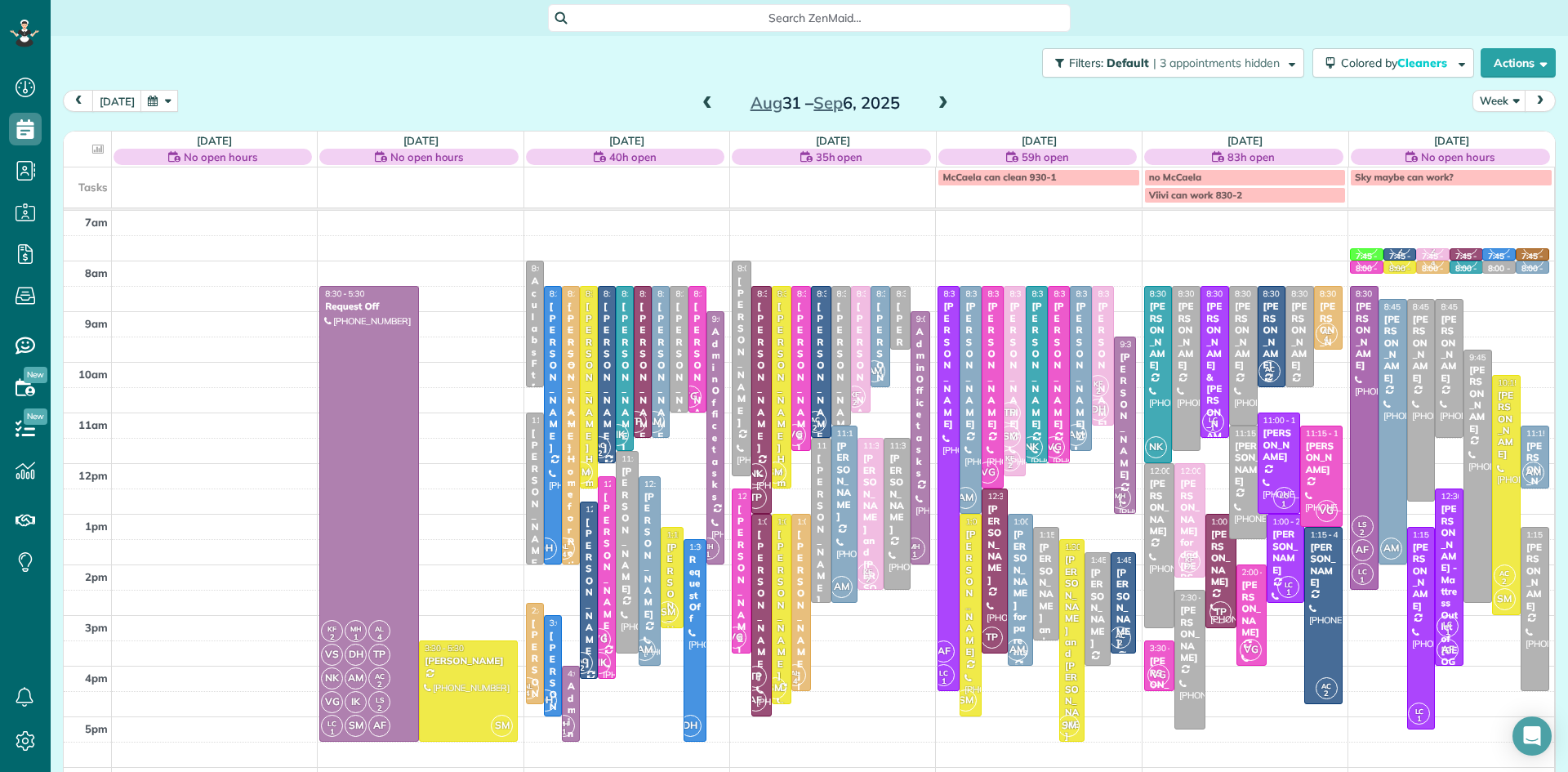
click at [704, 96] on span at bounding box center [707, 103] width 18 height 14
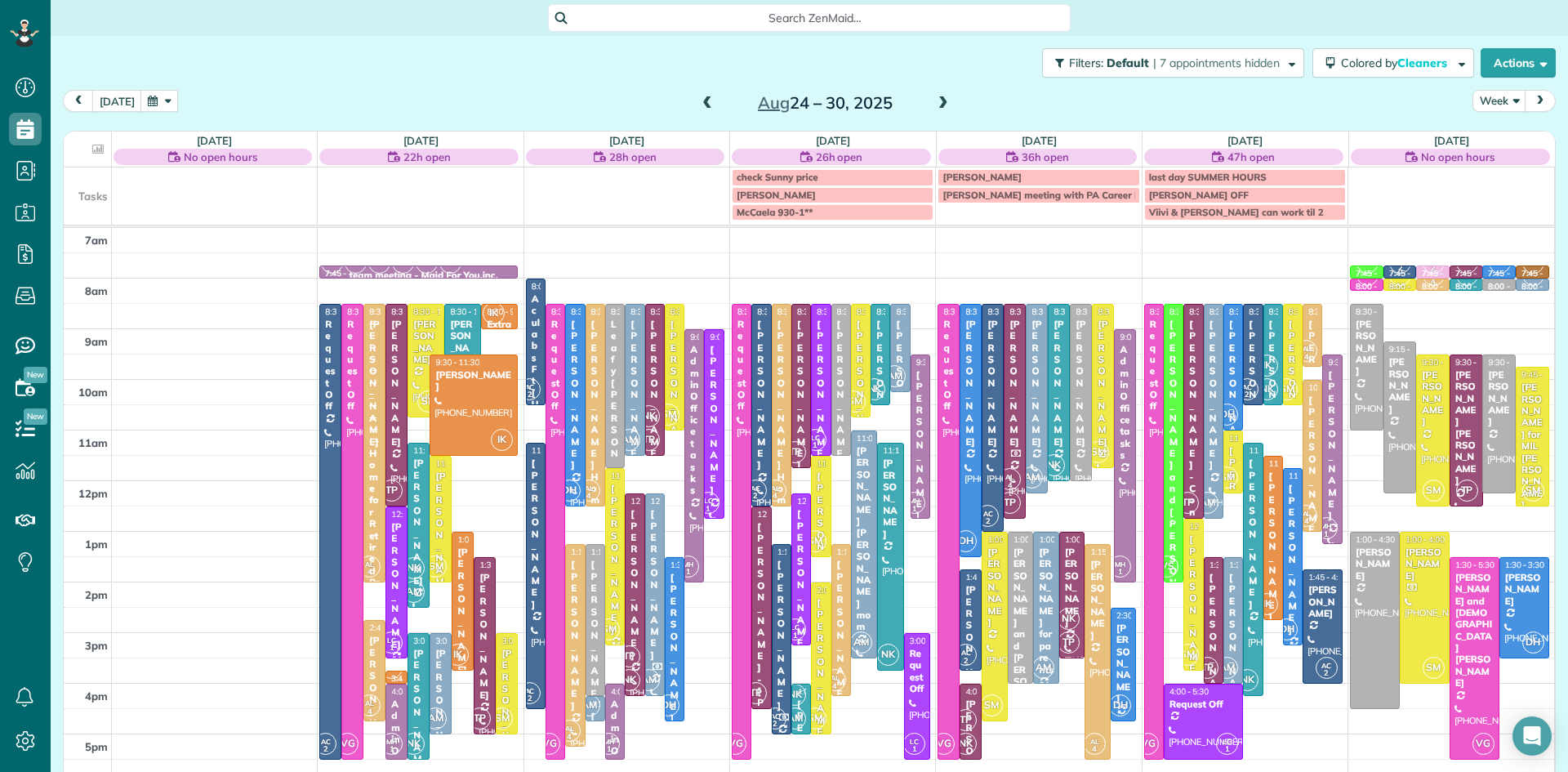
click at [706, 104] on span at bounding box center [707, 103] width 18 height 14
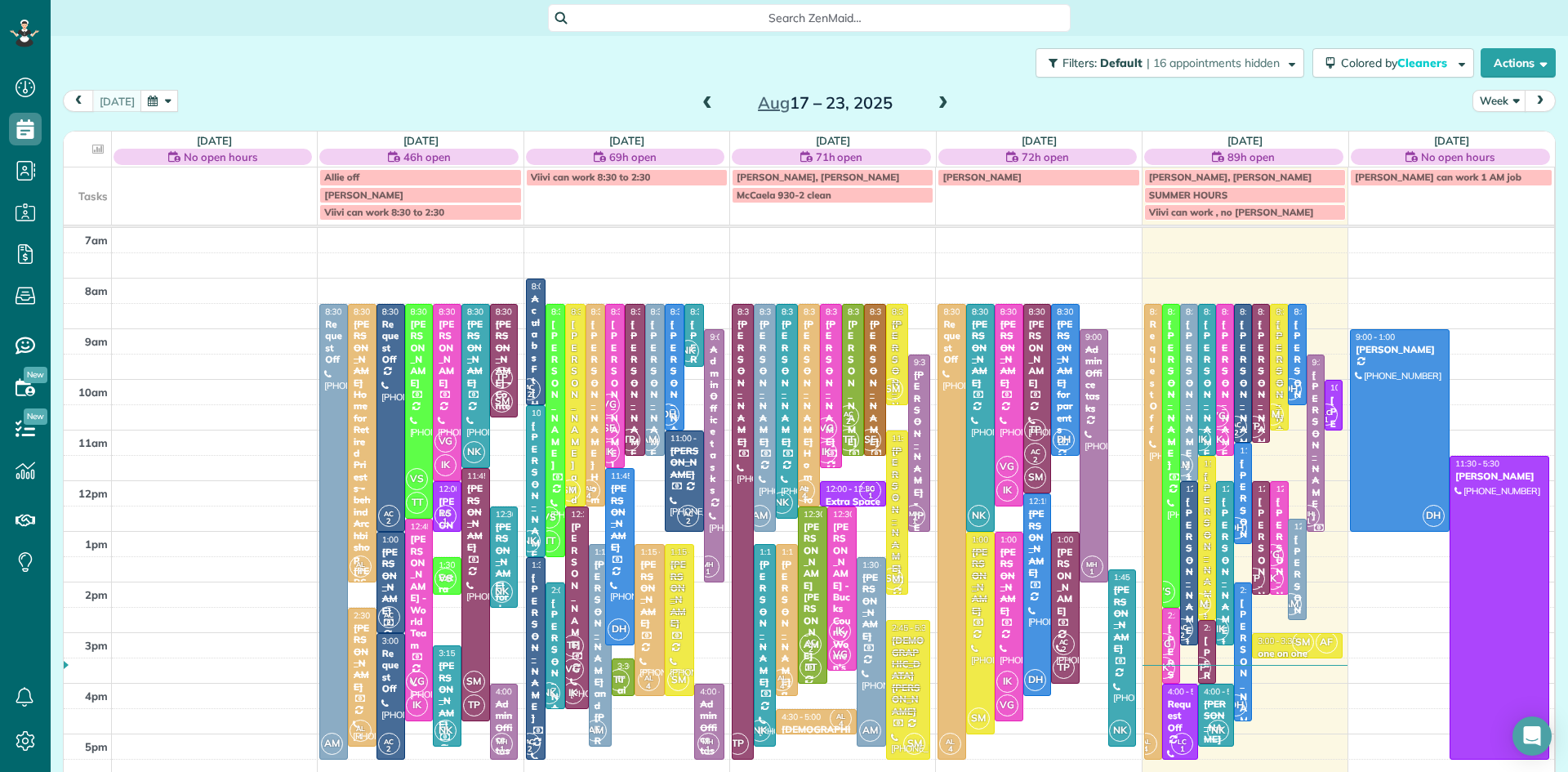
click at [701, 100] on span at bounding box center [707, 103] width 18 height 14
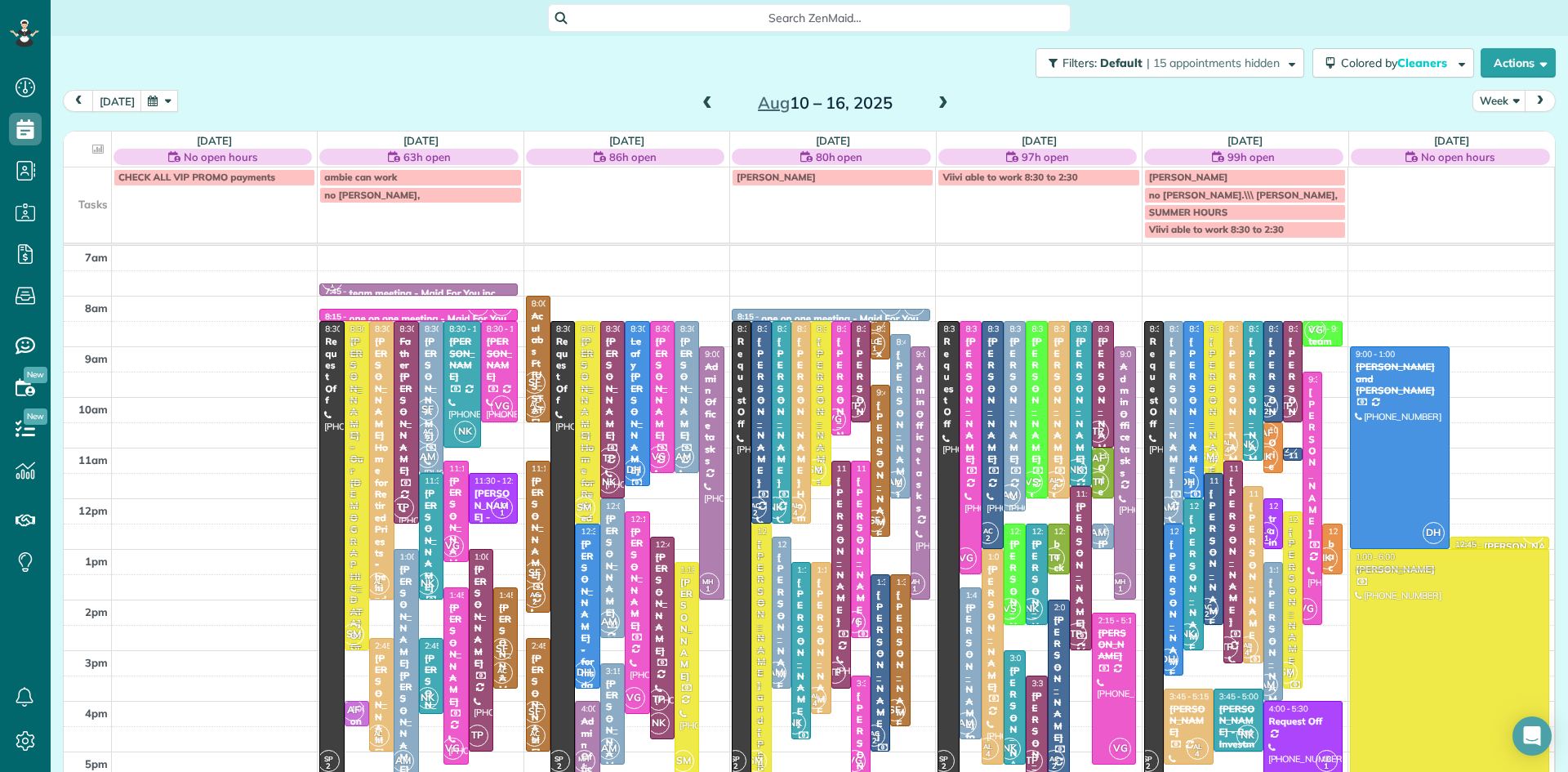
click at [701, 100] on span at bounding box center [707, 103] width 18 height 14
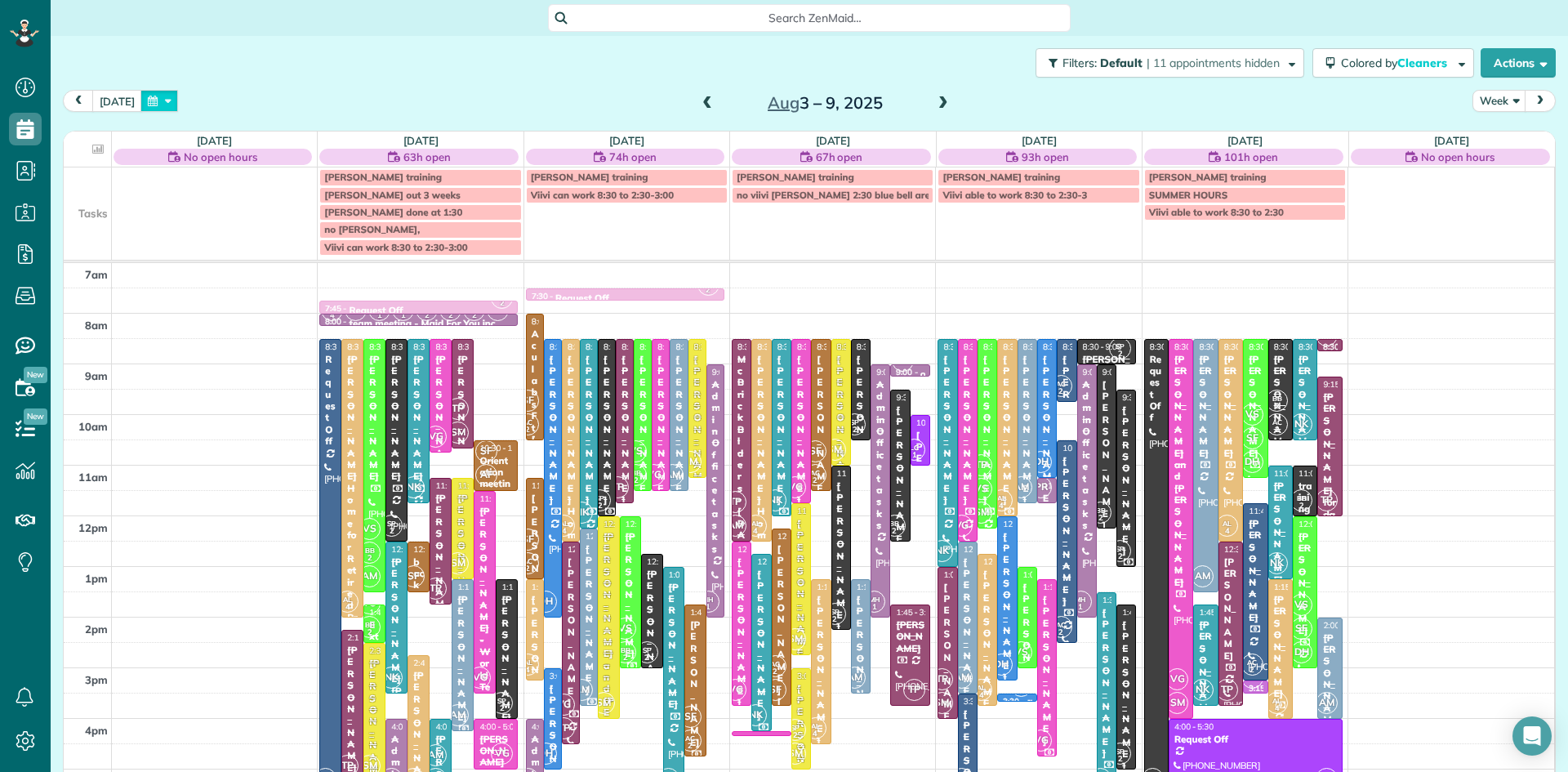
click at [147, 99] on button "button" at bounding box center [159, 100] width 38 height 22
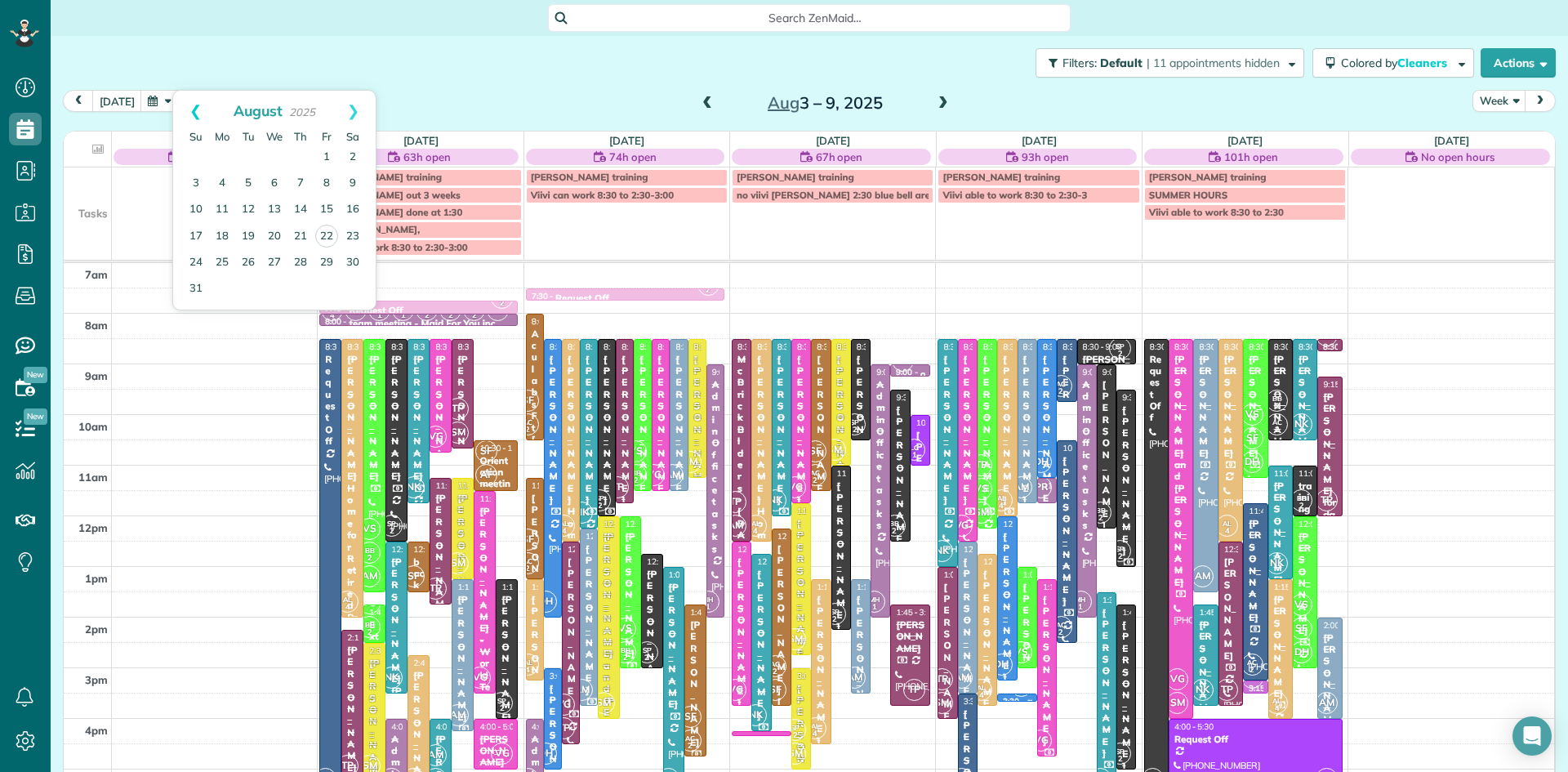
click at [186, 105] on link "Prev" at bounding box center [196, 111] width 45 height 40
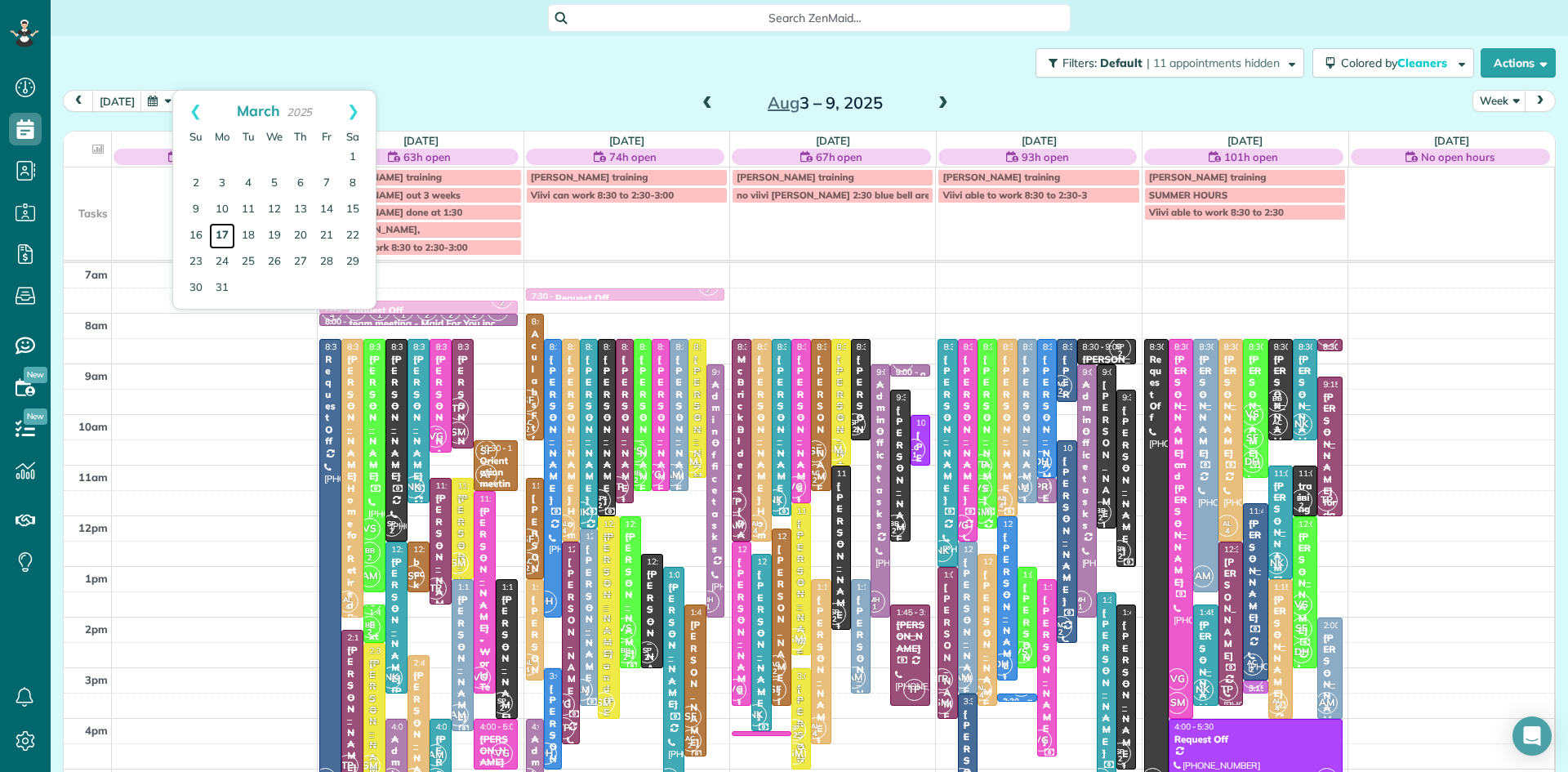
click at [226, 231] on link "17" at bounding box center [222, 235] width 26 height 26
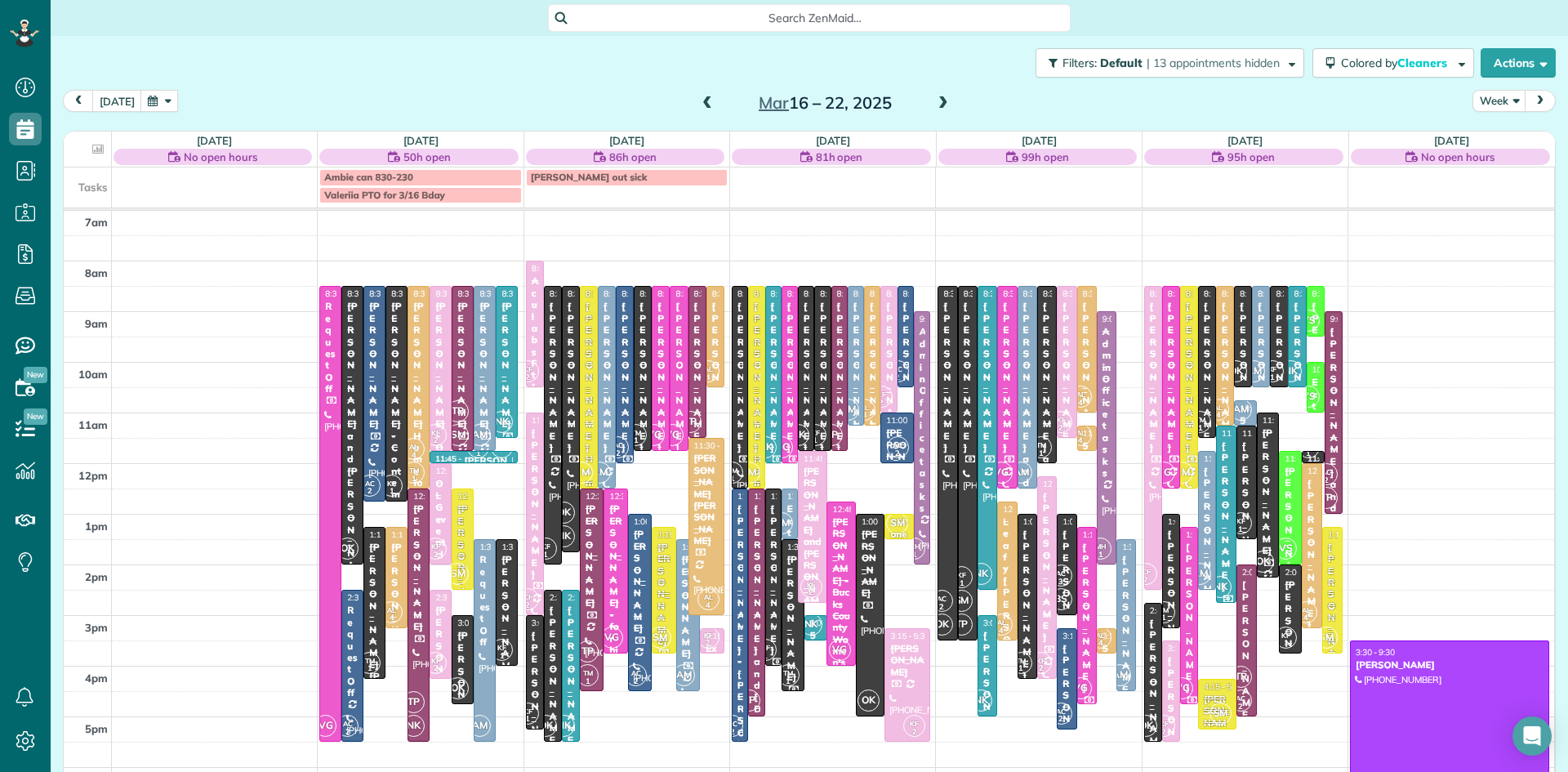
click at [1226, 579] on span "NK" at bounding box center [1220, 587] width 22 height 22
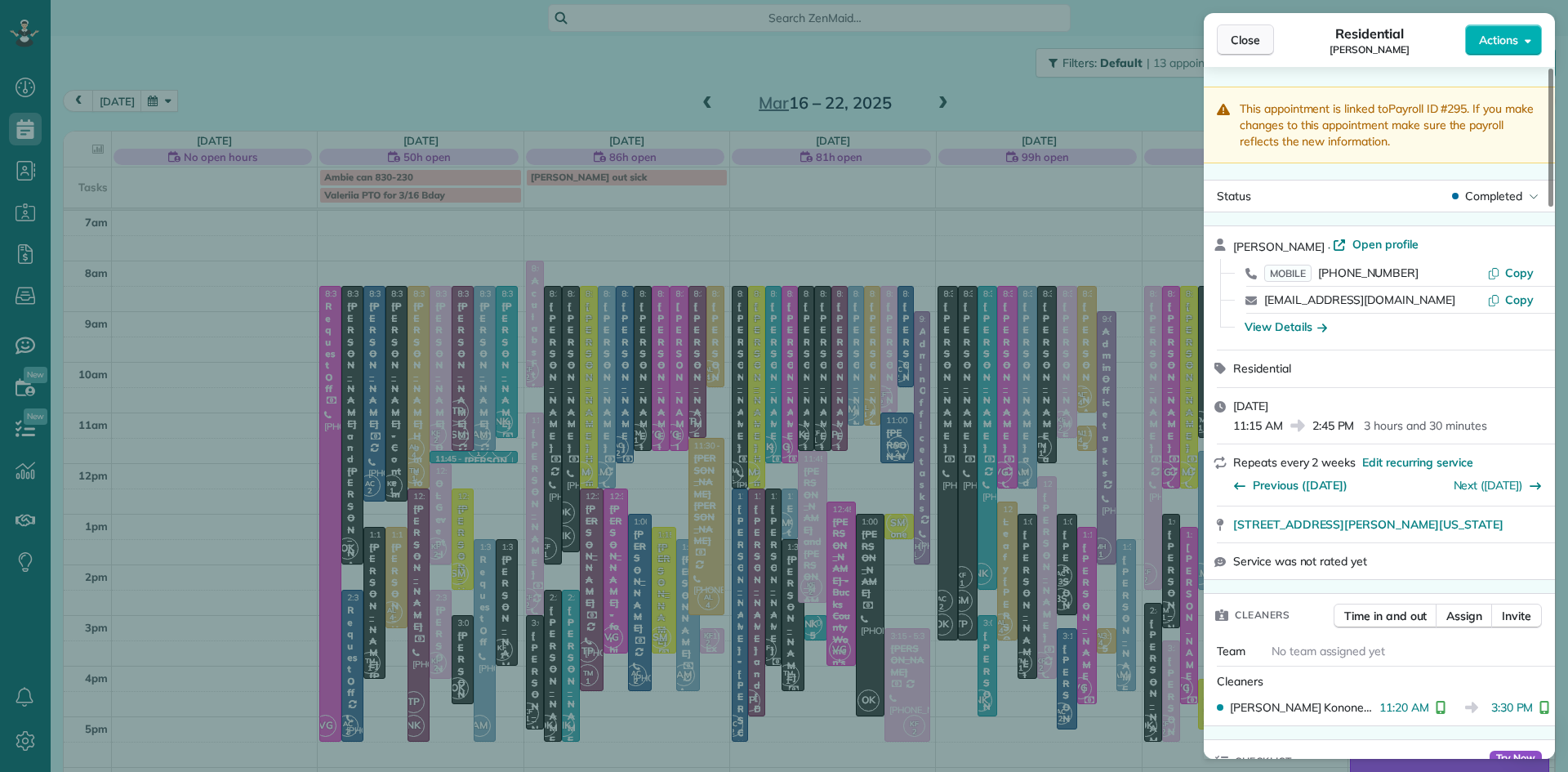
click at [1246, 36] on span "Close" at bounding box center [1245, 40] width 30 height 16
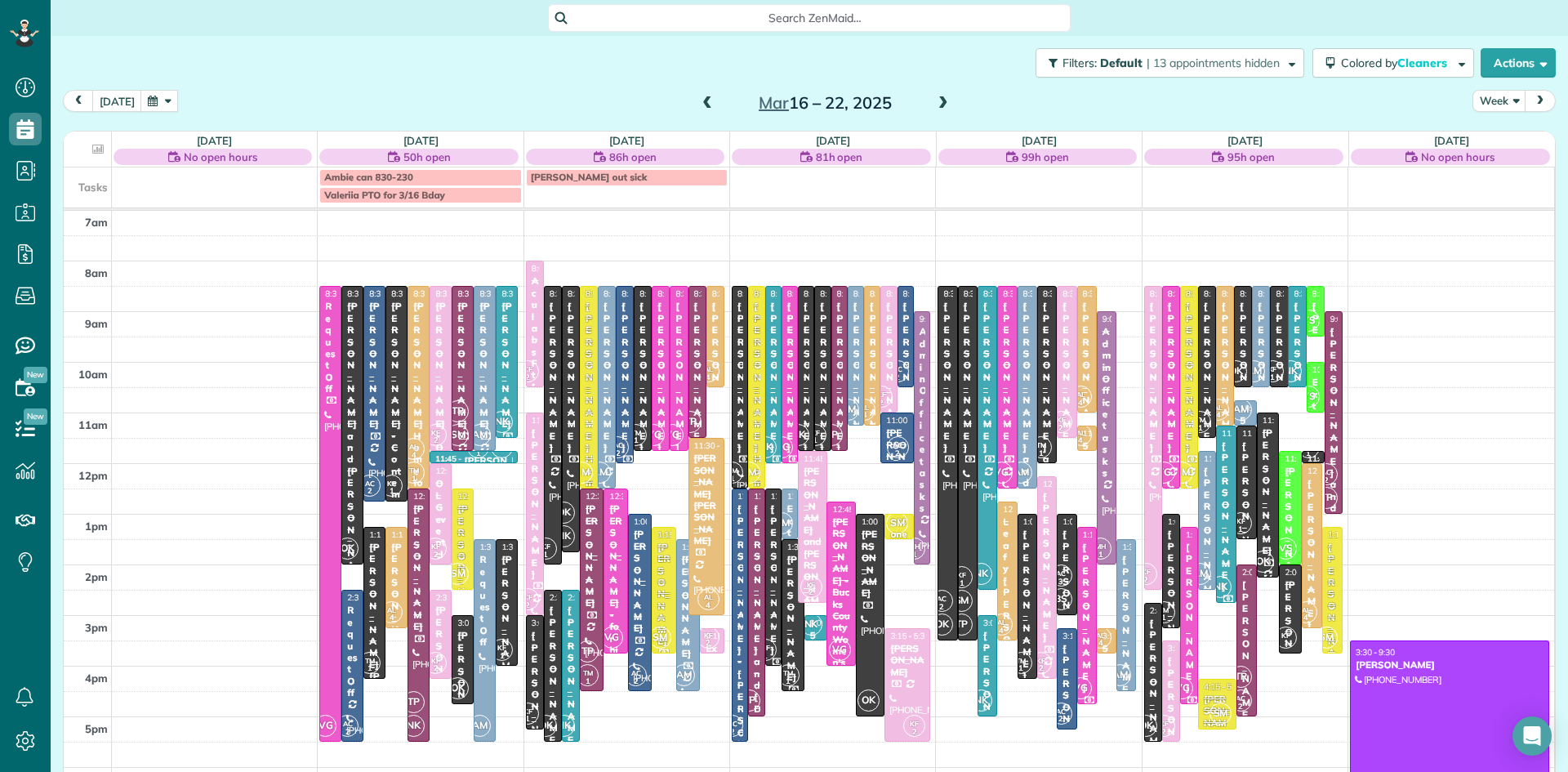
click at [703, 100] on span at bounding box center [707, 103] width 18 height 14
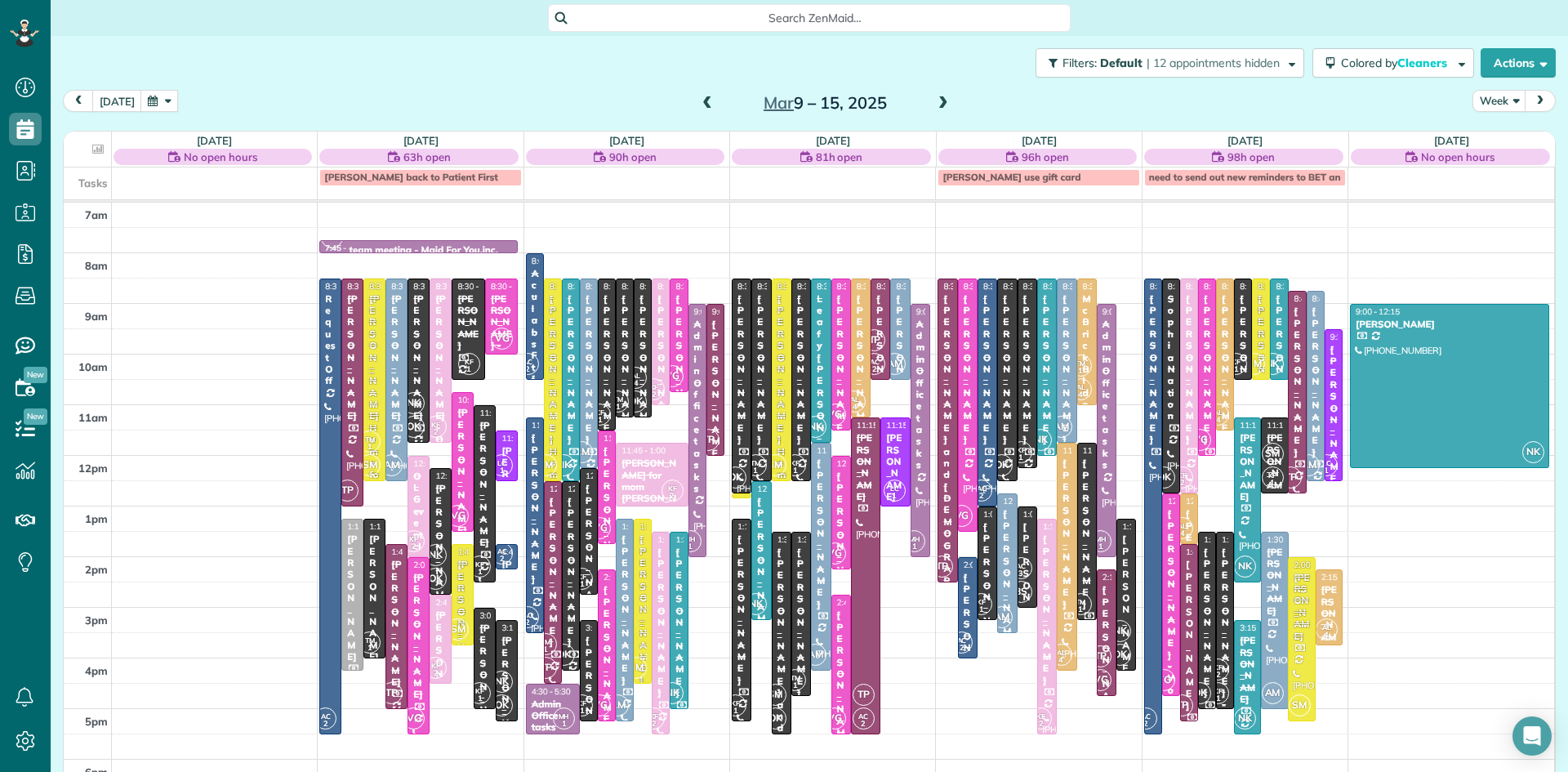
click at [703, 98] on span at bounding box center [707, 103] width 18 height 14
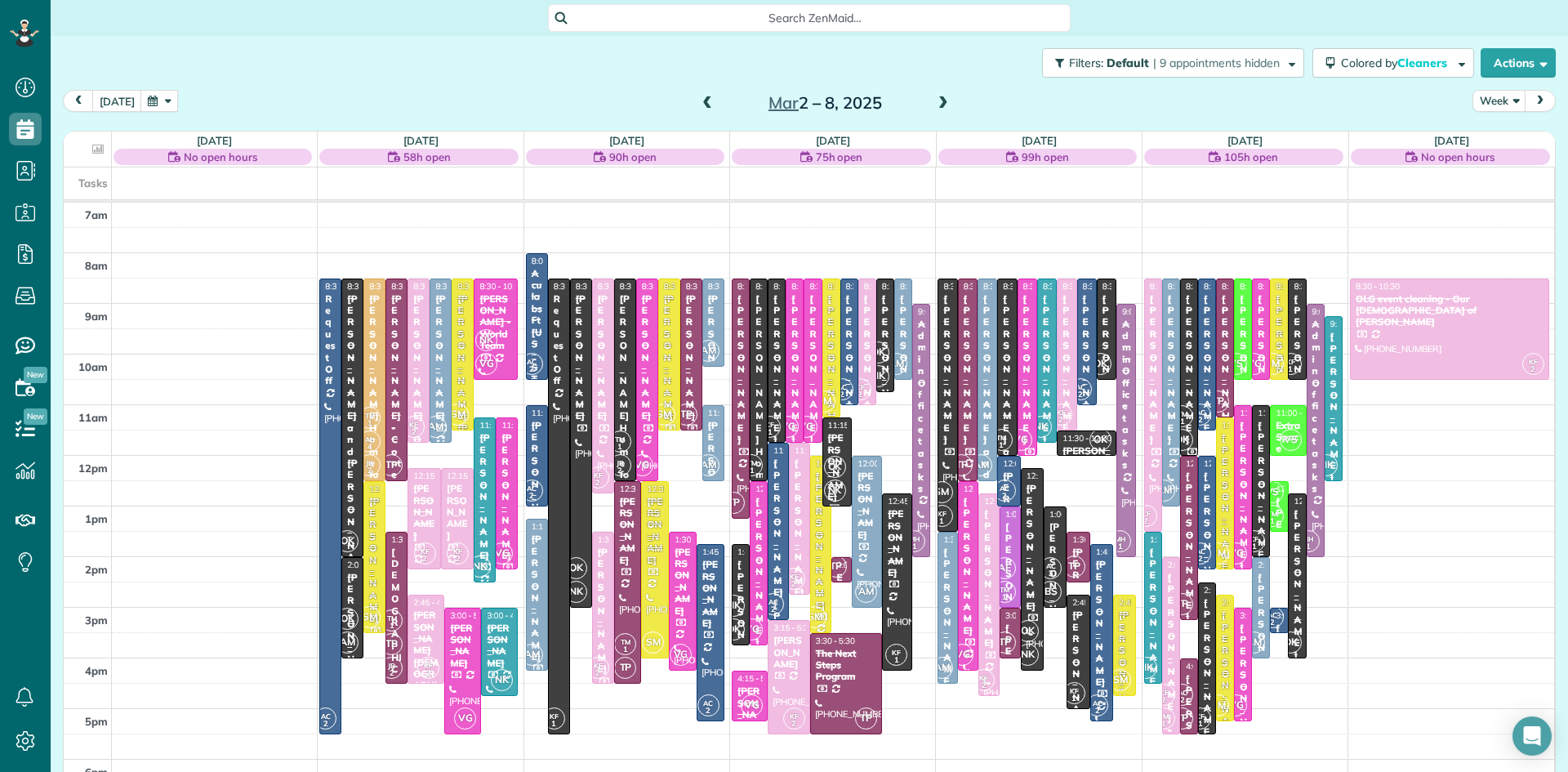
click at [704, 101] on span at bounding box center [707, 103] width 18 height 14
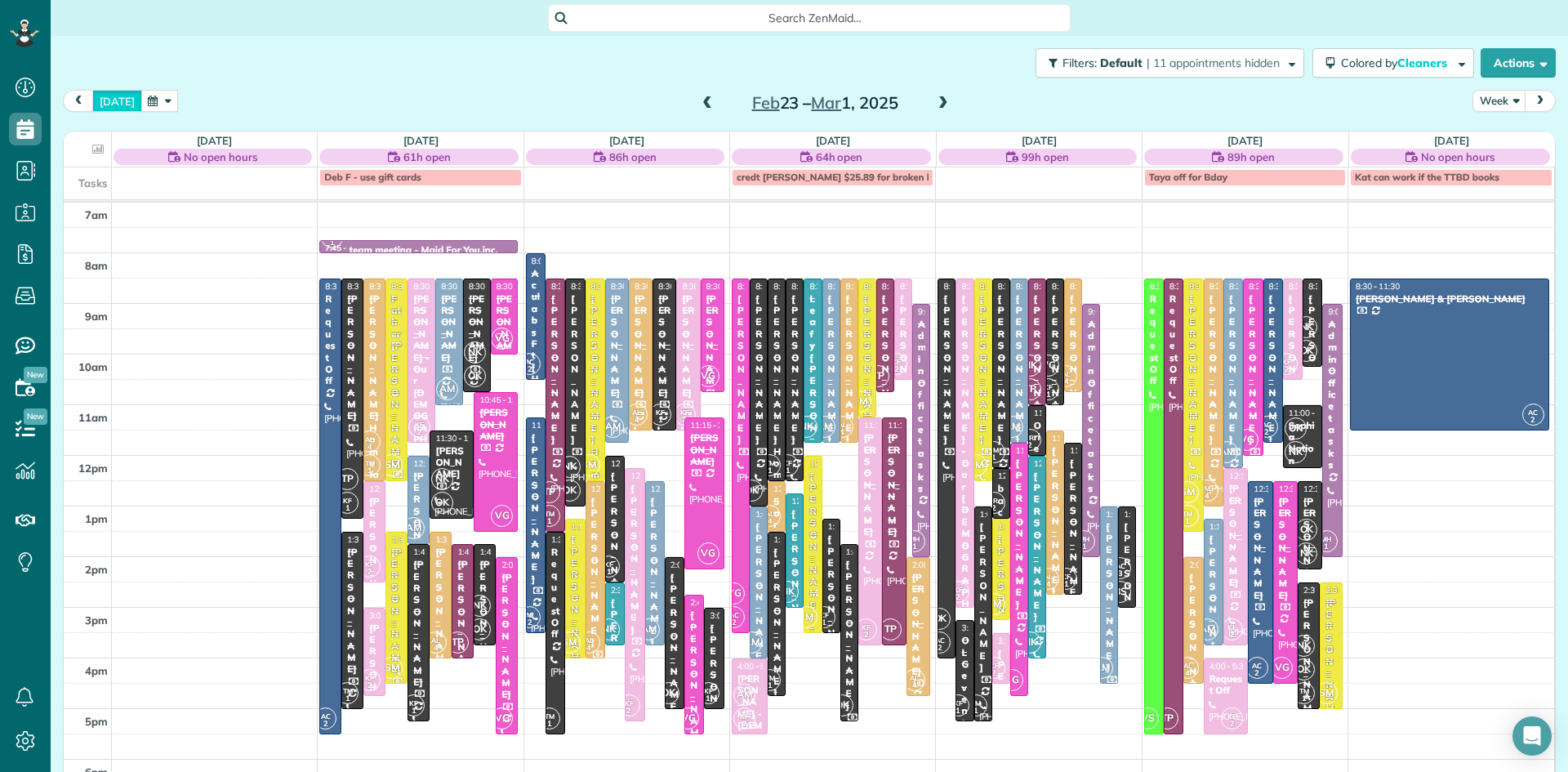
click at [116, 104] on button "[DATE]" at bounding box center [118, 100] width 50 height 22
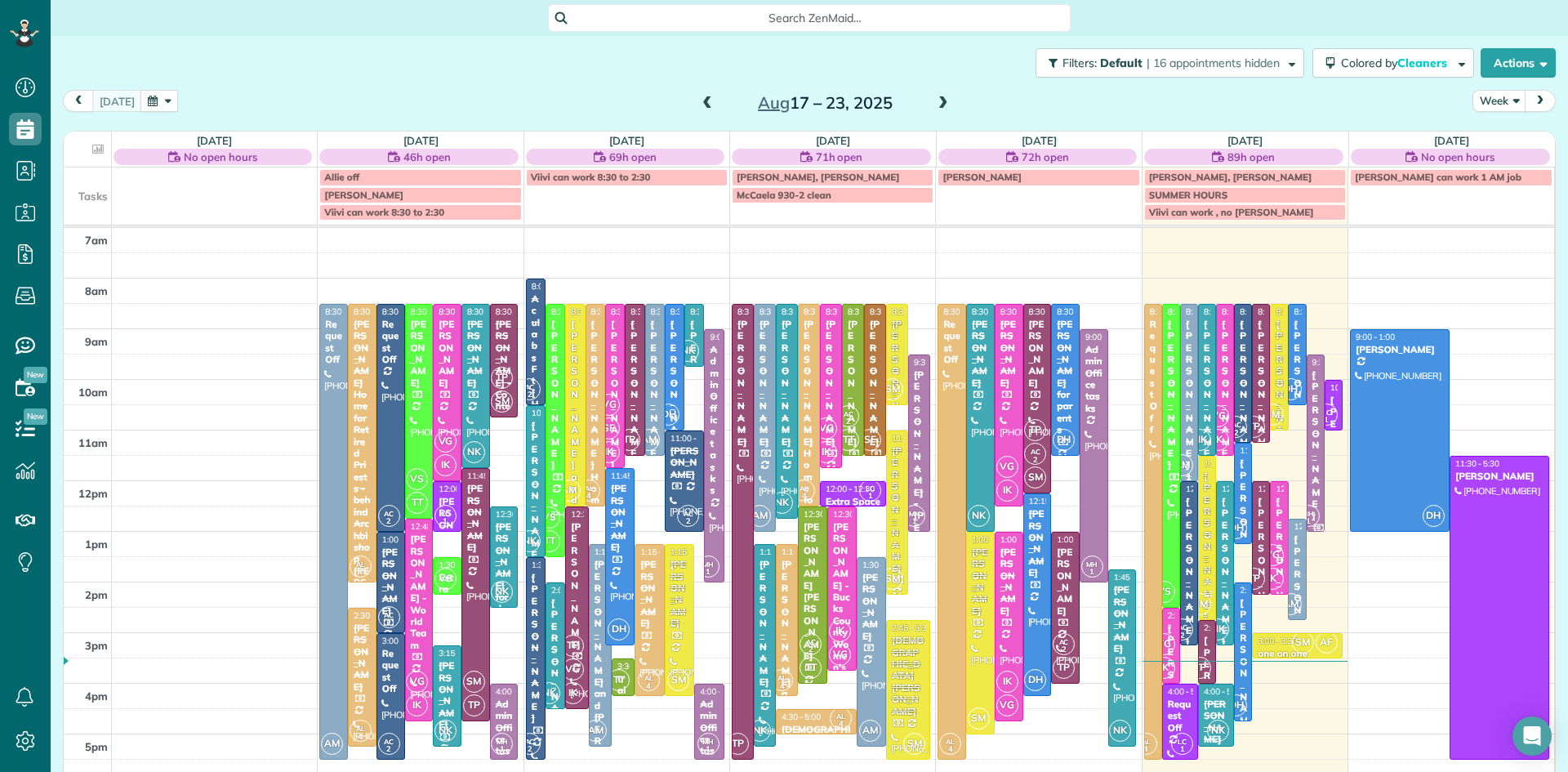
click at [1316, 474] on div "[PERSON_NAME]" at bounding box center [1316, 445] width 8 height 153
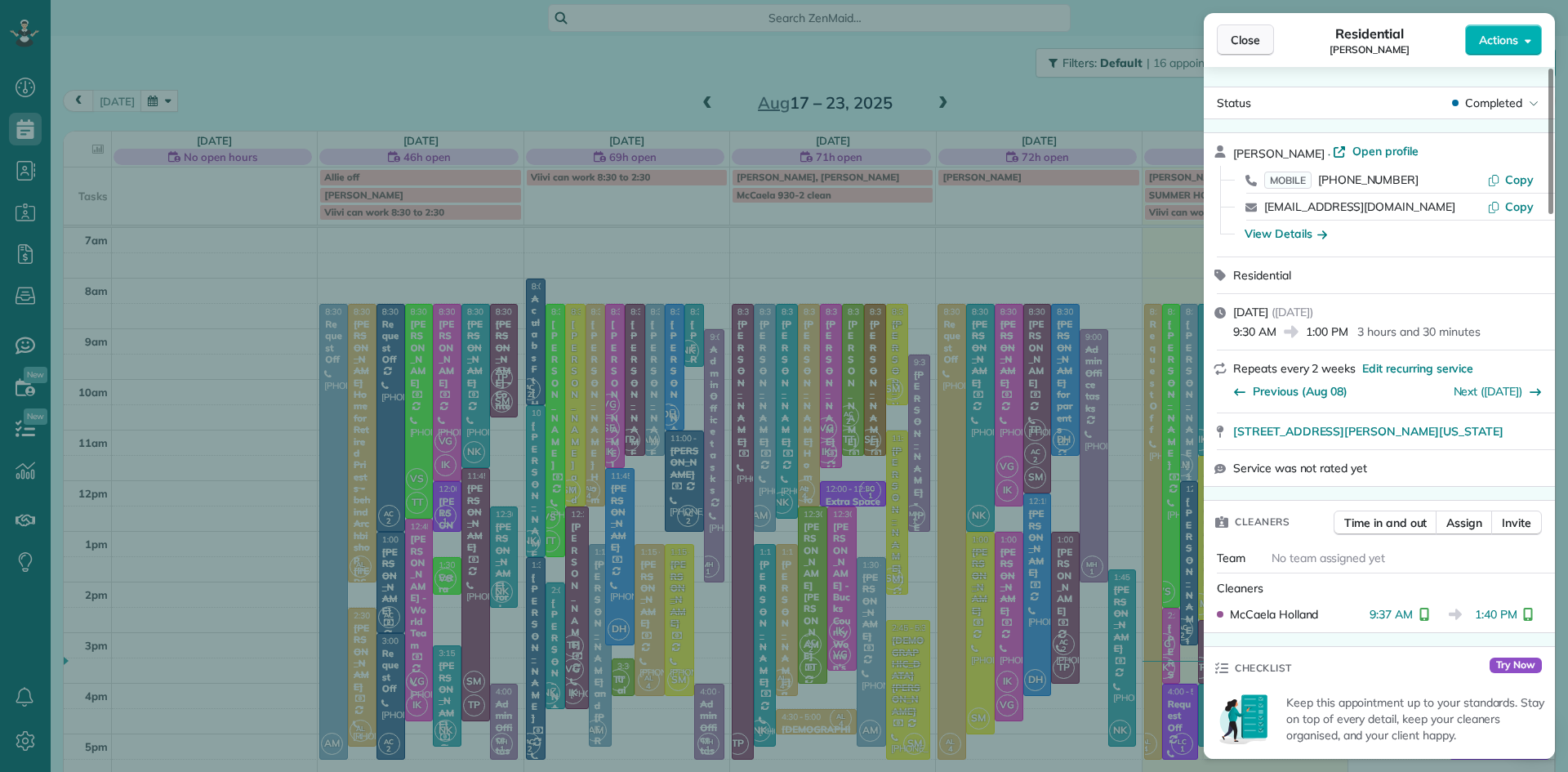
click at [1246, 41] on span "Close" at bounding box center [1245, 40] width 30 height 16
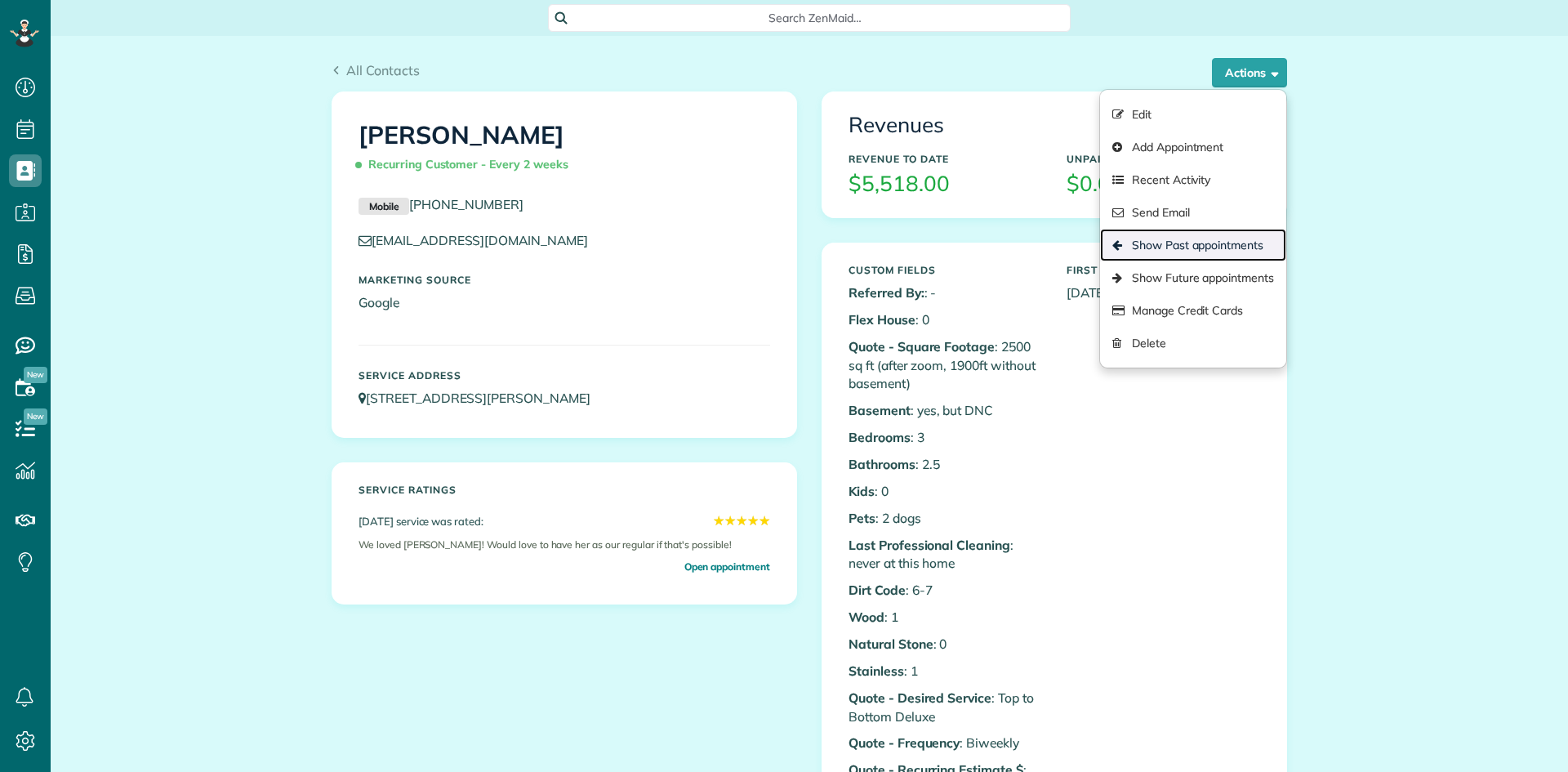
click at [1234, 238] on link "Show Past appointments" at bounding box center [1193, 245] width 186 height 33
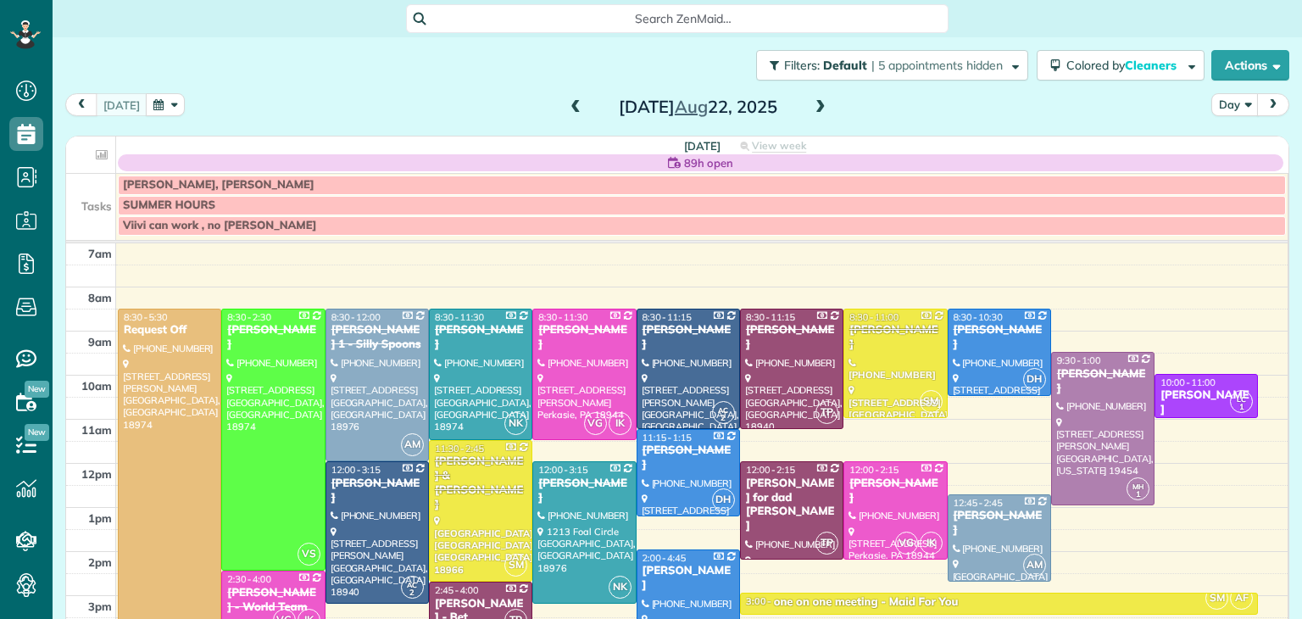
scroll to position [8, 8]
click at [154, 103] on button "button" at bounding box center [165, 104] width 39 height 23
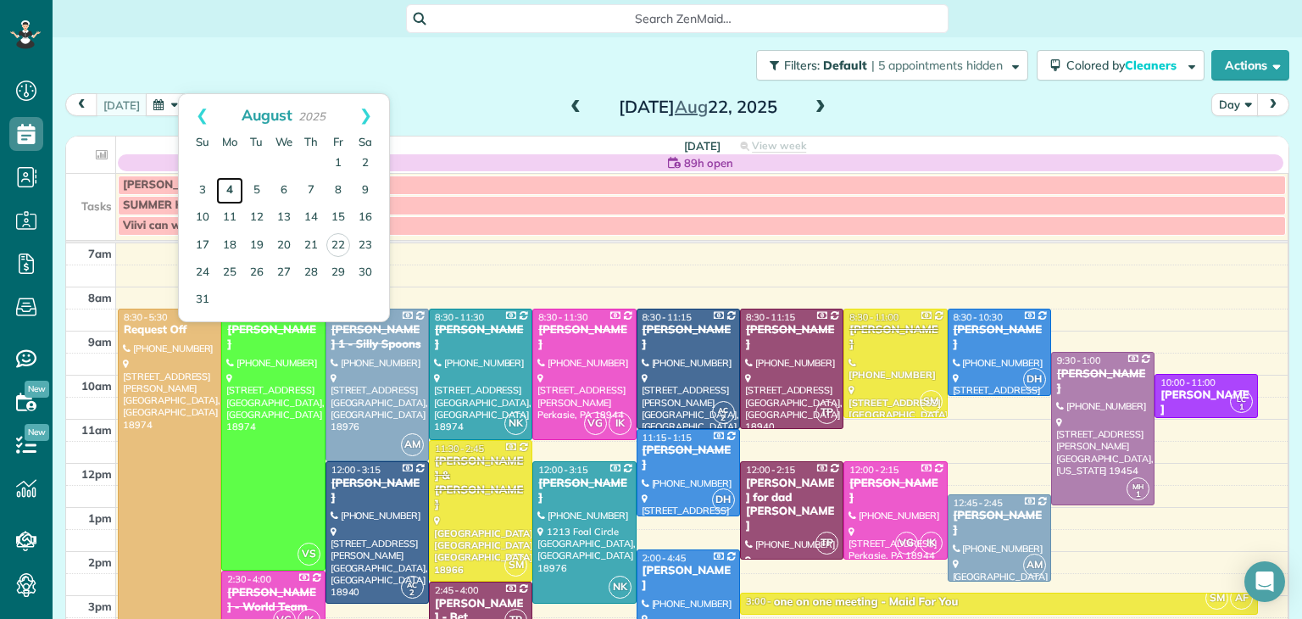
click at [228, 186] on link "4" at bounding box center [229, 190] width 27 height 27
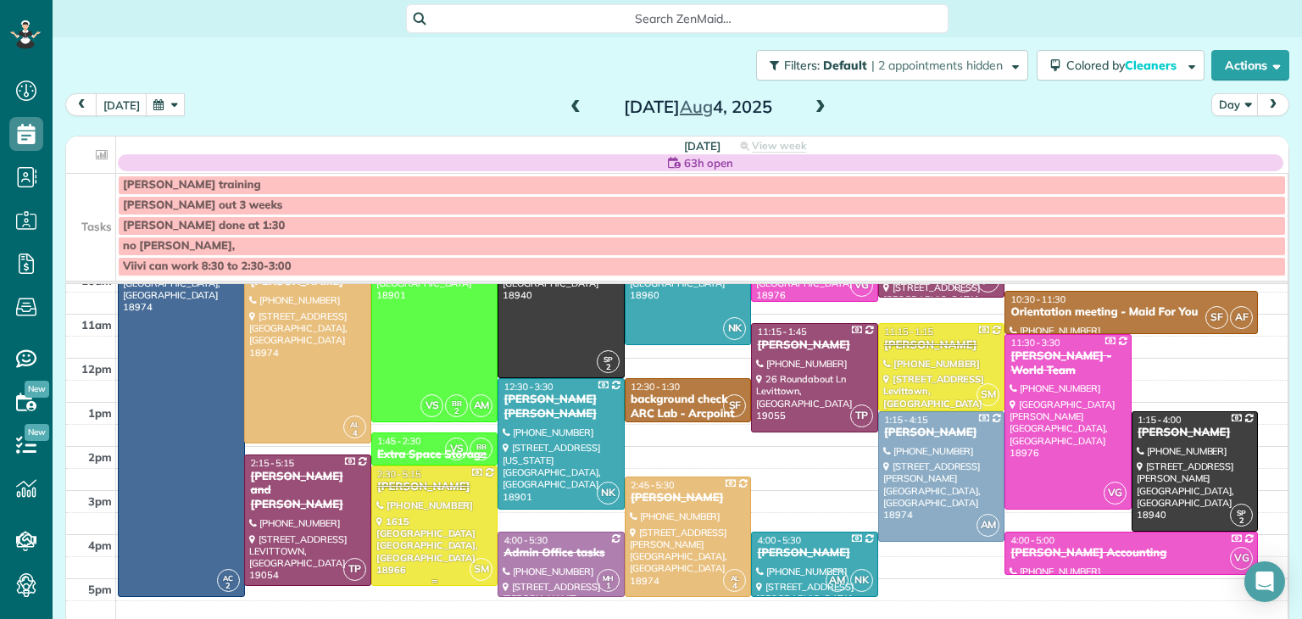
scroll to position [147, 0]
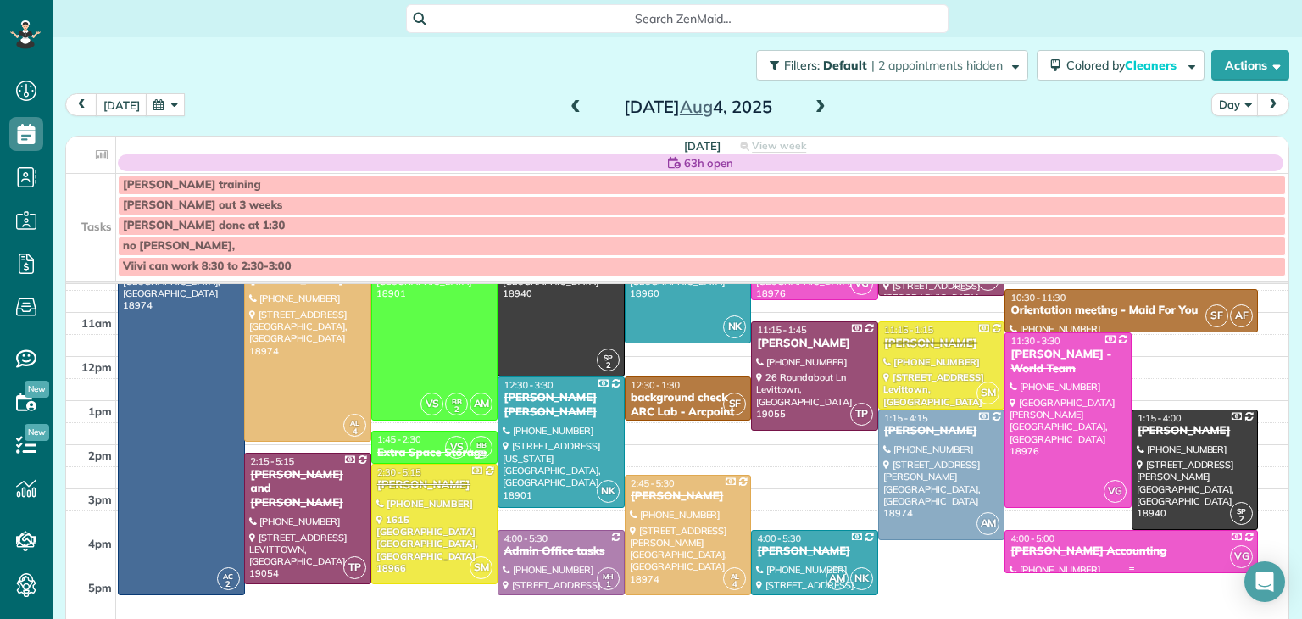
click at [1057, 555] on div "[PERSON_NAME] Accounting" at bounding box center [1131, 551] width 243 height 14
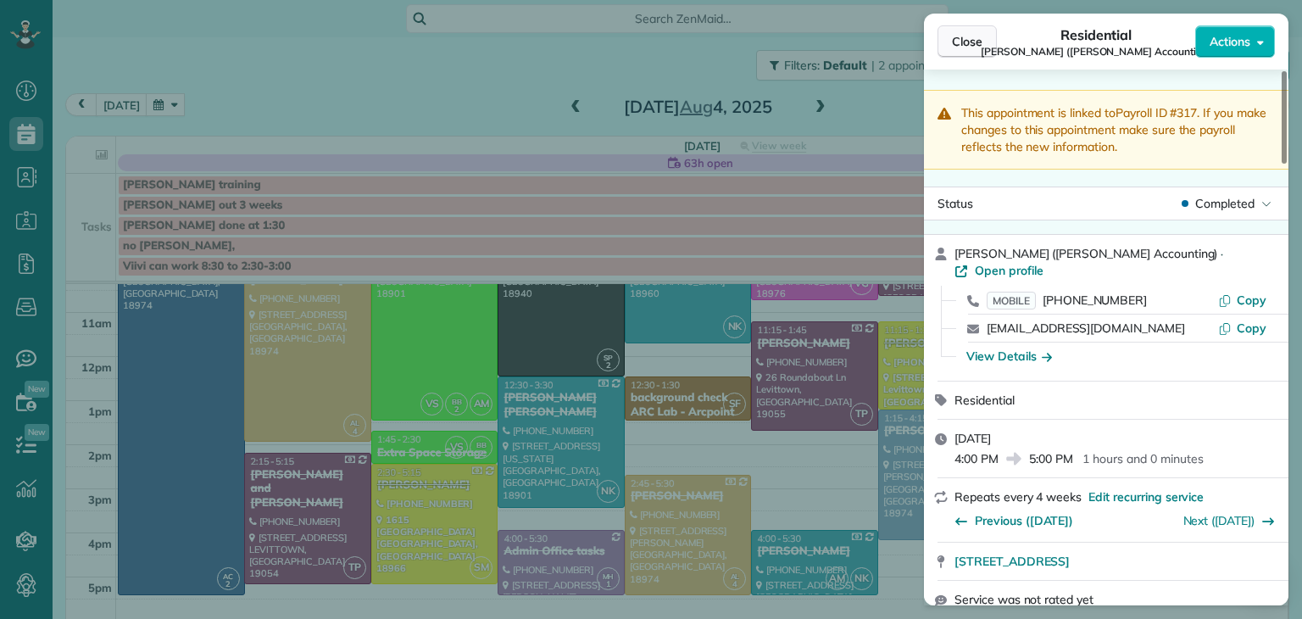
click at [957, 34] on span "Close" at bounding box center [967, 41] width 31 height 17
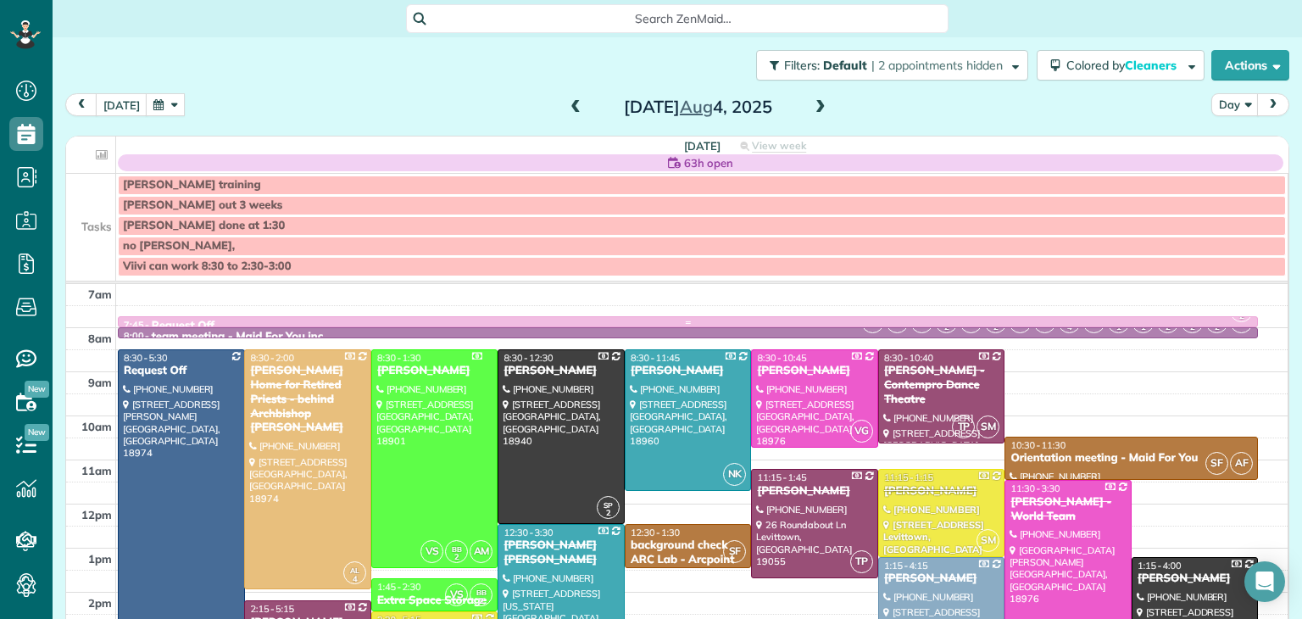
click at [211, 319] on div "Request Off" at bounding box center [183, 326] width 63 height 14
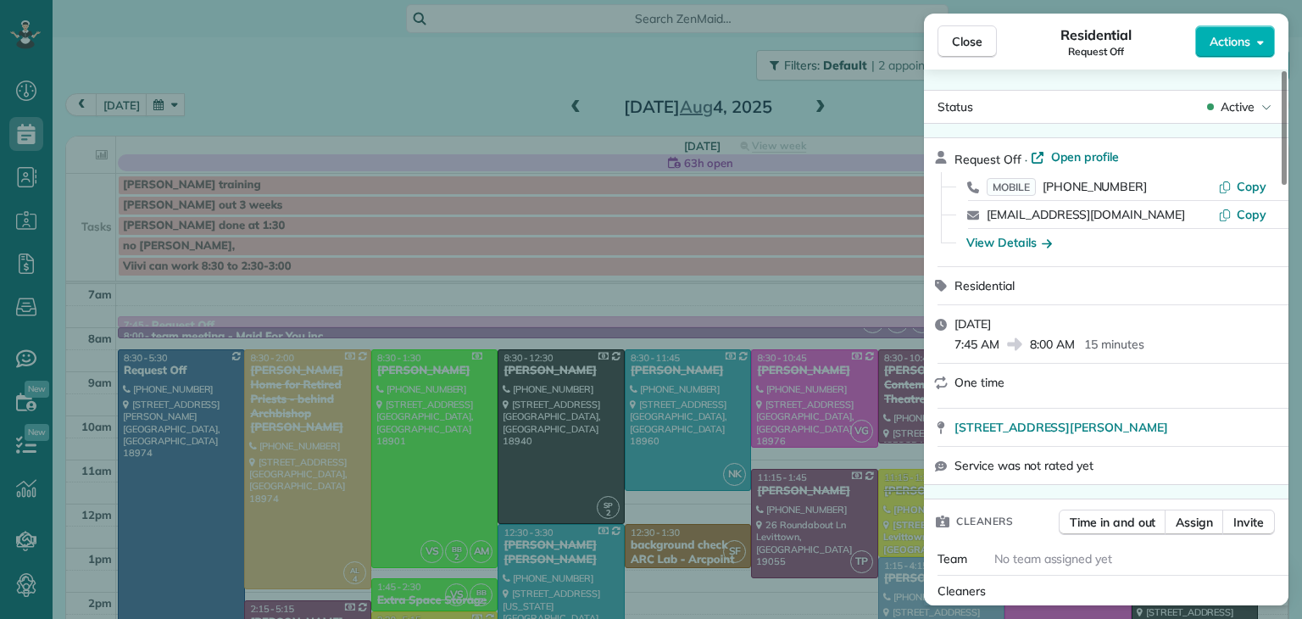
scroll to position [103, 0]
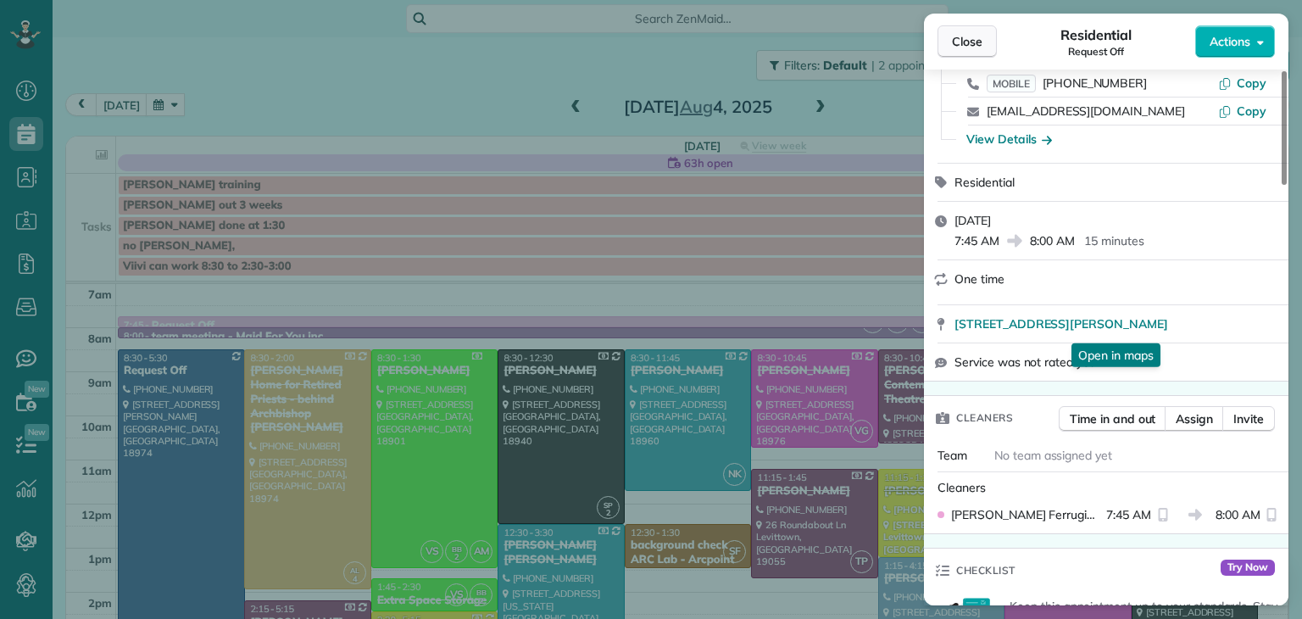
click at [957, 47] on span "Close" at bounding box center [967, 41] width 31 height 17
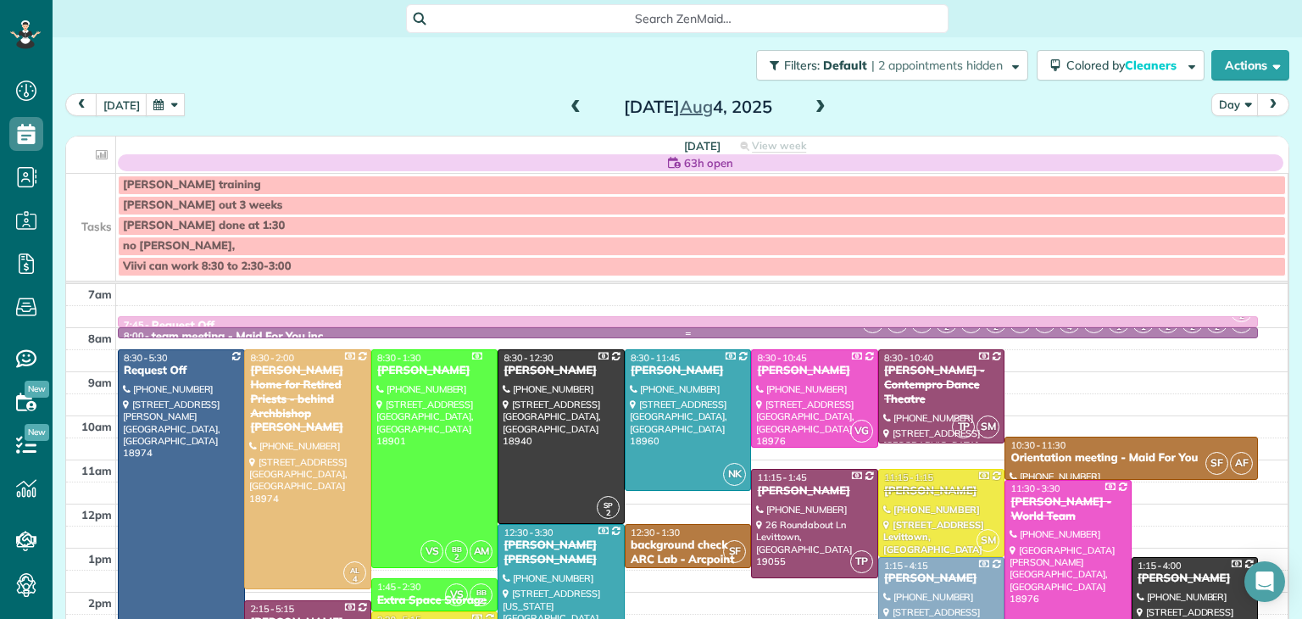
click at [219, 330] on div "team meeting - Maid For You,inc." at bounding box center [239, 337] width 175 height 14
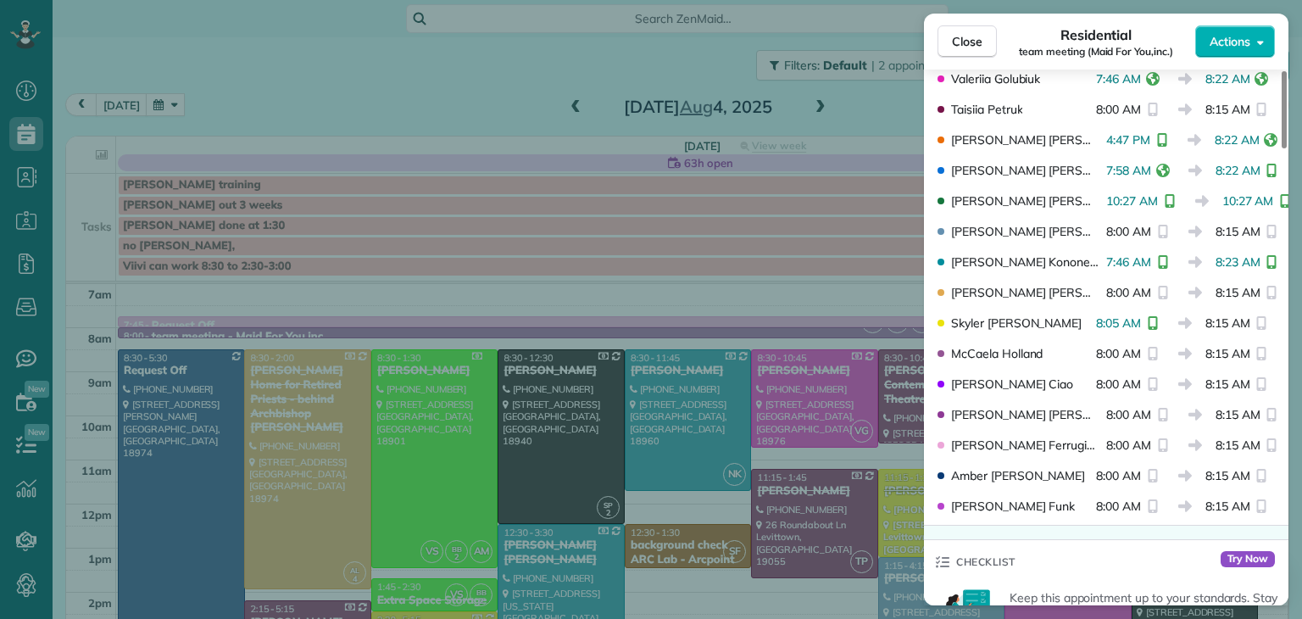
scroll to position [670, 0]
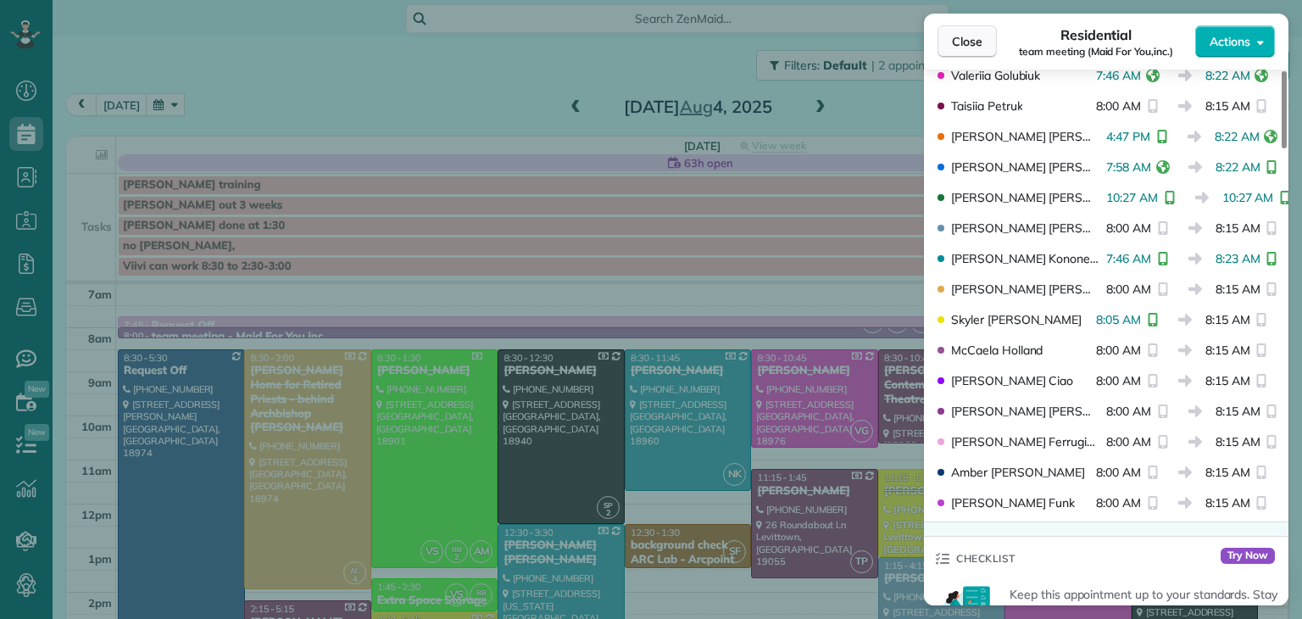
click at [965, 45] on span "Close" at bounding box center [967, 41] width 31 height 17
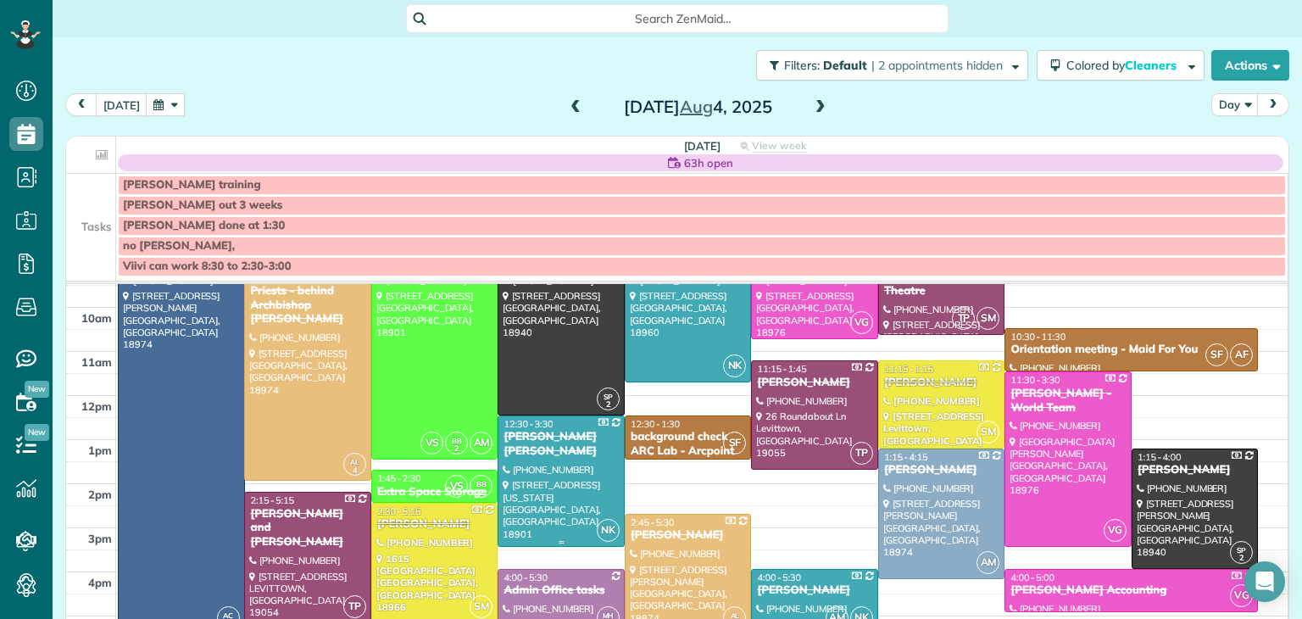
scroll to position [128, 0]
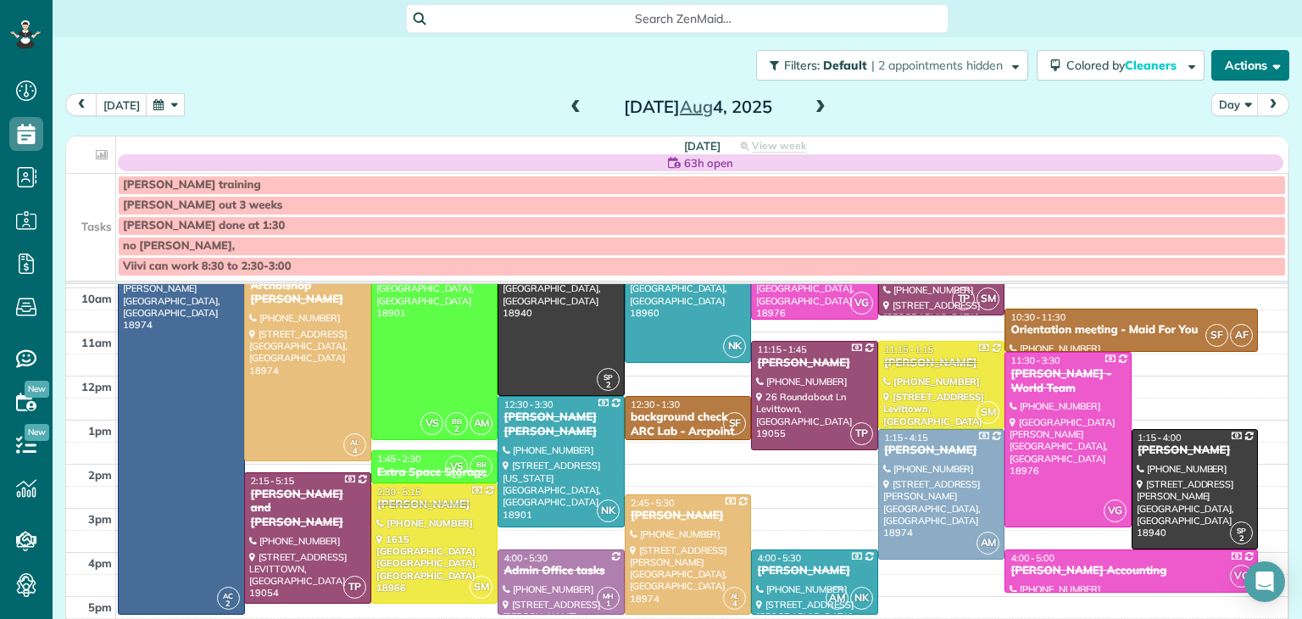
click at [1243, 72] on button "Actions" at bounding box center [1250, 65] width 78 height 31
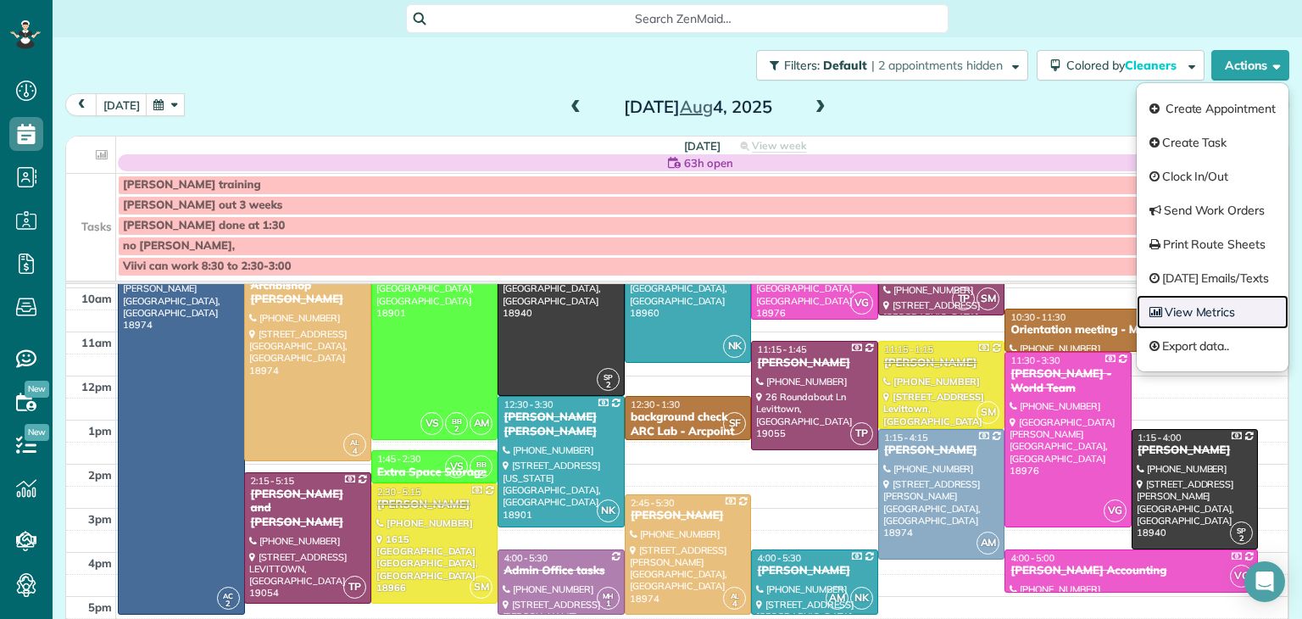
click at [1225, 309] on link "View Metrics" at bounding box center [1213, 312] width 152 height 34
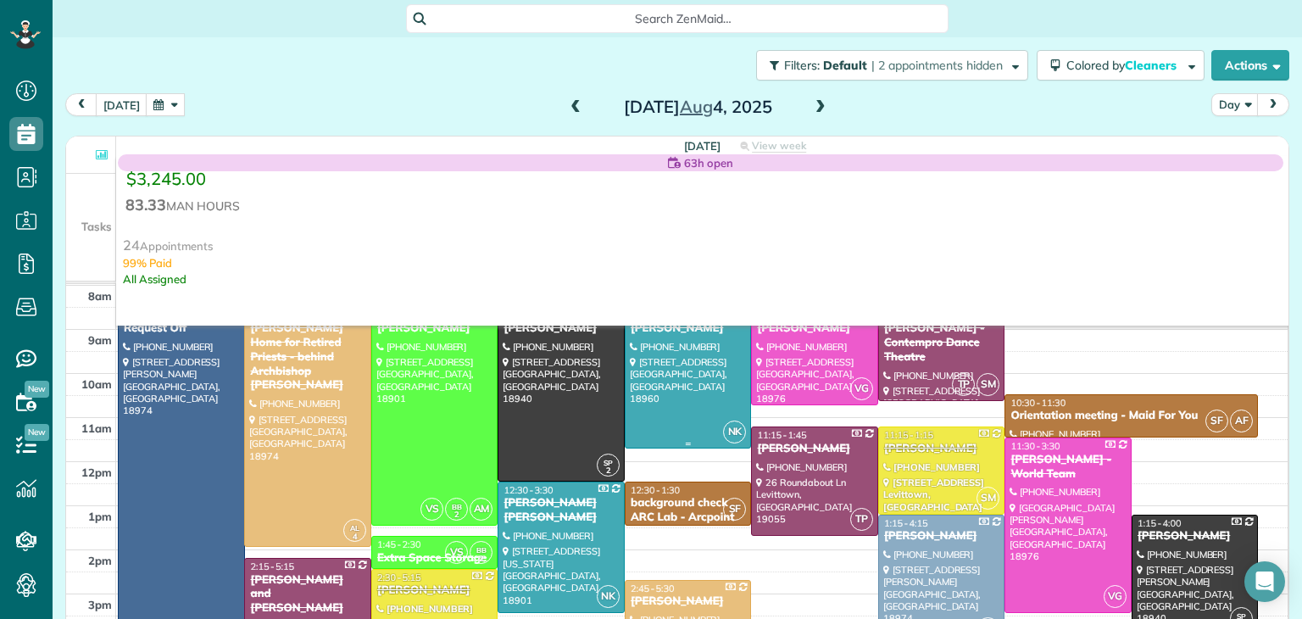
scroll to position [32, 0]
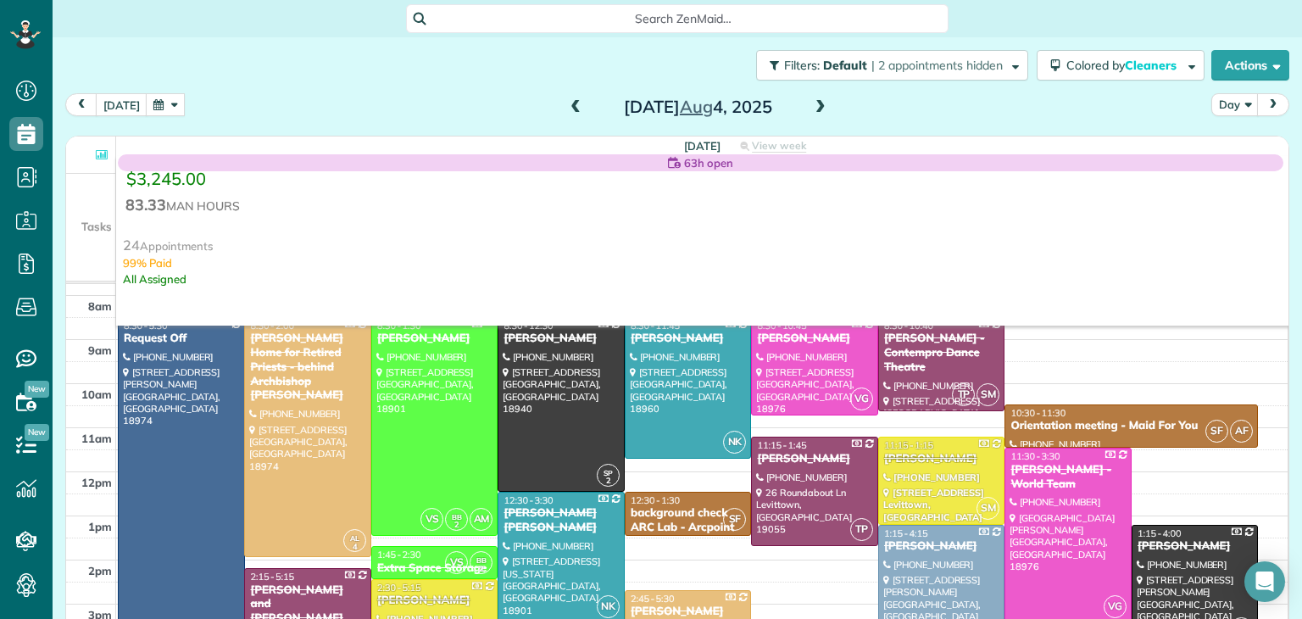
click at [816, 105] on span at bounding box center [820, 107] width 19 height 15
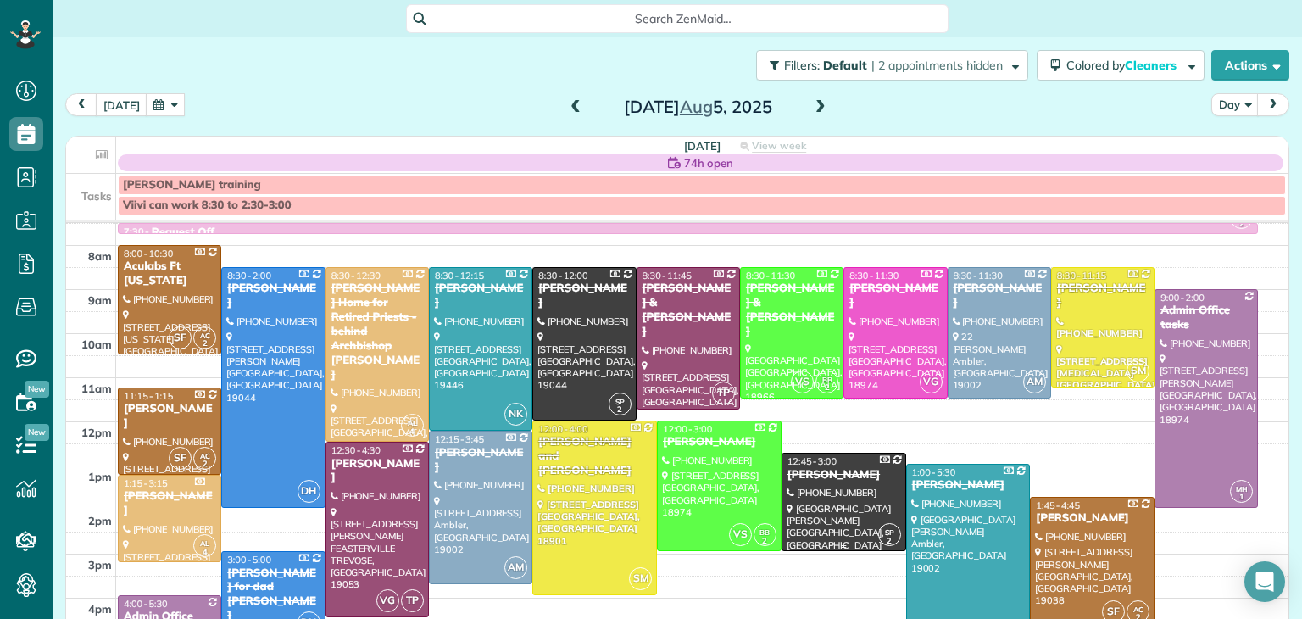
scroll to position [19, 0]
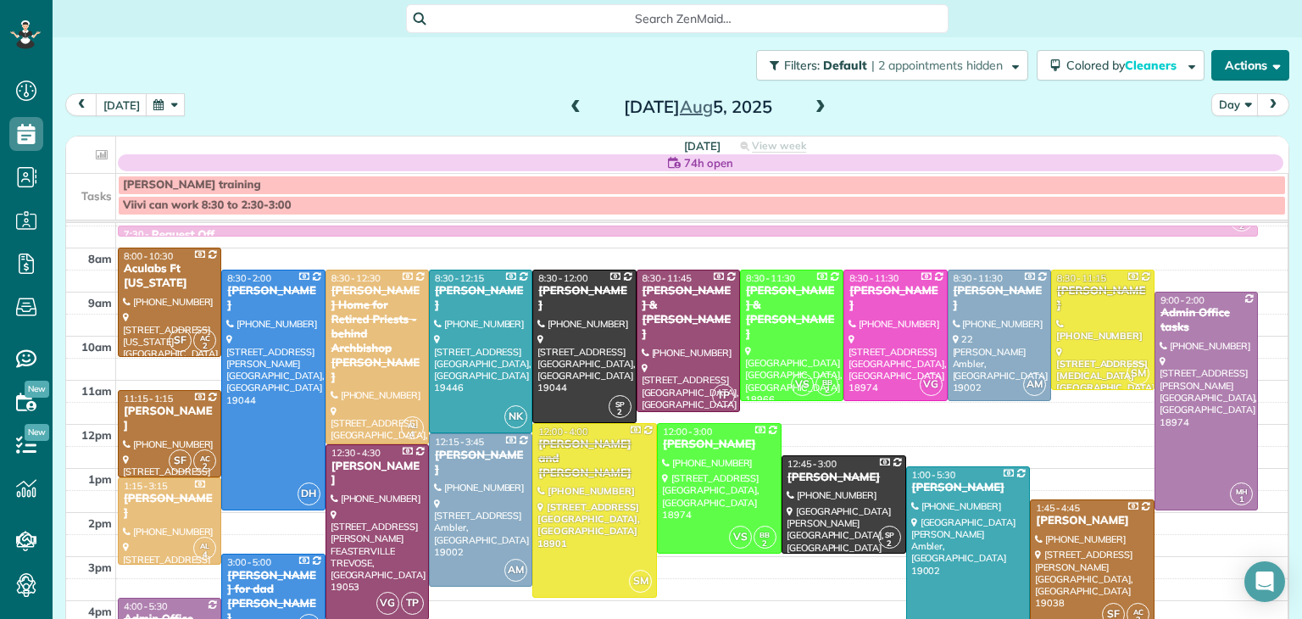
click at [1242, 64] on button "Actions" at bounding box center [1250, 65] width 78 height 31
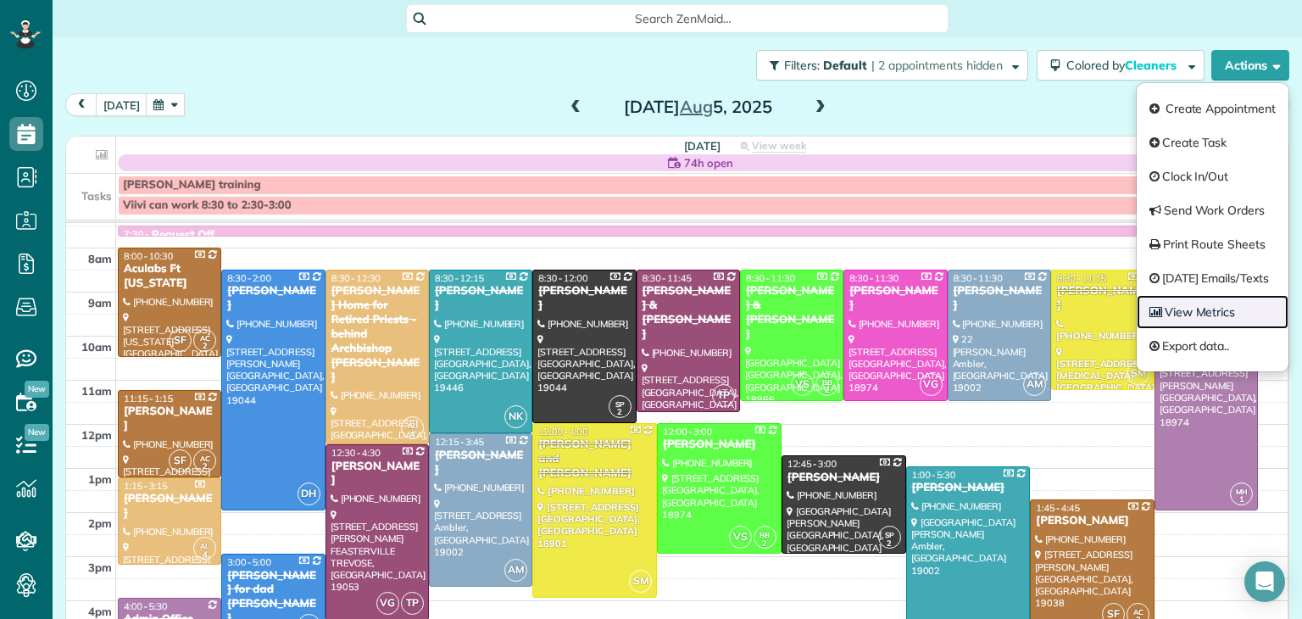
click at [1218, 309] on link "View Metrics" at bounding box center [1213, 312] width 152 height 34
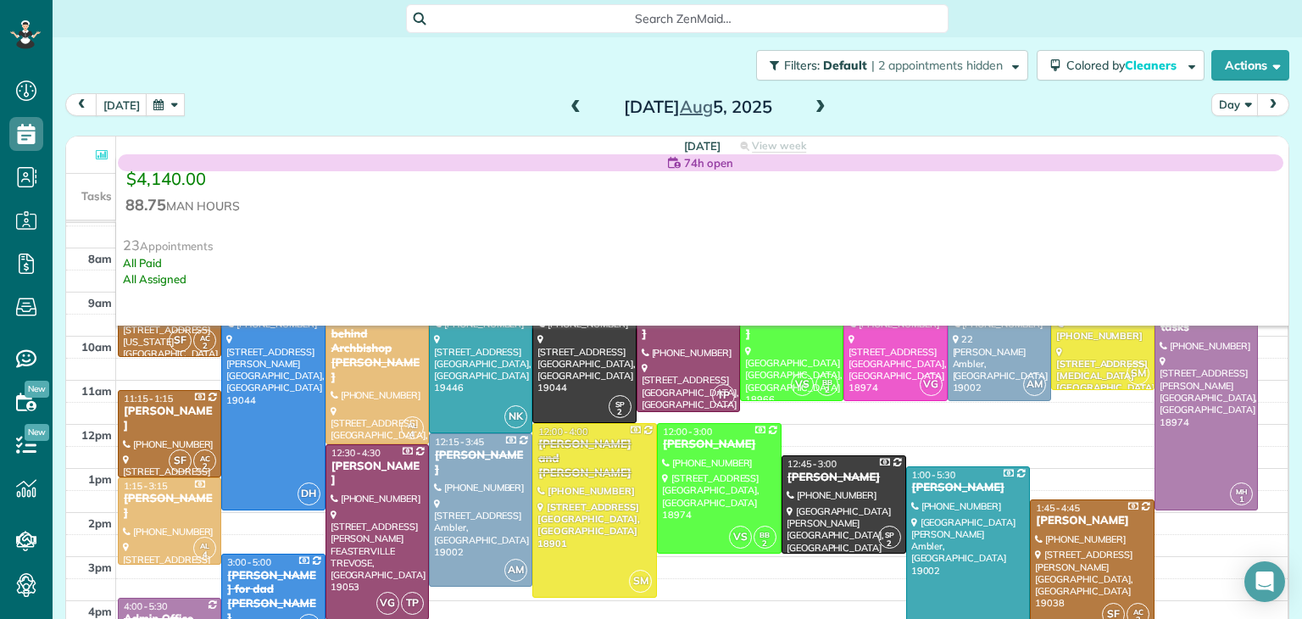
click at [820, 107] on span at bounding box center [820, 107] width 19 height 15
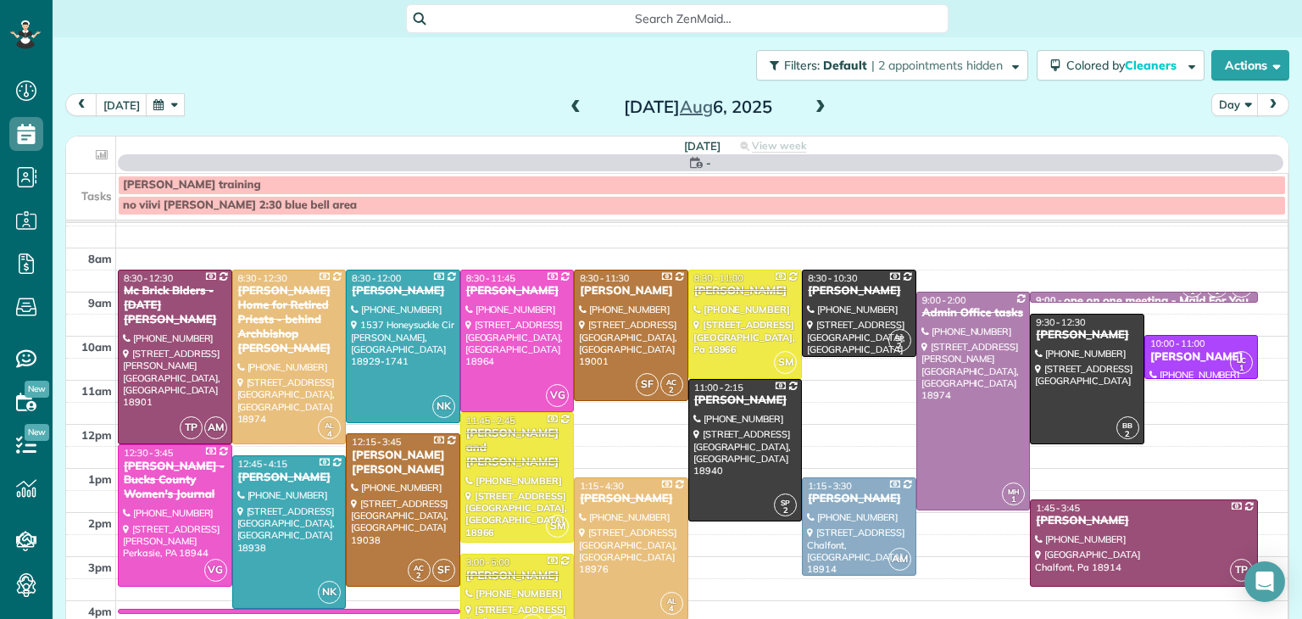
scroll to position [0, 0]
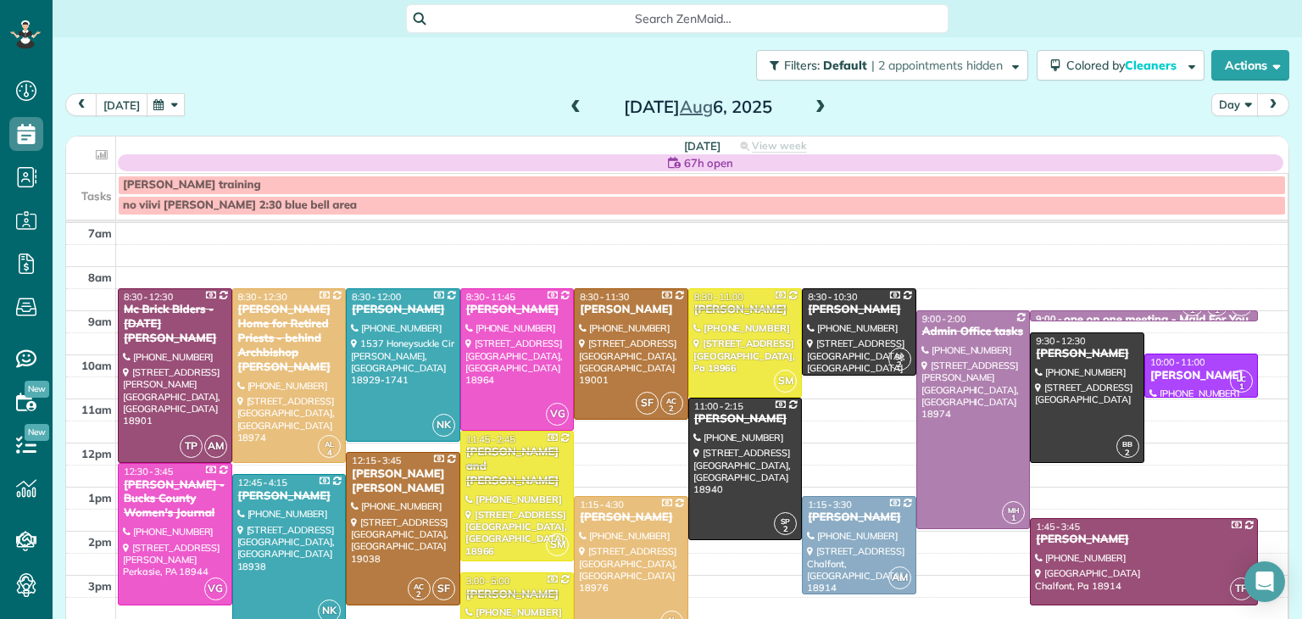
click at [117, 102] on button "[DATE]" at bounding box center [122, 104] width 52 height 23
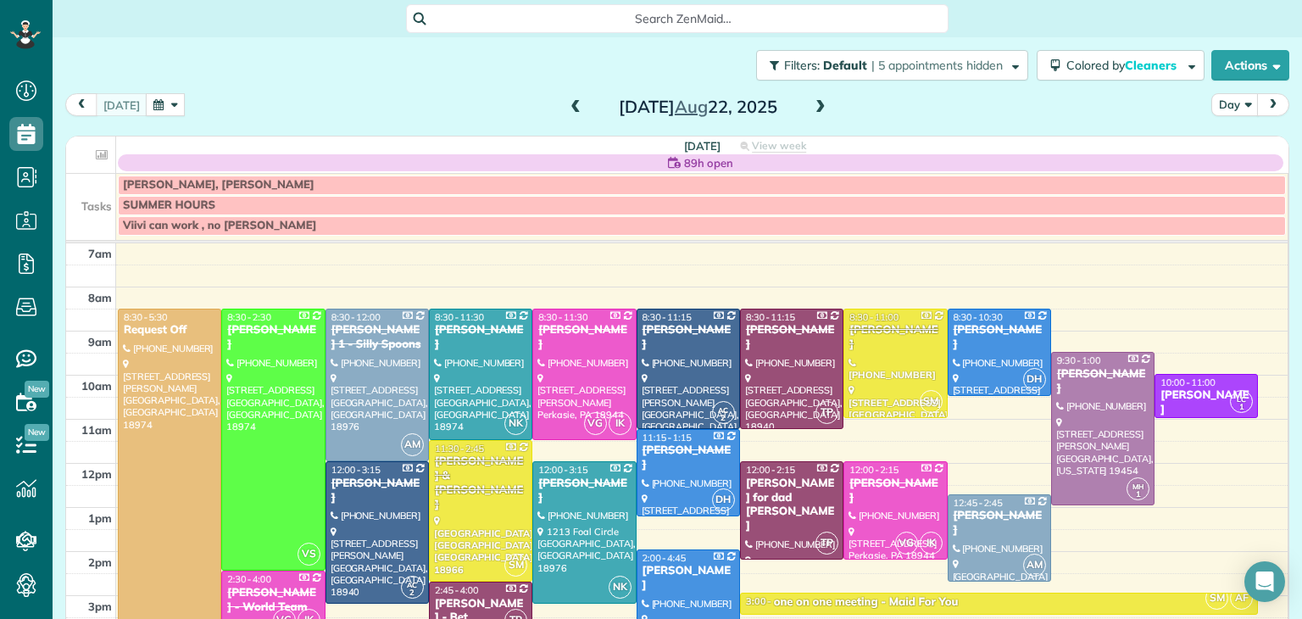
click at [821, 108] on span at bounding box center [820, 107] width 19 height 15
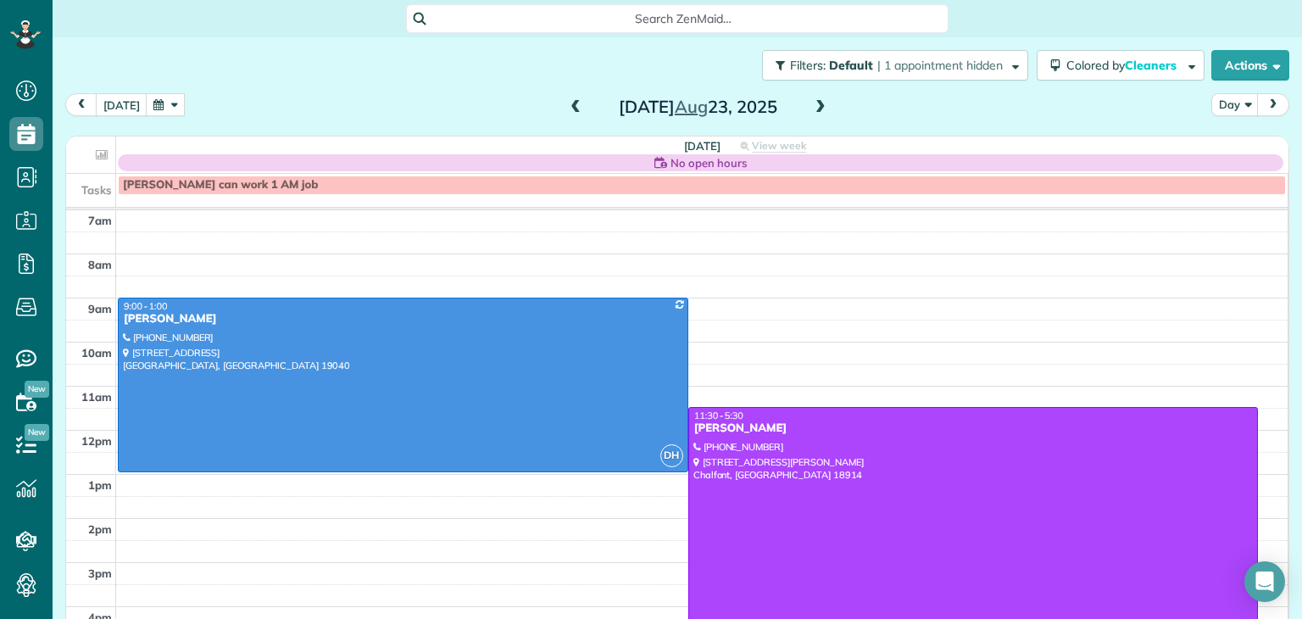
click at [876, 531] on div at bounding box center [973, 538] width 569 height 261
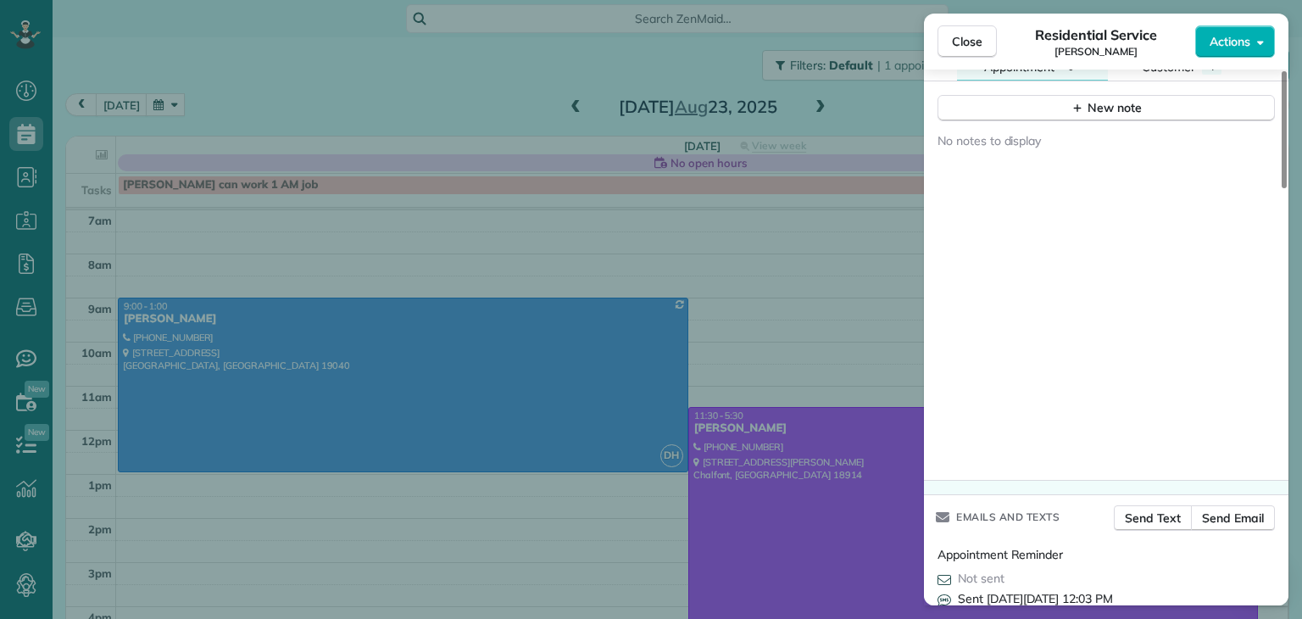
scroll to position [1744, 0]
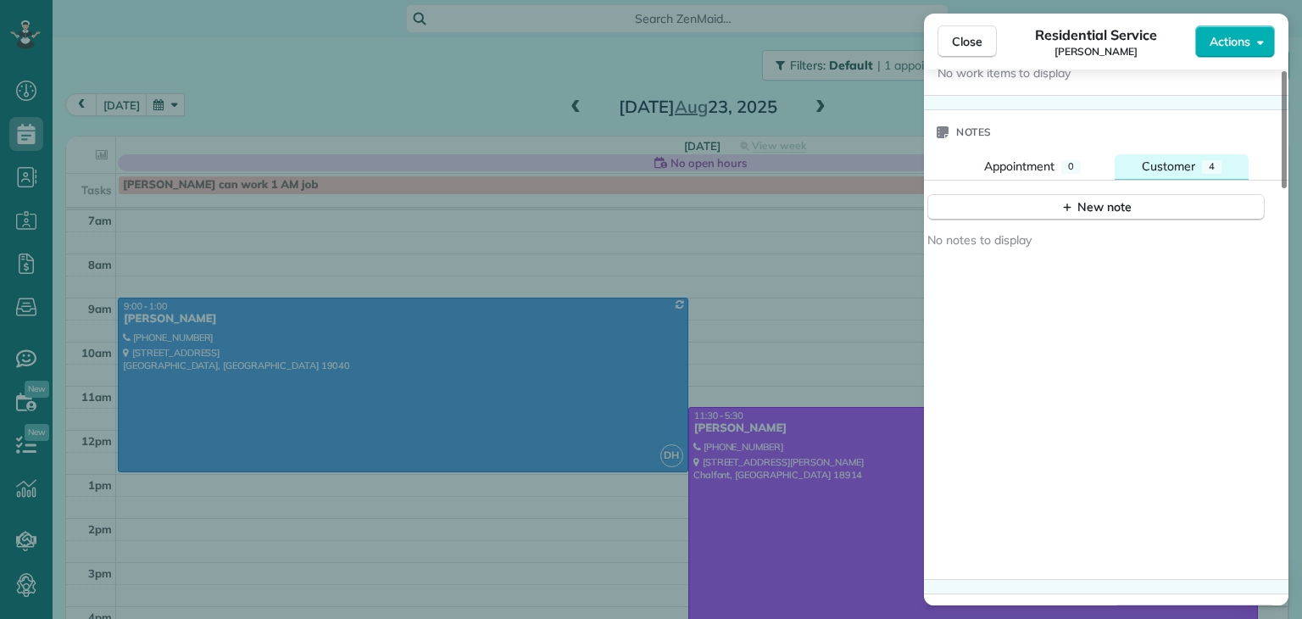
click at [1167, 159] on span "Customer" at bounding box center [1168, 166] width 53 height 15
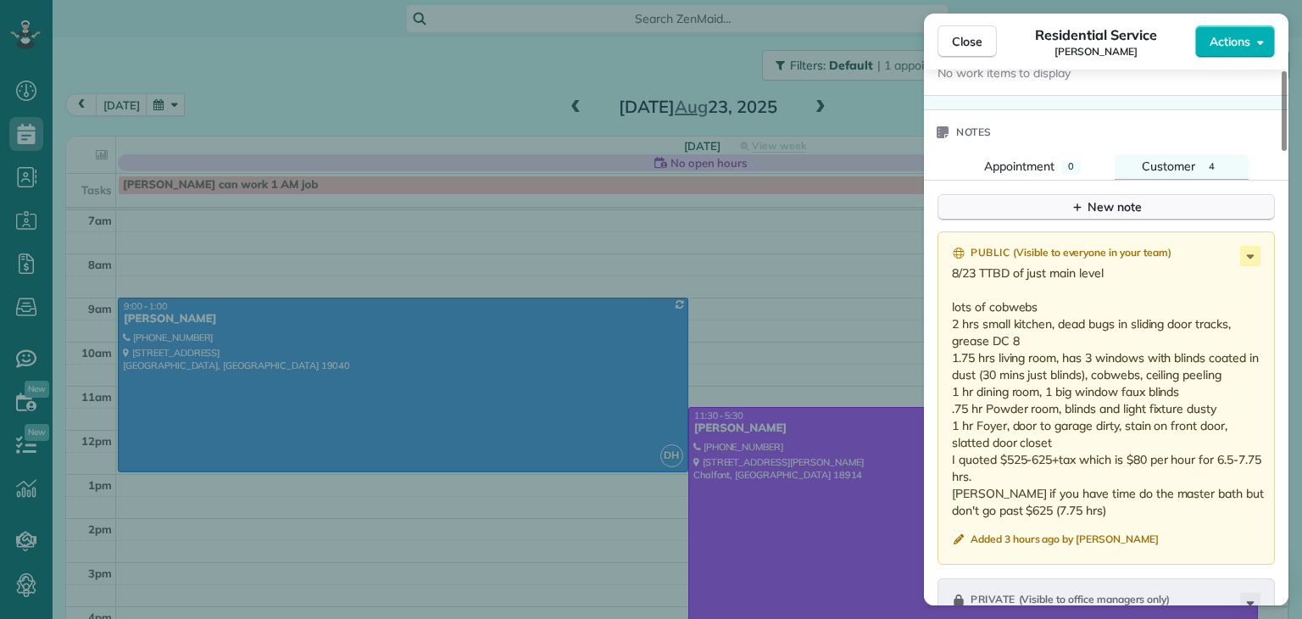
click at [1102, 198] on div "New note" at bounding box center [1106, 207] width 71 height 18
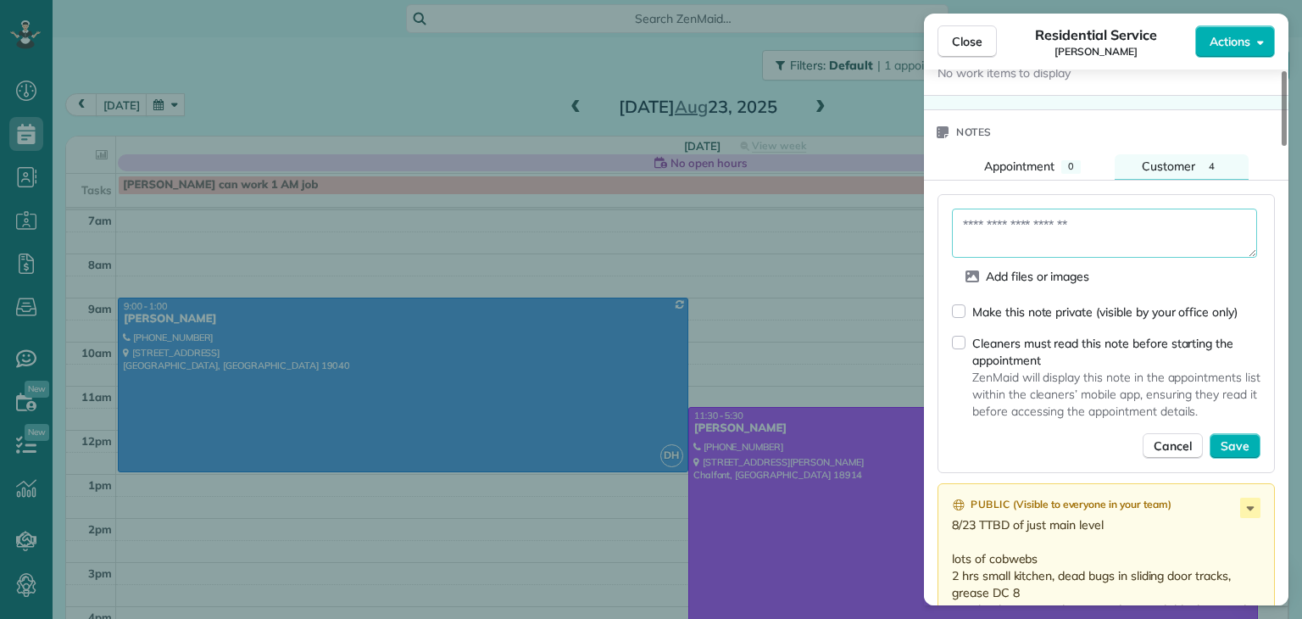
click at [1000, 214] on textarea at bounding box center [1104, 233] width 305 height 49
click at [1141, 214] on textarea "**********" at bounding box center [1104, 233] width 305 height 49
click at [1212, 233] on textarea "**********" at bounding box center [1104, 233] width 305 height 49
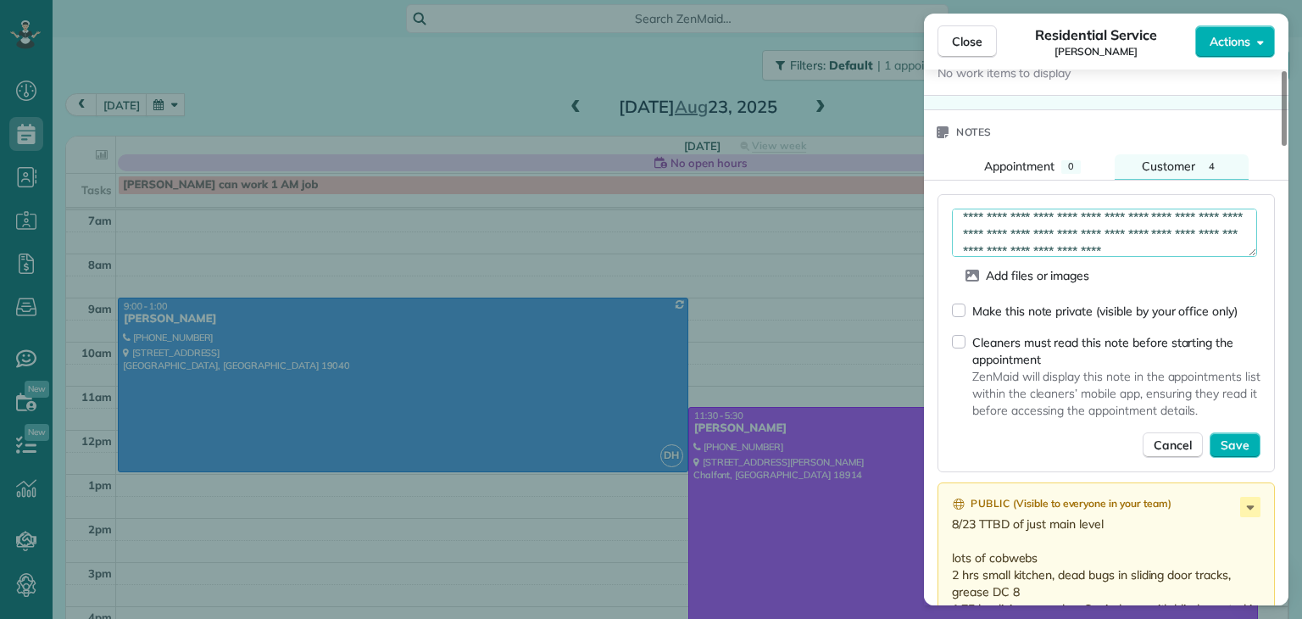
scroll to position [42, 0]
click at [961, 224] on textarea "**********" at bounding box center [1104, 233] width 305 height 49
click at [964, 211] on textarea "**********" at bounding box center [1104, 233] width 305 height 49
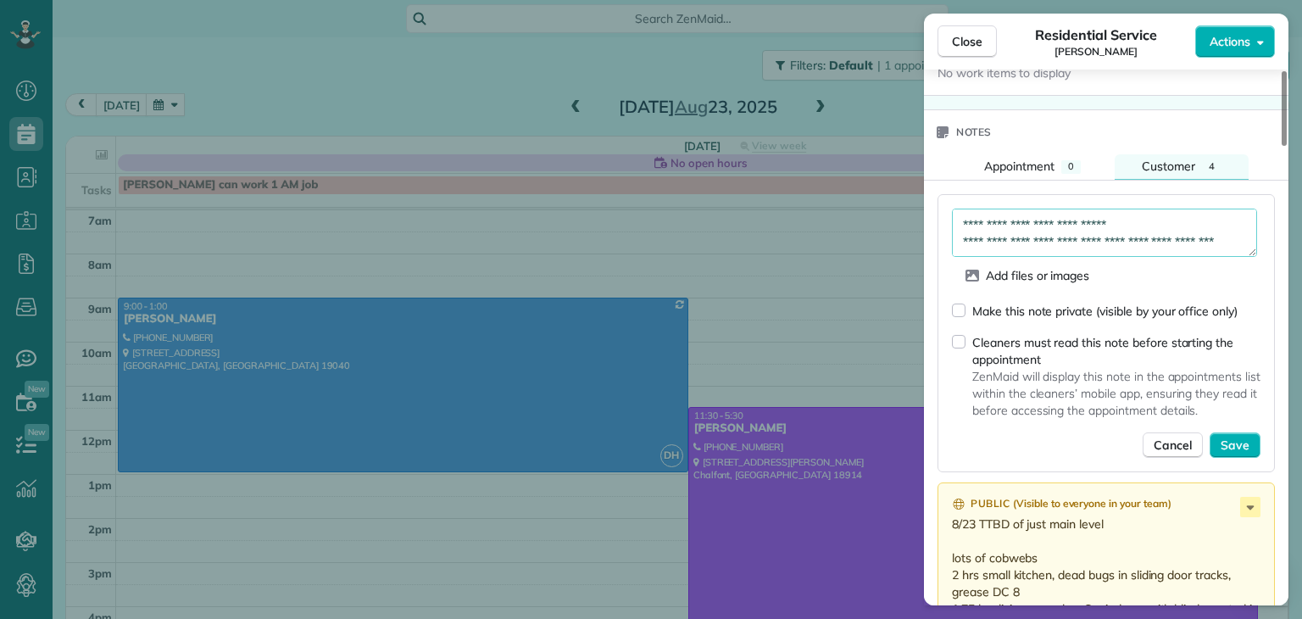
type textarea "**********"
click at [1227, 437] on span "Save" at bounding box center [1235, 445] width 29 height 17
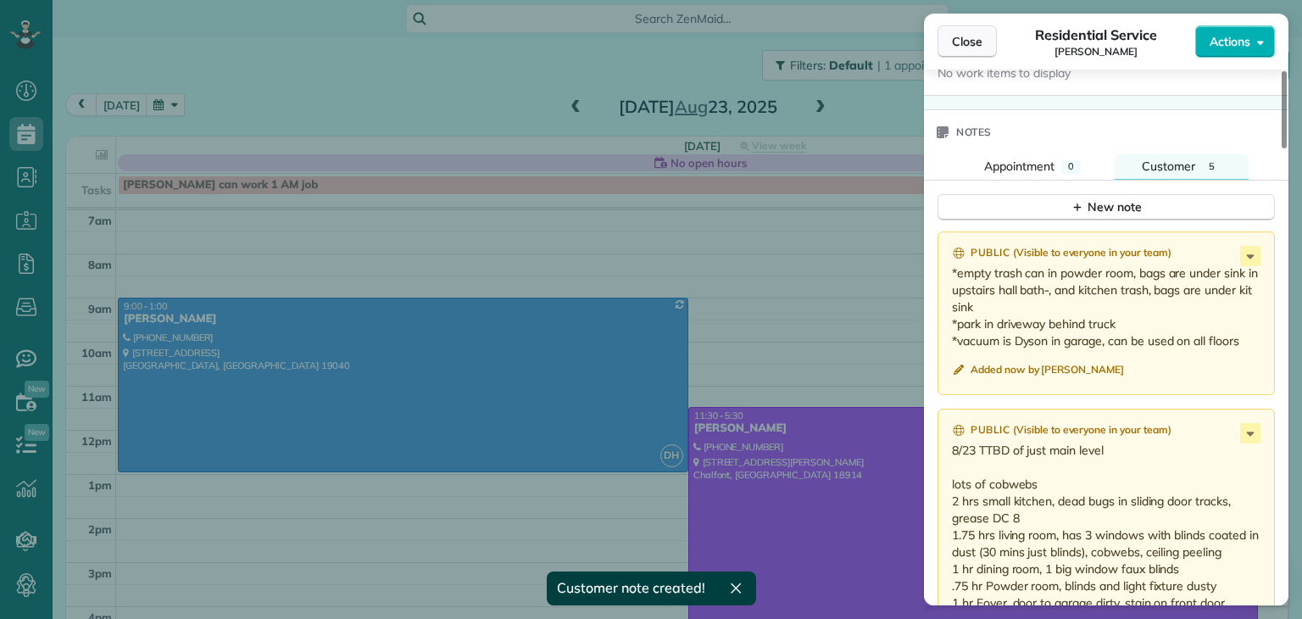
click at [960, 42] on span "Close" at bounding box center [967, 41] width 31 height 17
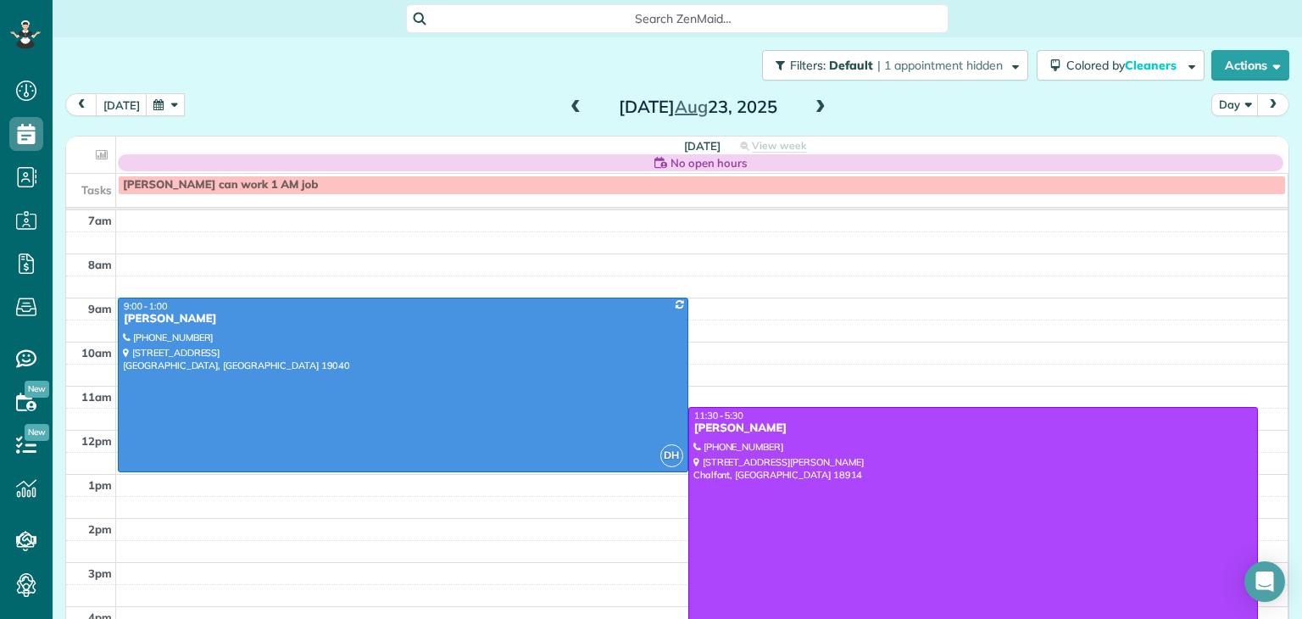
click at [156, 106] on button "button" at bounding box center [165, 104] width 39 height 23
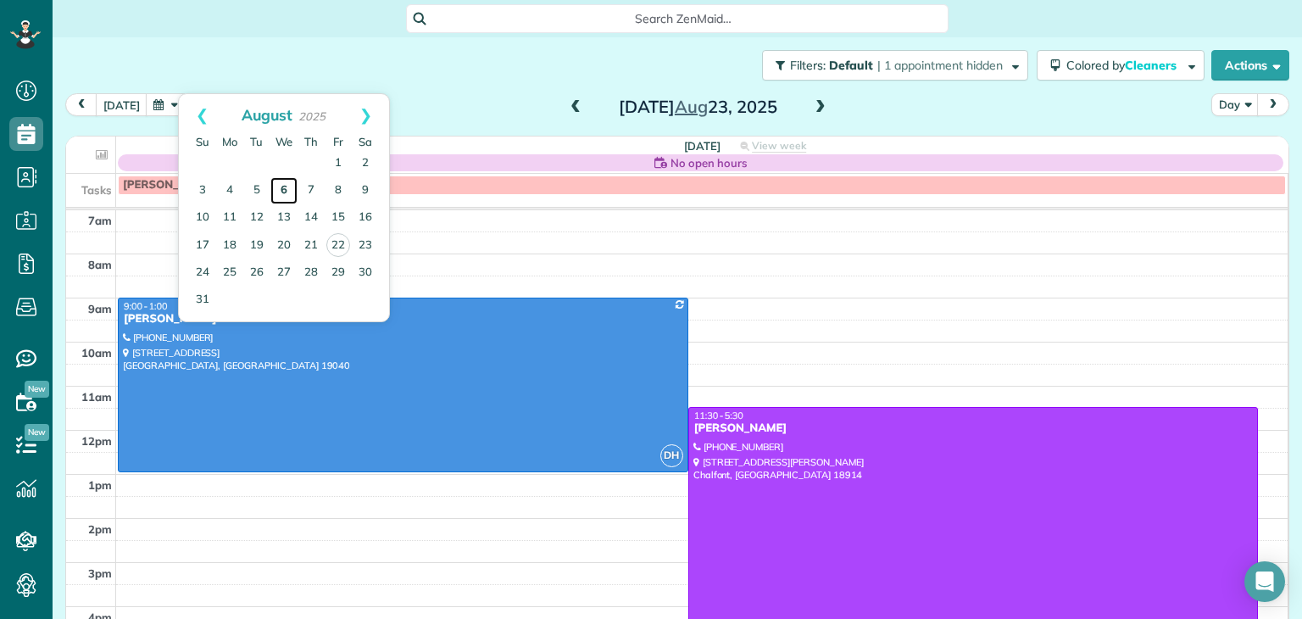
click at [286, 188] on link "6" at bounding box center [283, 190] width 27 height 27
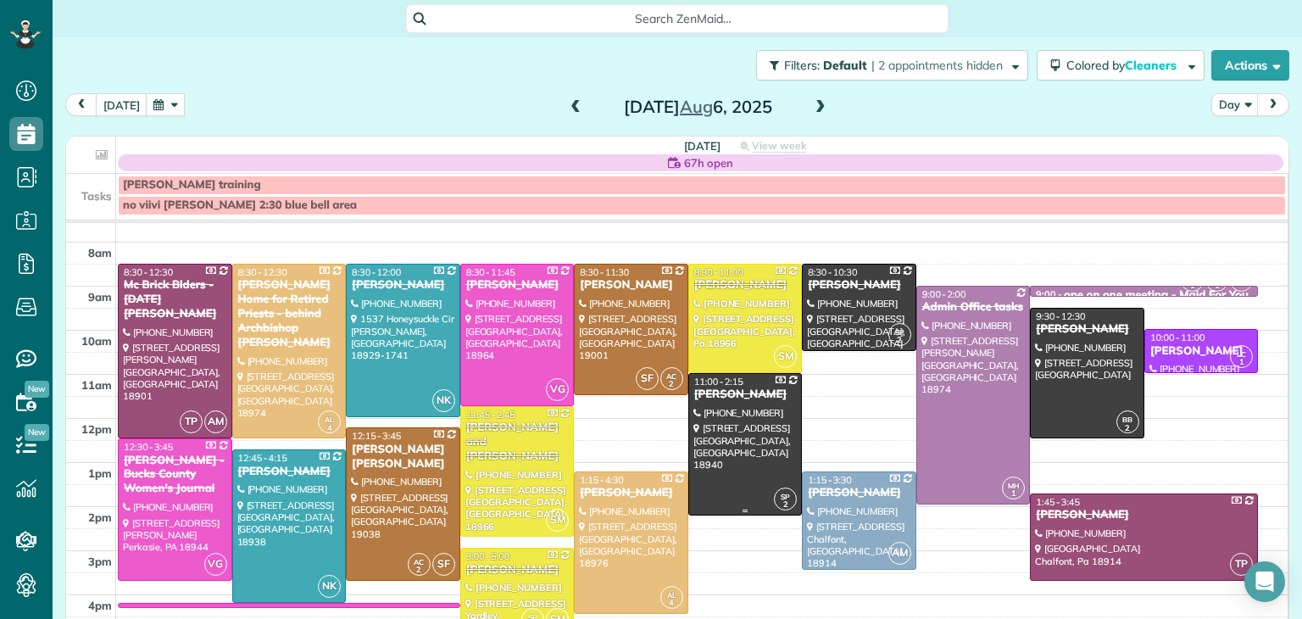
scroll to position [26, 0]
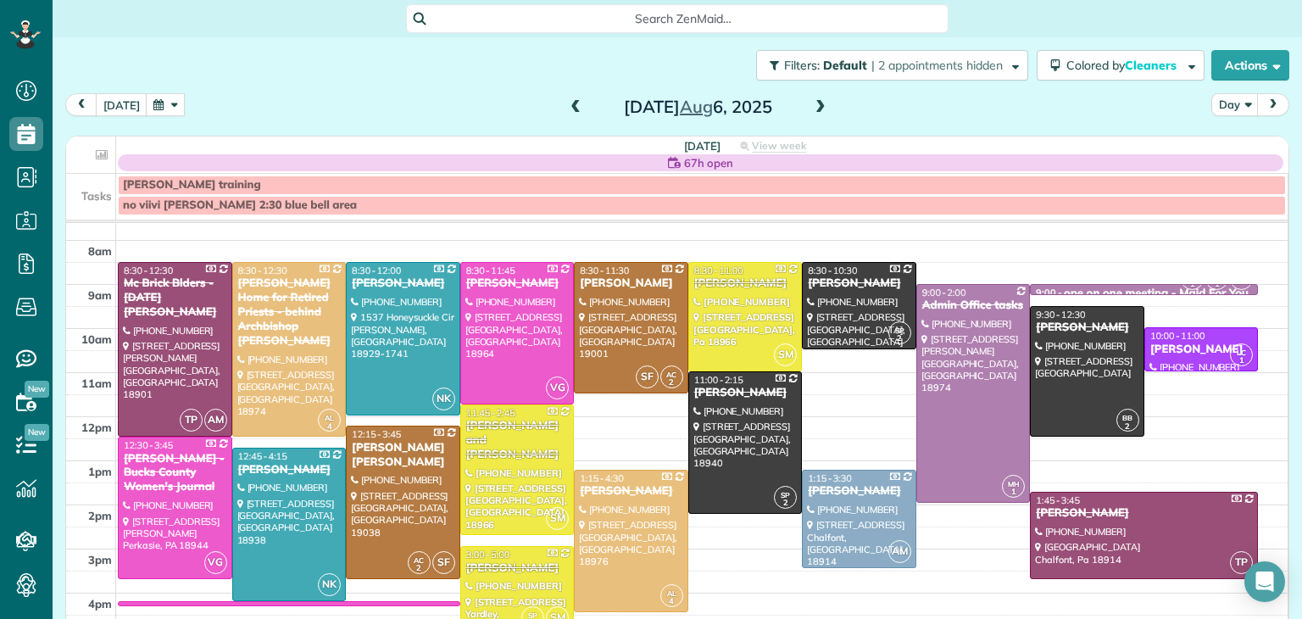
click at [573, 100] on span at bounding box center [575, 107] width 19 height 15
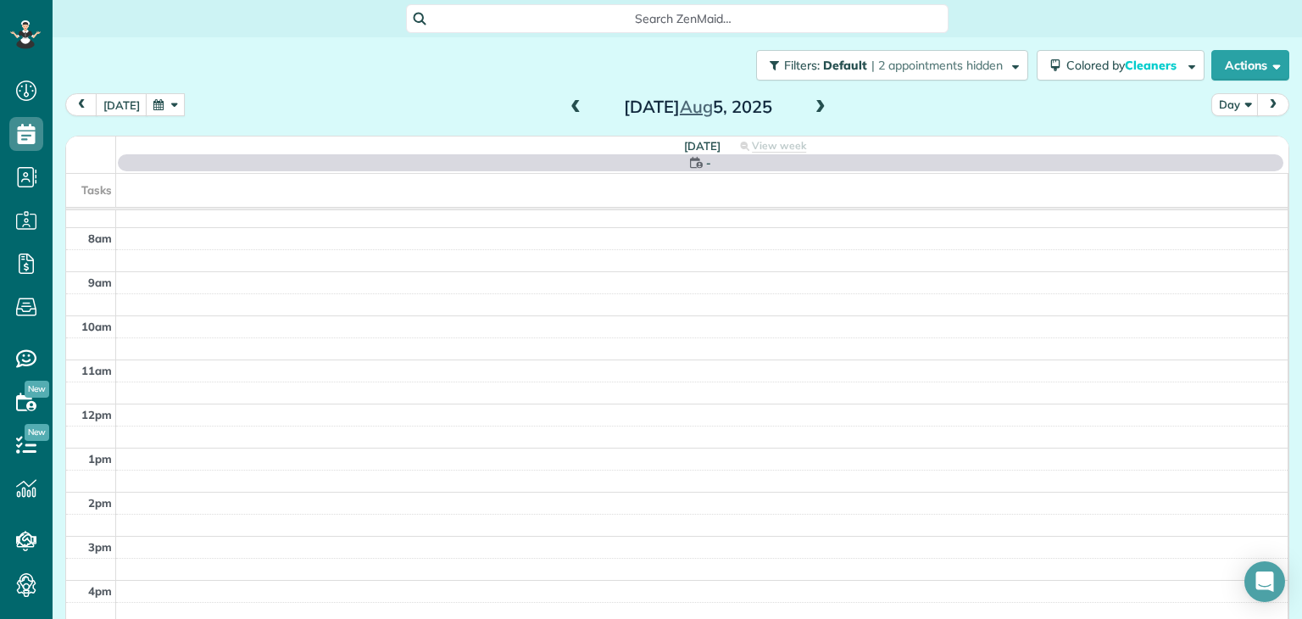
scroll to position [0, 0]
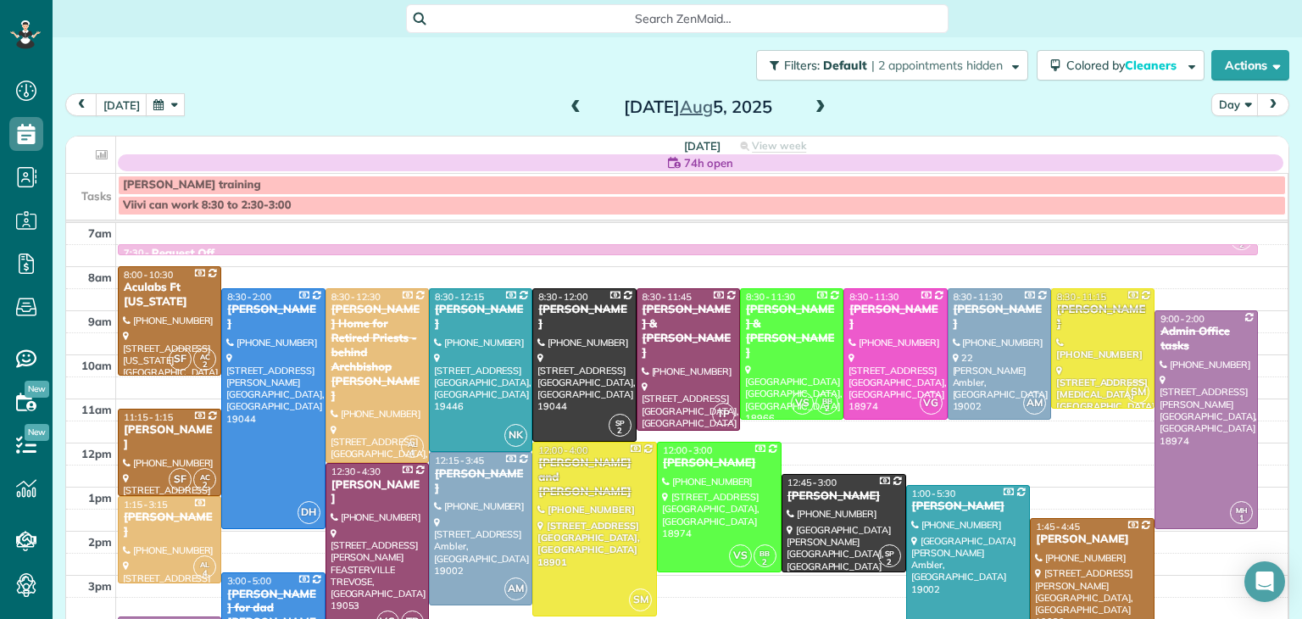
click at [575, 104] on span at bounding box center [575, 107] width 19 height 15
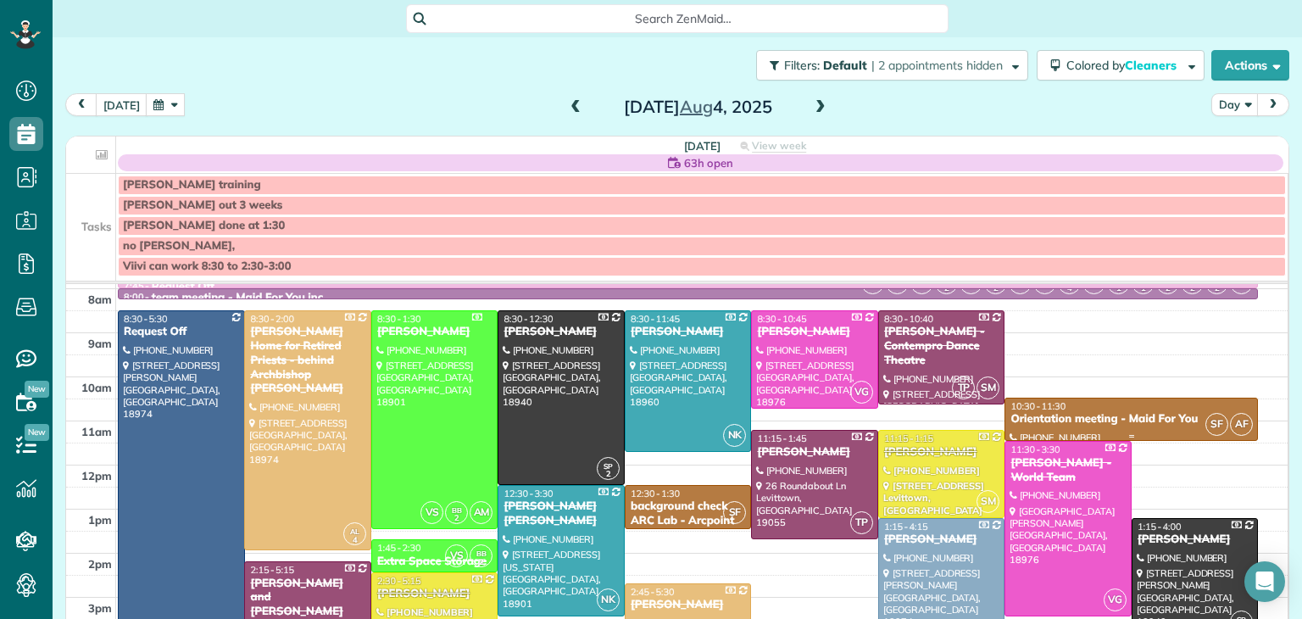
scroll to position [42, 0]
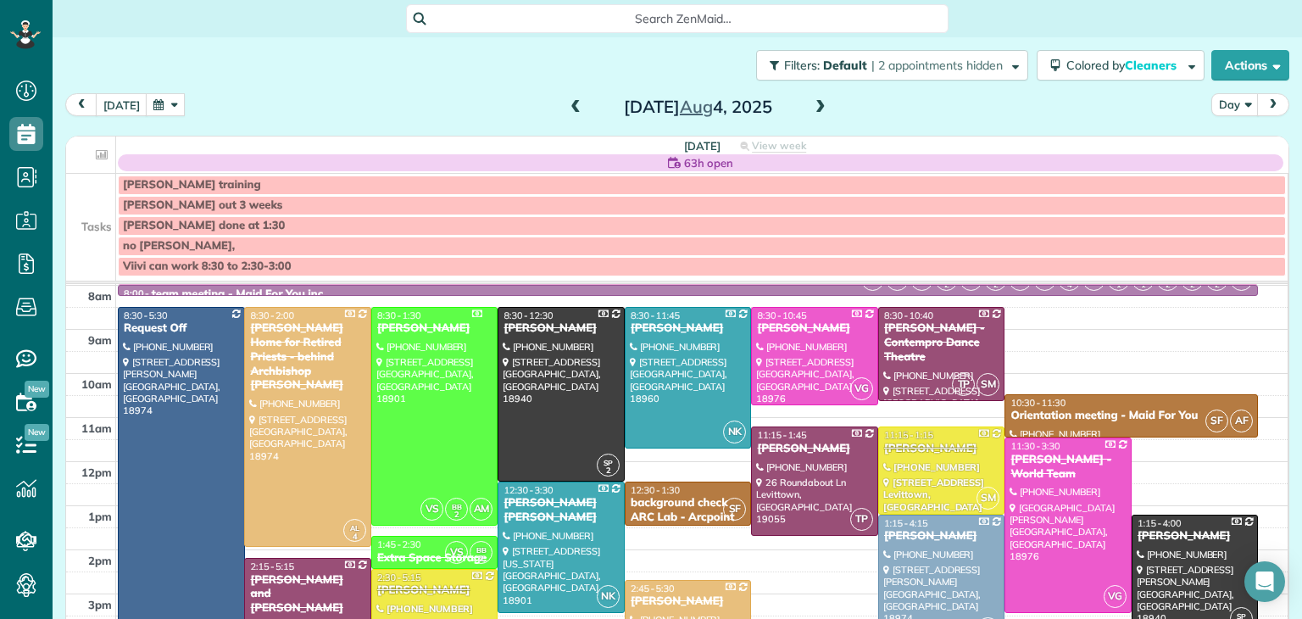
click at [816, 106] on span at bounding box center [820, 107] width 19 height 15
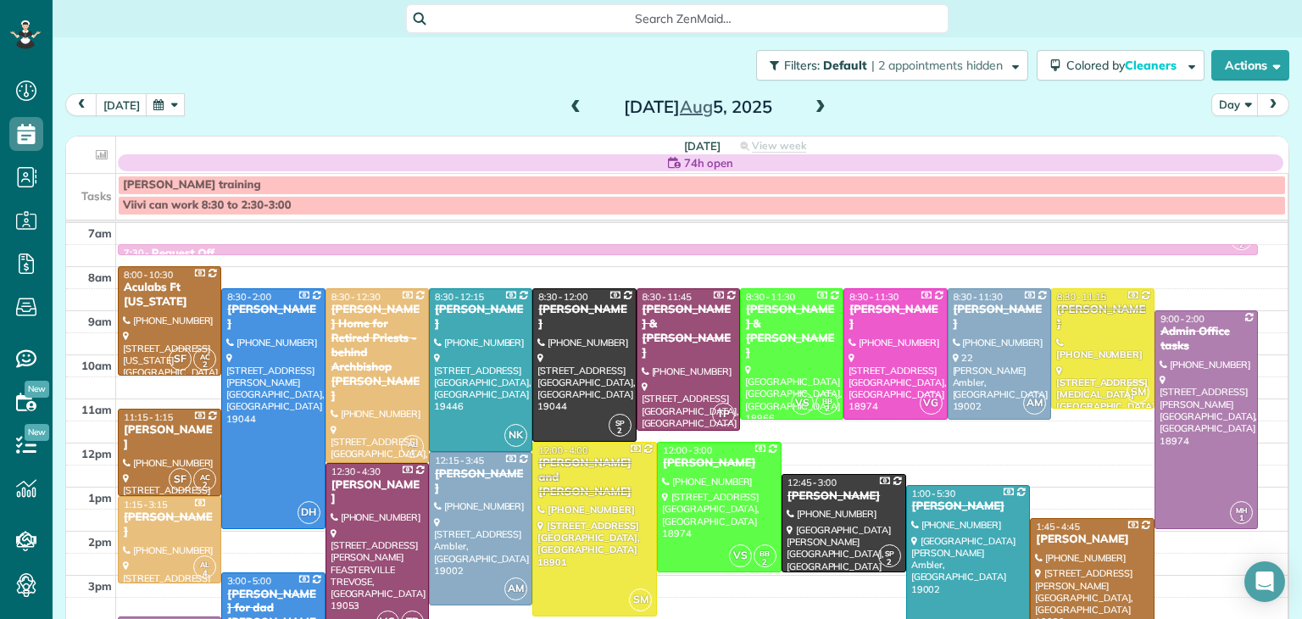
click at [816, 106] on span at bounding box center [820, 107] width 19 height 15
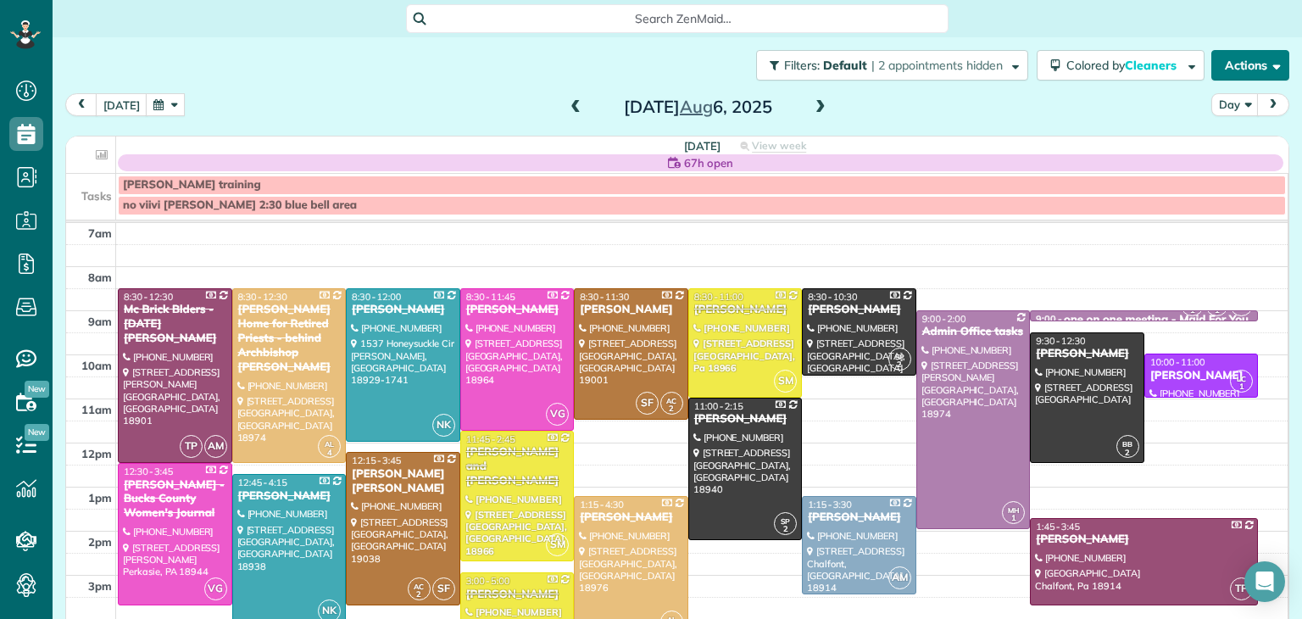
click at [1252, 70] on button "Actions" at bounding box center [1250, 65] width 78 height 31
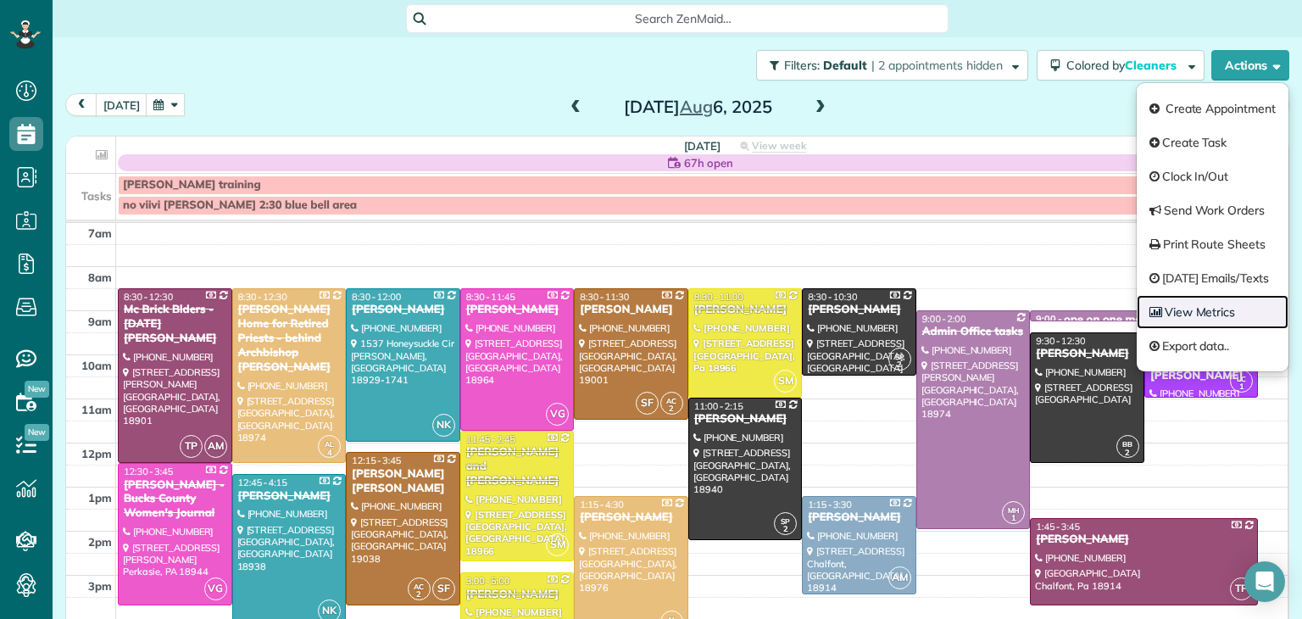
click at [1221, 311] on link "View Metrics" at bounding box center [1213, 312] width 152 height 34
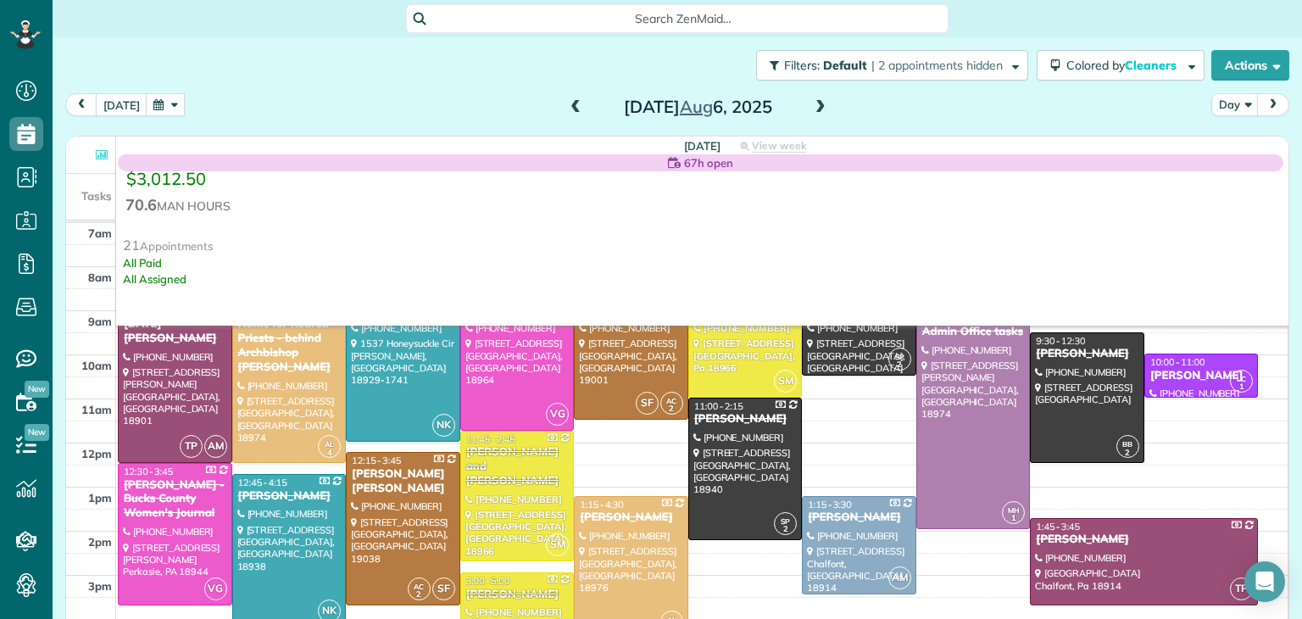
click at [819, 103] on span at bounding box center [820, 107] width 19 height 15
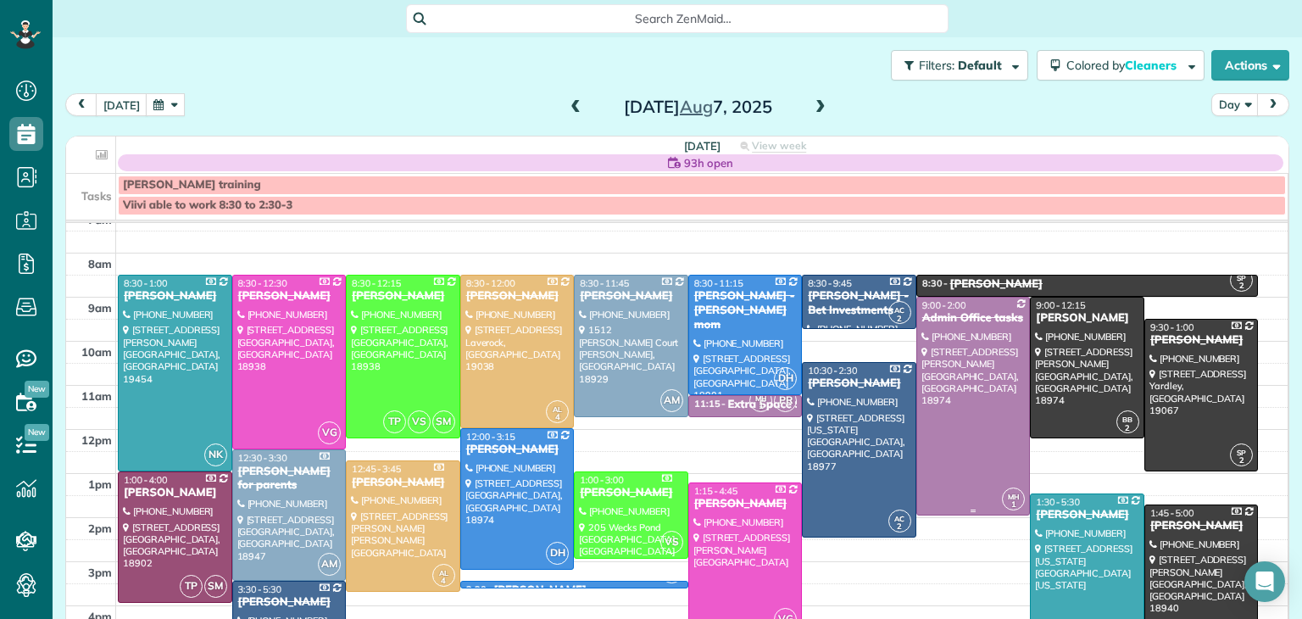
scroll to position [17, 0]
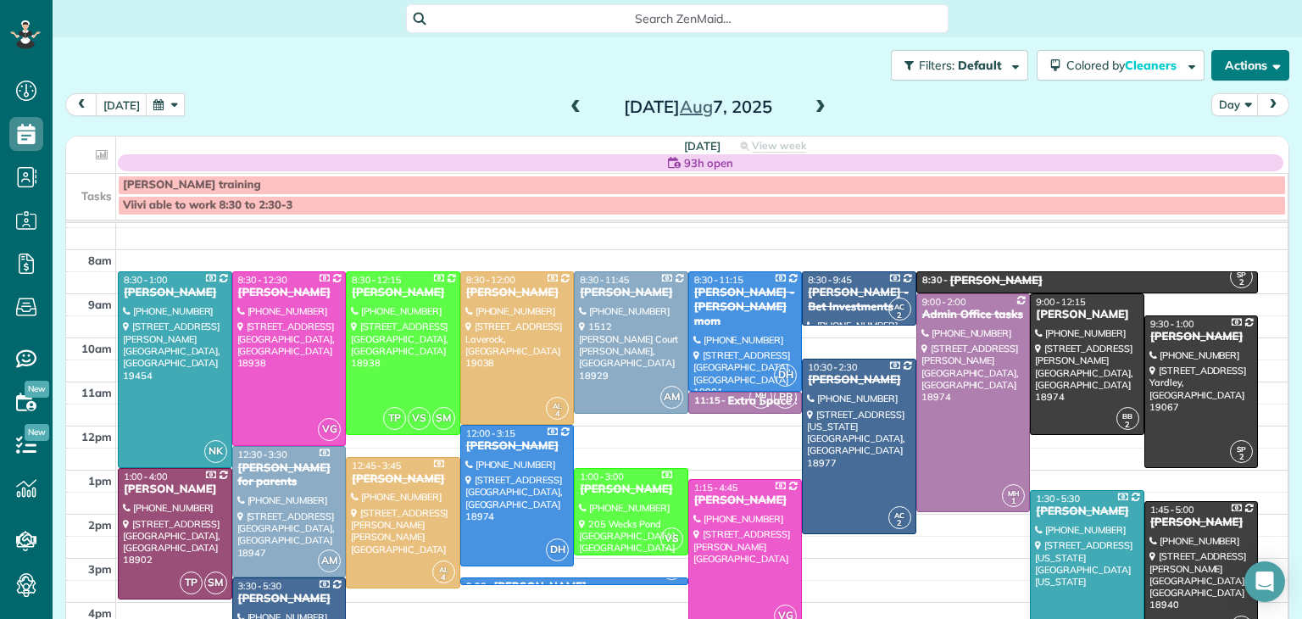
click at [1240, 69] on button "Actions" at bounding box center [1250, 65] width 78 height 31
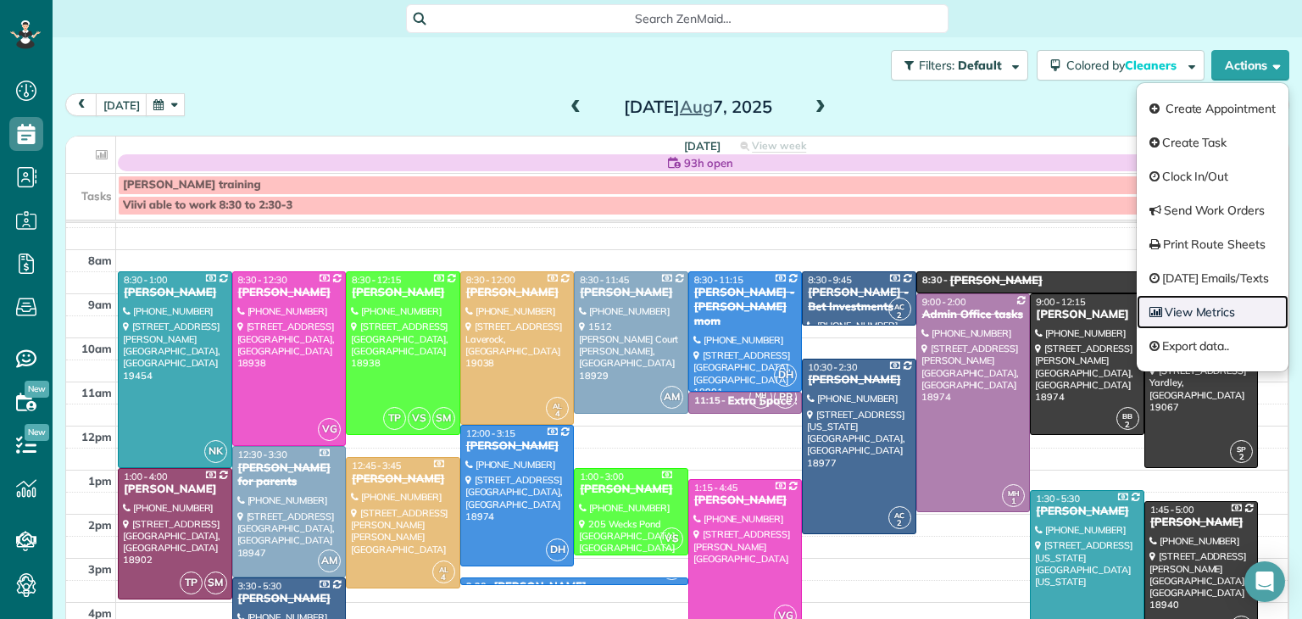
click at [1204, 313] on link "View Metrics" at bounding box center [1213, 312] width 152 height 34
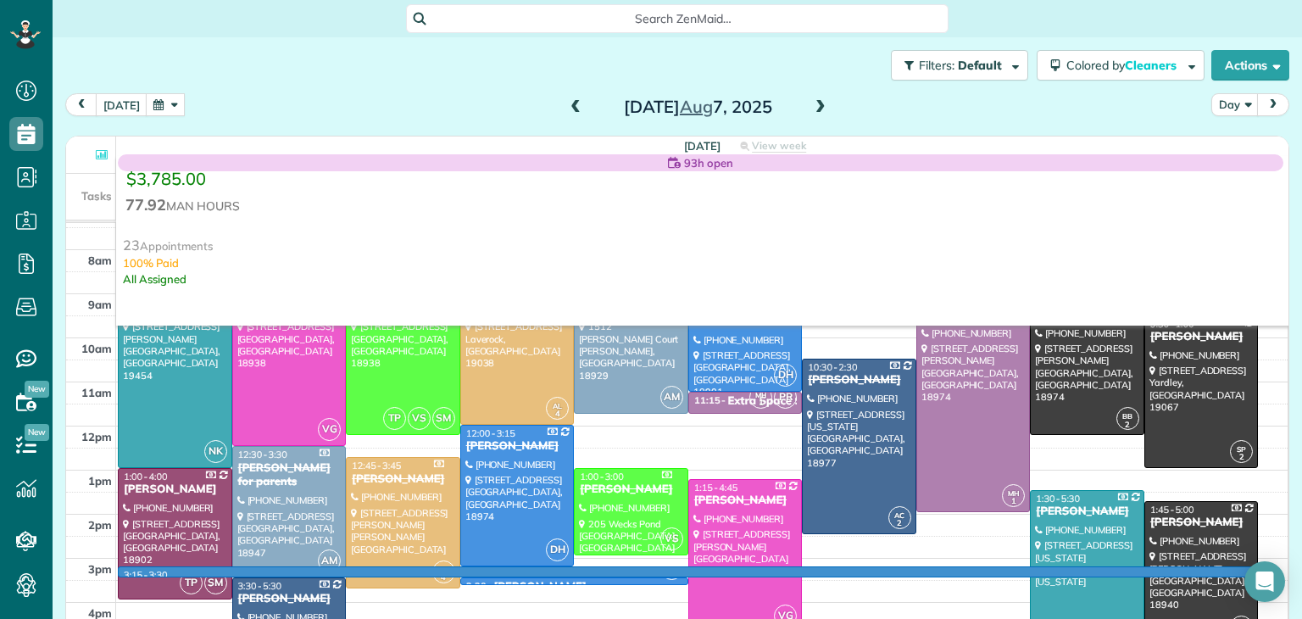
click at [929, 569] on div "7am 8am 9am 10am 11am 12pm 1pm 2pm 3pm 4pm 5pm 6pm 7pm 8pm 3:15 - 3:30 NK 8:30 …" at bounding box center [676, 514] width 1221 height 616
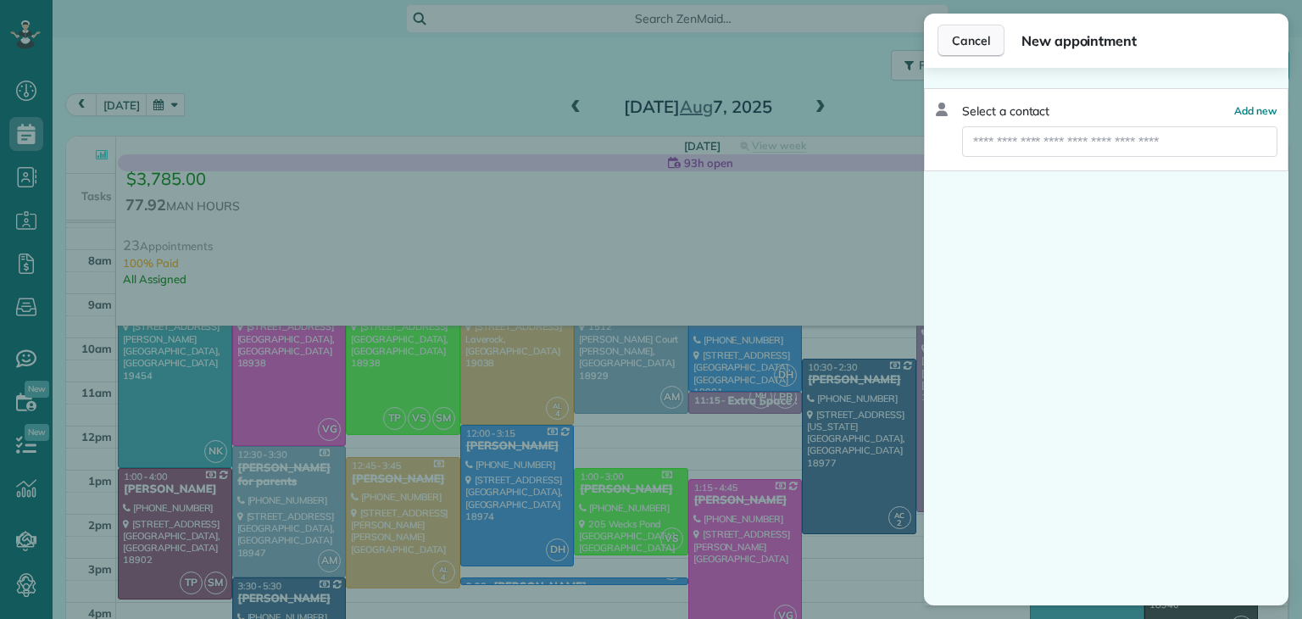
click at [959, 39] on span "Cancel" at bounding box center [971, 40] width 38 height 17
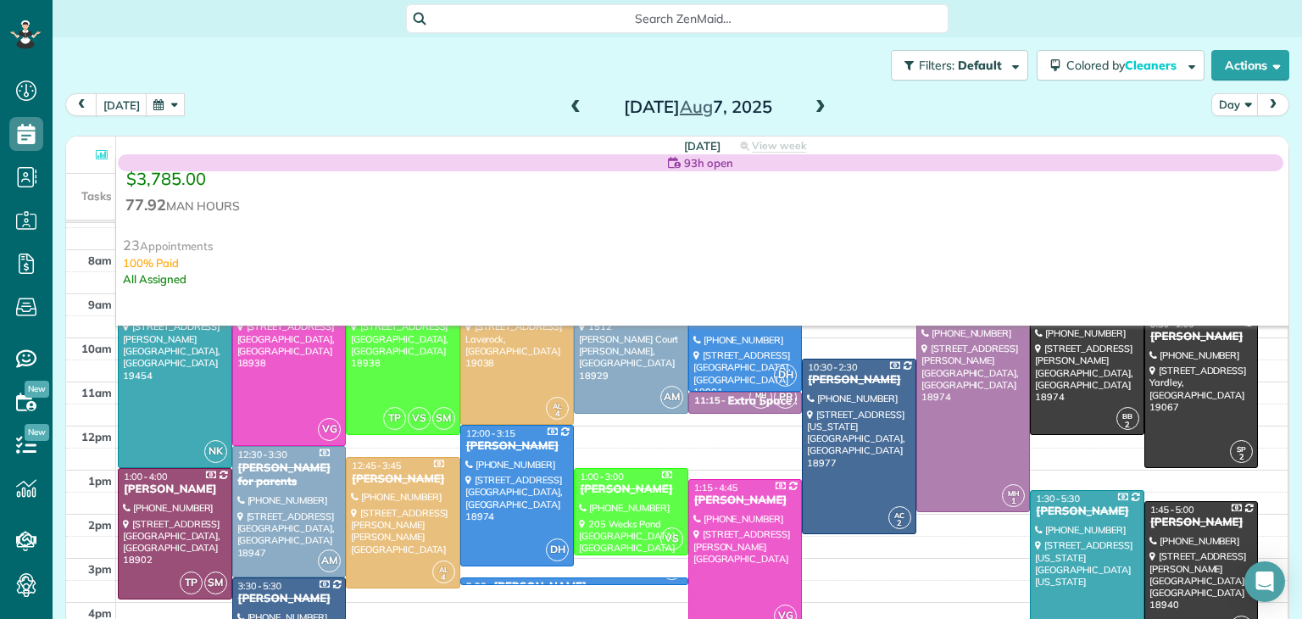
click at [570, 105] on span at bounding box center [575, 107] width 19 height 15
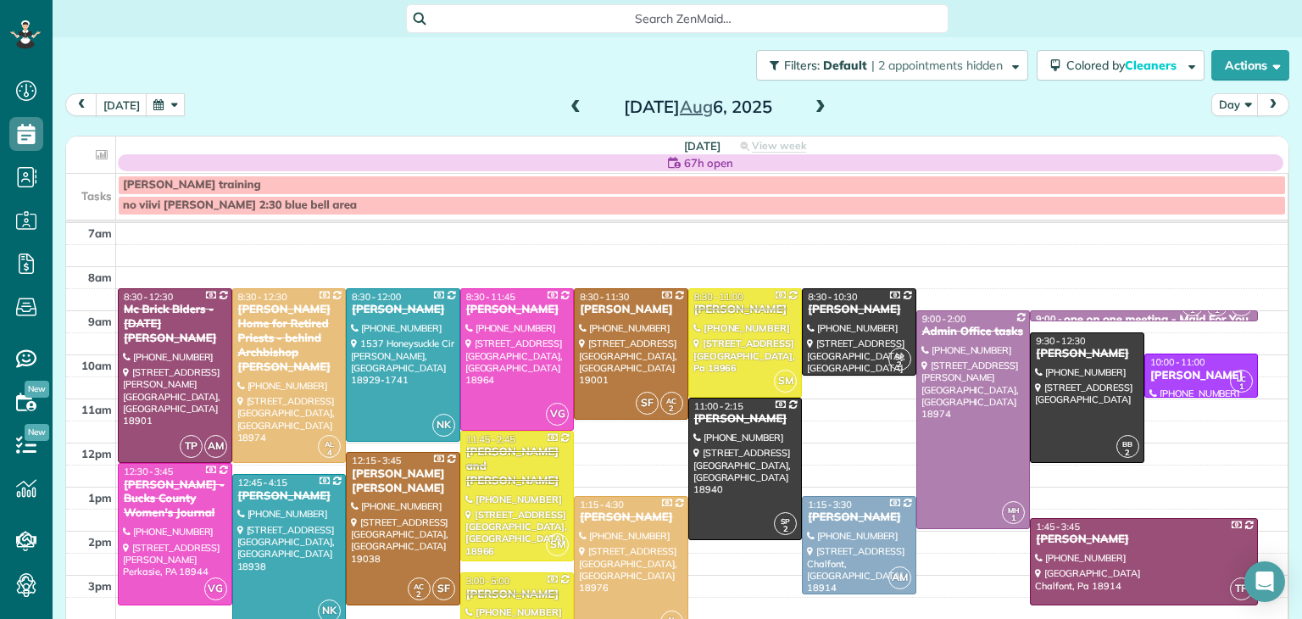
click at [811, 107] on span at bounding box center [820, 107] width 19 height 15
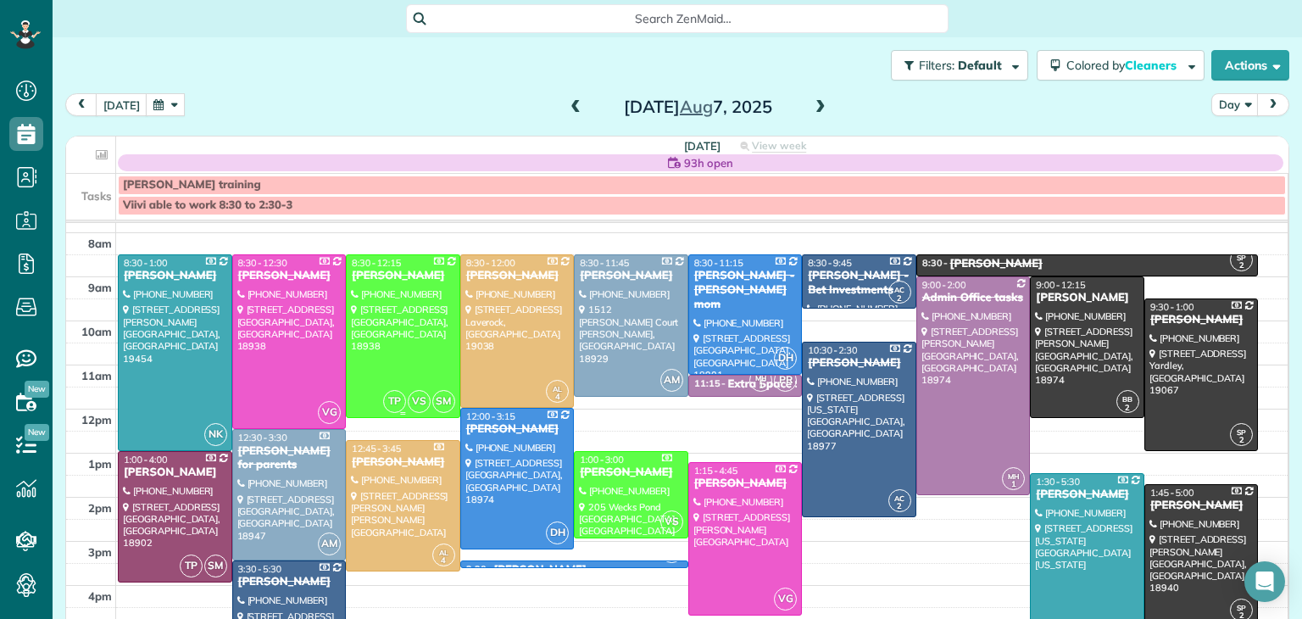
scroll to position [36, 0]
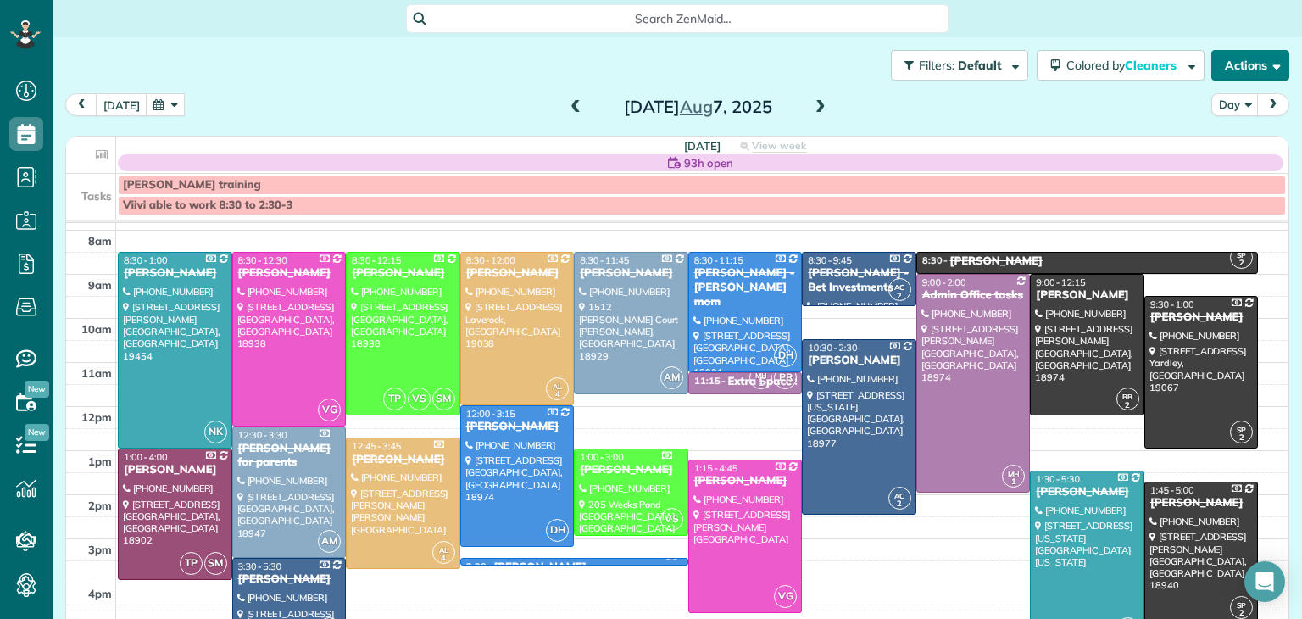
click at [1244, 64] on button "Actions" at bounding box center [1250, 65] width 78 height 31
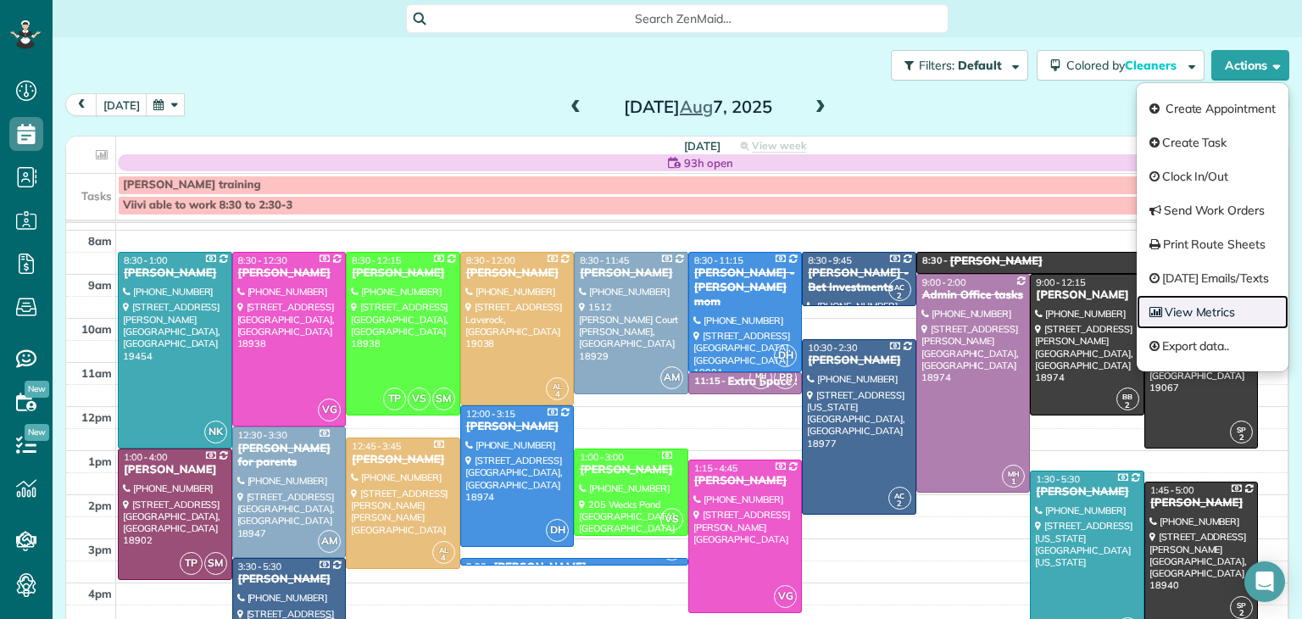
click at [1222, 307] on link "View Metrics" at bounding box center [1213, 312] width 152 height 34
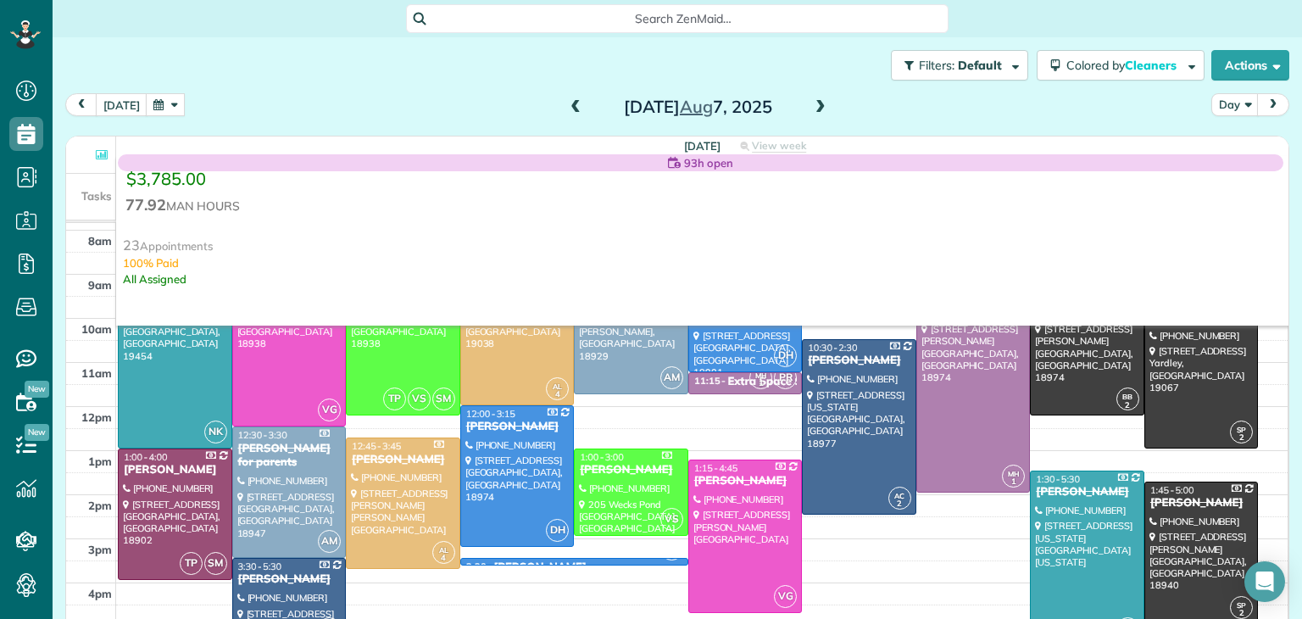
click at [817, 102] on span at bounding box center [820, 107] width 19 height 15
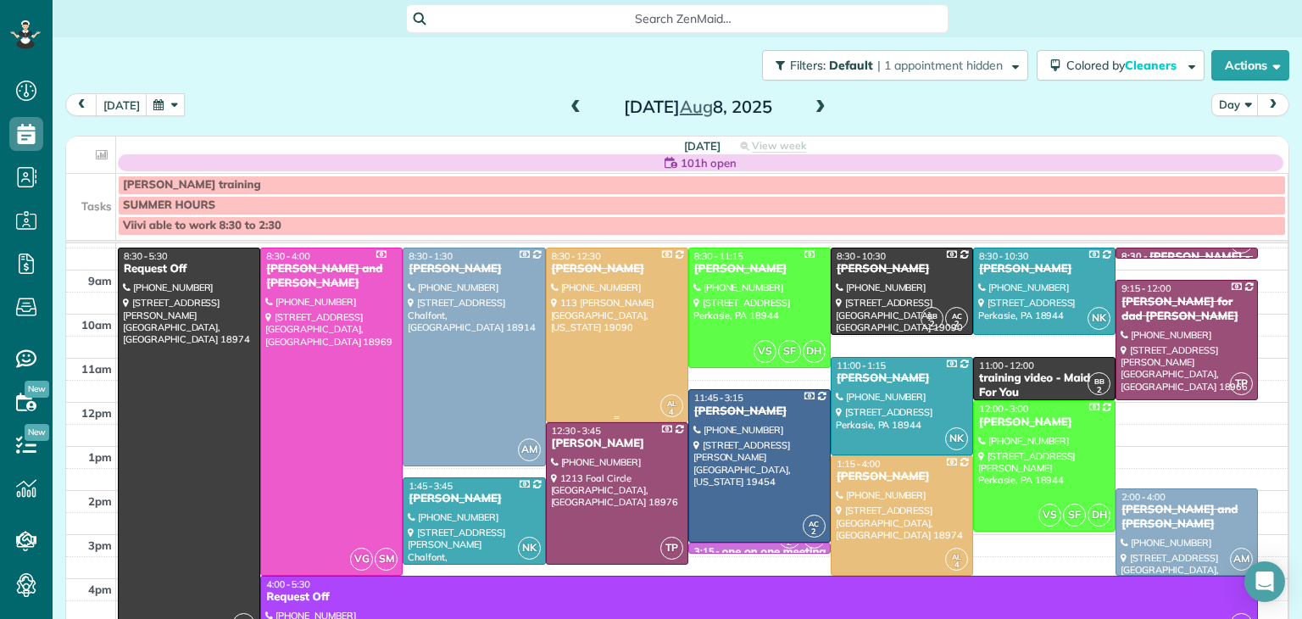
scroll to position [61, 0]
click at [1248, 58] on button "Actions" at bounding box center [1250, 65] width 78 height 31
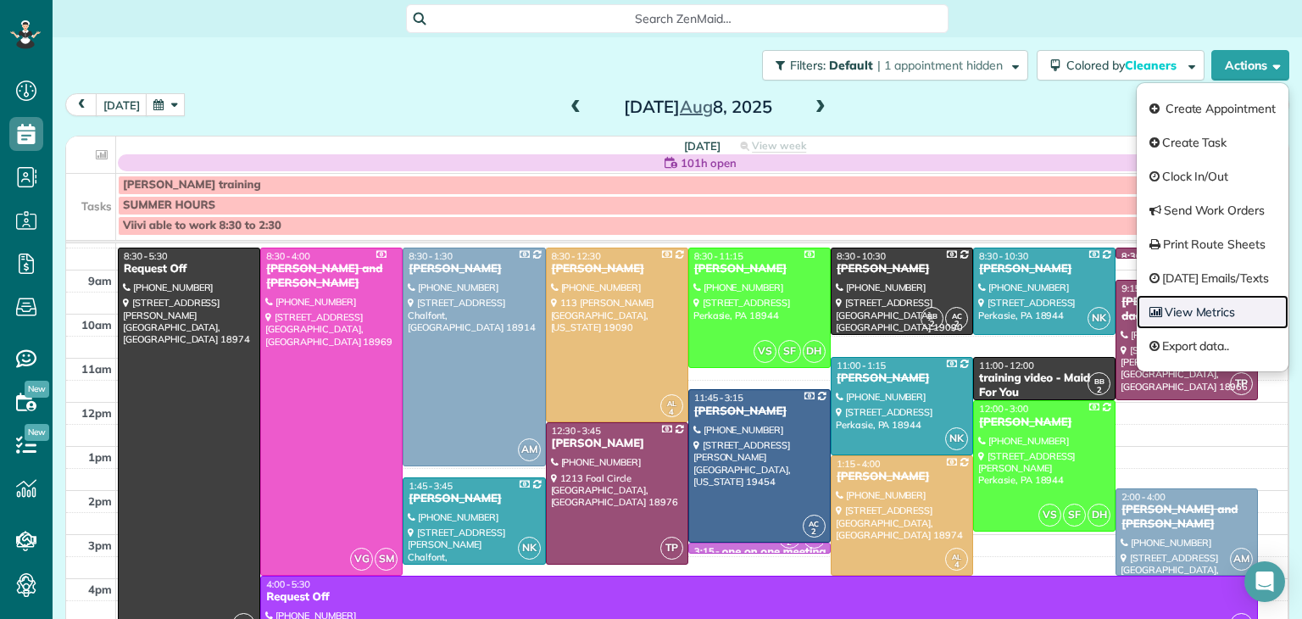
click at [1181, 310] on link "View Metrics" at bounding box center [1213, 312] width 152 height 34
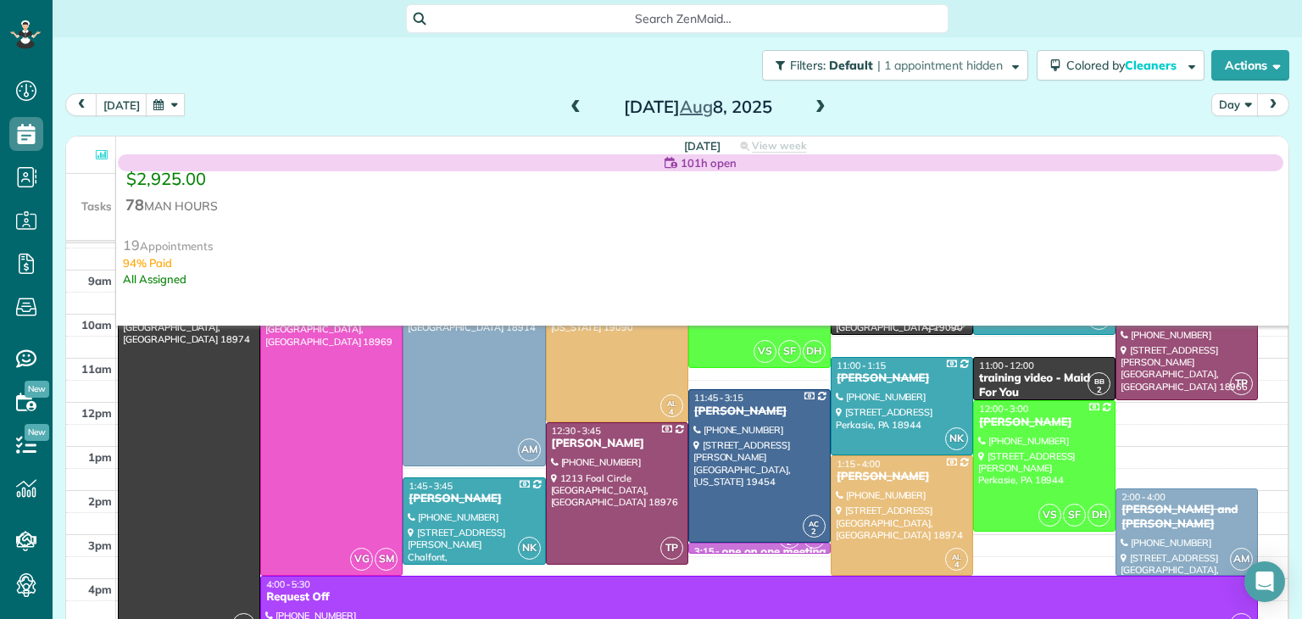
click at [153, 110] on button "button" at bounding box center [165, 104] width 39 height 23
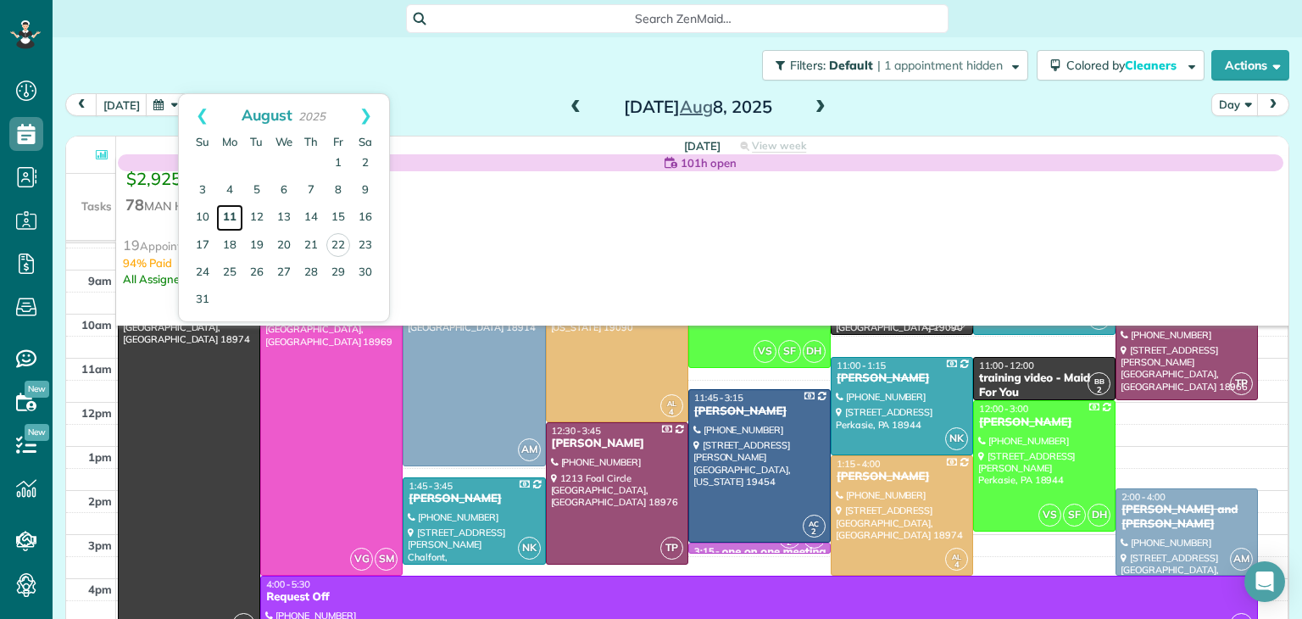
click at [231, 212] on link "11" at bounding box center [229, 217] width 27 height 27
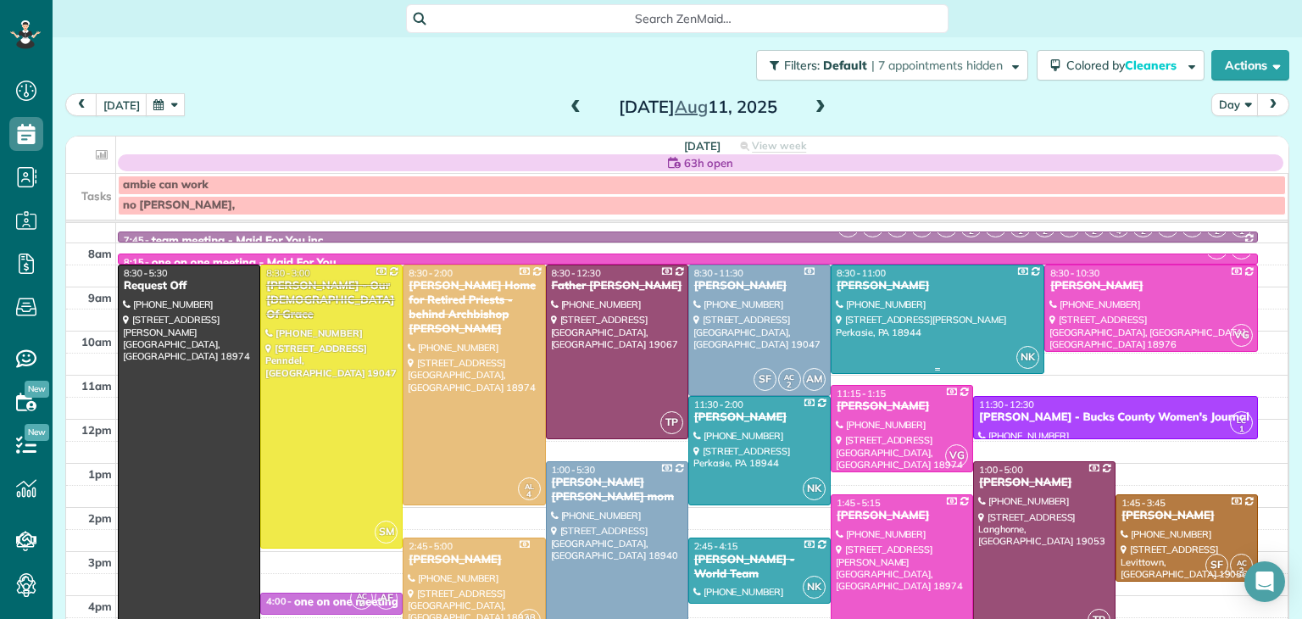
scroll to position [24, 0]
click at [275, 234] on div "team meeting - Maid For You,inc." at bounding box center [239, 241] width 175 height 14
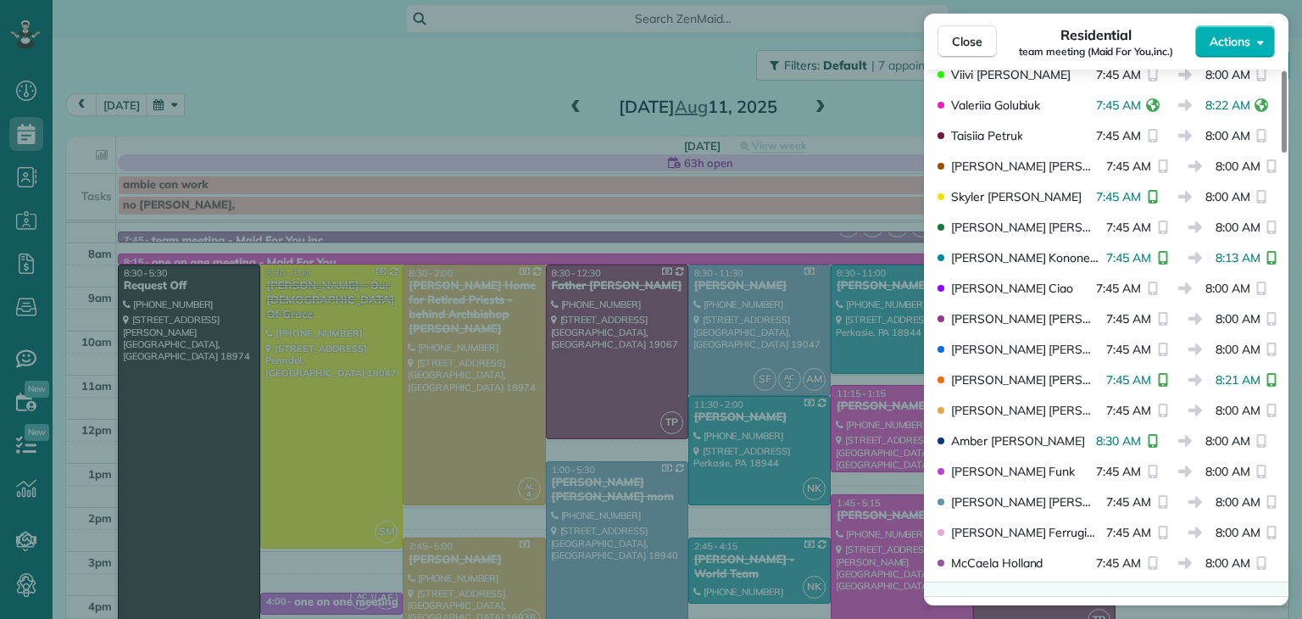
scroll to position [665, 0]
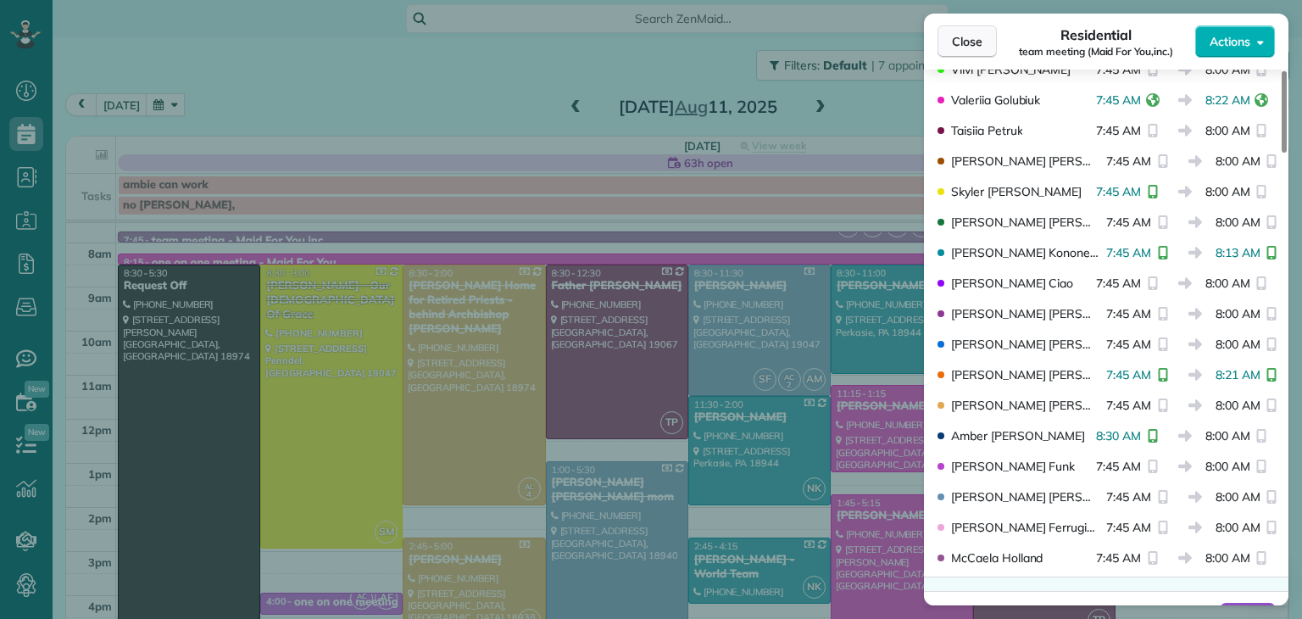
click at [954, 41] on span "Close" at bounding box center [967, 41] width 31 height 17
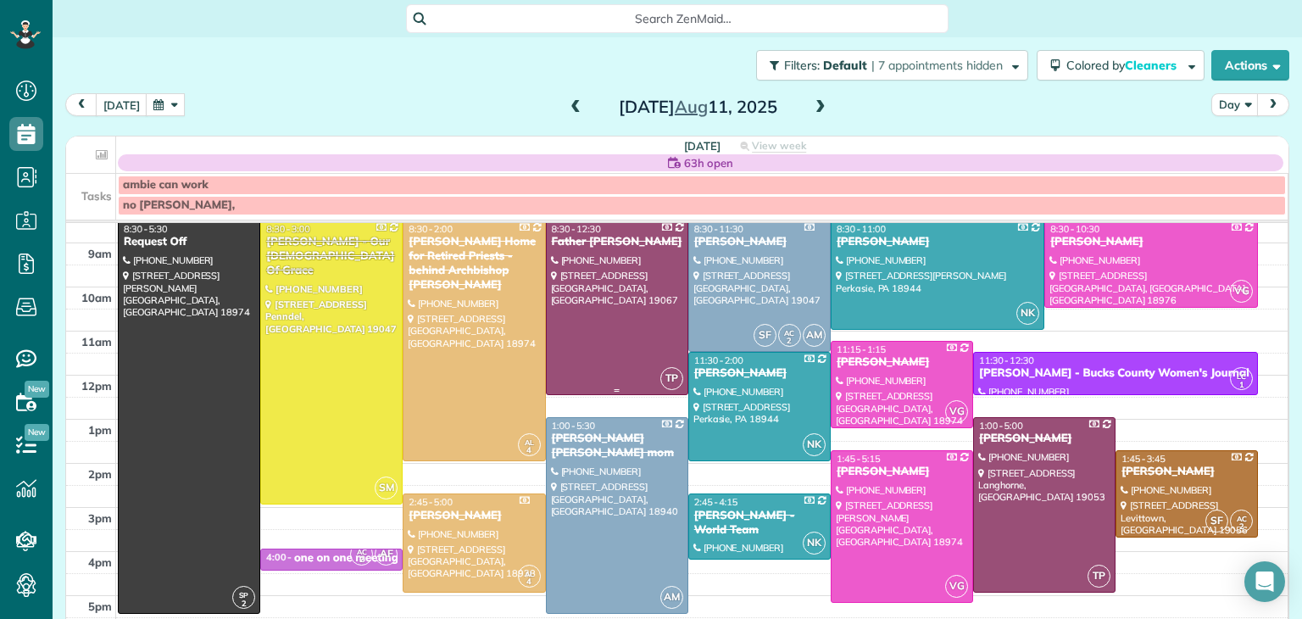
scroll to position [47, 0]
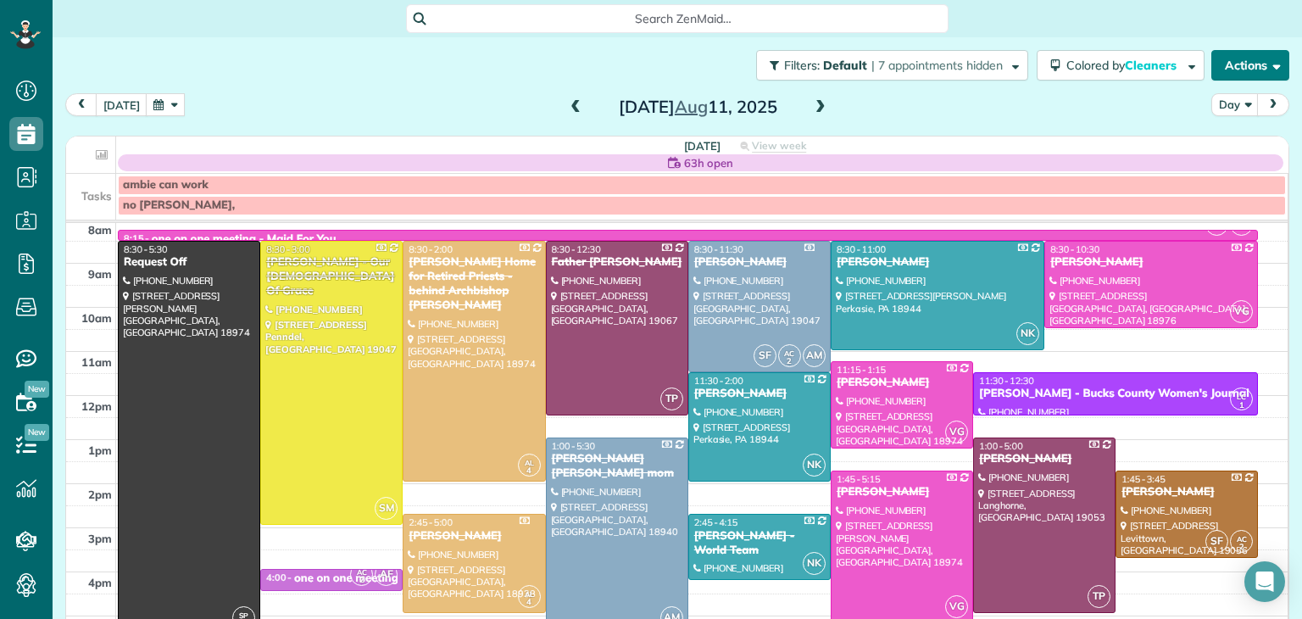
click at [1227, 64] on button "Actions" at bounding box center [1250, 65] width 78 height 31
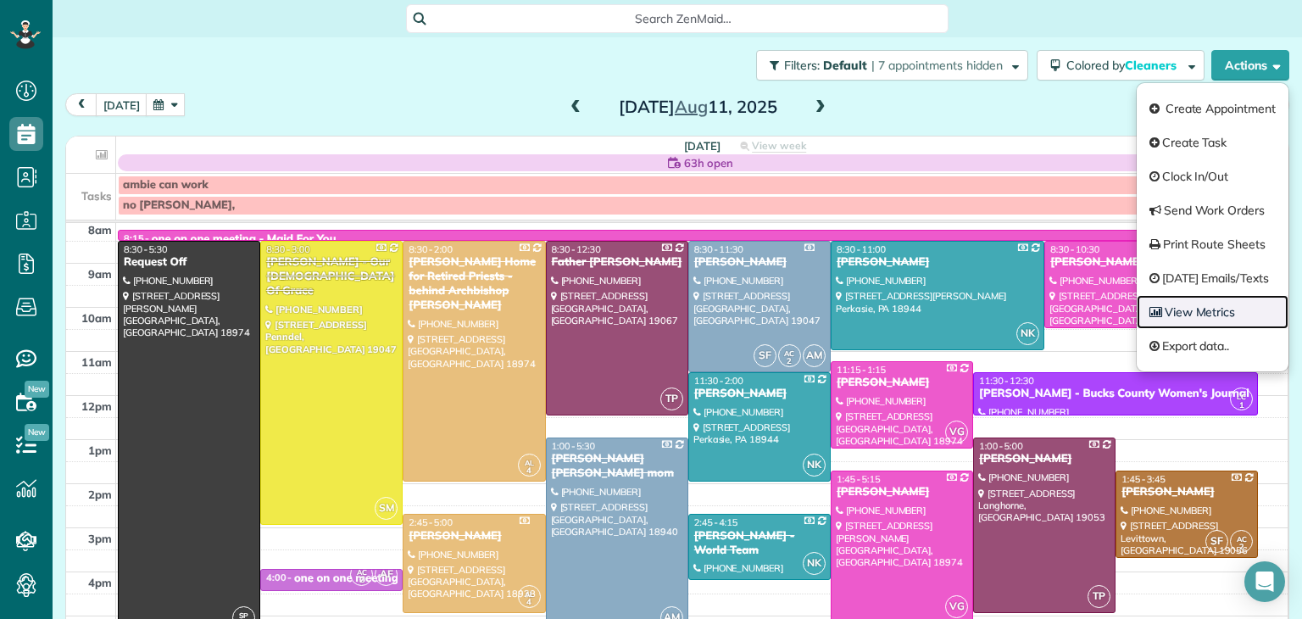
click at [1183, 316] on link "View Metrics" at bounding box center [1213, 312] width 152 height 34
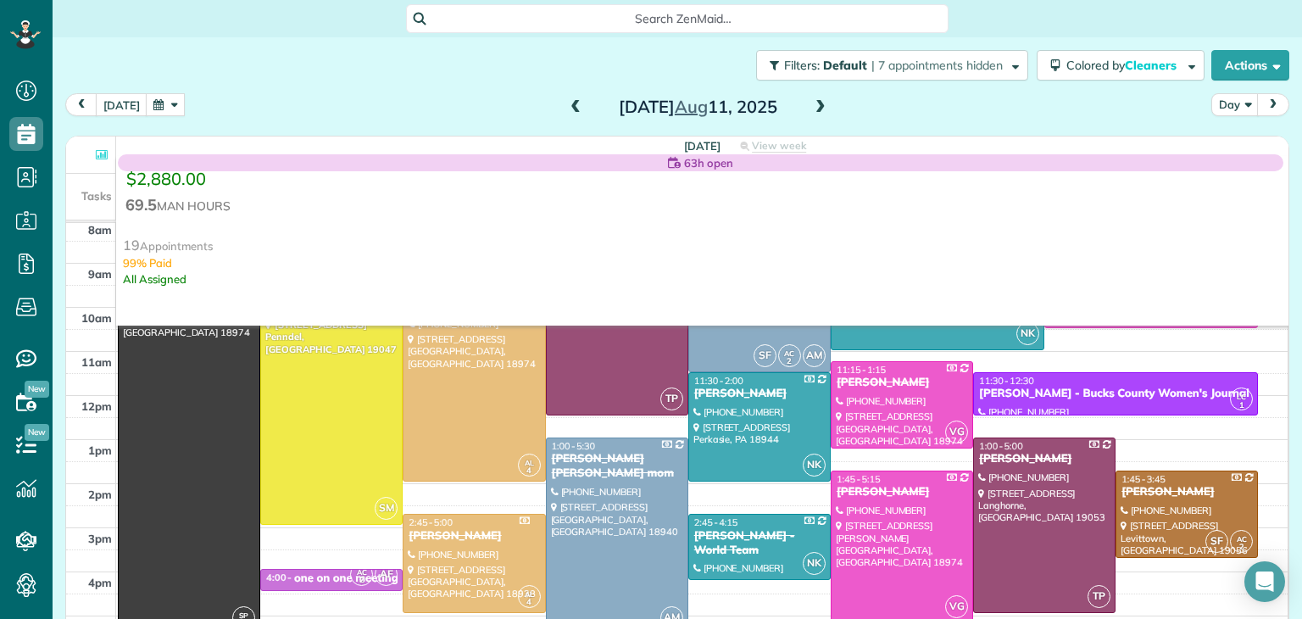
click at [818, 103] on span at bounding box center [820, 107] width 19 height 15
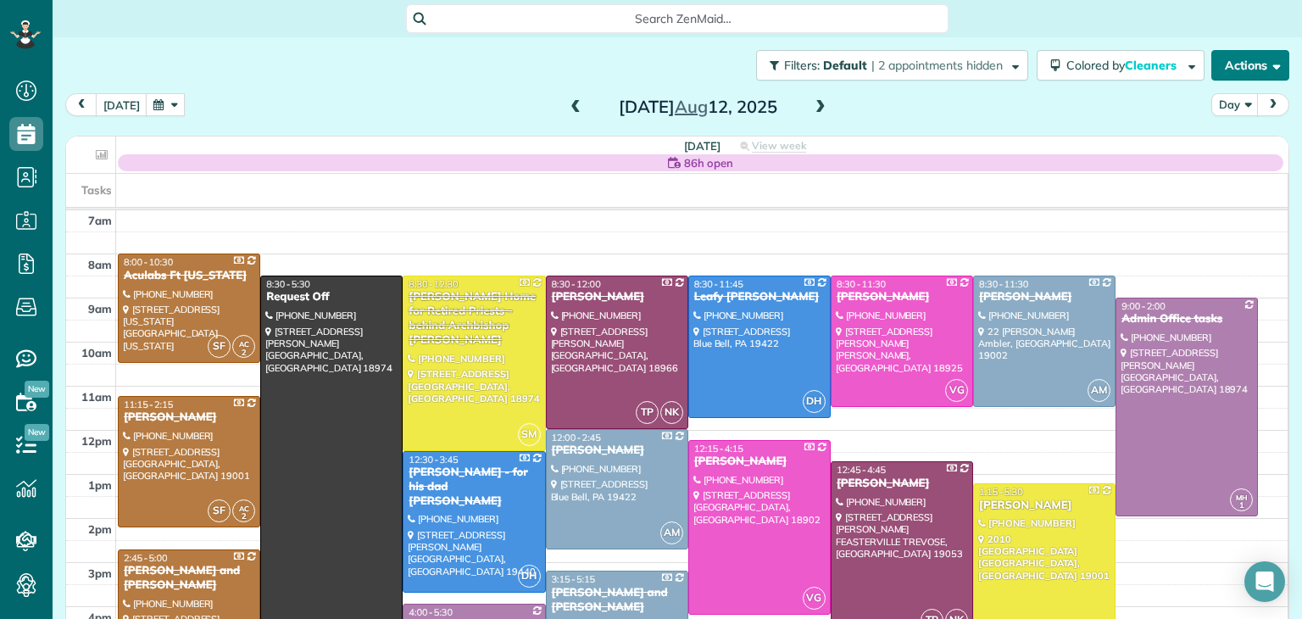
click at [1240, 72] on button "Actions" at bounding box center [1250, 65] width 78 height 31
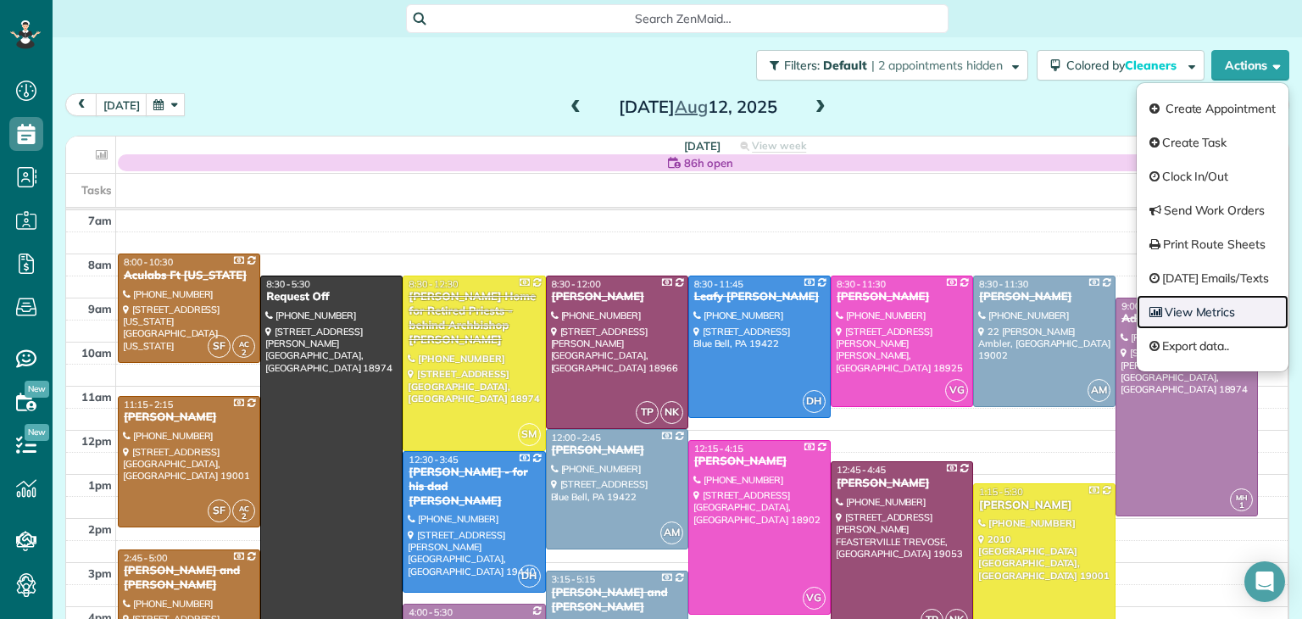
click at [1217, 309] on link "View Metrics" at bounding box center [1213, 312] width 152 height 34
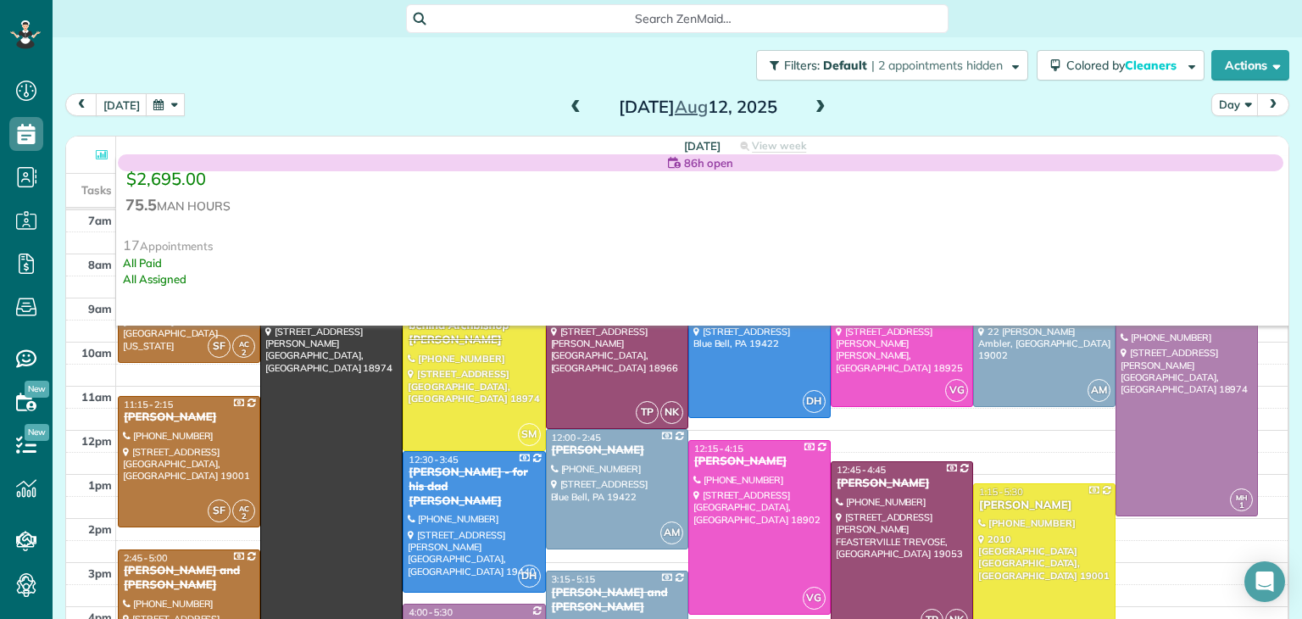
click at [819, 108] on span at bounding box center [820, 107] width 19 height 15
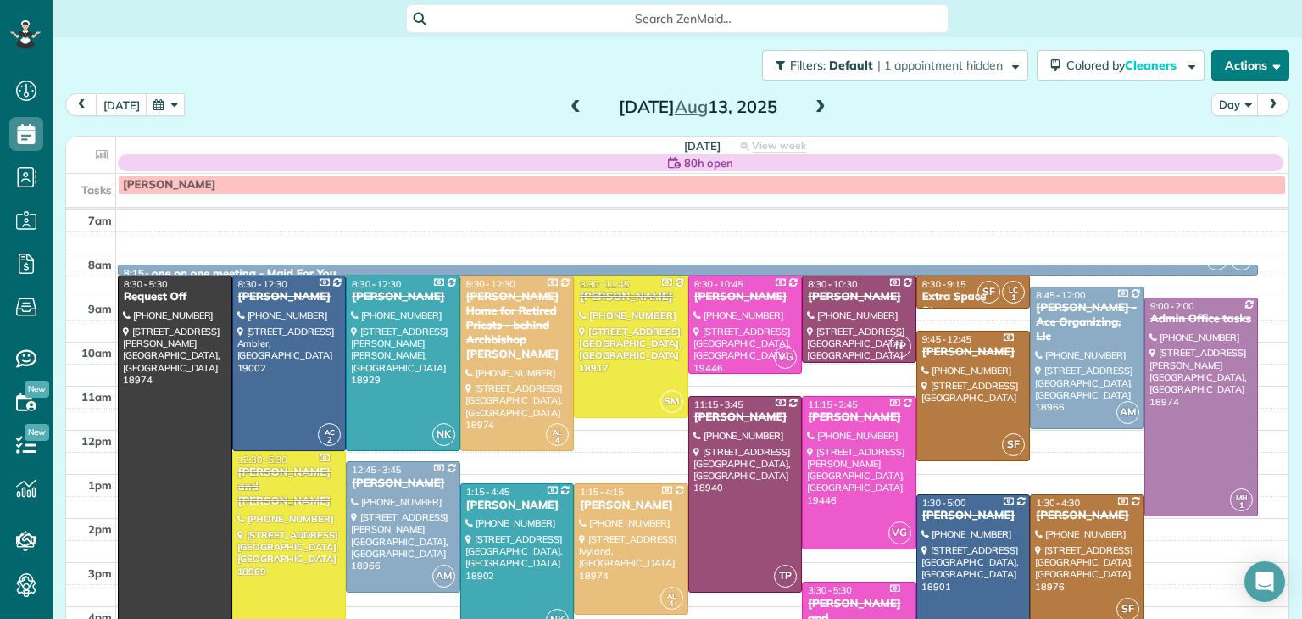
click at [1225, 65] on button "Actions" at bounding box center [1250, 65] width 78 height 31
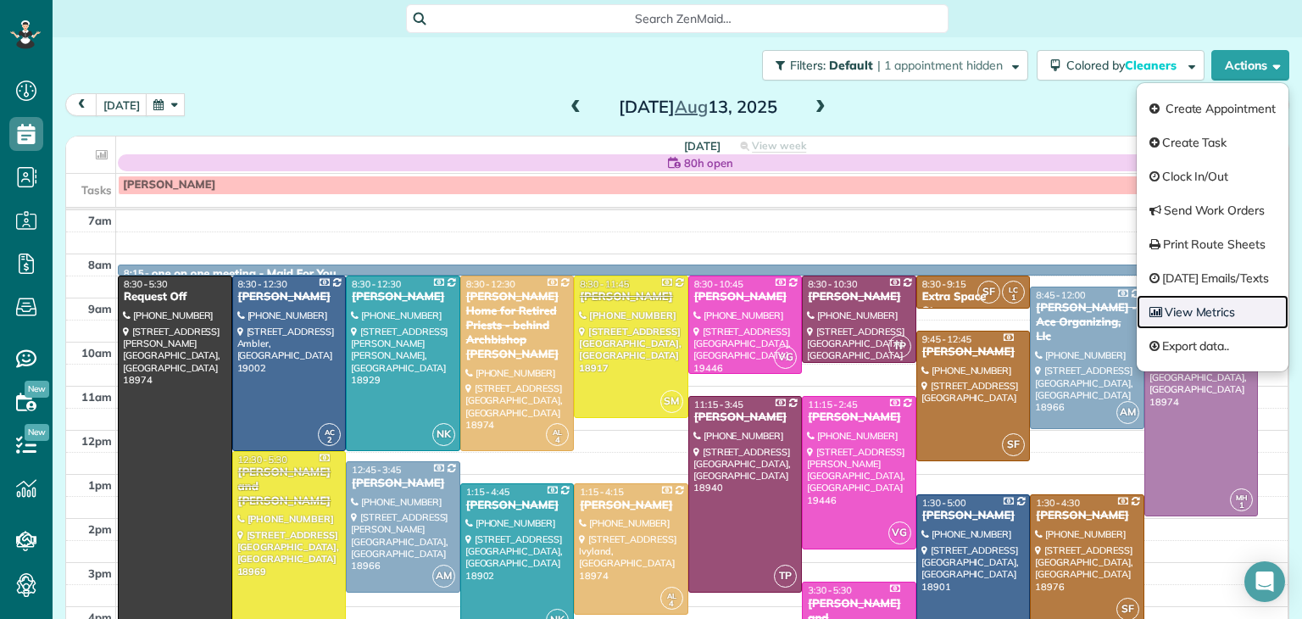
click at [1185, 306] on link "View Metrics" at bounding box center [1213, 312] width 152 height 34
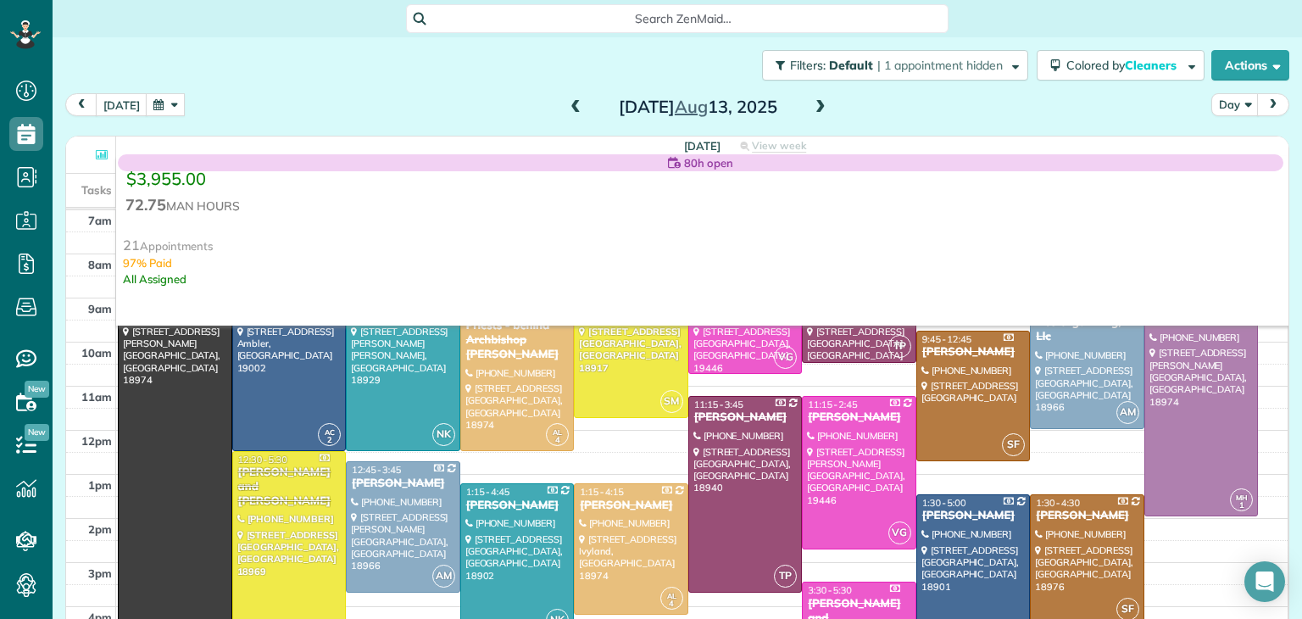
click at [814, 103] on span at bounding box center [820, 107] width 19 height 15
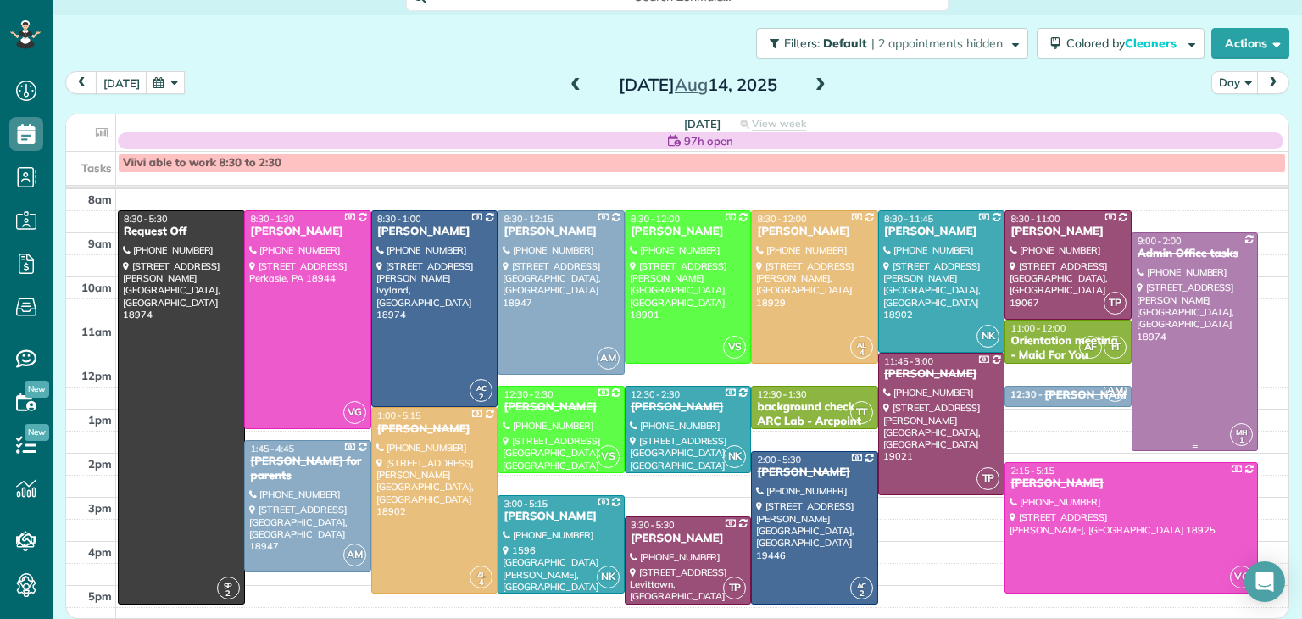
scroll to position [81, 0]
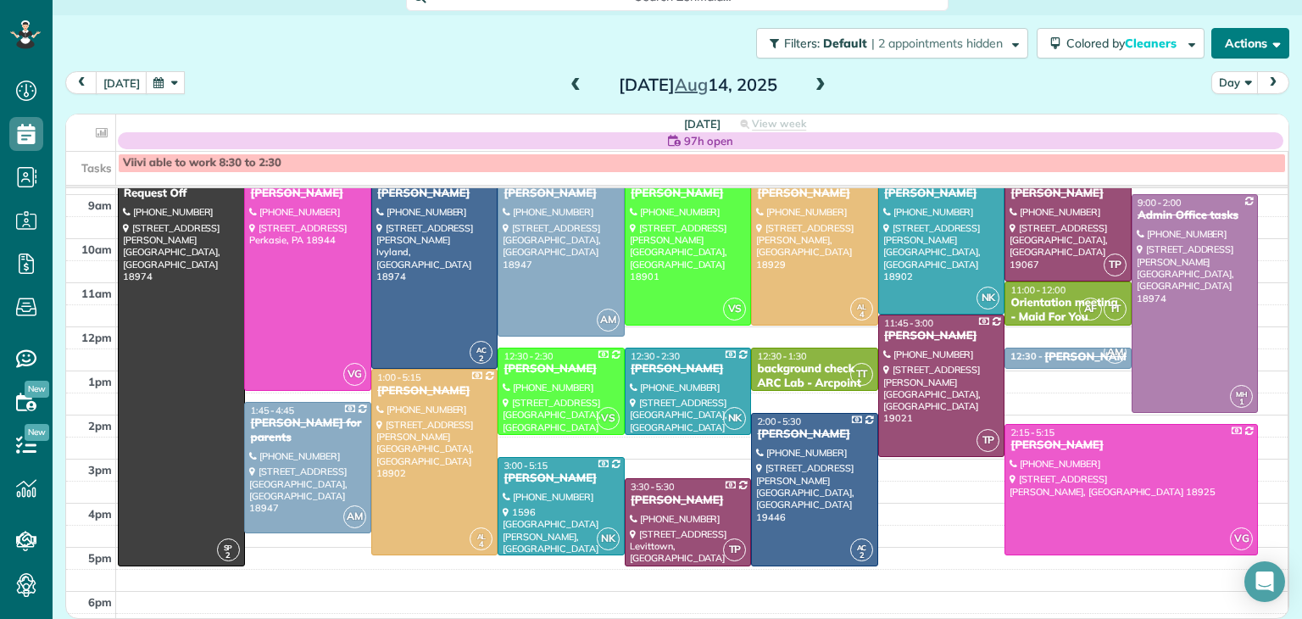
click at [1242, 47] on button "Actions" at bounding box center [1250, 43] width 78 height 31
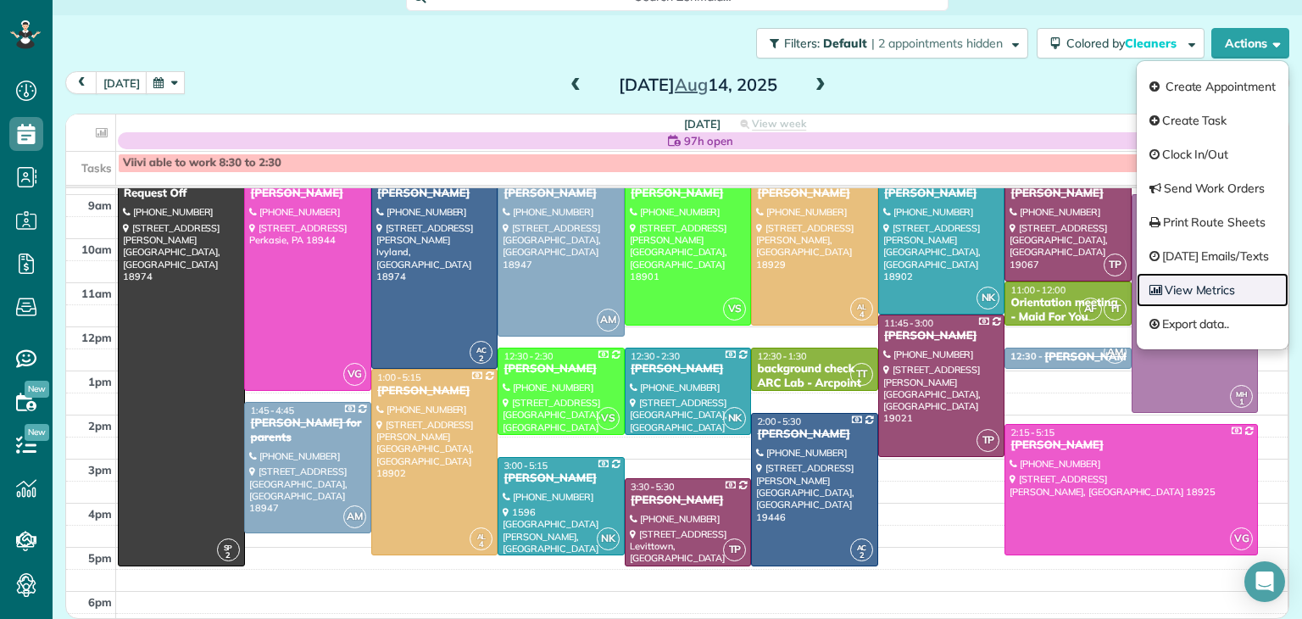
click at [1226, 288] on link "View Metrics" at bounding box center [1213, 290] width 152 height 34
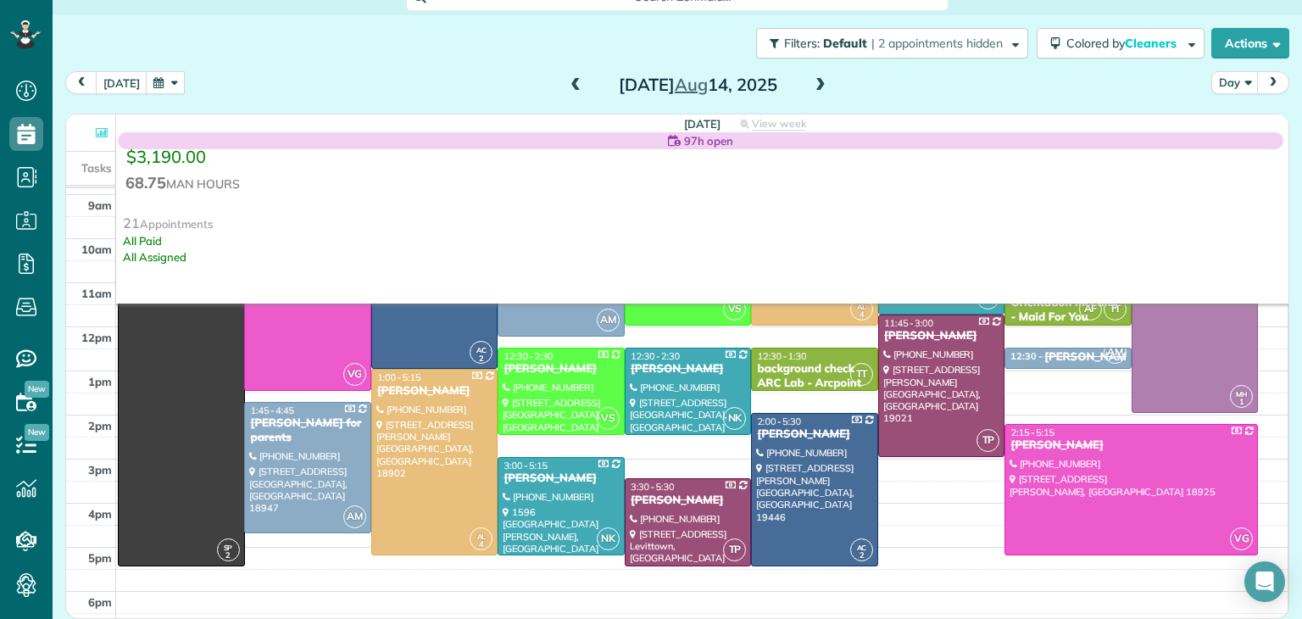
click at [816, 86] on span at bounding box center [820, 85] width 19 height 15
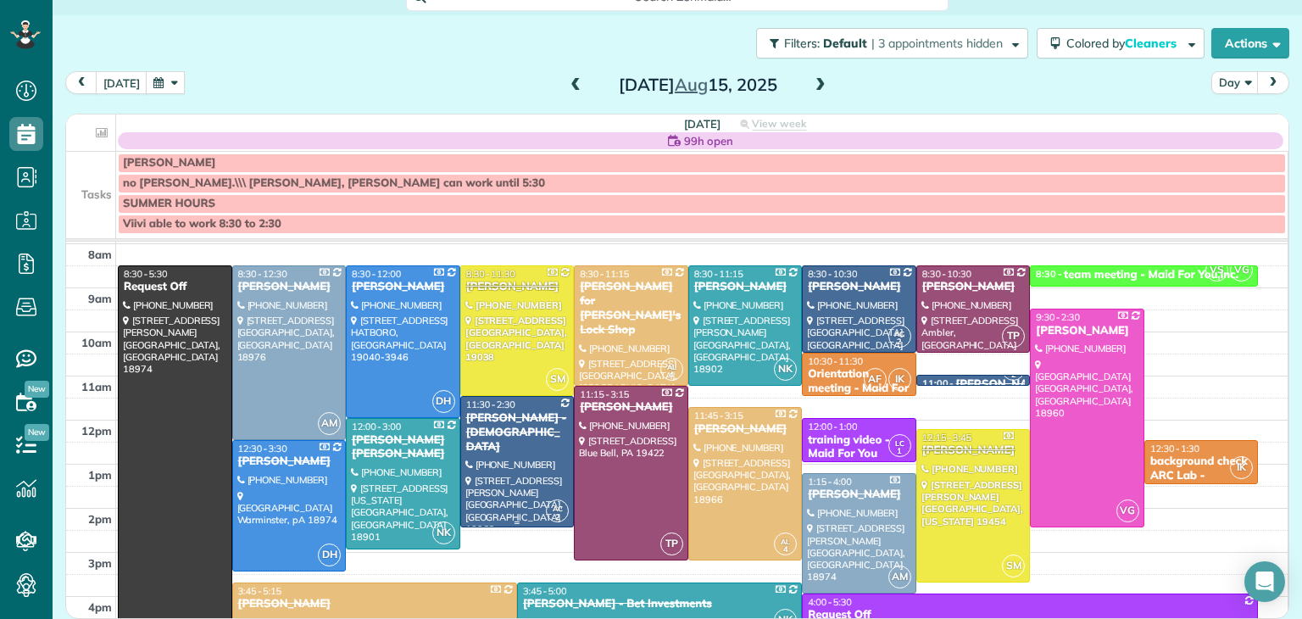
scroll to position [57, 0]
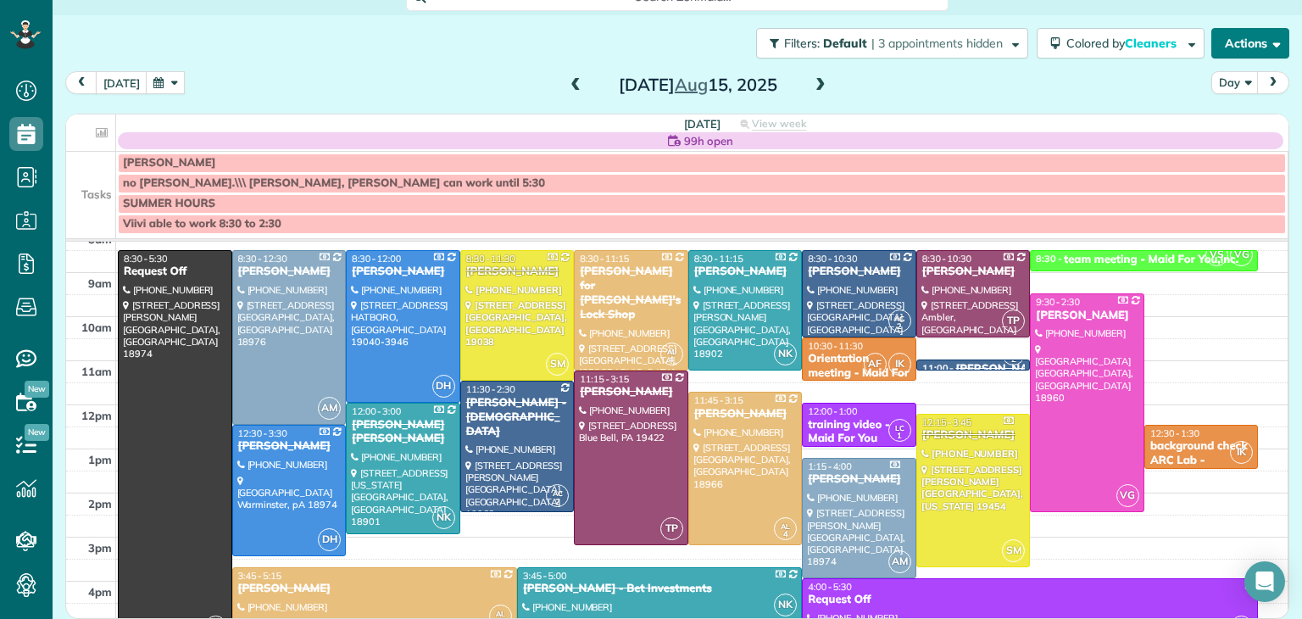
click at [1232, 35] on button "Actions" at bounding box center [1250, 43] width 78 height 31
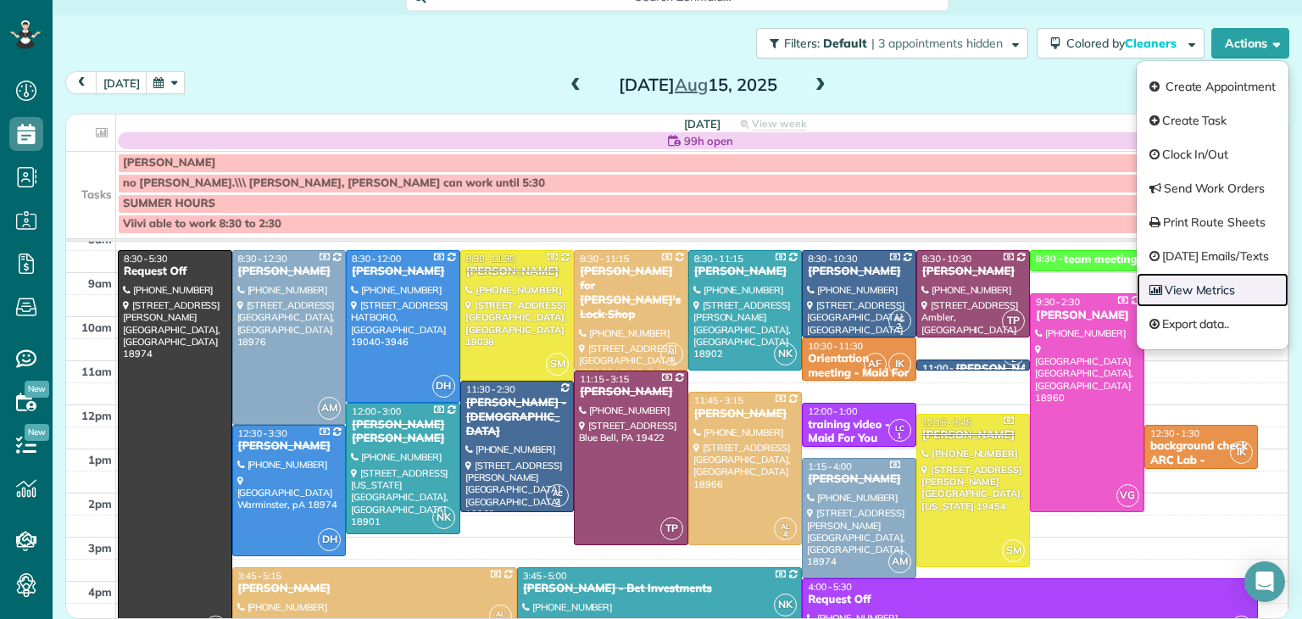
click at [1199, 288] on link "View Metrics" at bounding box center [1213, 290] width 152 height 34
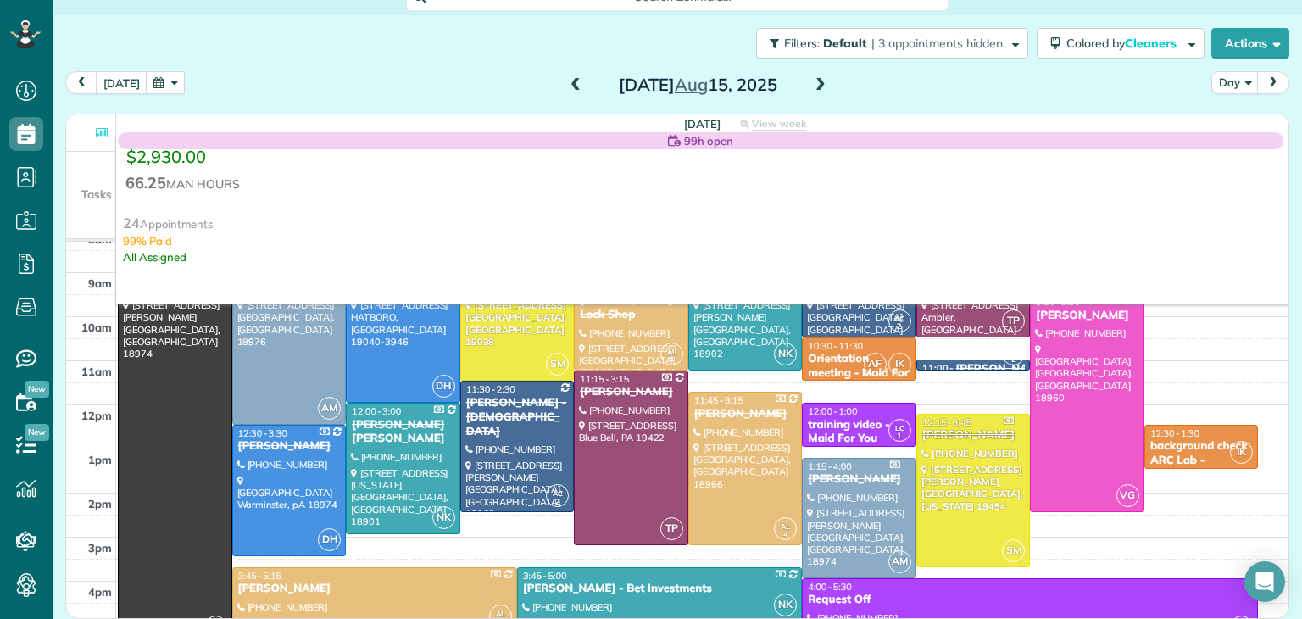
click at [816, 83] on span at bounding box center [820, 85] width 19 height 15
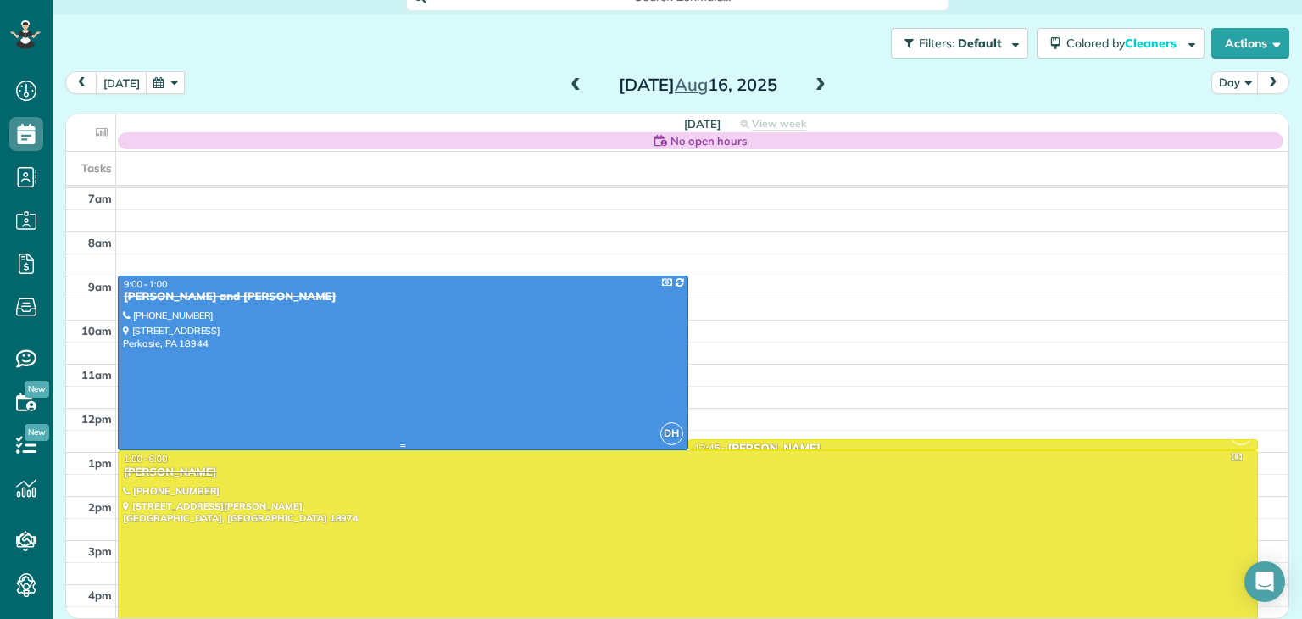
click at [322, 358] on div at bounding box center [403, 362] width 569 height 173
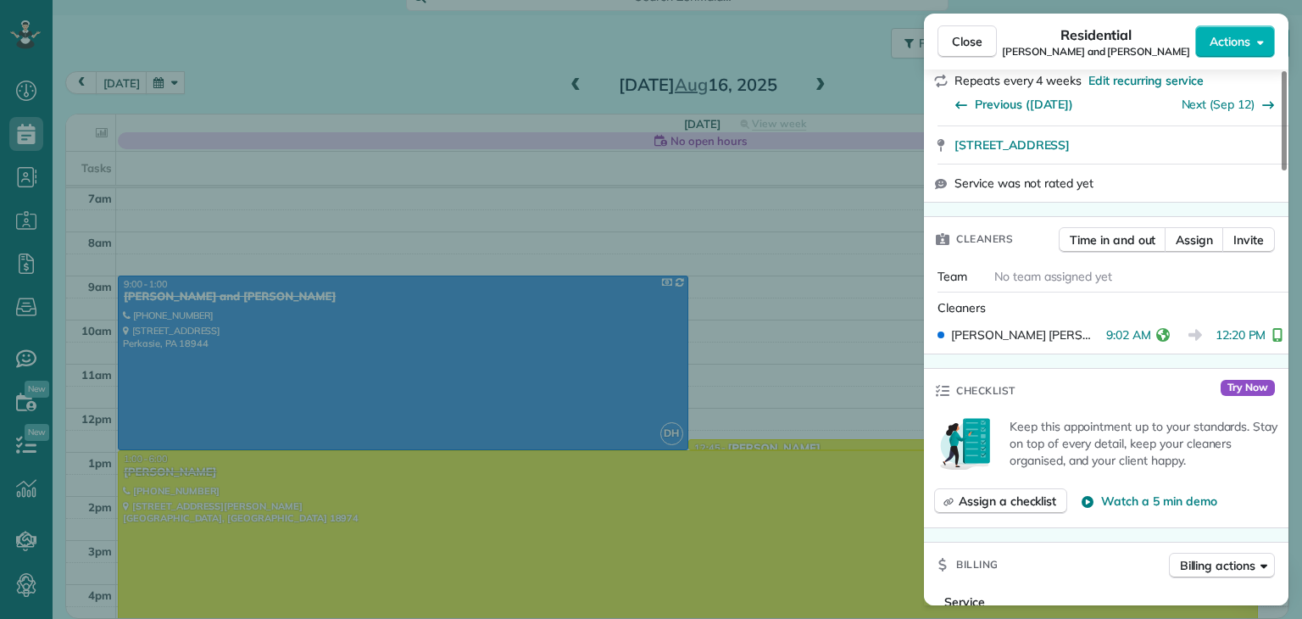
scroll to position [538, 0]
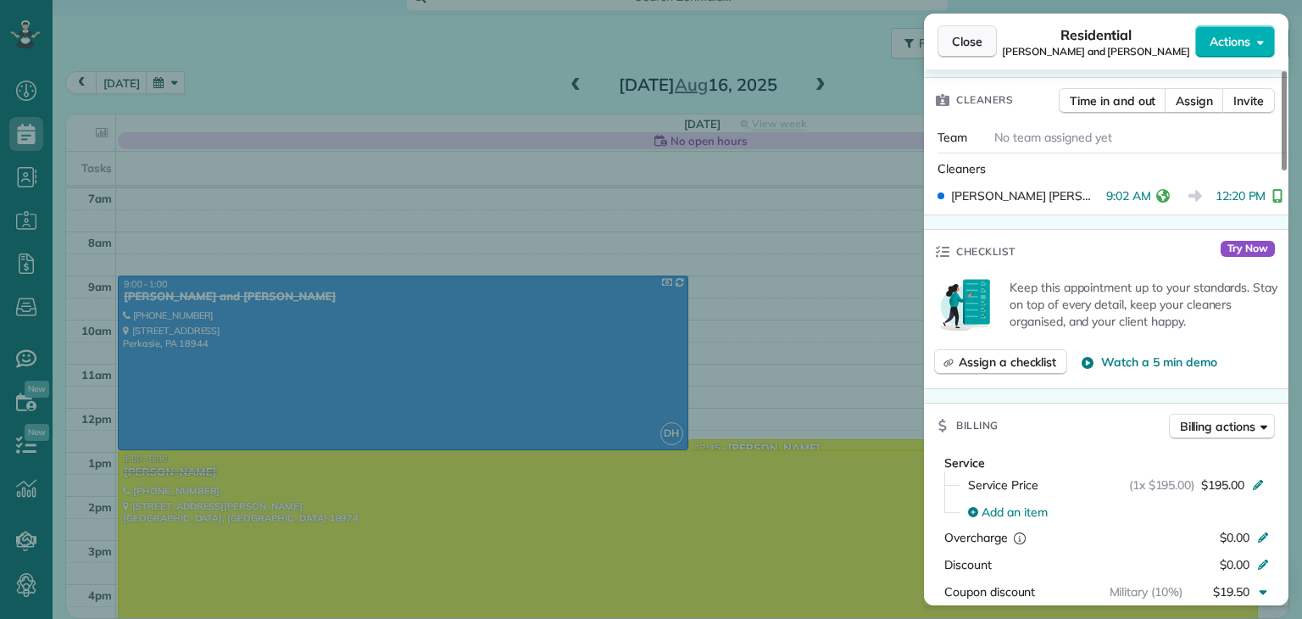
click at [969, 36] on span "Close" at bounding box center [967, 41] width 31 height 17
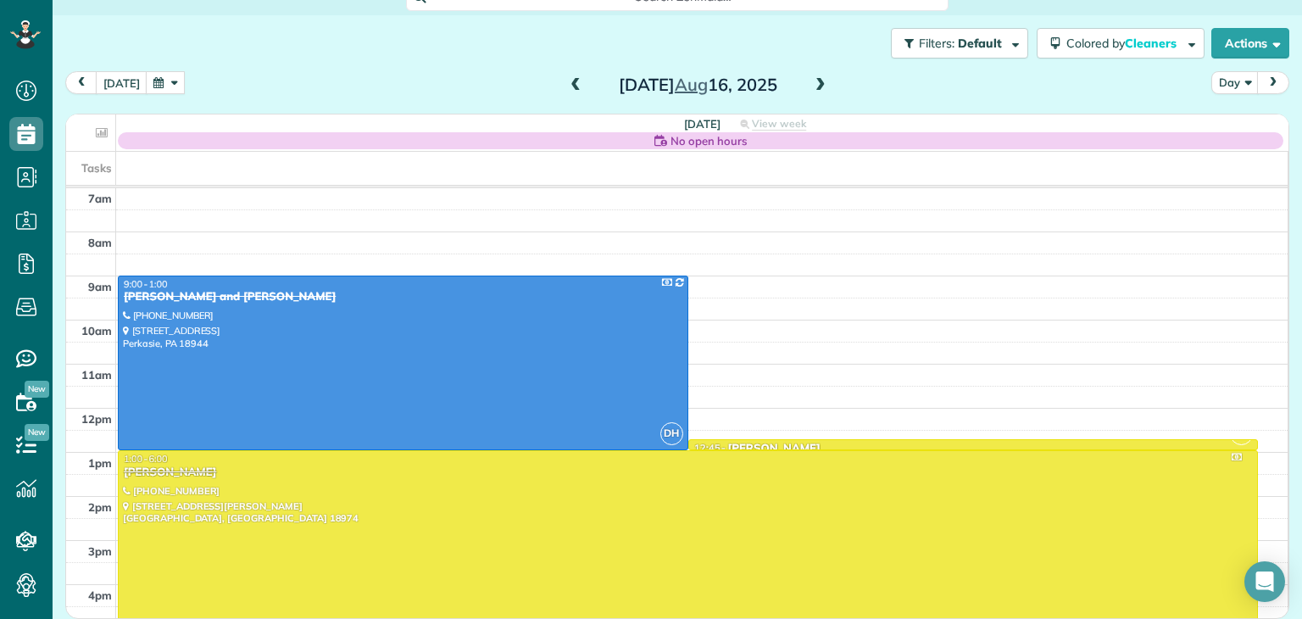
click at [158, 79] on button "button" at bounding box center [165, 82] width 39 height 23
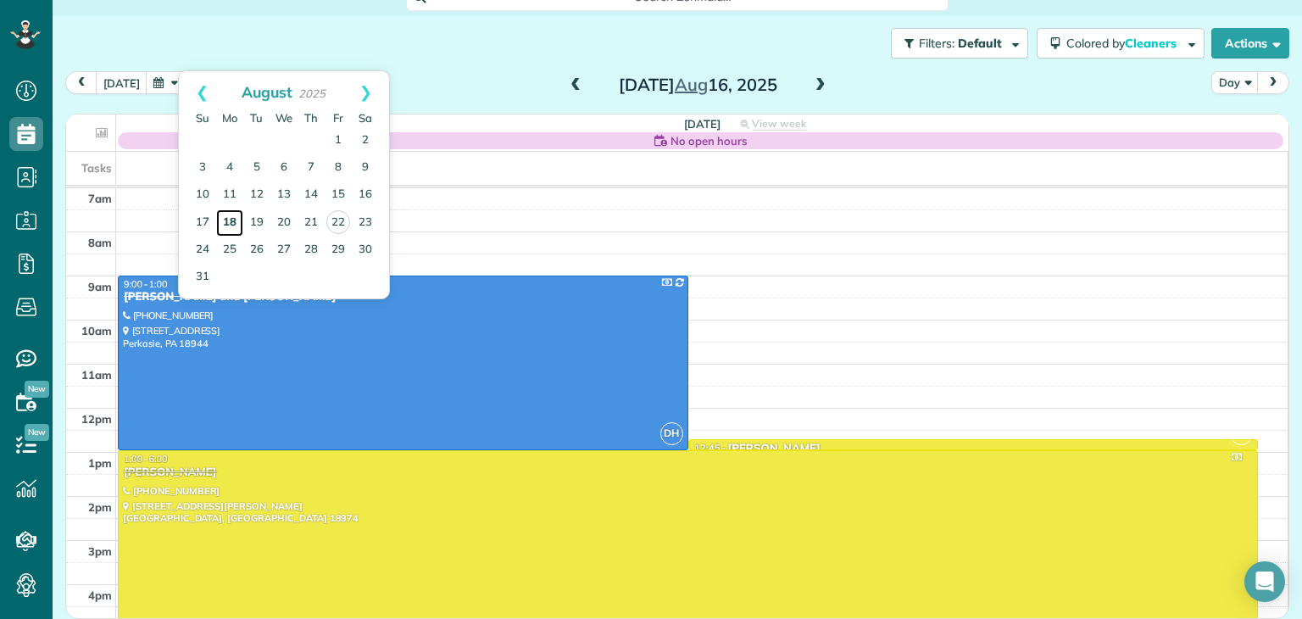
click at [226, 219] on link "18" at bounding box center [229, 222] width 27 height 27
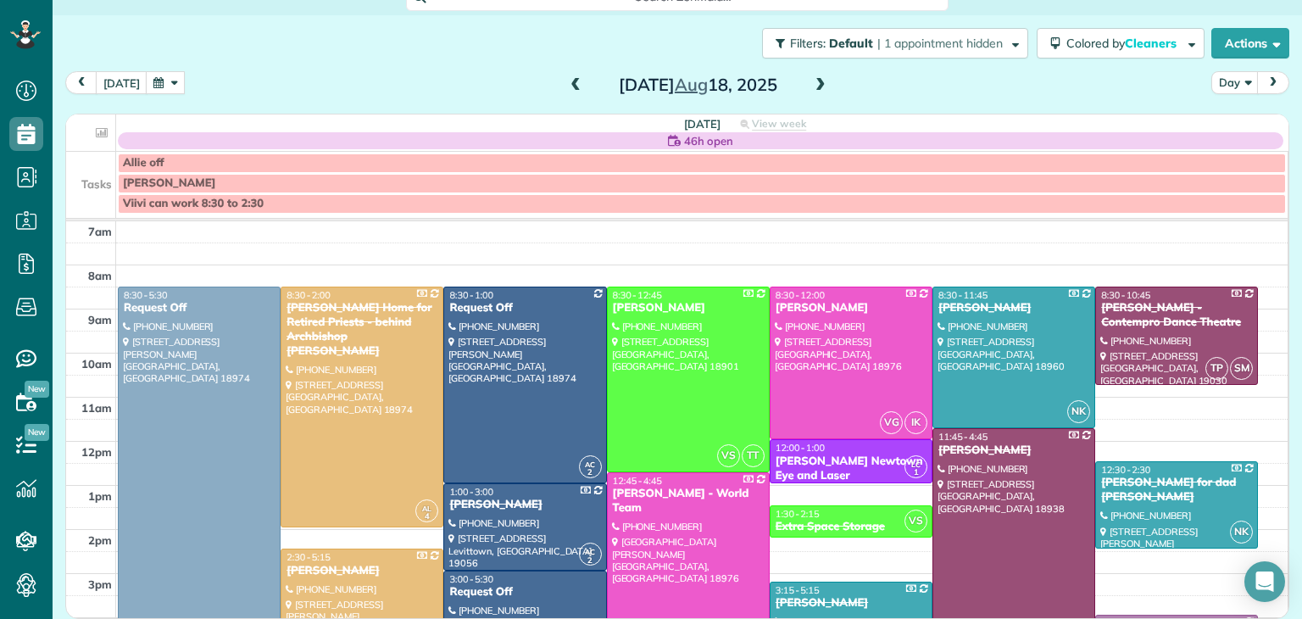
click at [212, 255] on div "7am 8am 9am 10am 11am 12pm 1pm 2pm 3pm 4pm 5pm 6pm 7pm 8pm AM 8:30 - 5:30 Reque…" at bounding box center [676, 529] width 1221 height 616
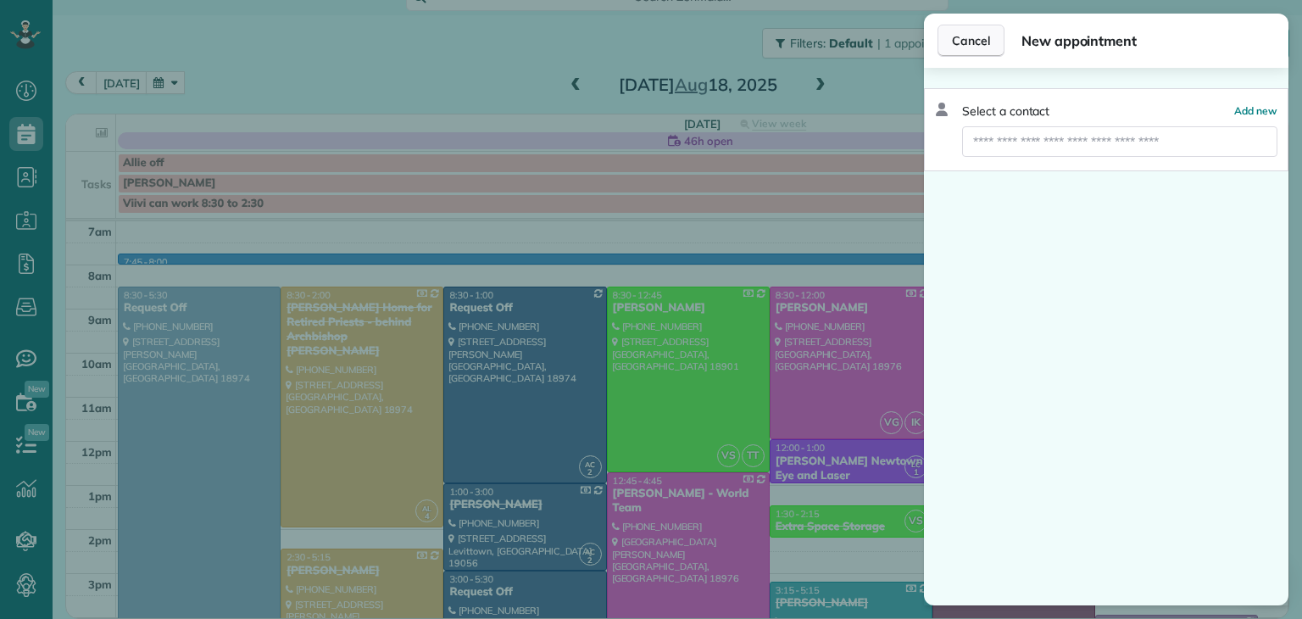
click at [960, 42] on span "Cancel" at bounding box center [971, 40] width 38 height 17
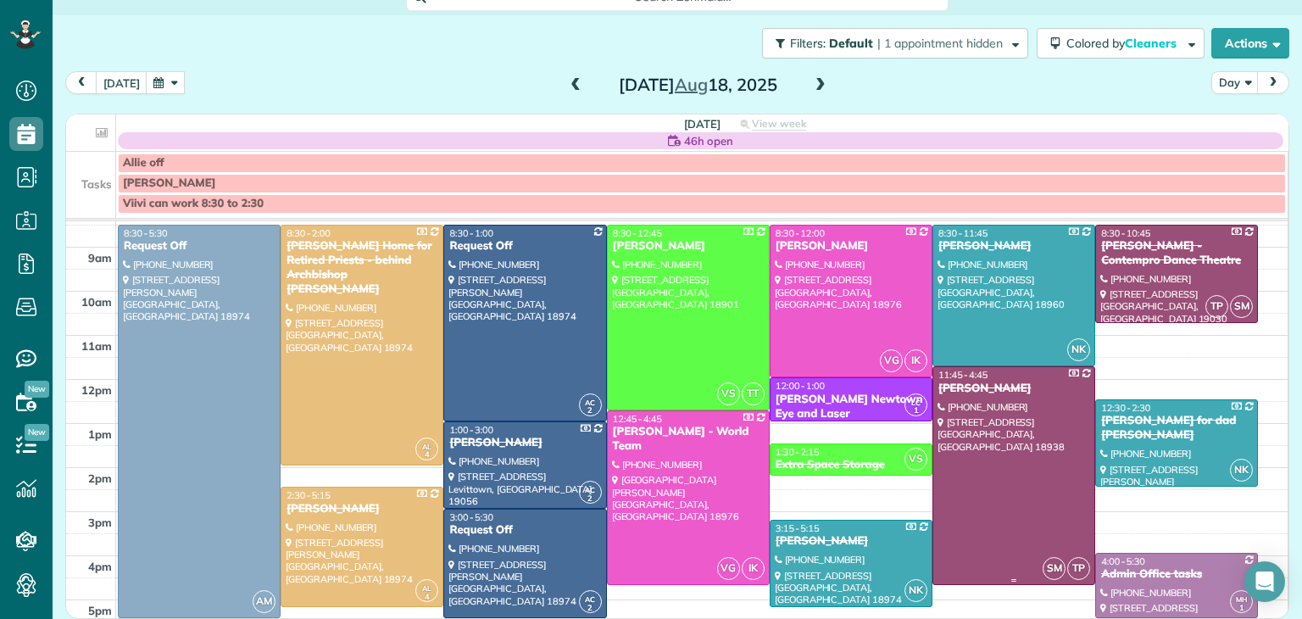
scroll to position [44, 0]
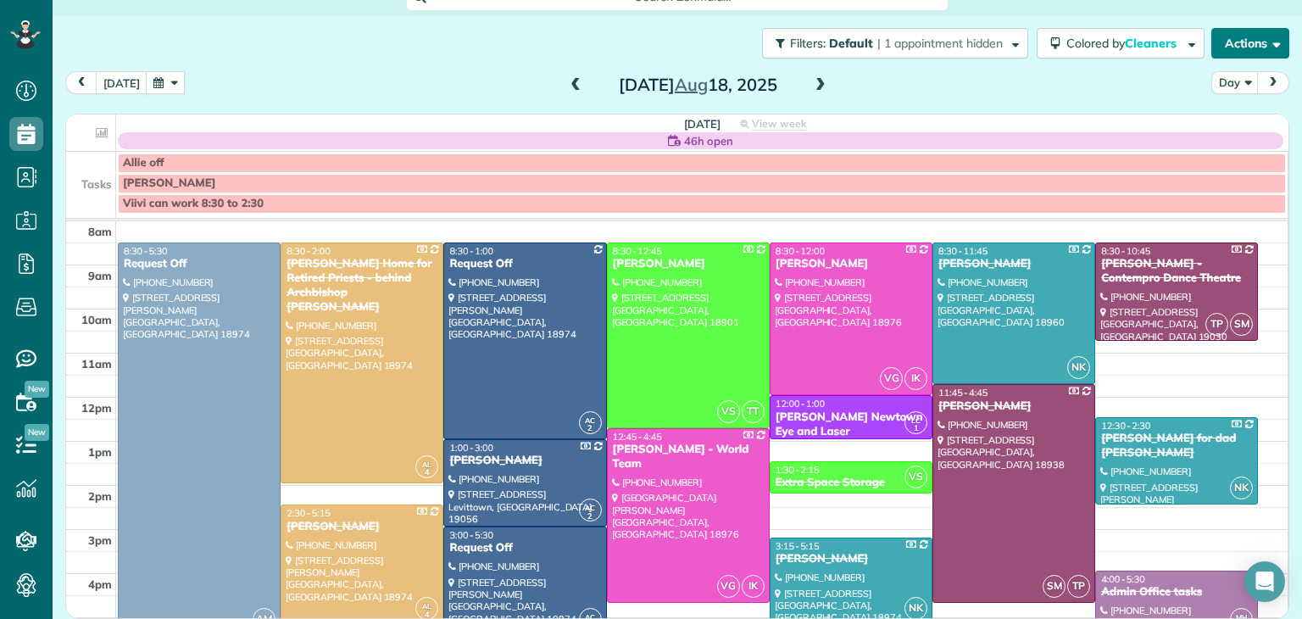
click at [1261, 39] on button "Actions" at bounding box center [1250, 43] width 78 height 31
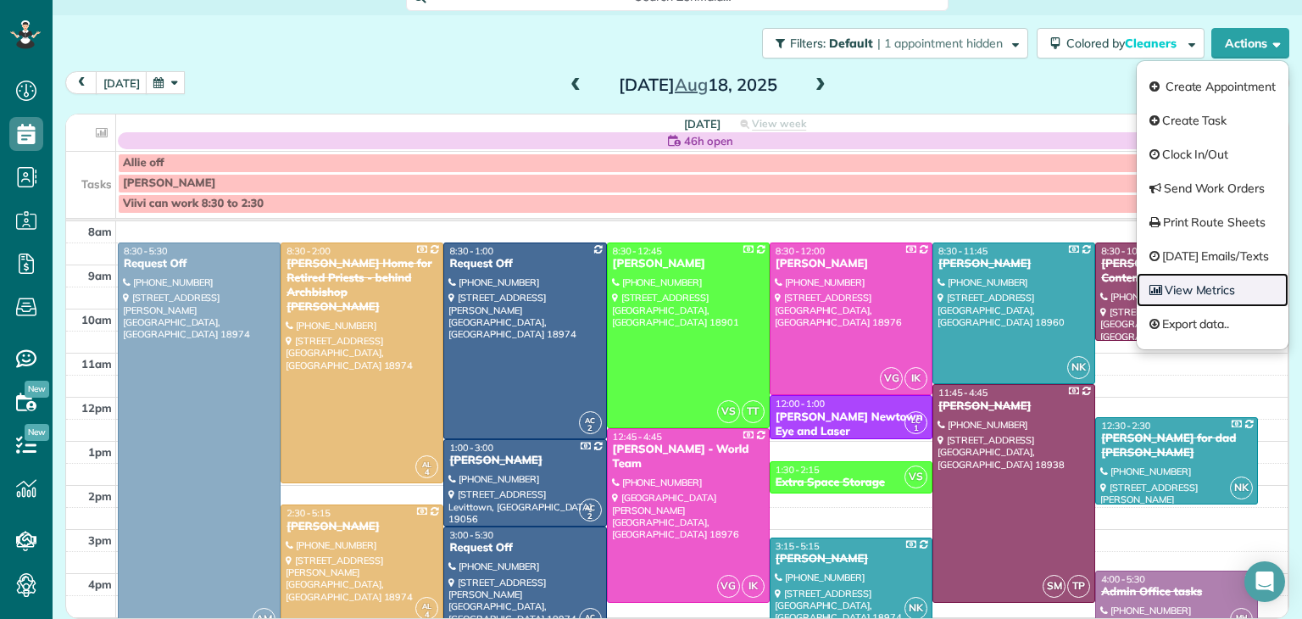
click at [1194, 286] on link "View Metrics" at bounding box center [1213, 290] width 152 height 34
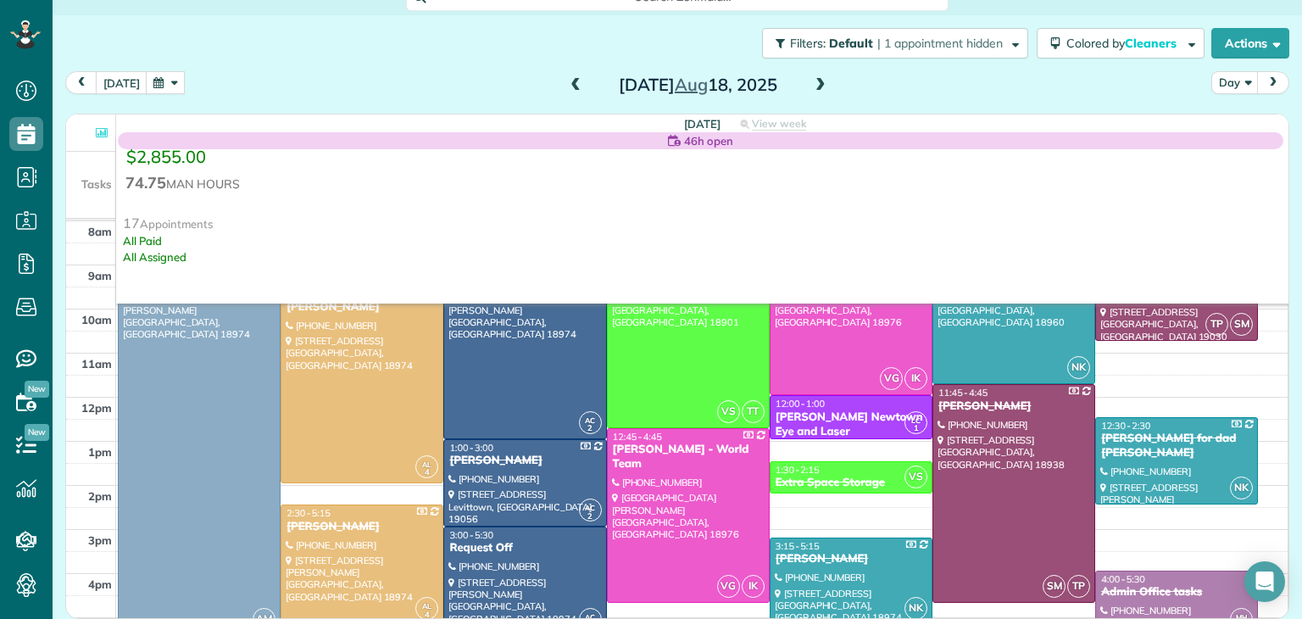
click at [820, 89] on span at bounding box center [820, 85] width 19 height 15
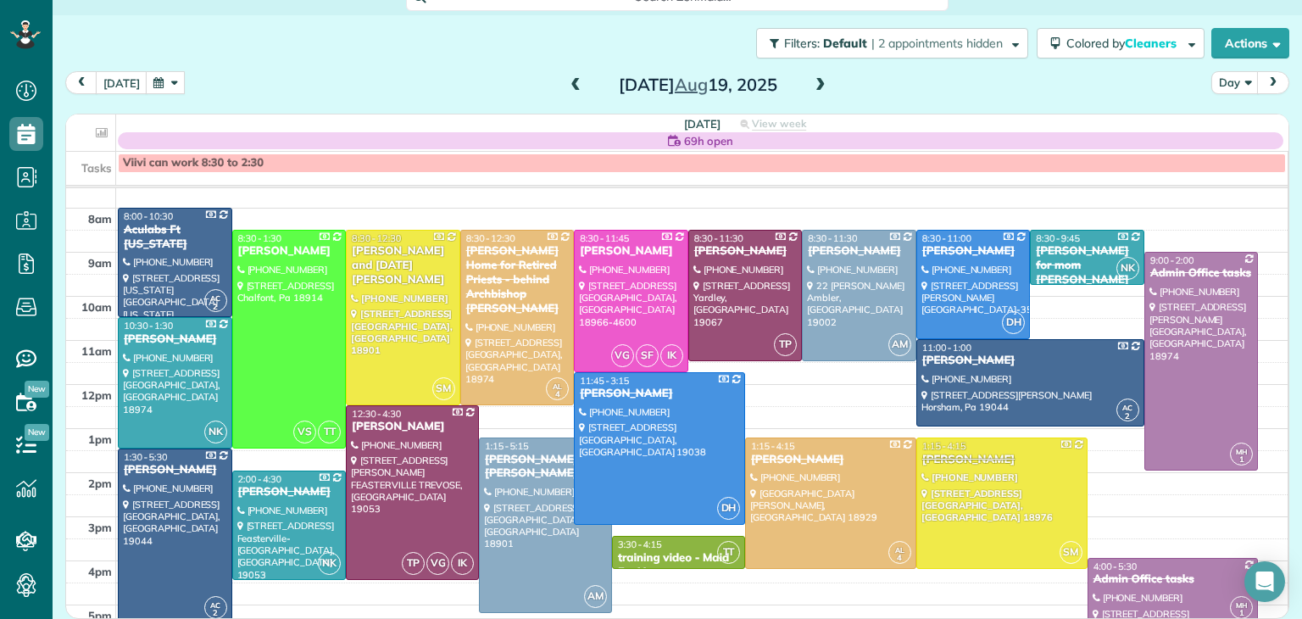
scroll to position [16, 0]
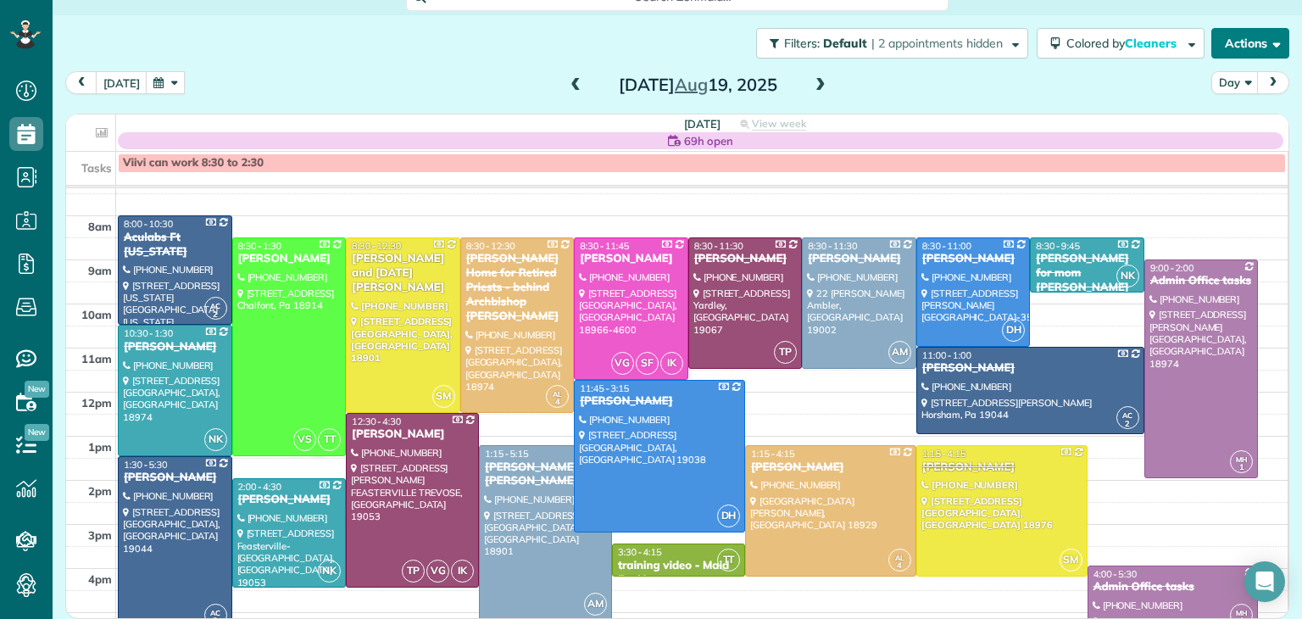
click at [1250, 44] on button "Actions" at bounding box center [1250, 43] width 78 height 31
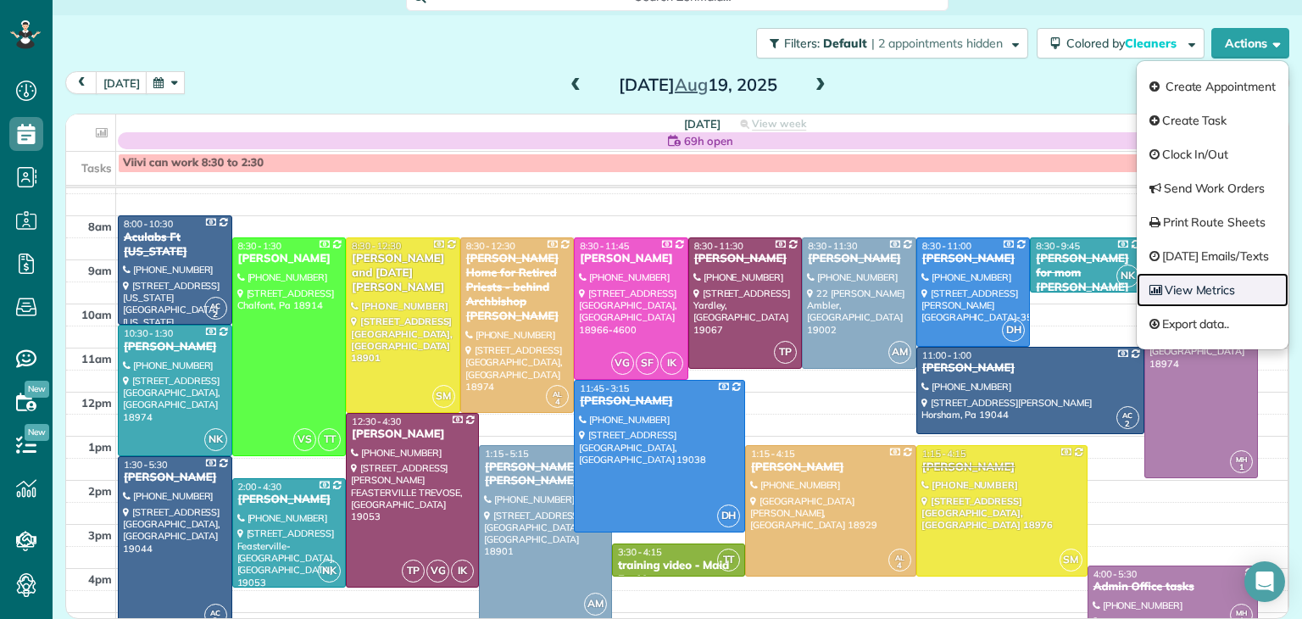
click at [1199, 293] on link "View Metrics" at bounding box center [1213, 290] width 152 height 34
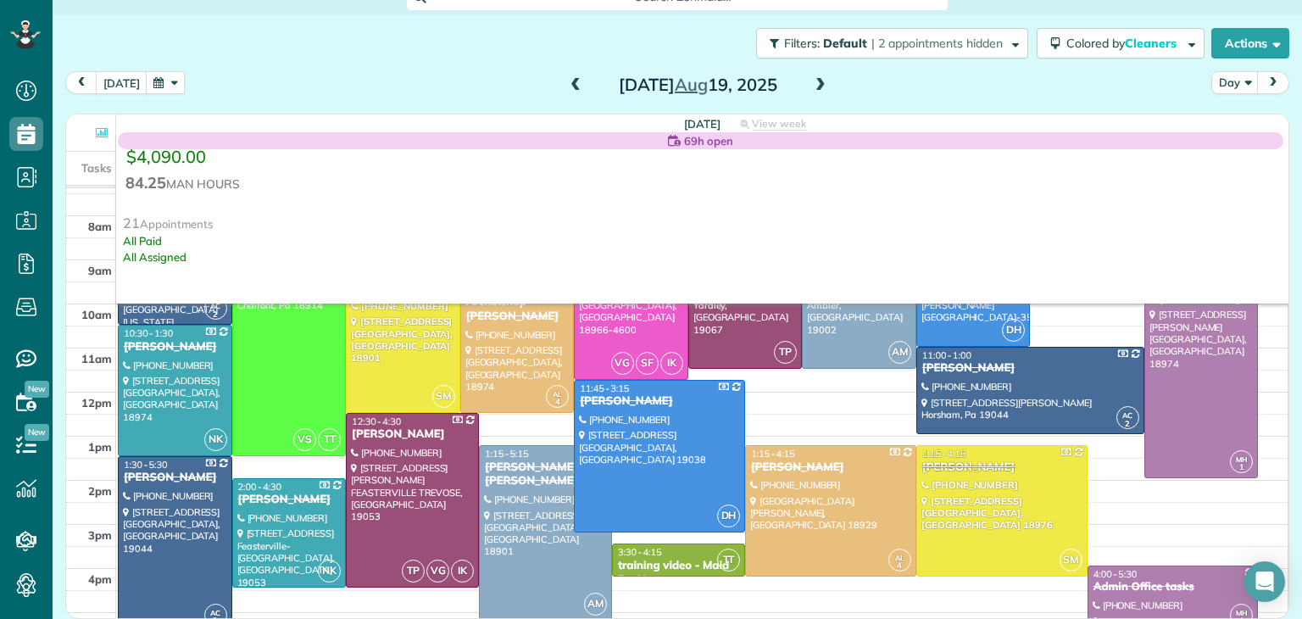
click at [815, 86] on span at bounding box center [820, 85] width 19 height 15
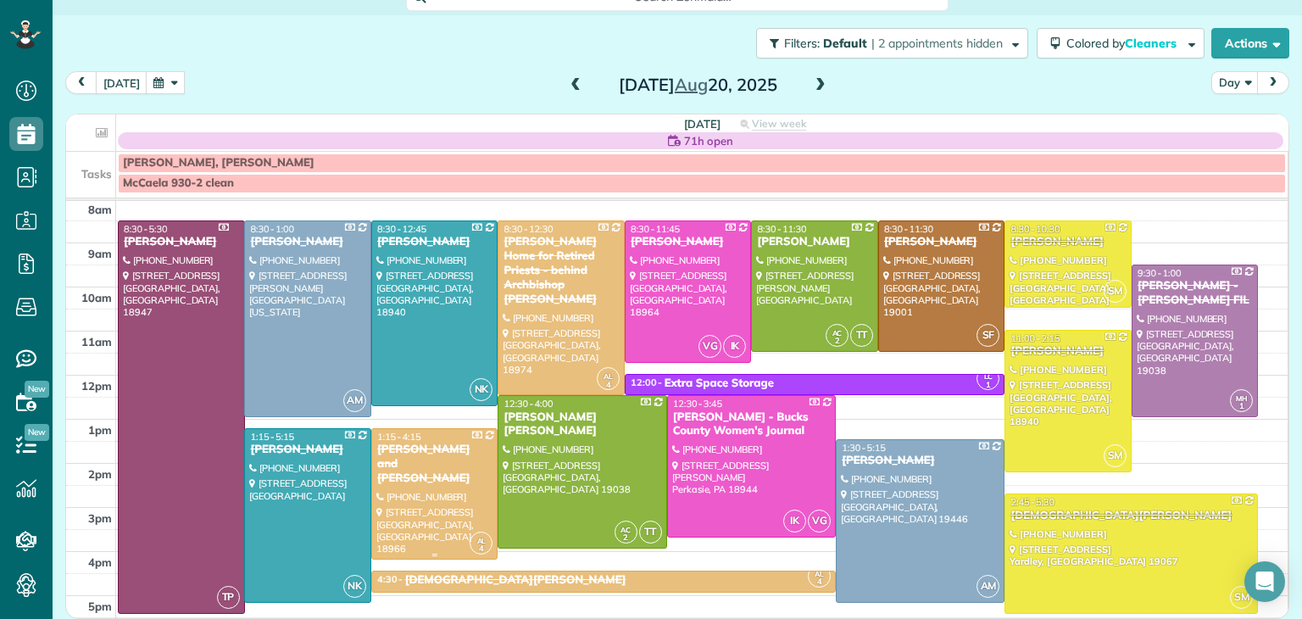
scroll to position [55, 0]
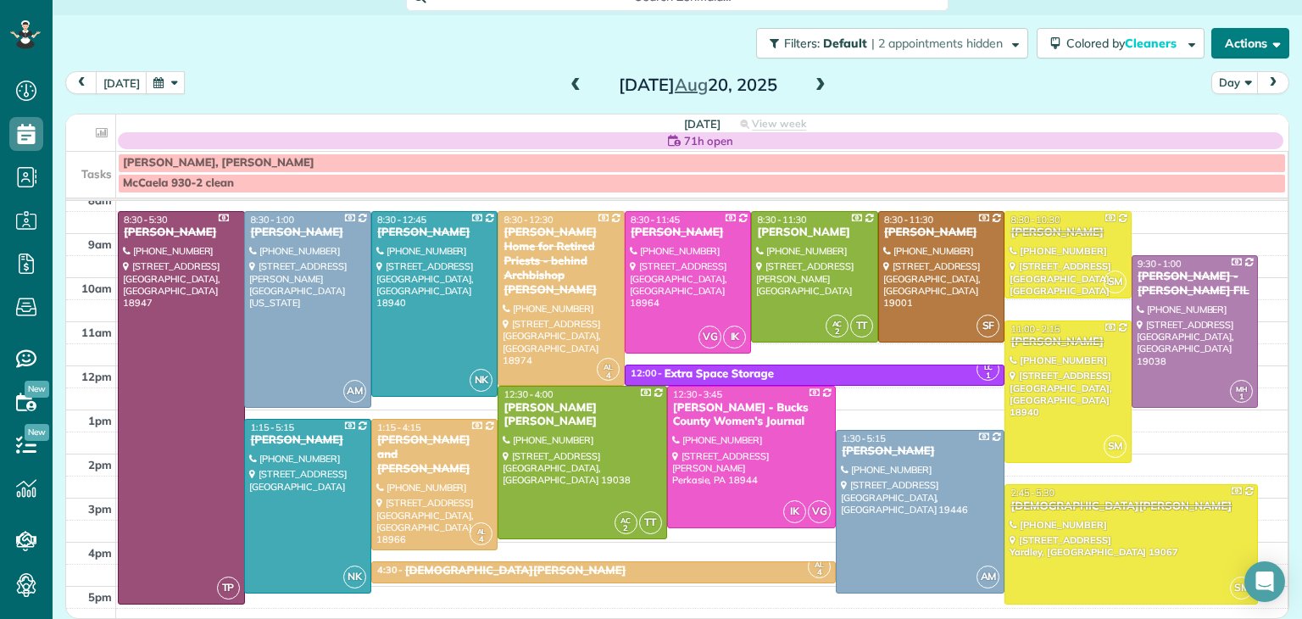
click at [1229, 32] on button "Actions" at bounding box center [1250, 43] width 78 height 31
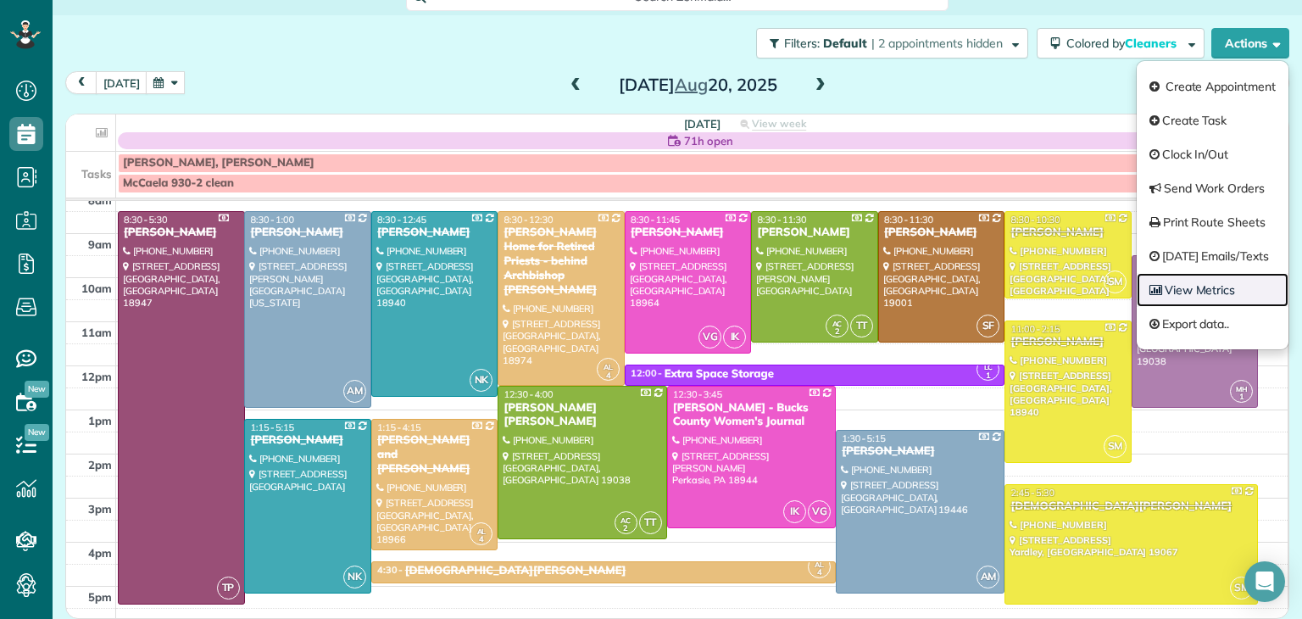
click at [1217, 282] on link "View Metrics" at bounding box center [1213, 290] width 152 height 34
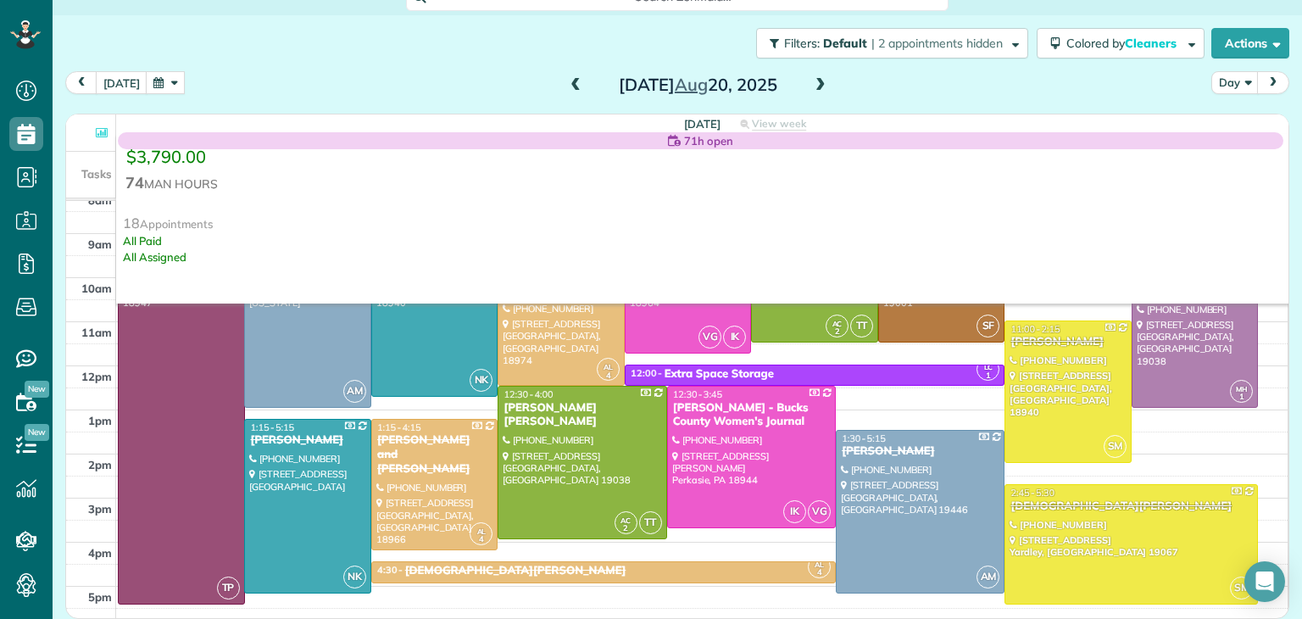
click at [815, 81] on span at bounding box center [820, 85] width 19 height 15
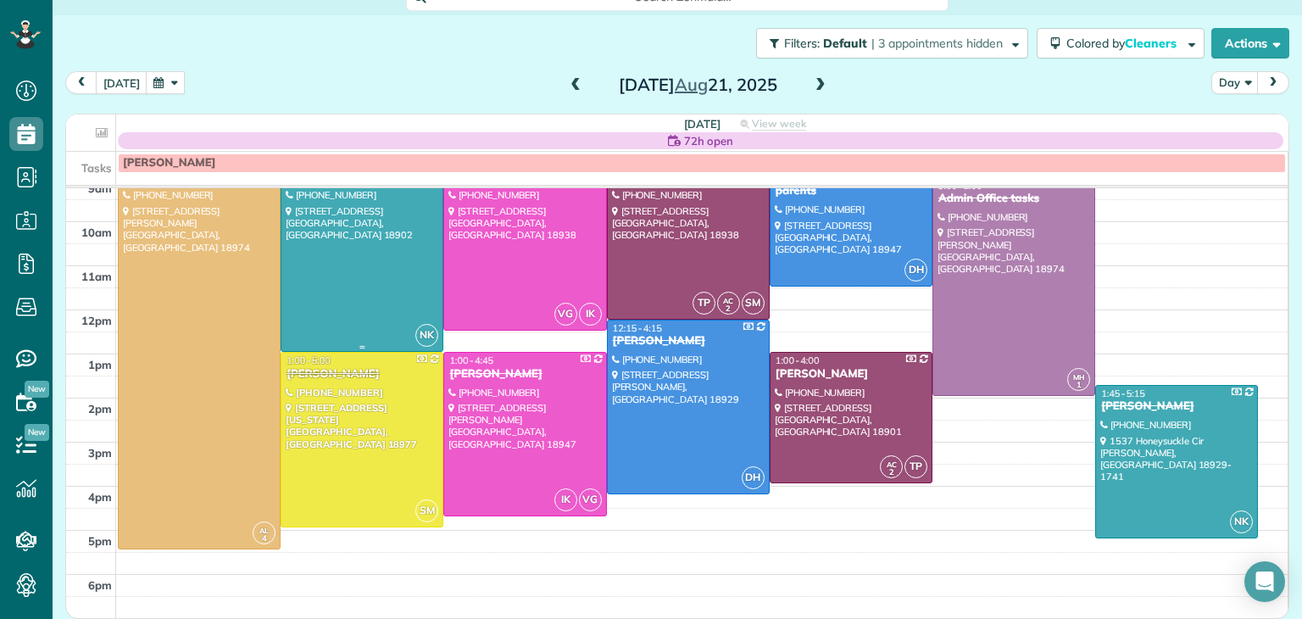
scroll to position [54, 0]
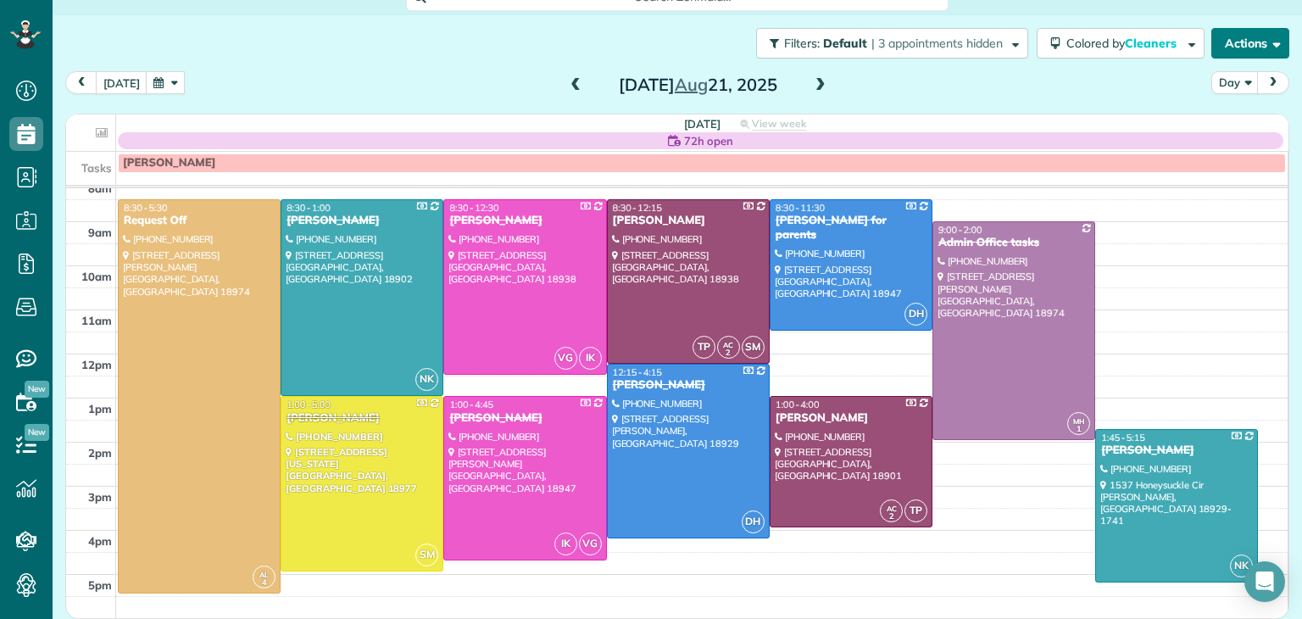
click at [1223, 35] on button "Actions" at bounding box center [1250, 43] width 78 height 31
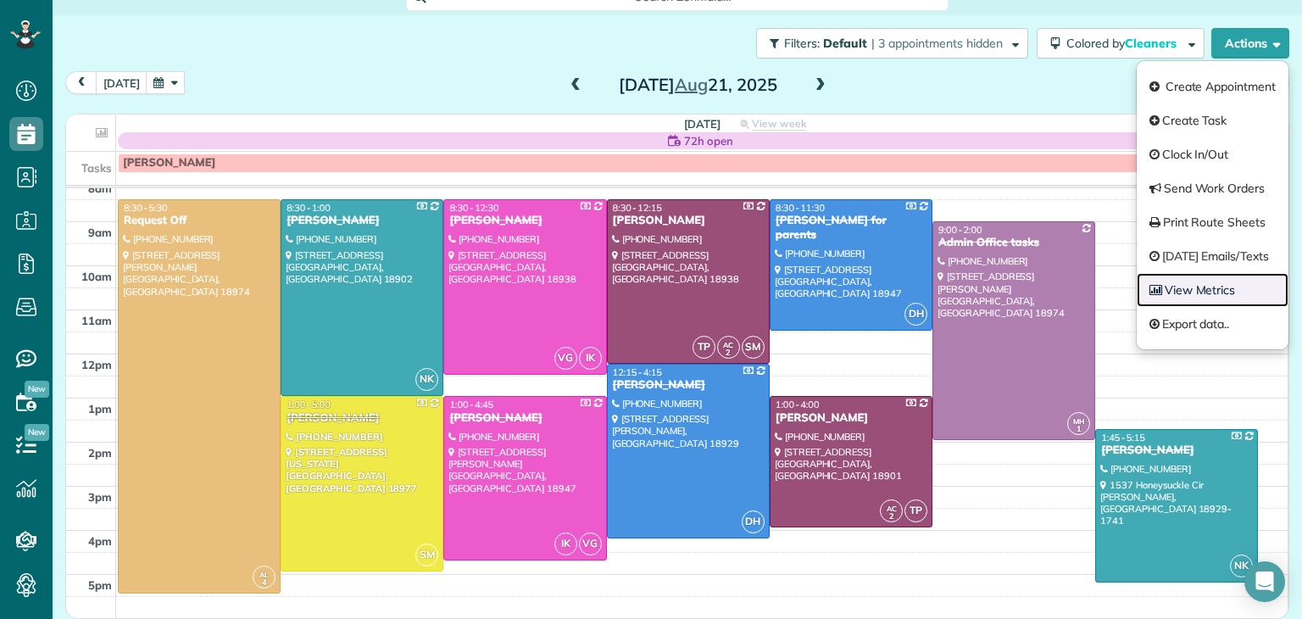
click at [1218, 284] on link "View Metrics" at bounding box center [1213, 290] width 152 height 34
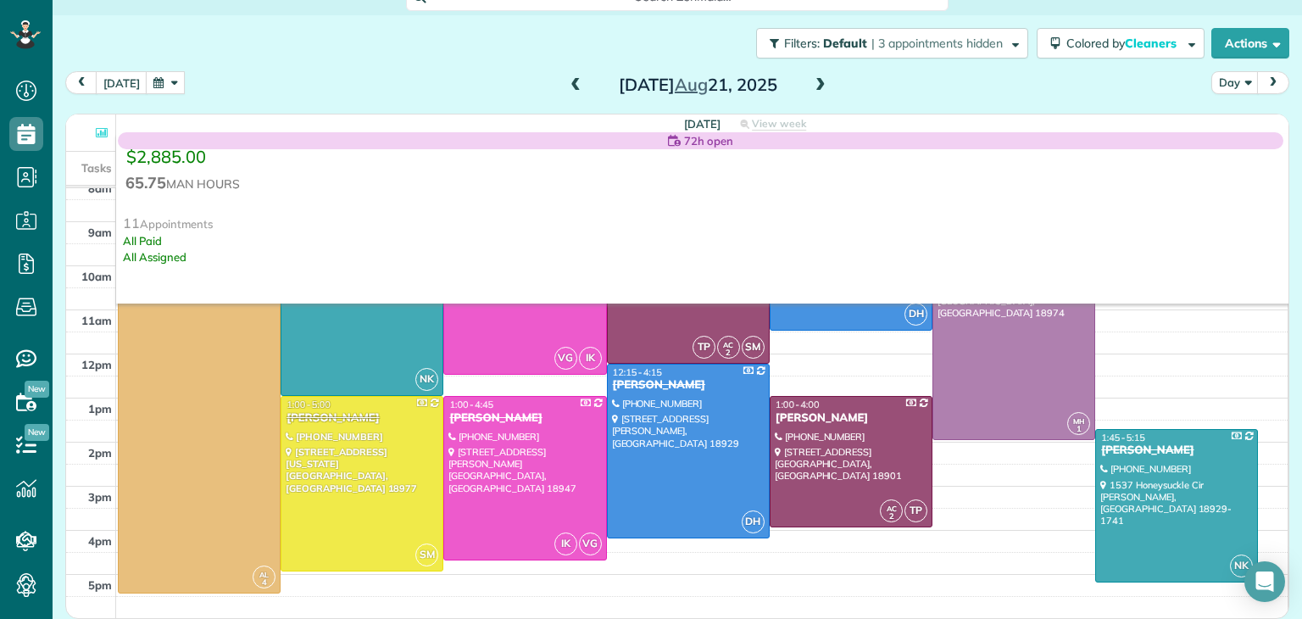
click at [812, 81] on span at bounding box center [820, 85] width 19 height 15
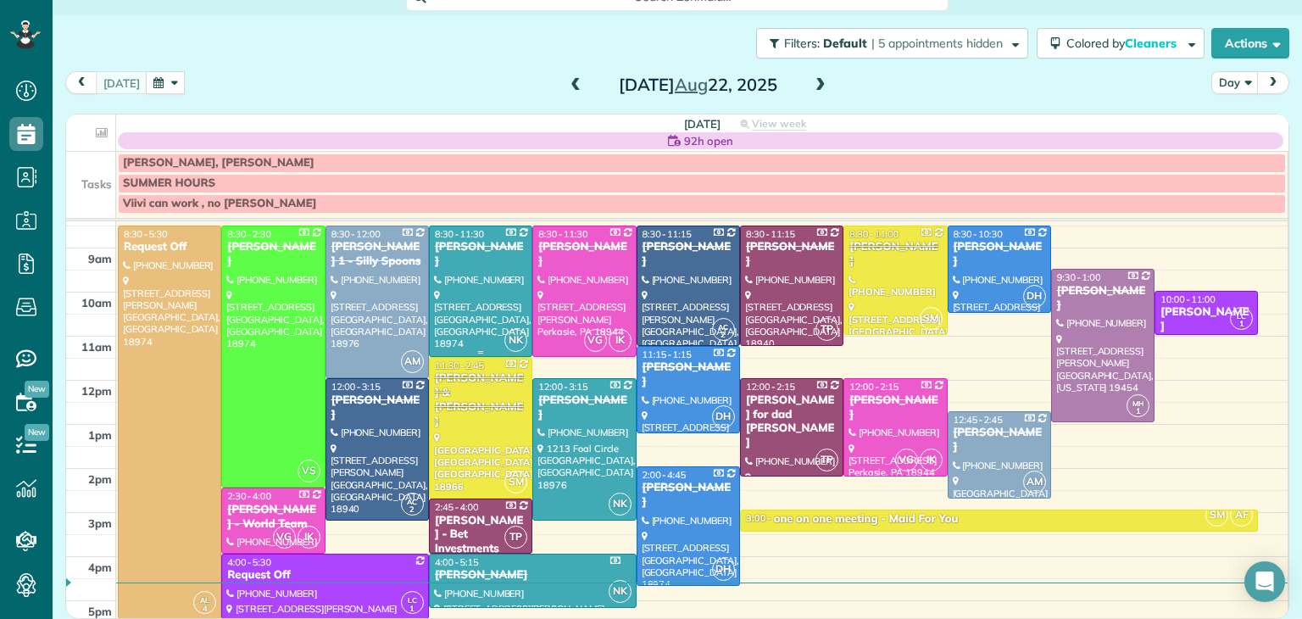
scroll to position [87, 0]
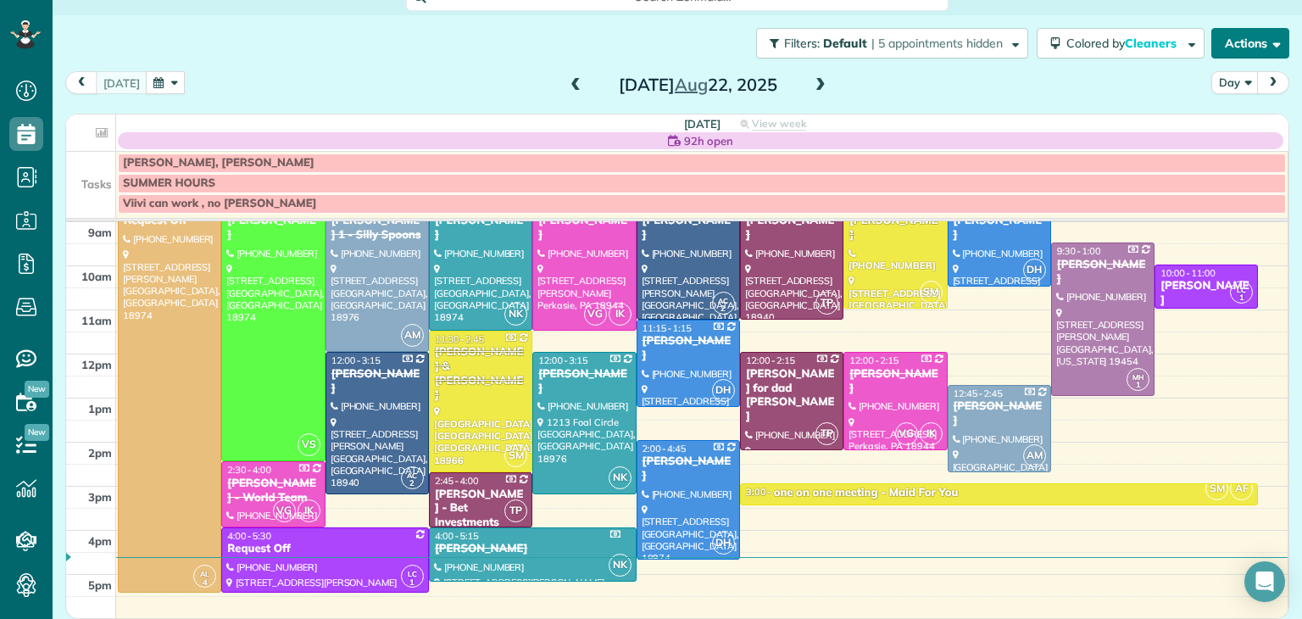
click at [1254, 42] on button "Actions" at bounding box center [1250, 43] width 78 height 31
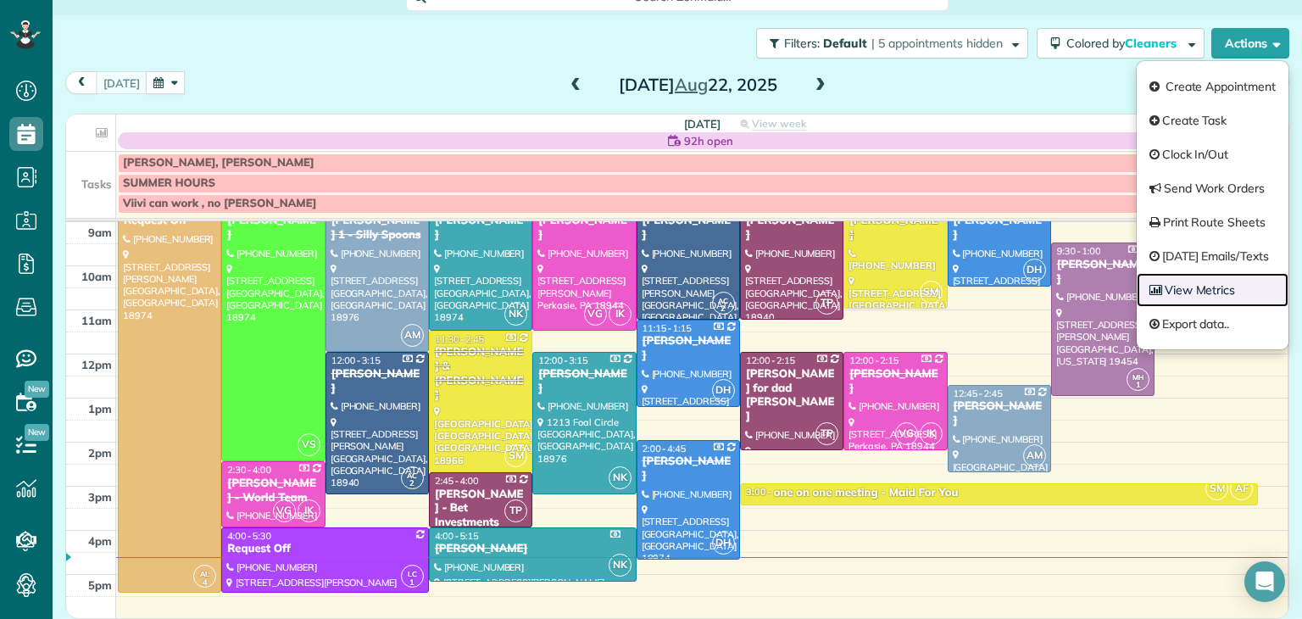
click at [1230, 288] on link "View Metrics" at bounding box center [1213, 290] width 152 height 34
